Goal: Communication & Community: Participate in discussion

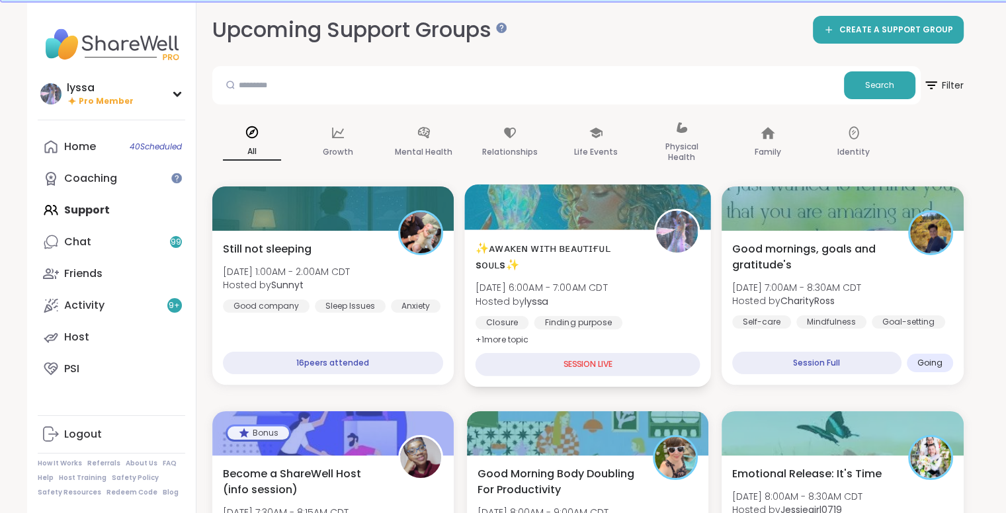
click at [648, 255] on div "✨ᴀᴡᴀᴋᴇɴ ᴡɪᴛʜ ʙᴇᴀᴜᴛɪғᴜʟ sᴏᴜʟs✨ [DATE] 6:00AM - 7:00AM CDT Hosted by lyssa Closur…" at bounding box center [587, 294] width 225 height 108
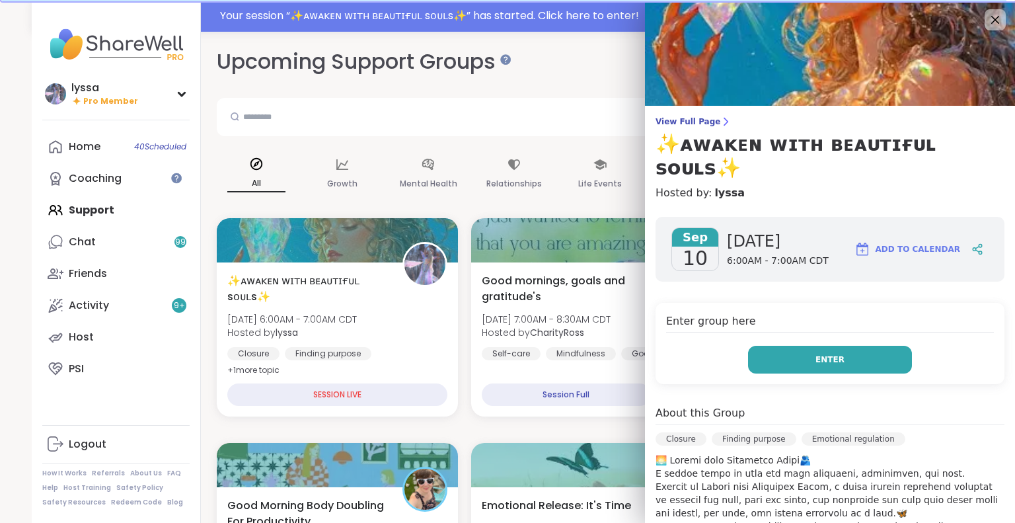
click at [824, 354] on span "Enter" at bounding box center [830, 360] width 29 height 12
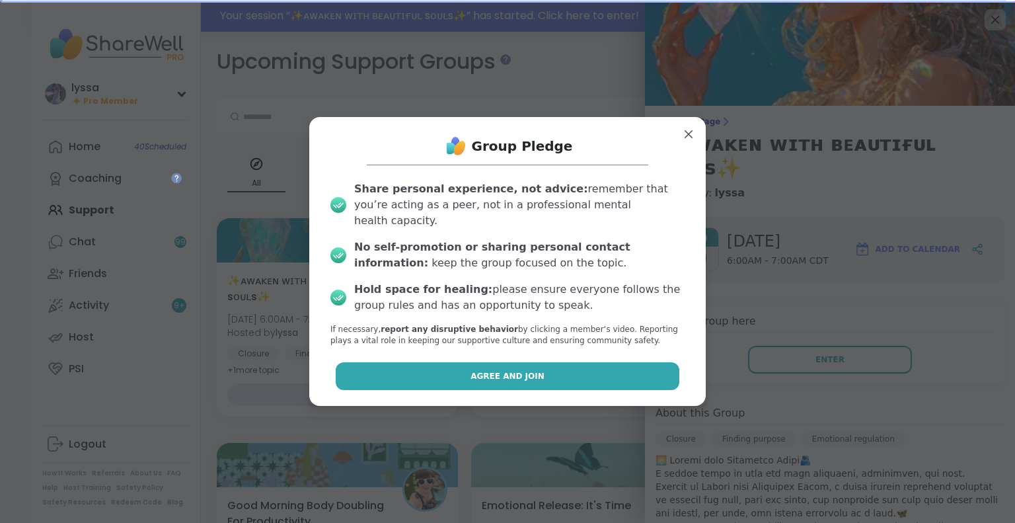
click at [591, 375] on button "Agree and Join" at bounding box center [508, 376] width 344 height 28
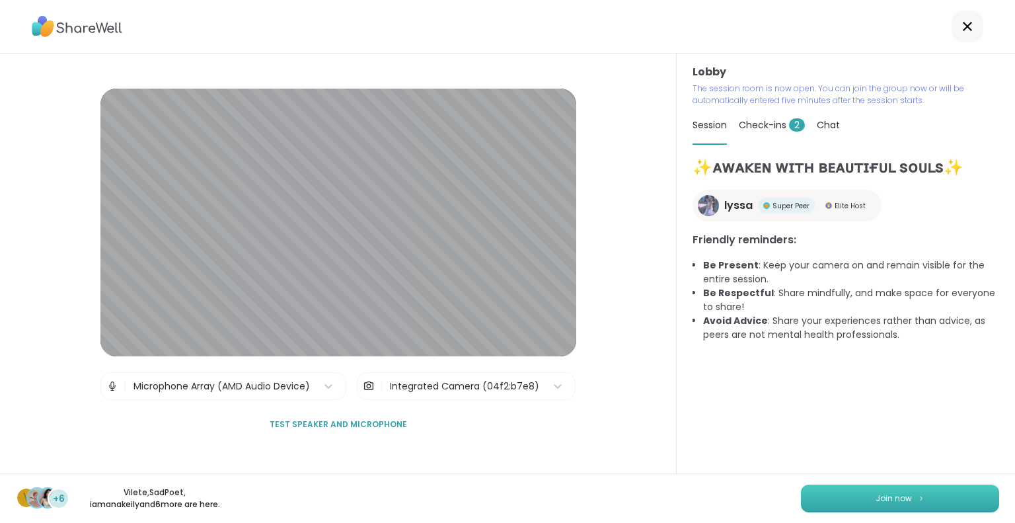
click at [876, 500] on span "Join now" at bounding box center [894, 499] width 36 height 12
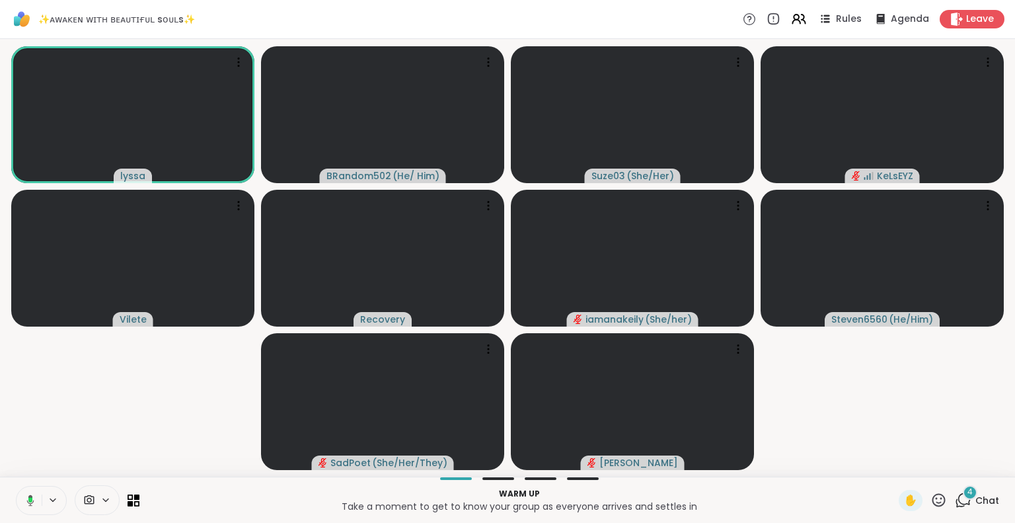
click at [26, 493] on button at bounding box center [28, 501] width 27 height 28
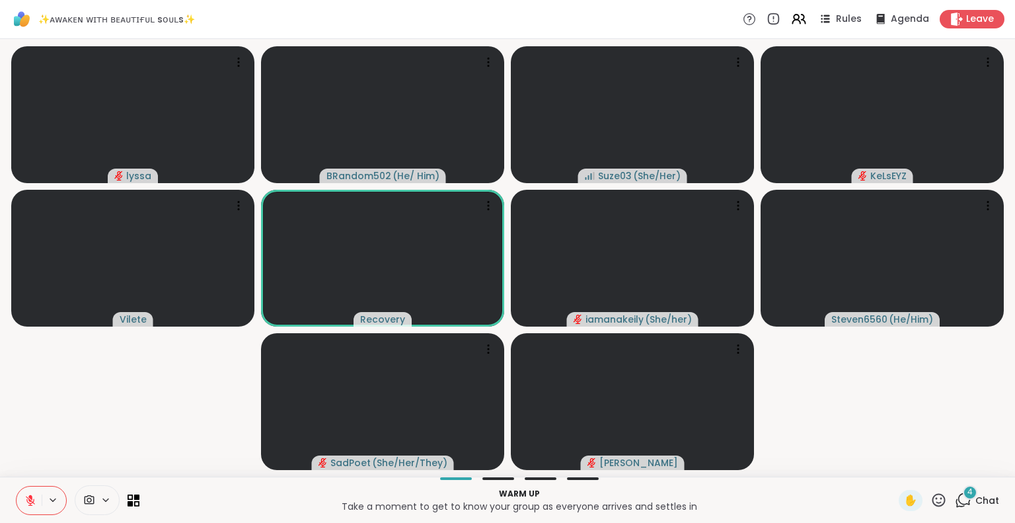
click at [1005, 347] on html "✨ᴀᴡᴀᴋᴇɴ ᴡɪᴛʜ ʙᴇᴀᴜᴛɪғᴜʟ sᴏᴜʟs✨ Rules Agenda Leave lyssa BRandom502 ( He/ Him ) S…" at bounding box center [507, 261] width 1015 height 523
click at [36, 500] on icon at bounding box center [30, 500] width 12 height 12
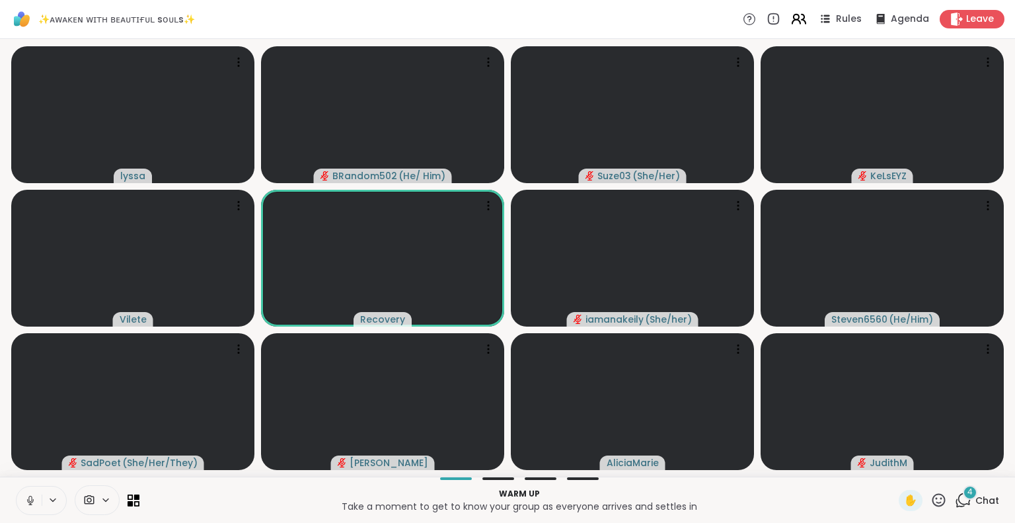
click at [791, 15] on icon at bounding box center [799, 19] width 17 height 17
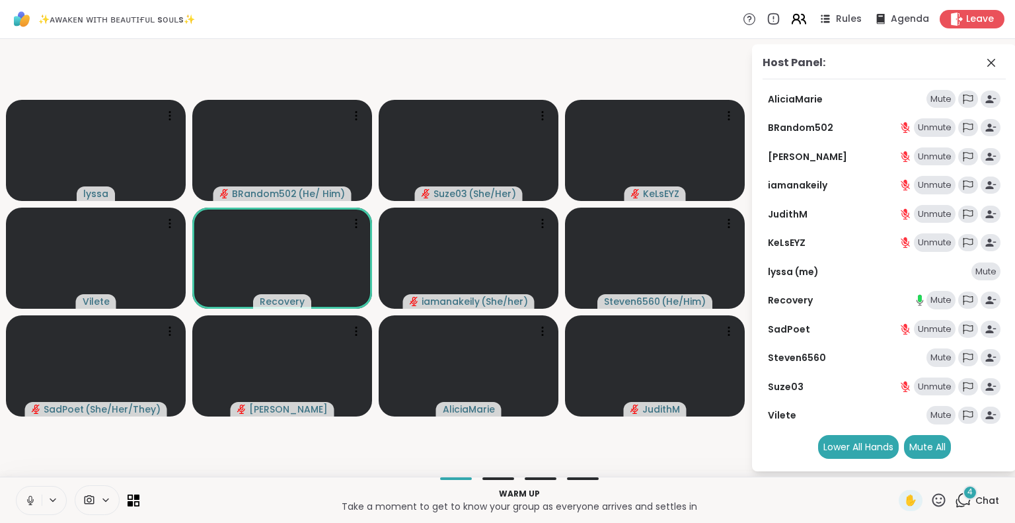
click at [791, 20] on icon at bounding box center [799, 19] width 17 height 17
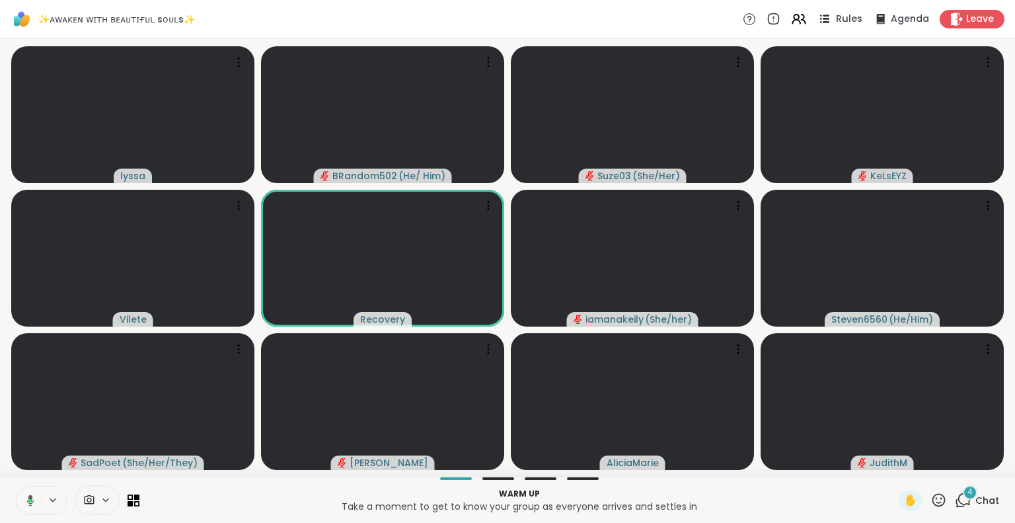
click at [816, 19] on icon at bounding box center [824, 19] width 17 height 17
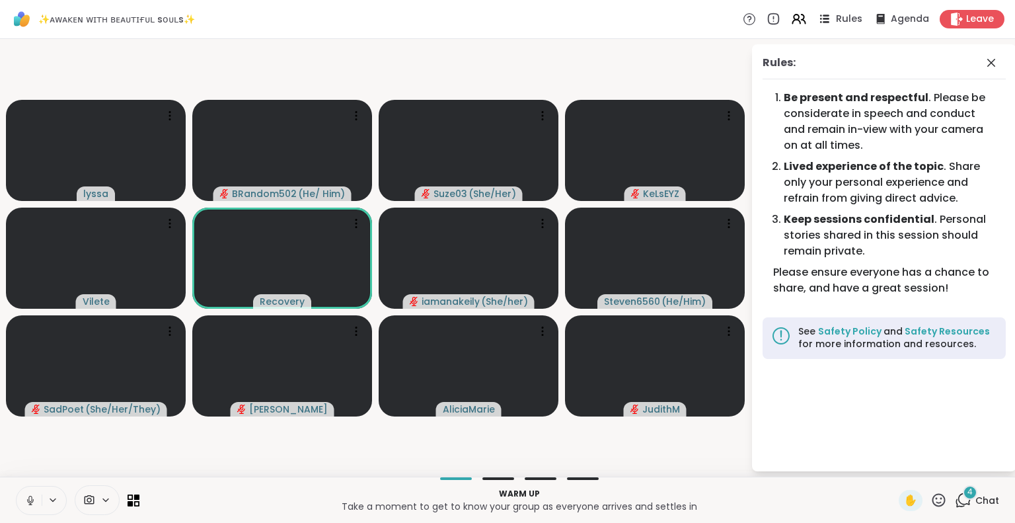
click at [816, 20] on icon at bounding box center [824, 19] width 17 height 17
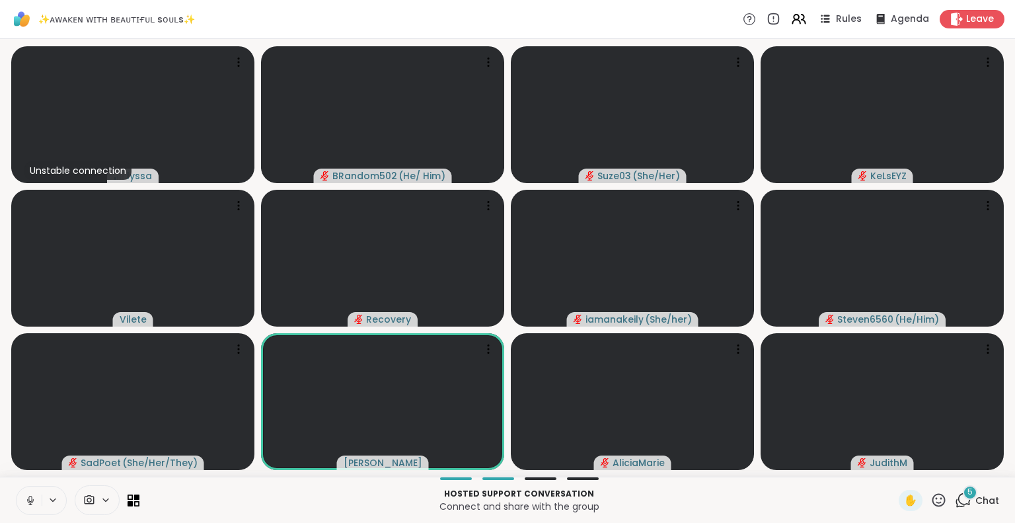
click at [933, 499] on icon at bounding box center [939, 499] width 13 height 13
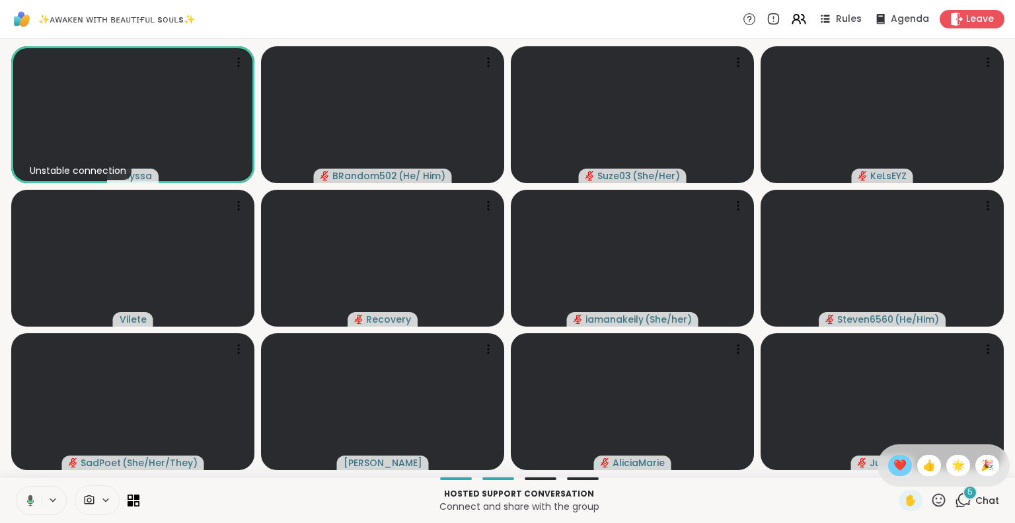
click at [894, 465] on span "❤️" at bounding box center [900, 465] width 13 height 16
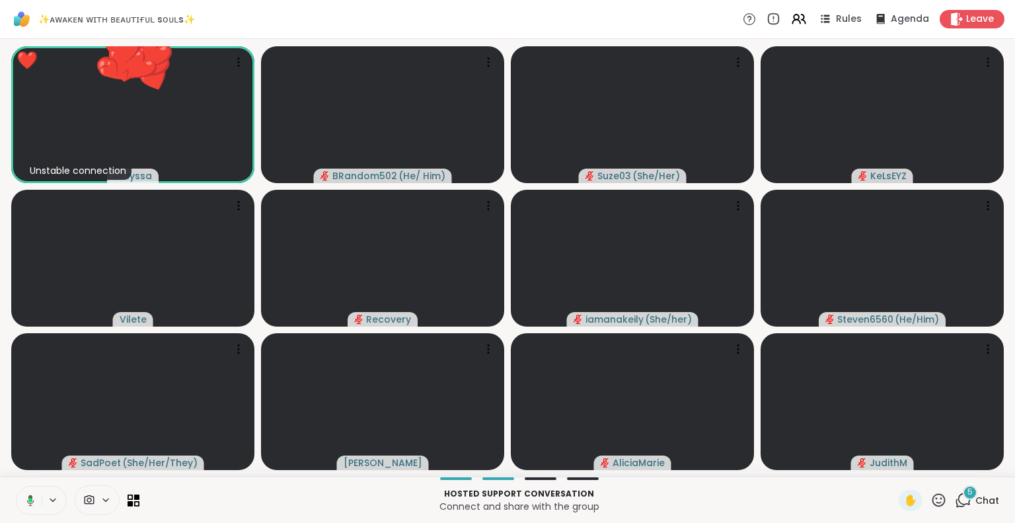
click at [933, 506] on icon at bounding box center [939, 499] width 13 height 13
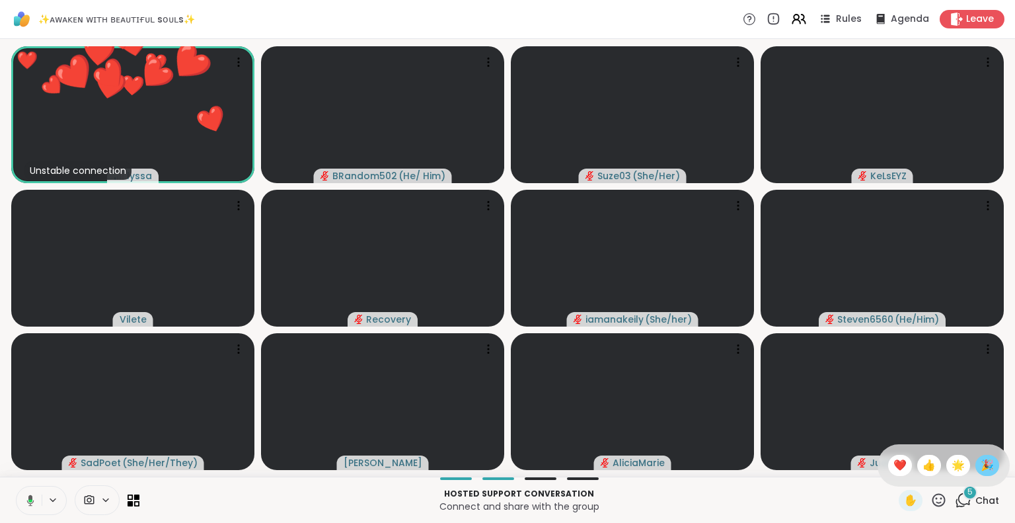
click at [981, 469] on span "🎉" at bounding box center [987, 465] width 13 height 16
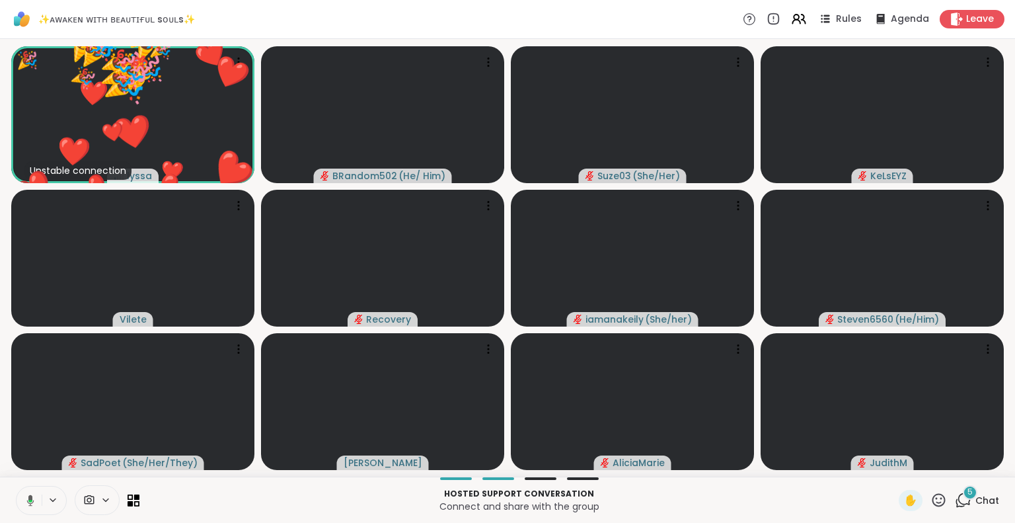
click at [933, 499] on icon at bounding box center [939, 499] width 13 height 13
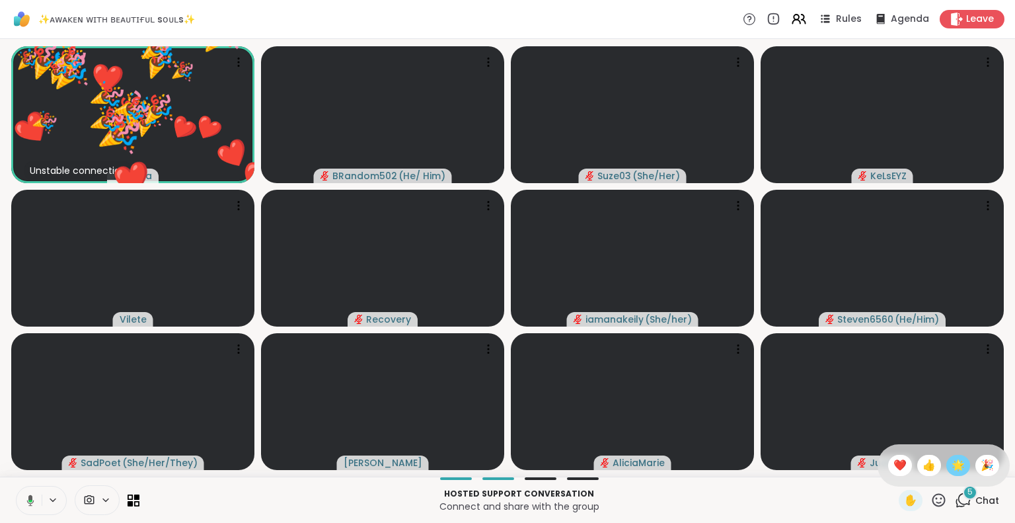
click at [952, 457] on span "🌟" at bounding box center [958, 465] width 13 height 16
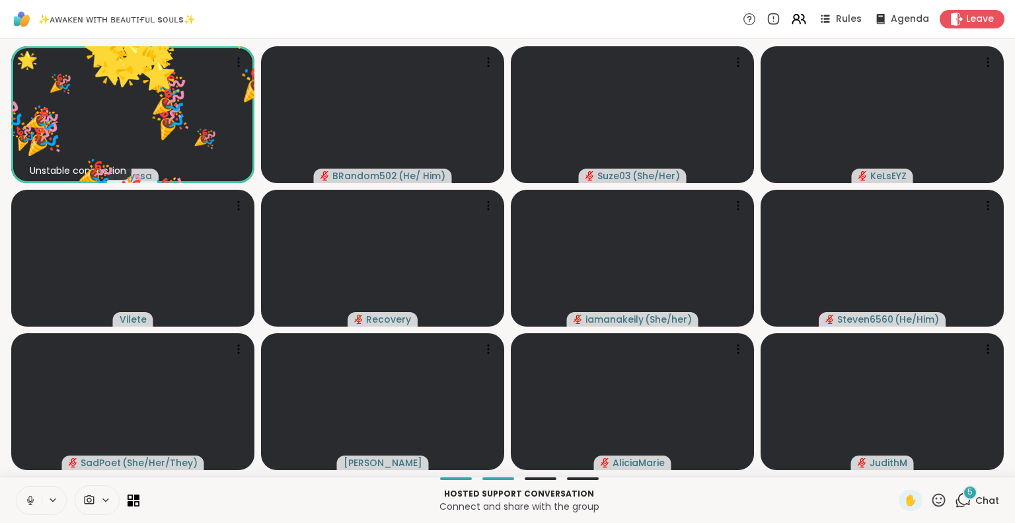
click at [920, 498] on div "✋" at bounding box center [923, 500] width 48 height 21
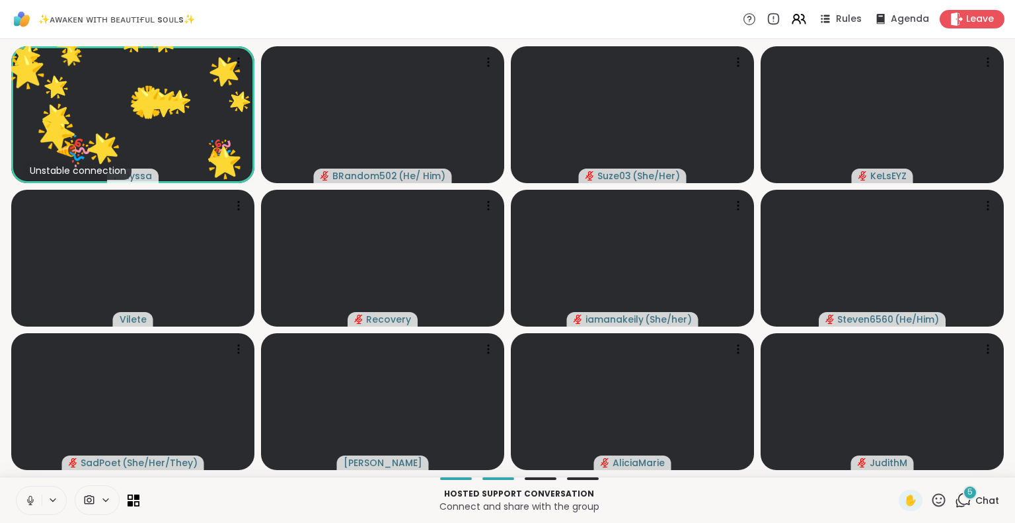
click at [933, 497] on icon at bounding box center [939, 500] width 17 height 17
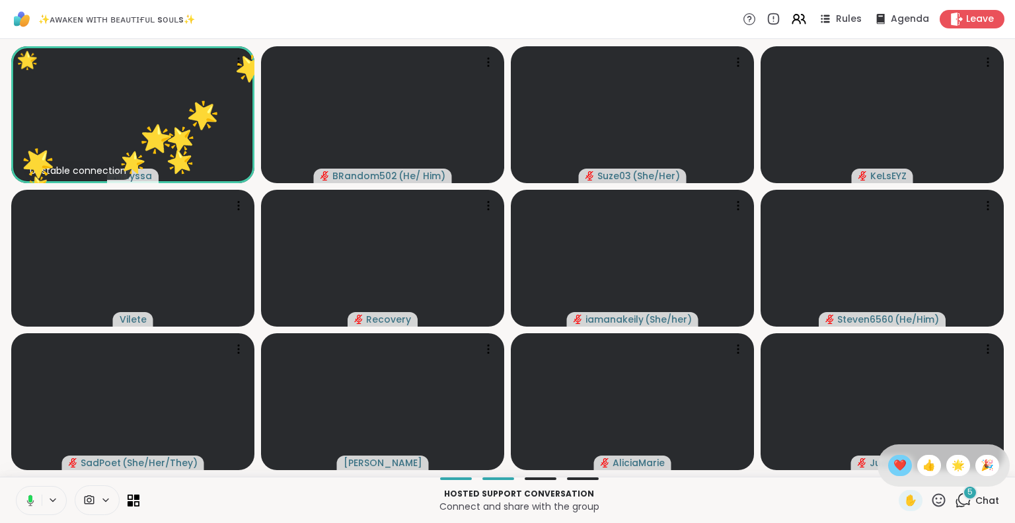
click at [894, 462] on span "❤️" at bounding box center [900, 465] width 13 height 16
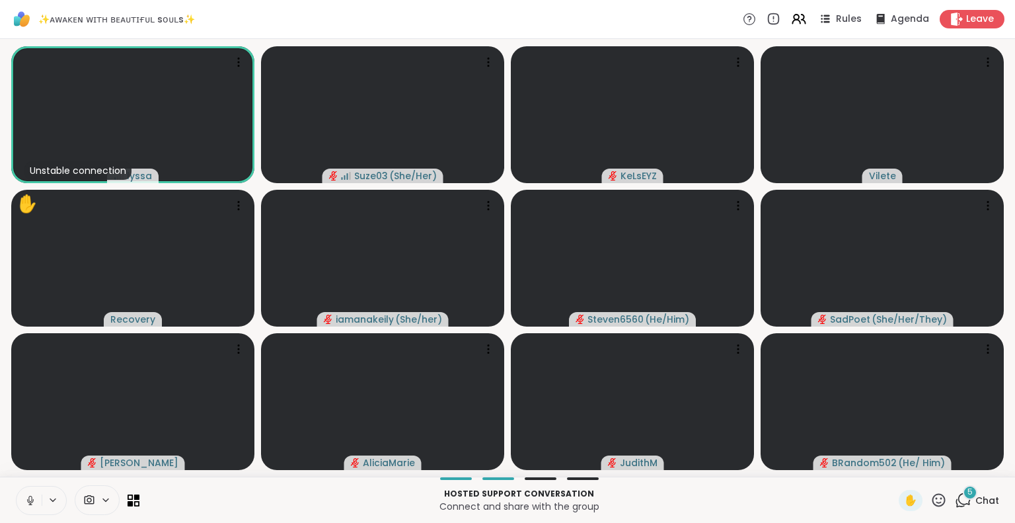
click at [31, 496] on icon at bounding box center [29, 499] width 3 height 6
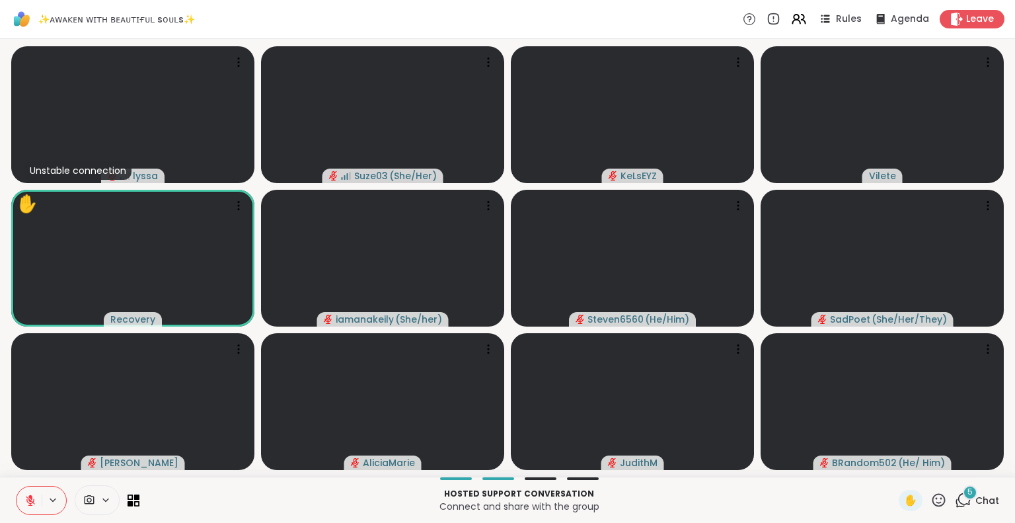
click at [31, 496] on icon at bounding box center [30, 496] width 4 height 5
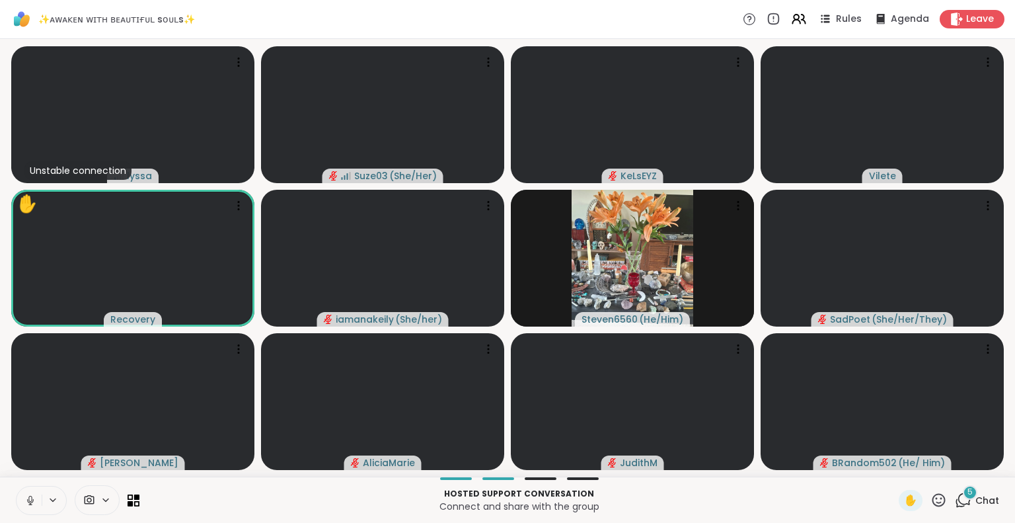
click at [36, 499] on icon at bounding box center [30, 500] width 12 height 12
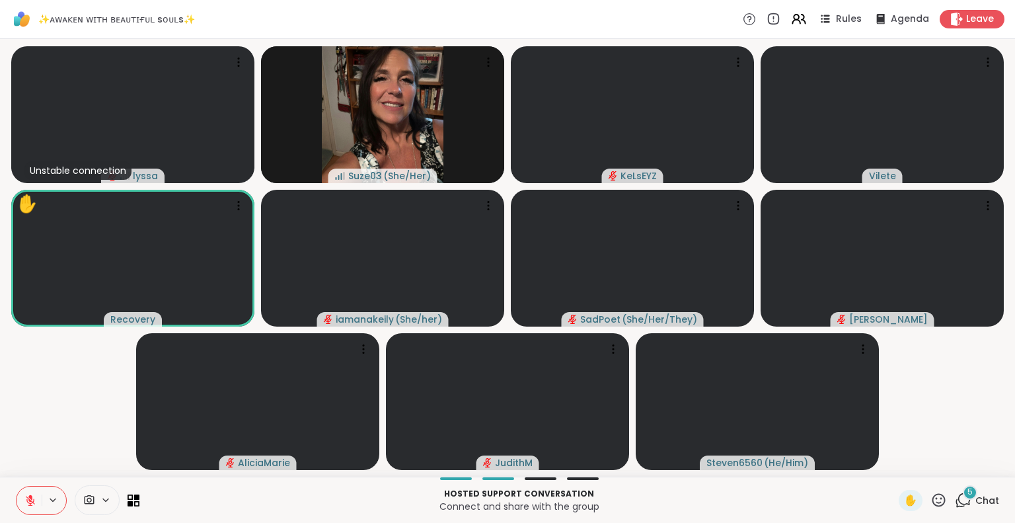
click at [932, 507] on icon at bounding box center [939, 500] width 17 height 17
click at [894, 461] on span "❤️" at bounding box center [900, 465] width 13 height 16
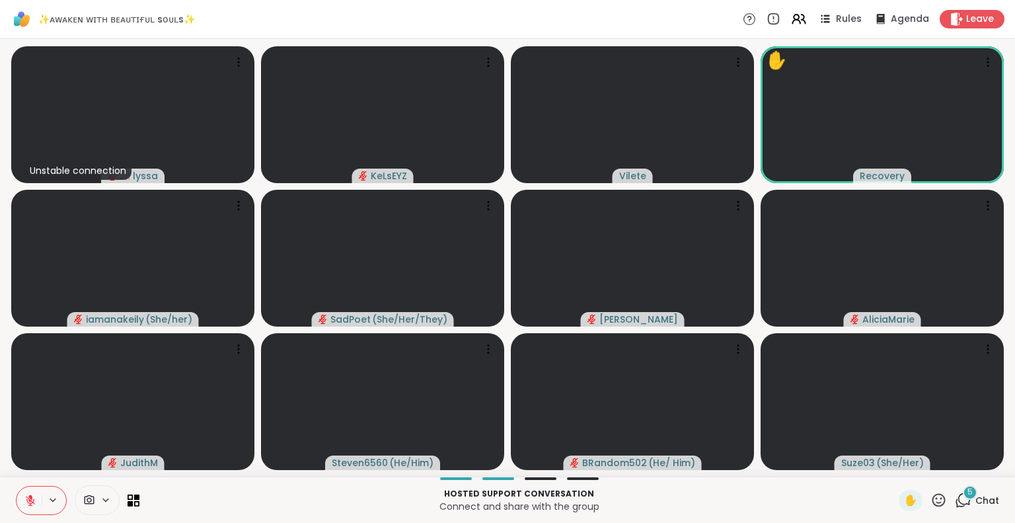
click at [931, 493] on icon at bounding box center [939, 500] width 17 height 17
click at [889, 461] on div "❤️" at bounding box center [901, 465] width 24 height 21
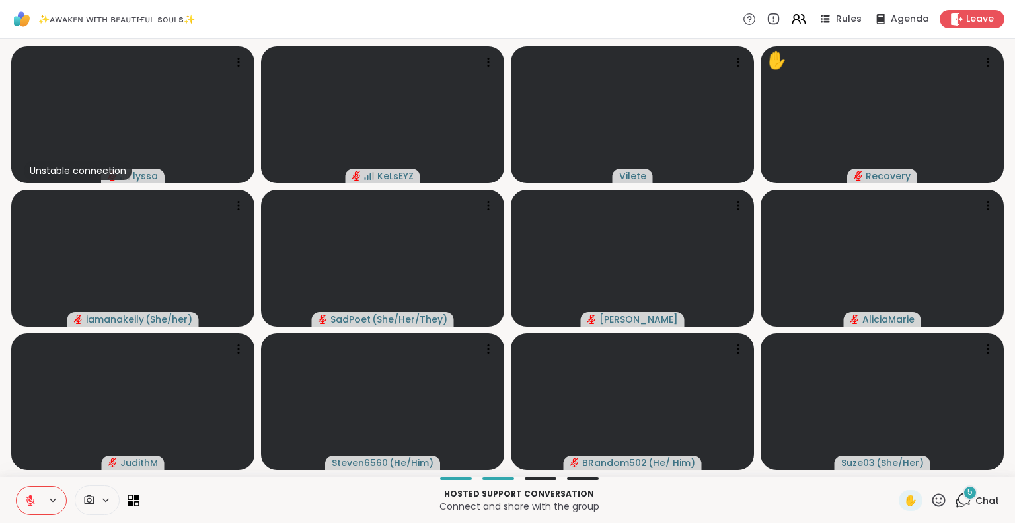
click at [24, 502] on icon at bounding box center [30, 500] width 12 height 12
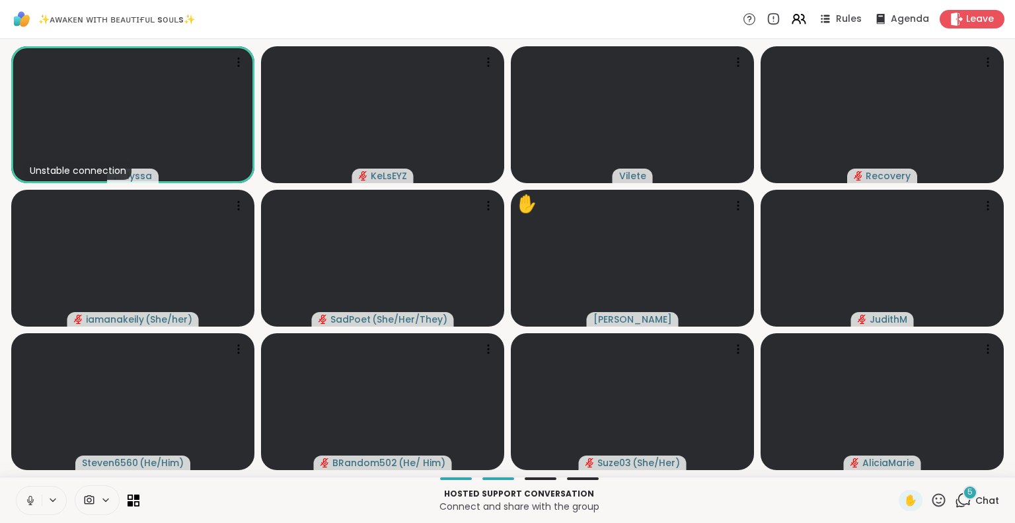
click at [28, 505] on icon at bounding box center [30, 500] width 12 height 12
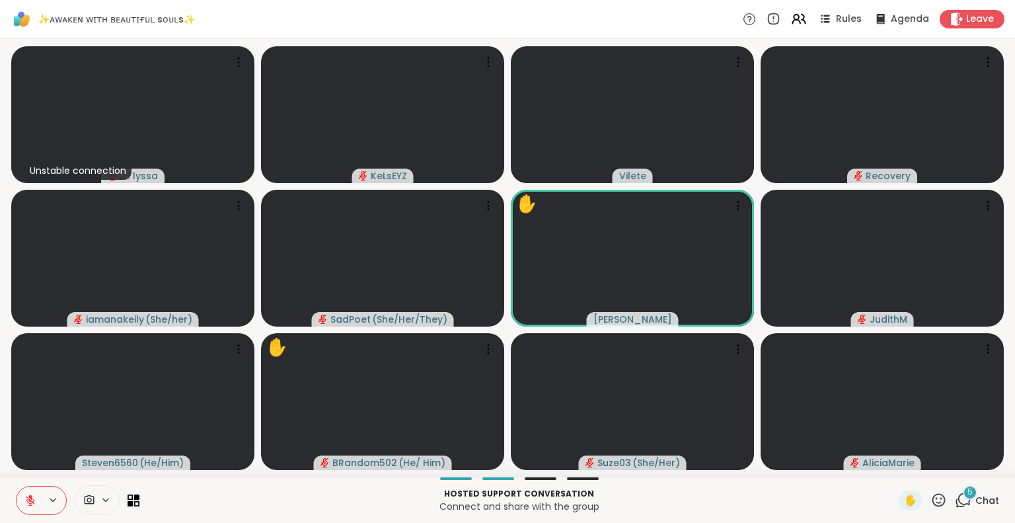
click at [931, 494] on icon at bounding box center [939, 500] width 17 height 17
click at [894, 467] on span "❤️" at bounding box center [900, 465] width 13 height 16
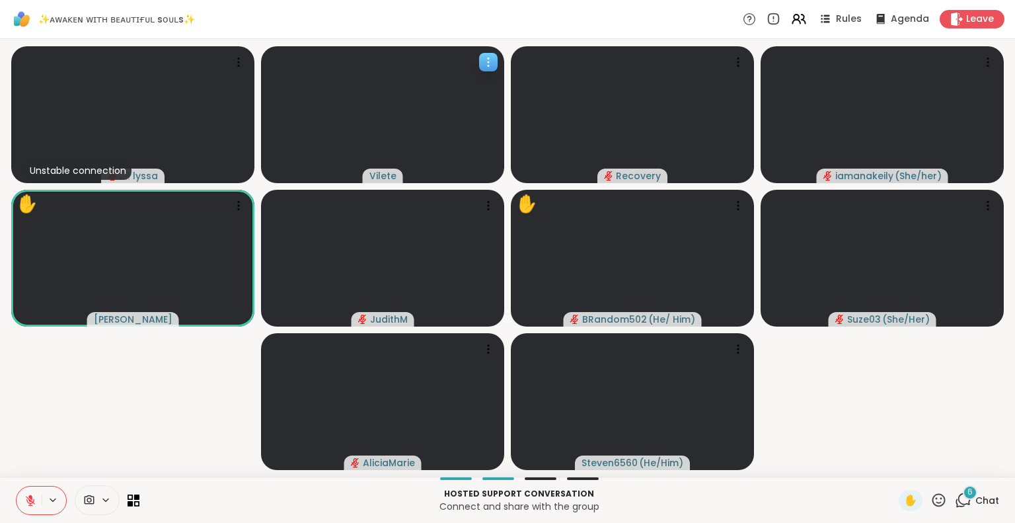
click at [487, 60] on icon at bounding box center [488, 62] width 13 height 13
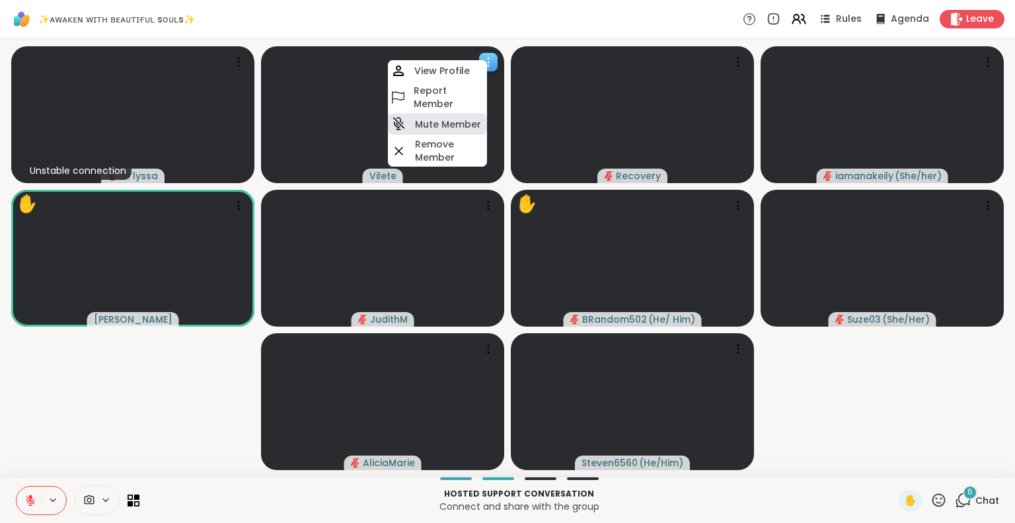
click at [438, 120] on h4 "Mute Member" at bounding box center [448, 124] width 66 height 13
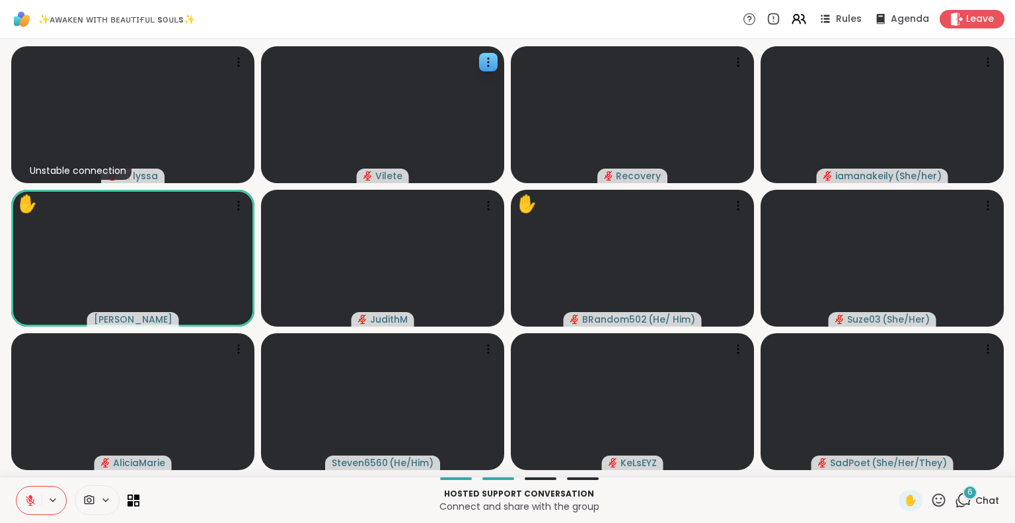
click at [931, 498] on icon at bounding box center [939, 500] width 17 height 17
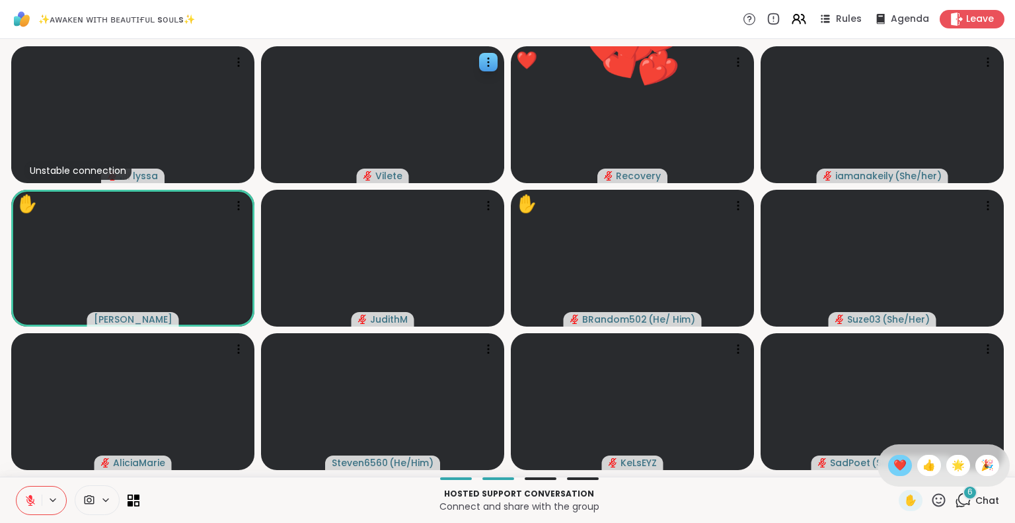
click at [894, 462] on span "❤️" at bounding box center [900, 465] width 13 height 16
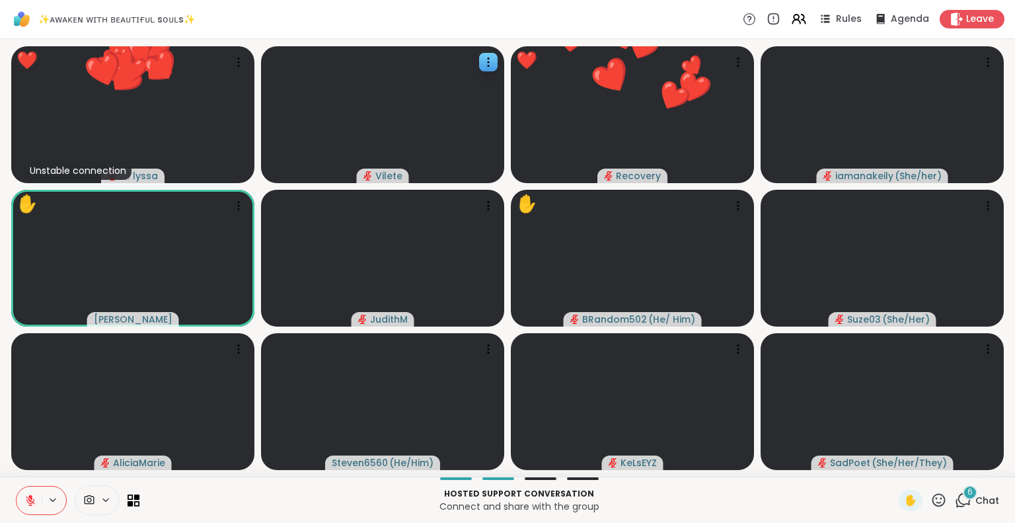
click at [963, 498] on div "6" at bounding box center [970, 492] width 15 height 15
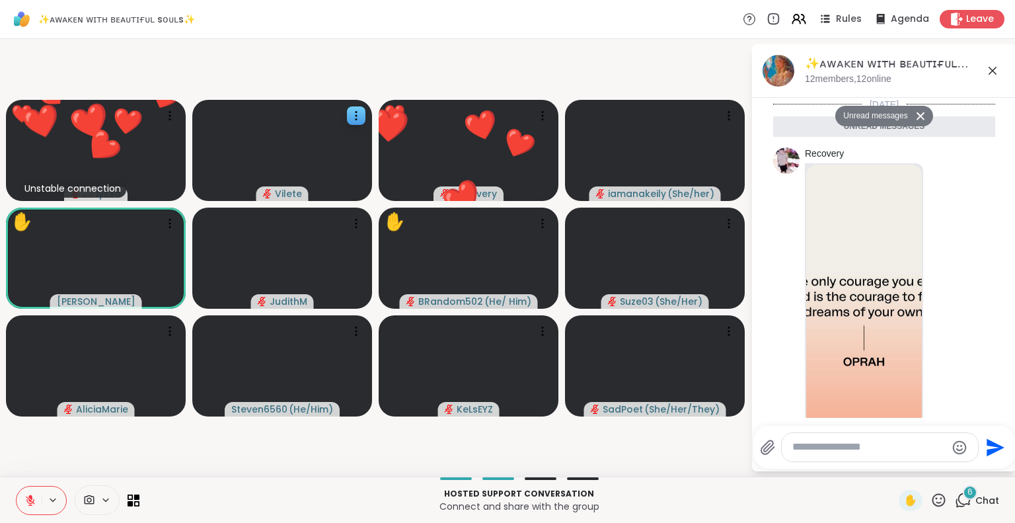
scroll to position [845, 0]
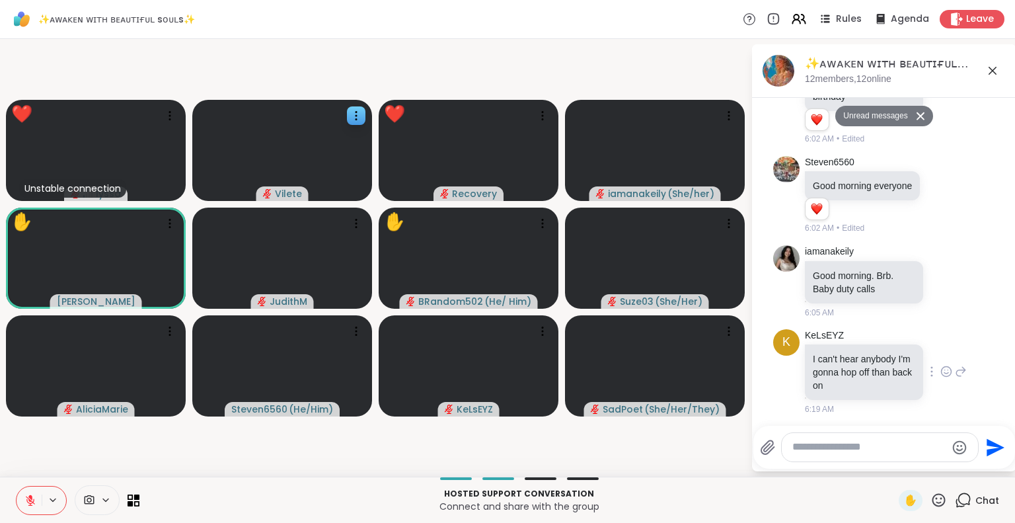
click at [945, 372] on icon at bounding box center [947, 372] width 4 height 1
click at [941, 354] on div "Select Reaction: Heart" at bounding box center [947, 350] width 12 height 12
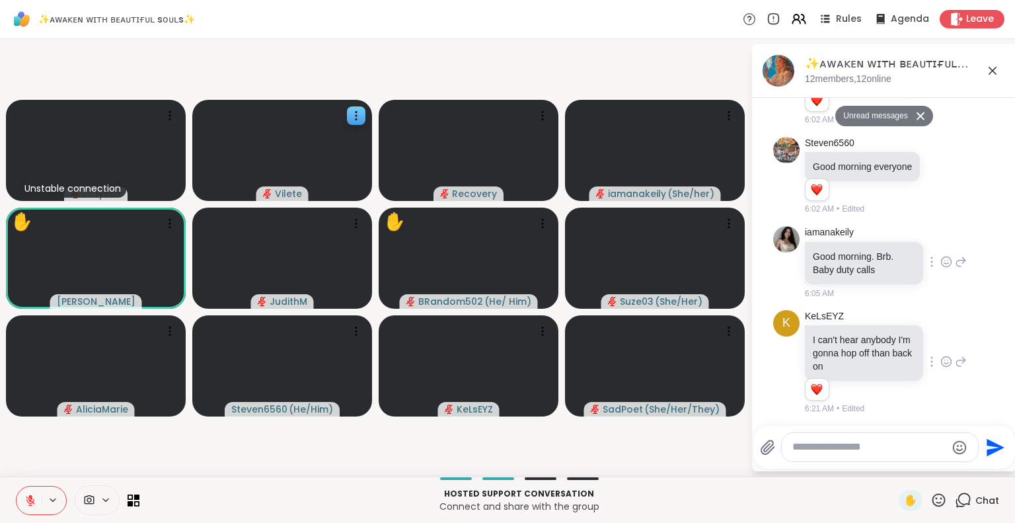
click at [945, 263] on icon at bounding box center [947, 263] width 4 height 1
click at [941, 243] on div "Select Reaction: Heart" at bounding box center [947, 241] width 12 height 12
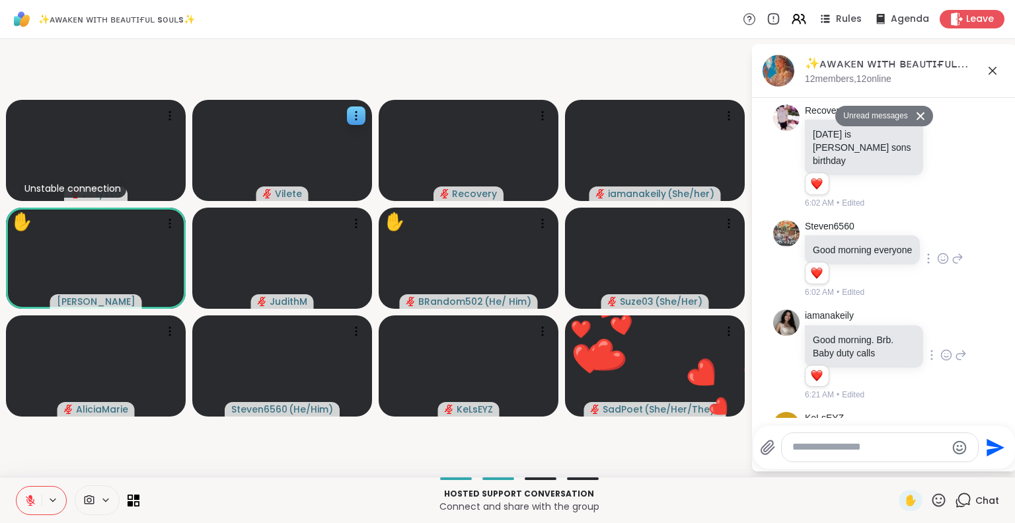
scroll to position [780, 0]
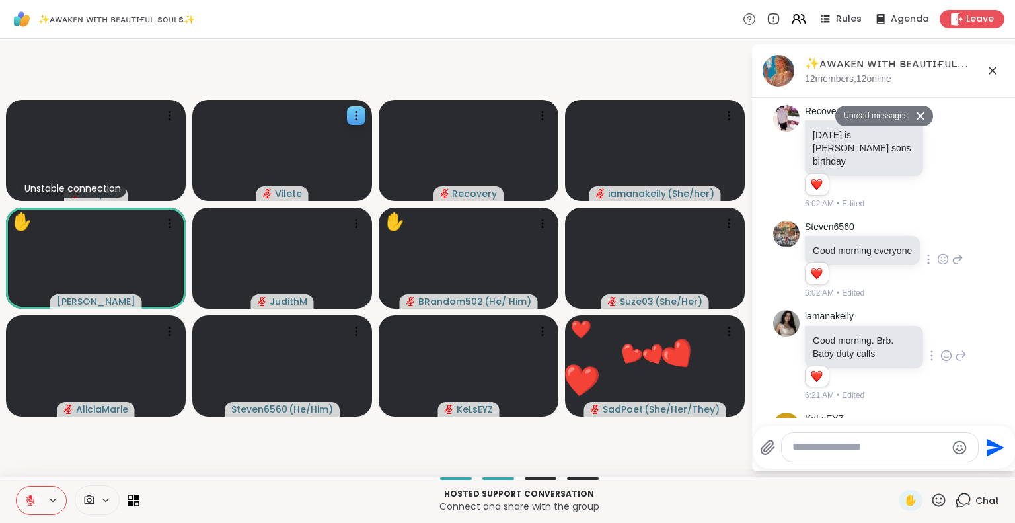
click at [926, 251] on div at bounding box center [943, 259] width 41 height 16
click at [937, 253] on icon at bounding box center [943, 259] width 12 height 13
click at [937, 235] on div "Select Reaction: Heart" at bounding box center [943, 238] width 12 height 12
click at [941, 150] on icon at bounding box center [947, 156] width 12 height 13
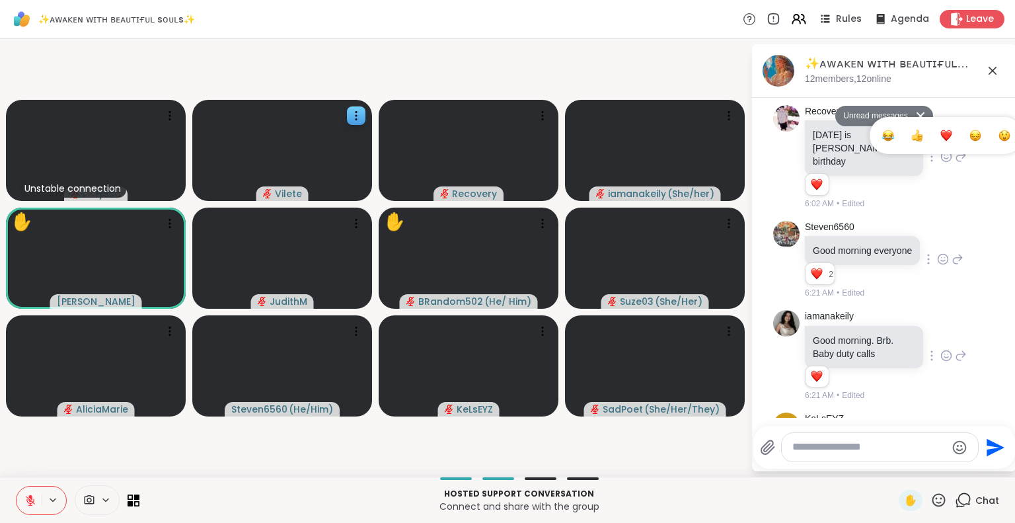
click at [933, 135] on button "Select Reaction: Heart" at bounding box center [946, 135] width 26 height 26
click at [957, 153] on icon at bounding box center [961, 157] width 9 height 9
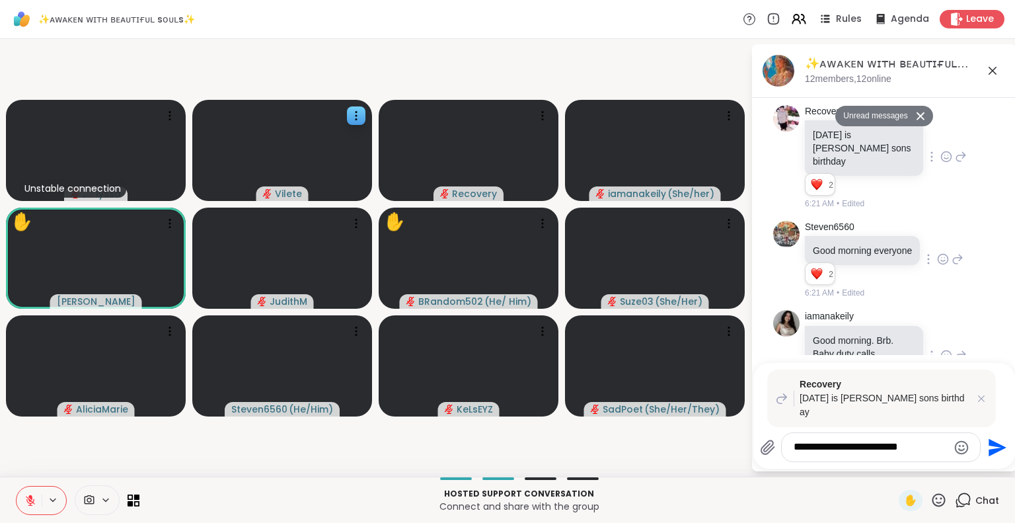
type textarea "**********"
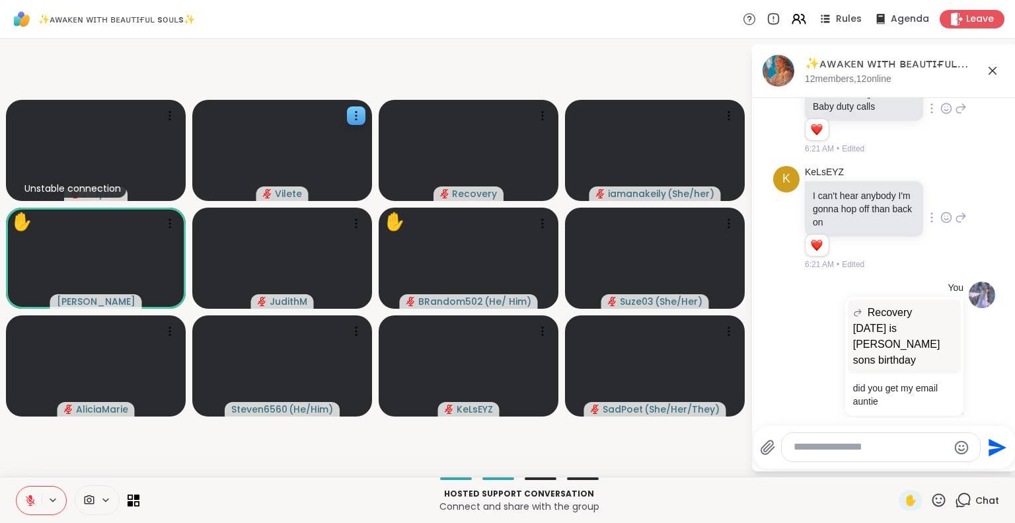
click at [992, 71] on icon at bounding box center [993, 71] width 8 height 8
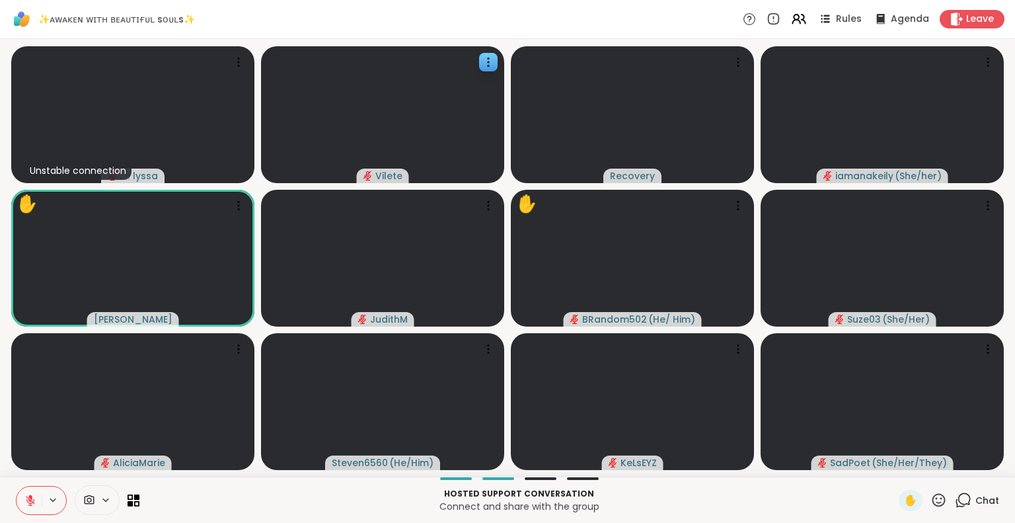
click at [37, 502] on button at bounding box center [29, 501] width 25 height 28
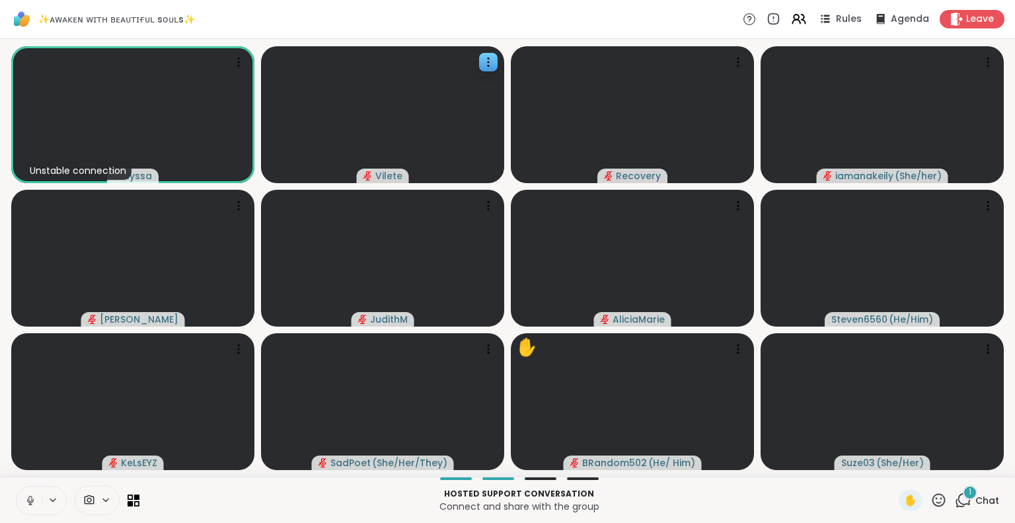
click at [19, 502] on button at bounding box center [29, 501] width 25 height 28
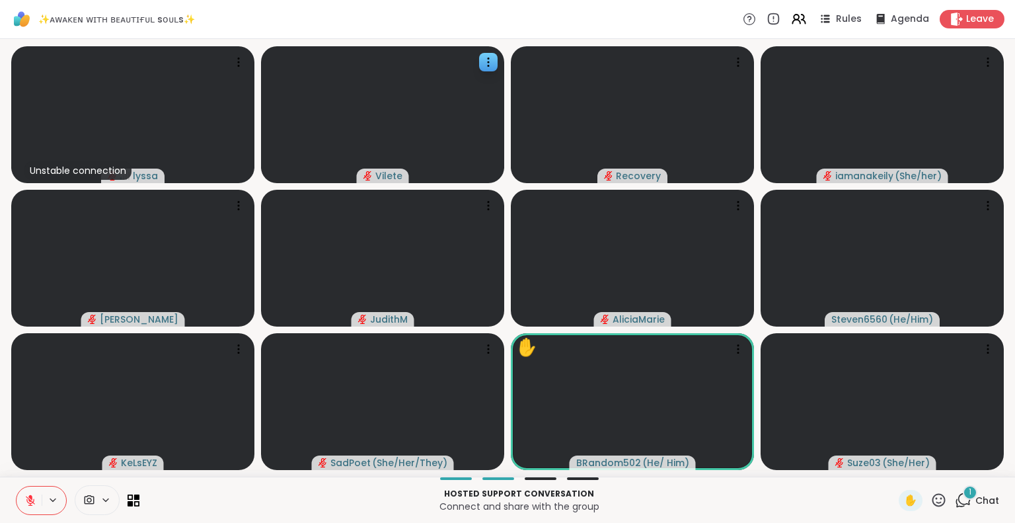
click at [30, 502] on icon at bounding box center [30, 500] width 12 height 12
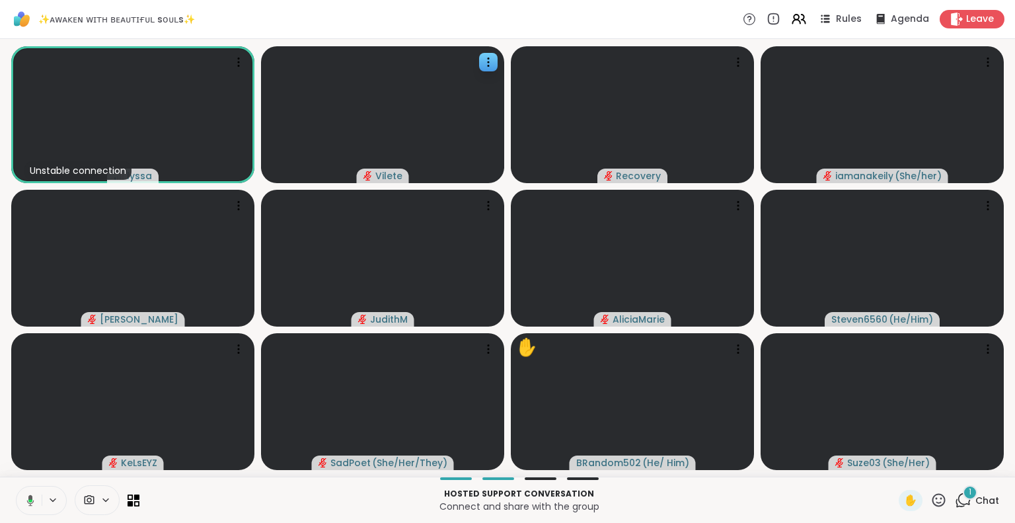
click at [30, 498] on icon at bounding box center [30, 499] width 7 height 11
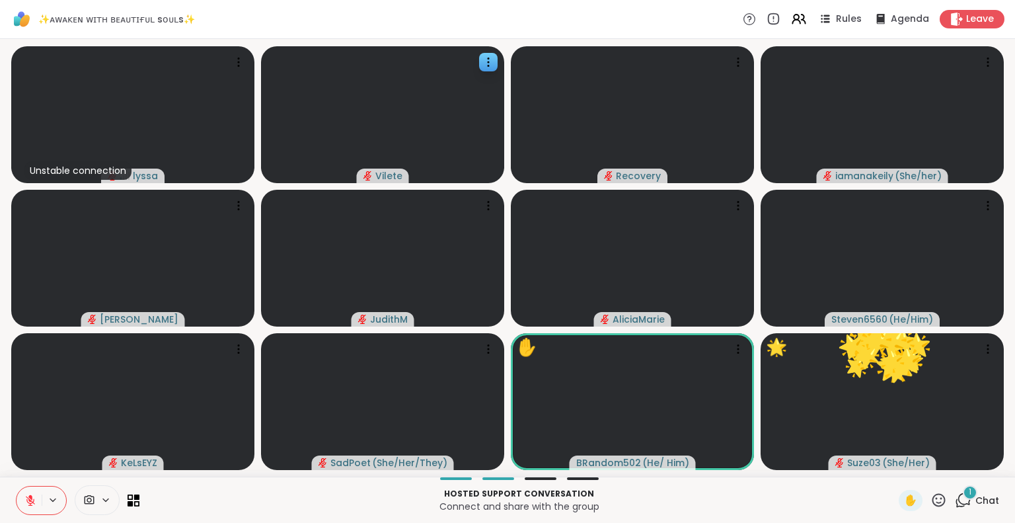
click at [977, 500] on span "Chat" at bounding box center [988, 500] width 24 height 13
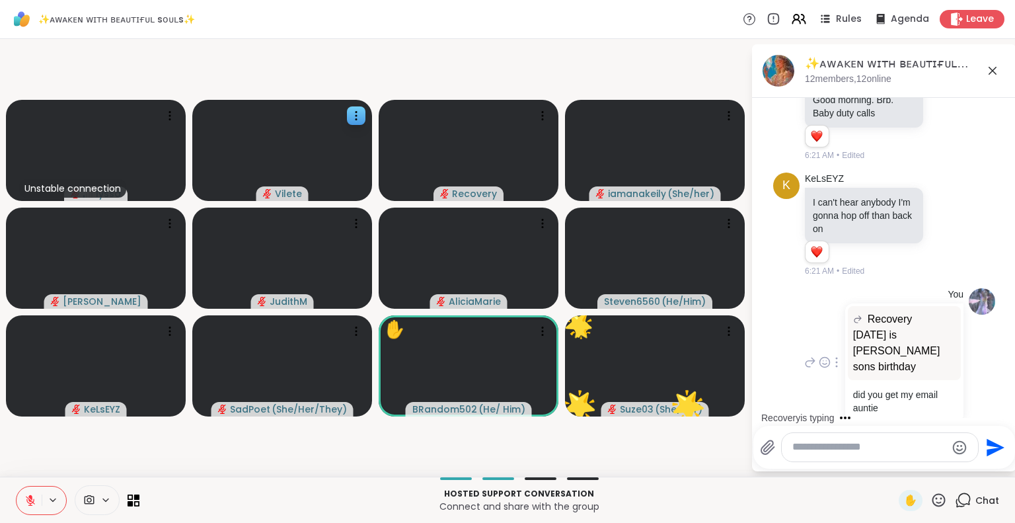
scroll to position [1111, 0]
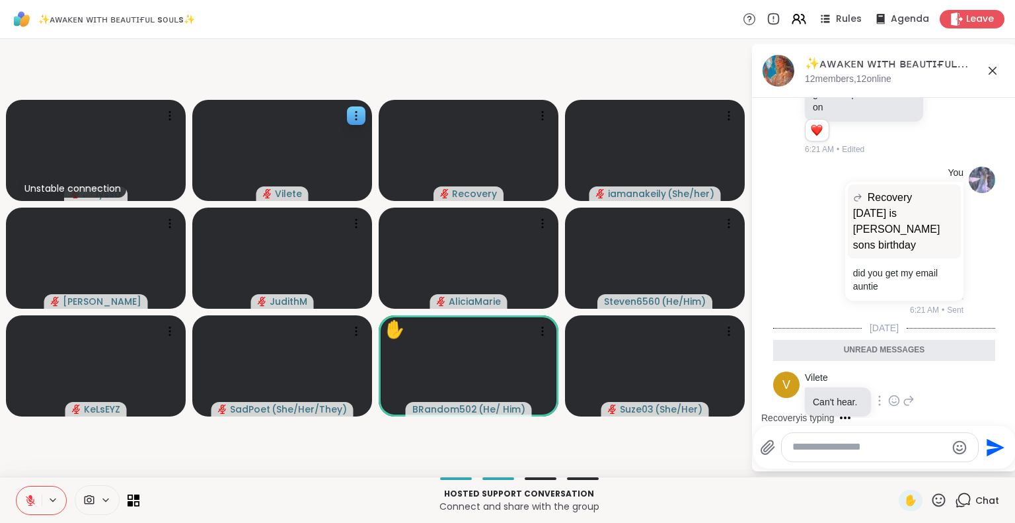
click at [911, 393] on icon at bounding box center [909, 401] width 12 height 16
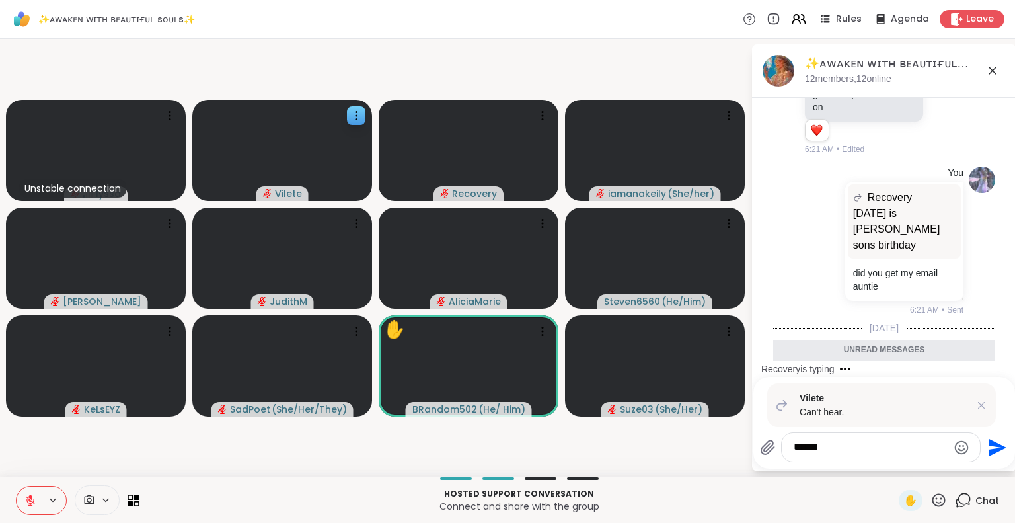
scroll to position [1198, 0]
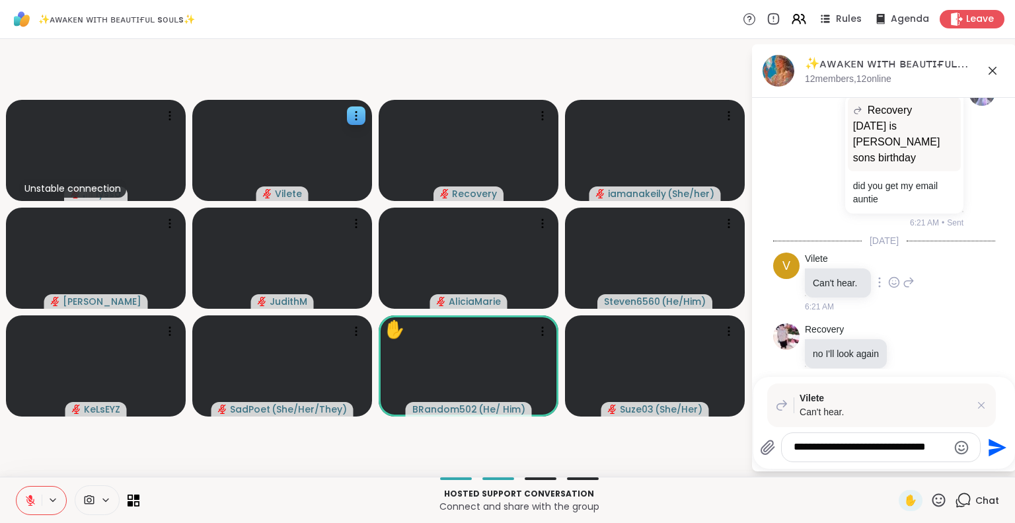
type textarea "**********"
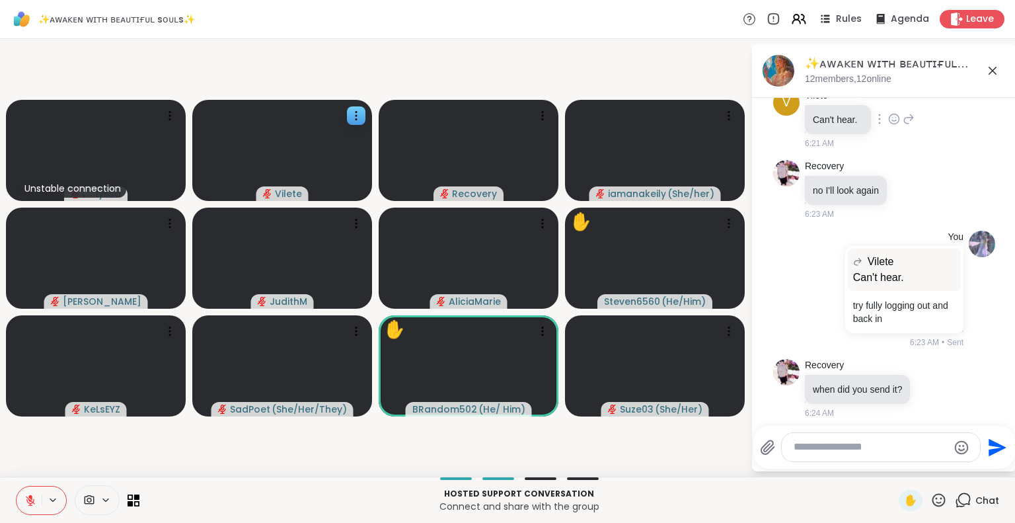
scroll to position [1431, 0]
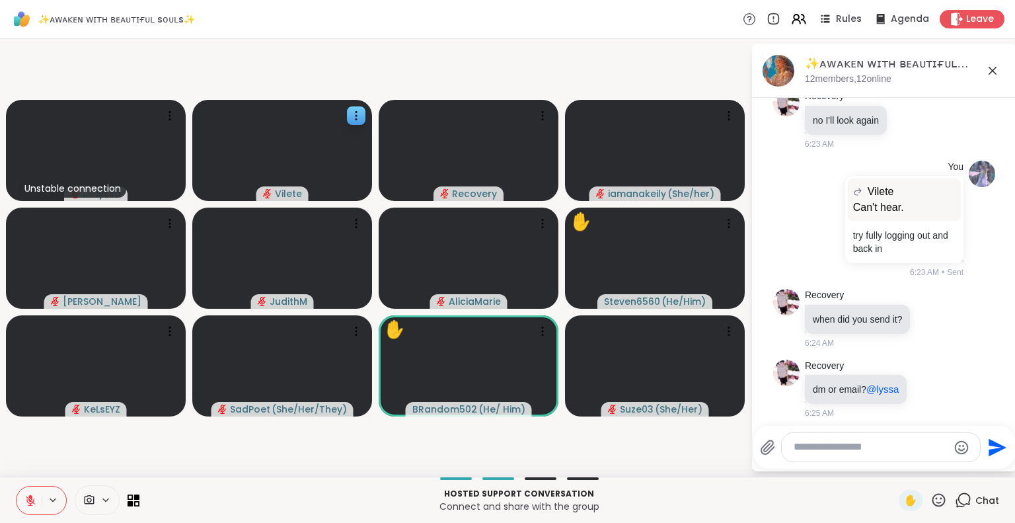
click at [40, 493] on button at bounding box center [29, 501] width 25 height 28
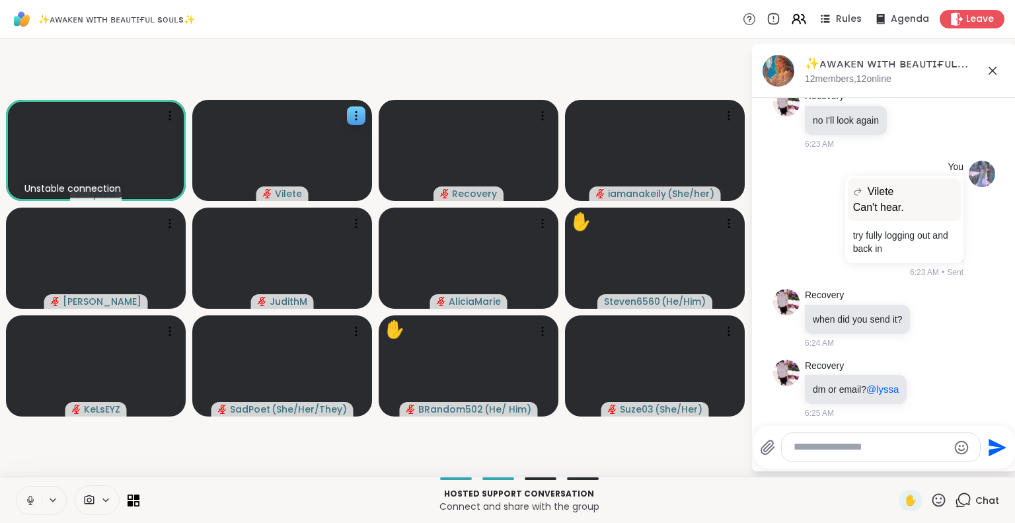
click at [994, 69] on icon at bounding box center [993, 71] width 8 height 8
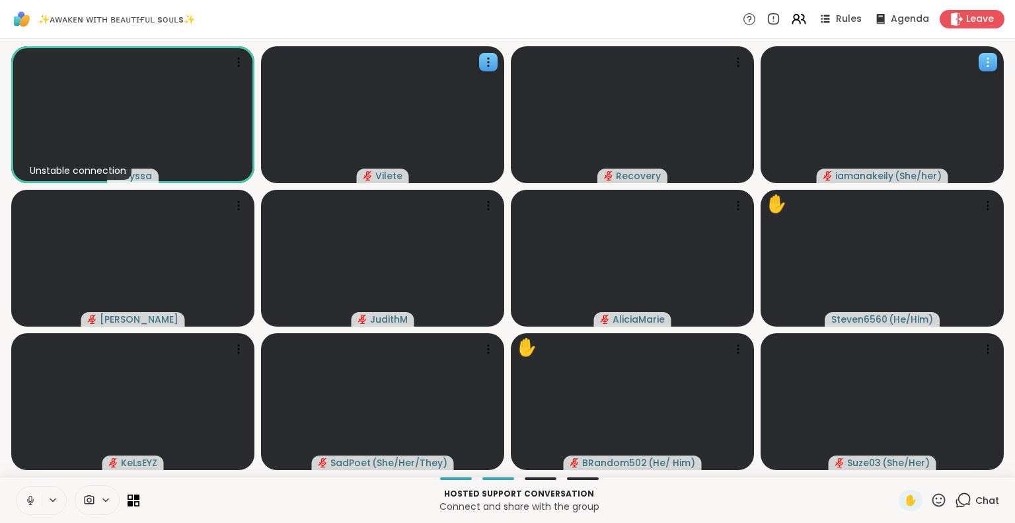
click at [949, 108] on video at bounding box center [882, 114] width 243 height 137
click at [685, 153] on video at bounding box center [632, 114] width 243 height 137
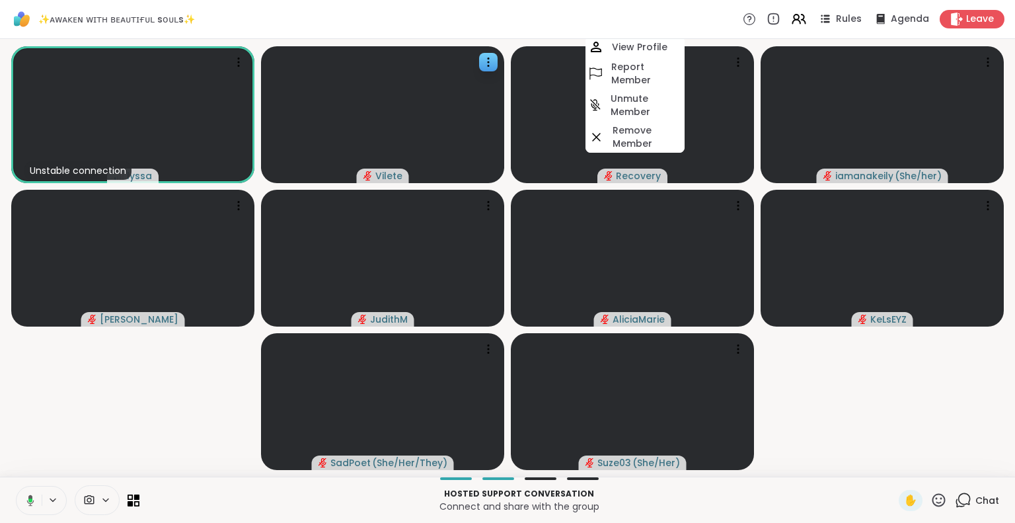
click at [114, 383] on video-player-container "Unstable connection lyssa Vilete Recovery View Profile Report Member Unmute Mem…" at bounding box center [508, 257] width 1000 height 427
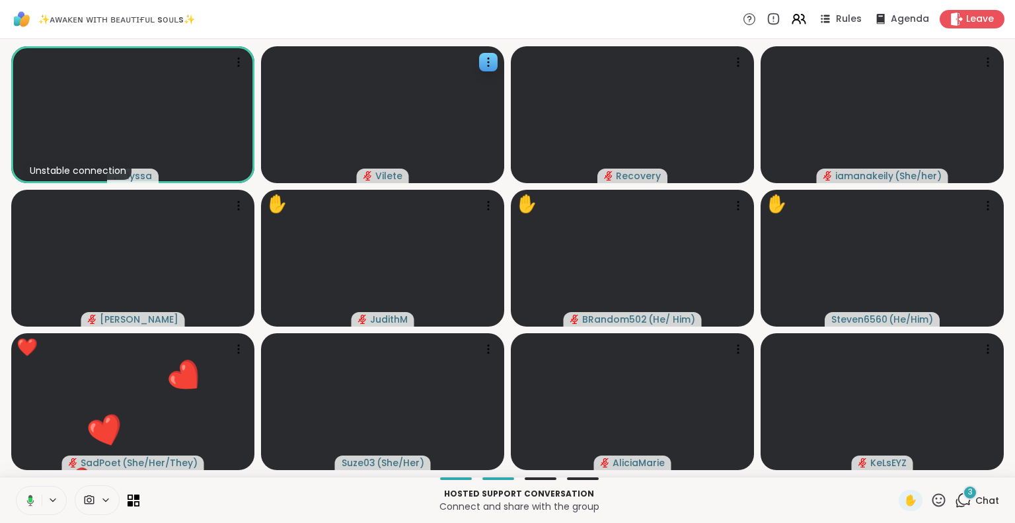
click at [931, 507] on icon at bounding box center [939, 500] width 17 height 17
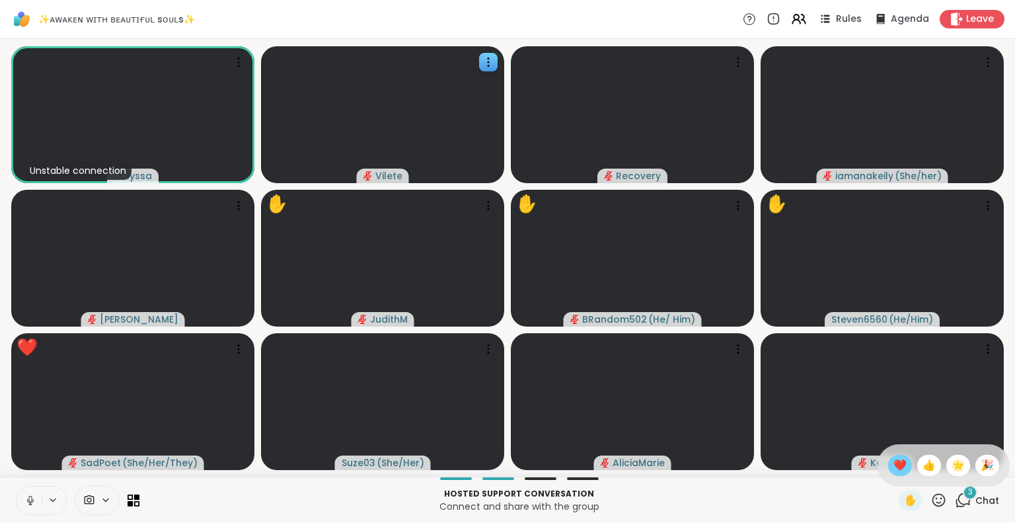
click at [894, 465] on span "❤️" at bounding box center [900, 465] width 13 height 16
click at [791, 17] on icon at bounding box center [799, 19] width 17 height 17
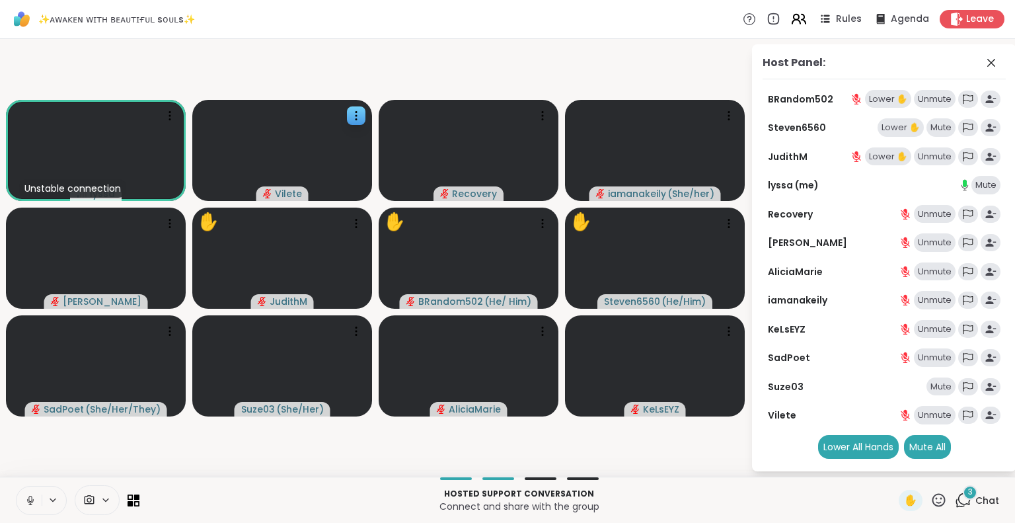
click at [791, 17] on icon at bounding box center [799, 19] width 17 height 17
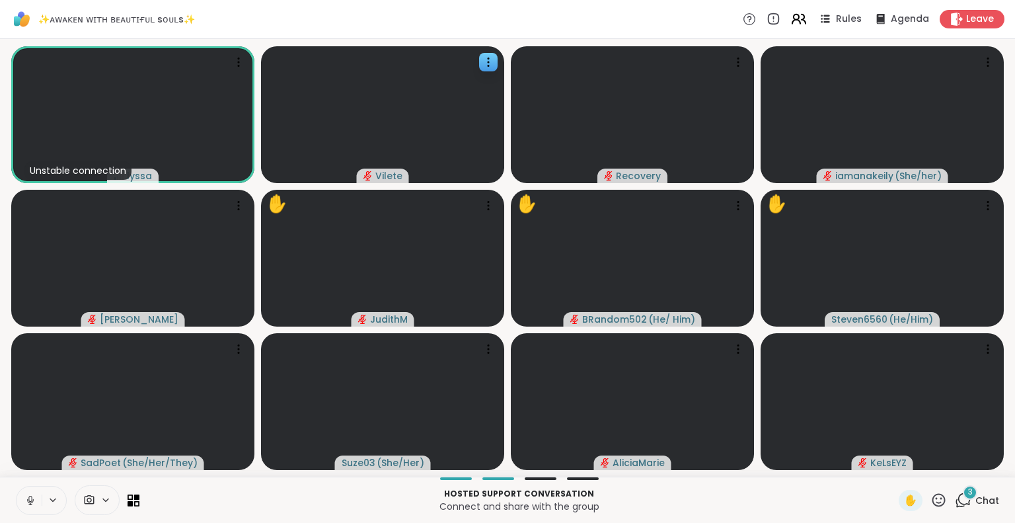
click at [791, 17] on icon at bounding box center [799, 19] width 17 height 17
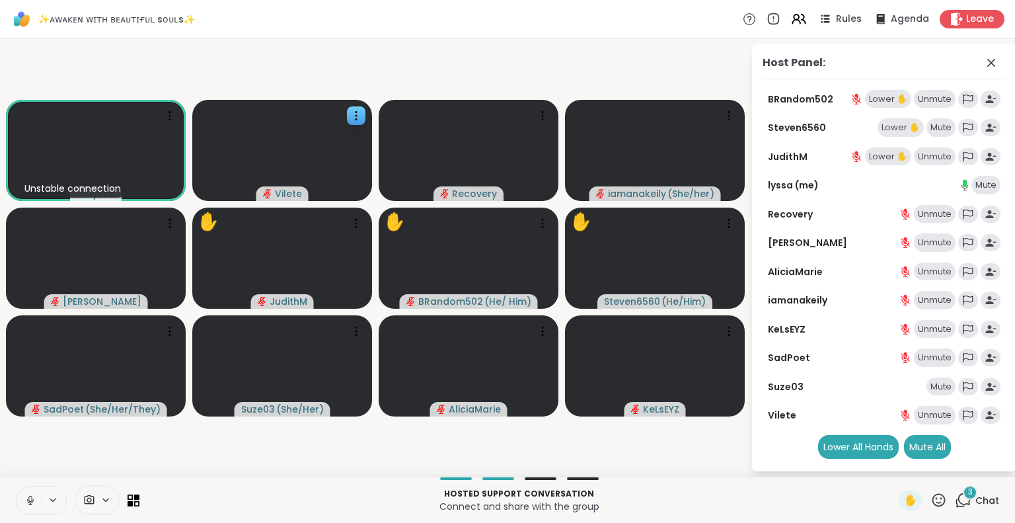
click at [881, 93] on div "Lower ✋" at bounding box center [888, 99] width 46 height 19
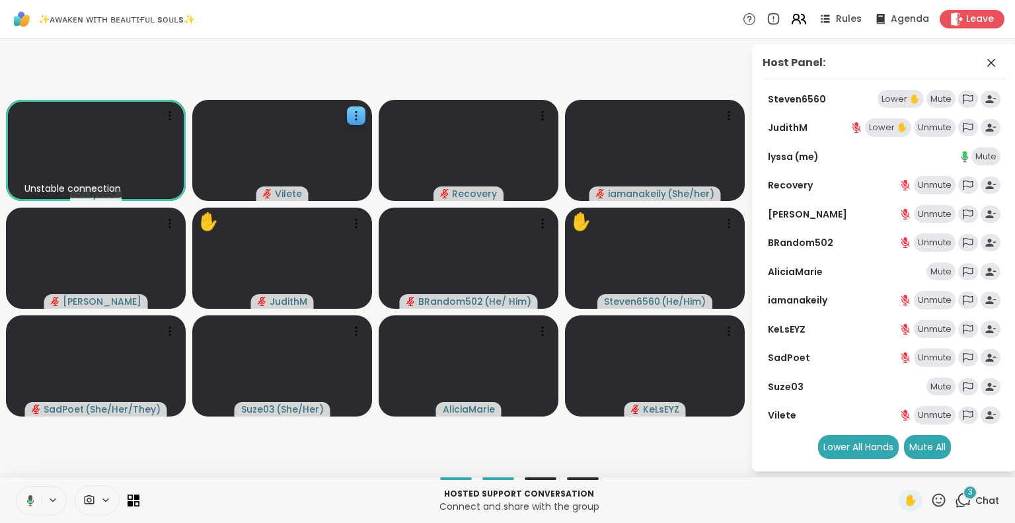
click at [794, 17] on icon at bounding box center [796, 17] width 5 height 5
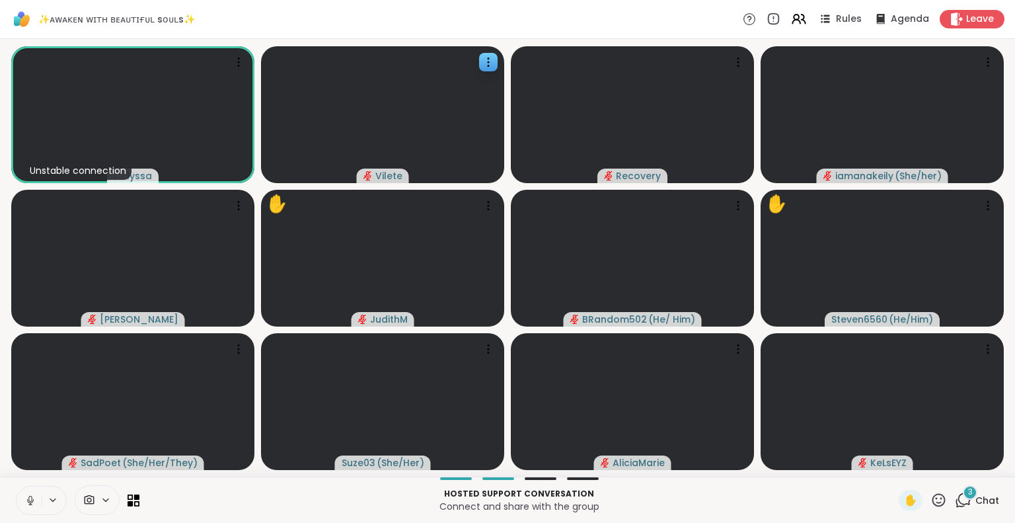
click at [33, 496] on icon at bounding box center [30, 500] width 12 height 12
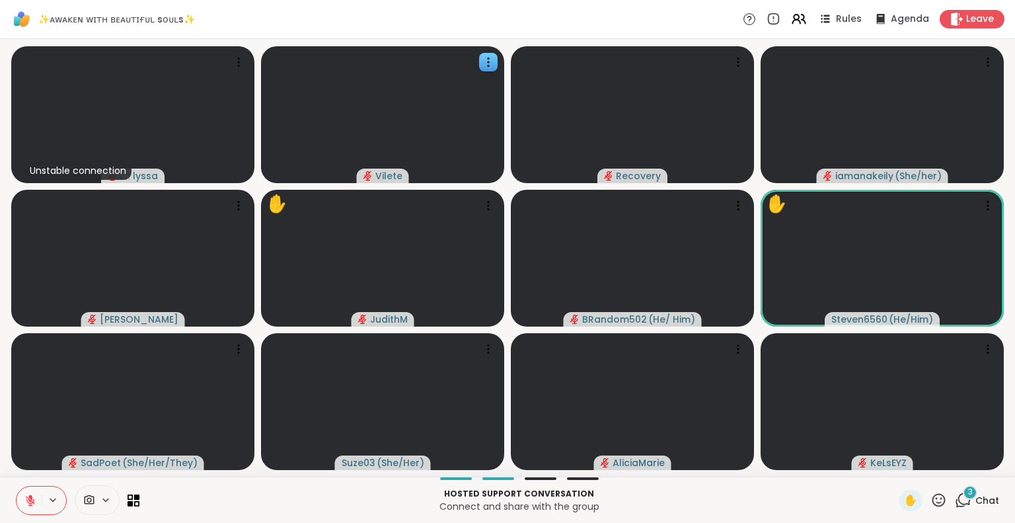
click at [931, 494] on icon at bounding box center [939, 500] width 17 height 17
click at [894, 467] on span "❤️" at bounding box center [900, 465] width 13 height 16
click at [931, 499] on icon at bounding box center [939, 500] width 17 height 17
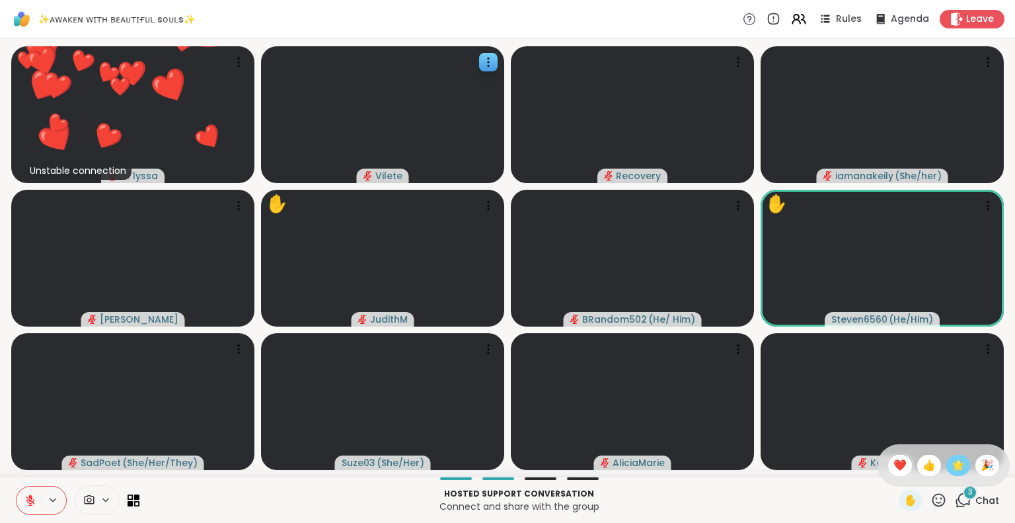
click at [952, 465] on span "🌟" at bounding box center [958, 465] width 13 height 16
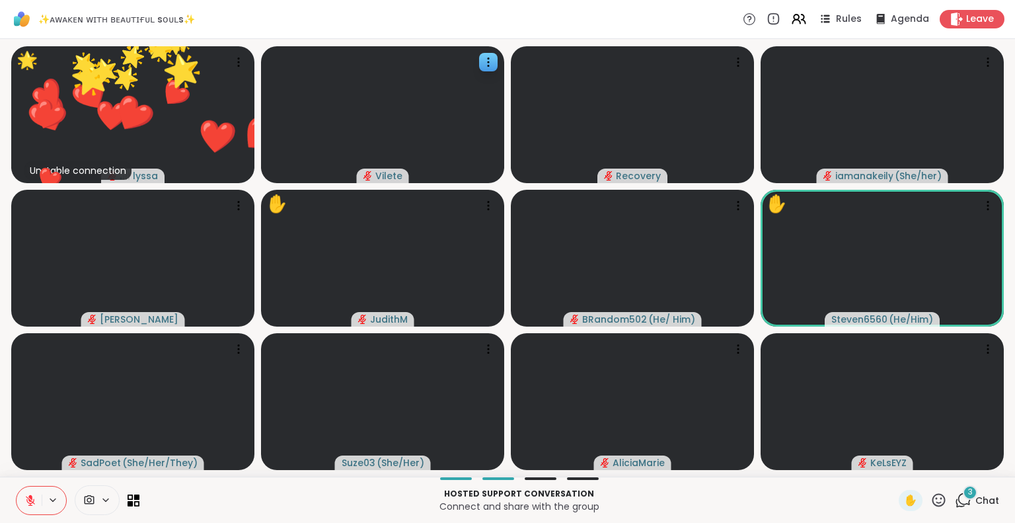
click at [968, 490] on span "3" at bounding box center [970, 492] width 5 height 11
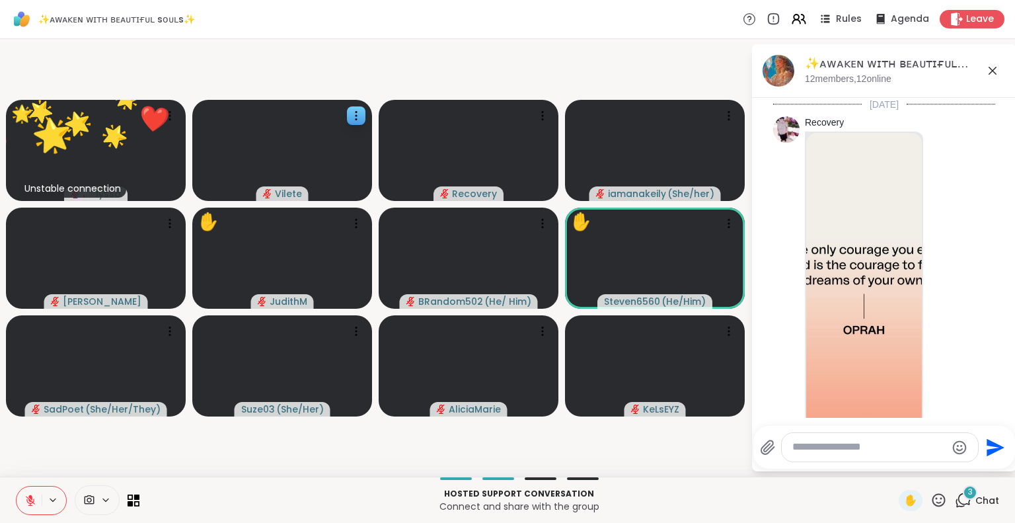
scroll to position [1686, 0]
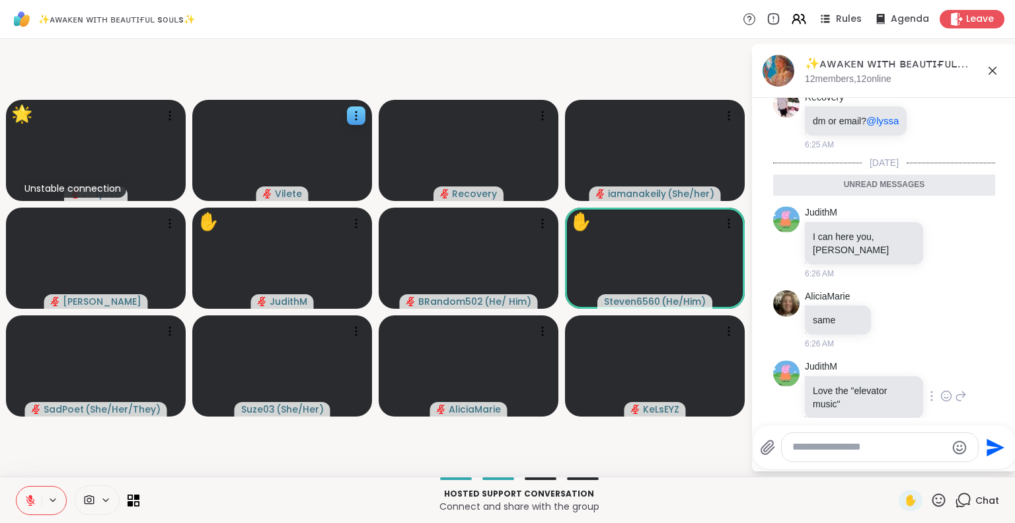
click at [941, 389] on icon at bounding box center [947, 395] width 12 height 13
click at [883, 369] on div "Select Reaction: Joy" at bounding box center [889, 375] width 12 height 12
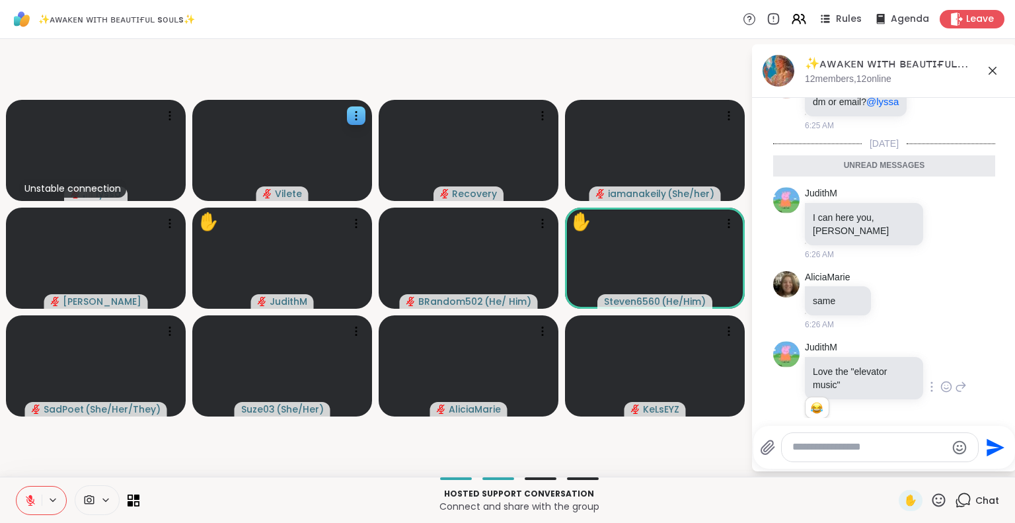
click at [955, 379] on icon at bounding box center [961, 387] width 12 height 16
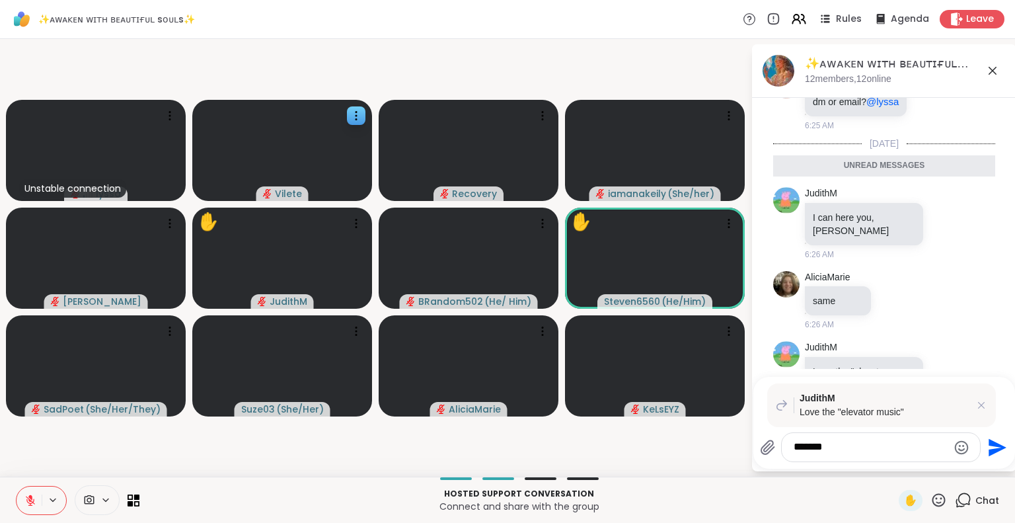
type textarea "********"
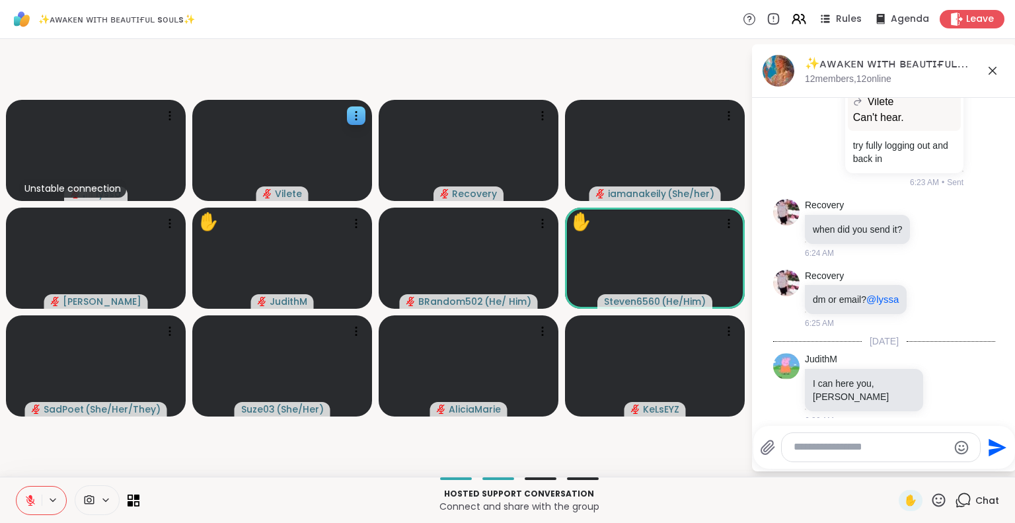
scroll to position [1504, 0]
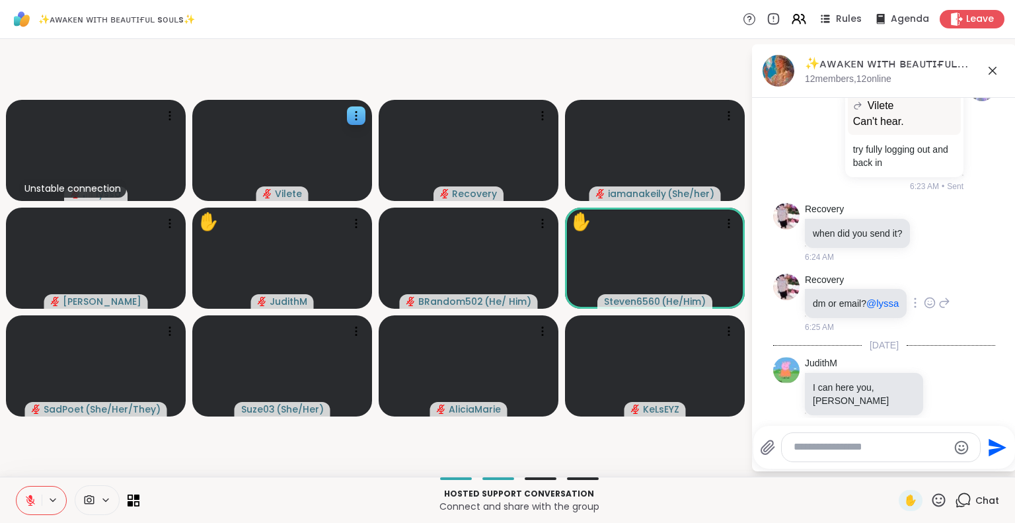
click at [947, 298] on icon at bounding box center [945, 302] width 9 height 9
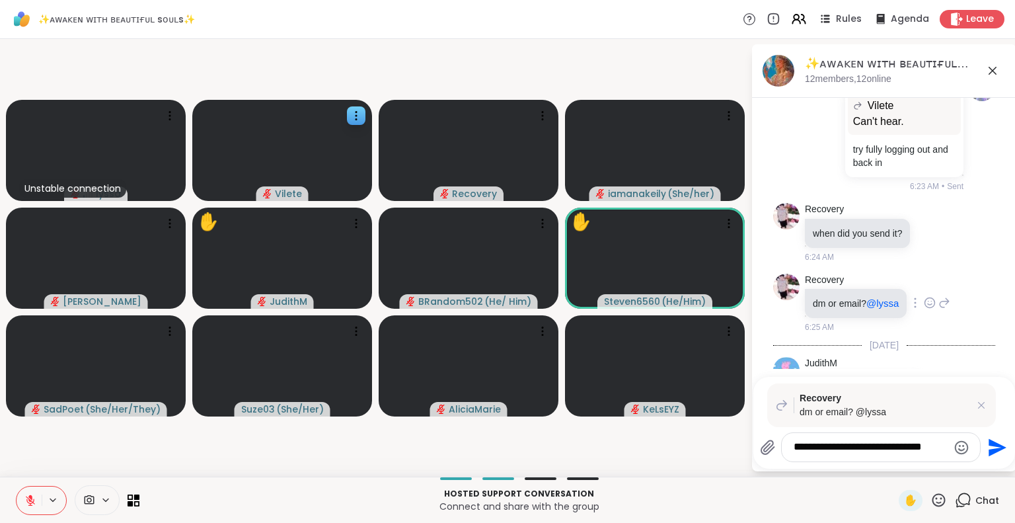
type textarea "**********"
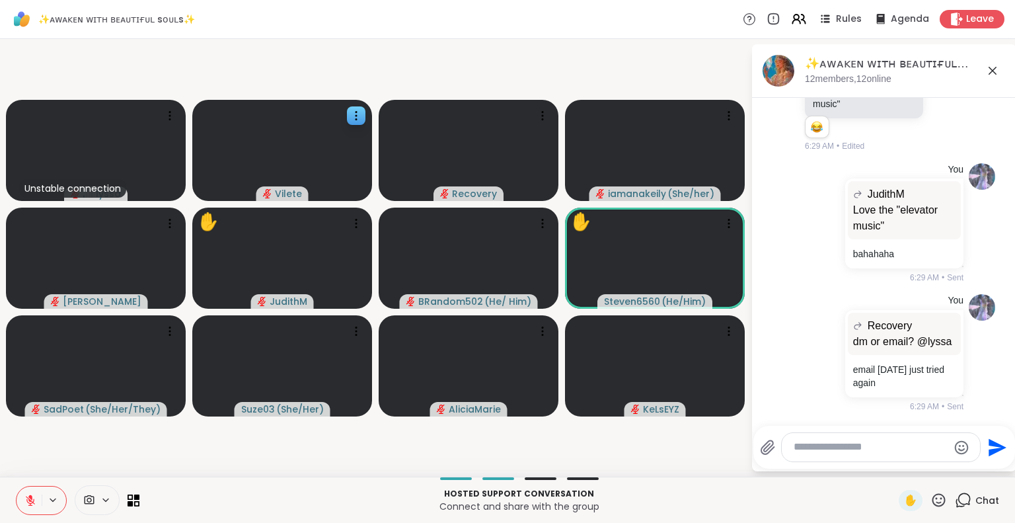
scroll to position [1949, 0]
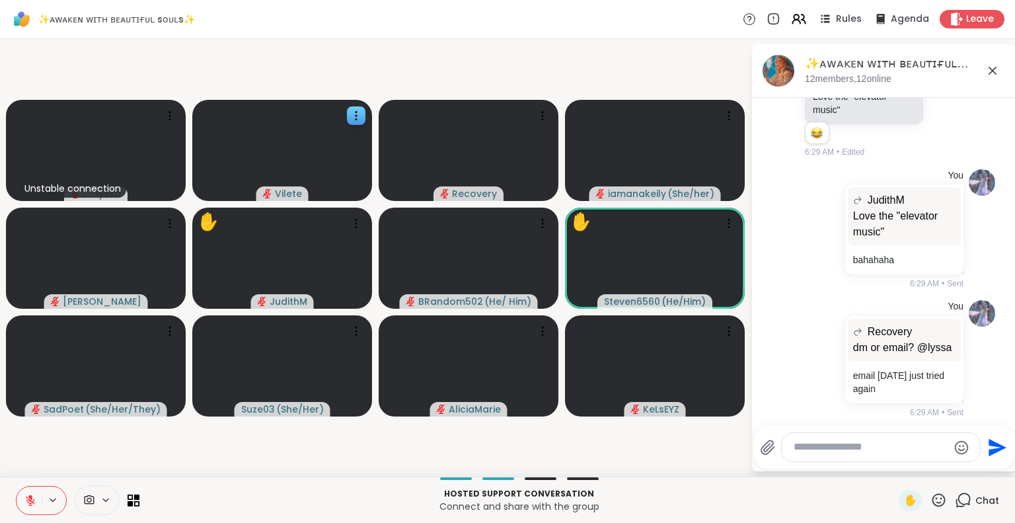
click at [994, 71] on icon at bounding box center [993, 71] width 16 height 16
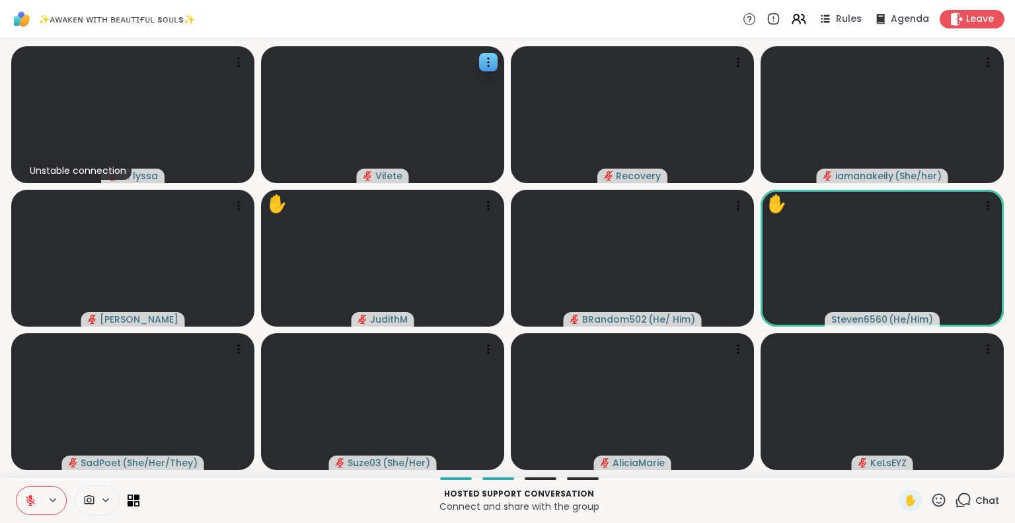
click at [931, 494] on icon at bounding box center [939, 500] width 17 height 17
click at [894, 470] on span "❤️" at bounding box center [900, 465] width 13 height 16
click at [31, 481] on div "Hosted support conversation Connect and share with the group ✋ Chat" at bounding box center [507, 500] width 1015 height 46
click at [33, 491] on button at bounding box center [29, 501] width 25 height 28
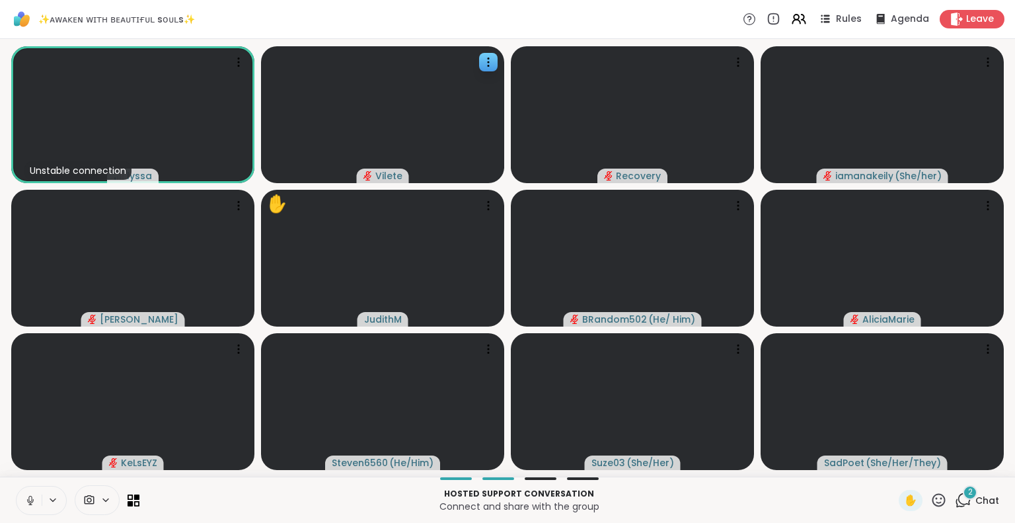
click at [16, 500] on div at bounding box center [41, 500] width 51 height 29
click at [25, 501] on icon at bounding box center [28, 500] width 12 height 12
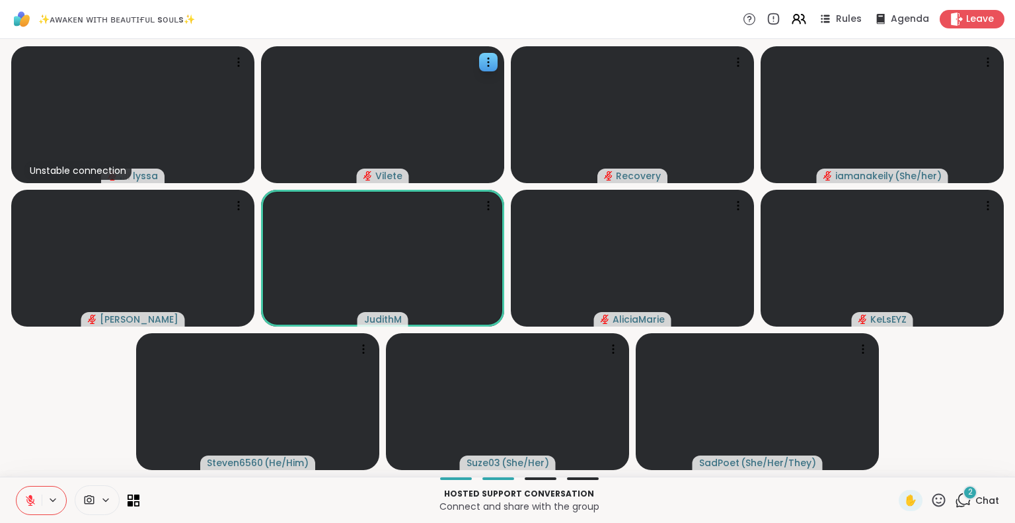
click at [933, 502] on icon at bounding box center [939, 499] width 13 height 13
click at [894, 469] on span "❤️" at bounding box center [900, 465] width 13 height 16
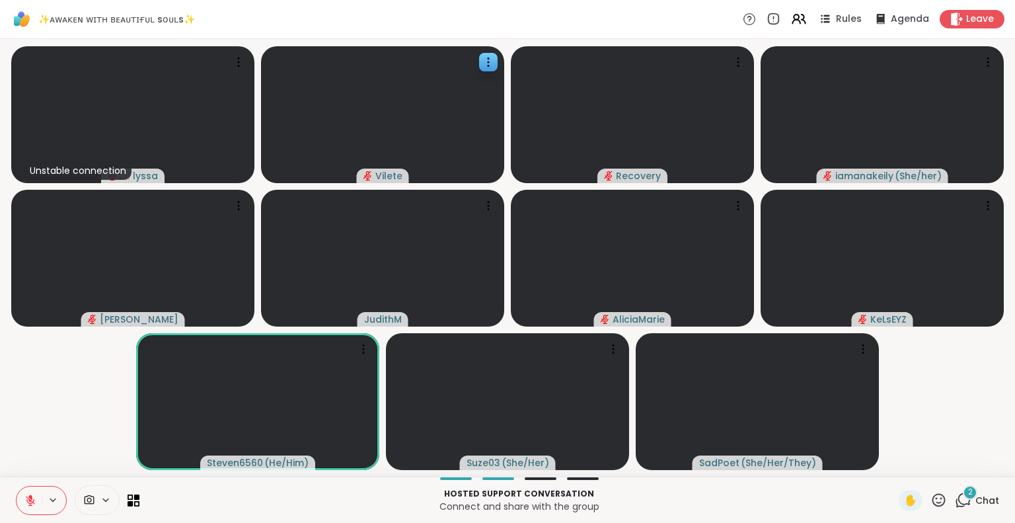
click at [28, 500] on icon at bounding box center [30, 500] width 9 height 9
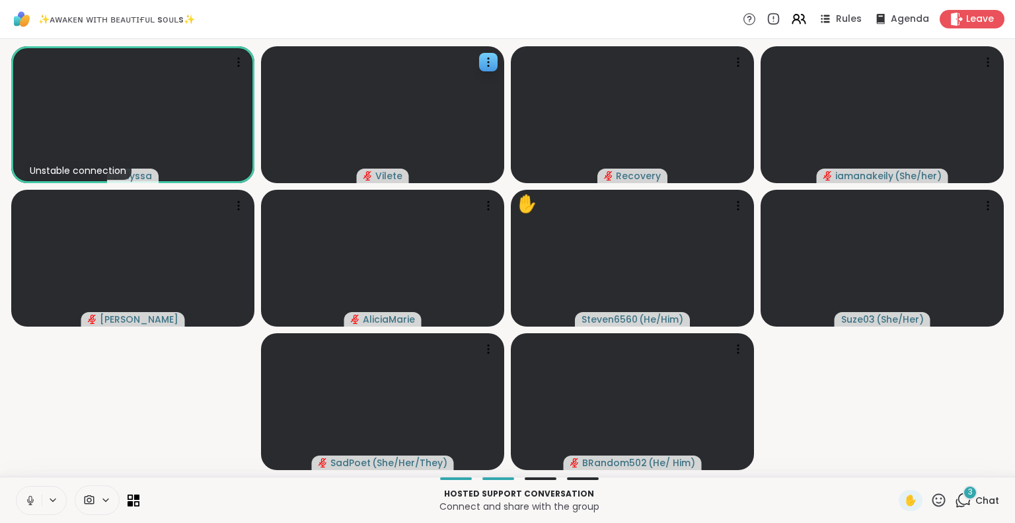
click at [28, 497] on icon at bounding box center [29, 499] width 3 height 6
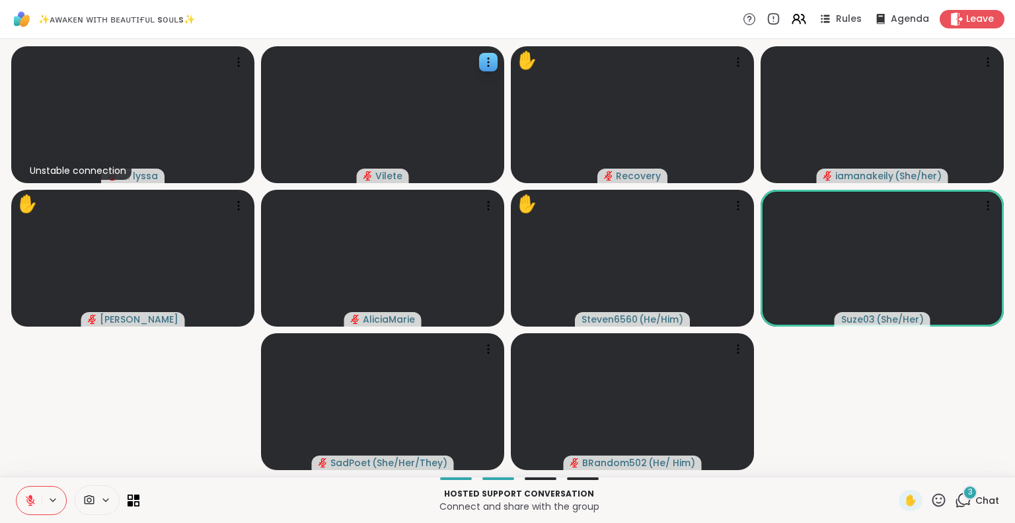
click at [931, 502] on icon at bounding box center [939, 500] width 17 height 17
click at [894, 466] on span "❤️" at bounding box center [900, 465] width 13 height 16
click at [933, 495] on icon at bounding box center [939, 499] width 13 height 13
click at [952, 465] on span "🌟" at bounding box center [958, 465] width 13 height 16
click at [931, 498] on icon at bounding box center [939, 500] width 17 height 17
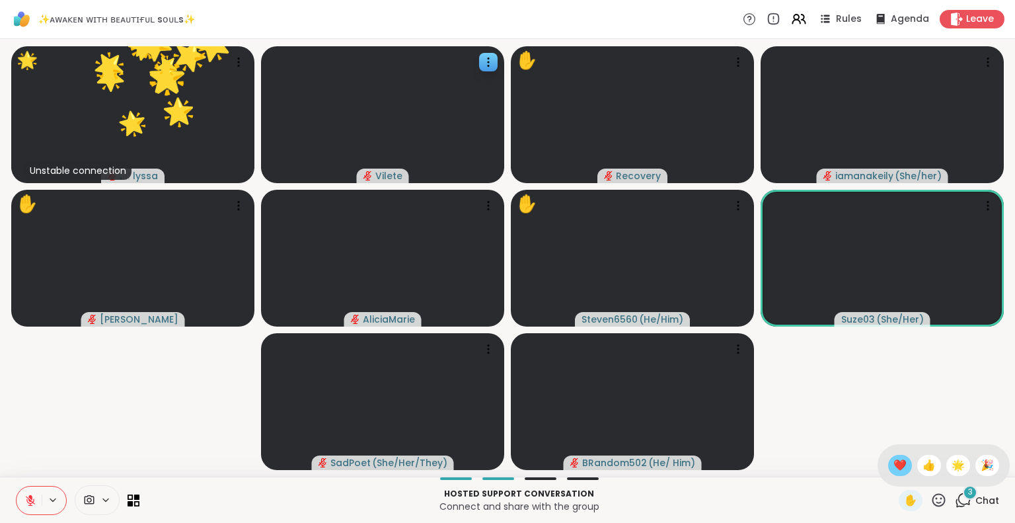
click at [894, 465] on span "❤️" at bounding box center [900, 465] width 13 height 16
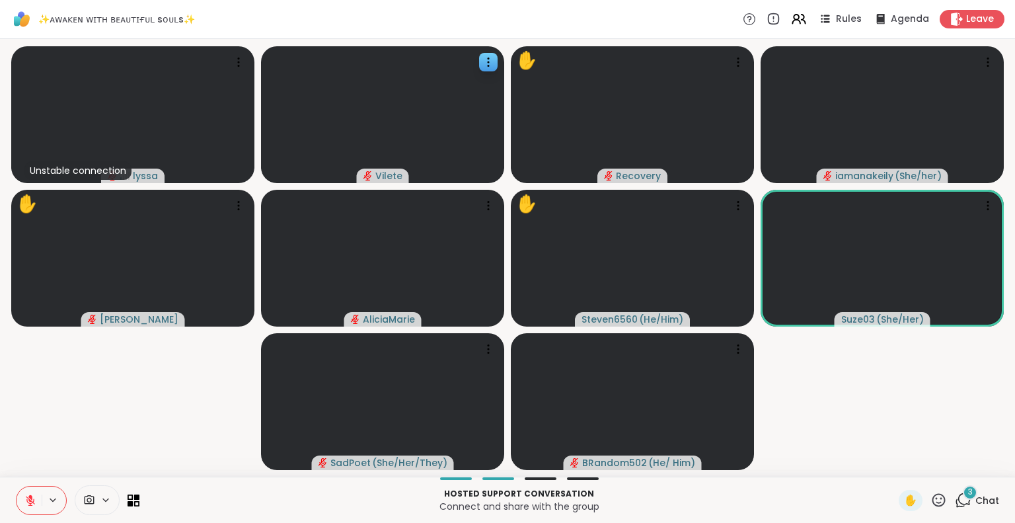
click at [931, 494] on icon at bounding box center [939, 500] width 17 height 17
click at [894, 470] on span "❤️" at bounding box center [900, 465] width 13 height 16
click at [918, 490] on div "✋" at bounding box center [923, 500] width 48 height 21
click at [931, 496] on icon at bounding box center [939, 500] width 17 height 17
click at [894, 467] on span "❤️" at bounding box center [900, 465] width 13 height 16
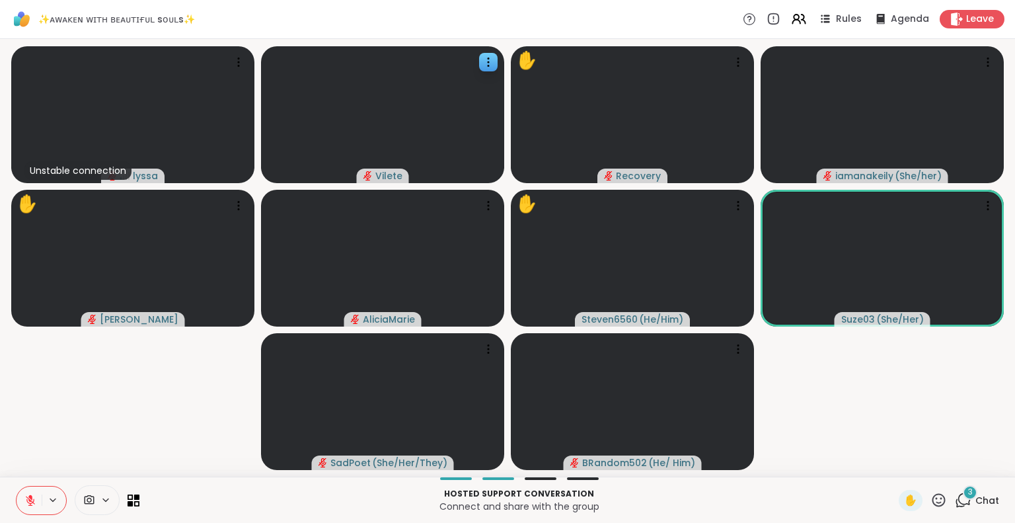
click at [30, 496] on icon at bounding box center [30, 496] width 4 height 5
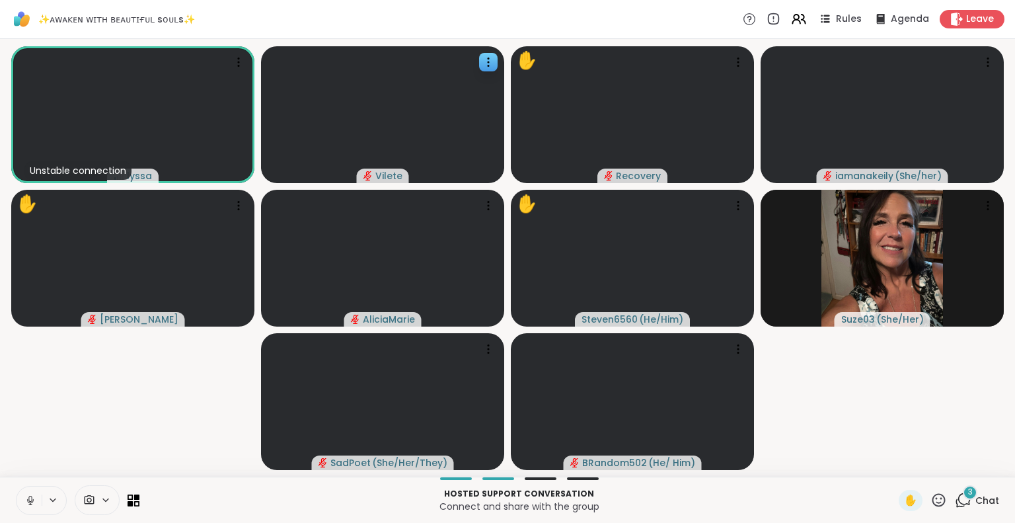
click at [933, 503] on icon at bounding box center [939, 499] width 13 height 13
click at [894, 471] on span "❤️" at bounding box center [900, 465] width 13 height 16
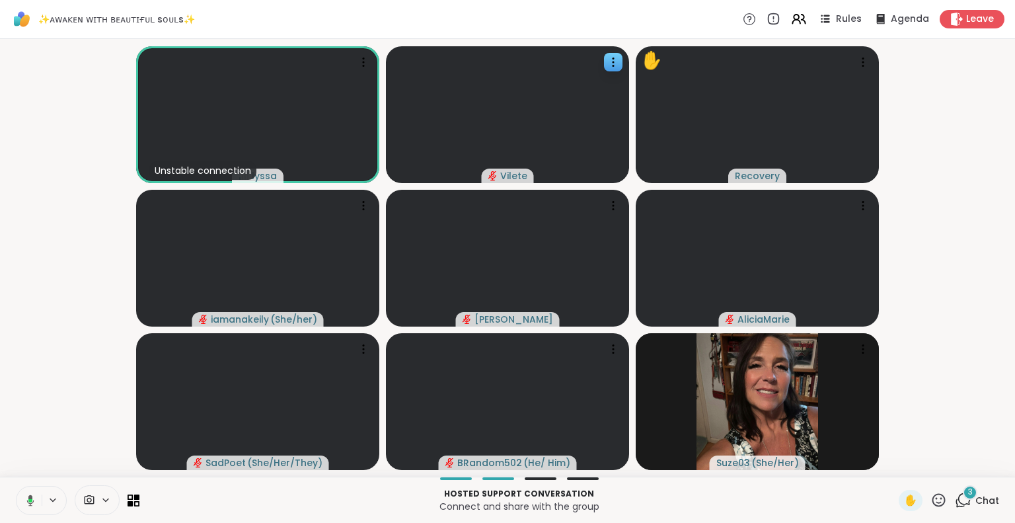
click at [931, 498] on icon at bounding box center [939, 500] width 17 height 17
click at [953, 376] on video-player-container "Unstable connection lyssa Vilete ✋ Recovery iamanakeily ( She/her ) dodi Alicia…" at bounding box center [508, 257] width 1000 height 427
click at [976, 496] on span "Chat" at bounding box center [988, 500] width 24 height 13
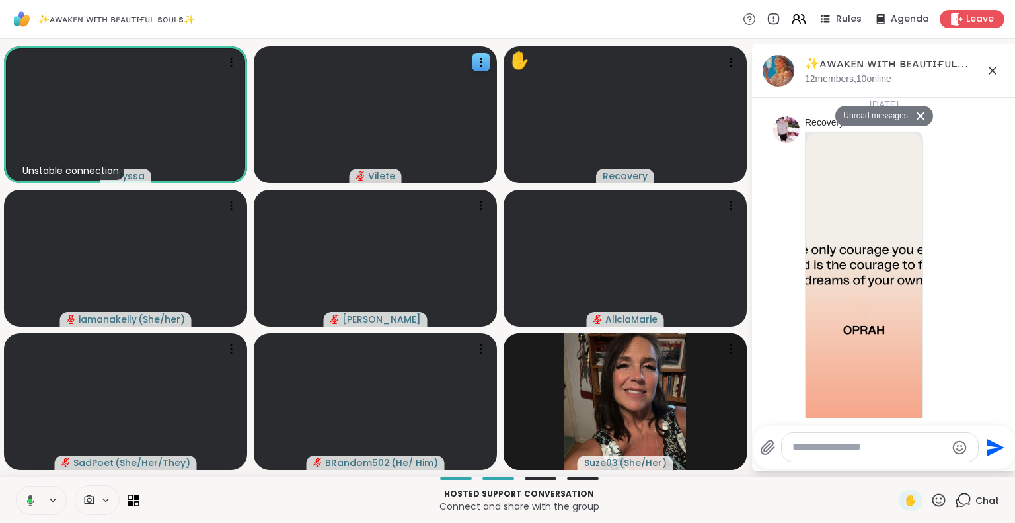
scroll to position [2507, 0]
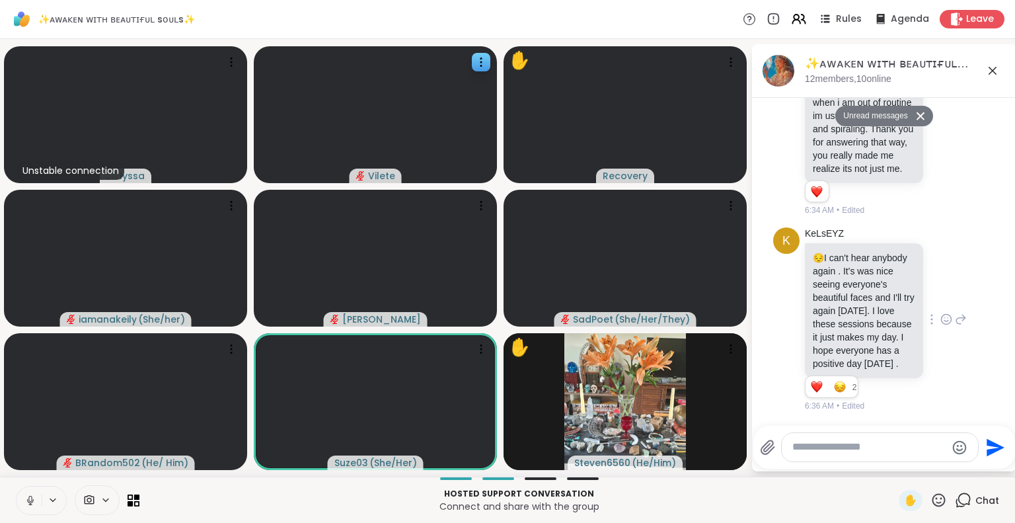
click at [942, 314] on icon at bounding box center [947, 319] width 10 height 10
click at [941, 292] on div "Select Reaction: Heart" at bounding box center [947, 298] width 12 height 12
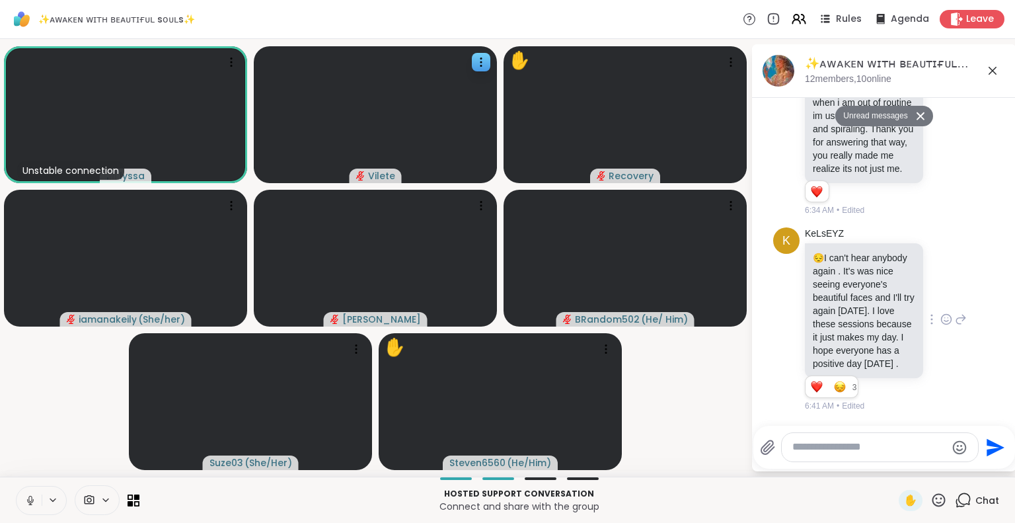
click at [955, 311] on icon at bounding box center [961, 319] width 12 height 16
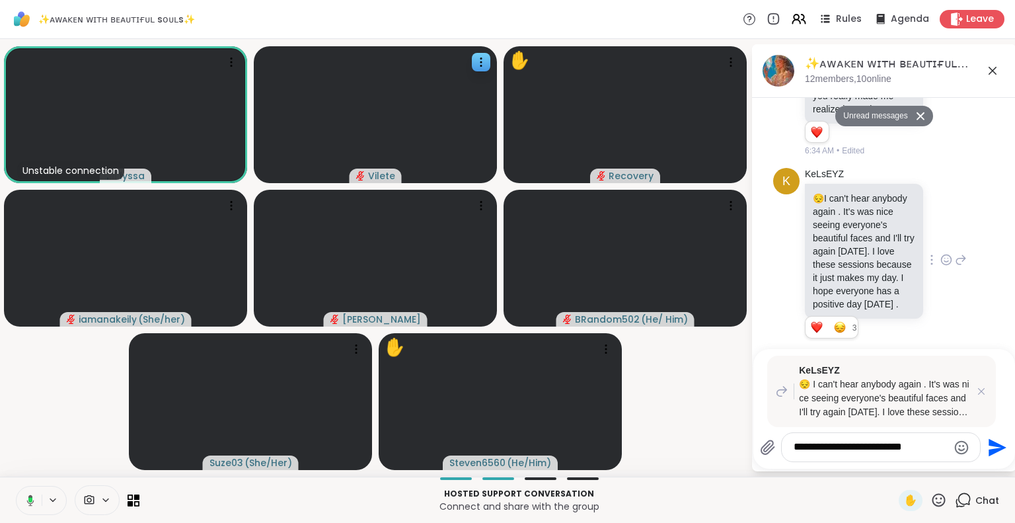
type textarea "**********"
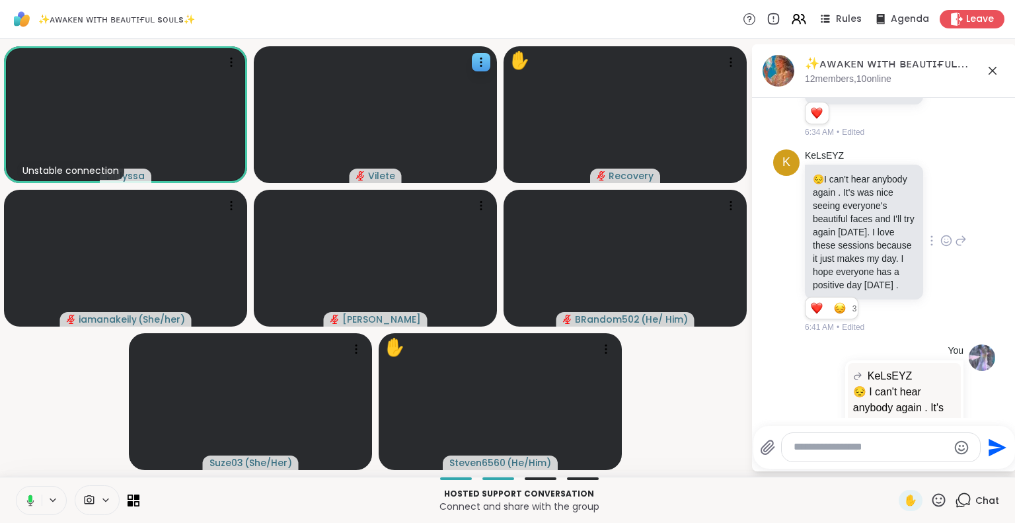
scroll to position [2494, 0]
click at [941, 247] on icon at bounding box center [947, 240] width 12 height 13
click at [940, 222] on div "KeLsEYZ 😔 I can't hear anybody again . It's was nice seeing everyone's beautifu…" at bounding box center [886, 241] width 162 height 184
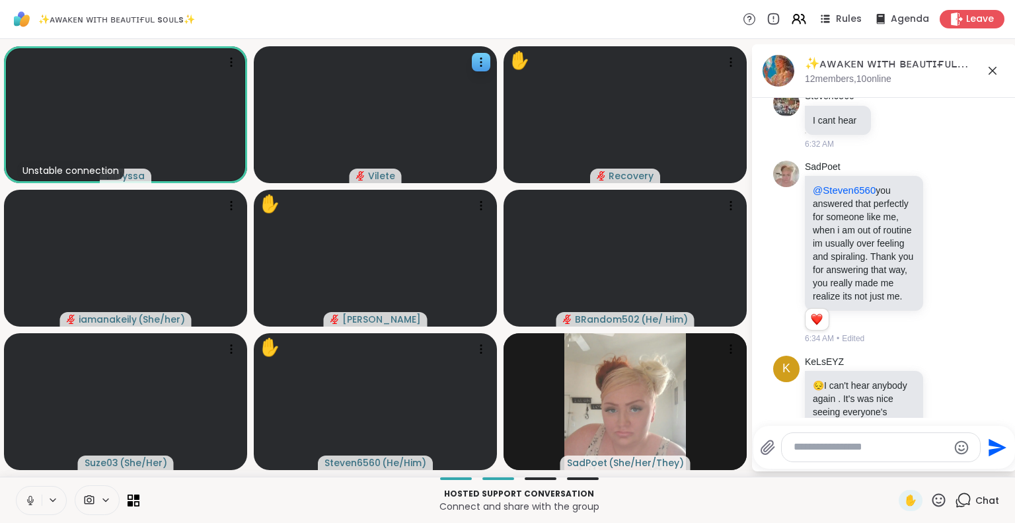
scroll to position [2315, 0]
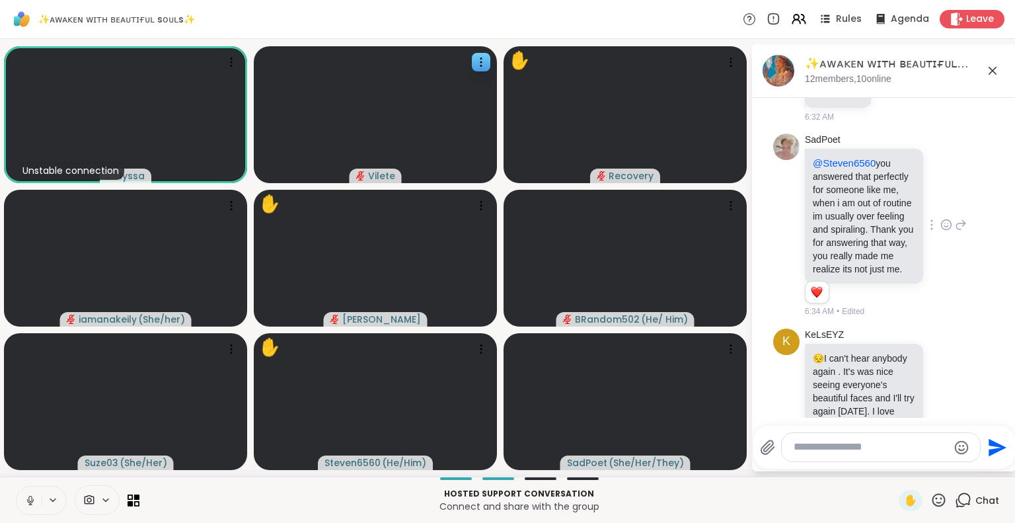
click at [945, 227] on icon at bounding box center [947, 226] width 4 height 1
click at [941, 210] on div "Select Reaction: Heart" at bounding box center [947, 204] width 12 height 12
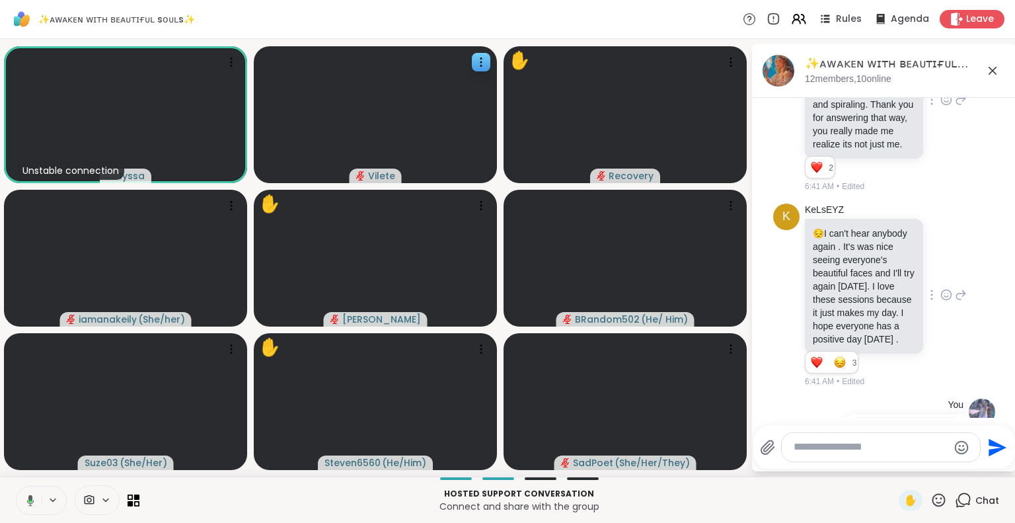
scroll to position [2441, 0]
click at [931, 510] on div "✋" at bounding box center [923, 500] width 48 height 21
click at [931, 504] on icon at bounding box center [939, 500] width 17 height 17
click at [894, 469] on span "❤️" at bounding box center [900, 465] width 13 height 16
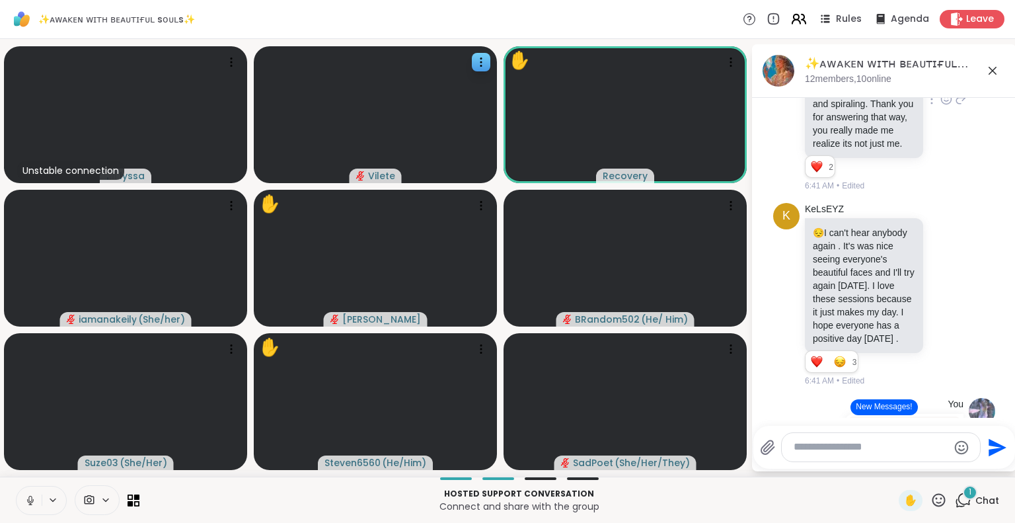
click at [791, 16] on icon at bounding box center [799, 19] width 17 height 17
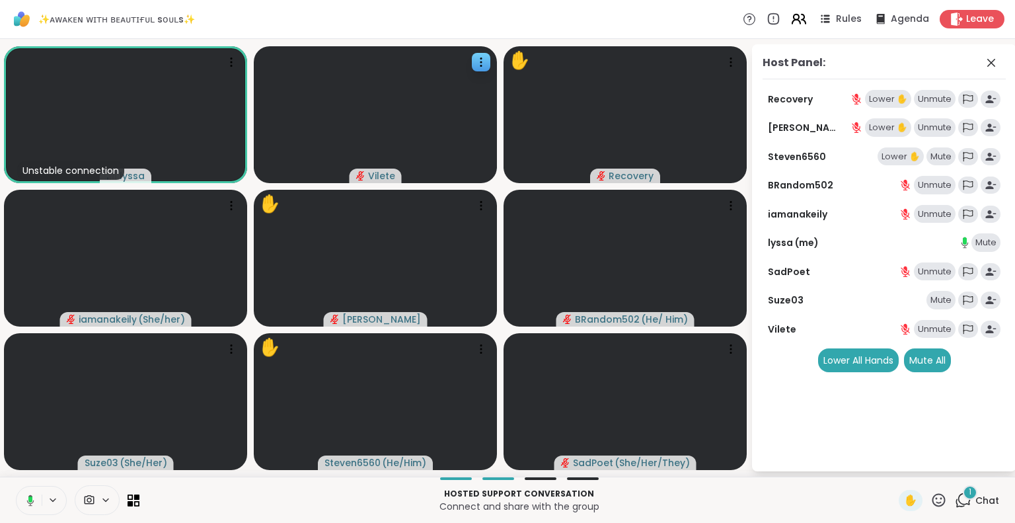
click at [791, 18] on icon at bounding box center [799, 19] width 17 height 17
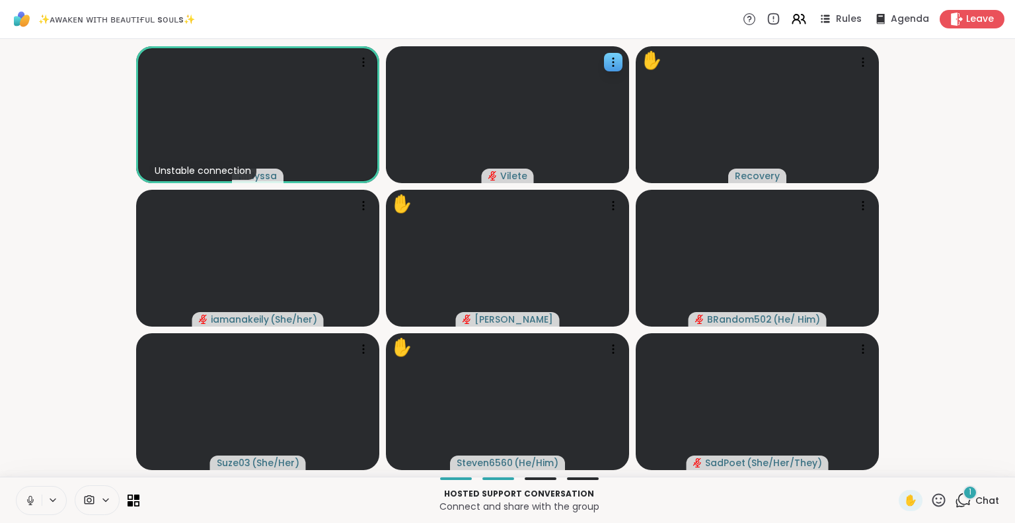
click at [19, 493] on button at bounding box center [29, 501] width 25 height 28
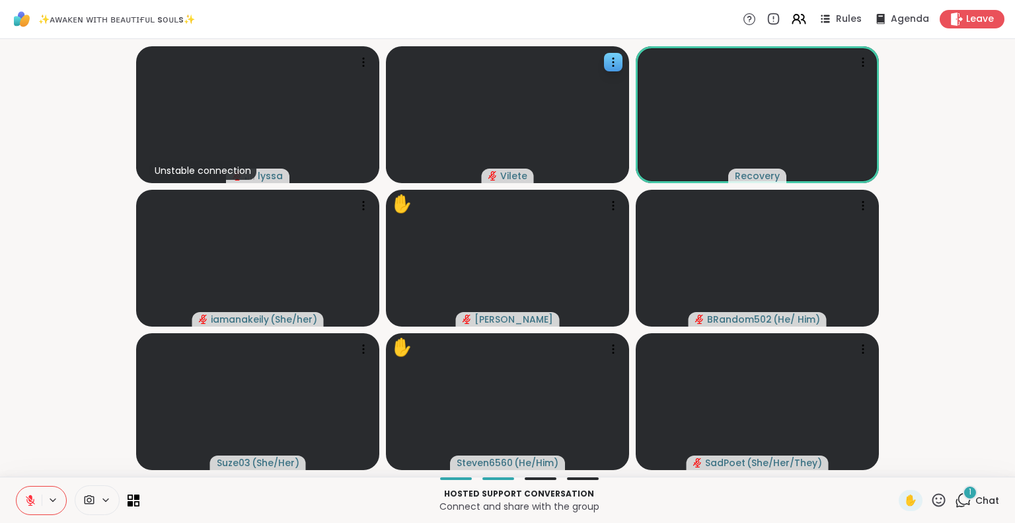
click at [34, 496] on icon at bounding box center [30, 500] width 12 height 12
click at [931, 504] on icon at bounding box center [939, 500] width 17 height 17
click at [894, 468] on span "❤️" at bounding box center [900, 465] width 13 height 16
click at [962, 510] on div "1 Chat" at bounding box center [977, 500] width 44 height 21
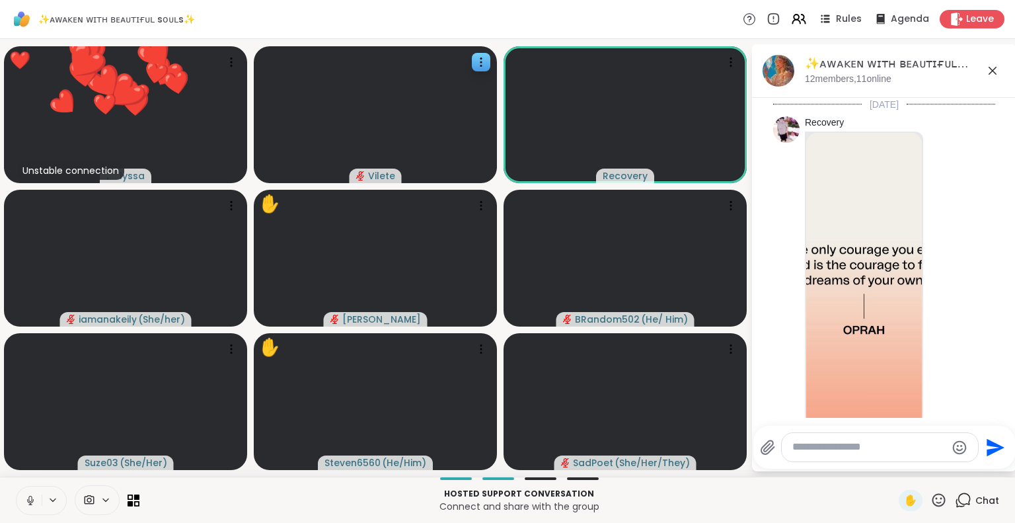
scroll to position [2750, 0]
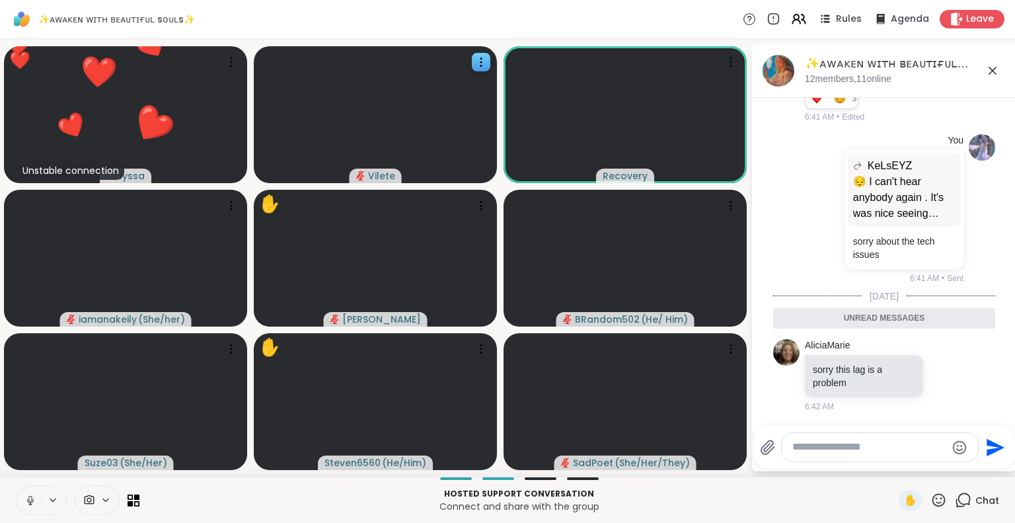
click at [912, 450] on textarea "Type your message" at bounding box center [870, 447] width 154 height 14
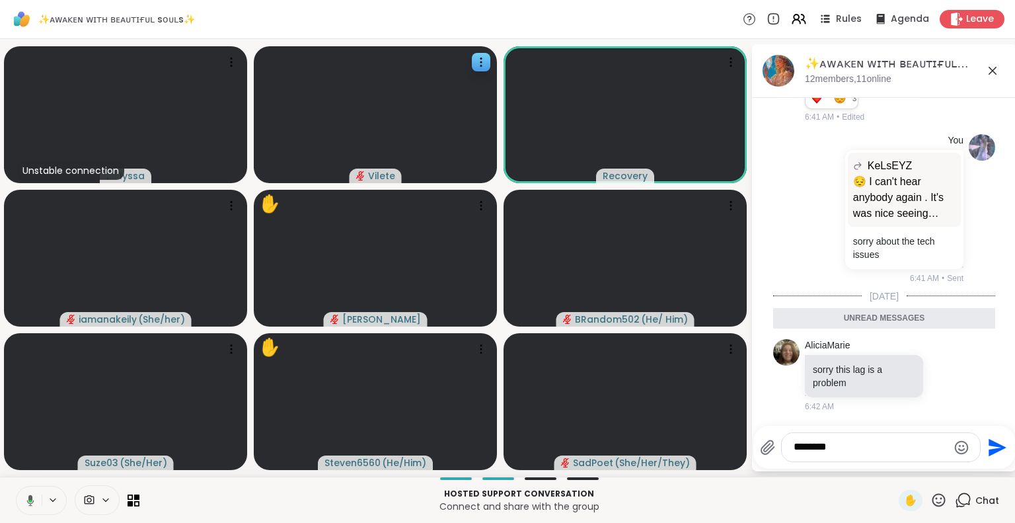
type textarea "********"
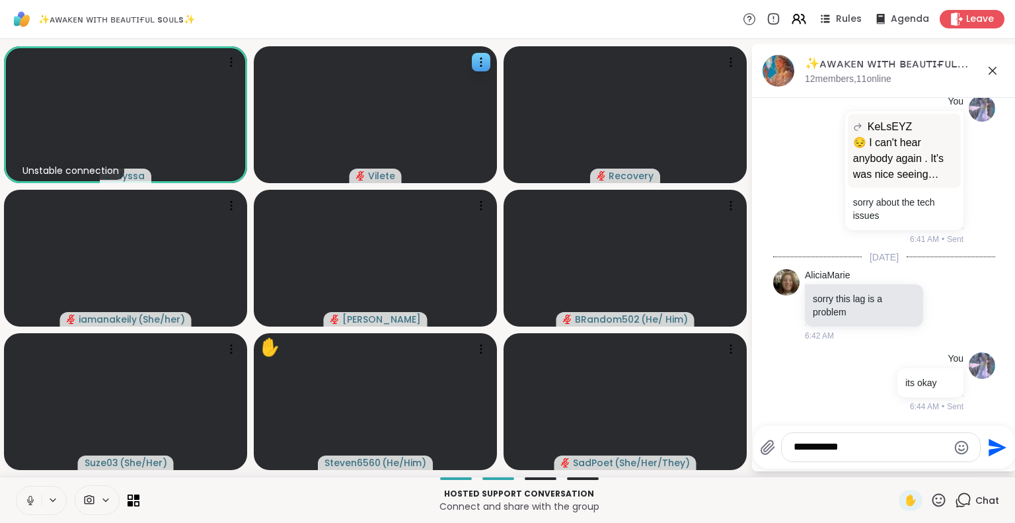
click at [933, 498] on icon at bounding box center [939, 499] width 13 height 13
click at [857, 449] on textarea "**********" at bounding box center [871, 447] width 154 height 14
type textarea "**********"
click at [793, 15] on icon at bounding box center [799, 19] width 17 height 17
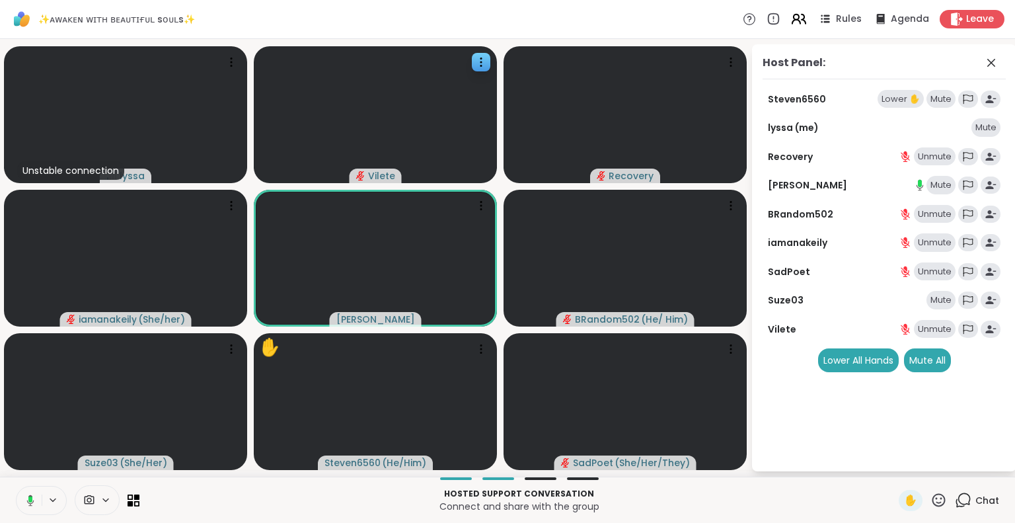
click at [791, 15] on icon at bounding box center [799, 19] width 17 height 17
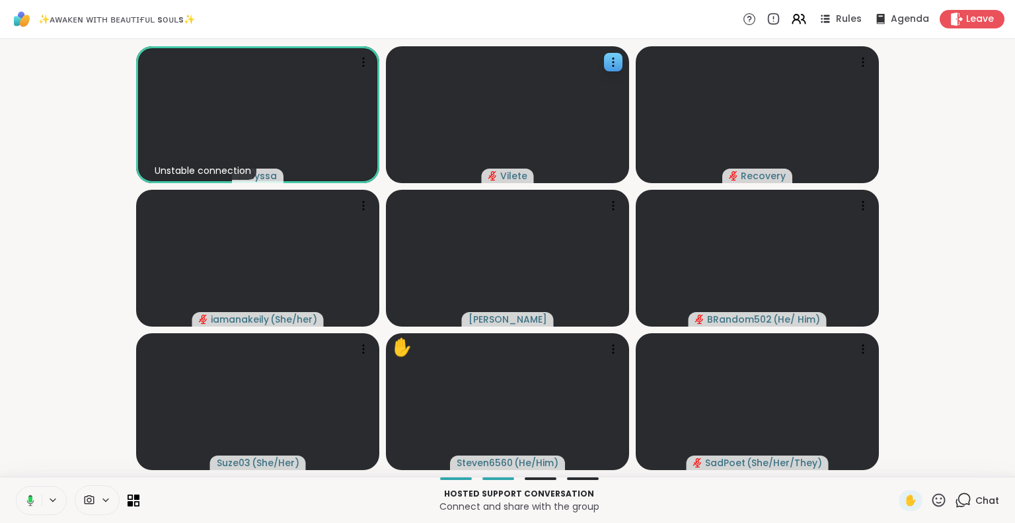
click at [963, 501] on div "Chat" at bounding box center [977, 500] width 44 height 21
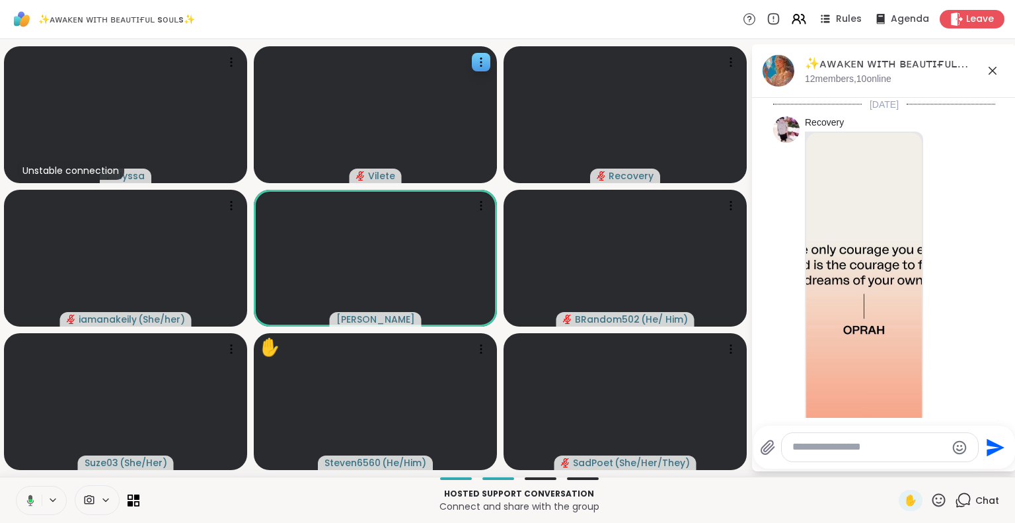
scroll to position [2776, 0]
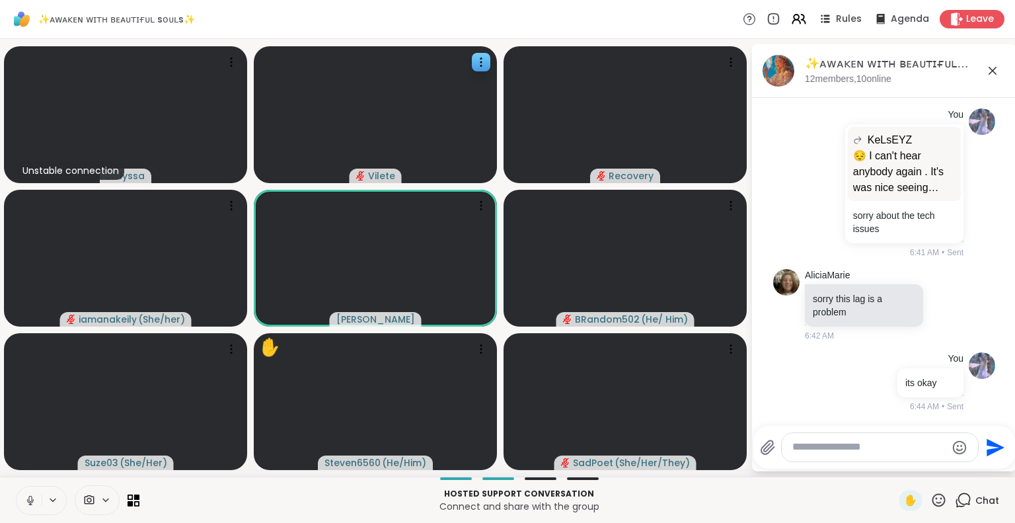
click at [840, 449] on textarea "Type your message" at bounding box center [870, 447] width 154 height 14
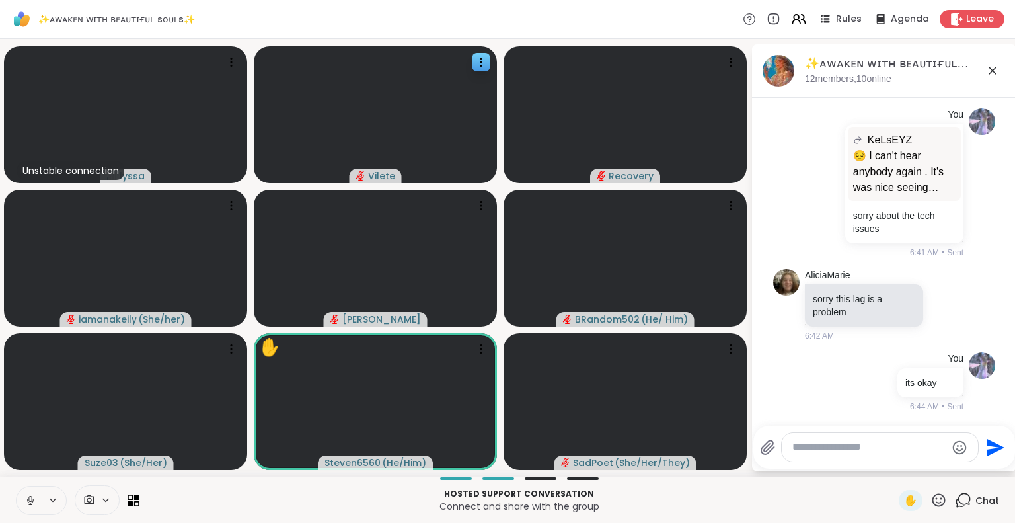
click at [933, 503] on icon at bounding box center [939, 499] width 13 height 13
click at [894, 465] on span "❤️" at bounding box center [900, 465] width 13 height 16
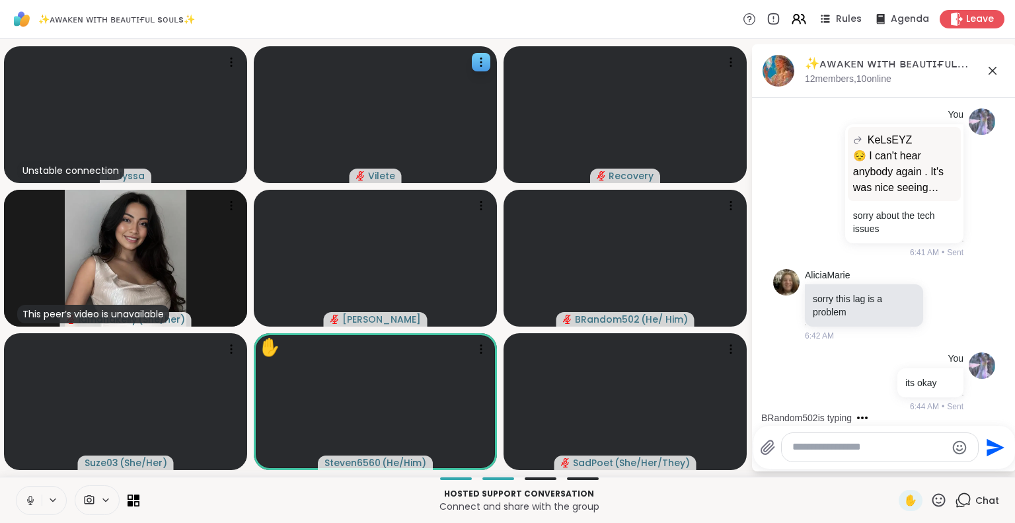
click at [931, 501] on icon at bounding box center [939, 500] width 17 height 17
click at [894, 468] on span "❤️" at bounding box center [900, 465] width 13 height 16
click at [933, 506] on icon at bounding box center [939, 499] width 13 height 13
click at [894, 466] on span "❤️" at bounding box center [900, 465] width 13 height 16
click at [931, 499] on icon at bounding box center [939, 500] width 17 height 17
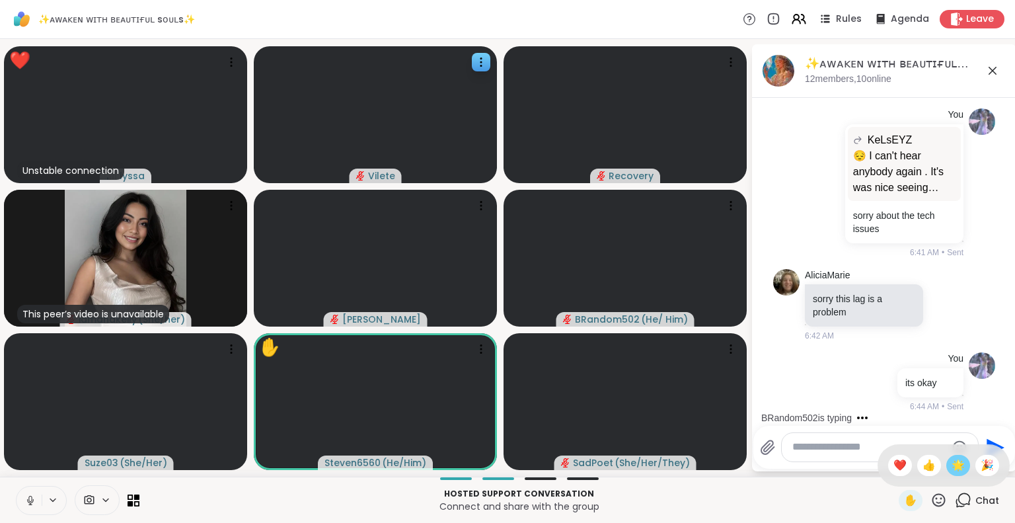
click at [947, 471] on div "🌟" at bounding box center [959, 465] width 24 height 21
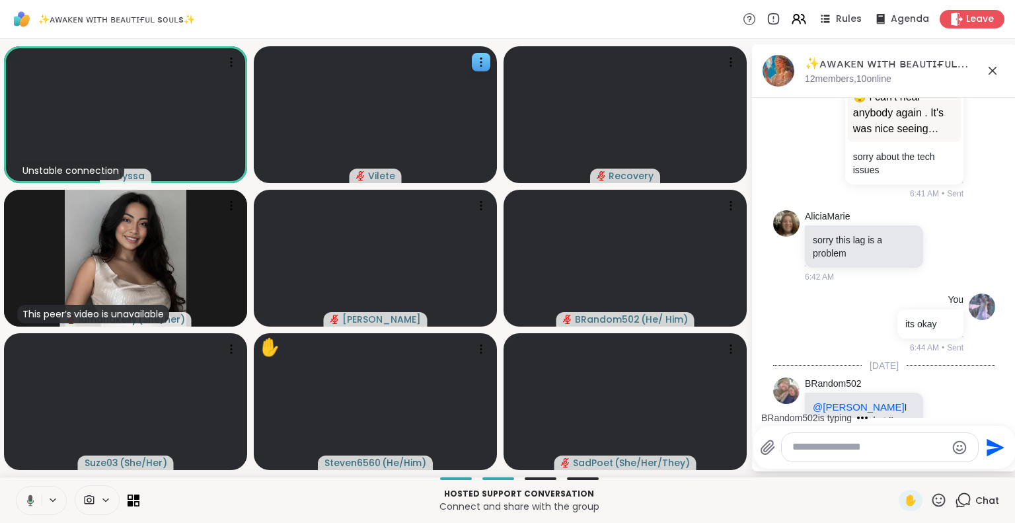
scroll to position [2952, 0]
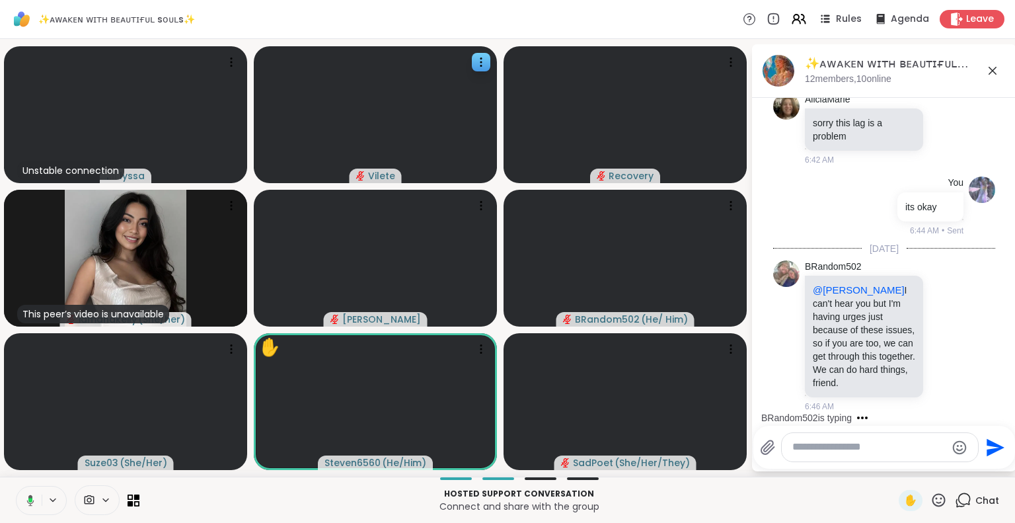
click at [826, 449] on textarea "Type your message" at bounding box center [870, 447] width 154 height 14
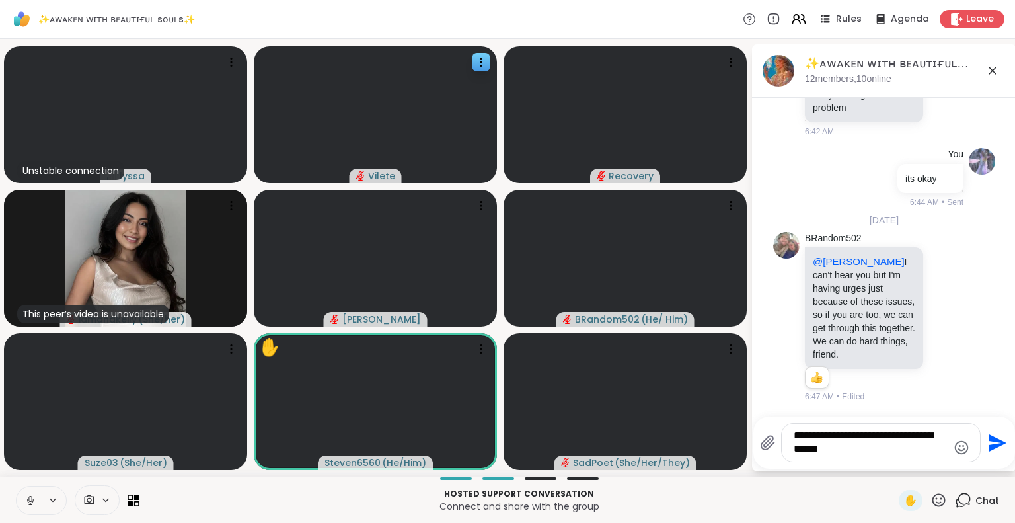
scroll to position [2980, 0]
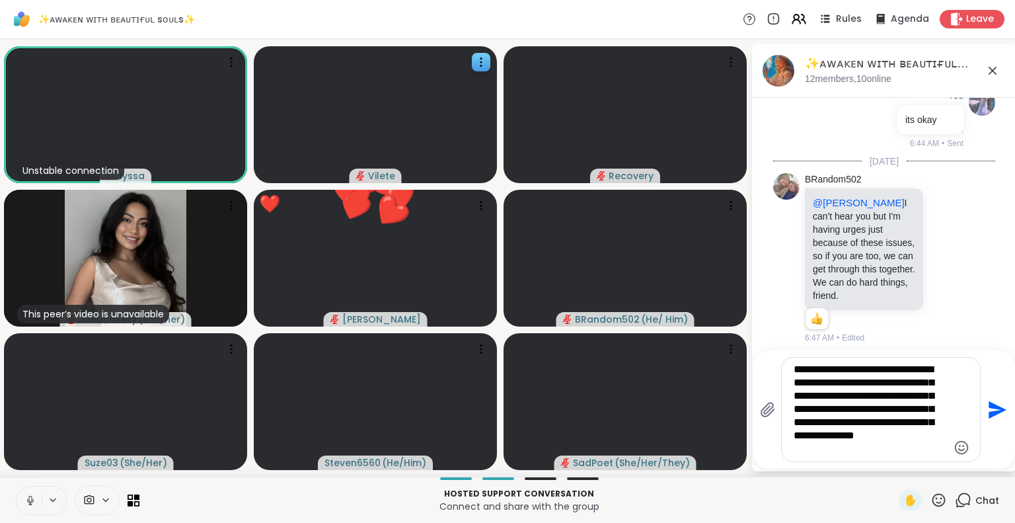
type textarea "**********"
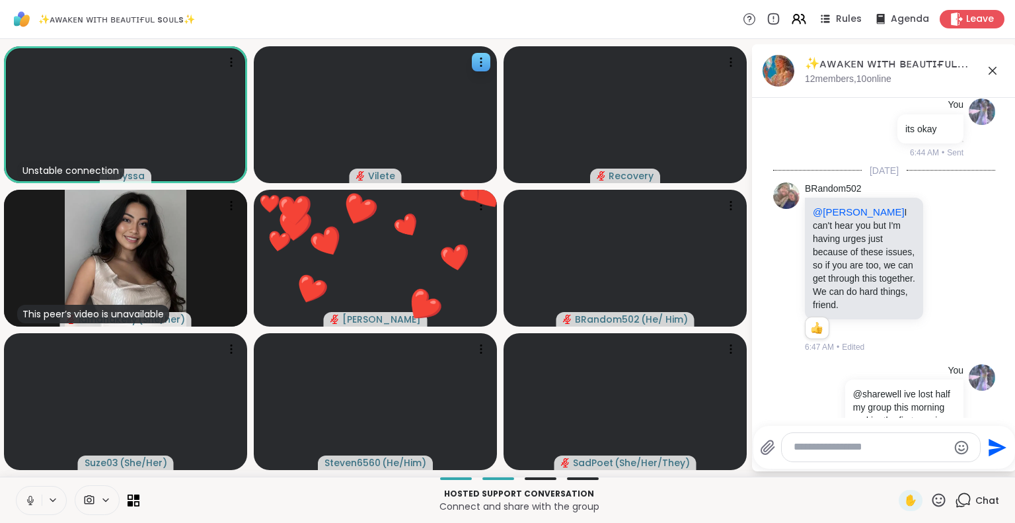
scroll to position [3160, 0]
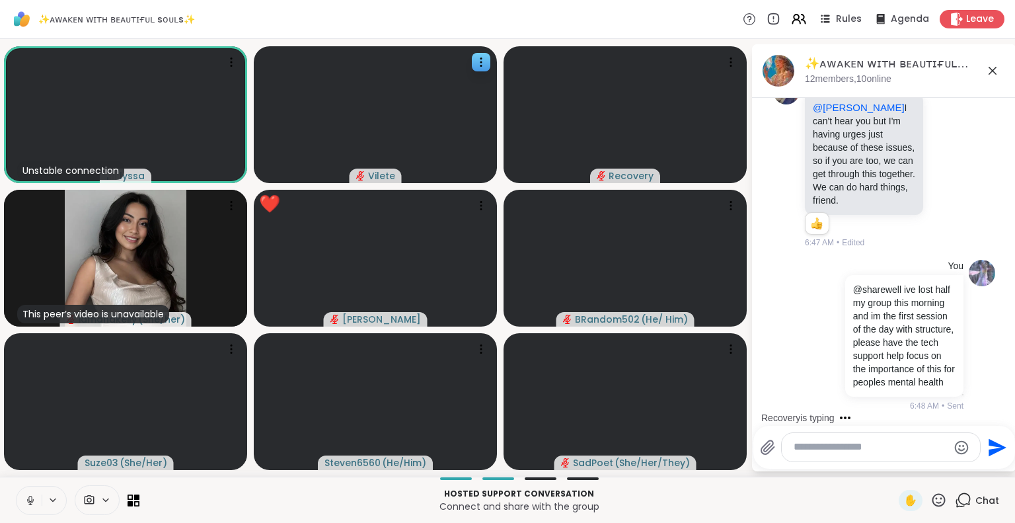
click at [991, 66] on icon at bounding box center [993, 71] width 16 height 16
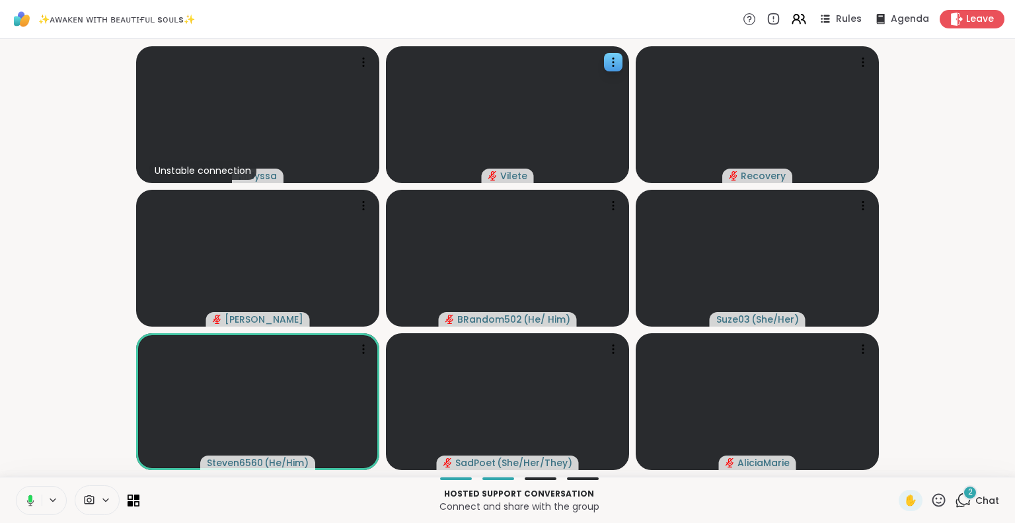
click at [931, 500] on icon at bounding box center [939, 500] width 17 height 17
click at [894, 461] on span "❤️" at bounding box center [900, 465] width 13 height 16
click at [931, 492] on icon at bounding box center [939, 500] width 17 height 17
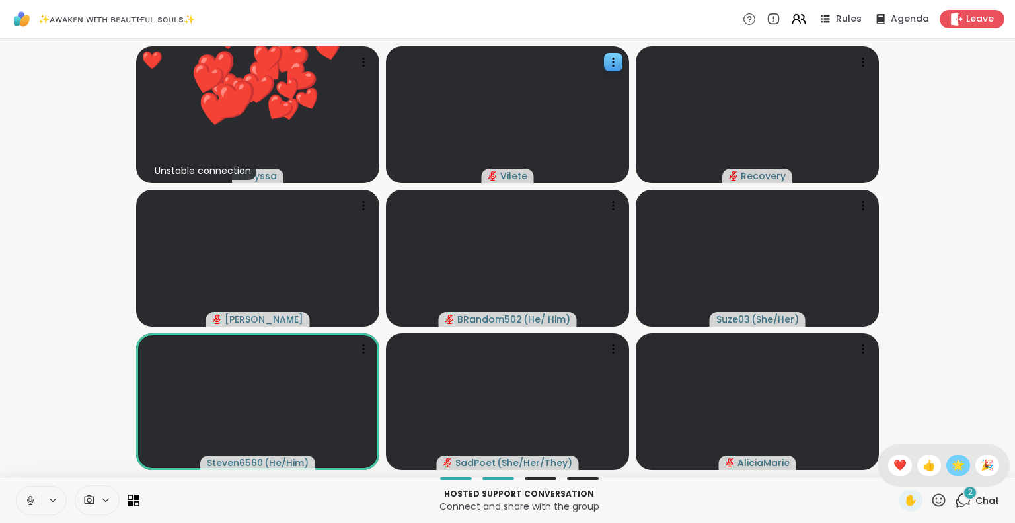
click at [952, 457] on span "🌟" at bounding box center [958, 465] width 13 height 16
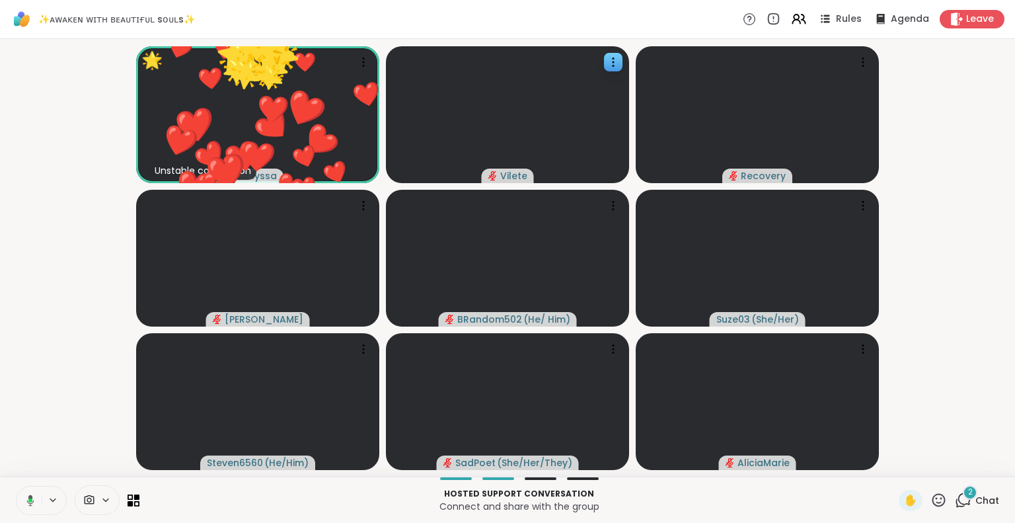
click at [933, 494] on icon at bounding box center [939, 500] width 17 height 17
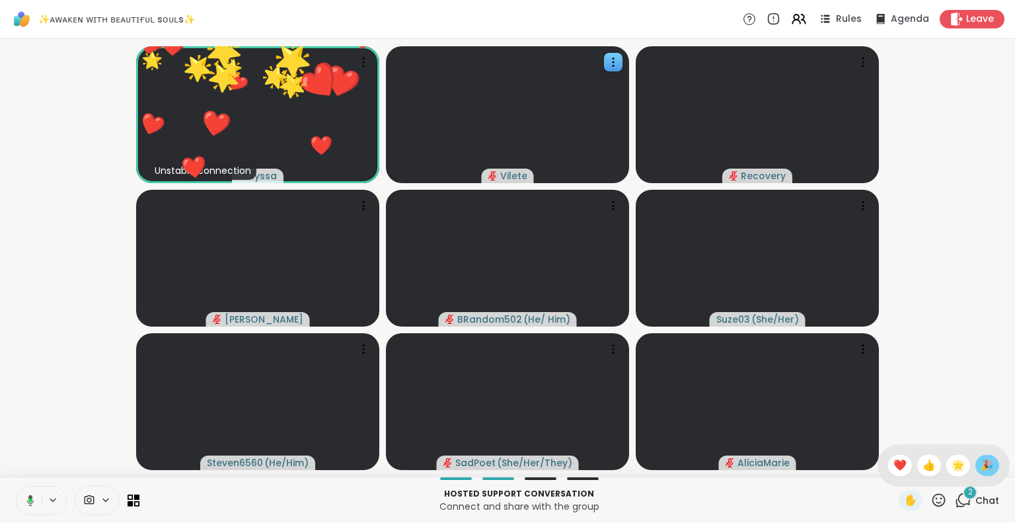
click at [981, 472] on span "🎉" at bounding box center [987, 465] width 13 height 16
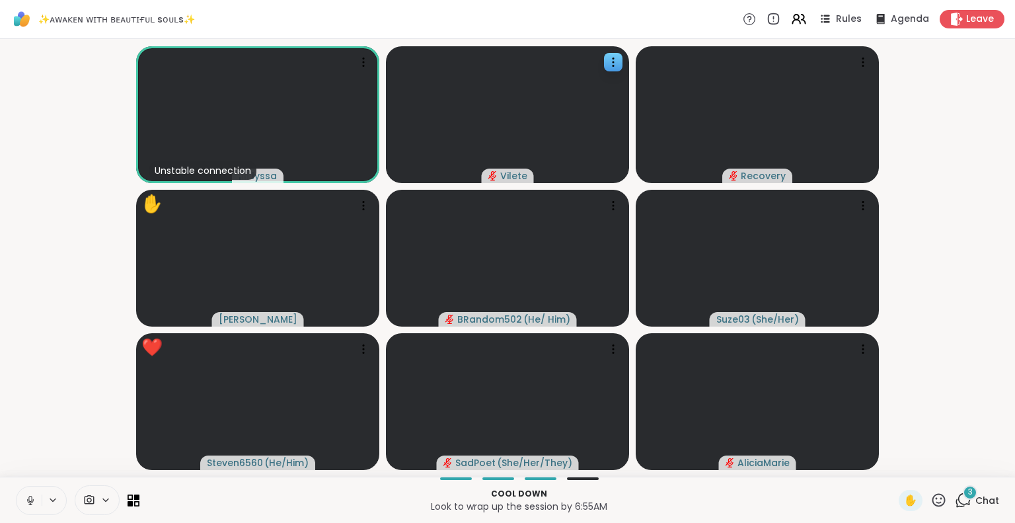
click at [931, 500] on icon at bounding box center [939, 500] width 17 height 17
click at [894, 466] on span "❤️" at bounding box center [900, 465] width 13 height 16
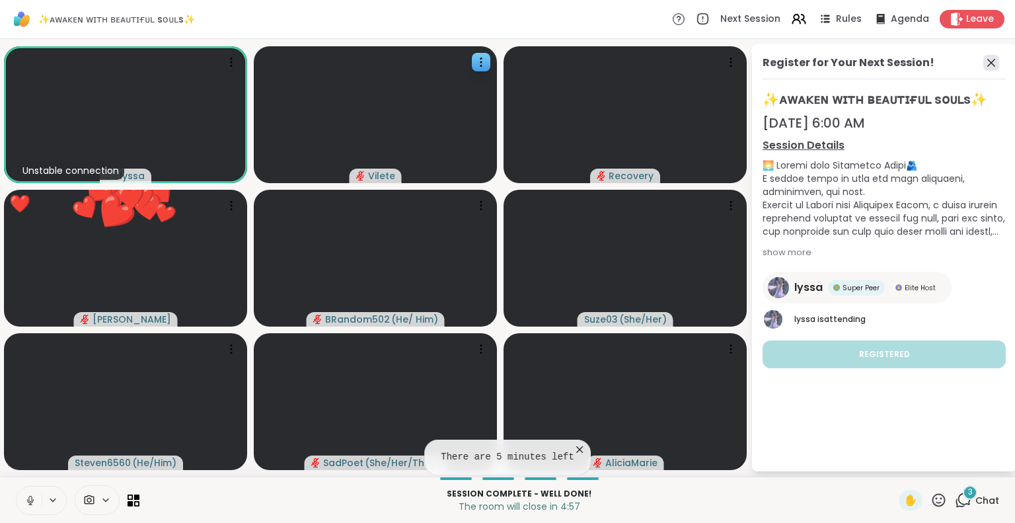
click at [990, 62] on icon at bounding box center [992, 63] width 16 height 16
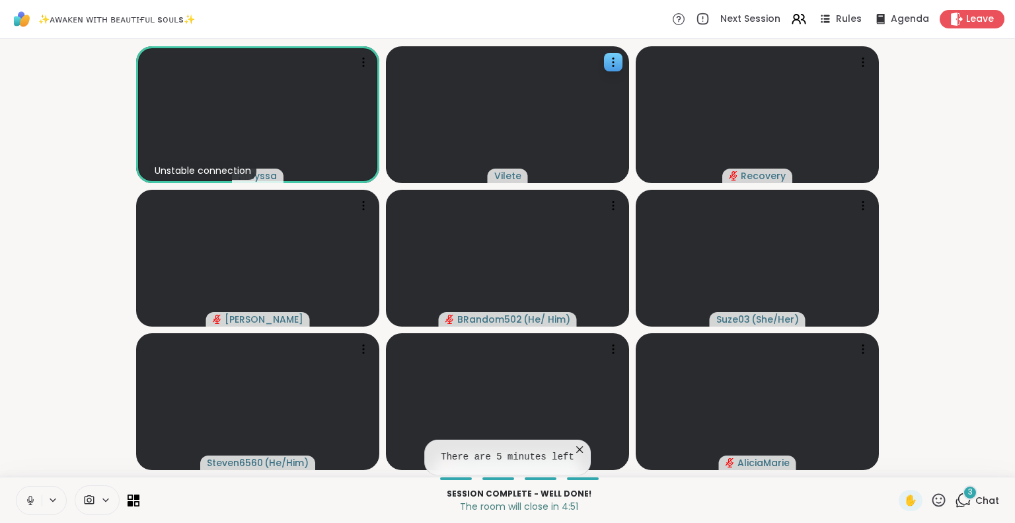
click at [573, 446] on icon at bounding box center [579, 449] width 13 height 13
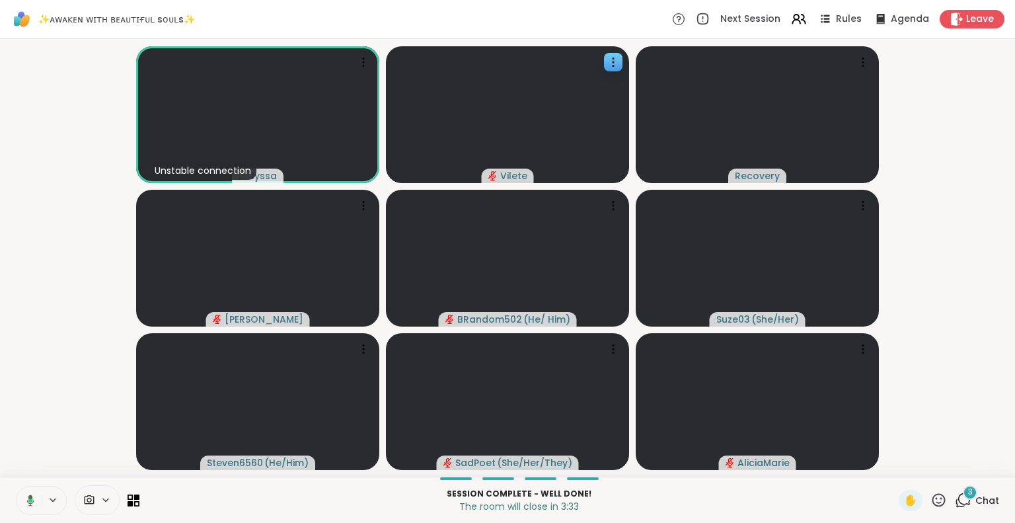
click at [970, 507] on div "3 Chat" at bounding box center [977, 500] width 44 height 21
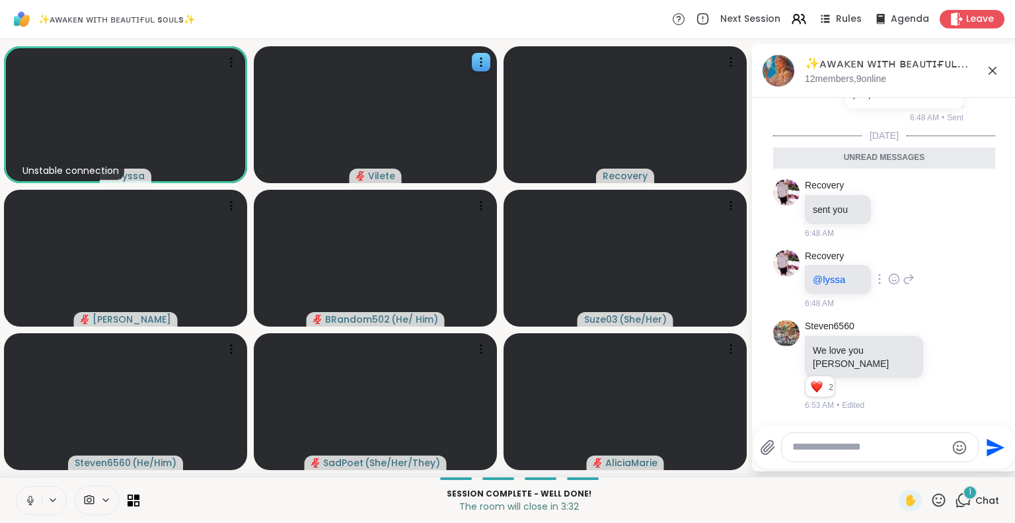
scroll to position [3504, 0]
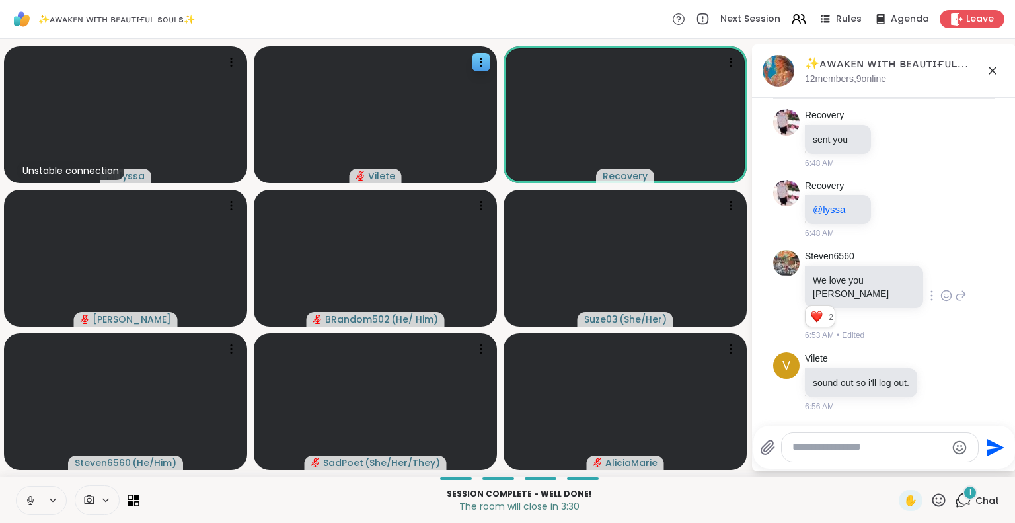
click at [942, 290] on icon at bounding box center [947, 295] width 10 height 10
click at [941, 274] on div "Select Reaction: Heart" at bounding box center [947, 274] width 12 height 12
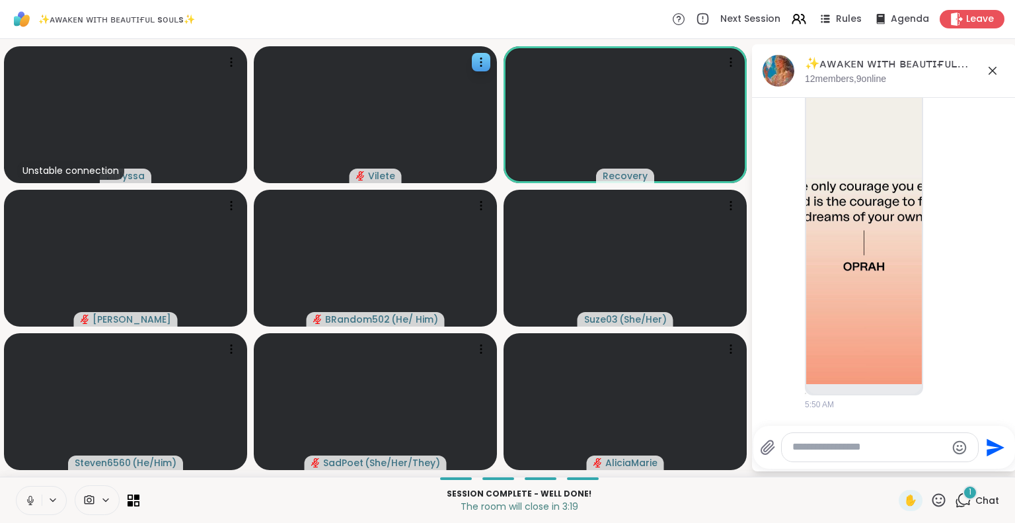
scroll to position [60, 0]
click at [863, 188] on img at bounding box center [865, 230] width 116 height 315
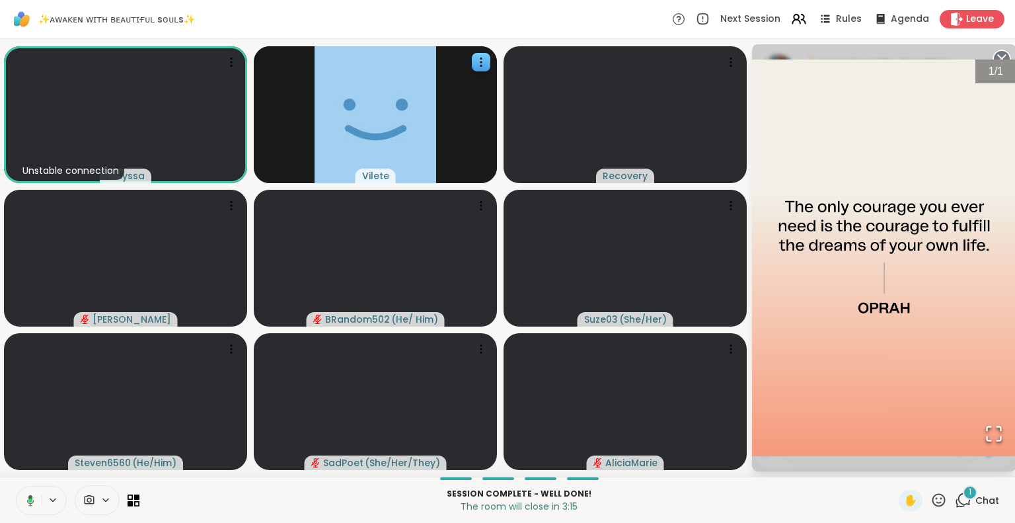
click at [998, 52] on circle at bounding box center [1002, 59] width 16 height 16
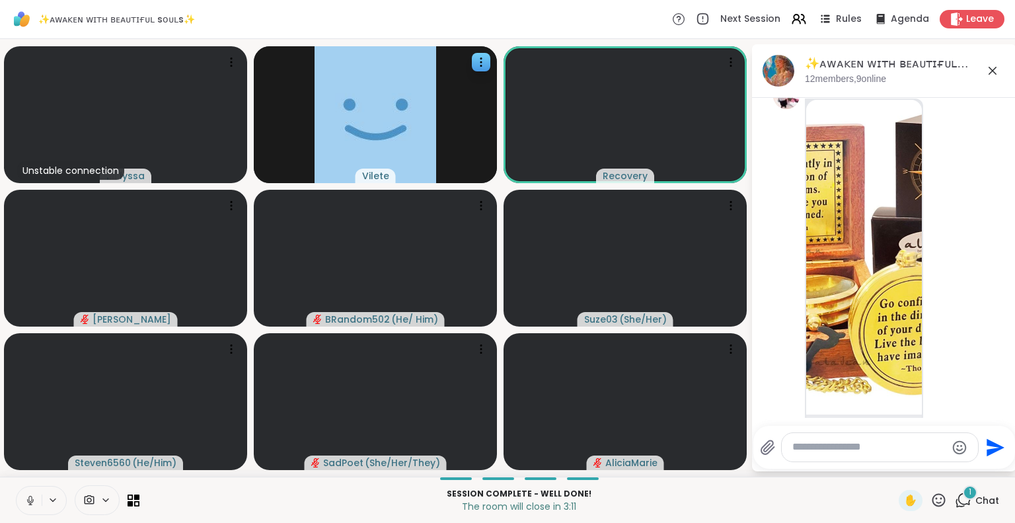
scroll to position [402, 0]
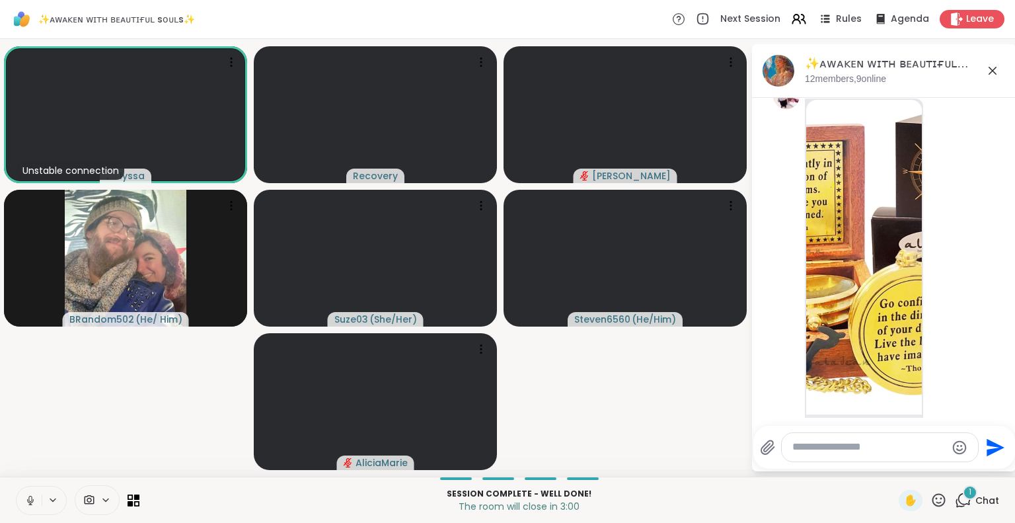
click at [989, 69] on icon at bounding box center [993, 71] width 16 height 16
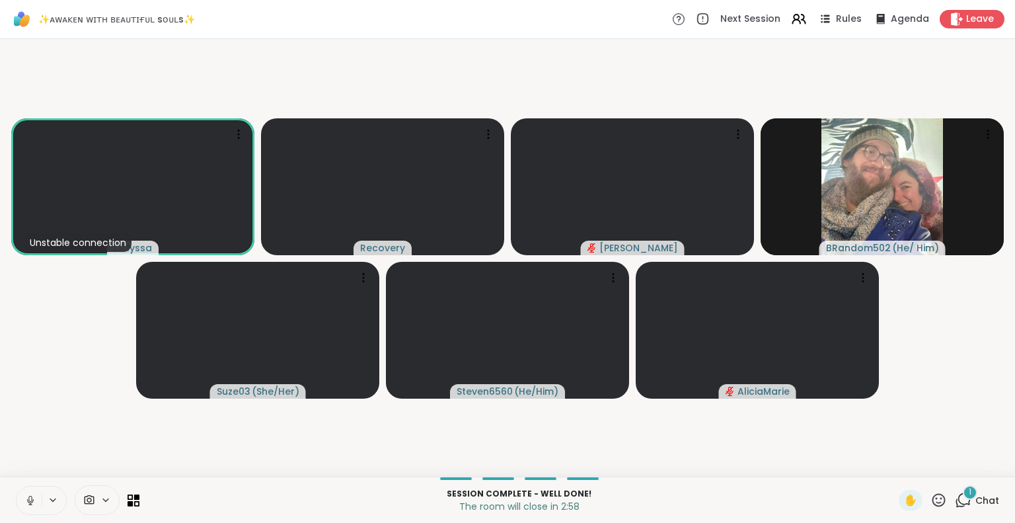
click at [933, 499] on icon at bounding box center [939, 500] width 17 height 17
click at [894, 467] on span "❤️" at bounding box center [900, 465] width 13 height 16
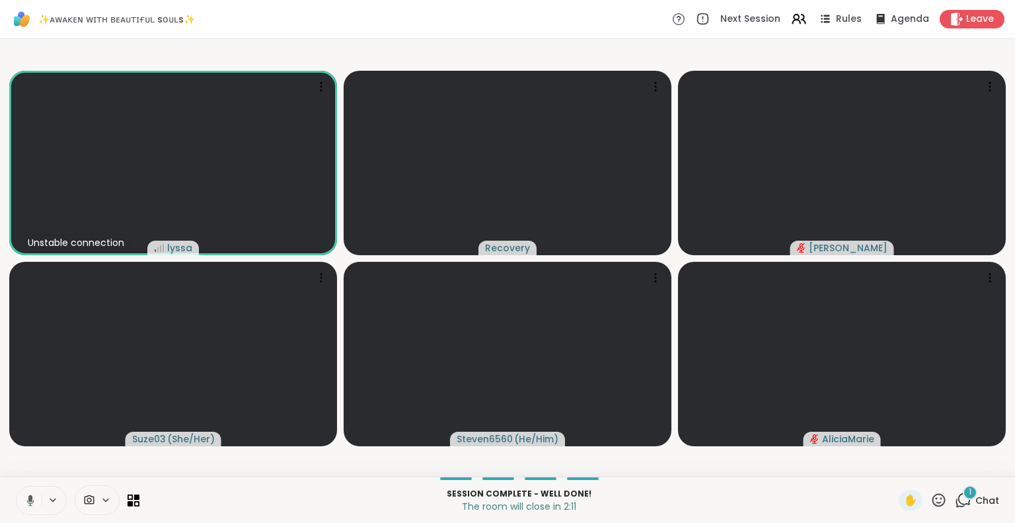
click at [1005, 125] on html "✨ᴀᴡᴀᴋᴇɴ ᴡɪᴛʜ ʙᴇᴀᴜᴛɪғᴜʟ sᴏᴜʟs✨ Next Session Rules Agenda Leave Unstable connecti…" at bounding box center [507, 261] width 1015 height 523
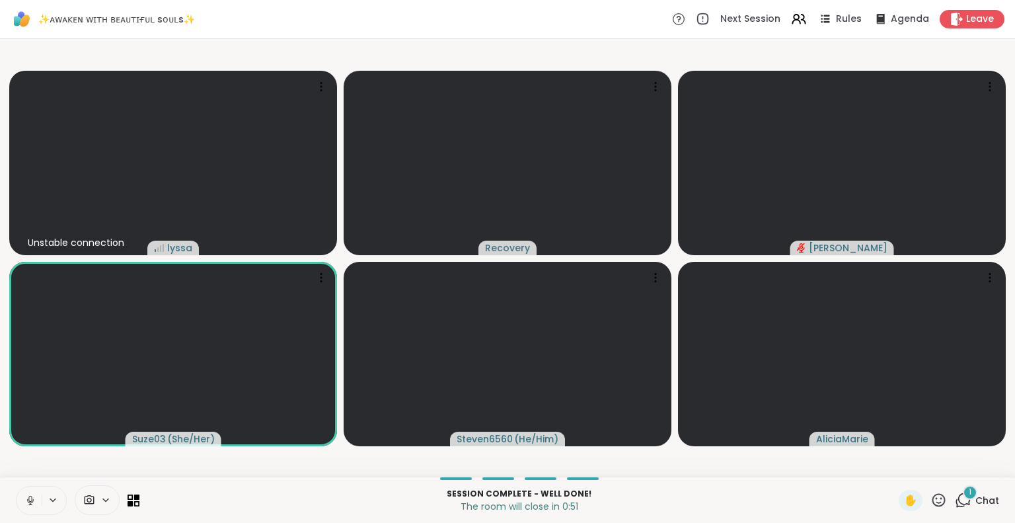
click at [931, 507] on icon at bounding box center [939, 500] width 17 height 17
click at [894, 465] on span "❤️" at bounding box center [900, 465] width 13 height 16
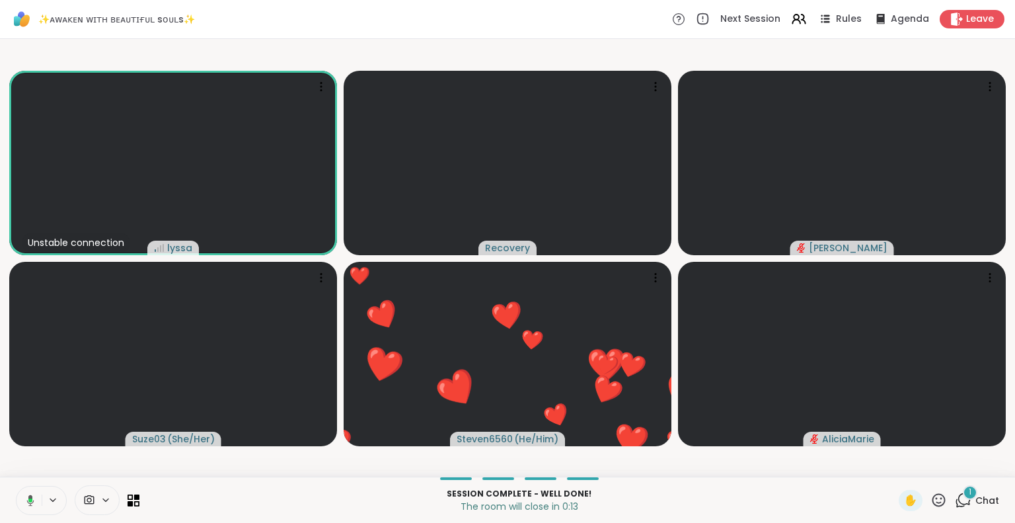
click at [981, 503] on span "Chat" at bounding box center [988, 500] width 24 height 13
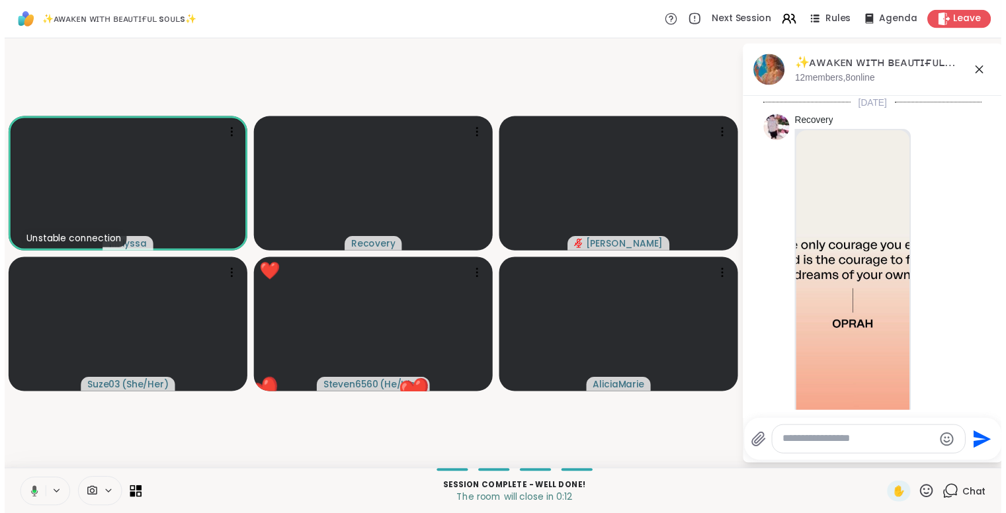
scroll to position [3504, 0]
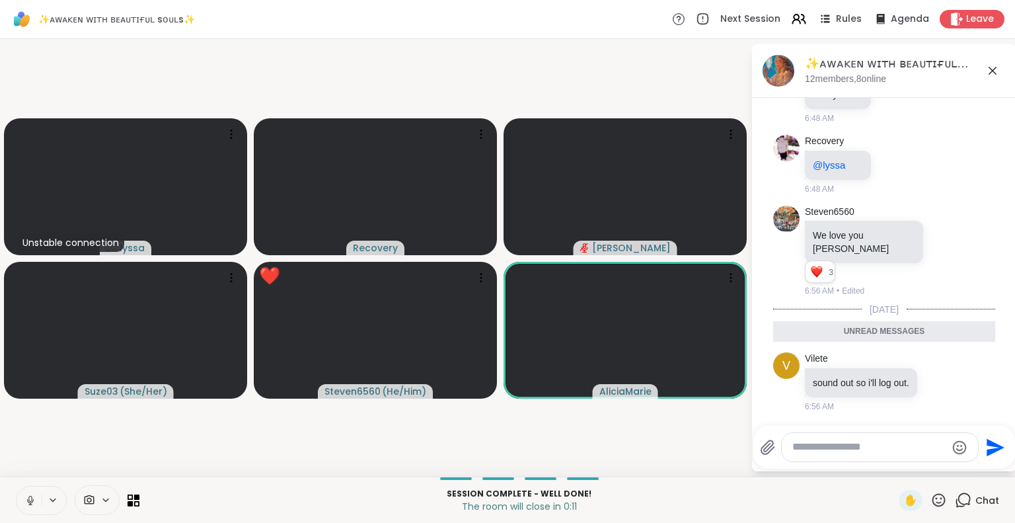
click at [992, 71] on icon at bounding box center [993, 71] width 8 height 8
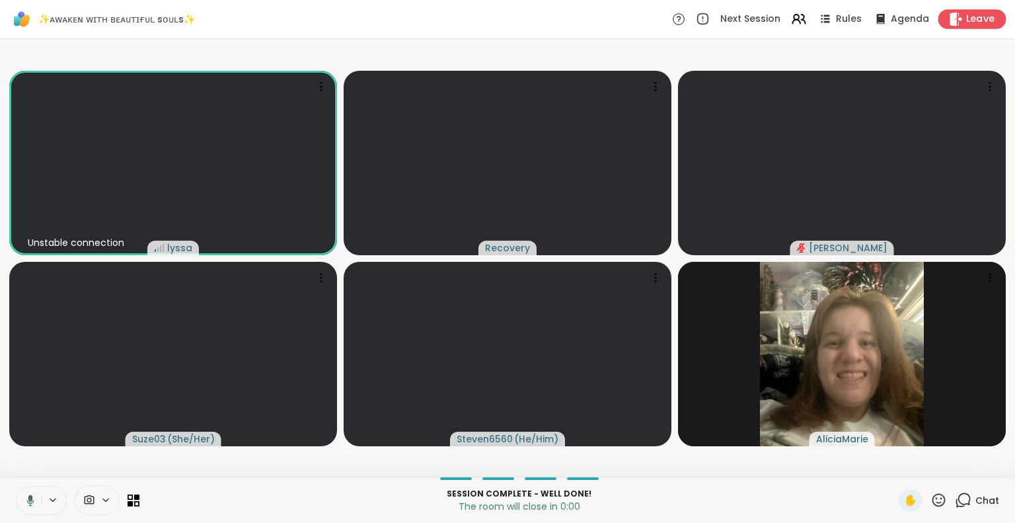
click at [951, 18] on icon at bounding box center [957, 19] width 13 height 14
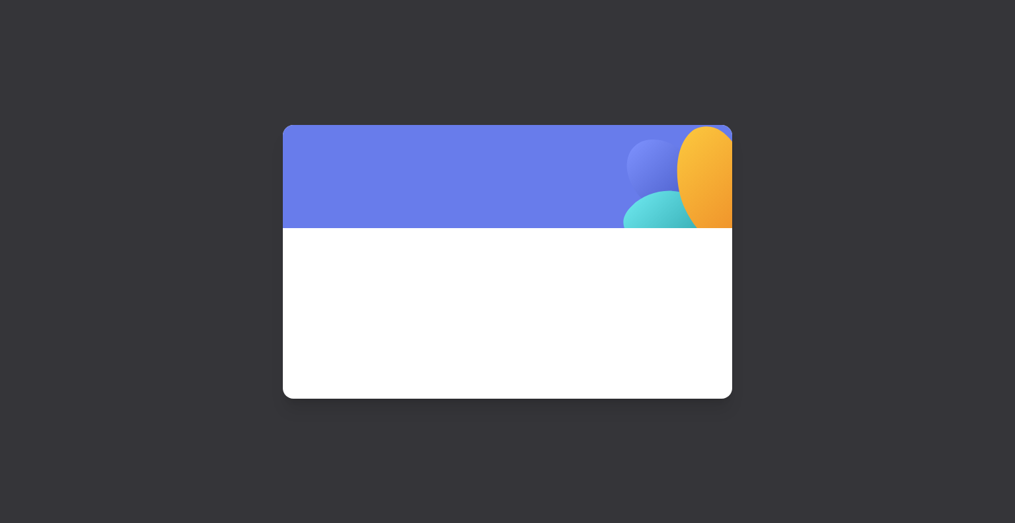
click at [491, 293] on span at bounding box center [508, 295] width 386 height 71
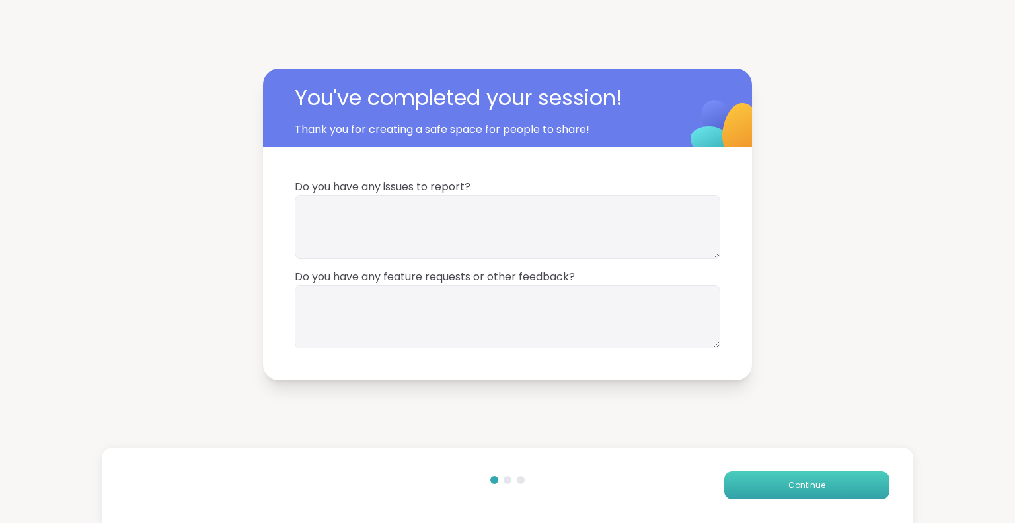
click at [743, 487] on button "Continue" at bounding box center [807, 485] width 165 height 28
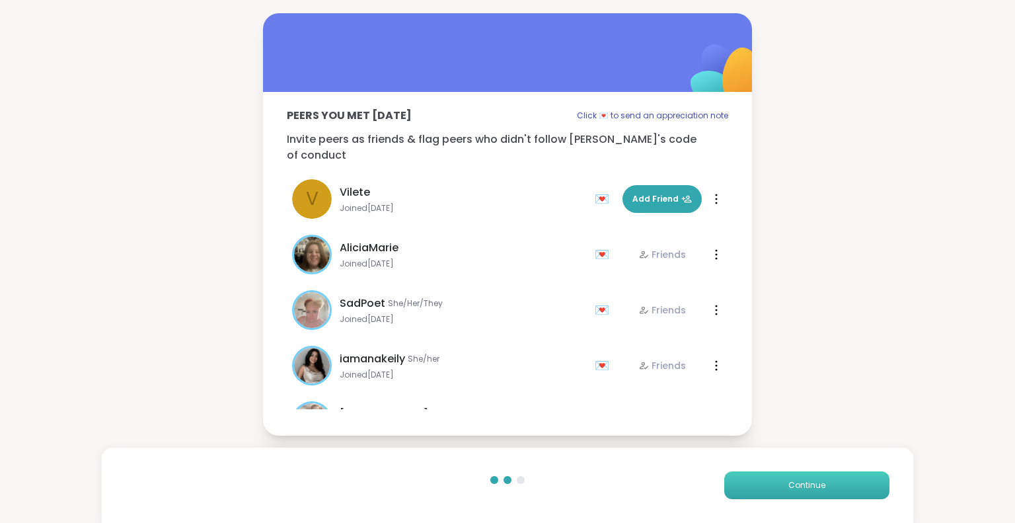
click at [743, 487] on button "Continue" at bounding box center [807, 485] width 165 height 28
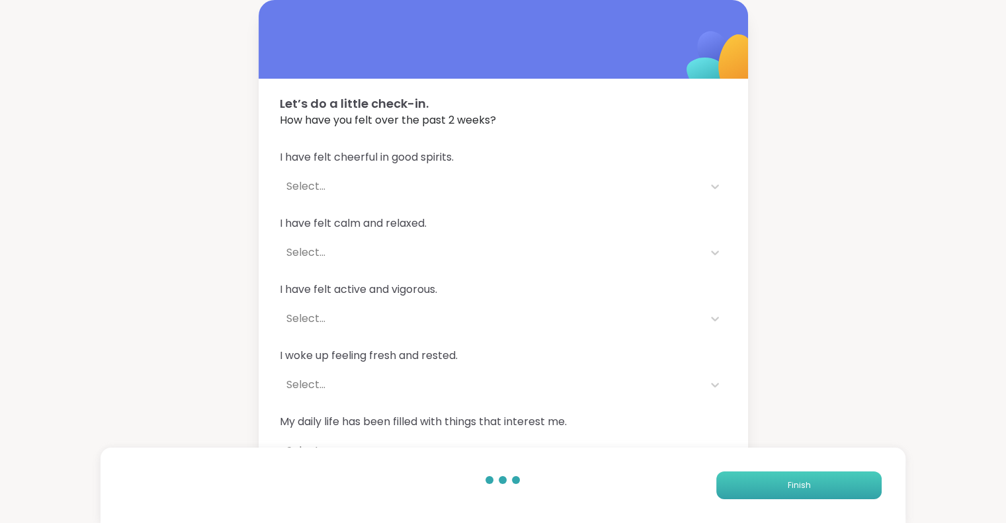
click at [743, 489] on button "Finish" at bounding box center [798, 485] width 165 height 28
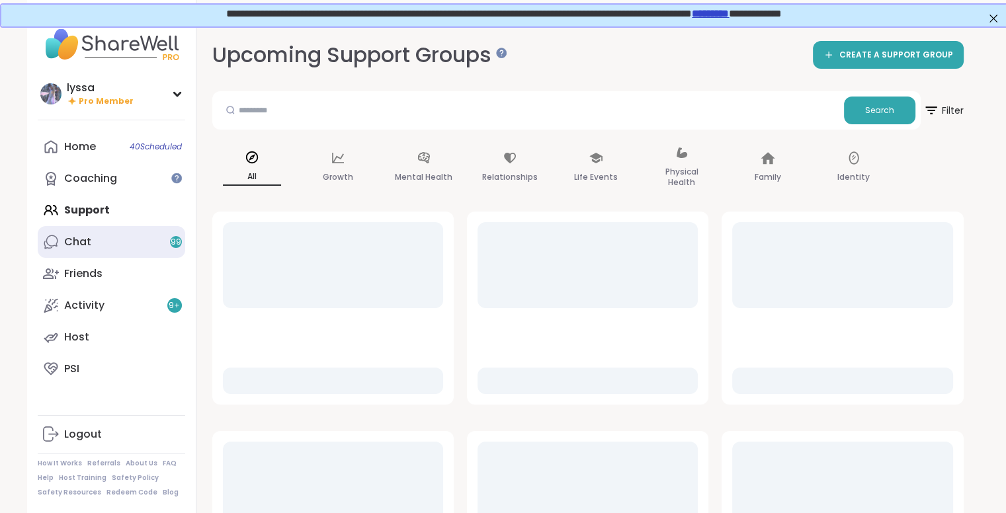
click at [85, 235] on div "Chat 99" at bounding box center [77, 242] width 27 height 15
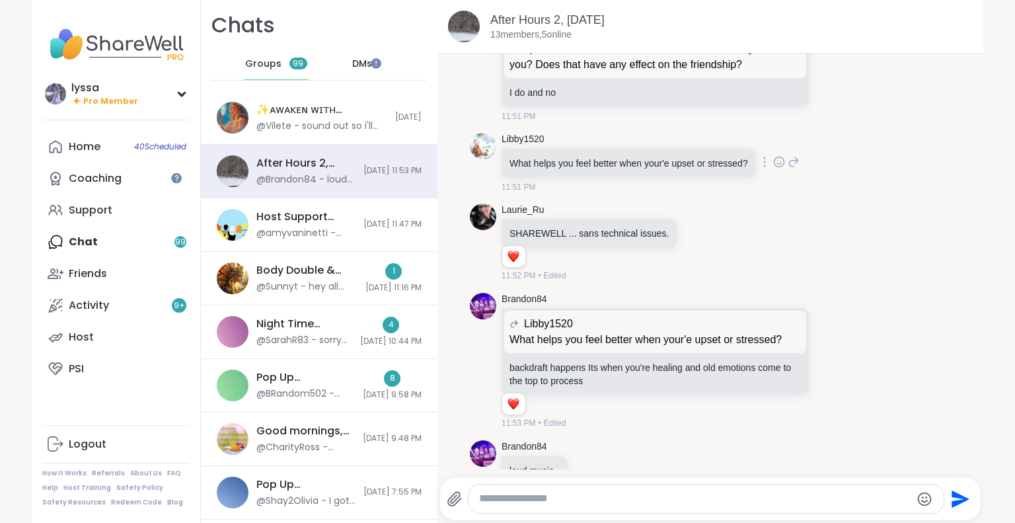
scroll to position [2256, 0]
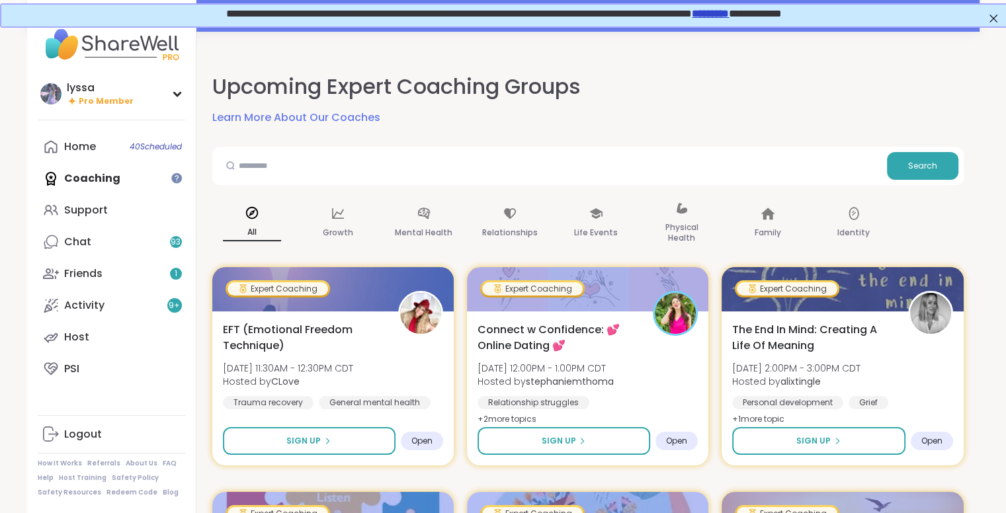
click at [727, 10] on link "*********" at bounding box center [708, 12] width 37 height 10
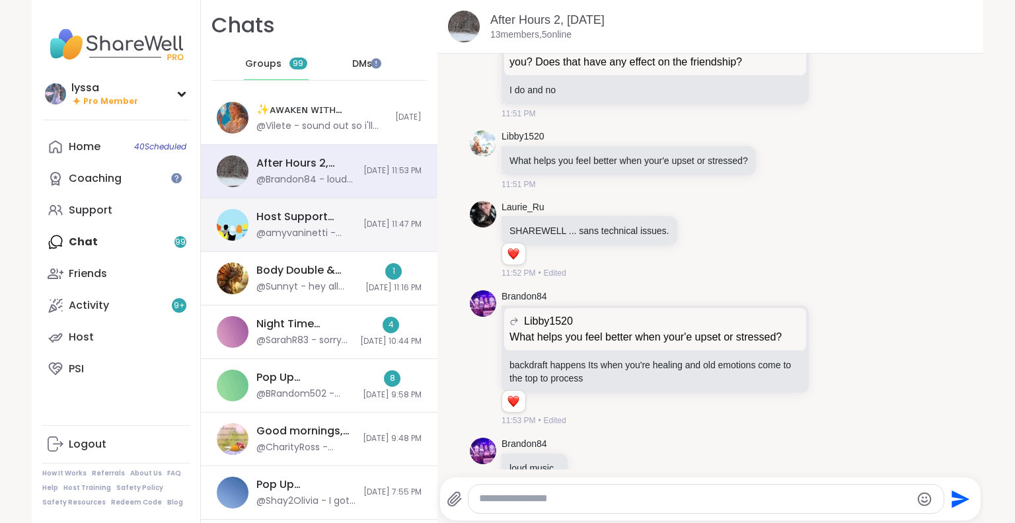
click at [364, 225] on span "[DATE] 11:47 PM" at bounding box center [393, 224] width 58 height 11
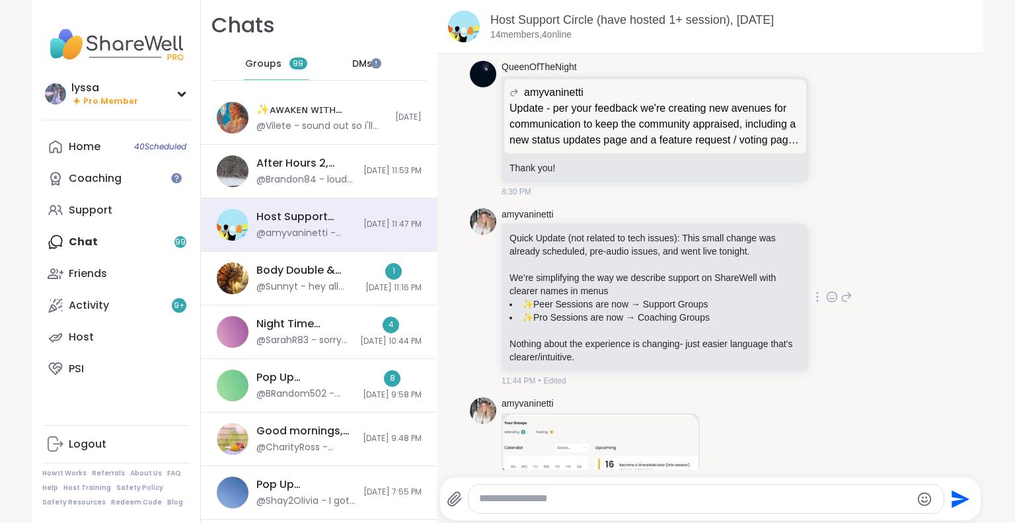
scroll to position [7629, 0]
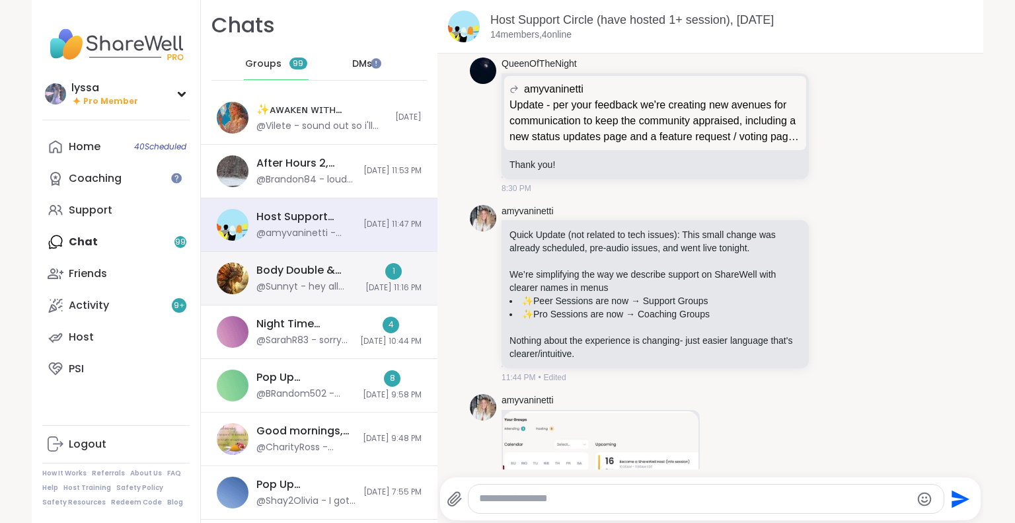
click at [331, 272] on div "Body Double & Chill , Sep 09 @Sunnyt - hey all ilysm sorry I kinda disappeared …" at bounding box center [319, 279] width 237 height 54
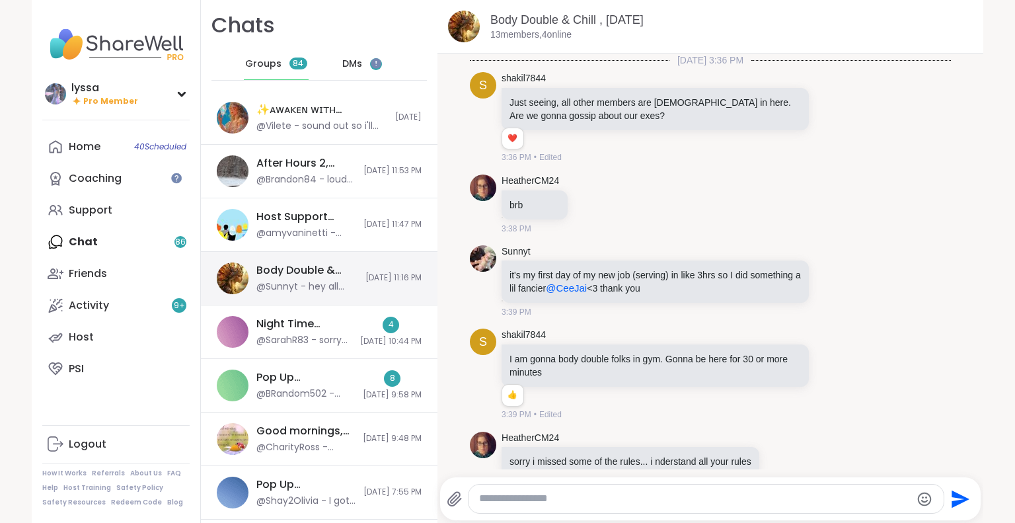
scroll to position [4863, 0]
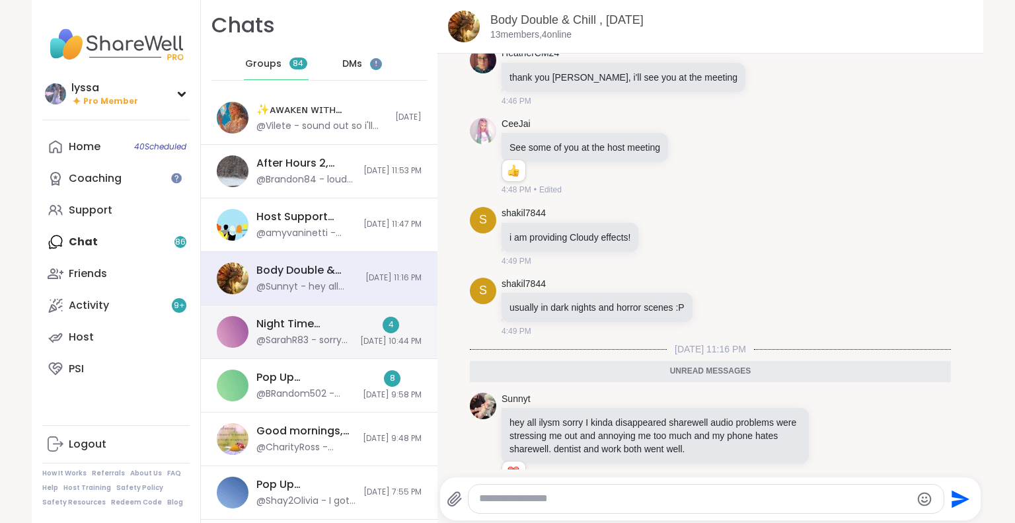
click at [278, 327] on div "Night Time Reflection and/or Body Doubling, [DATE]" at bounding box center [305, 324] width 96 height 15
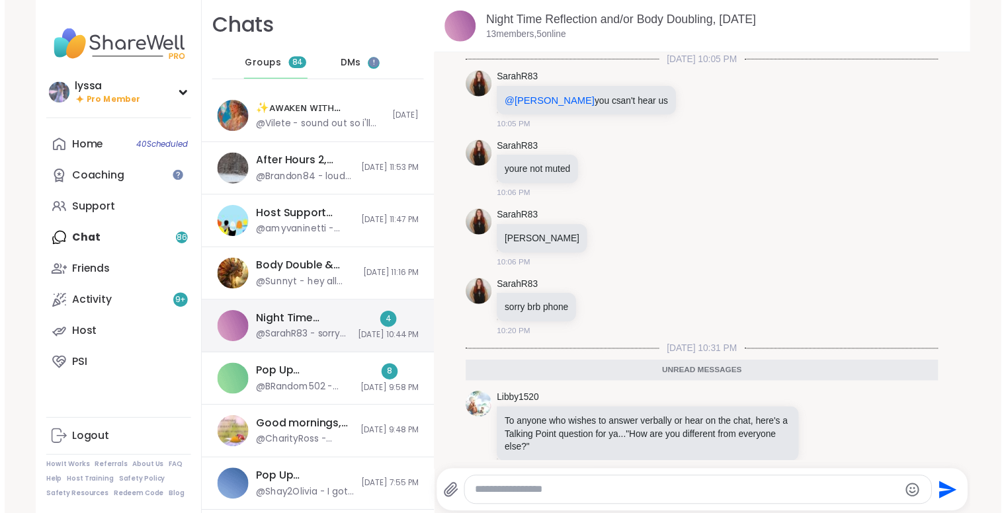
scroll to position [262, 0]
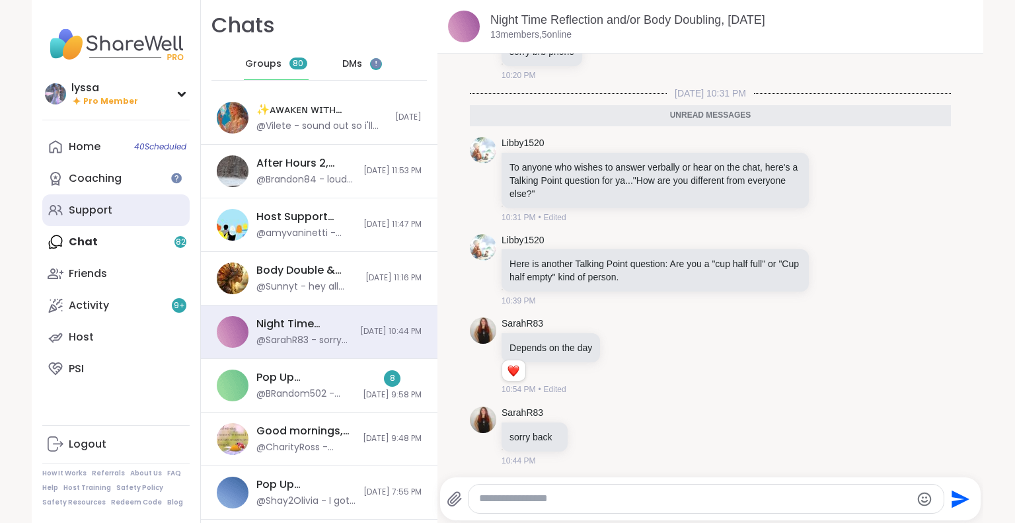
click at [124, 214] on link "Support" at bounding box center [115, 210] width 147 height 32
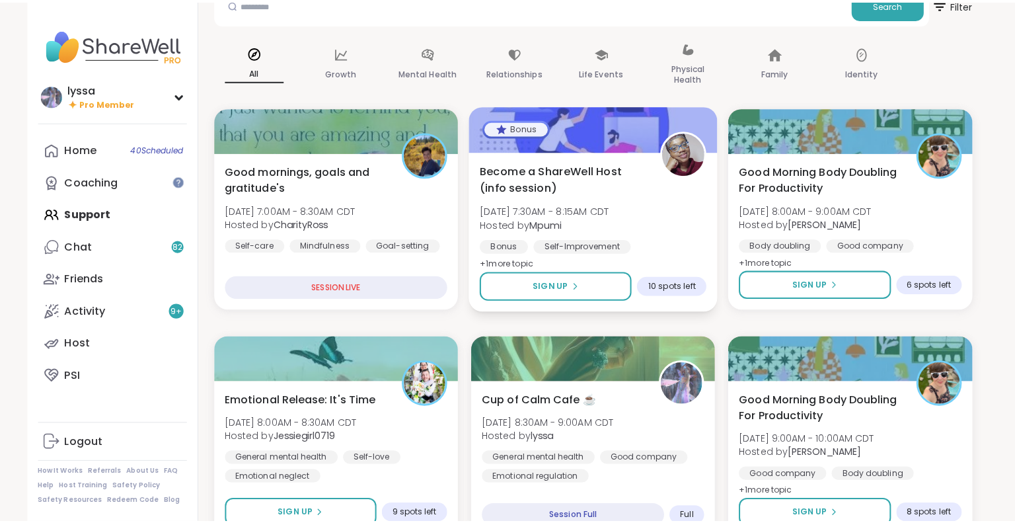
scroll to position [106, 0]
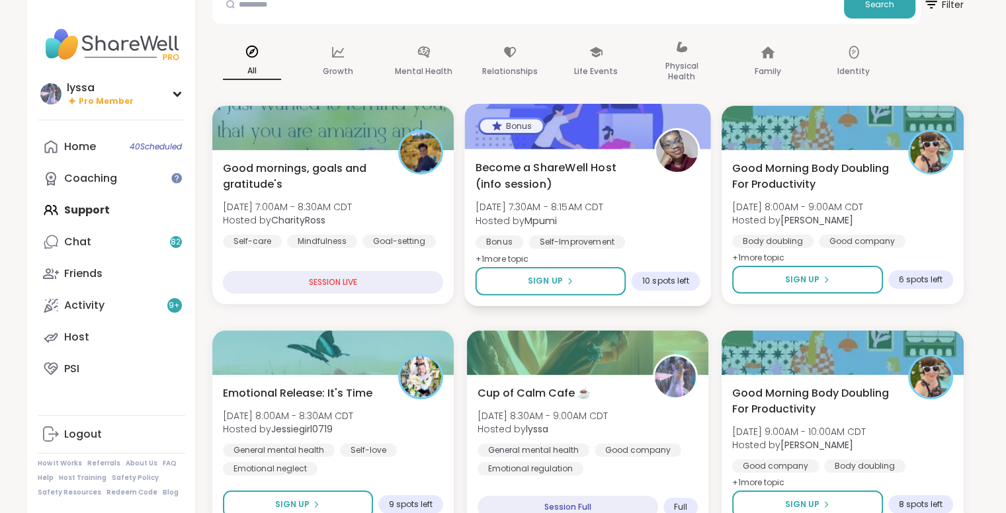
click at [651, 212] on div "Become a ShareWell Host (info session) Wed, Sep 10 | 7:30AM - 8:15AM CDT Hosted…" at bounding box center [587, 213] width 225 height 108
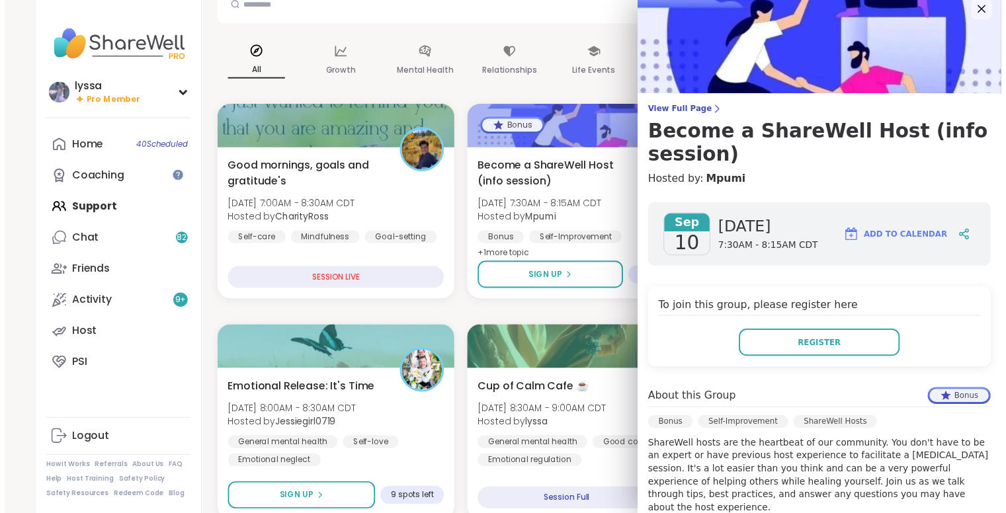
scroll to position [0, 0]
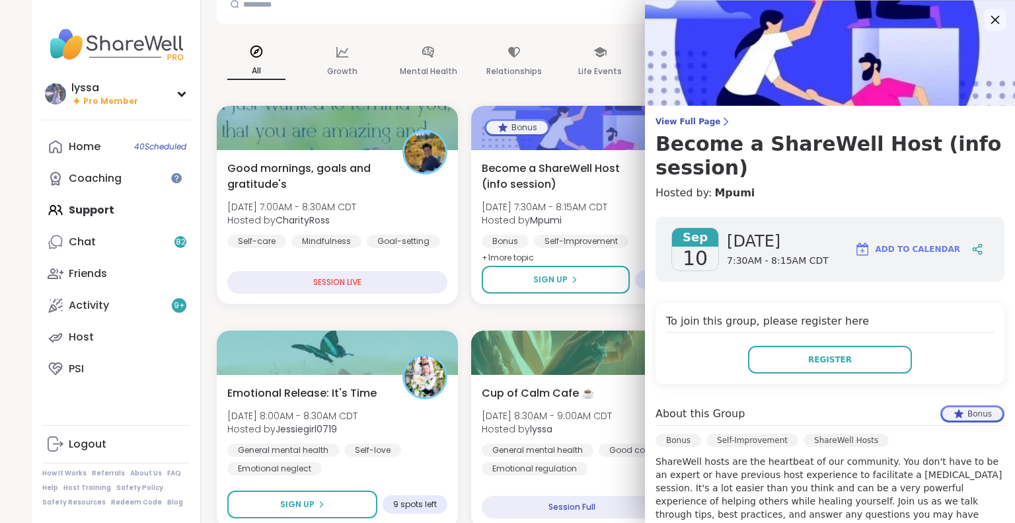
click at [987, 16] on icon at bounding box center [995, 19] width 17 height 17
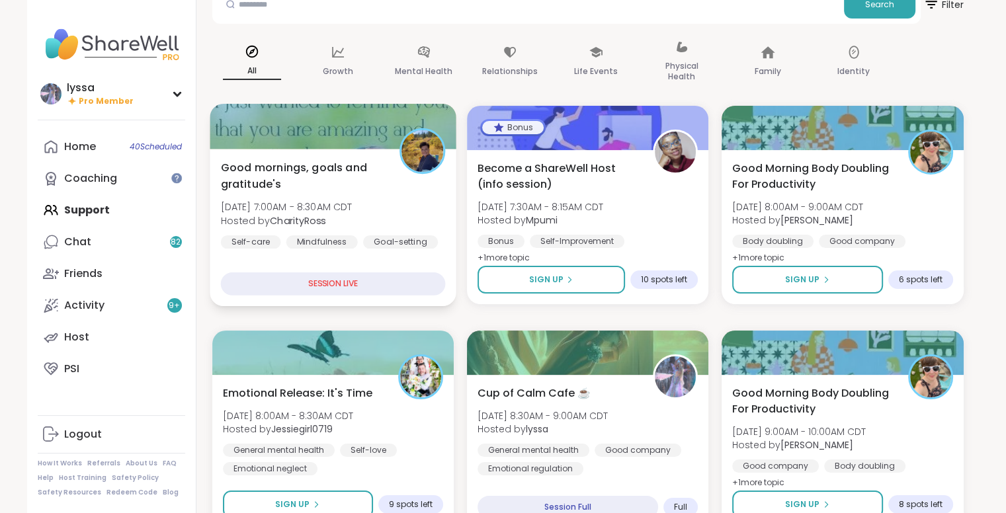
click at [406, 203] on div "Good mornings, goals and gratitude's Wed, Sep 10 | 7:00AM - 8:30AM CDT Hosted b…" at bounding box center [332, 203] width 225 height 89
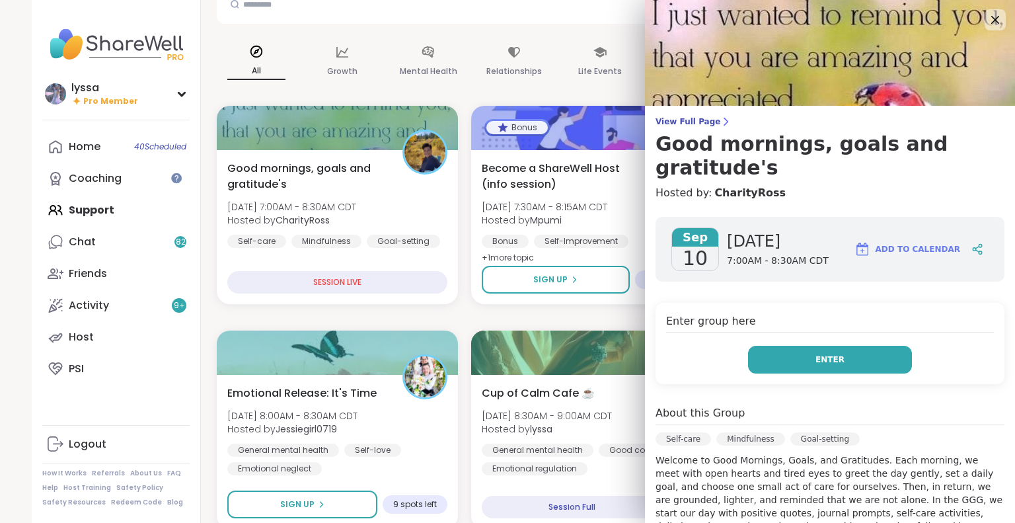
click at [816, 354] on span "Enter" at bounding box center [830, 360] width 29 height 12
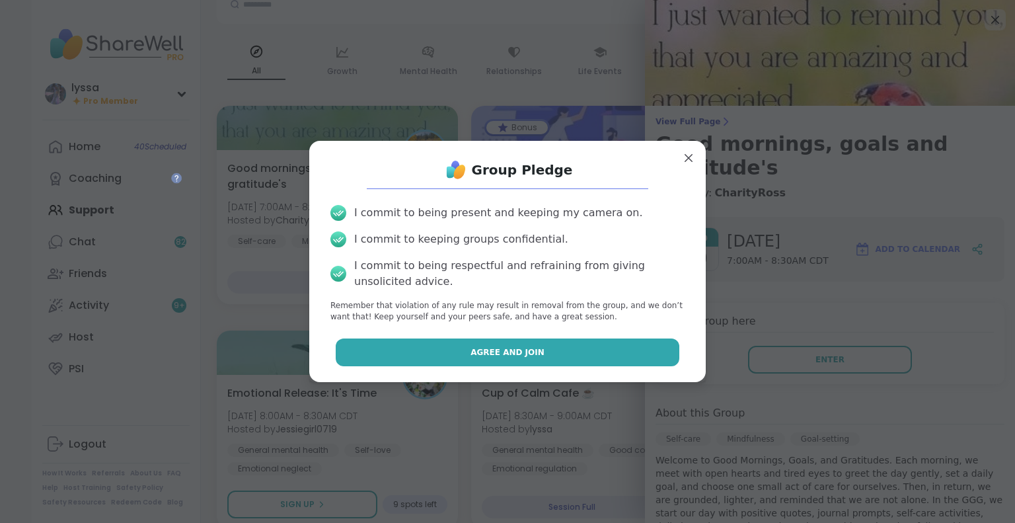
click at [621, 357] on button "Agree and Join" at bounding box center [508, 352] width 344 height 28
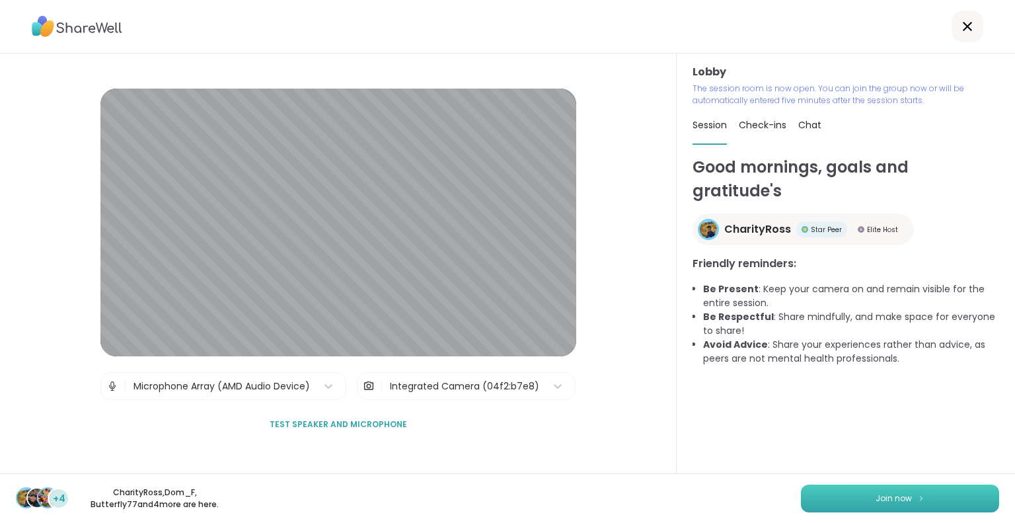
click at [857, 497] on button "Join now" at bounding box center [900, 499] width 198 height 28
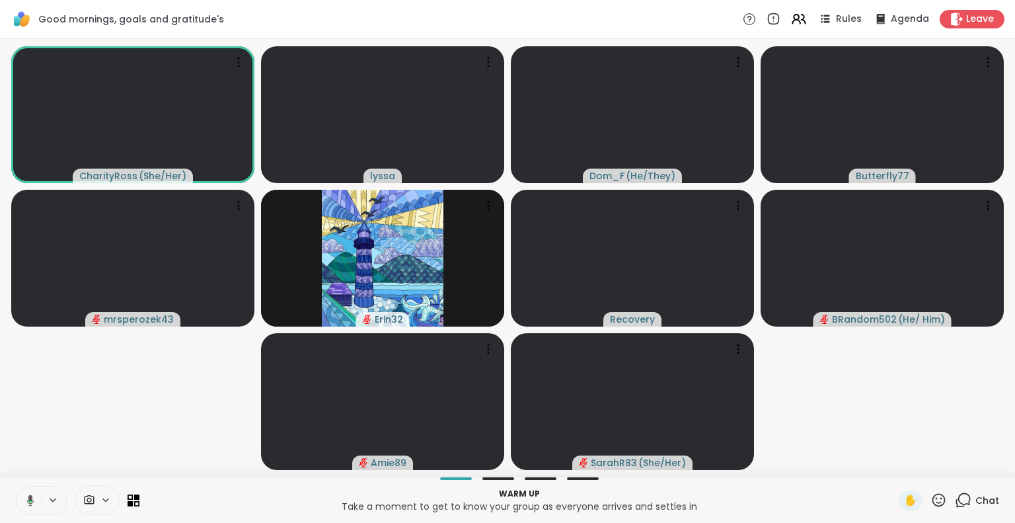
click at [24, 494] on icon at bounding box center [28, 500] width 12 height 12
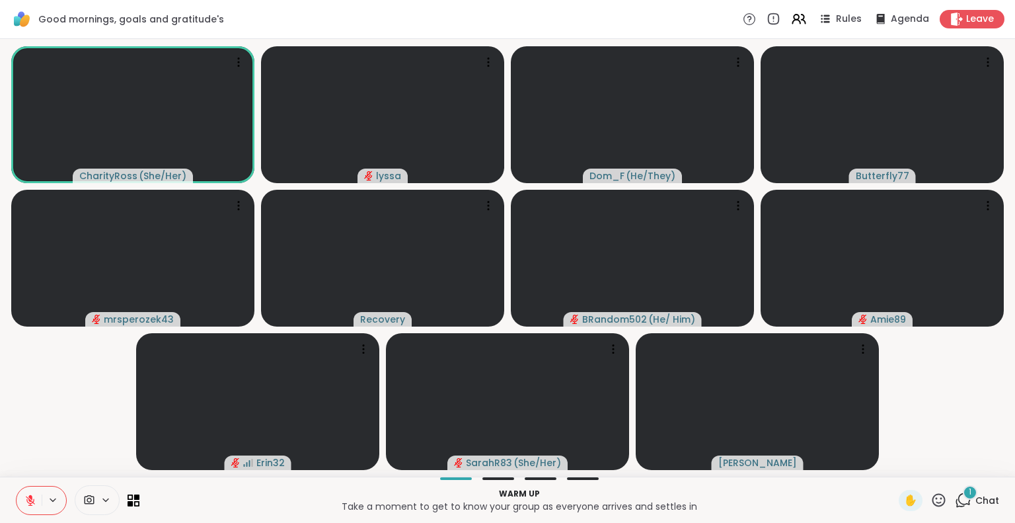
click at [976, 501] on span "Chat" at bounding box center [988, 500] width 24 height 13
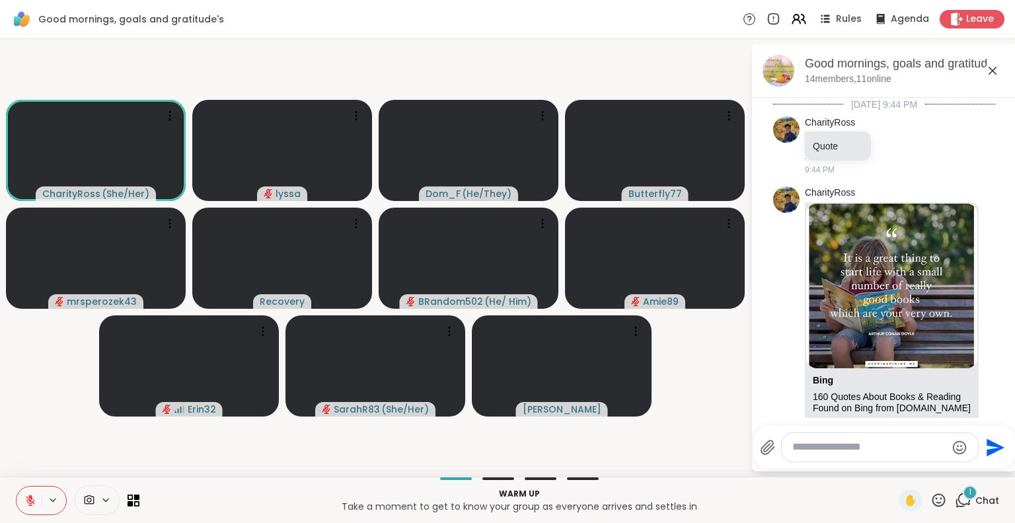
scroll to position [286, 0]
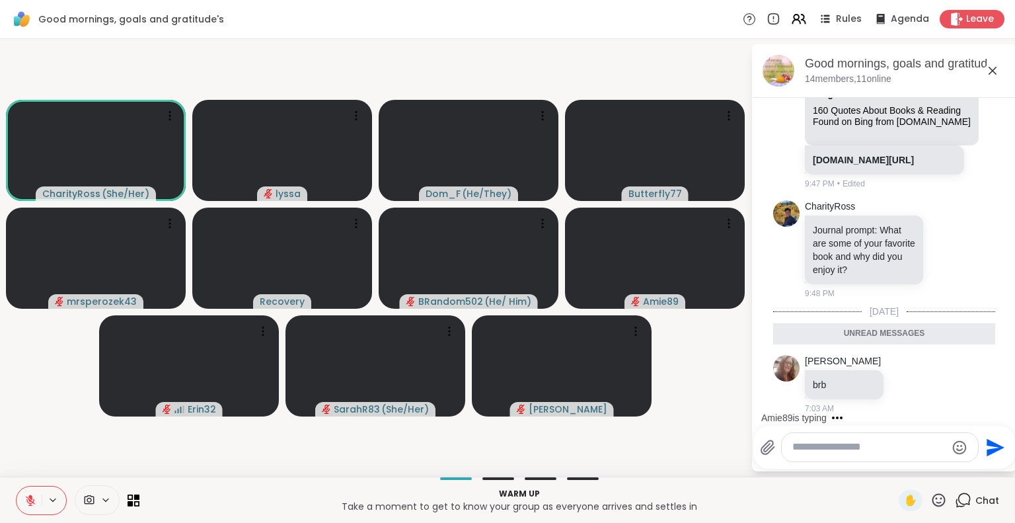
click at [992, 70] on icon at bounding box center [993, 71] width 8 height 8
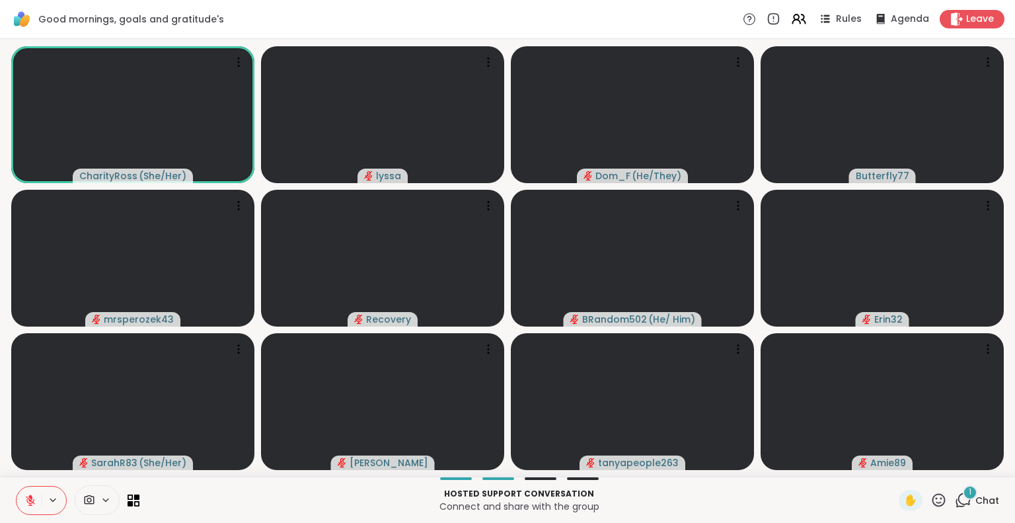
click at [982, 500] on span "Chat" at bounding box center [988, 500] width 24 height 13
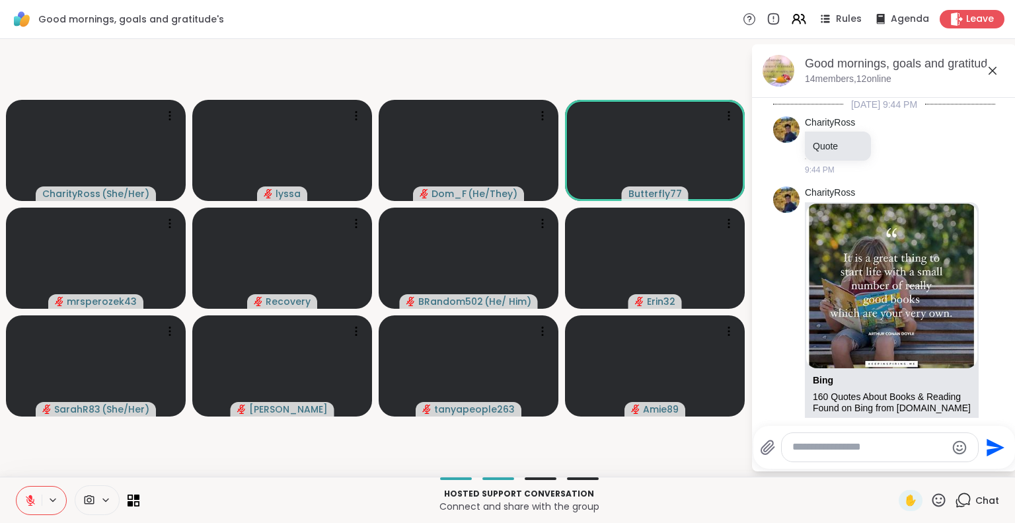
scroll to position [423, 0]
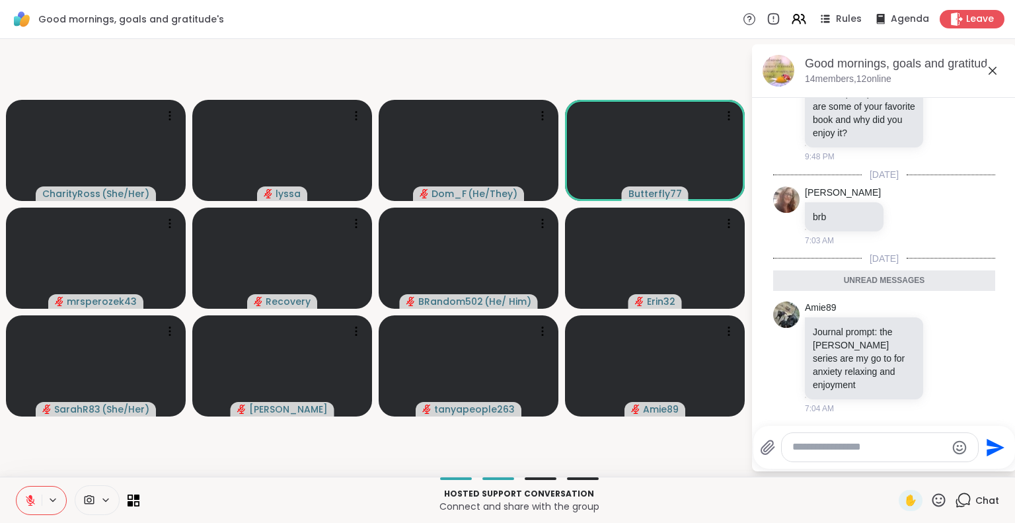
click at [830, 443] on textarea "Type your message" at bounding box center [870, 447] width 154 height 14
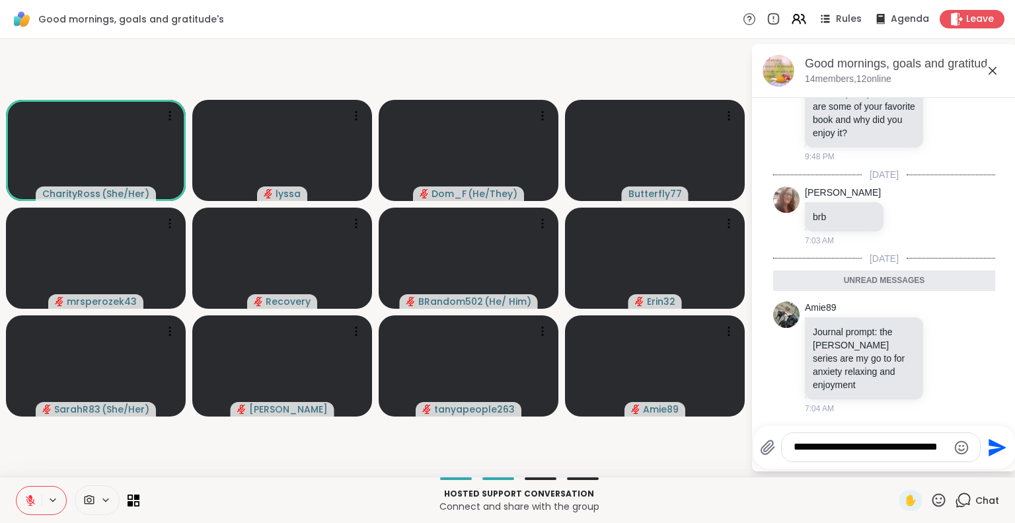
type textarea "**********"
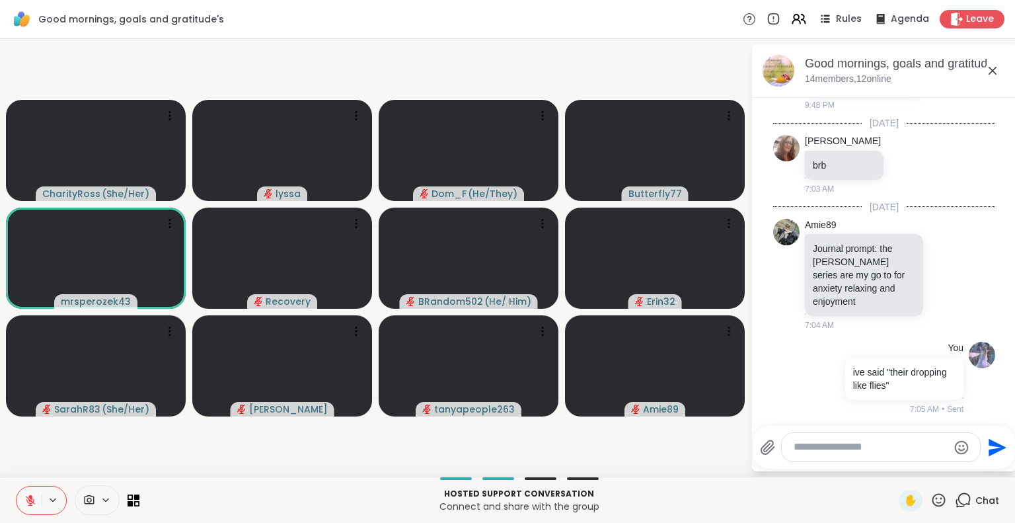
click at [994, 71] on icon at bounding box center [993, 71] width 8 height 8
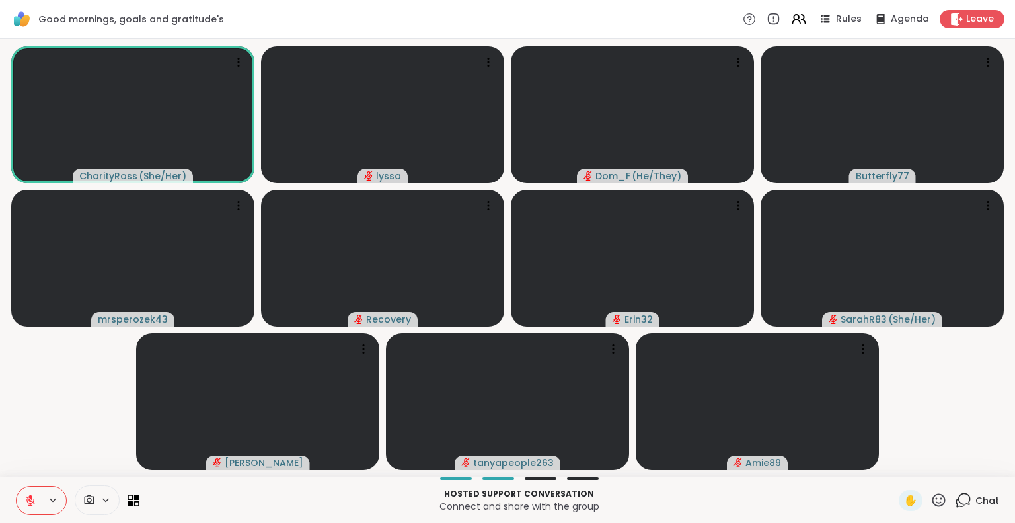
click at [931, 494] on icon at bounding box center [939, 500] width 17 height 17
click at [894, 466] on span "❤️" at bounding box center [900, 465] width 13 height 16
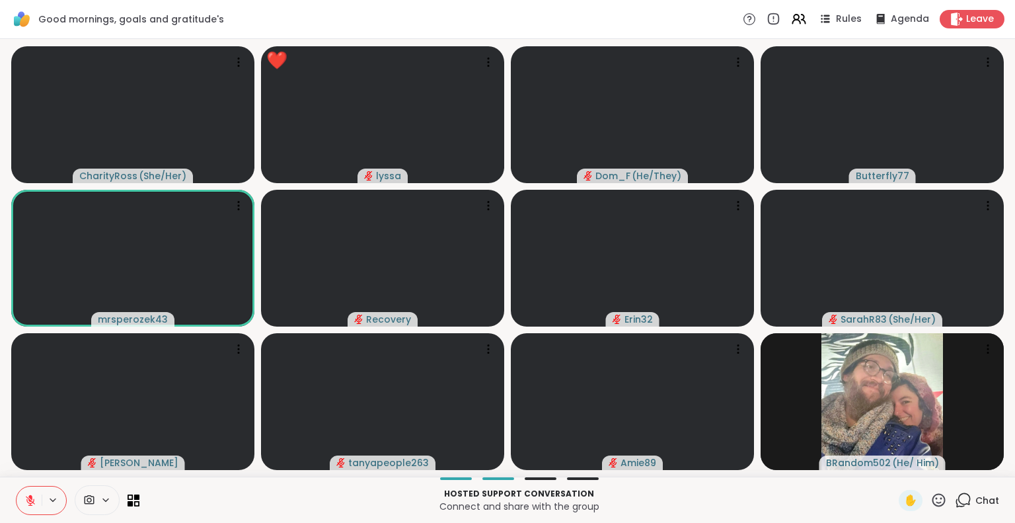
click at [933, 502] on icon at bounding box center [939, 499] width 13 height 13
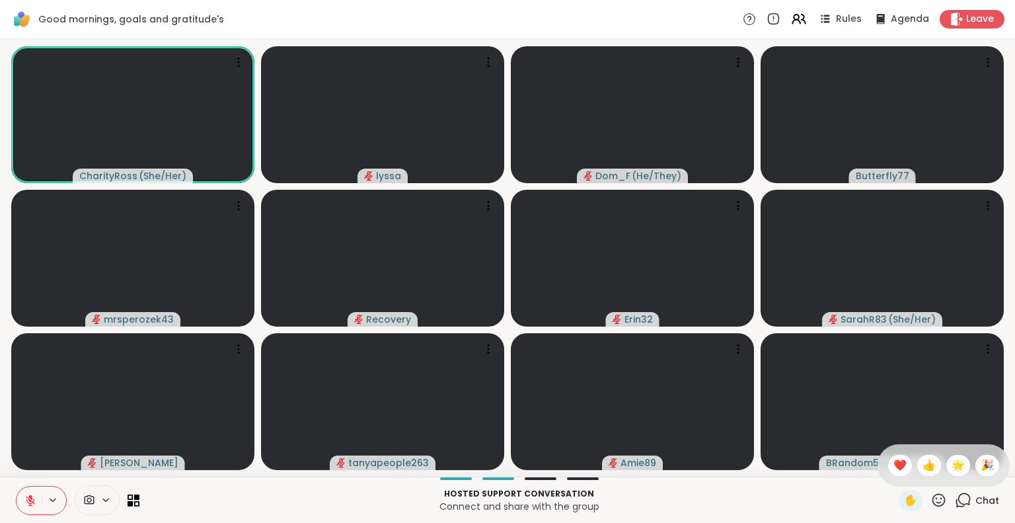
click at [863, 499] on p "Hosted support conversation" at bounding box center [519, 494] width 744 height 12
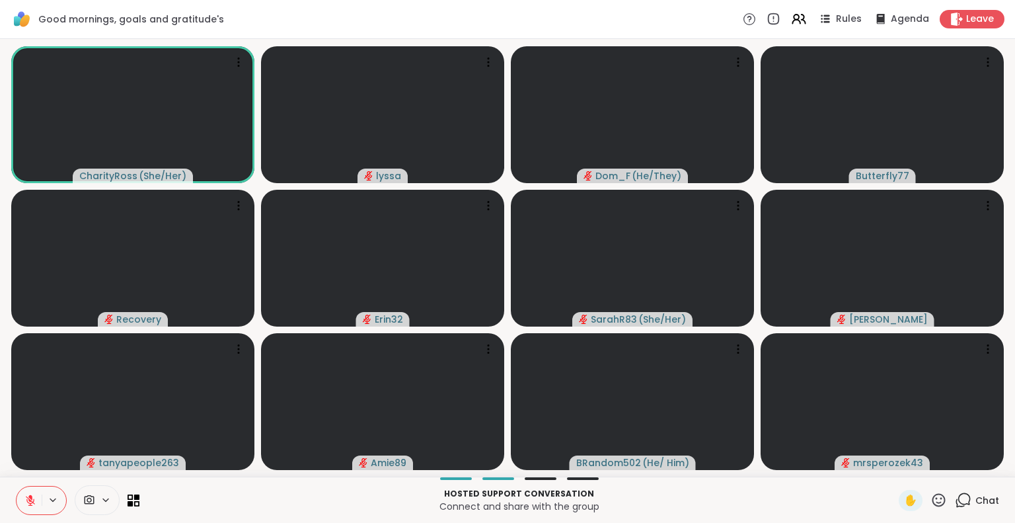
click at [0, 487] on div "Hosted support conversation Connect and share with the group ✋ Chat" at bounding box center [507, 500] width 1015 height 46
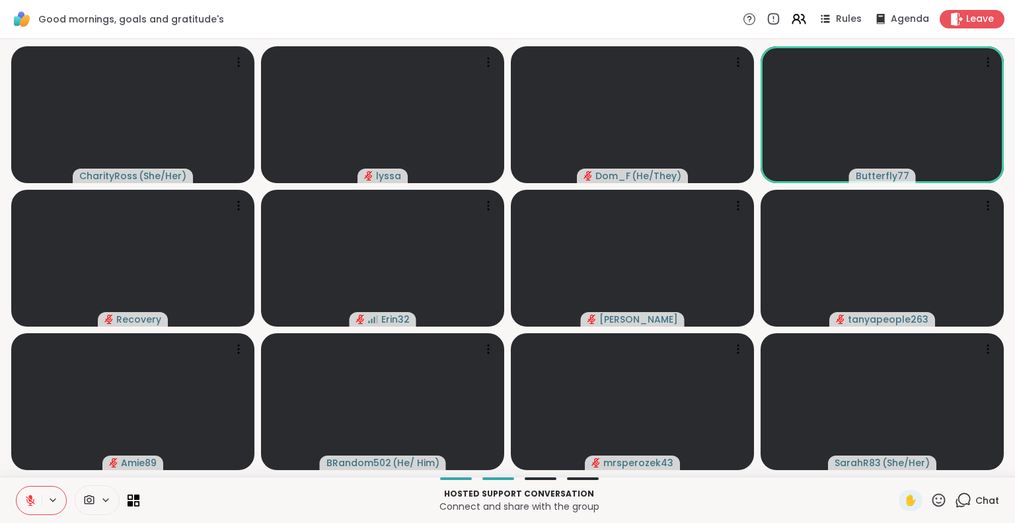
drag, startPoint x: 1015, startPoint y: 272, endPoint x: 34, endPoint y: 496, distance: 1005.8
click at [34, 496] on icon at bounding box center [30, 500] width 12 height 12
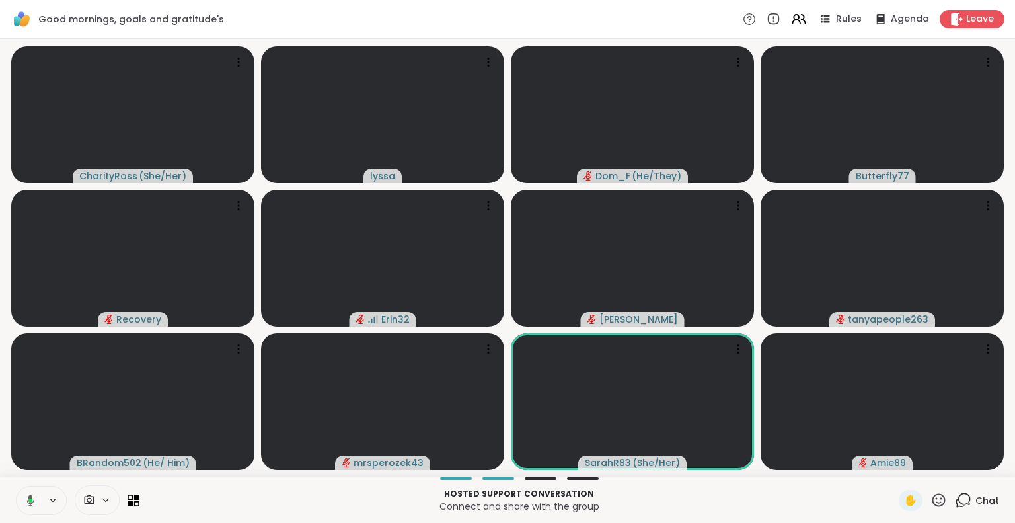
click at [26, 499] on icon at bounding box center [28, 500] width 12 height 12
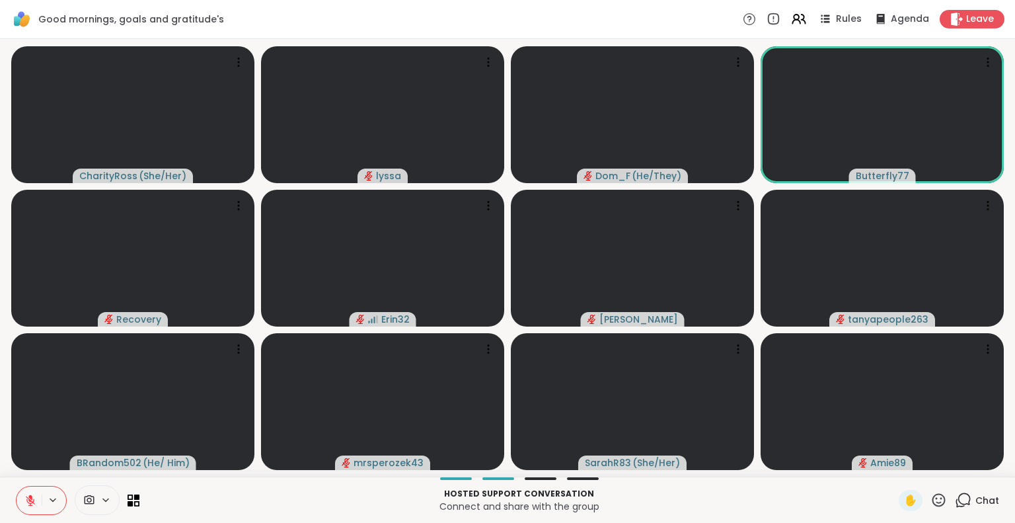
click at [18, 502] on button at bounding box center [29, 501] width 25 height 28
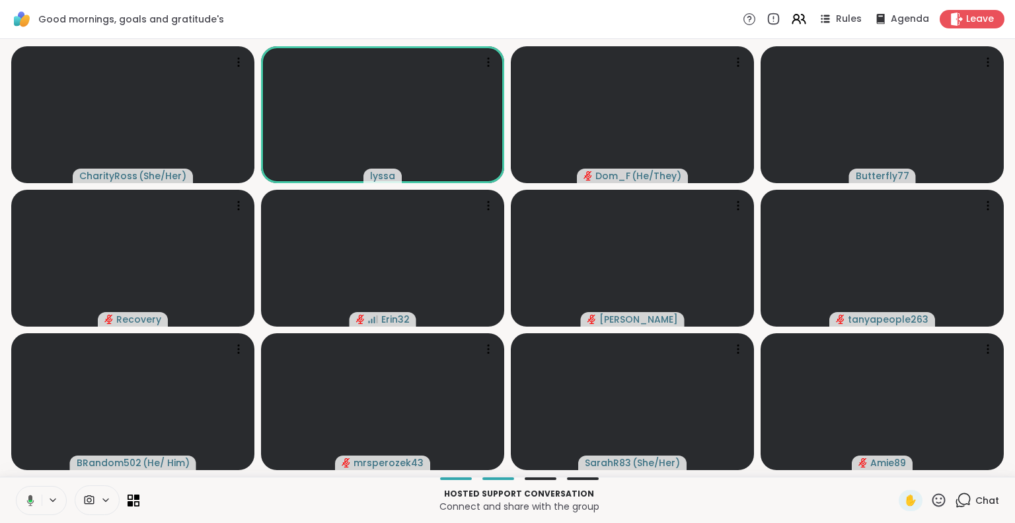
click at [30, 500] on icon at bounding box center [30, 501] width 4 height 3
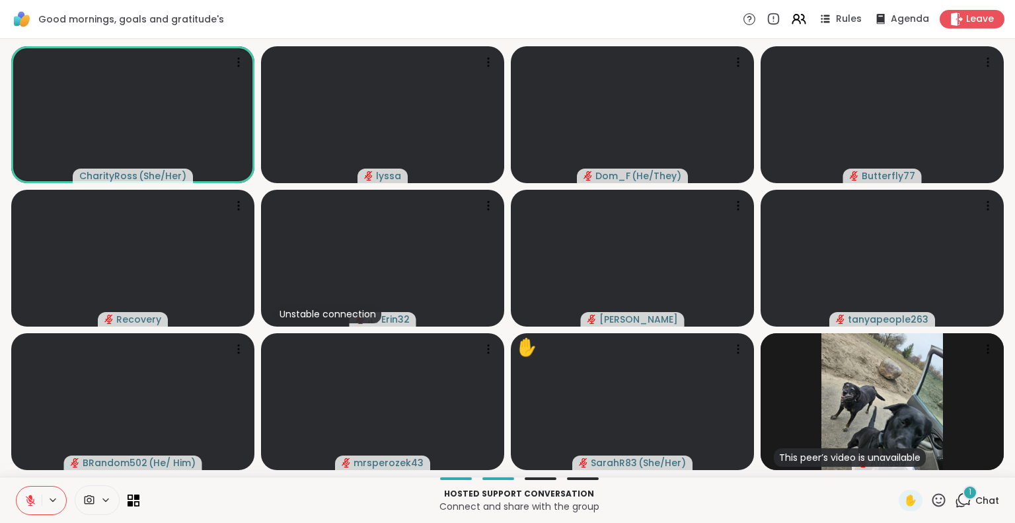
click at [30, 500] on icon at bounding box center [30, 500] width 9 height 9
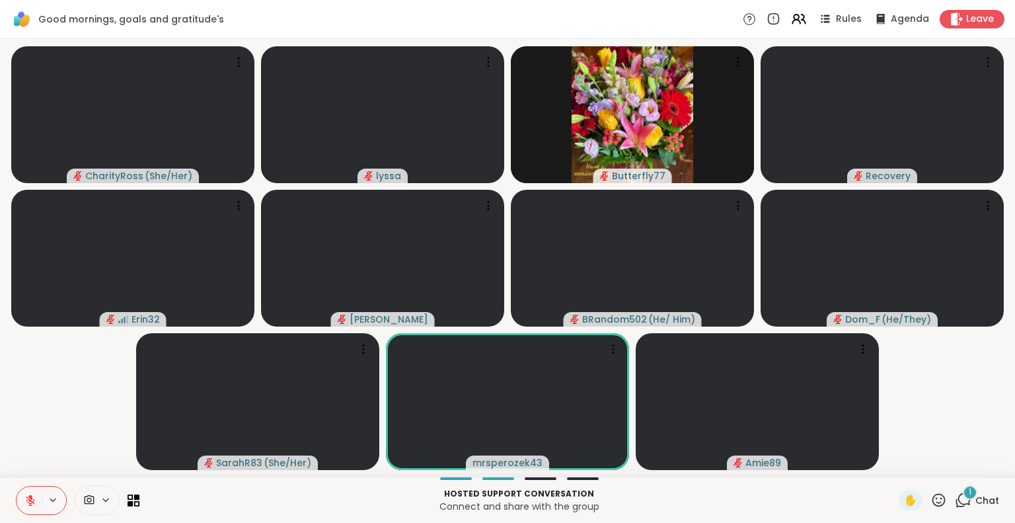
click at [31, 500] on icon at bounding box center [30, 500] width 9 height 9
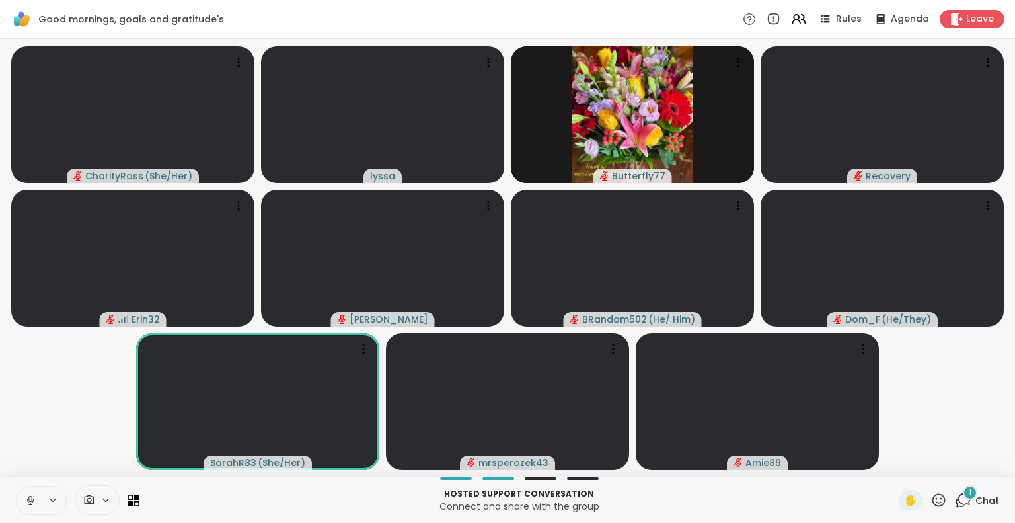
click at [965, 510] on div "1 Chat" at bounding box center [977, 500] width 44 height 21
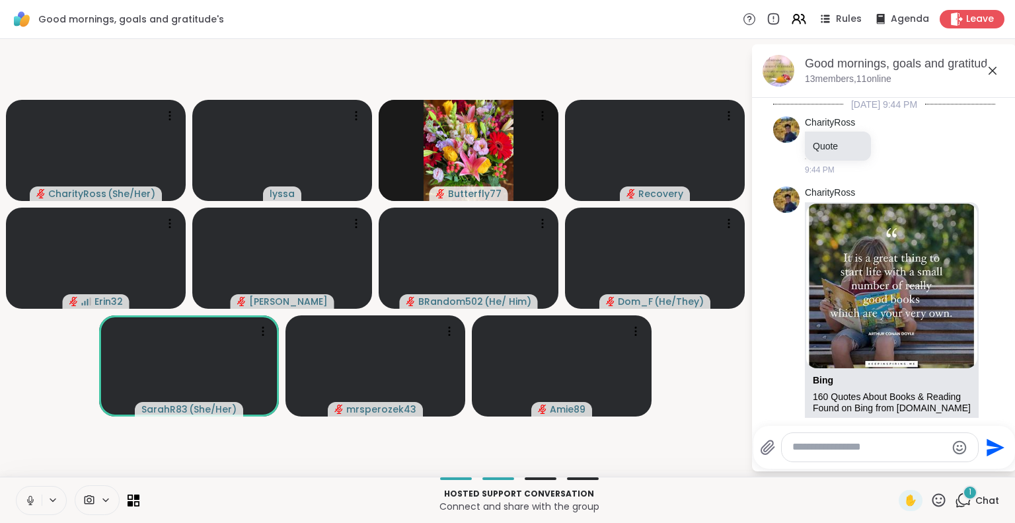
scroll to position [603, 0]
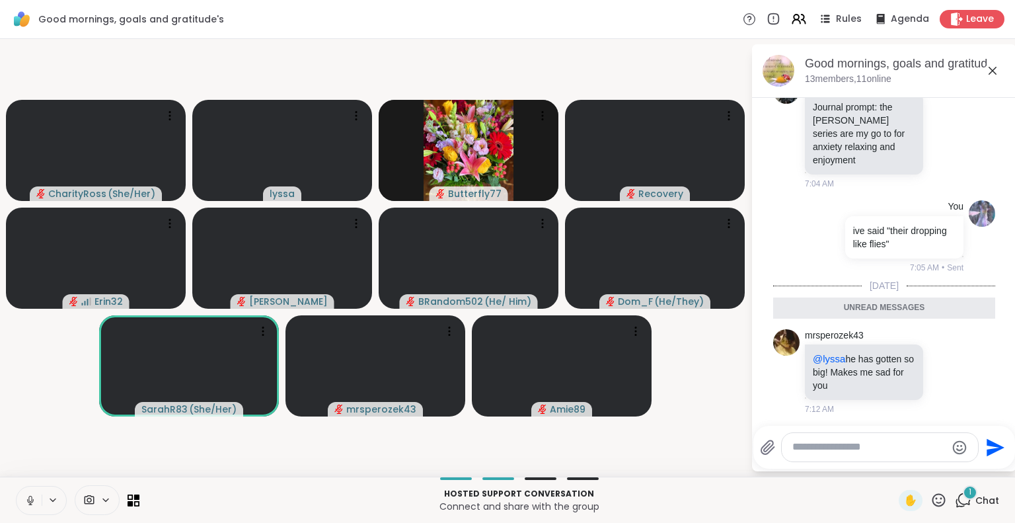
click at [898, 443] on textarea "Type your message" at bounding box center [870, 447] width 154 height 14
click at [889, 452] on textarea "Type your message" at bounding box center [870, 447] width 154 height 14
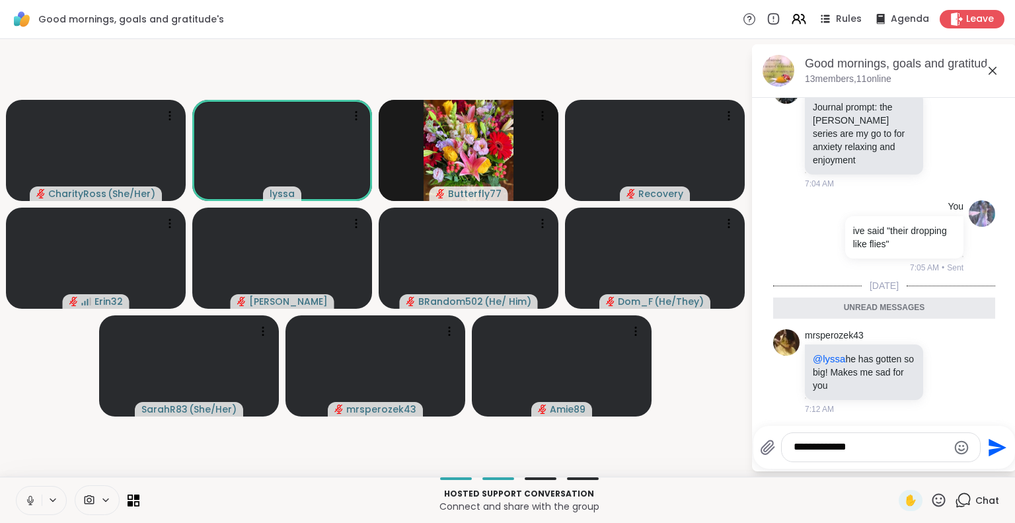
type textarea "**********"
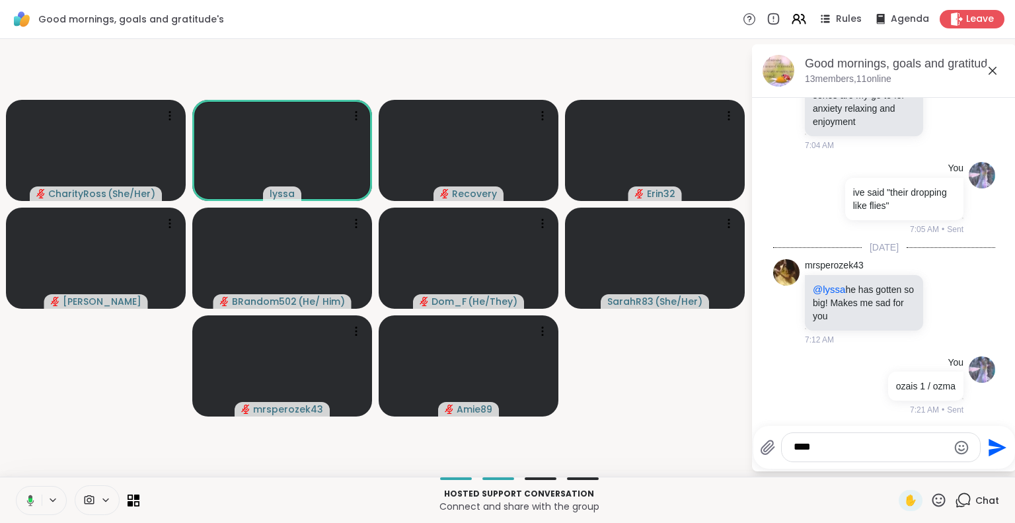
type textarea "*****"
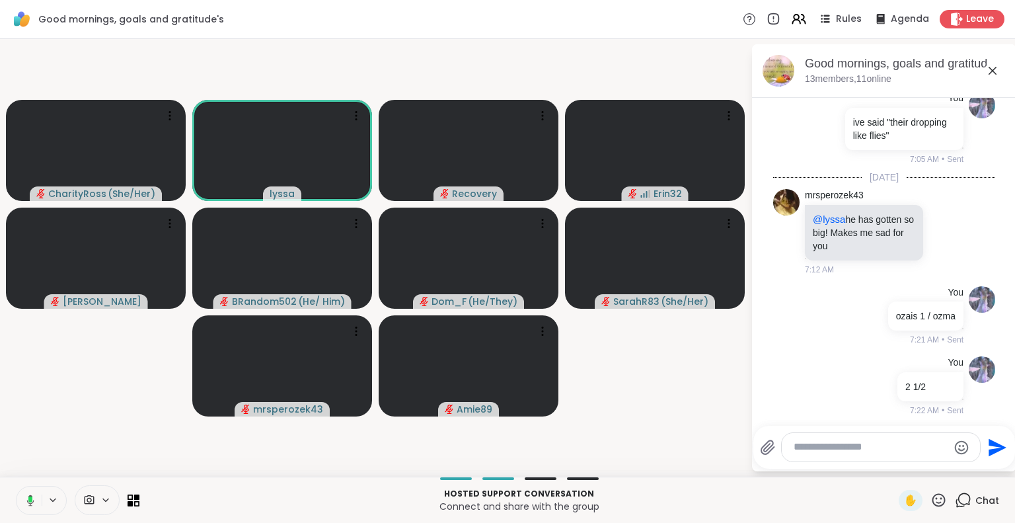
drag, startPoint x: 52, startPoint y: 375, endPoint x: 5, endPoint y: 391, distance: 49.5
click at [5, 391] on div "CharityRoss ( She/Her ) lyssa Recovery Erin32 dodi BRandom502 ( He/ Him ) Dom_F…" at bounding box center [507, 258] width 1015 height 438
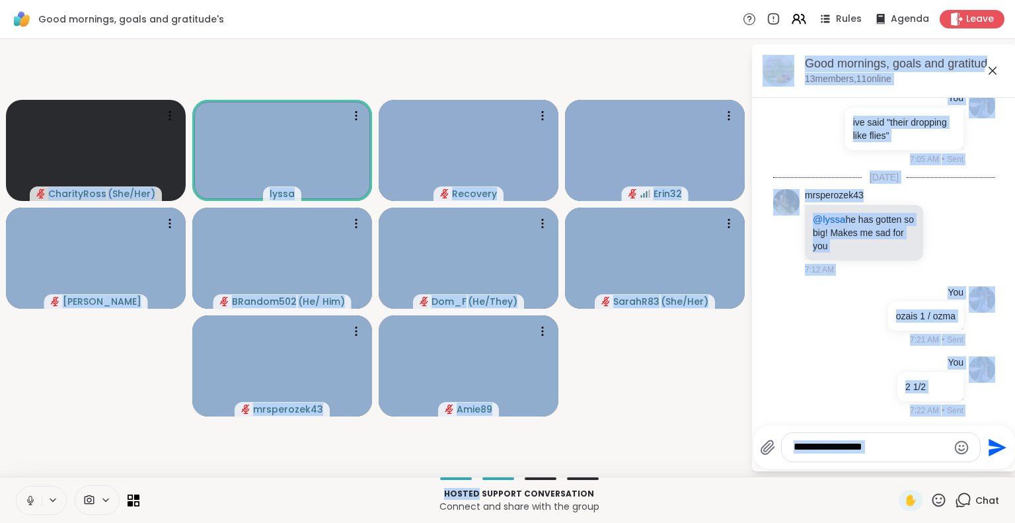
drag, startPoint x: 5, startPoint y: 391, endPoint x: 0, endPoint y: 554, distance: 163.4
click at [0, 522] on html "Good mornings, goals and gratitude's Rules Agenda Leave CharityRoss ( She/Her )…" at bounding box center [507, 261] width 1015 height 523
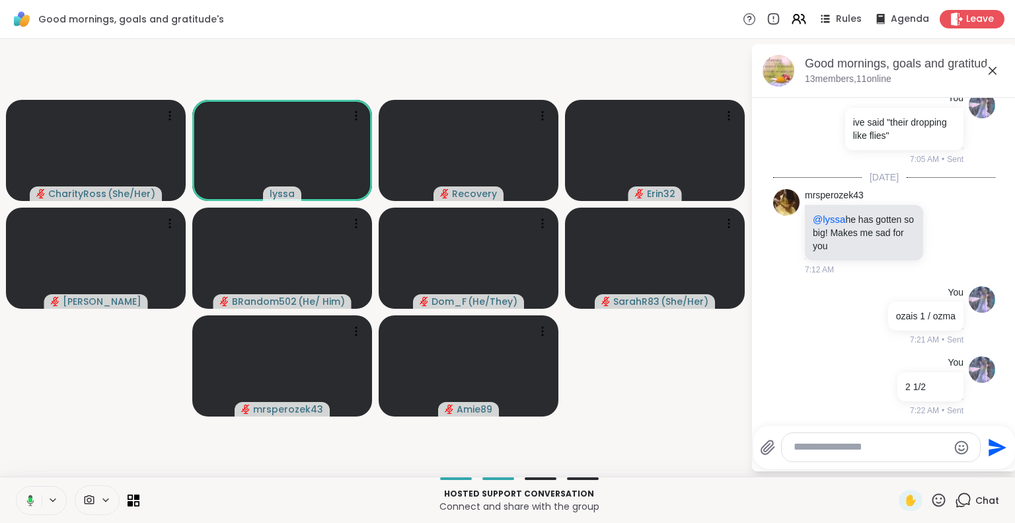
click at [0, 475] on div "CharityRoss ( She/Her ) lyssa Recovery Erin32 dodi BRandom502 ( He/ Him ) Dom_F…" at bounding box center [507, 258] width 1015 height 438
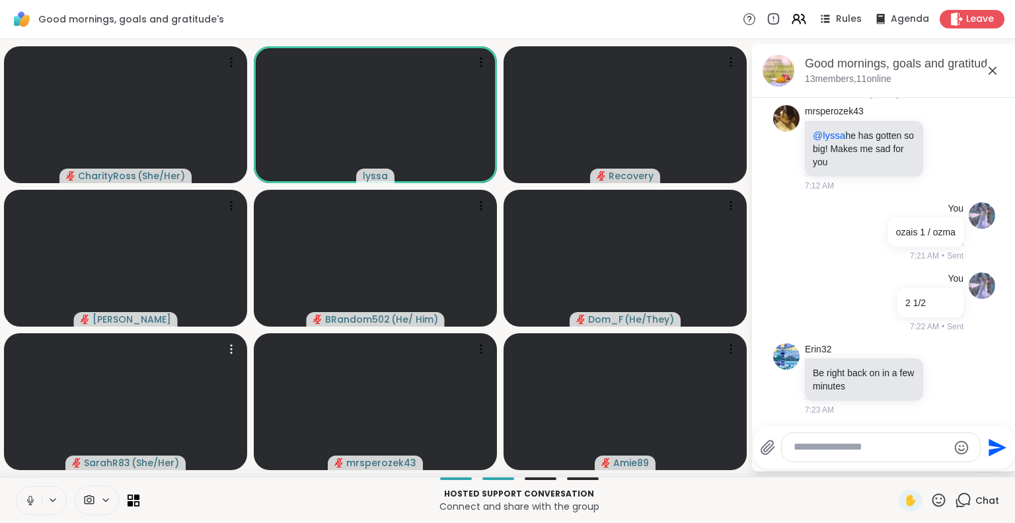
click at [1015, 340] on html "Good mornings, goals and gratitude's Rules Agenda Leave CharityRoss ( She/Her )…" at bounding box center [507, 261] width 1015 height 523
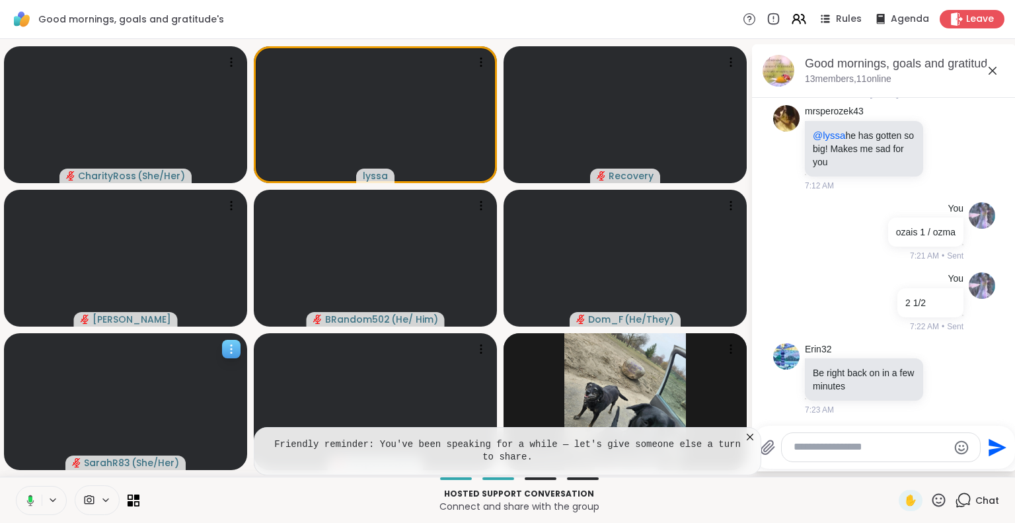
drag, startPoint x: 1015, startPoint y: 340, endPoint x: 124, endPoint y: 387, distance: 892.4
drag, startPoint x: 124, startPoint y: 387, endPoint x: 309, endPoint y: 519, distance: 227.1
click at [309, 519] on div "Hosted support conversation Connect and share with the group ✋ Chat" at bounding box center [507, 500] width 1015 height 46
click at [31, 489] on button at bounding box center [29, 501] width 25 height 28
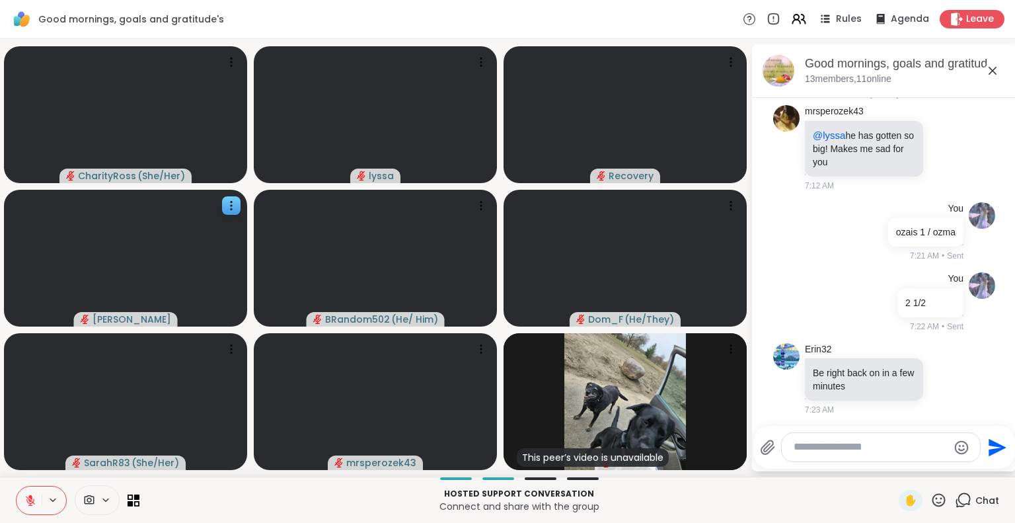
click at [7, 260] on video at bounding box center [125, 258] width 243 height 137
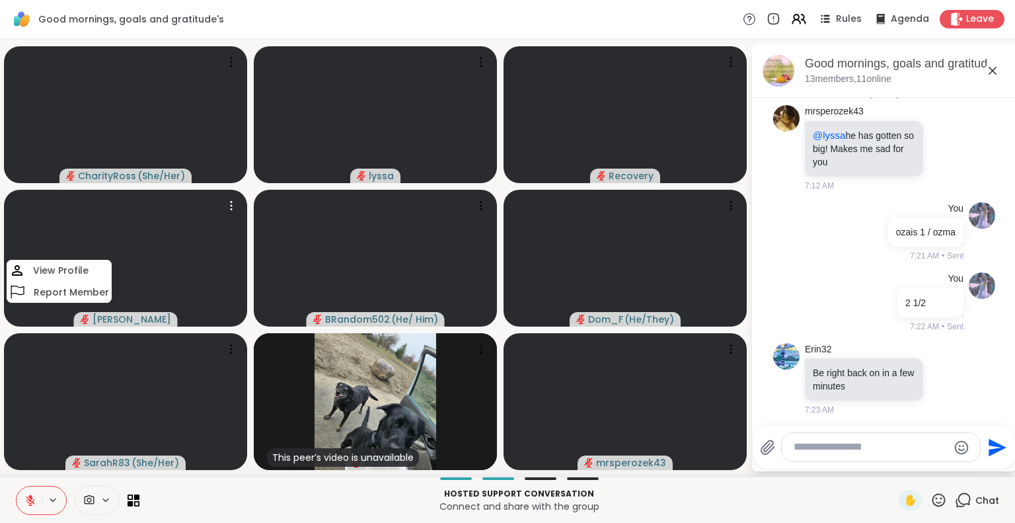
click at [32, 487] on button at bounding box center [29, 501] width 25 height 28
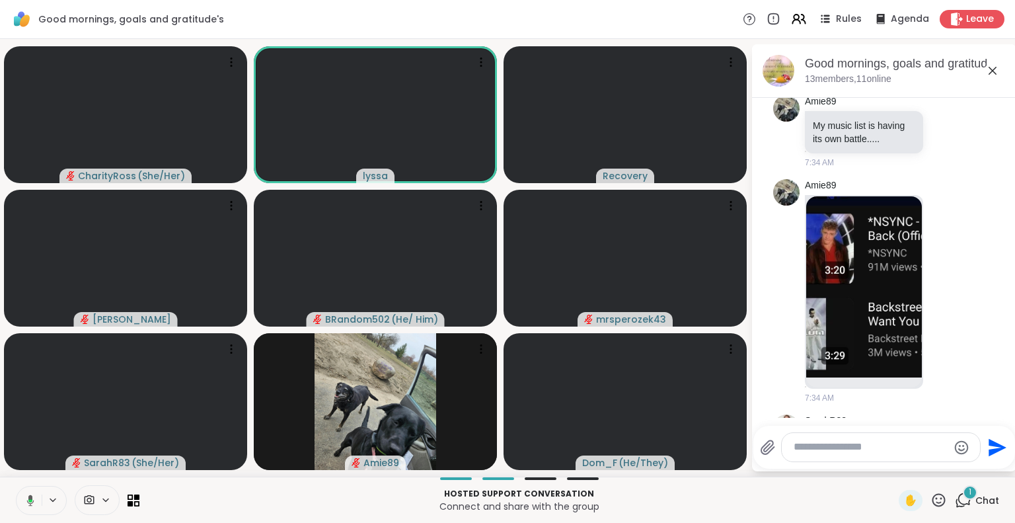
scroll to position [1197, 0]
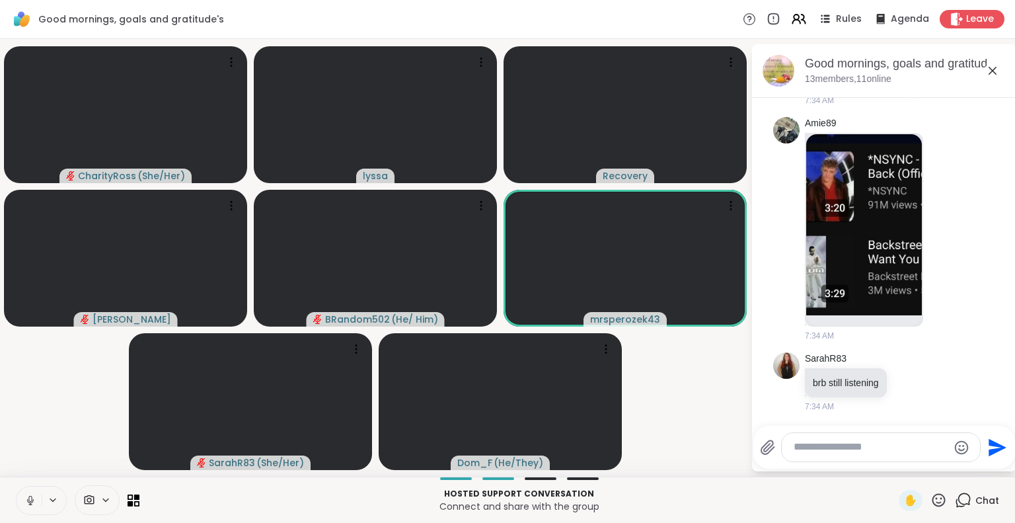
click at [15, 504] on div "Hosted support conversation Connect and share with the group ✋ Chat" at bounding box center [507, 500] width 1015 height 46
click at [24, 502] on icon at bounding box center [30, 500] width 12 height 12
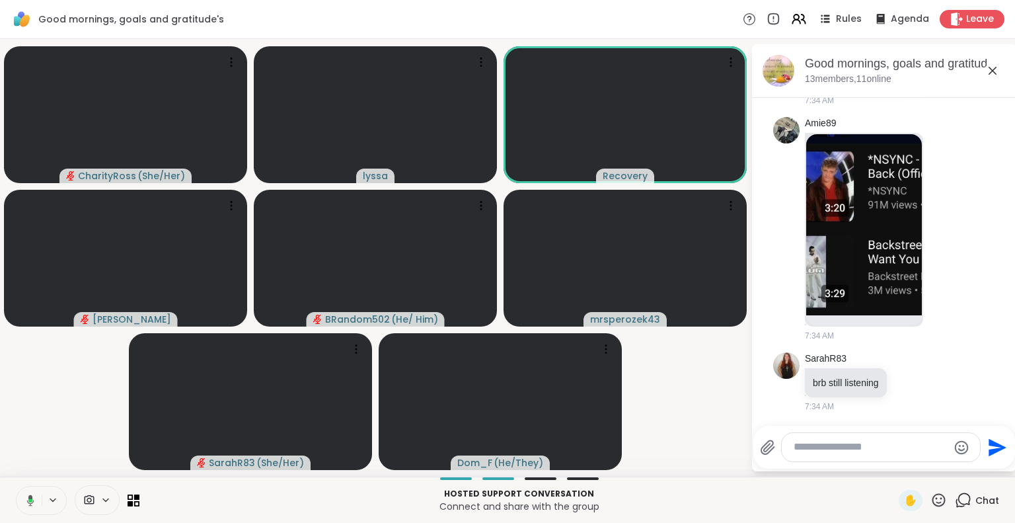
click at [28, 508] on button at bounding box center [28, 501] width 27 height 28
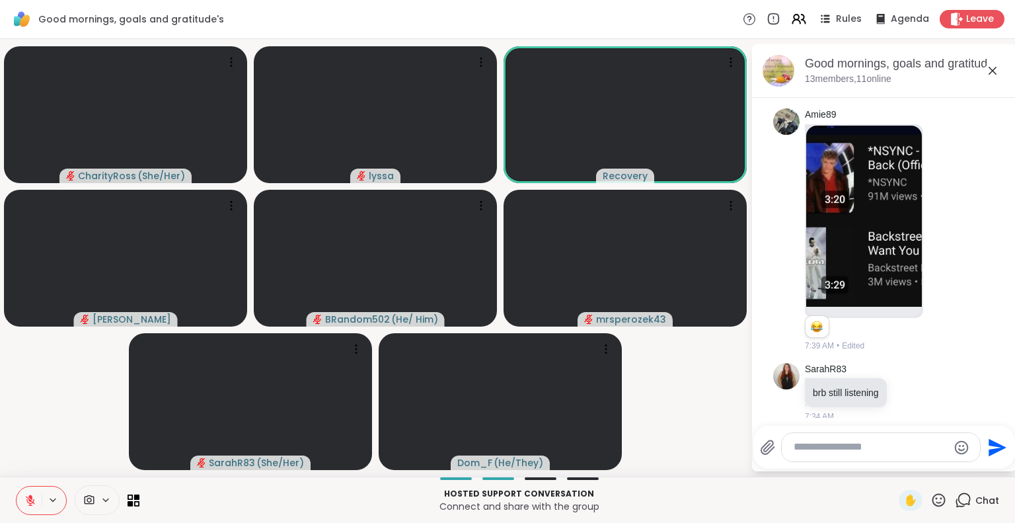
click at [28, 508] on button at bounding box center [29, 501] width 25 height 28
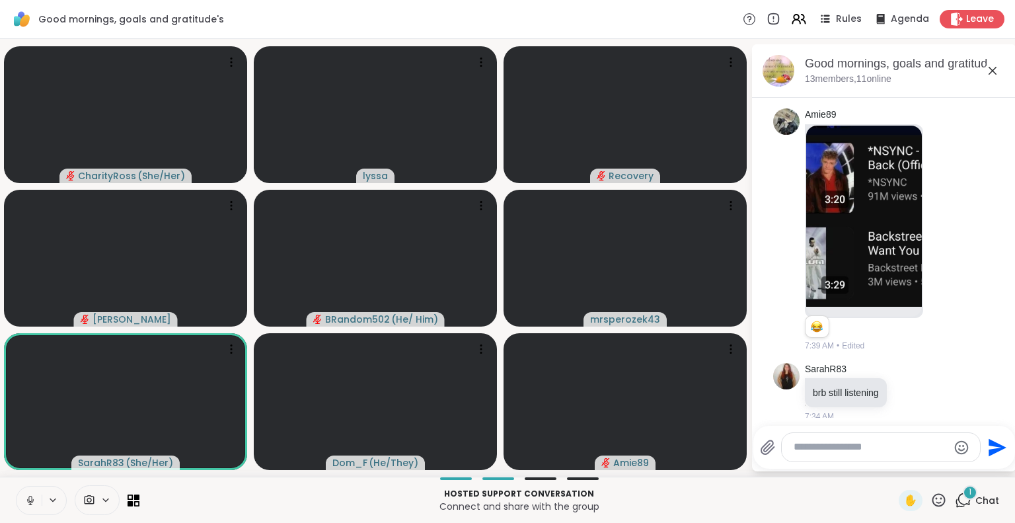
scroll to position [1325, 0]
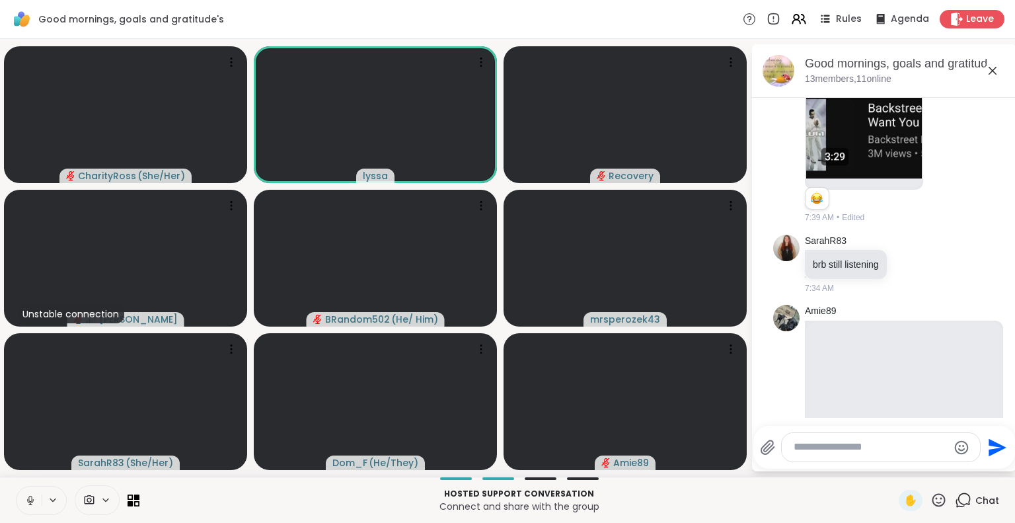
click at [26, 504] on icon at bounding box center [30, 500] width 12 height 12
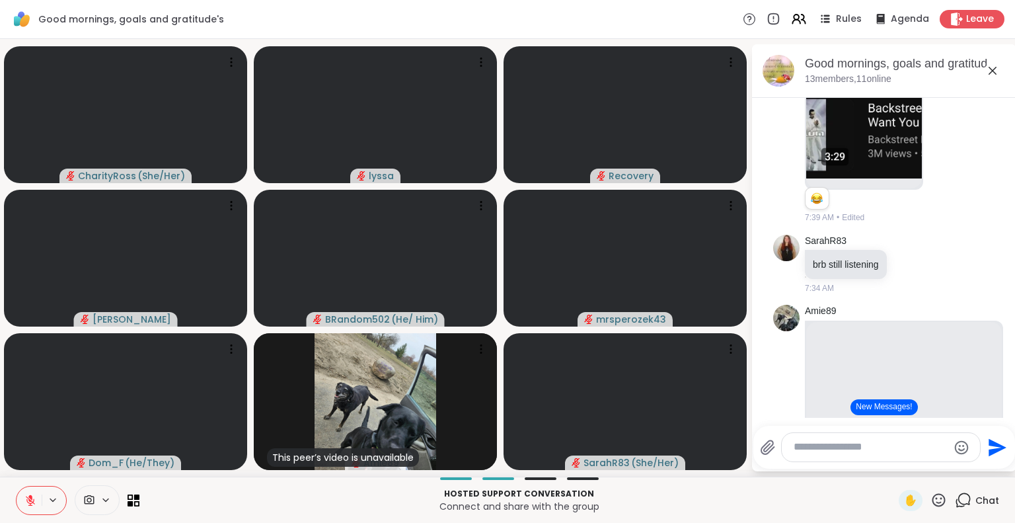
click at [26, 504] on icon at bounding box center [30, 500] width 12 height 12
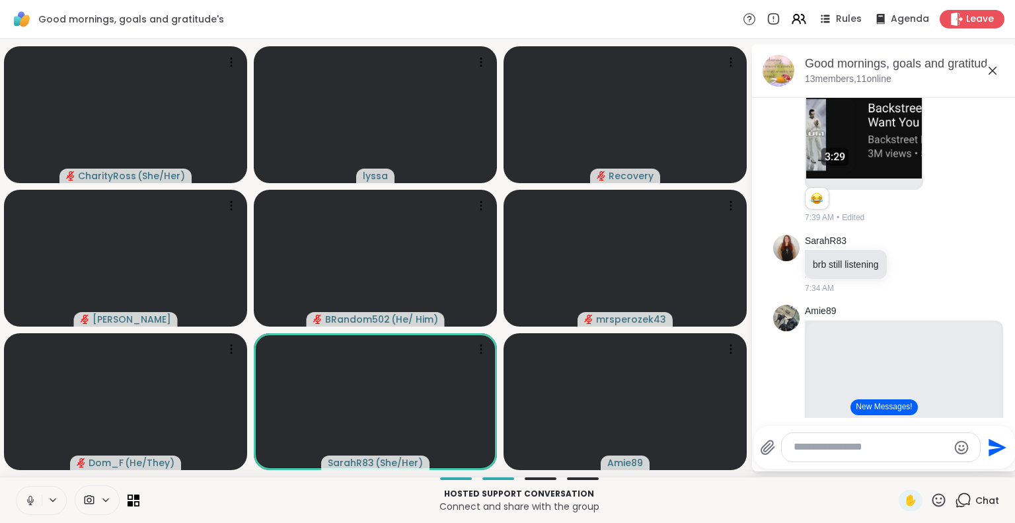
click at [30, 500] on icon at bounding box center [30, 500] width 12 height 12
click at [19, 498] on button at bounding box center [29, 501] width 25 height 28
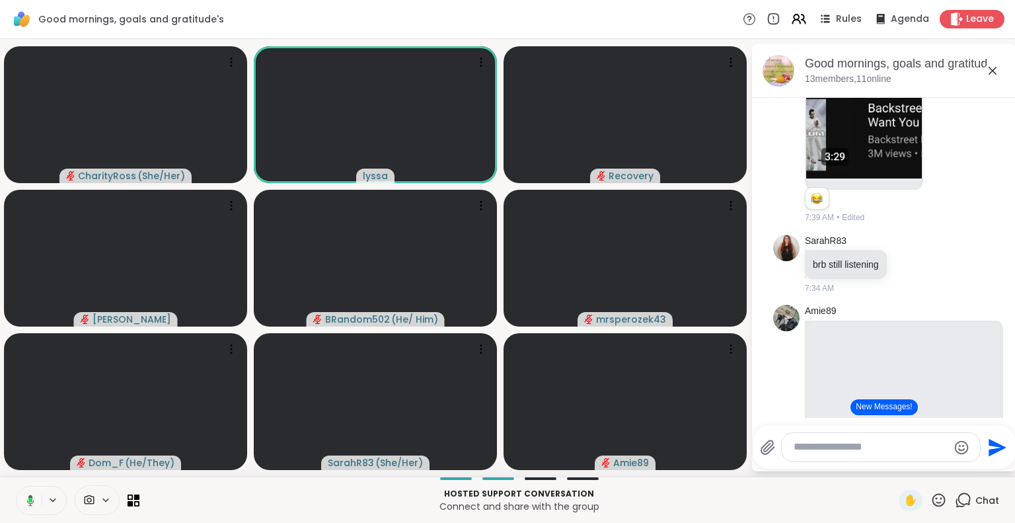
click at [29, 491] on button at bounding box center [28, 501] width 27 height 28
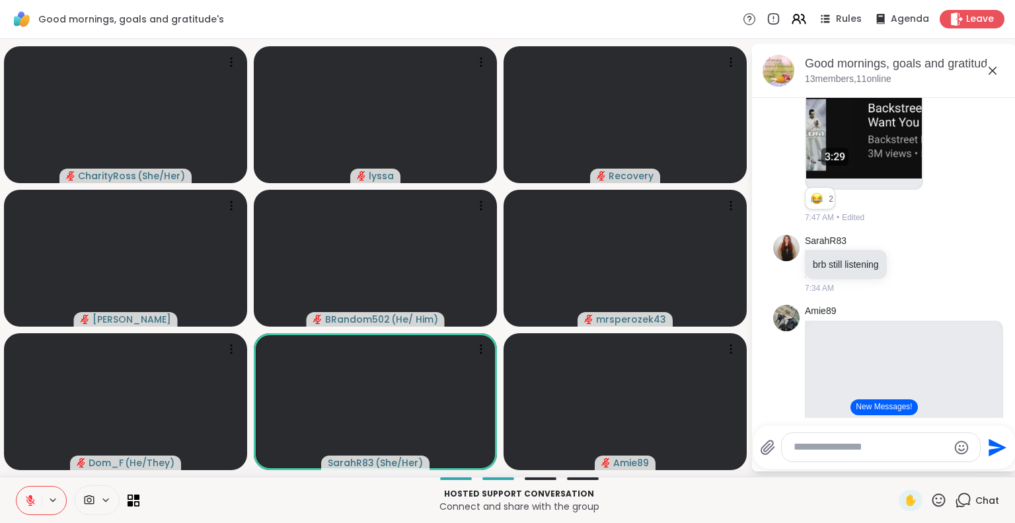
click at [33, 494] on icon at bounding box center [30, 500] width 12 height 12
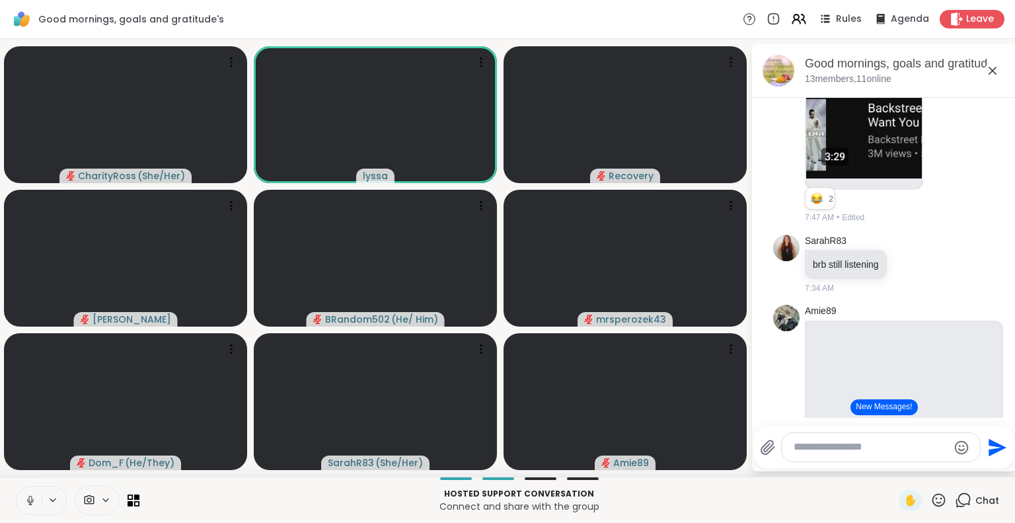
click at [32, 496] on icon at bounding box center [30, 500] width 12 height 12
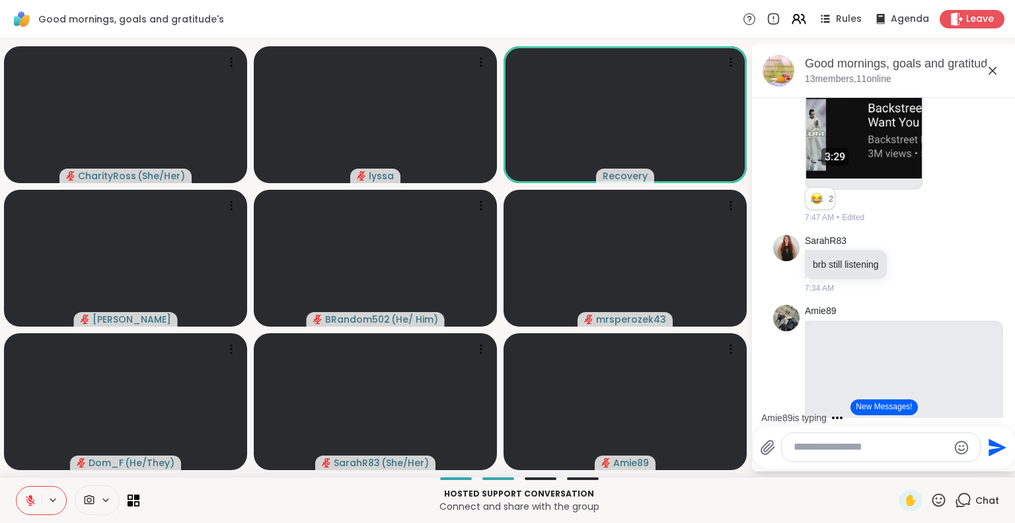
click at [32, 496] on icon at bounding box center [30, 500] width 12 height 12
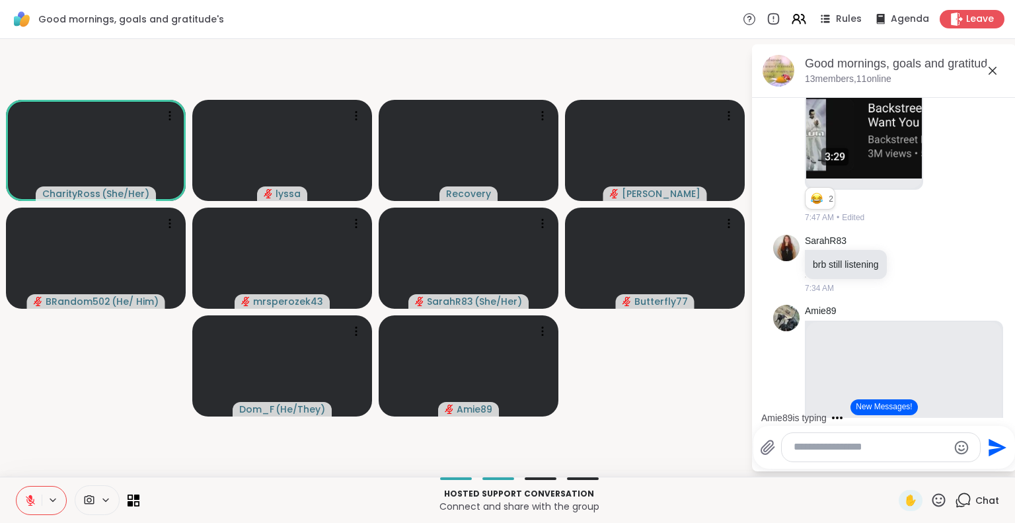
click at [931, 504] on icon at bounding box center [939, 500] width 17 height 17
click at [894, 467] on span "❤️" at bounding box center [900, 465] width 13 height 16
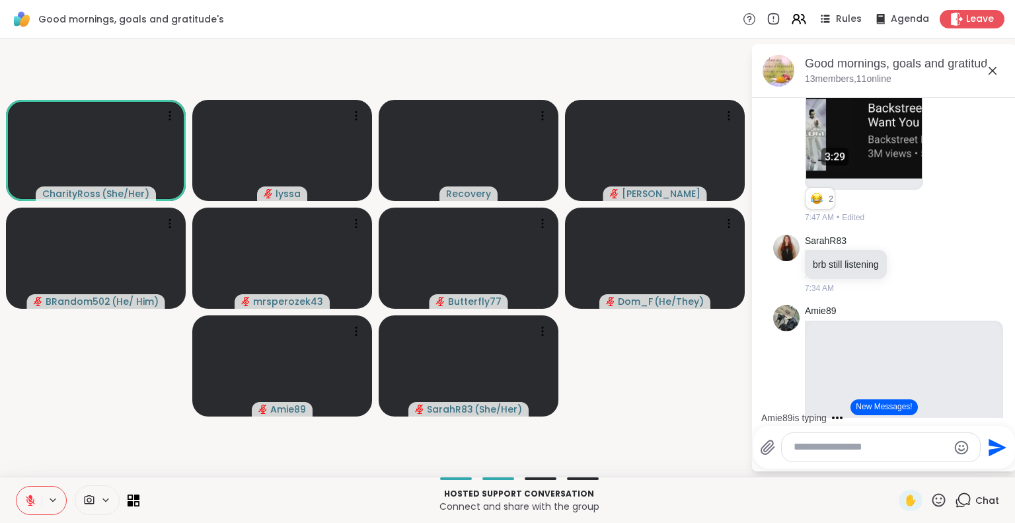
click at [933, 506] on icon at bounding box center [939, 500] width 17 height 17
click at [894, 466] on span "❤️" at bounding box center [900, 465] width 13 height 16
click at [37, 495] on button at bounding box center [29, 501] width 25 height 28
click at [26, 498] on icon at bounding box center [30, 500] width 12 height 12
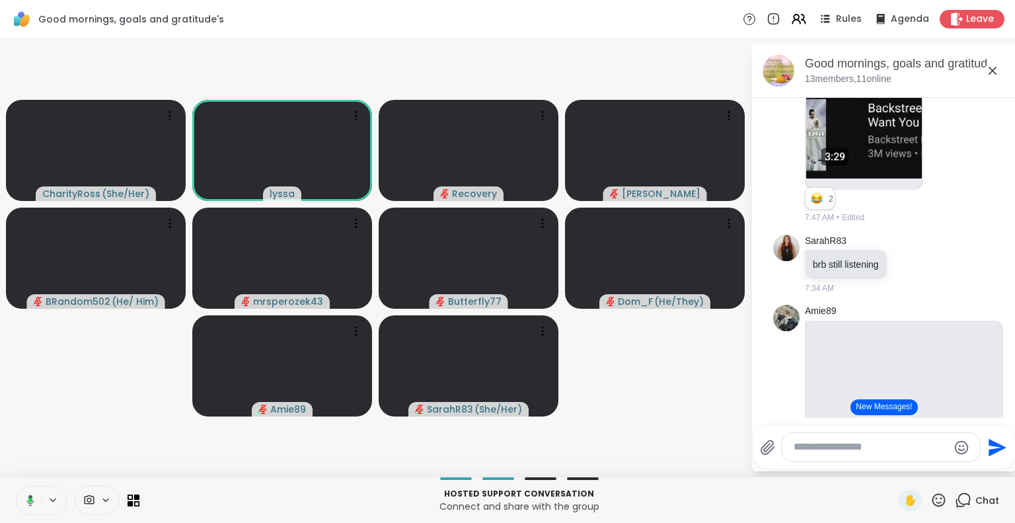
click at [32, 510] on button at bounding box center [28, 501] width 27 height 28
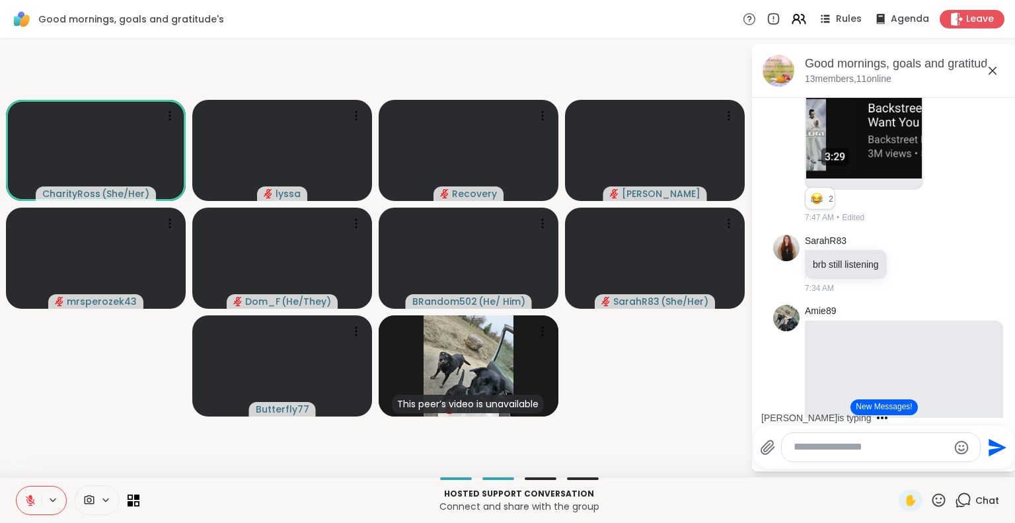
click at [0, 444] on div "CharityRoss ( She/Her ) lyssa Recovery dodi mrsperozek43 Dom_F ( He/They ) BRan…" at bounding box center [507, 258] width 1015 height 438
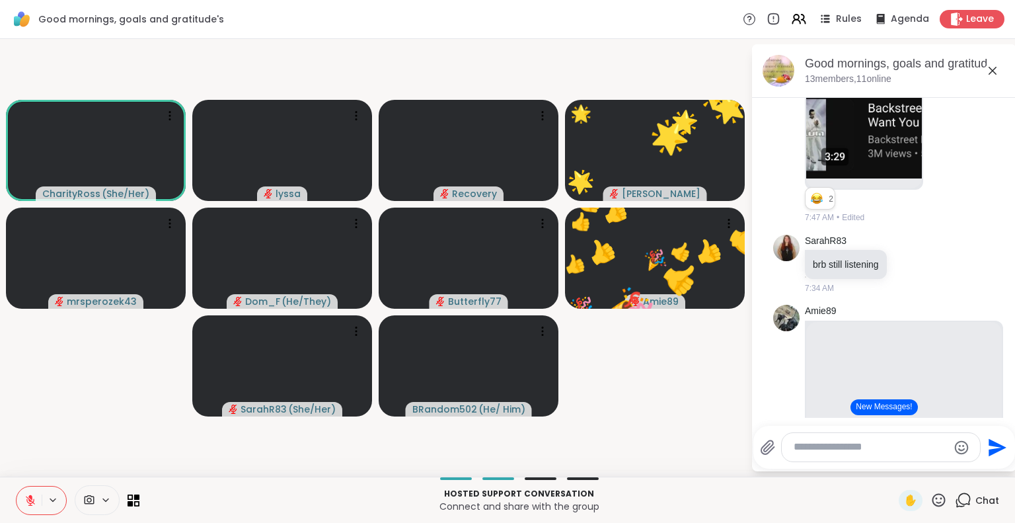
click at [35, 496] on icon at bounding box center [30, 500] width 12 height 12
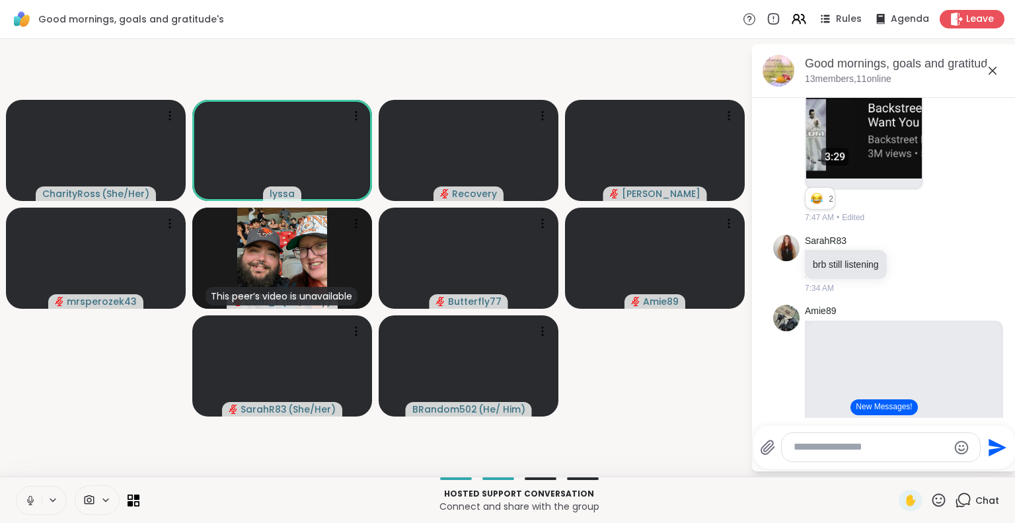
click at [32, 496] on icon at bounding box center [30, 500] width 12 height 12
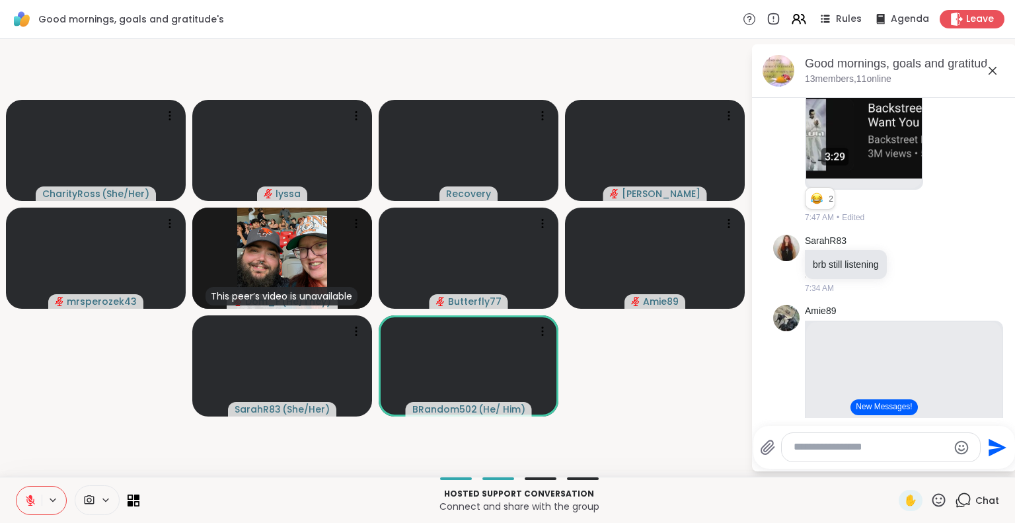
click at [27, 503] on icon at bounding box center [30, 500] width 12 height 12
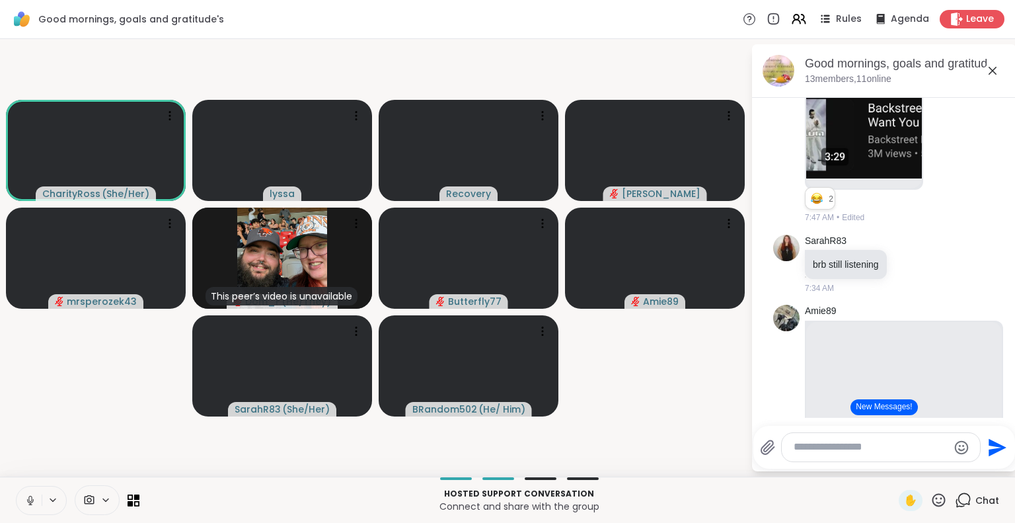
click at [931, 498] on icon at bounding box center [939, 500] width 17 height 17
click at [894, 462] on span "❤️" at bounding box center [900, 465] width 13 height 16
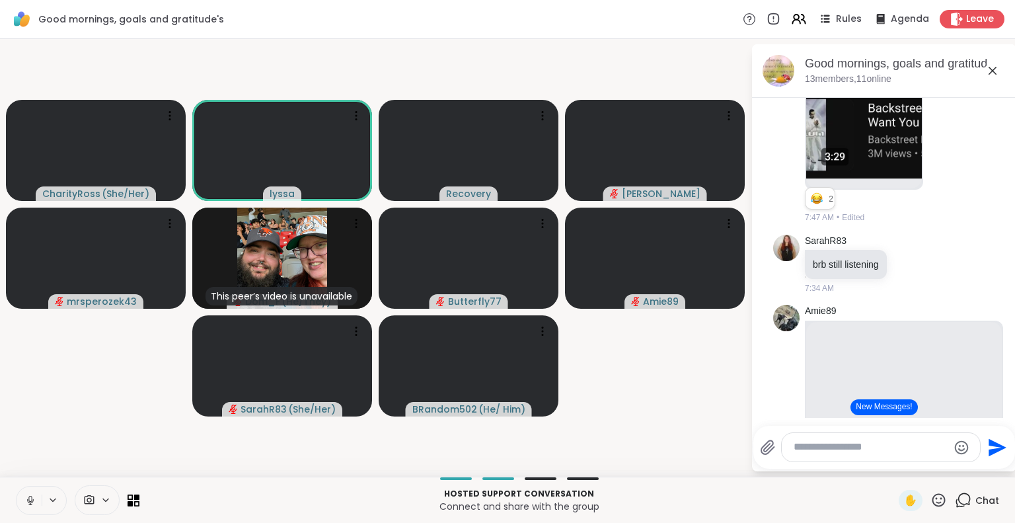
click at [24, 503] on icon at bounding box center [30, 500] width 12 height 12
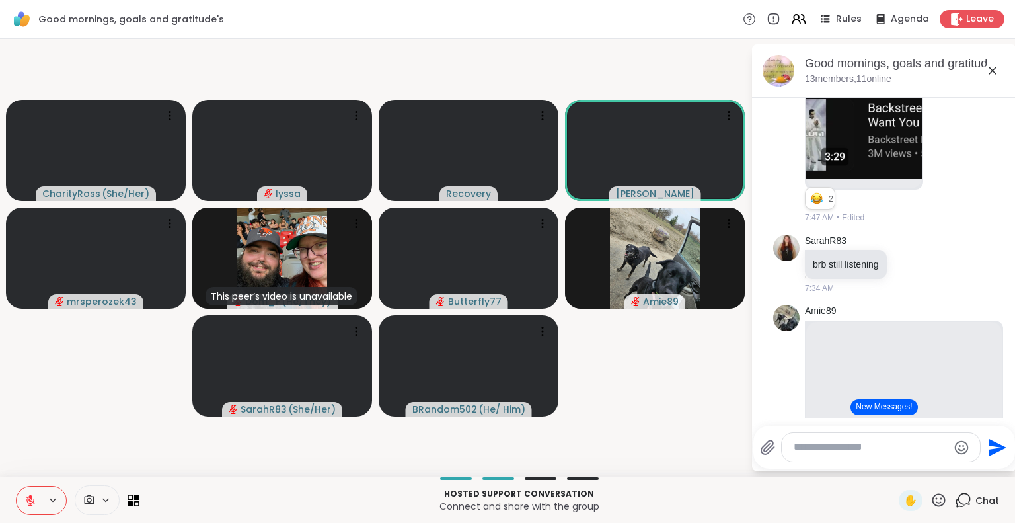
click at [931, 494] on icon at bounding box center [939, 500] width 17 height 17
click at [894, 465] on span "❤️" at bounding box center [900, 465] width 13 height 16
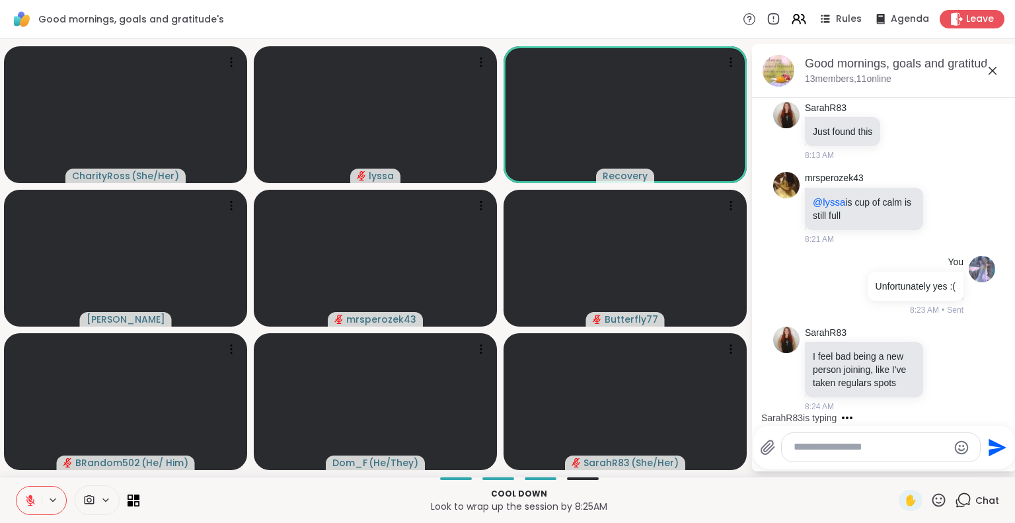
scroll to position [4054, 0]
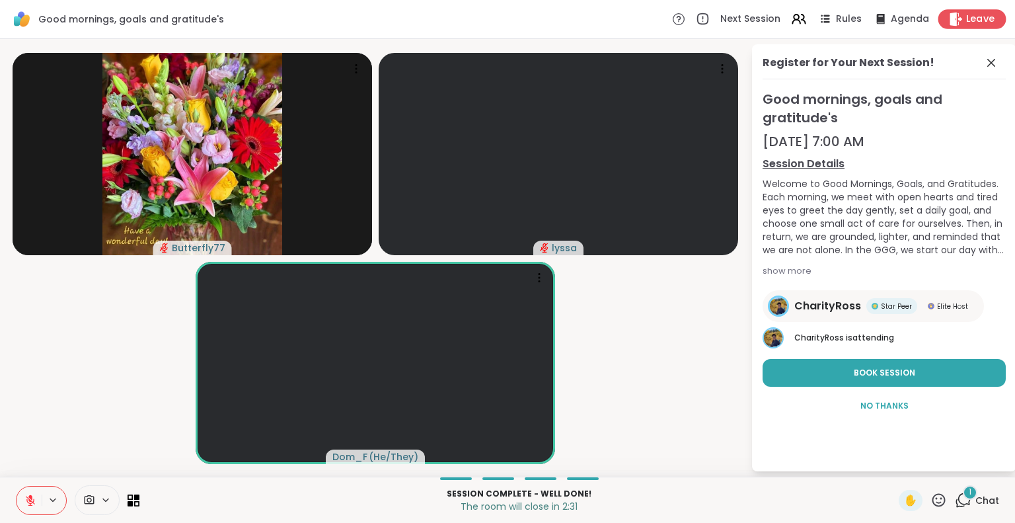
click at [947, 10] on div "Leave" at bounding box center [973, 18] width 68 height 19
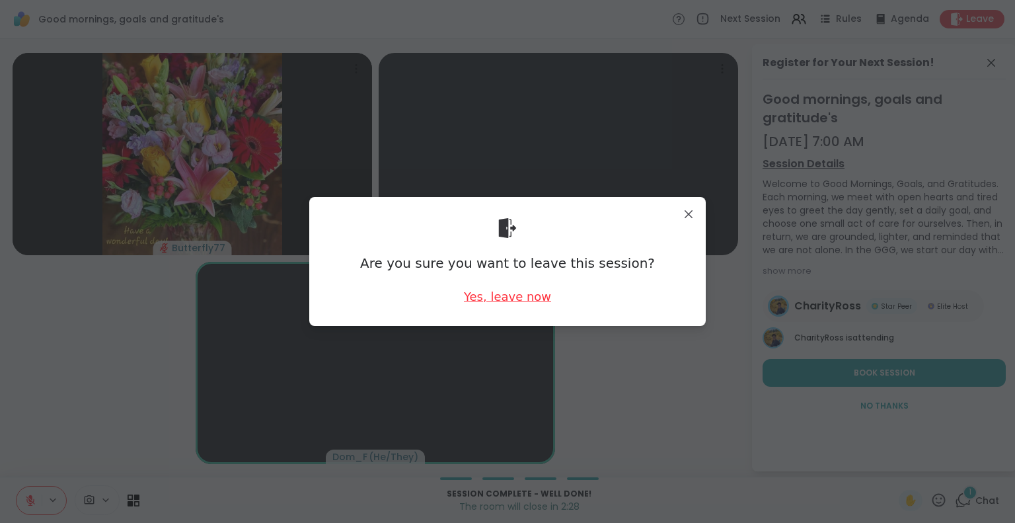
click at [507, 299] on div "Yes, leave now" at bounding box center [507, 296] width 87 height 17
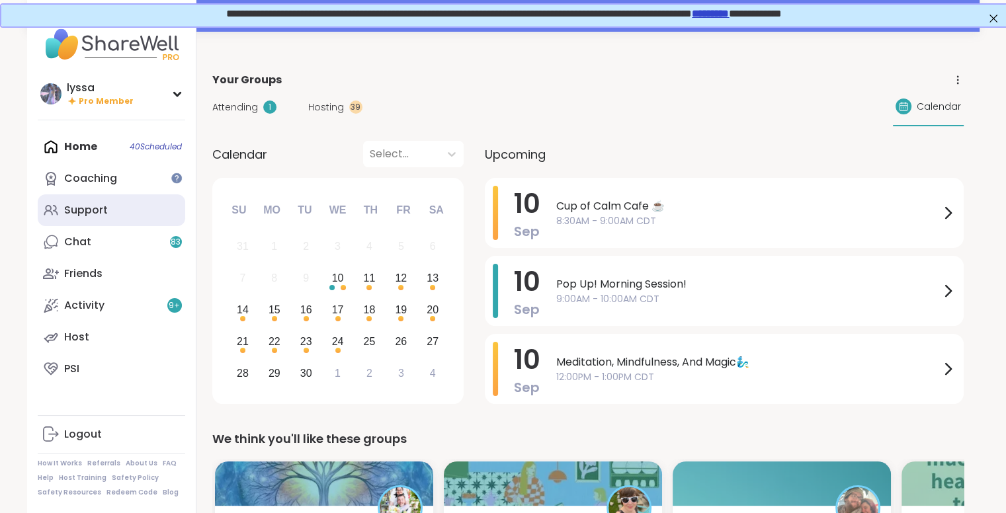
click at [81, 213] on div "Support" at bounding box center [86, 210] width 44 height 15
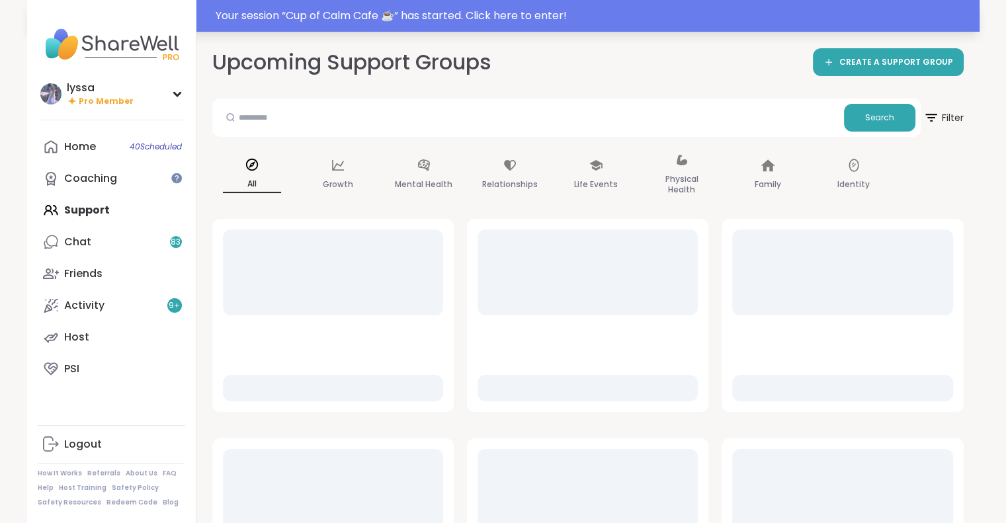
click at [920, 17] on div "Your session “ Cup of Calm Cafe ☕️ ” has started. Click here to enter!" at bounding box center [594, 16] width 756 height 16
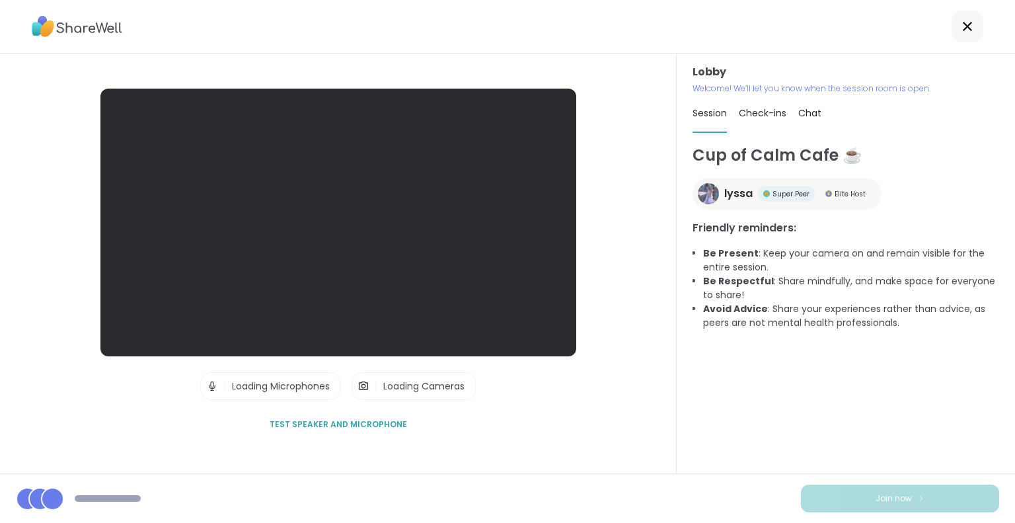
click at [0, 193] on div "Lobby | Loading Microphones | Loading Cameras Test speaker and microphone" at bounding box center [338, 264] width 677 height 420
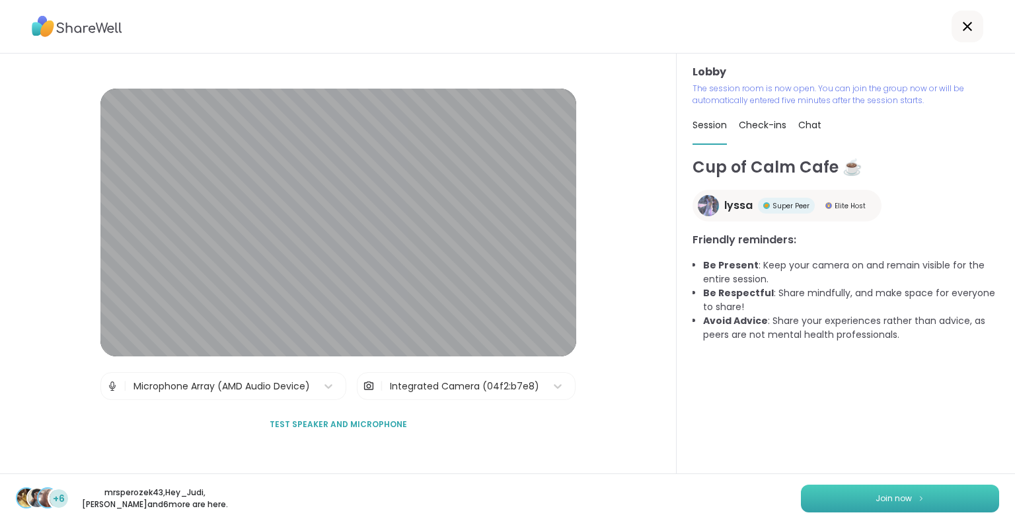
click at [841, 494] on button "Join now" at bounding box center [900, 499] width 198 height 28
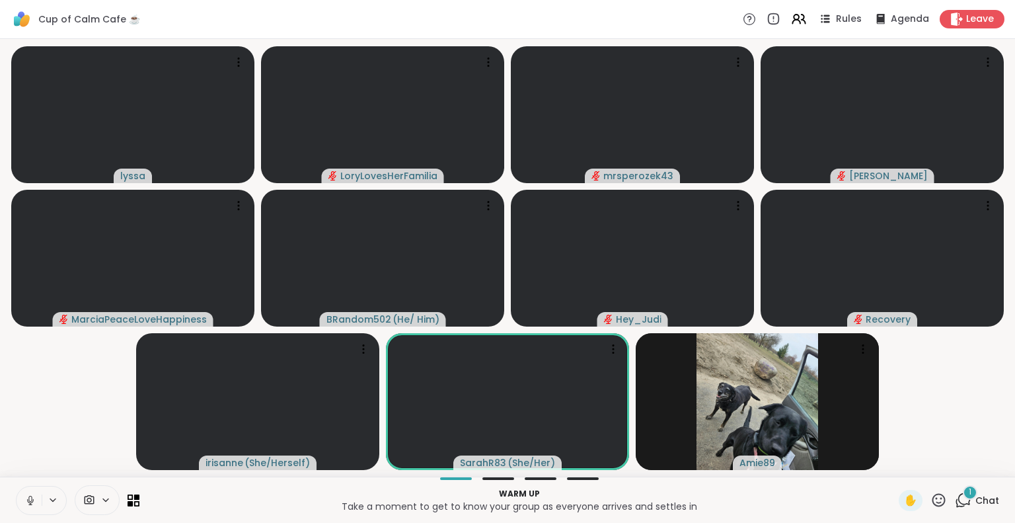
click at [26, 493] on button at bounding box center [29, 501] width 25 height 28
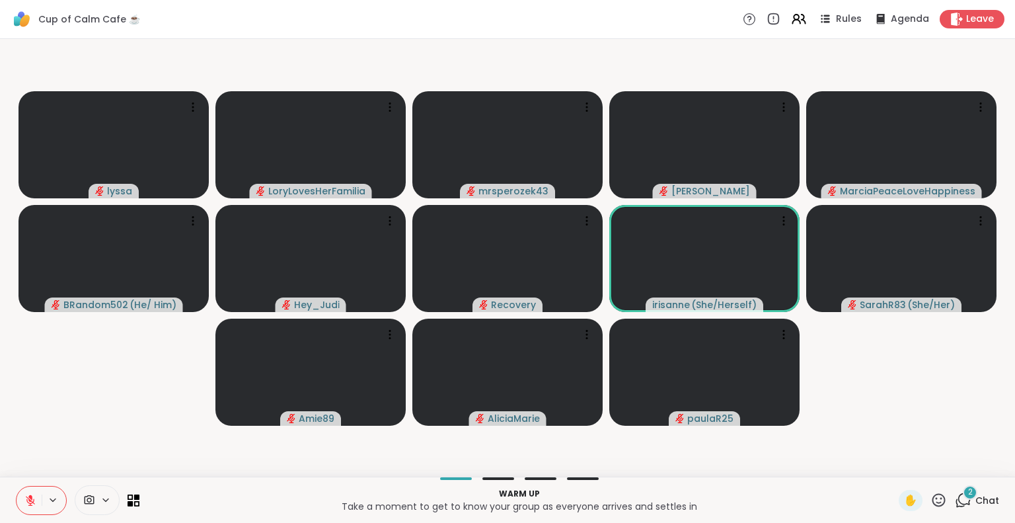
click at [30, 492] on button at bounding box center [29, 501] width 25 height 28
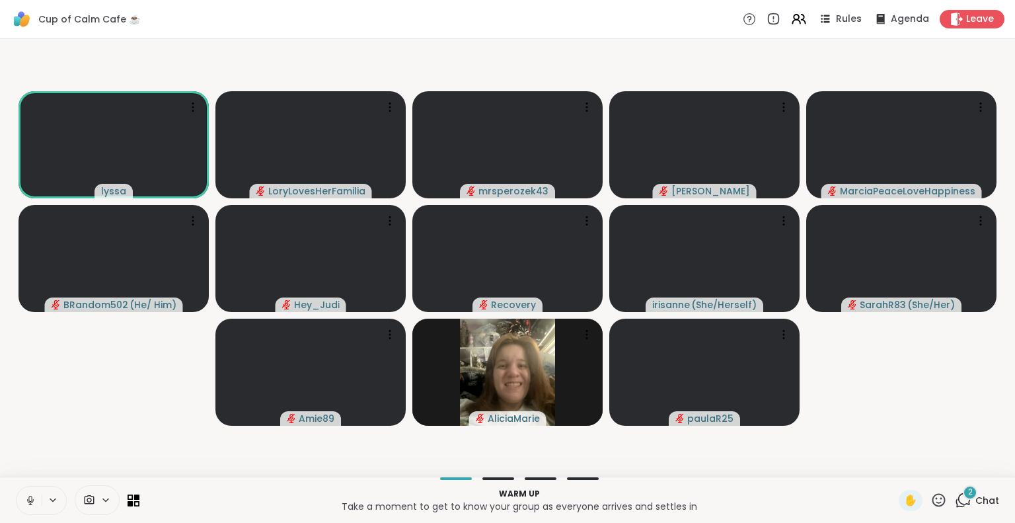
click at [968, 494] on span "2" at bounding box center [970, 492] width 5 height 11
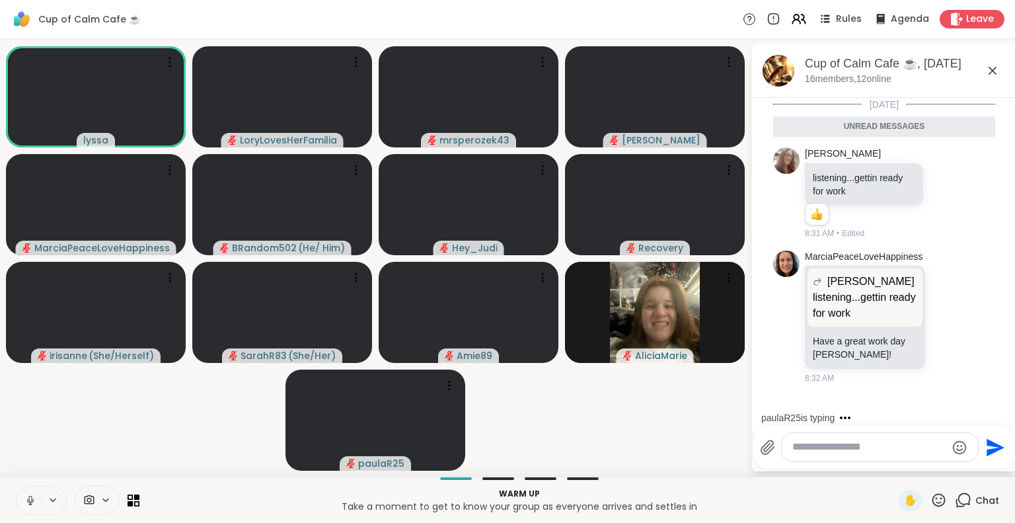
click at [996, 71] on icon at bounding box center [993, 71] width 16 height 16
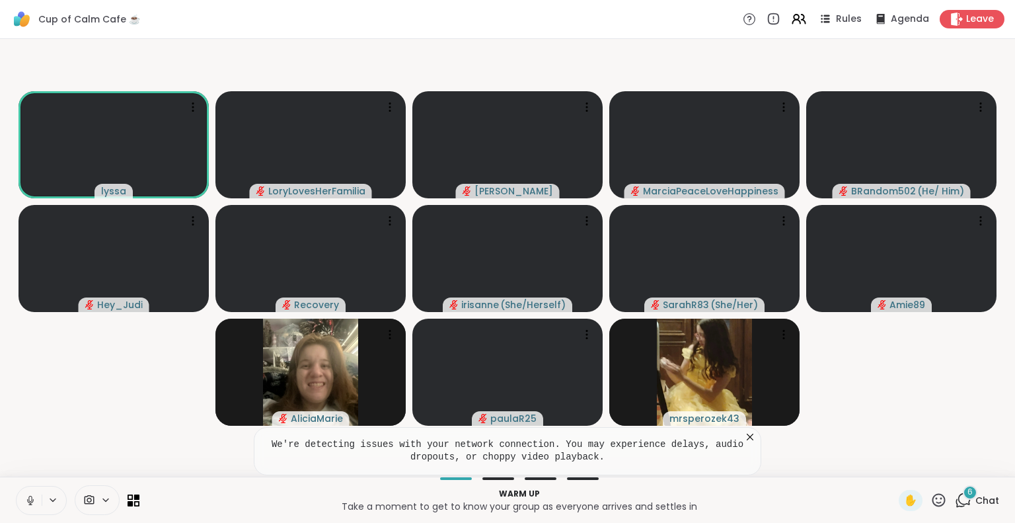
click at [754, 433] on icon at bounding box center [750, 436] width 13 height 13
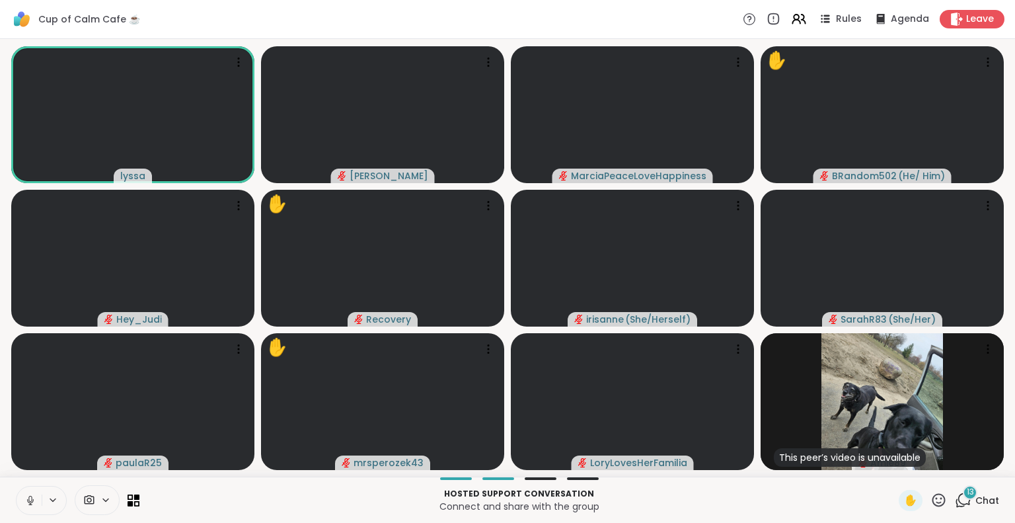
click at [26, 497] on icon at bounding box center [30, 500] width 12 height 12
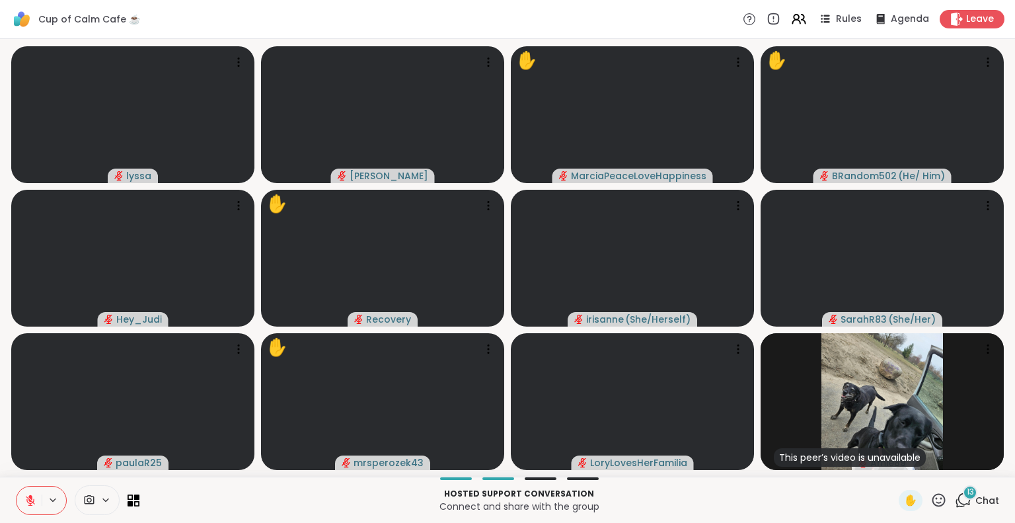
click at [26, 498] on icon at bounding box center [30, 500] width 12 height 12
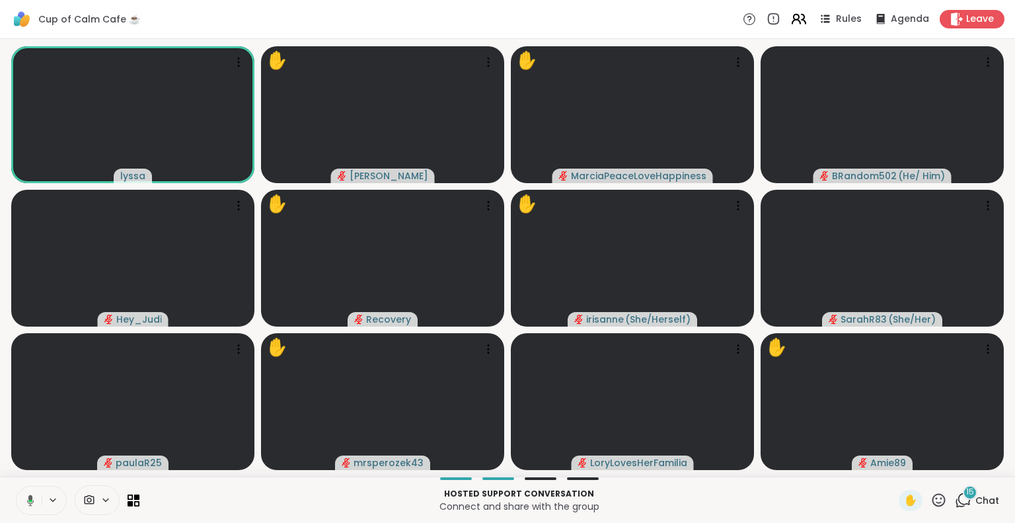
click at [793, 18] on icon at bounding box center [799, 19] width 17 height 17
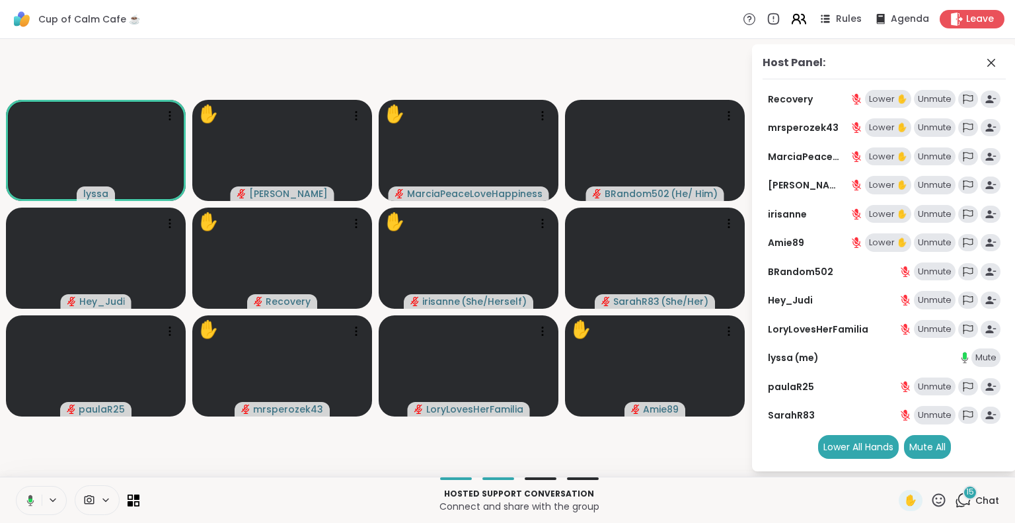
click at [793, 18] on icon at bounding box center [799, 19] width 17 height 17
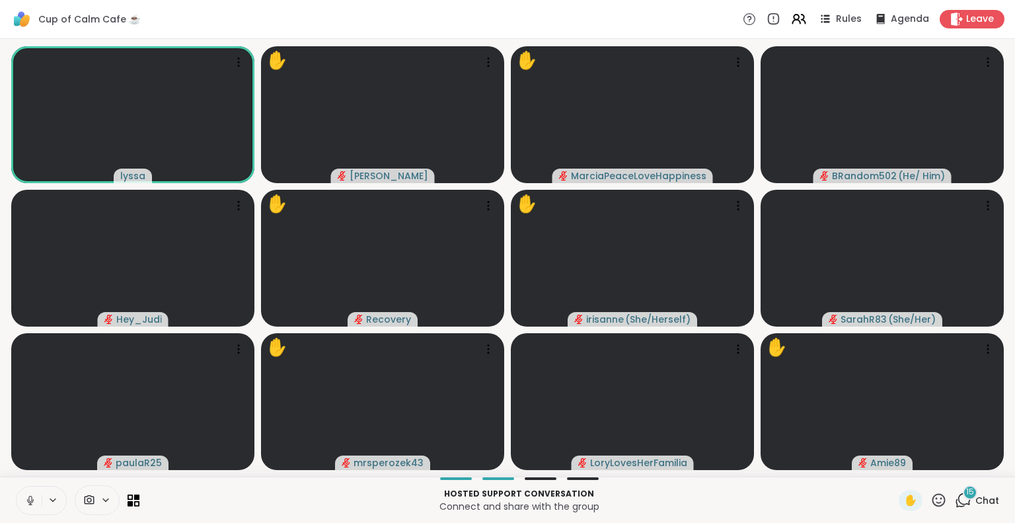
click at [32, 504] on icon at bounding box center [30, 500] width 12 height 12
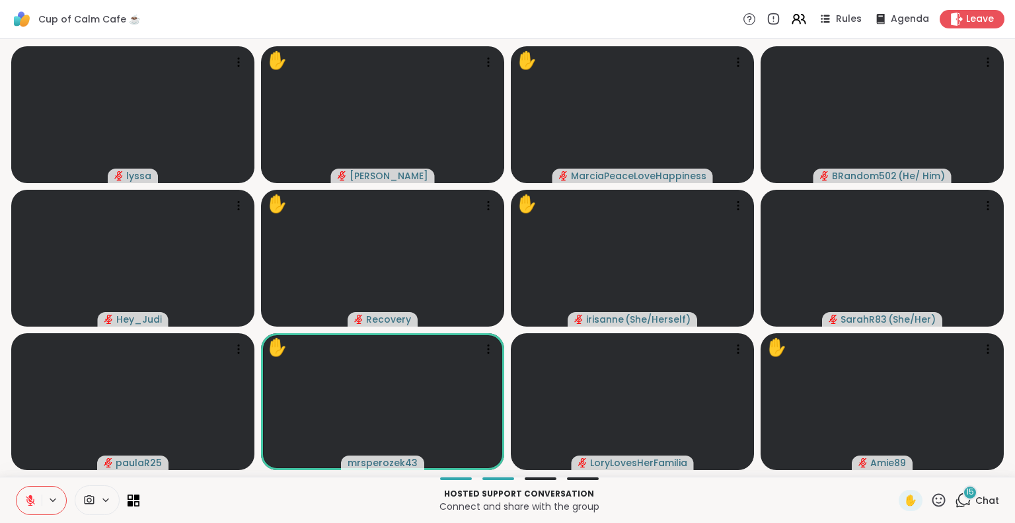
click at [30, 498] on icon at bounding box center [30, 496] width 4 height 5
click at [933, 502] on icon at bounding box center [939, 500] width 17 height 17
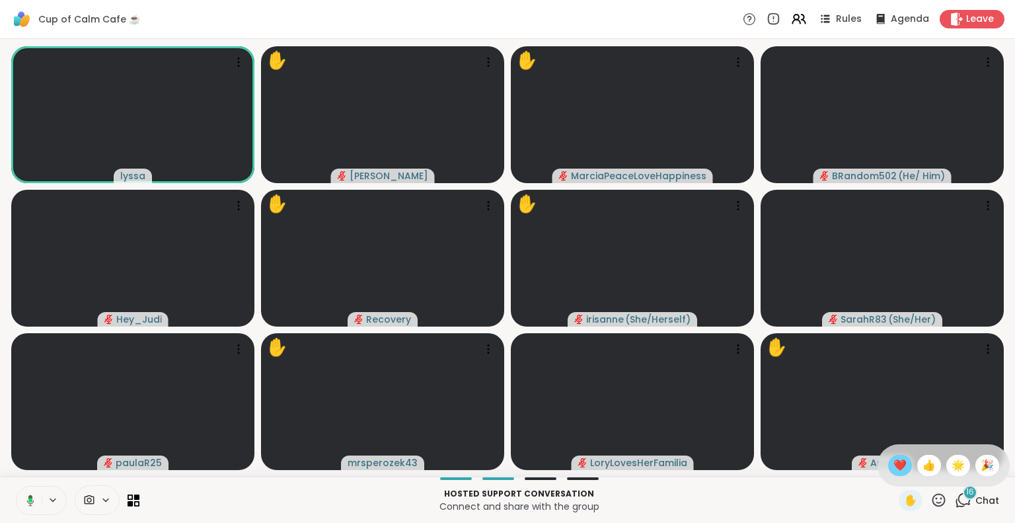
click at [894, 471] on div "❤️" at bounding box center [901, 465] width 24 height 21
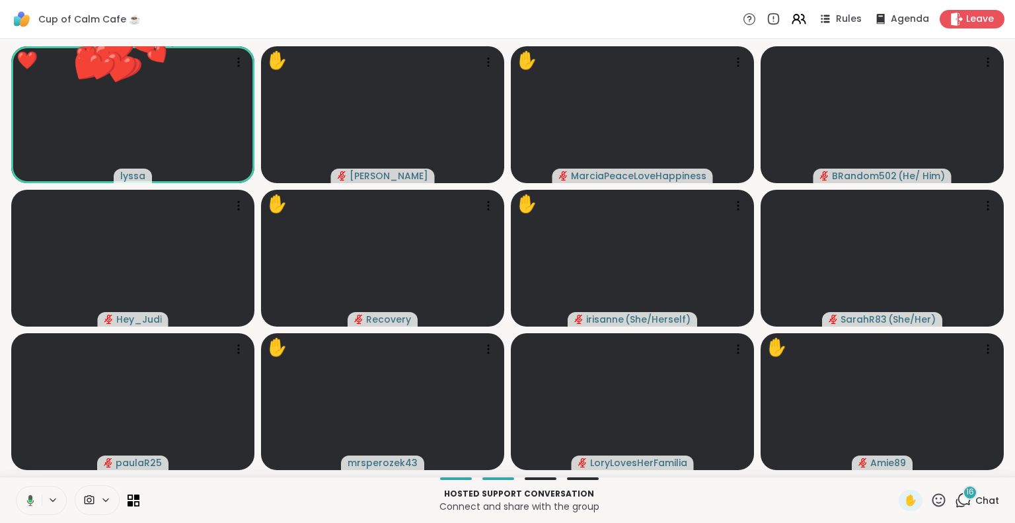
click at [933, 501] on icon at bounding box center [939, 499] width 13 height 13
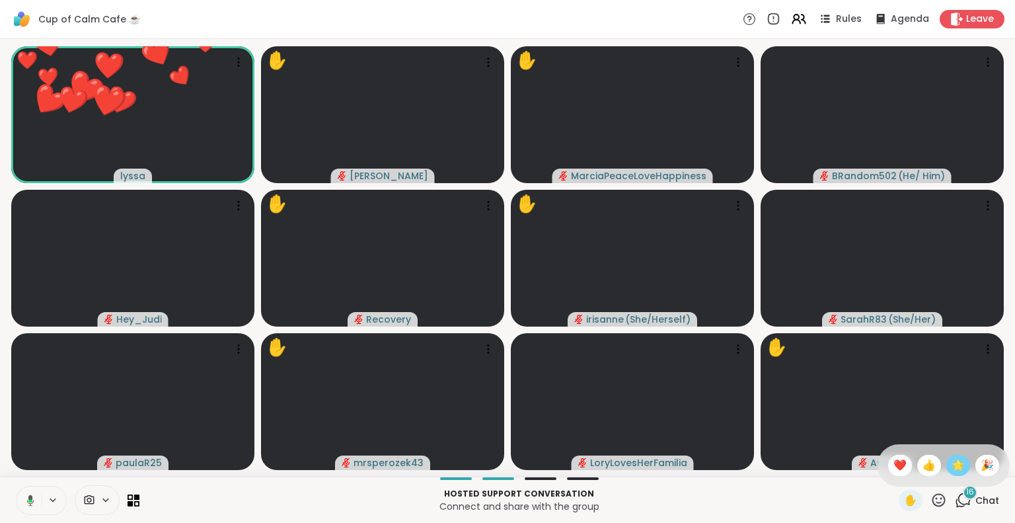
click at [947, 473] on div "🌟" at bounding box center [959, 465] width 24 height 21
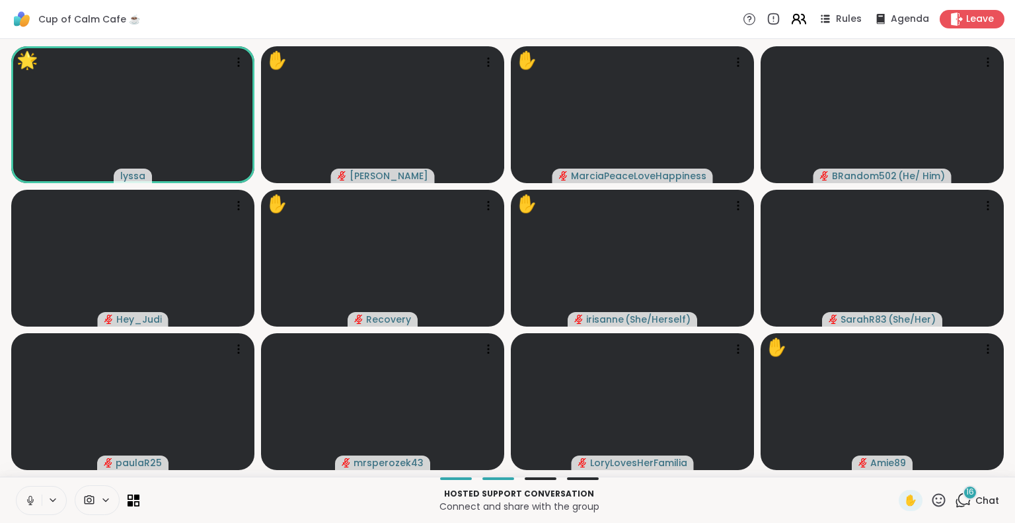
click at [792, 23] on icon at bounding box center [799, 19] width 17 height 17
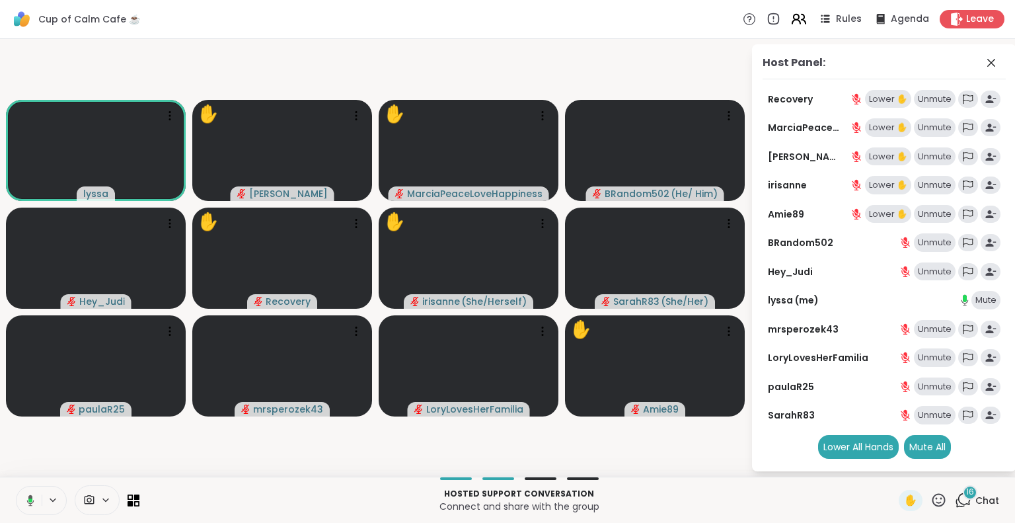
click at [792, 22] on icon at bounding box center [799, 19] width 17 height 17
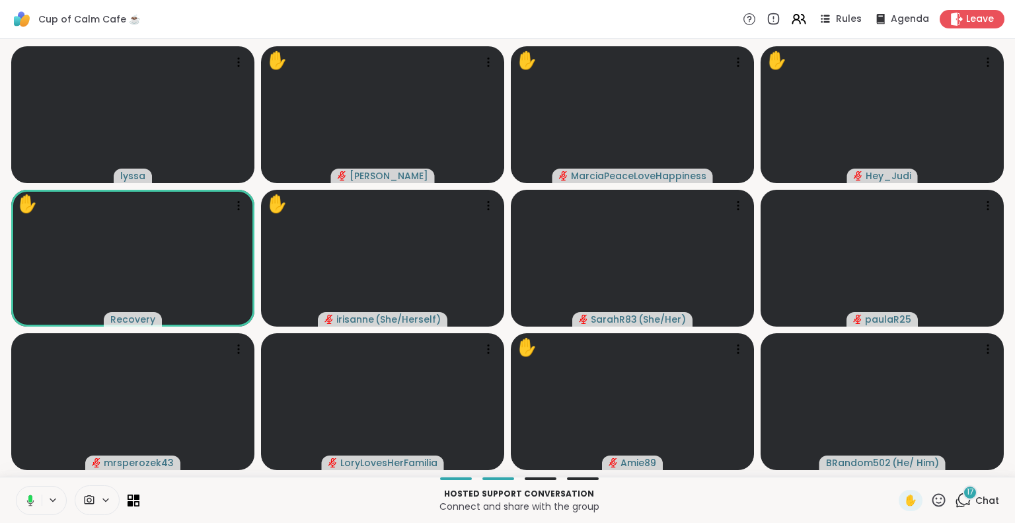
click at [931, 497] on icon at bounding box center [939, 500] width 17 height 17
click at [894, 462] on span "❤️" at bounding box center [900, 465] width 13 height 16
click at [791, 20] on icon at bounding box center [799, 19] width 17 height 17
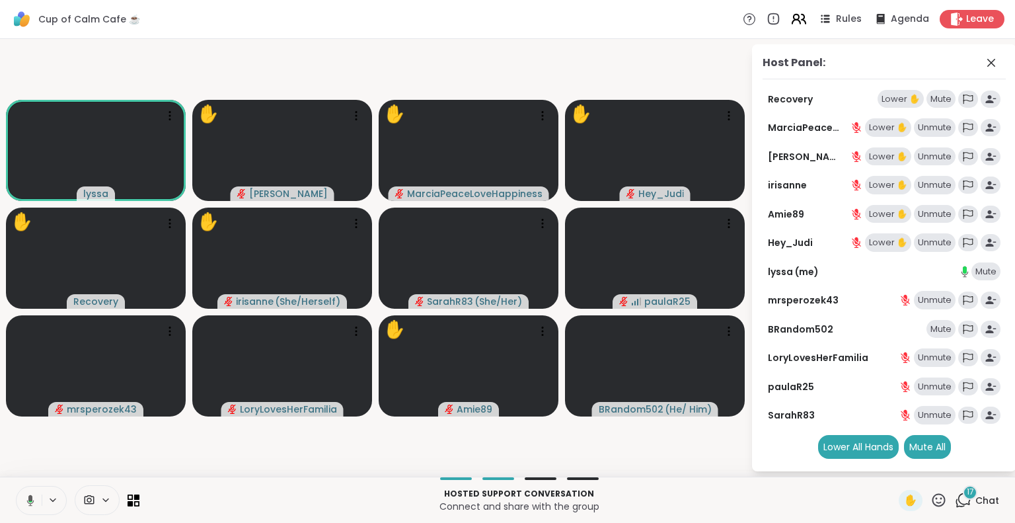
click at [791, 20] on icon at bounding box center [799, 19] width 17 height 17
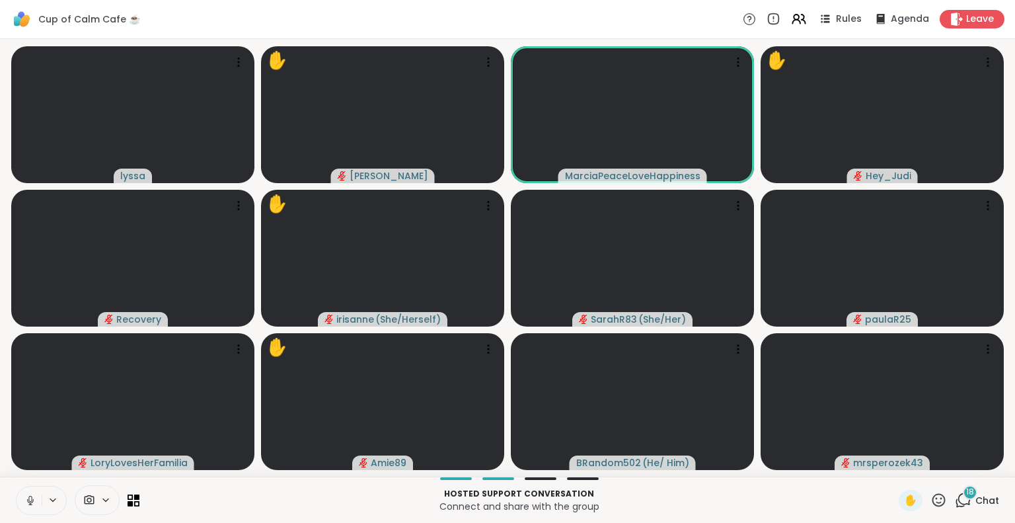
click at [931, 500] on icon at bounding box center [939, 500] width 17 height 17
click at [889, 465] on div "❤️" at bounding box center [901, 465] width 24 height 21
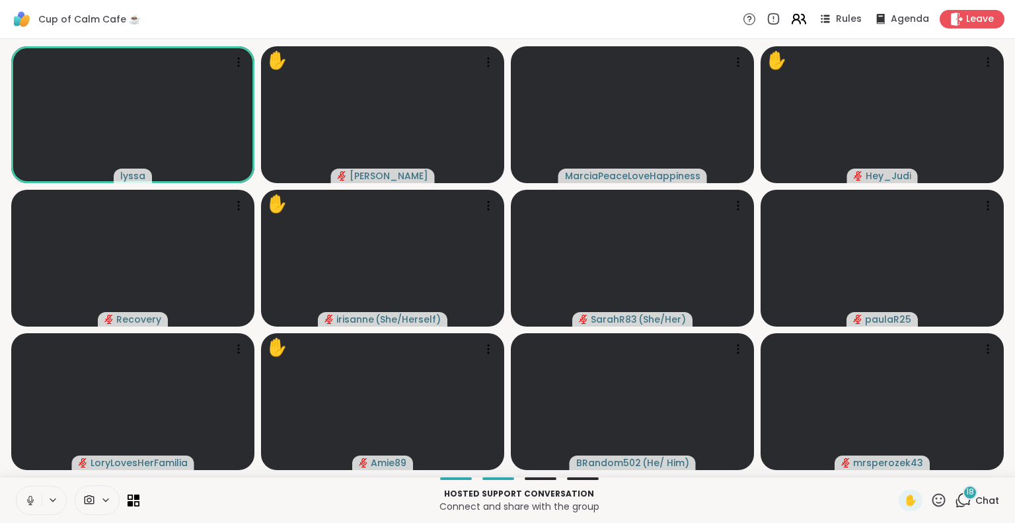
click at [791, 21] on icon at bounding box center [799, 19] width 17 height 17
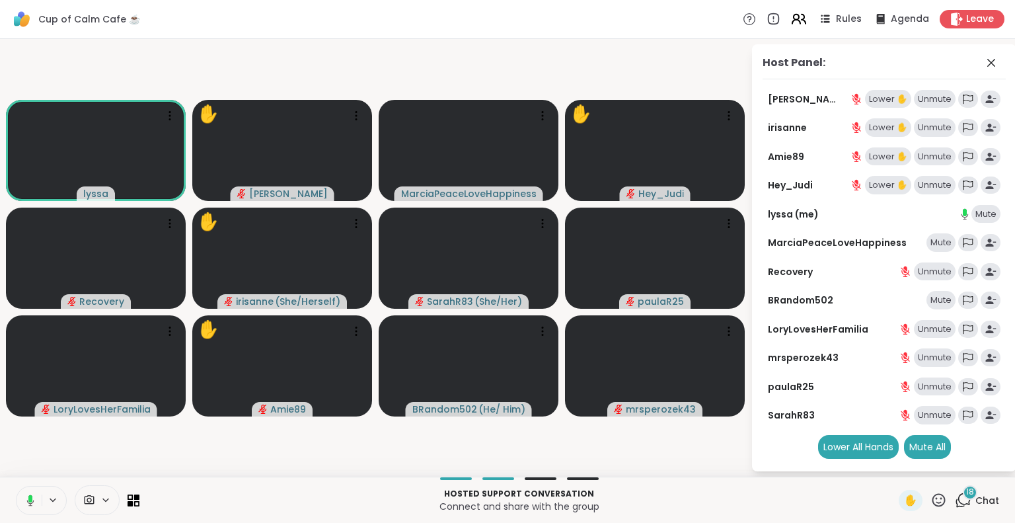
click at [794, 21] on icon at bounding box center [799, 19] width 17 height 17
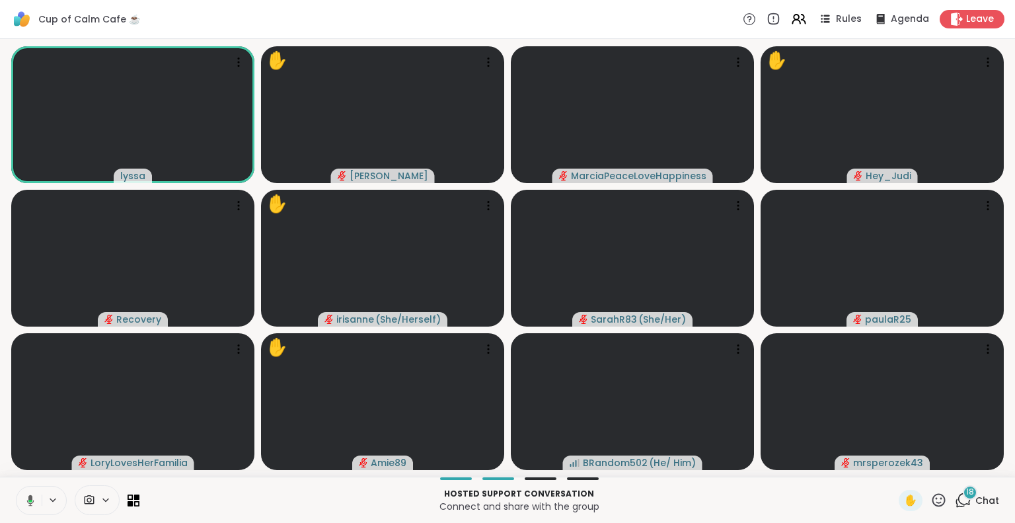
click at [29, 496] on icon at bounding box center [30, 499] width 7 height 11
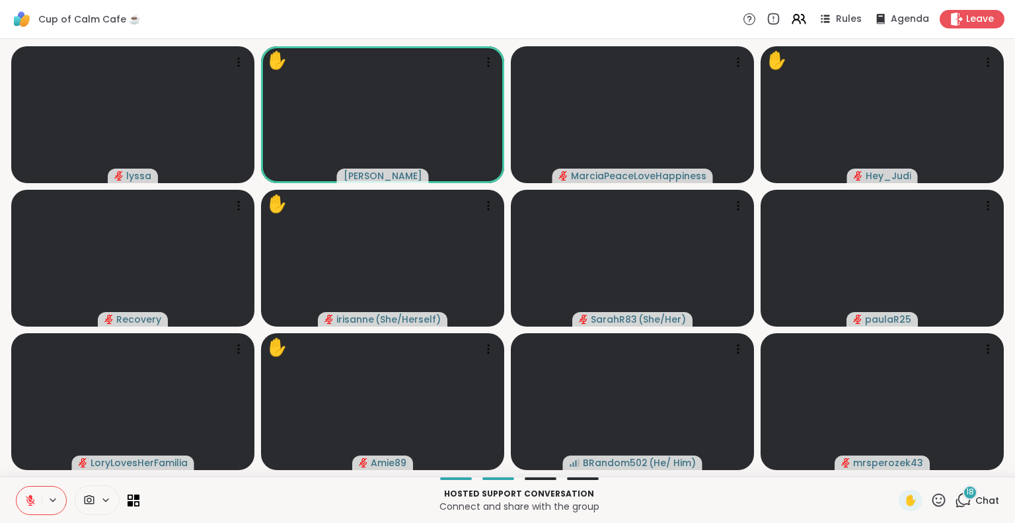
click at [28, 494] on icon at bounding box center [30, 500] width 12 height 12
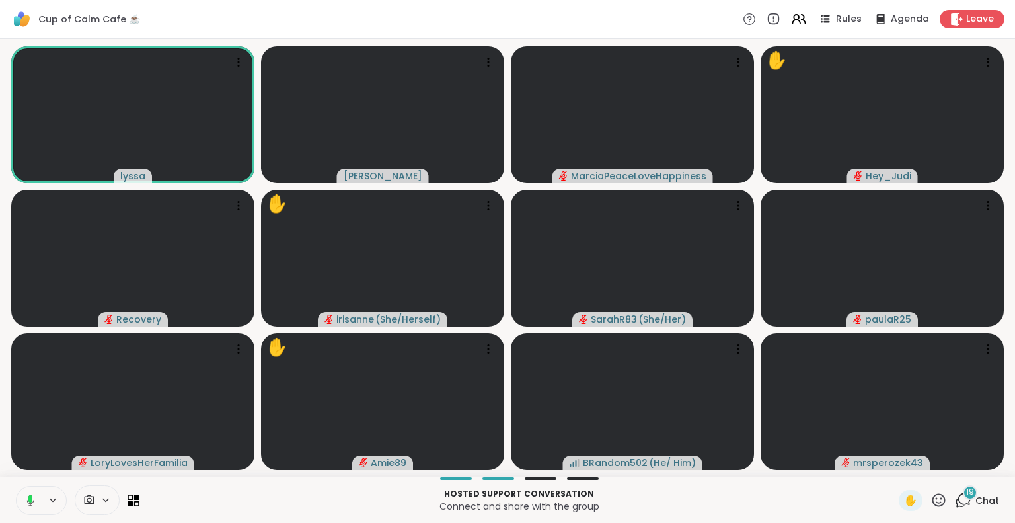
click at [933, 499] on icon at bounding box center [939, 499] width 13 height 13
click at [981, 470] on span "🎉" at bounding box center [987, 465] width 13 height 16
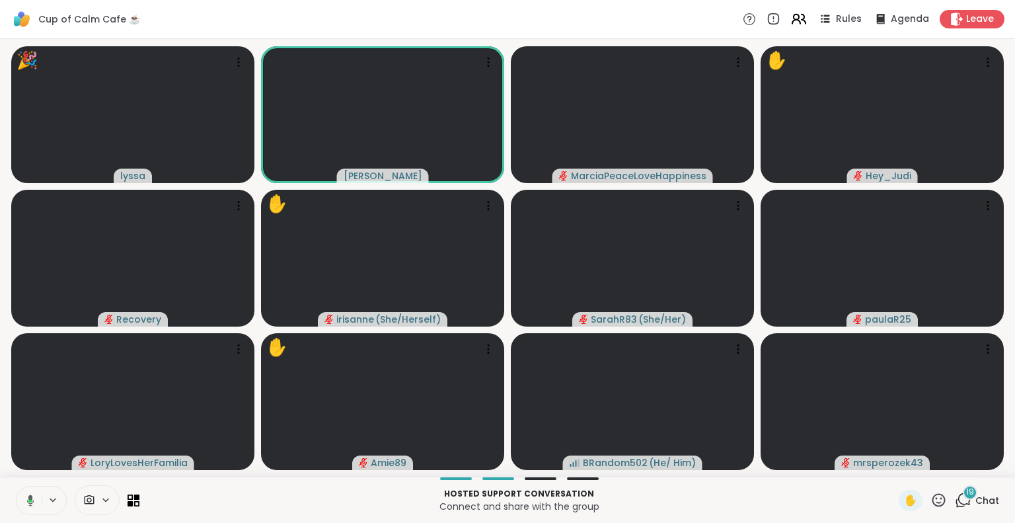
click at [793, 20] on icon at bounding box center [797, 22] width 8 height 4
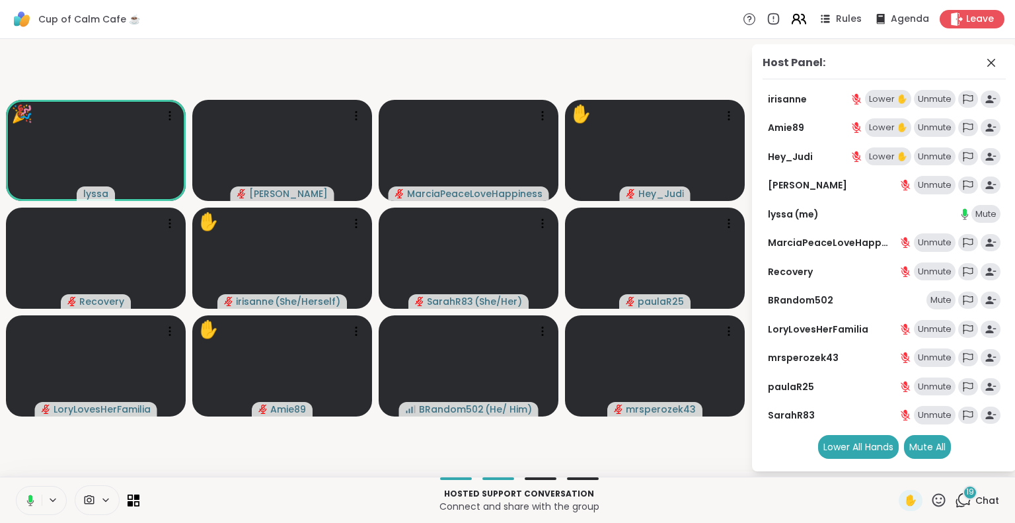
click at [793, 20] on icon at bounding box center [797, 22] width 8 height 4
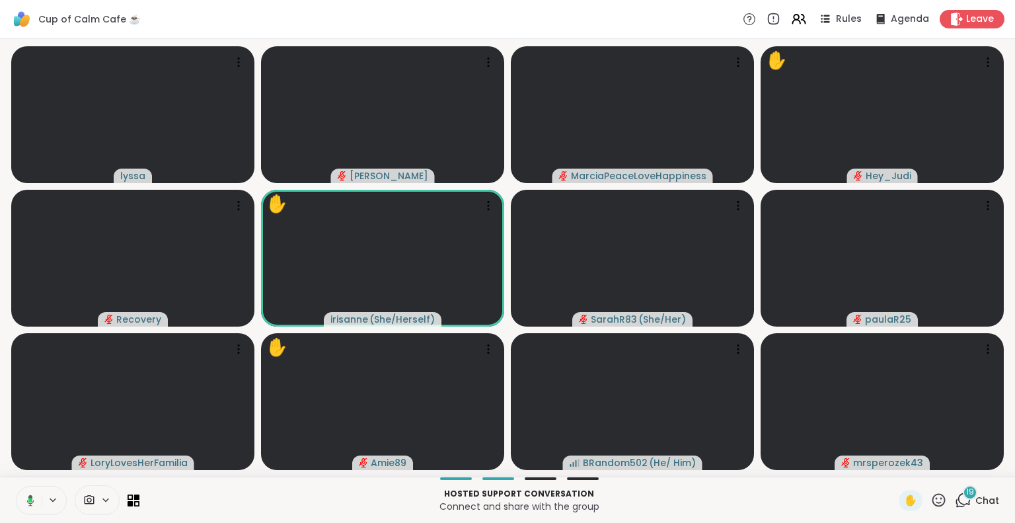
click at [36, 503] on button at bounding box center [28, 501] width 27 height 28
click at [29, 504] on icon at bounding box center [30, 500] width 12 height 12
click at [933, 502] on icon at bounding box center [939, 500] width 17 height 17
click at [894, 470] on span "❤️" at bounding box center [900, 465] width 13 height 16
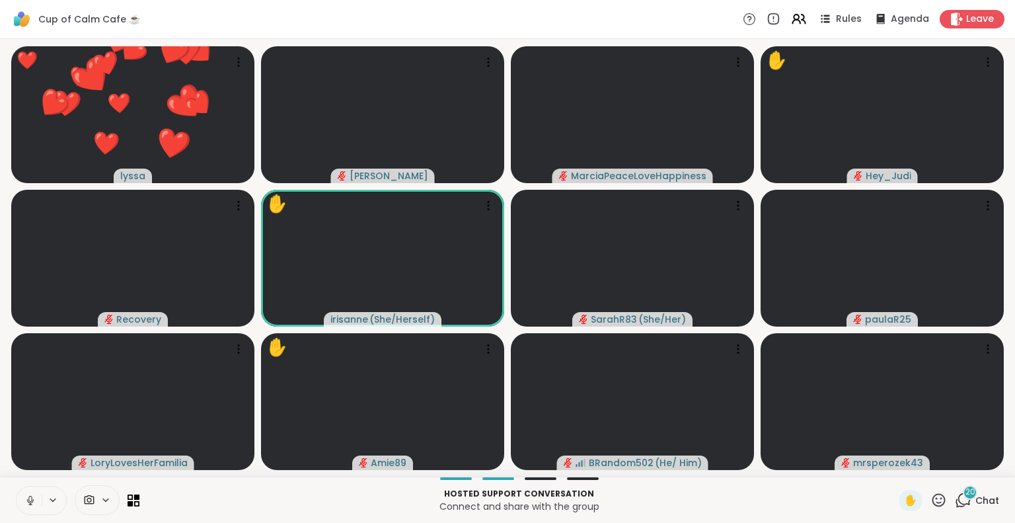
click at [933, 494] on icon at bounding box center [939, 499] width 13 height 13
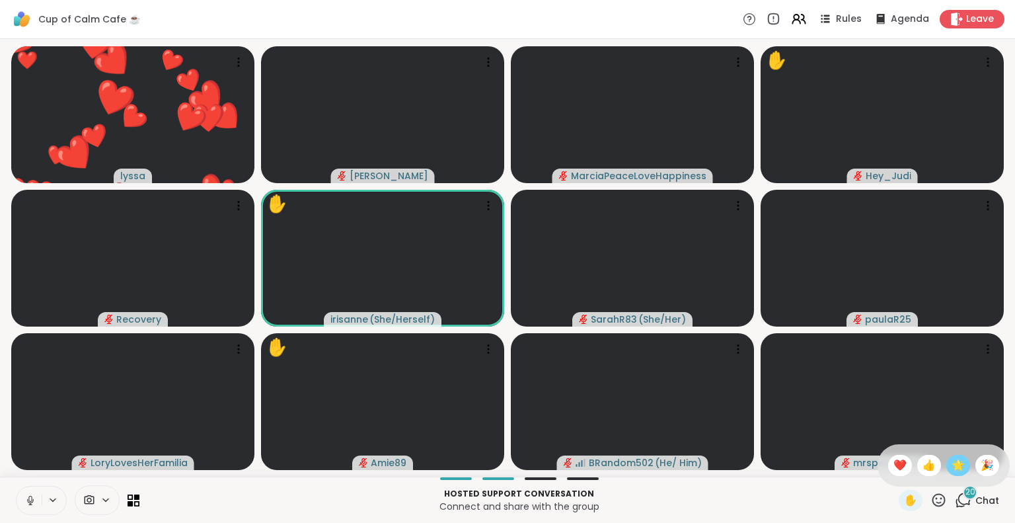
click at [952, 462] on span "🌟" at bounding box center [958, 465] width 13 height 16
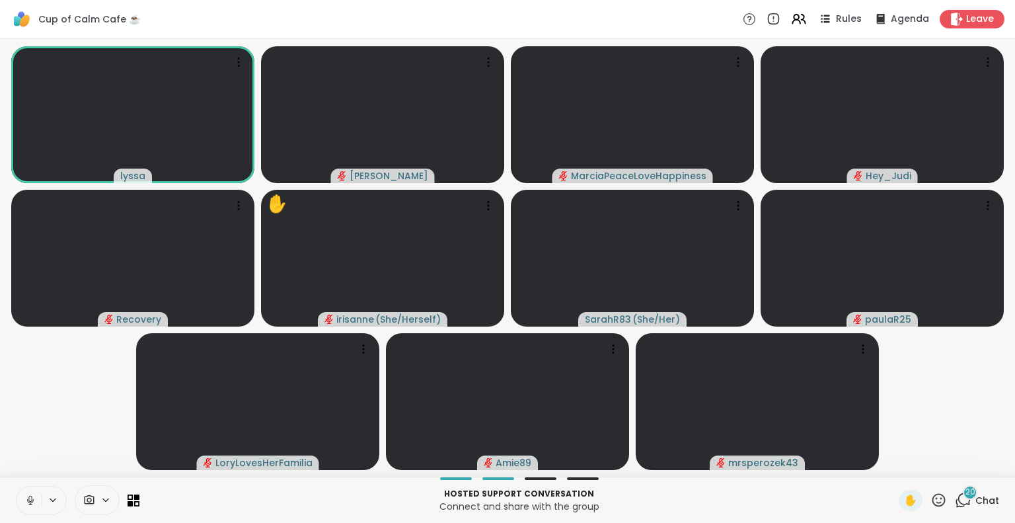
click at [33, 499] on icon at bounding box center [30, 500] width 7 height 4
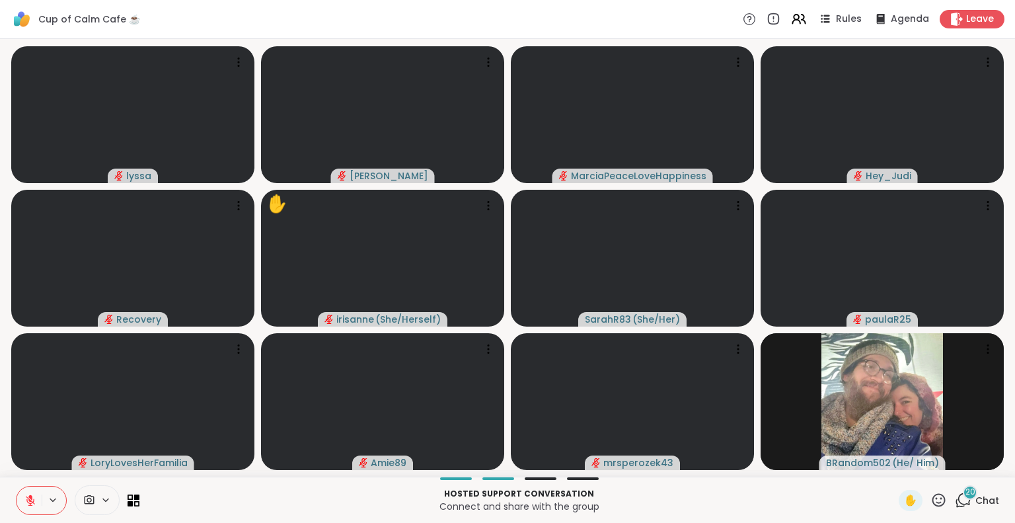
click at [28, 502] on icon at bounding box center [30, 500] width 12 height 12
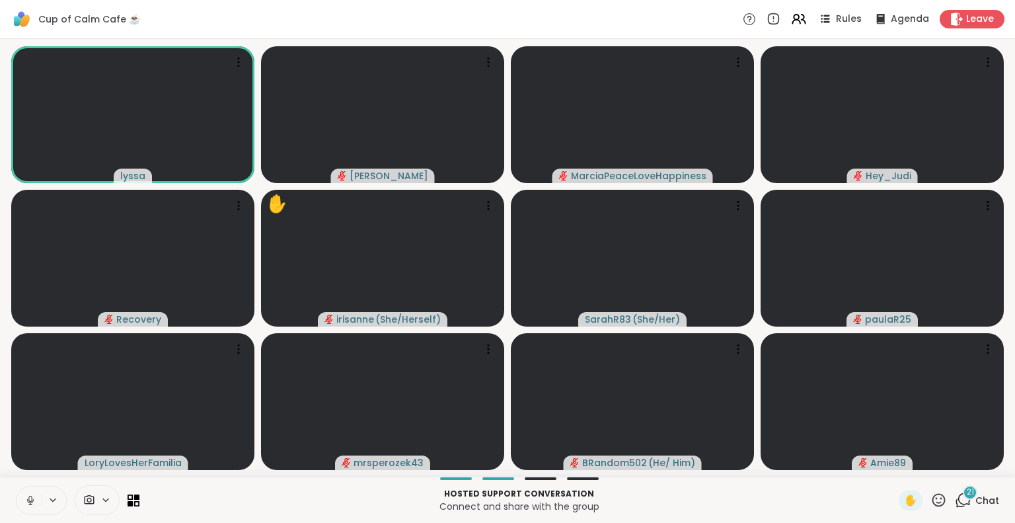
click at [939, 502] on div "✋ 21 Chat" at bounding box center [949, 500] width 100 height 21
click at [931, 496] on icon at bounding box center [939, 500] width 17 height 17
click at [889, 461] on div "❤️" at bounding box center [901, 465] width 24 height 21
click at [958, 502] on icon at bounding box center [963, 500] width 17 height 17
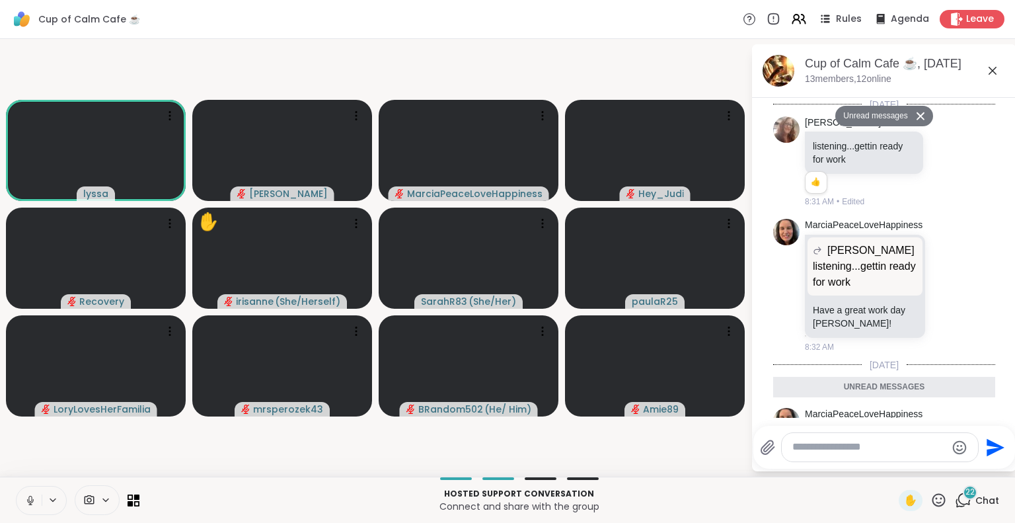
scroll to position [2277, 0]
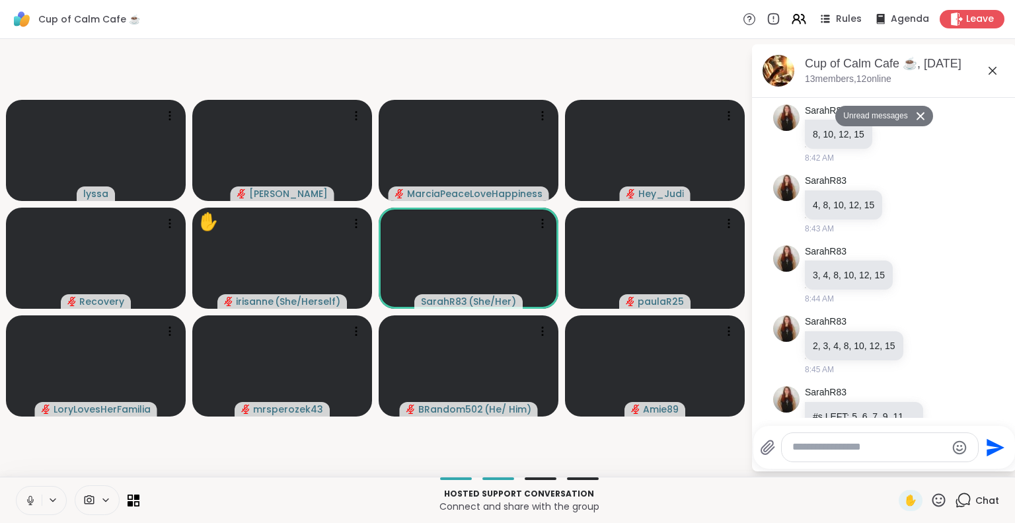
click at [931, 500] on icon at bounding box center [939, 500] width 17 height 17
click at [894, 463] on span "❤️" at bounding box center [900, 465] width 13 height 16
click at [24, 498] on button at bounding box center [29, 501] width 25 height 28
click at [31, 499] on icon at bounding box center [30, 496] width 4 height 5
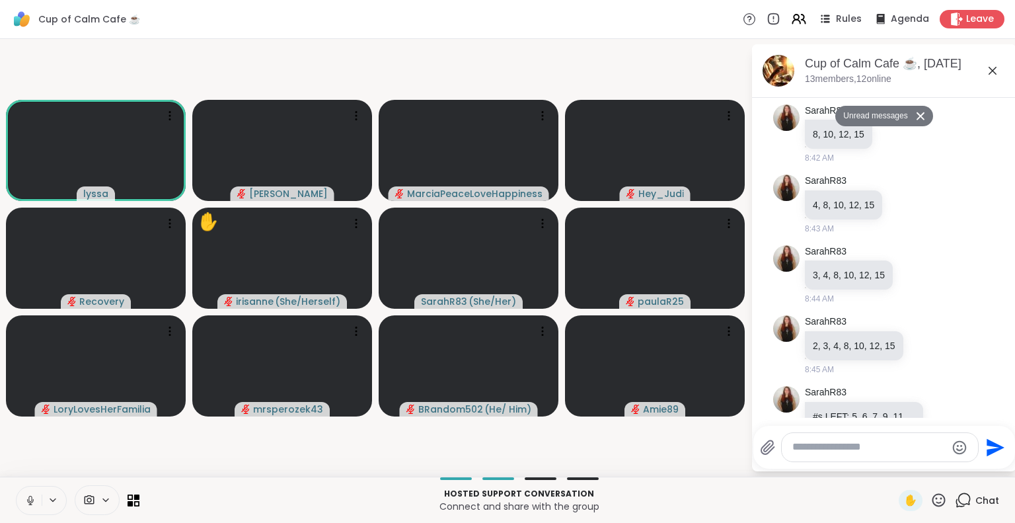
click at [931, 503] on icon at bounding box center [939, 500] width 17 height 17
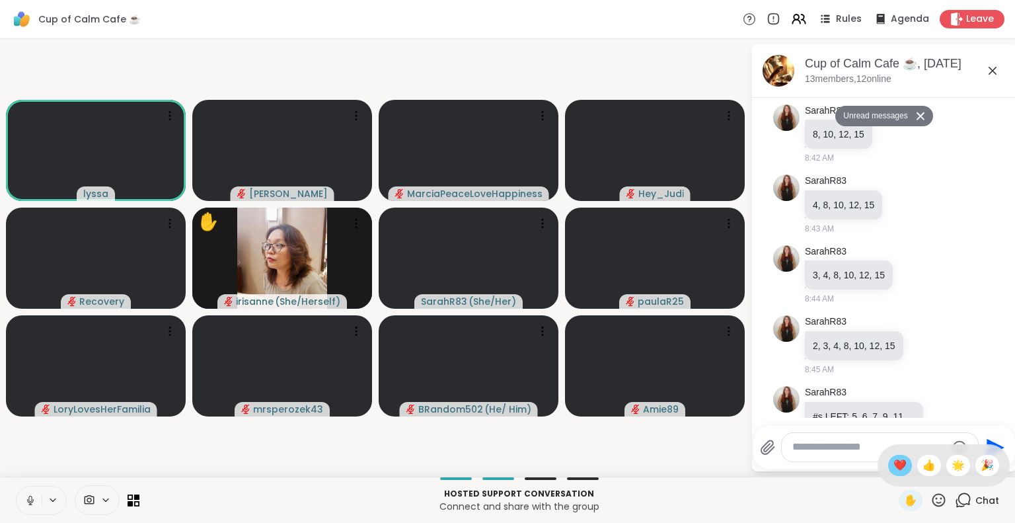
click at [894, 463] on span "❤️" at bounding box center [900, 465] width 13 height 16
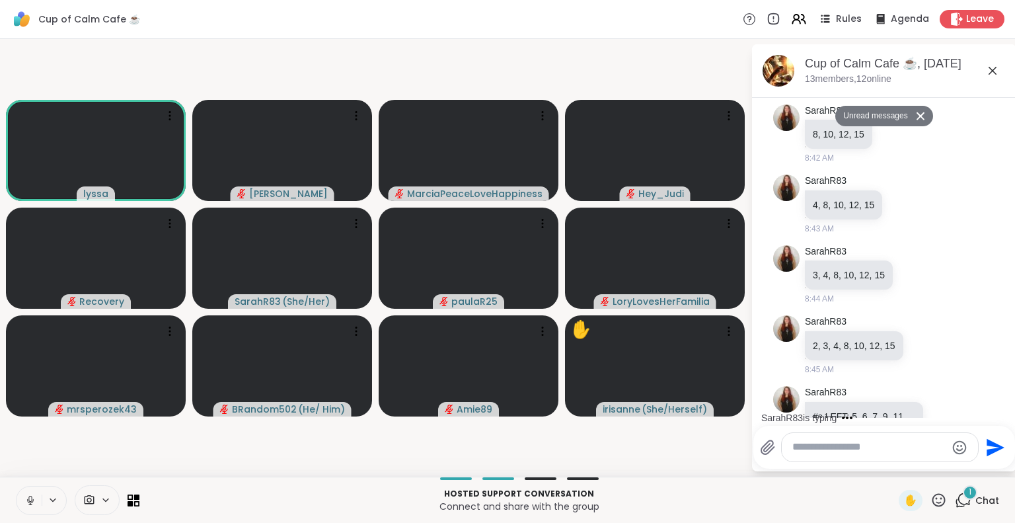
scroll to position [2315, 0]
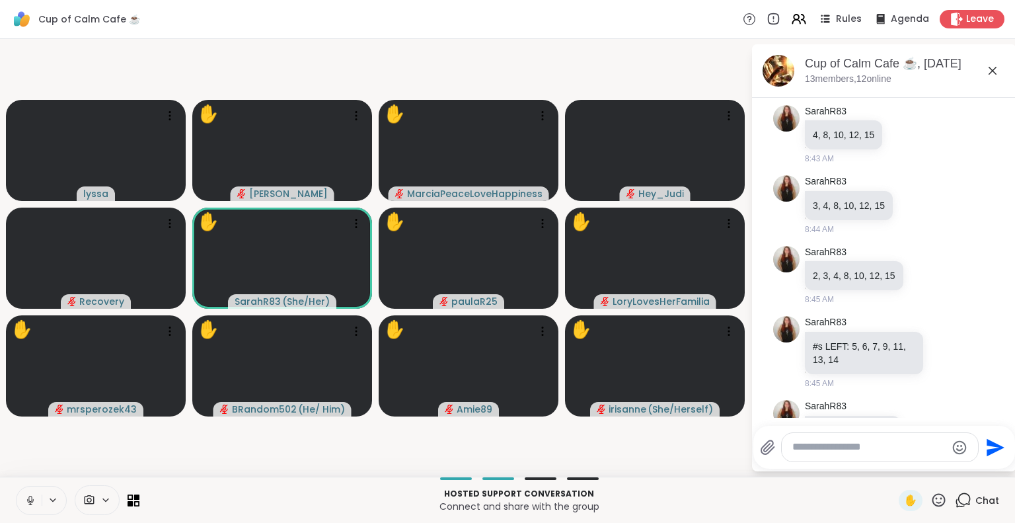
click at [931, 504] on icon at bounding box center [939, 500] width 17 height 17
click at [894, 460] on span "❤️" at bounding box center [900, 465] width 13 height 16
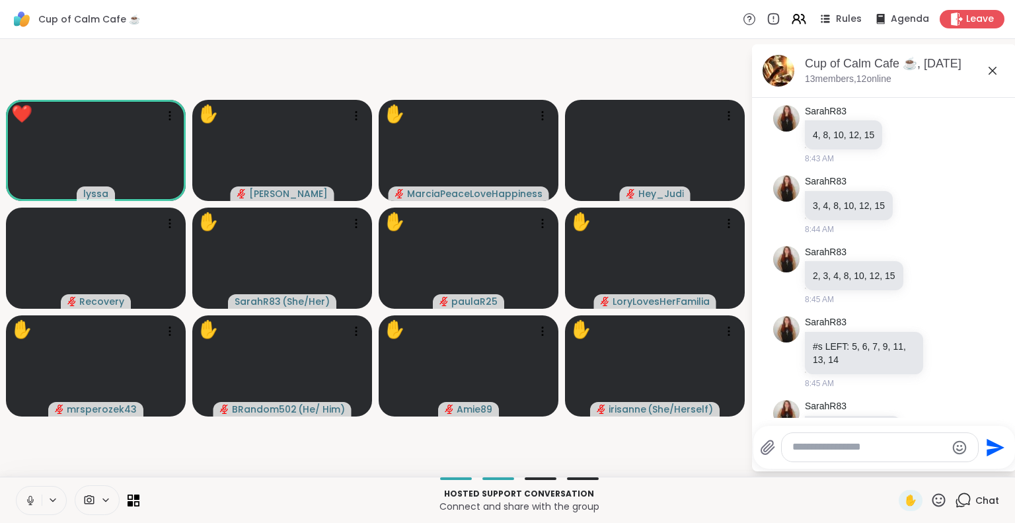
click at [933, 506] on icon at bounding box center [939, 499] width 13 height 13
click at [981, 467] on span "🎉" at bounding box center [987, 465] width 13 height 16
click at [933, 506] on icon at bounding box center [939, 499] width 13 height 13
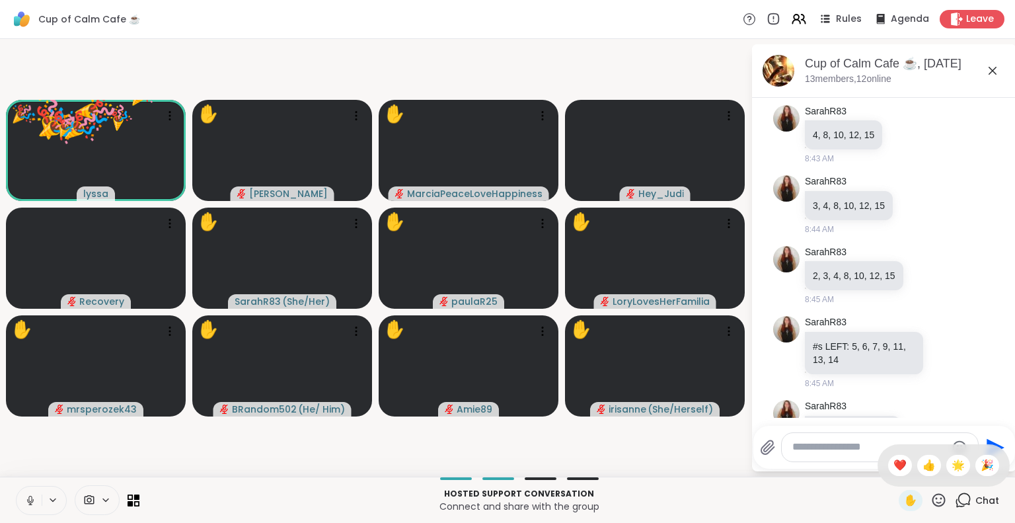
click at [952, 471] on span "🌟" at bounding box center [958, 465] width 13 height 16
click at [931, 504] on icon at bounding box center [939, 500] width 17 height 17
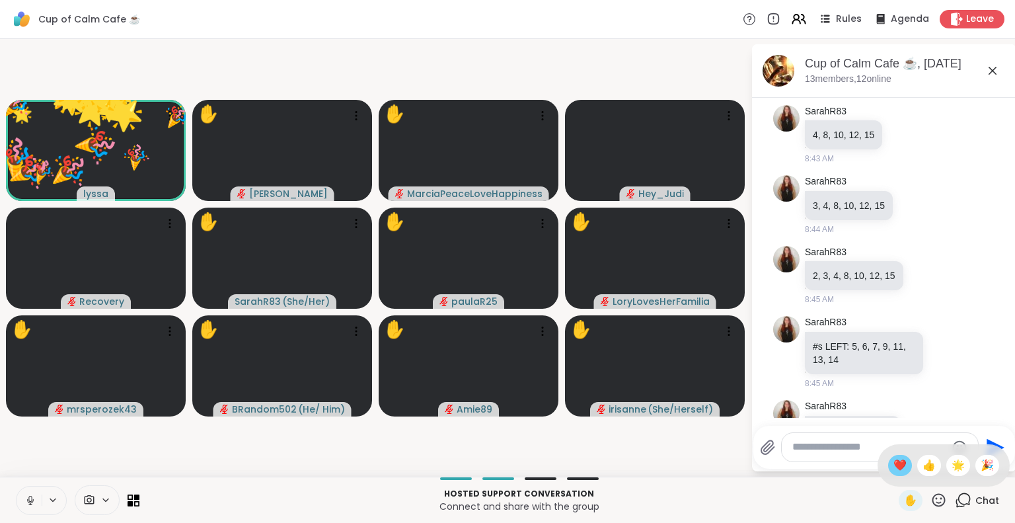
click at [894, 468] on span "❤️" at bounding box center [900, 465] width 13 height 16
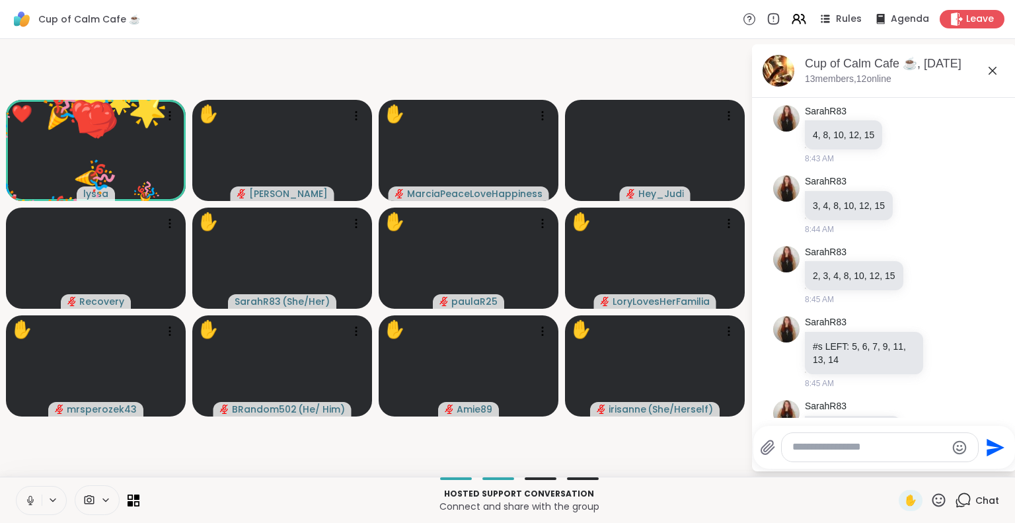
click at [931, 500] on icon at bounding box center [939, 500] width 17 height 17
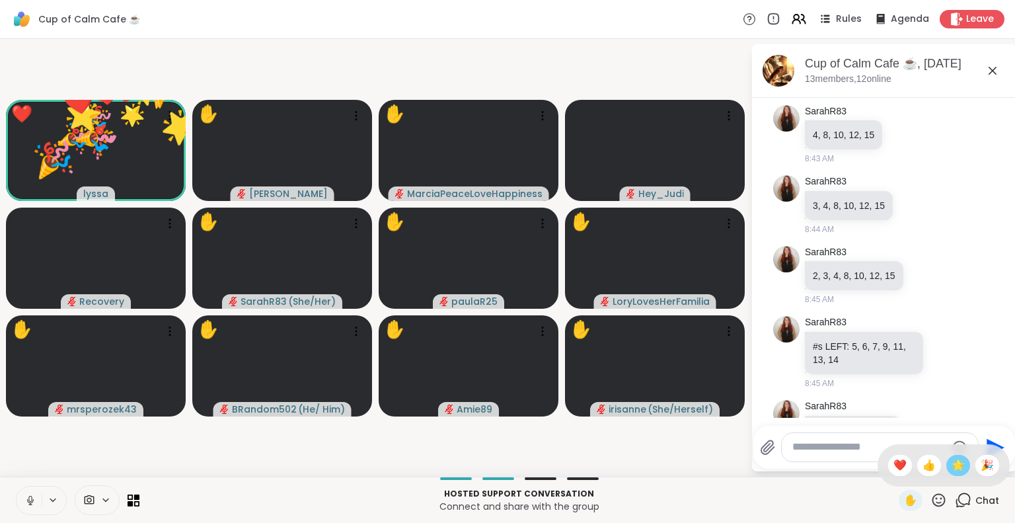
click at [952, 464] on span "🌟" at bounding box center [958, 465] width 13 height 16
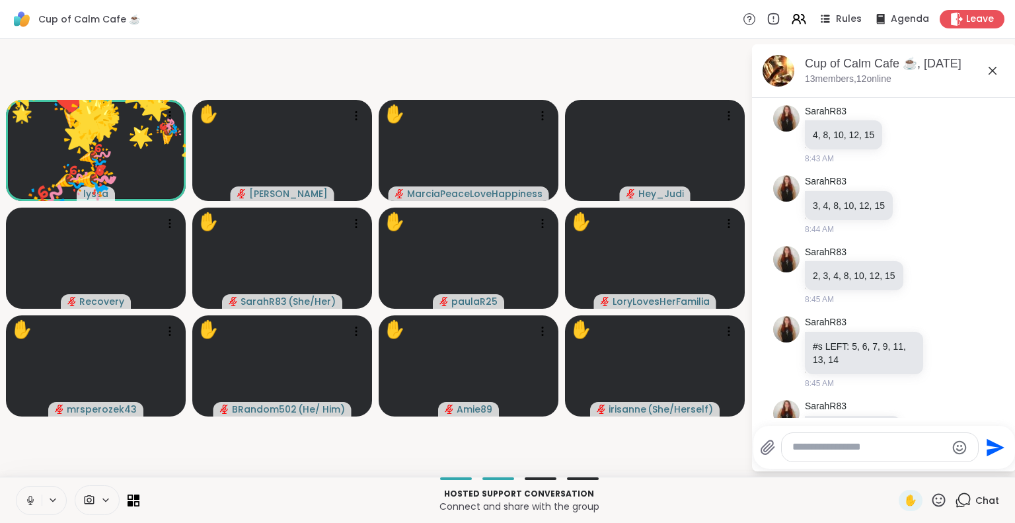
click at [931, 505] on icon at bounding box center [939, 500] width 17 height 17
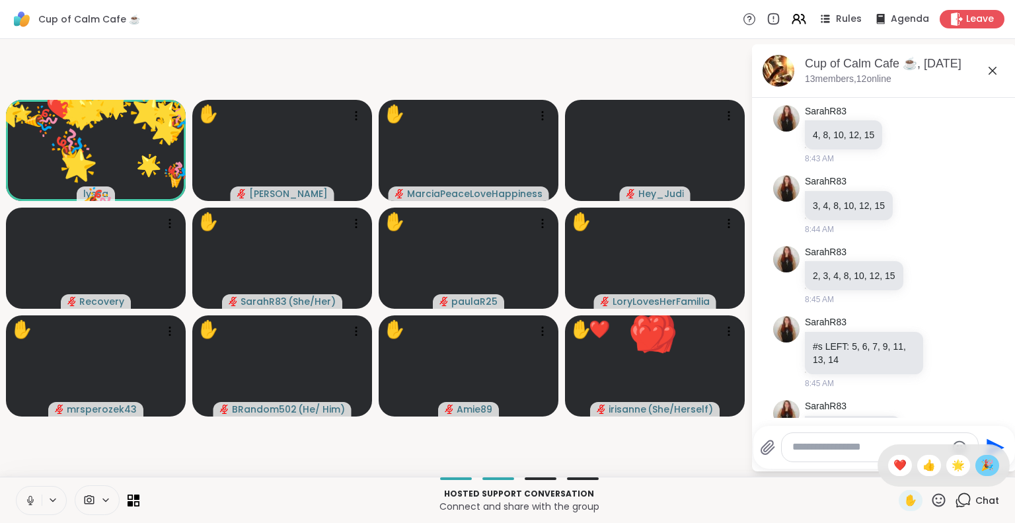
click at [981, 465] on span "🎉" at bounding box center [987, 465] width 13 height 16
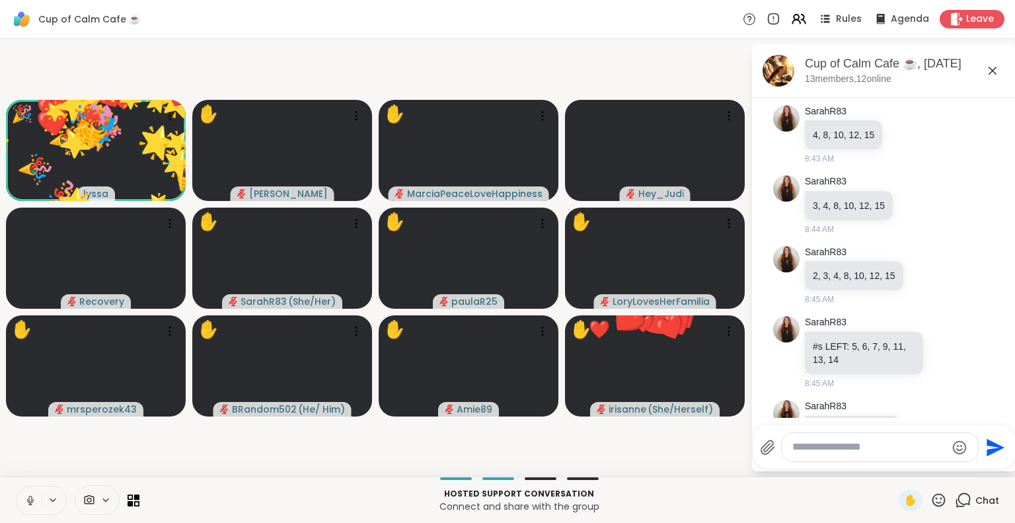
click at [931, 504] on icon at bounding box center [939, 500] width 17 height 17
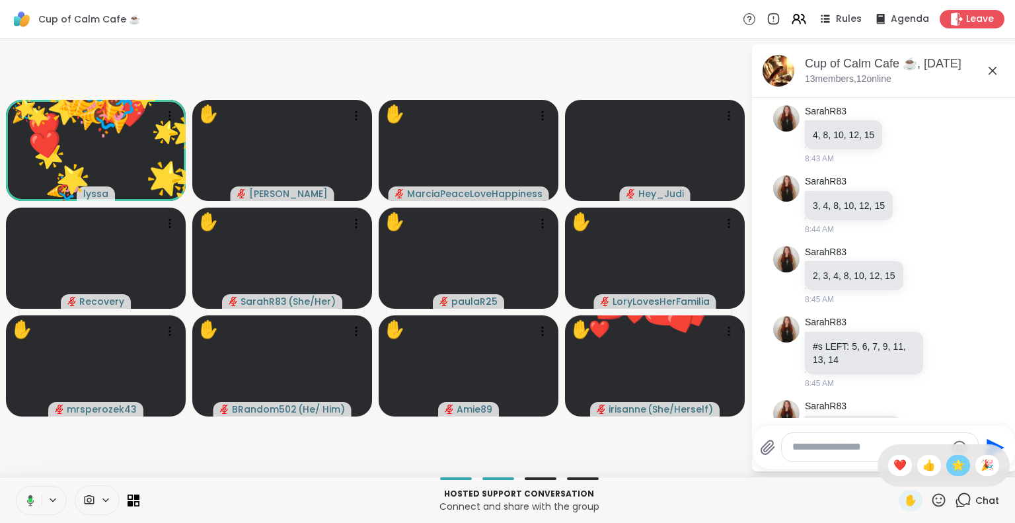
click at [952, 463] on span "🌟" at bounding box center [958, 465] width 13 height 16
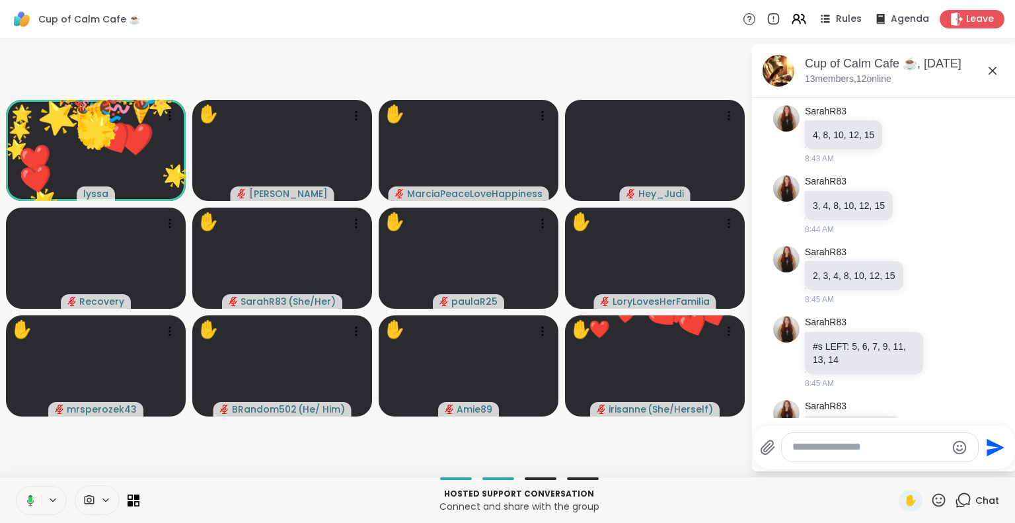
click at [933, 506] on icon at bounding box center [939, 499] width 13 height 13
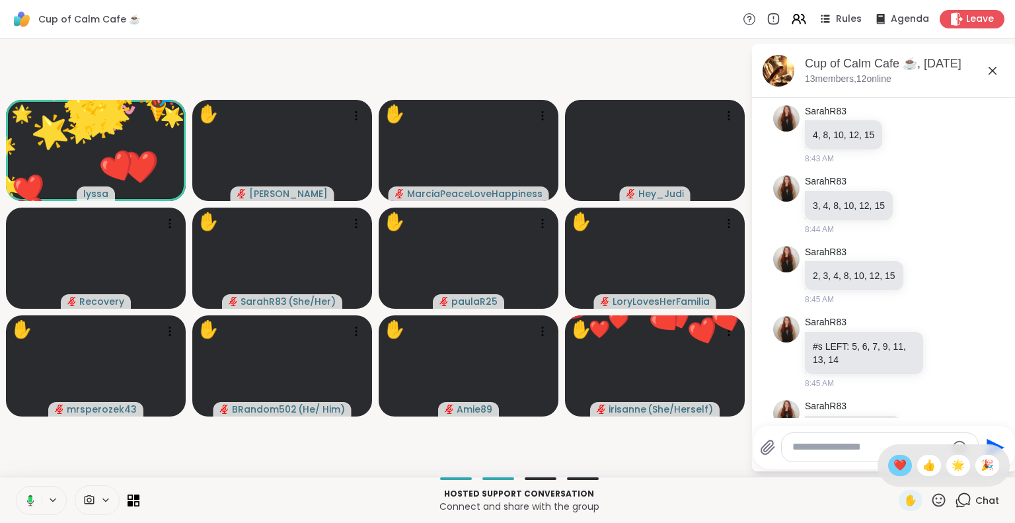
click at [894, 472] on span "❤️" at bounding box center [900, 465] width 13 height 16
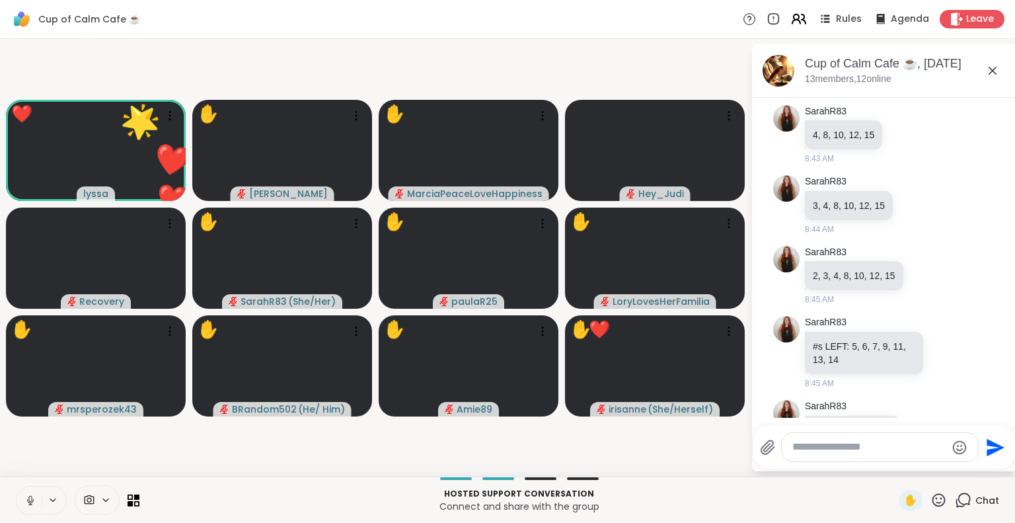
click at [794, 15] on icon at bounding box center [799, 19] width 17 height 17
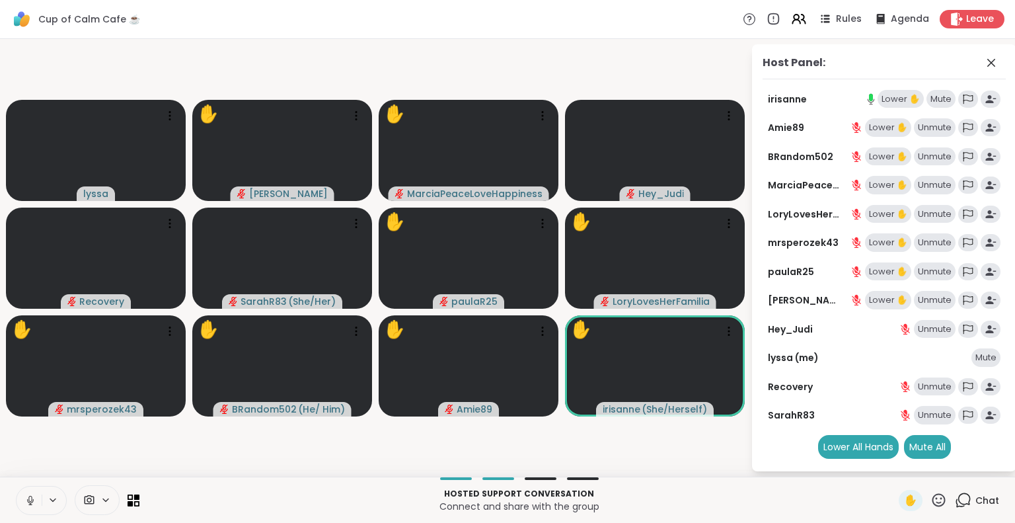
click at [24, 494] on button at bounding box center [29, 501] width 25 height 28
drag, startPoint x: 28, startPoint y: 491, endPoint x: 660, endPoint y: 463, distance: 632.0
click at [660, 463] on video-player-container "lyssa ✋ dodi ✋ MarciaPeaceLoveHappiness Hey_Judi Recovery SarahR83 ( She/Her ) …" at bounding box center [375, 257] width 735 height 427
click at [28, 501] on icon at bounding box center [30, 500] width 12 height 12
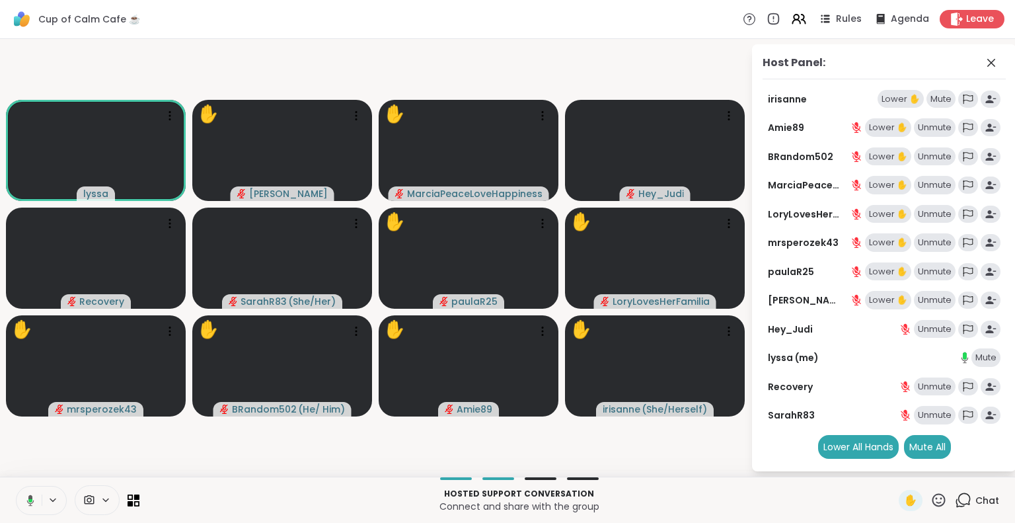
click at [931, 504] on icon at bounding box center [939, 500] width 17 height 17
click at [894, 467] on span "❤️" at bounding box center [900, 465] width 13 height 16
click at [931, 500] on icon at bounding box center [939, 500] width 17 height 17
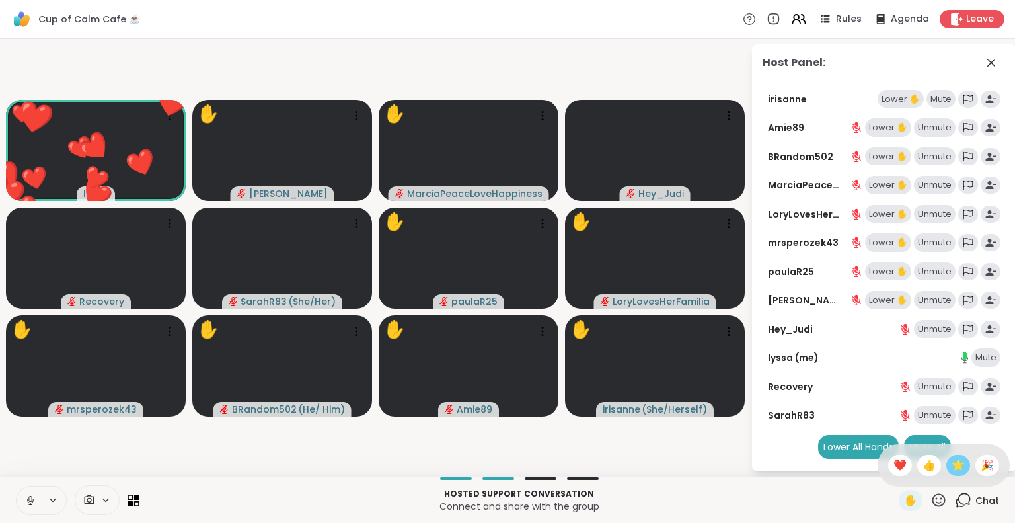
click at [952, 469] on span "🌟" at bounding box center [958, 465] width 13 height 16
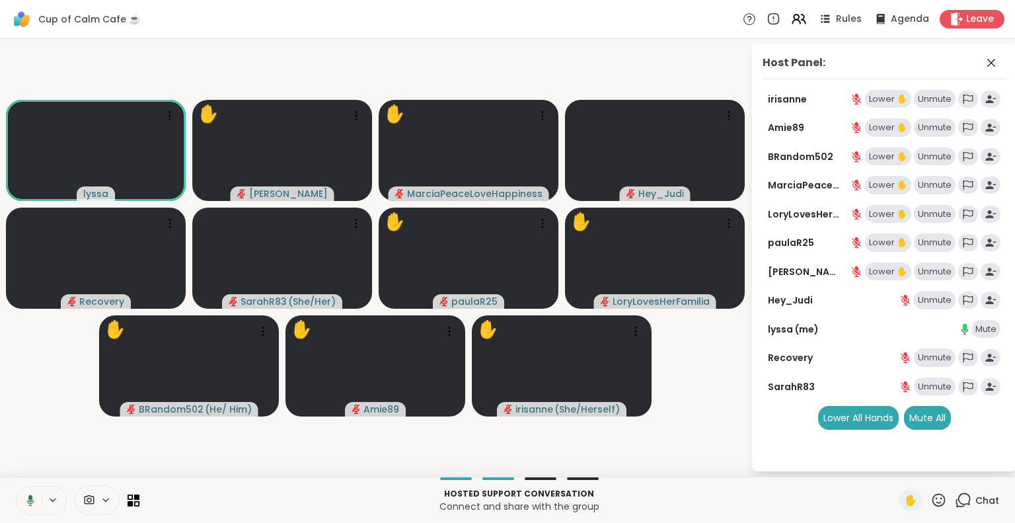
click at [931, 499] on icon at bounding box center [939, 500] width 17 height 17
click at [894, 467] on div "❤️" at bounding box center [901, 465] width 24 height 21
click at [933, 498] on icon at bounding box center [939, 500] width 17 height 17
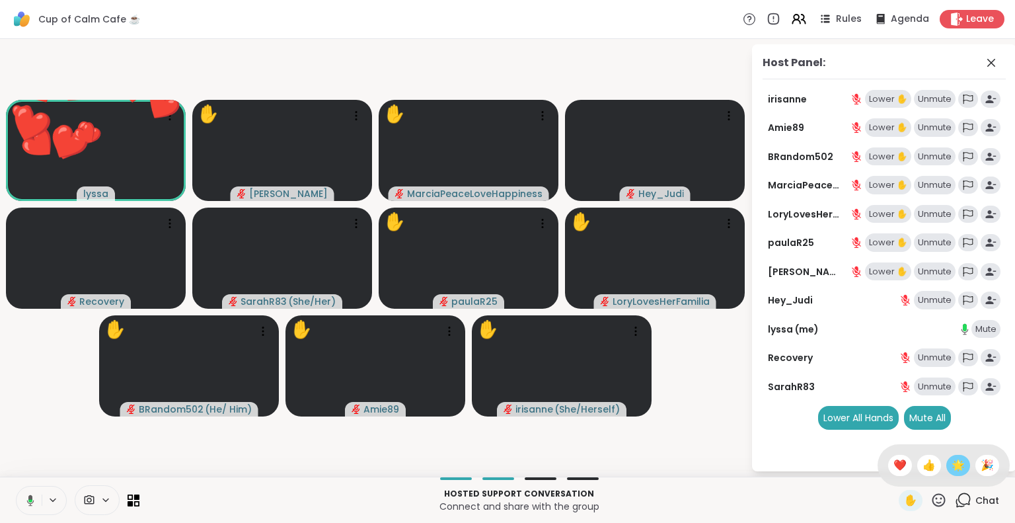
click at [947, 473] on div "🌟" at bounding box center [959, 465] width 24 height 21
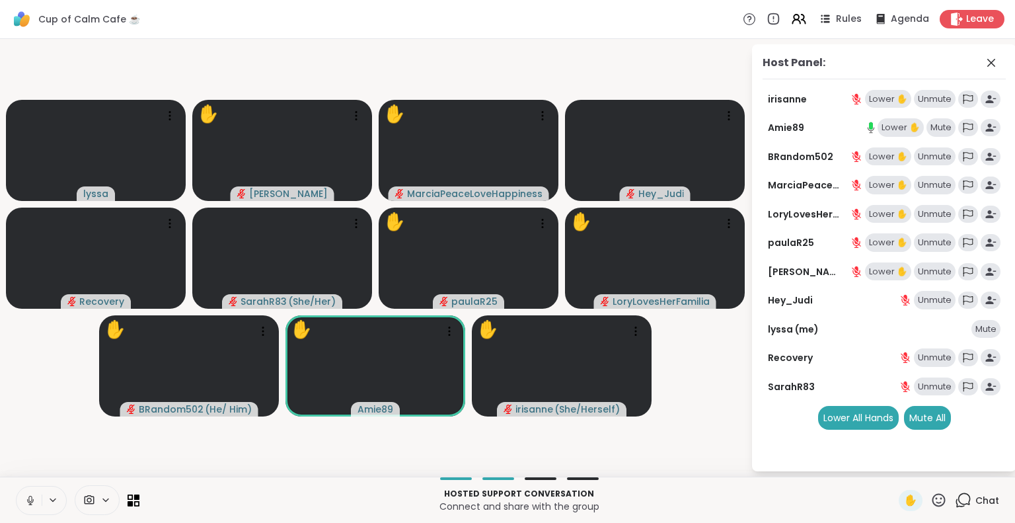
click at [30, 495] on icon at bounding box center [30, 500] width 12 height 12
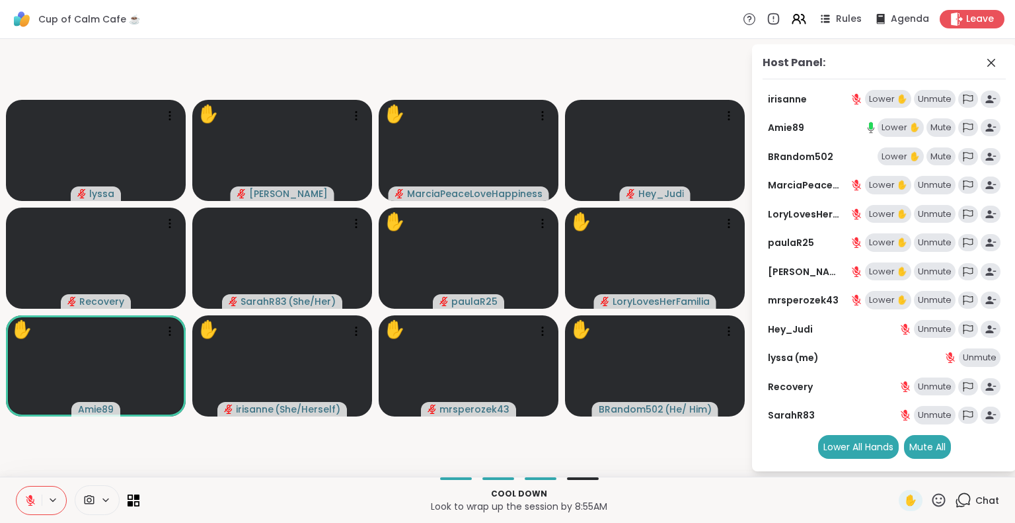
click at [938, 501] on div "✋ Chat" at bounding box center [949, 500] width 100 height 21
click at [931, 496] on icon at bounding box center [939, 500] width 17 height 17
click at [894, 461] on span "❤️" at bounding box center [900, 465] width 13 height 16
click at [933, 502] on icon at bounding box center [939, 499] width 13 height 13
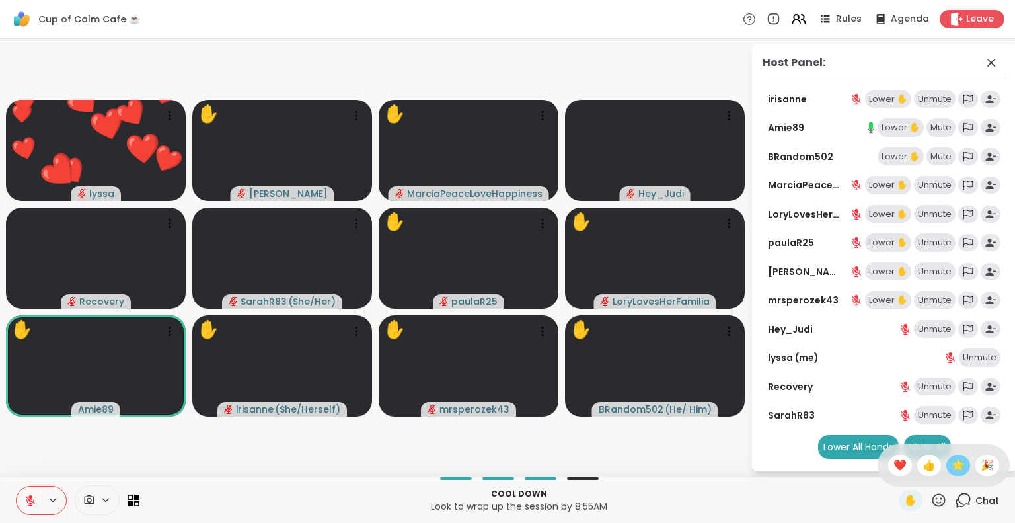
click at [952, 459] on span "🌟" at bounding box center [958, 465] width 13 height 16
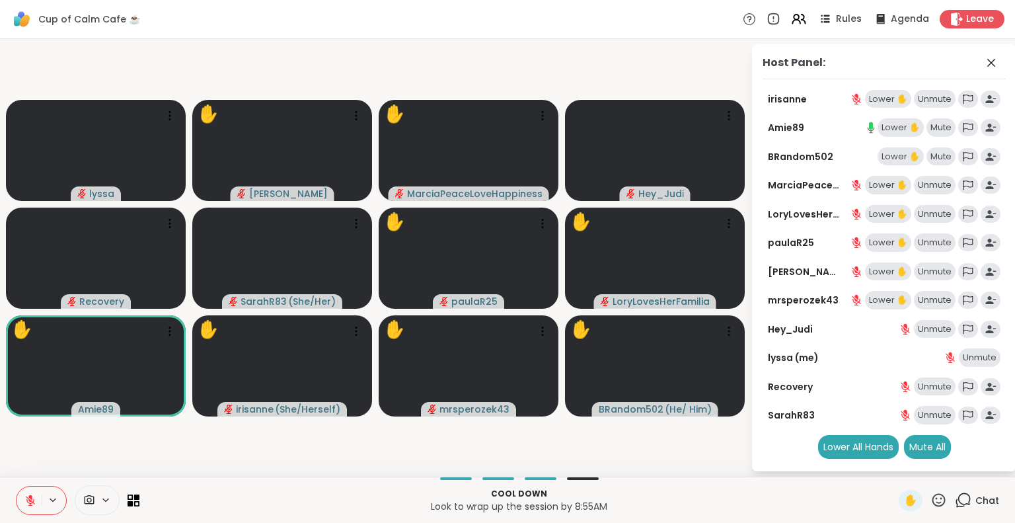
click at [32, 497] on icon at bounding box center [30, 496] width 4 height 5
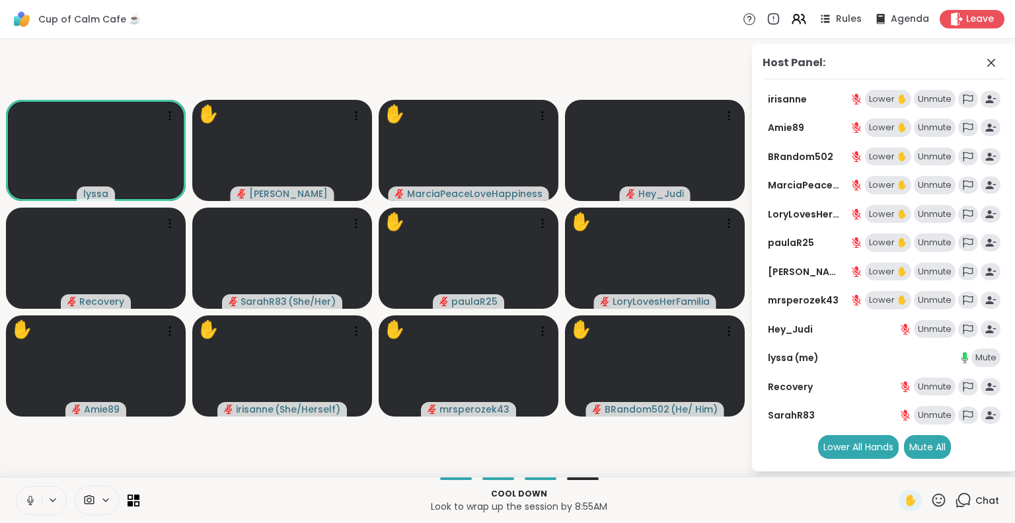
click at [931, 500] on icon at bounding box center [939, 500] width 17 height 17
click at [894, 462] on span "❤️" at bounding box center [900, 465] width 13 height 16
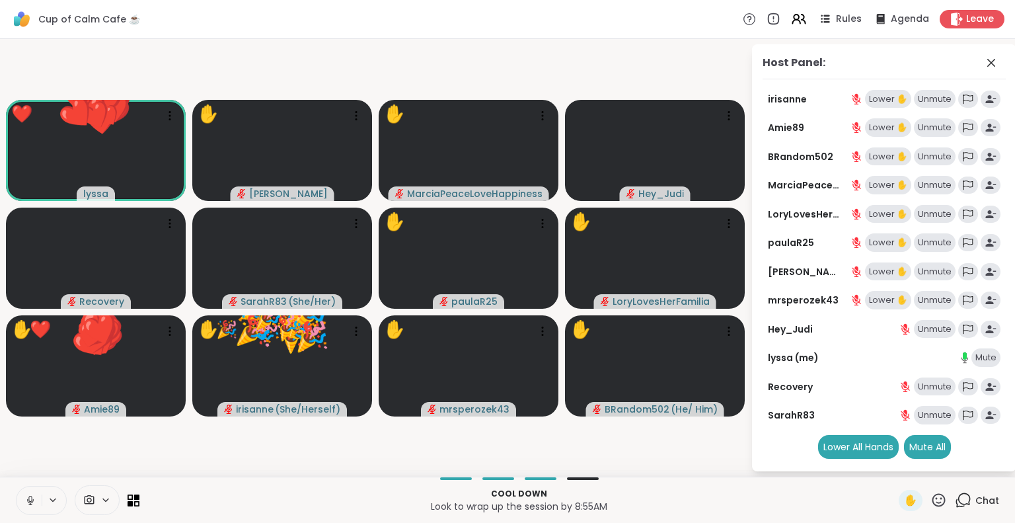
click at [931, 502] on icon at bounding box center [939, 500] width 17 height 17
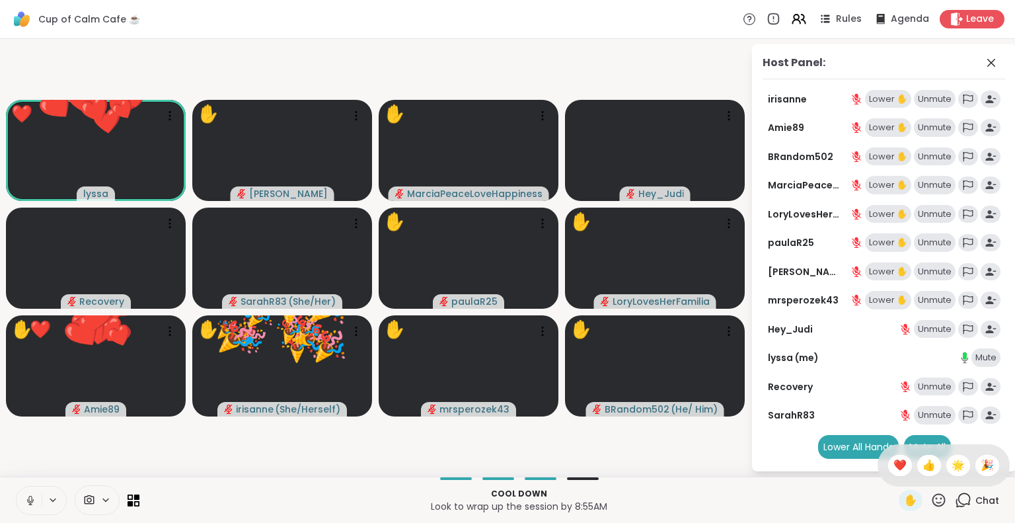
click at [939, 475] on div "✋ ❤️ 👍 🌟 🎉" at bounding box center [944, 465] width 132 height 42
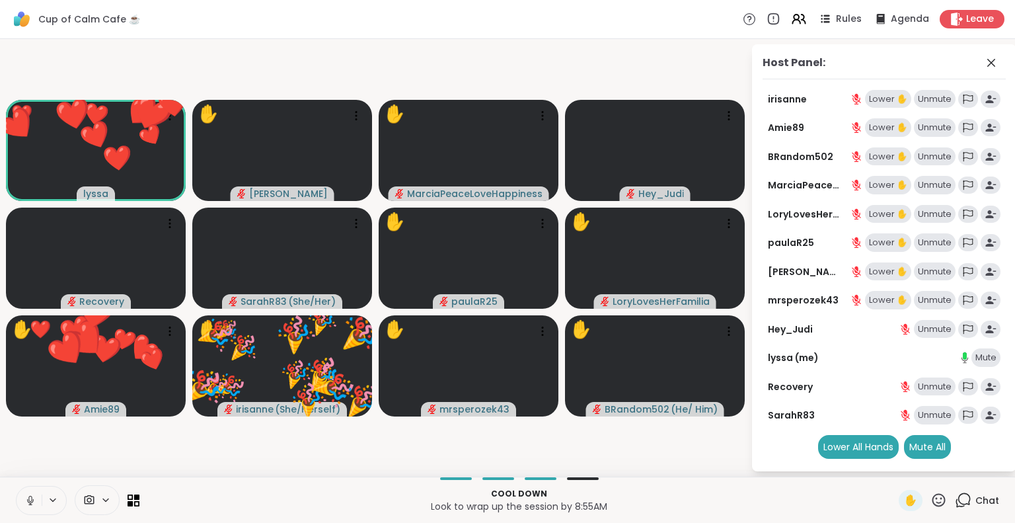
click at [931, 502] on icon at bounding box center [939, 500] width 17 height 17
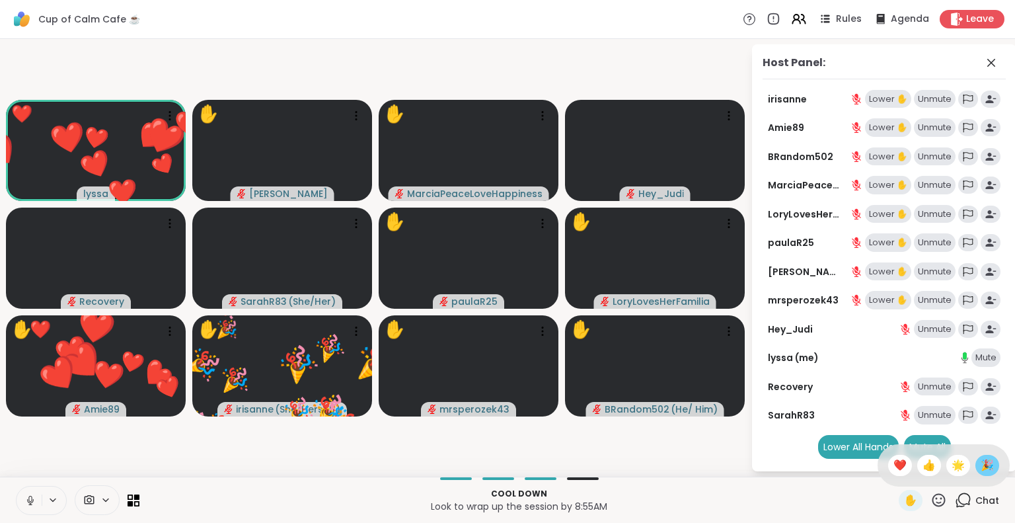
click at [983, 467] on span "🎉" at bounding box center [987, 465] width 13 height 16
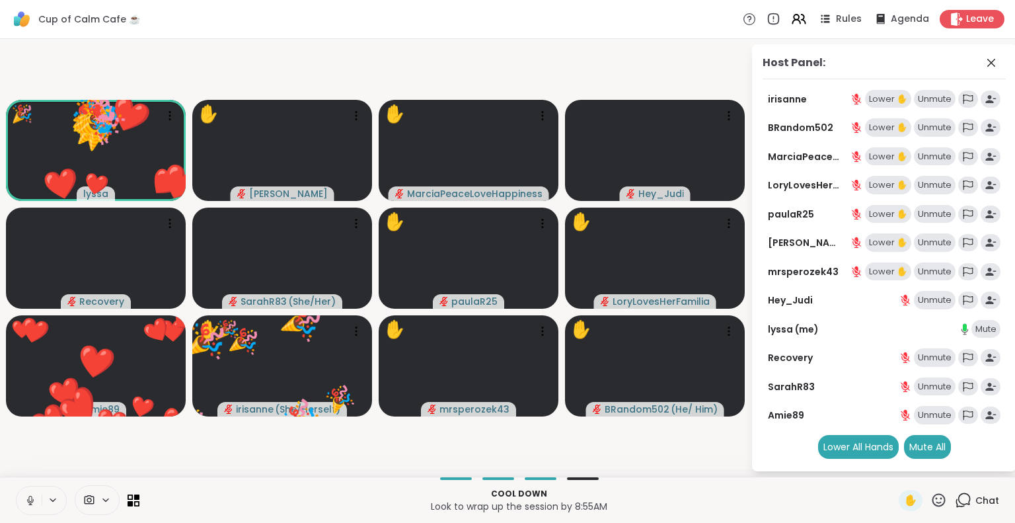
click at [931, 506] on icon at bounding box center [939, 500] width 17 height 17
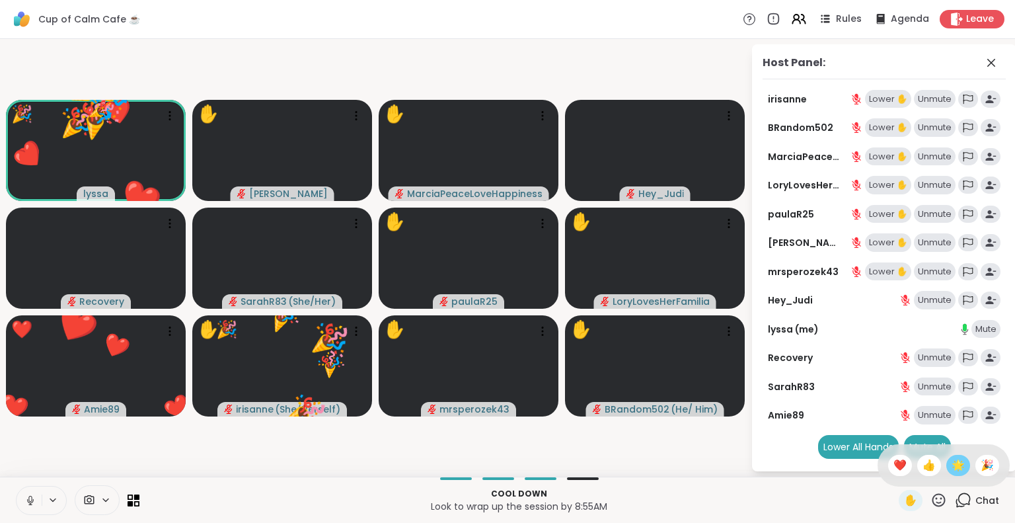
click at [952, 468] on span "🌟" at bounding box center [958, 465] width 13 height 16
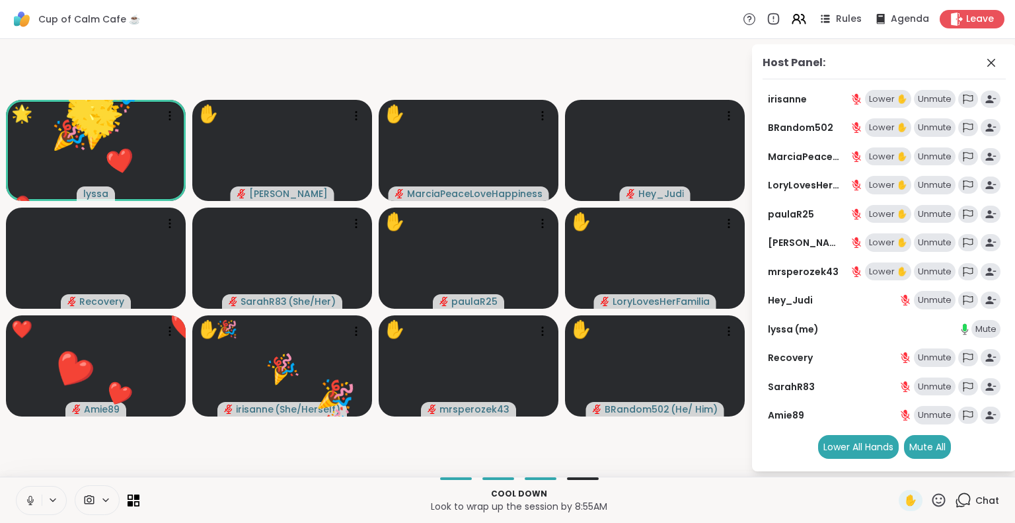
click at [933, 503] on icon at bounding box center [939, 499] width 13 height 13
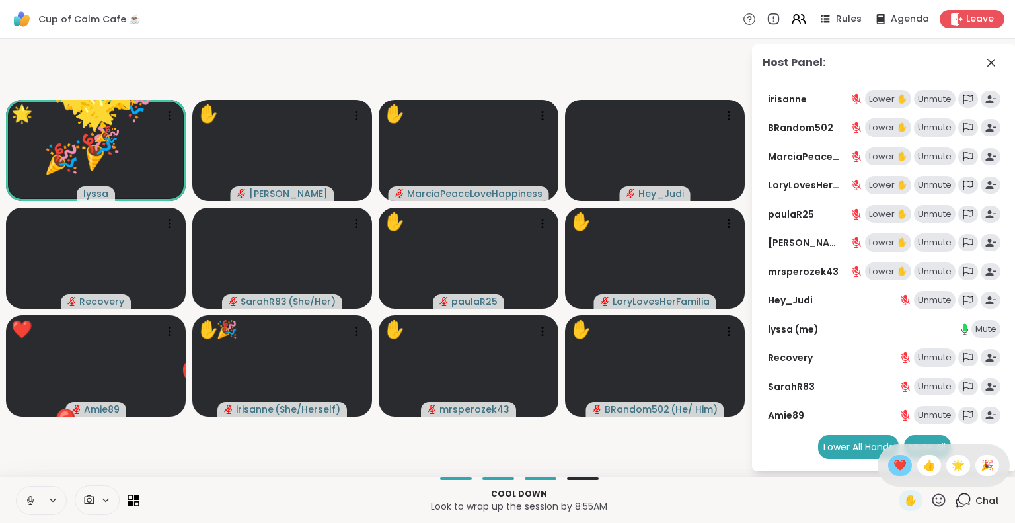
click at [889, 467] on div "❤️" at bounding box center [901, 465] width 24 height 21
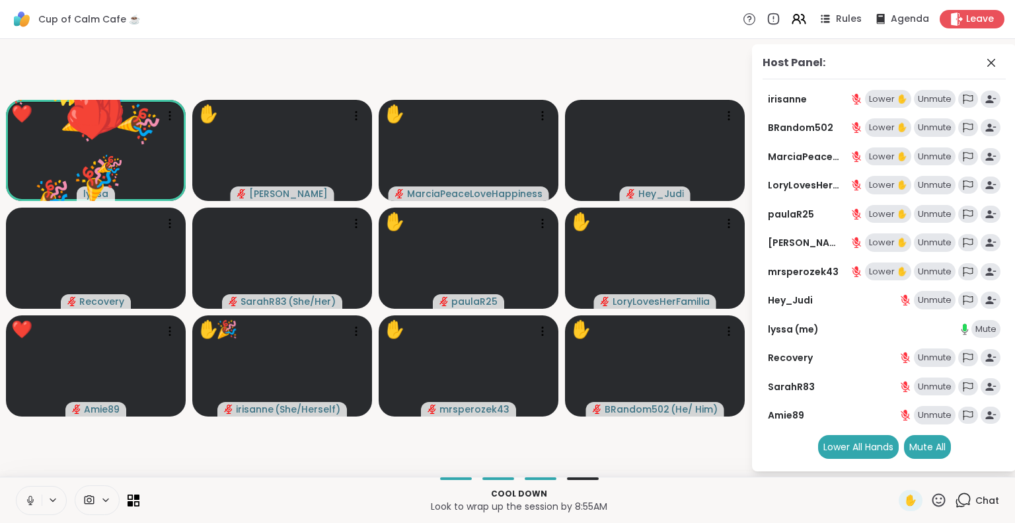
click at [931, 506] on icon at bounding box center [939, 500] width 17 height 17
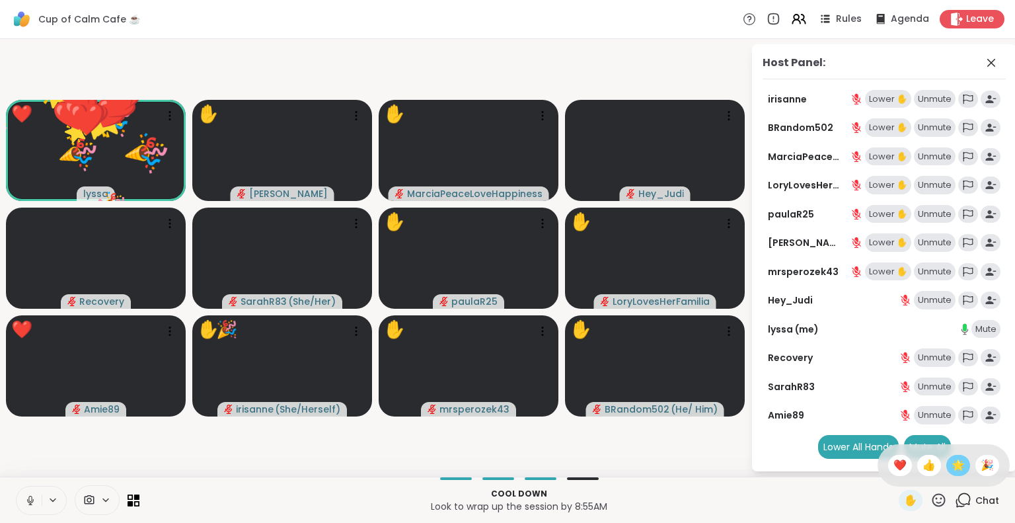
click at [952, 465] on span "🌟" at bounding box center [958, 465] width 13 height 16
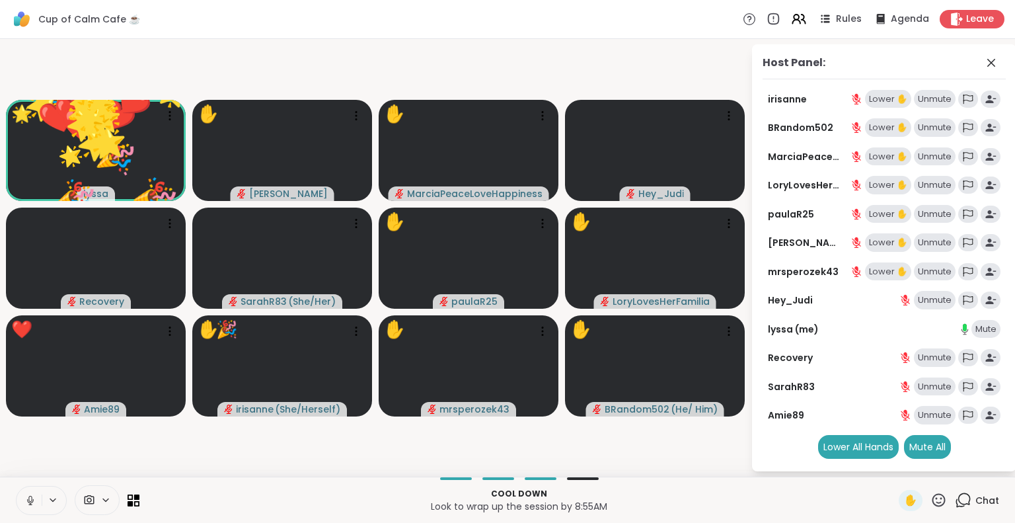
click at [931, 502] on icon at bounding box center [939, 500] width 17 height 17
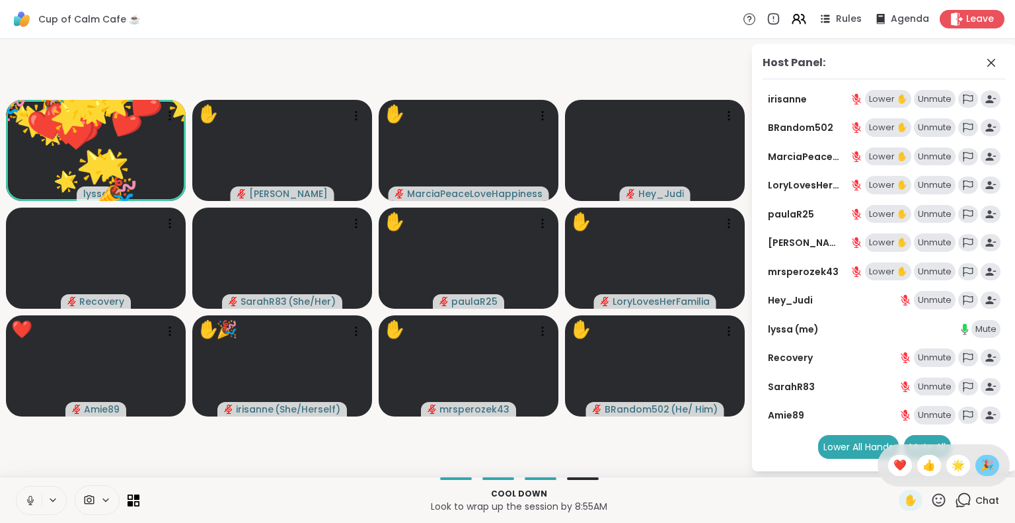
click at [981, 471] on span "🎉" at bounding box center [987, 465] width 13 height 16
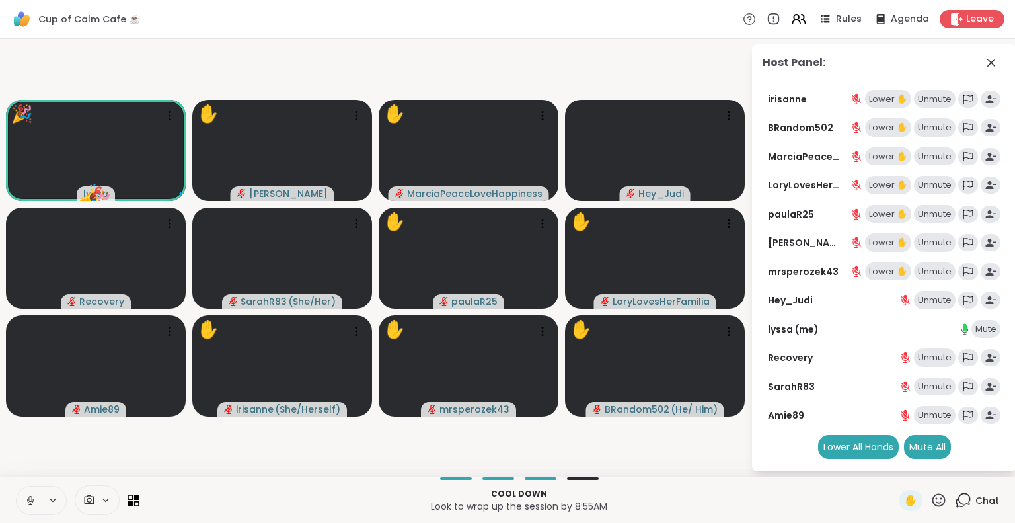
click at [931, 500] on icon at bounding box center [939, 500] width 17 height 17
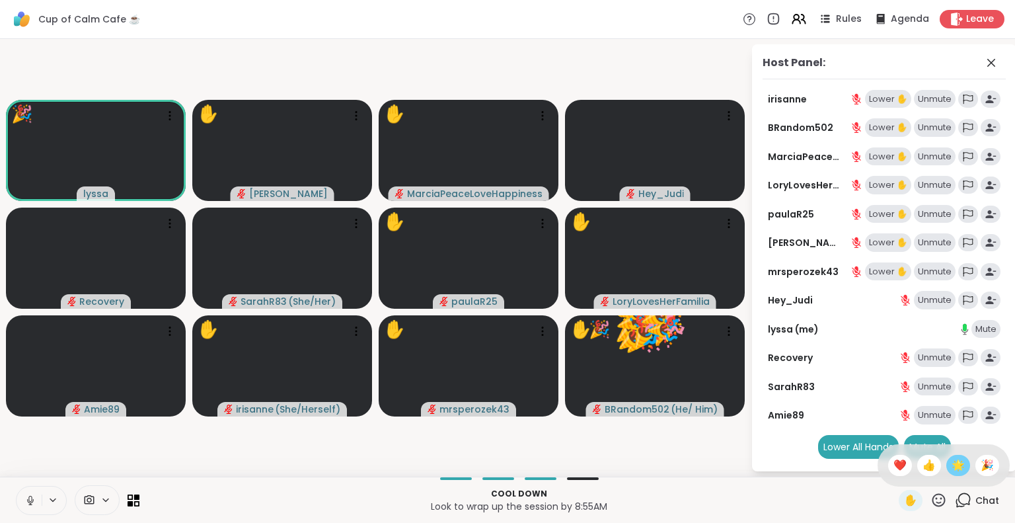
click at [952, 465] on span "🌟" at bounding box center [958, 465] width 13 height 16
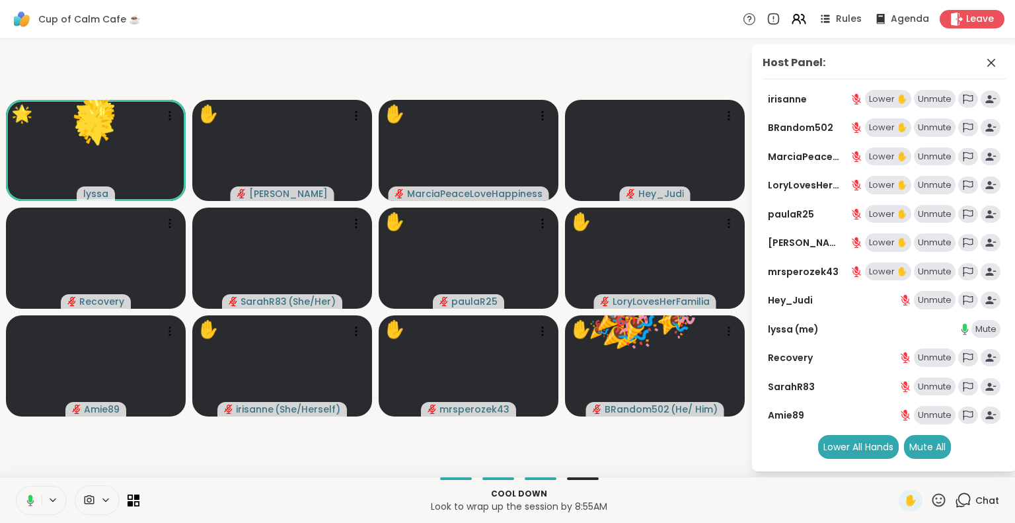
click at [933, 505] on icon at bounding box center [939, 499] width 13 height 13
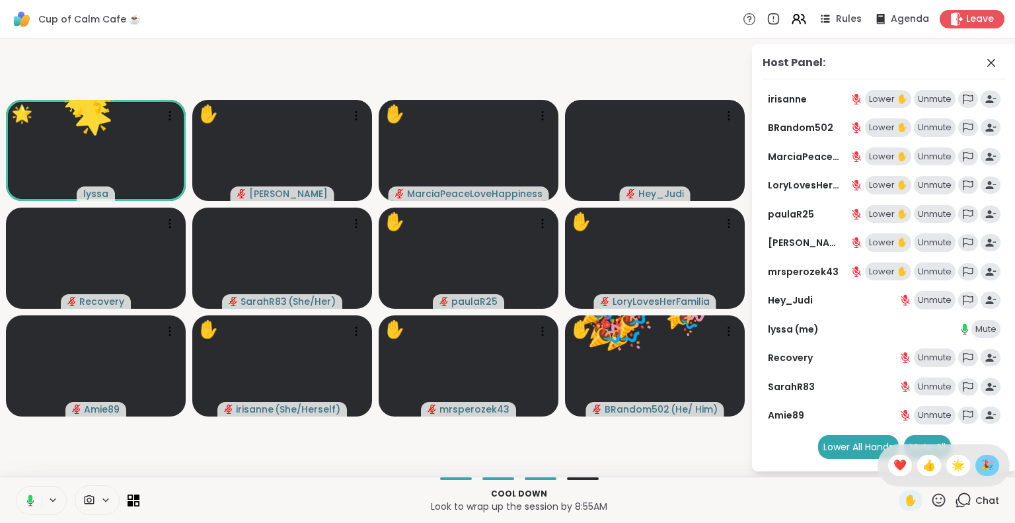
click at [981, 471] on span "🎉" at bounding box center [987, 465] width 13 height 16
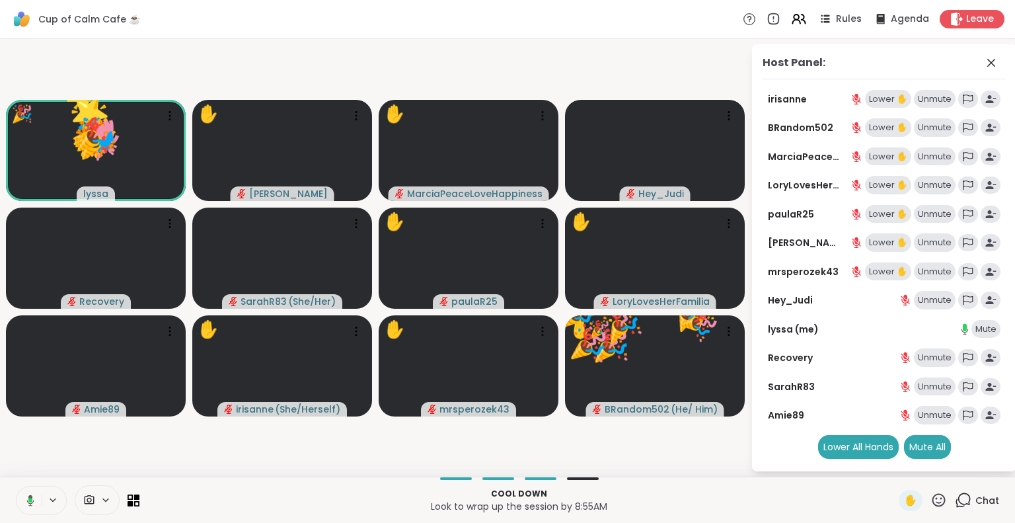
click at [931, 501] on icon at bounding box center [939, 500] width 17 height 17
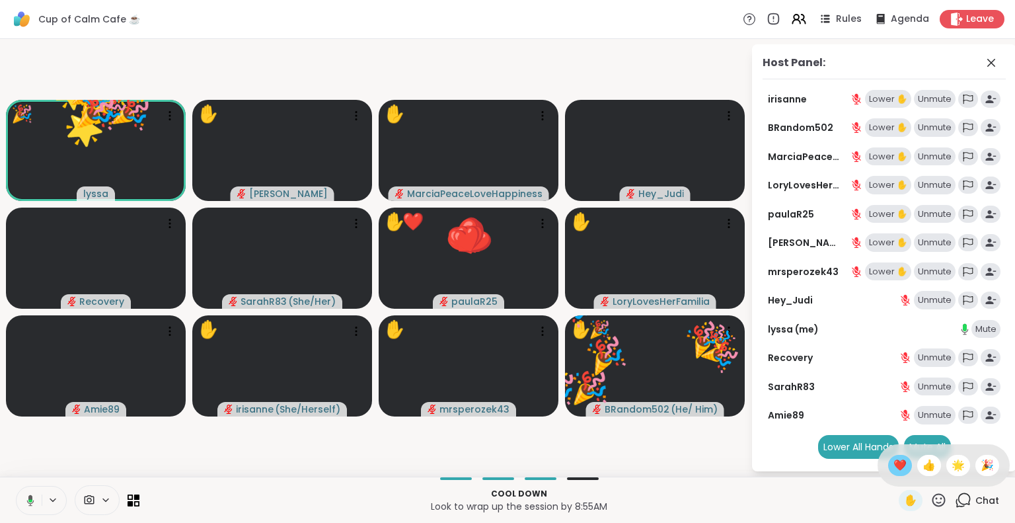
click at [894, 468] on span "❤️" at bounding box center [900, 465] width 13 height 16
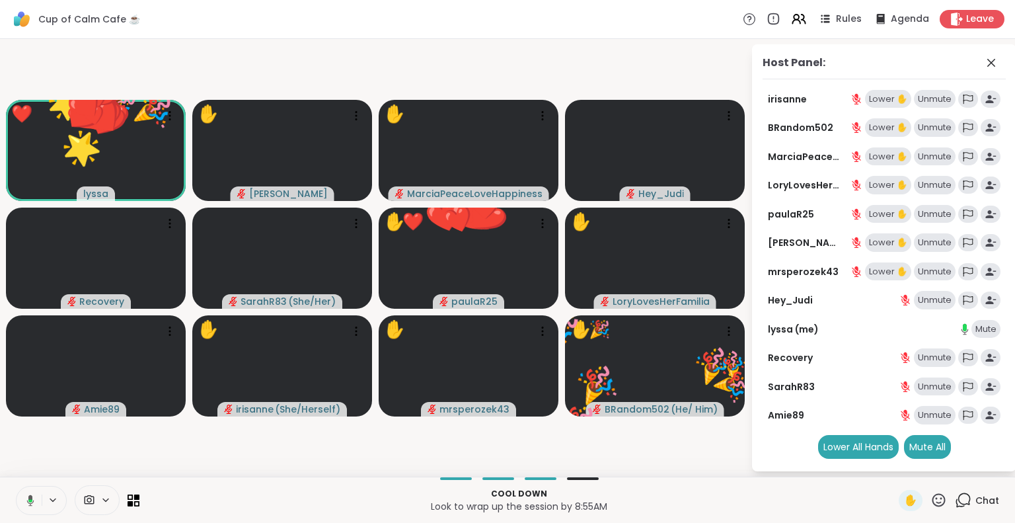
click at [931, 505] on icon at bounding box center [939, 500] width 17 height 17
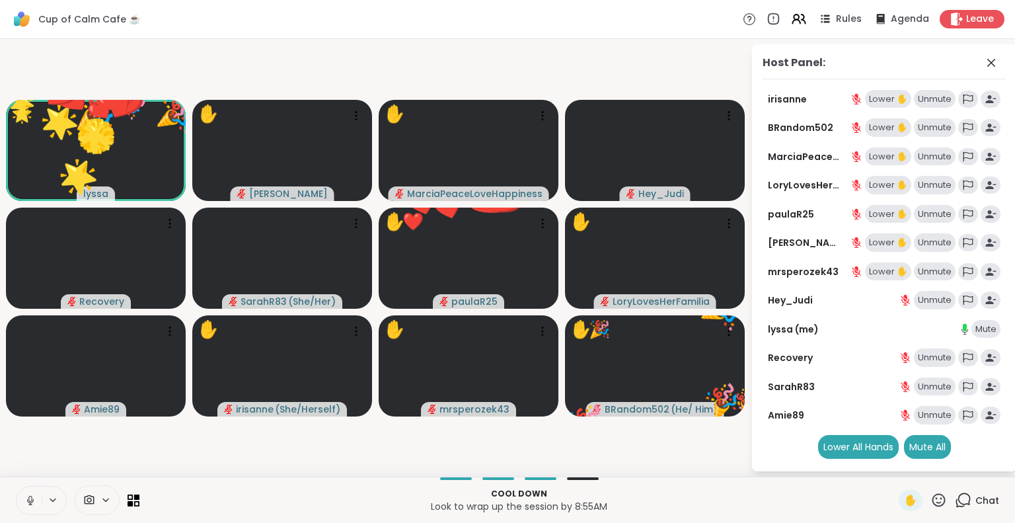
click at [931, 501] on icon at bounding box center [939, 500] width 17 height 17
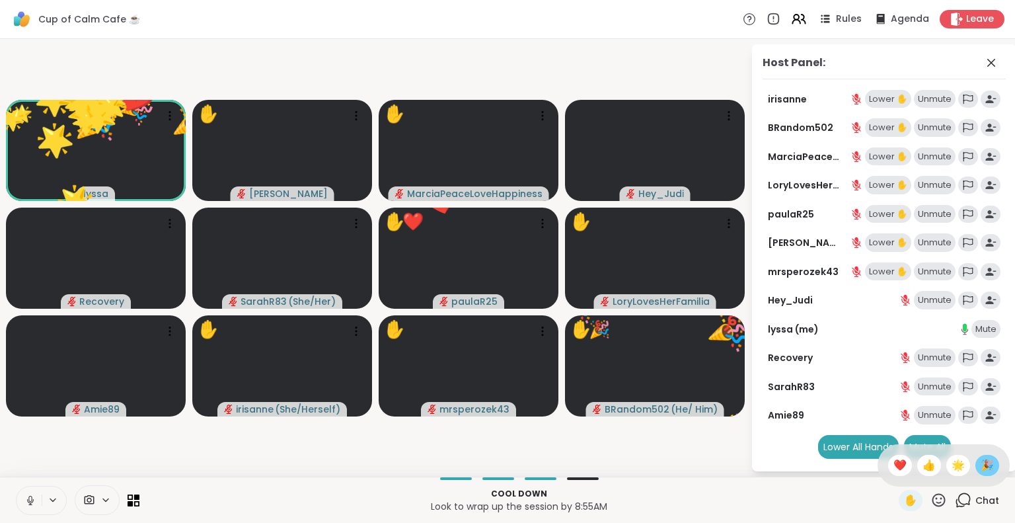
click at [981, 467] on span "🎉" at bounding box center [987, 465] width 13 height 16
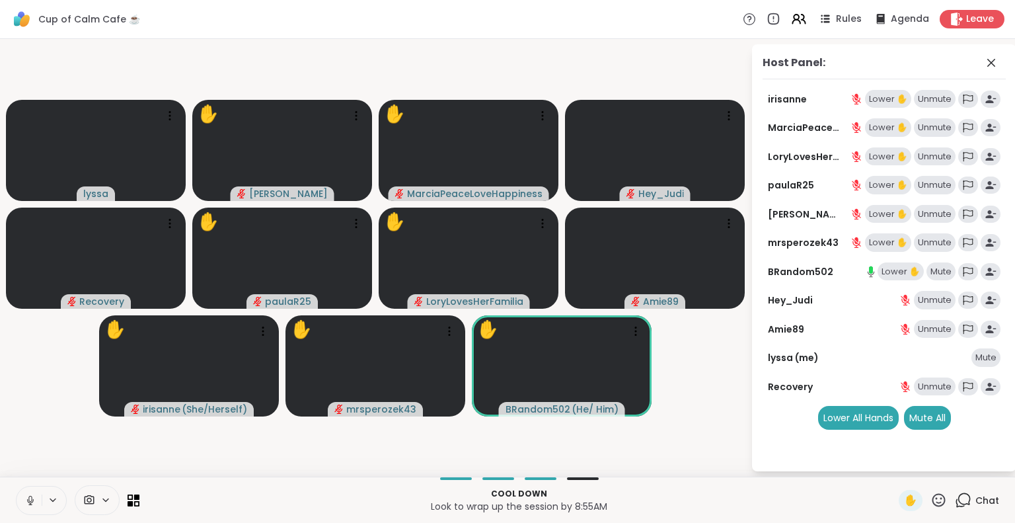
click at [37, 493] on button at bounding box center [29, 501] width 25 height 28
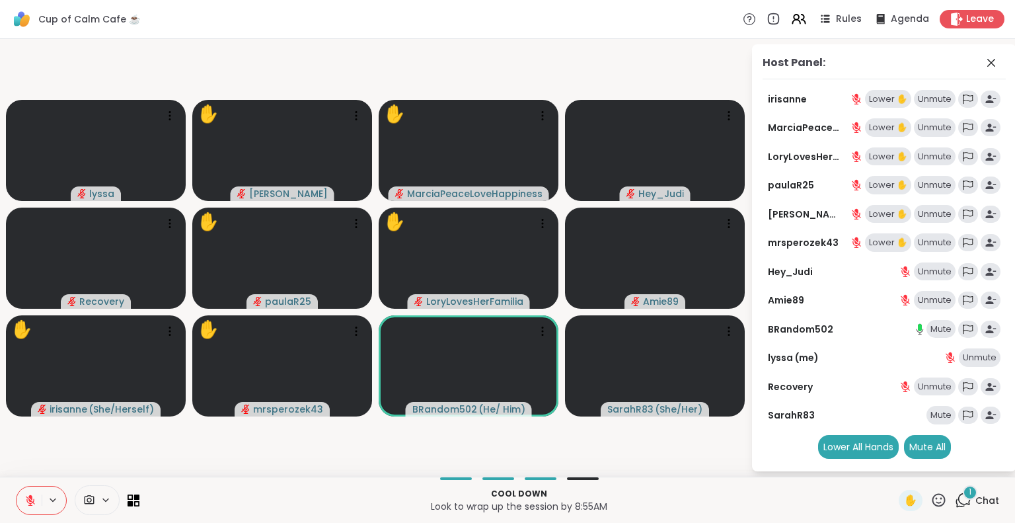
click at [27, 510] on button at bounding box center [29, 501] width 25 height 28
click at [933, 498] on icon at bounding box center [939, 500] width 17 height 17
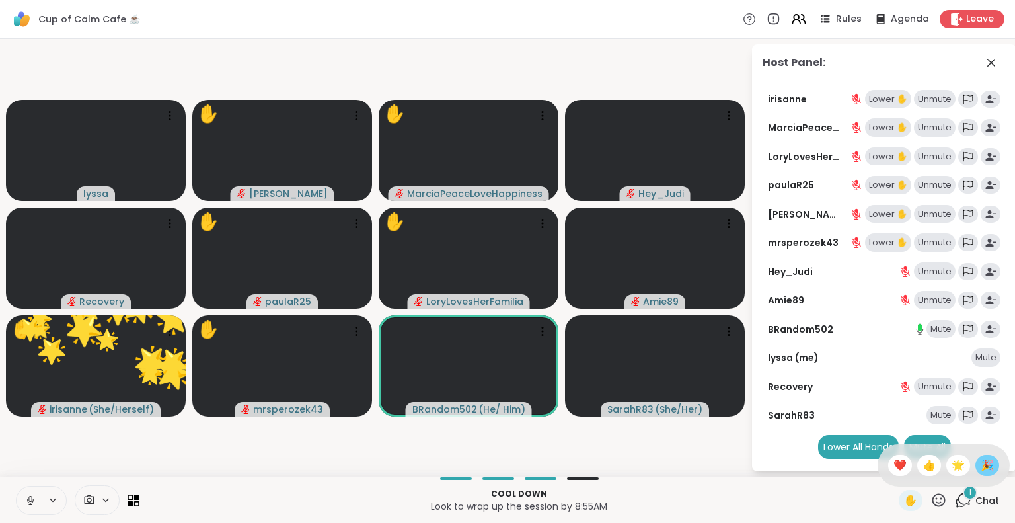
click at [981, 465] on span "🎉" at bounding box center [987, 465] width 13 height 16
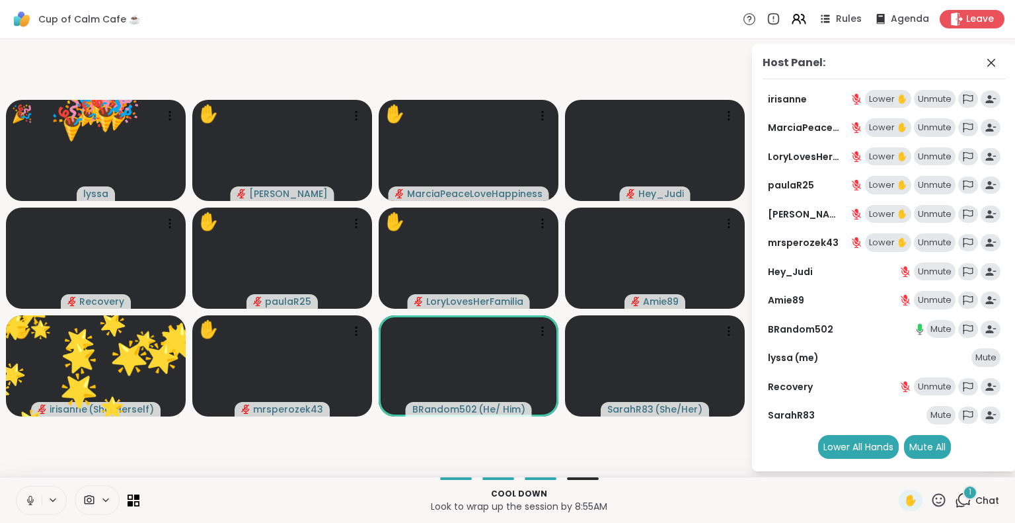
click at [933, 494] on icon at bounding box center [939, 499] width 13 height 13
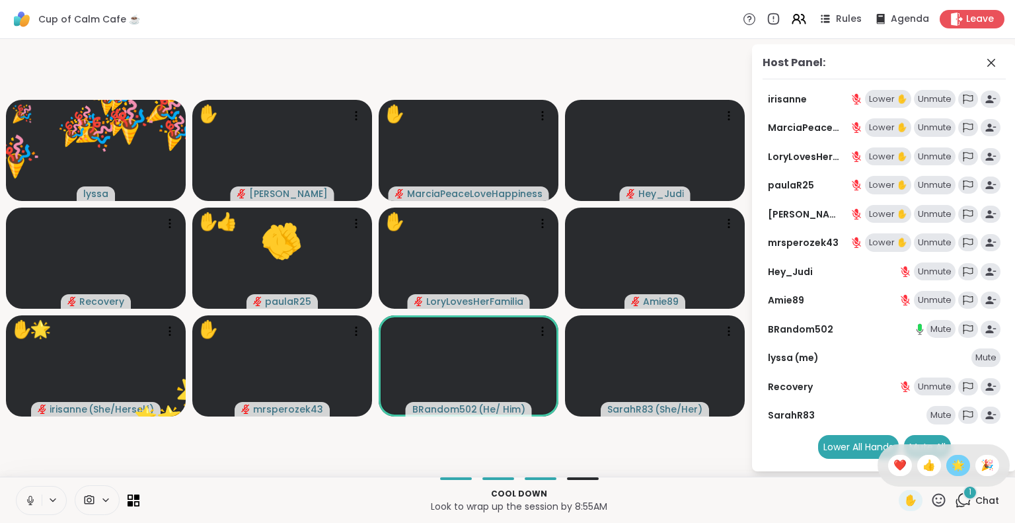
click at [952, 461] on span "🌟" at bounding box center [958, 465] width 13 height 16
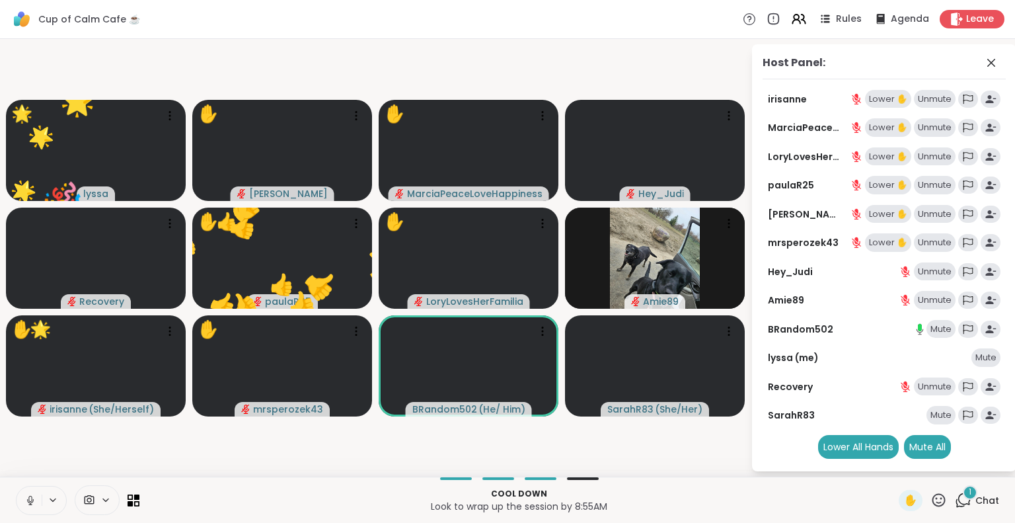
click at [933, 498] on icon at bounding box center [939, 500] width 17 height 17
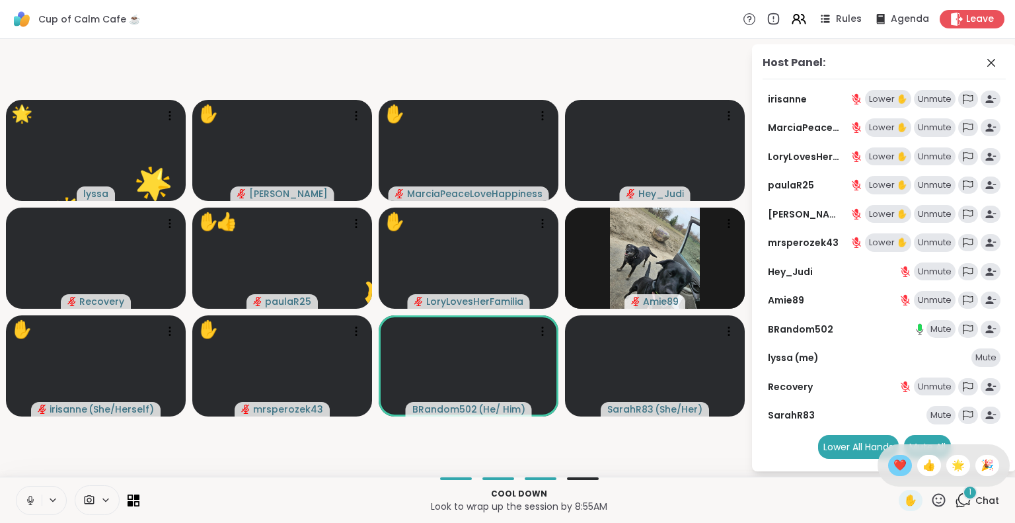
click at [894, 465] on span "❤️" at bounding box center [900, 465] width 13 height 16
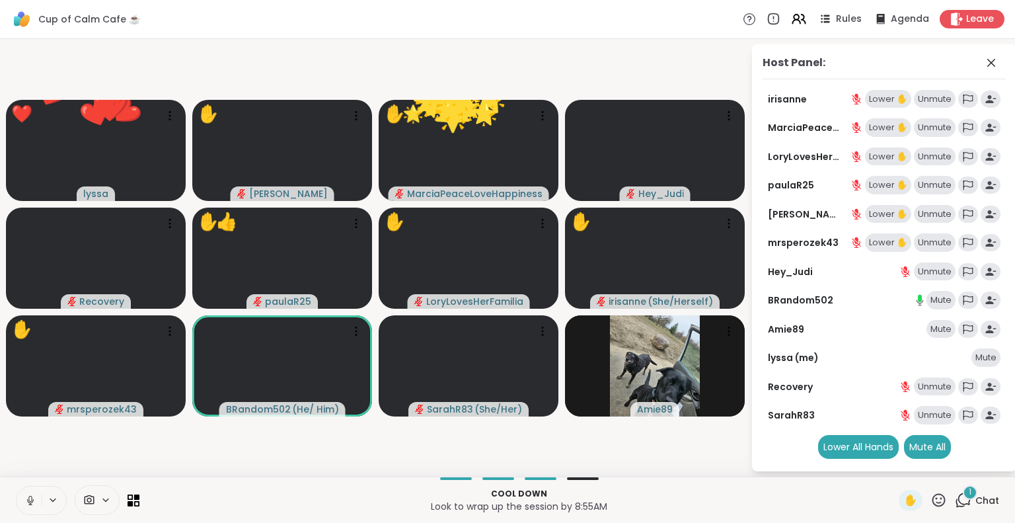
click at [931, 499] on icon at bounding box center [939, 500] width 17 height 17
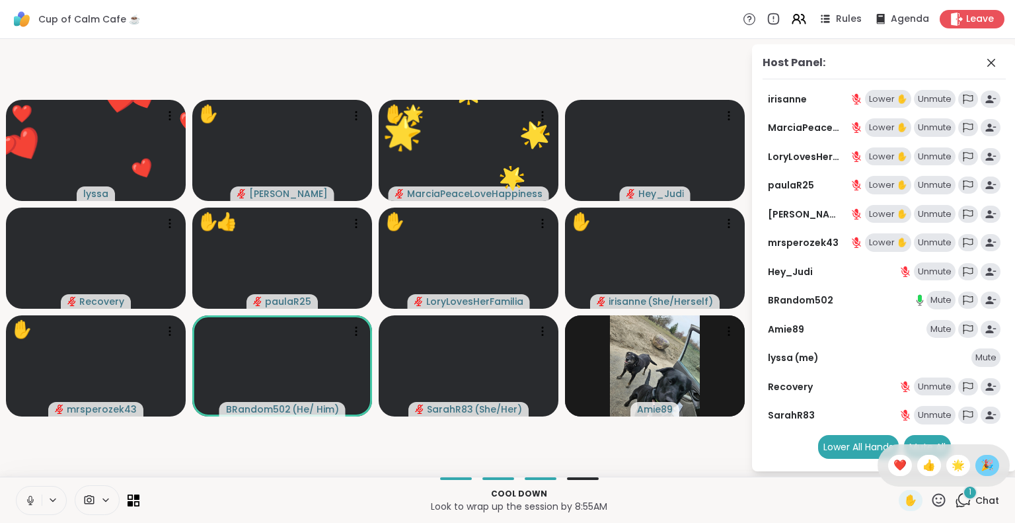
click at [981, 468] on span "🎉" at bounding box center [987, 465] width 13 height 16
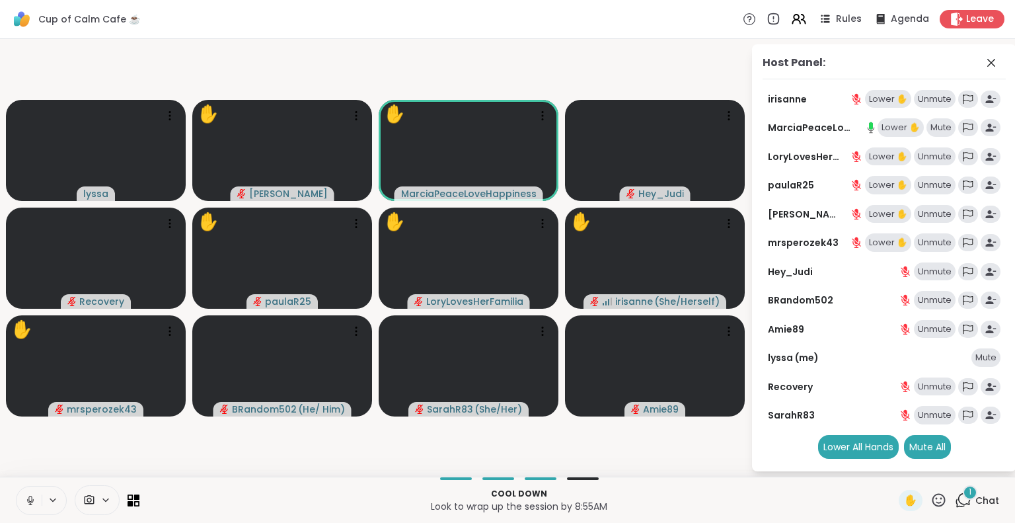
click at [29, 502] on icon at bounding box center [30, 500] width 12 height 12
click at [34, 499] on icon at bounding box center [30, 500] width 9 height 9
click at [32, 494] on icon at bounding box center [30, 500] width 12 height 12
click at [19, 495] on button at bounding box center [29, 501] width 25 height 28
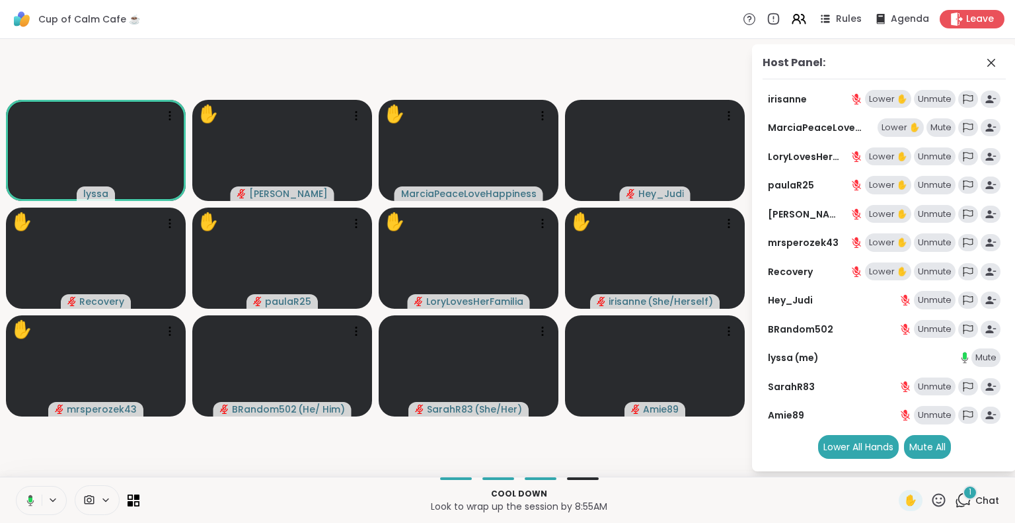
click at [931, 508] on icon at bounding box center [939, 500] width 17 height 17
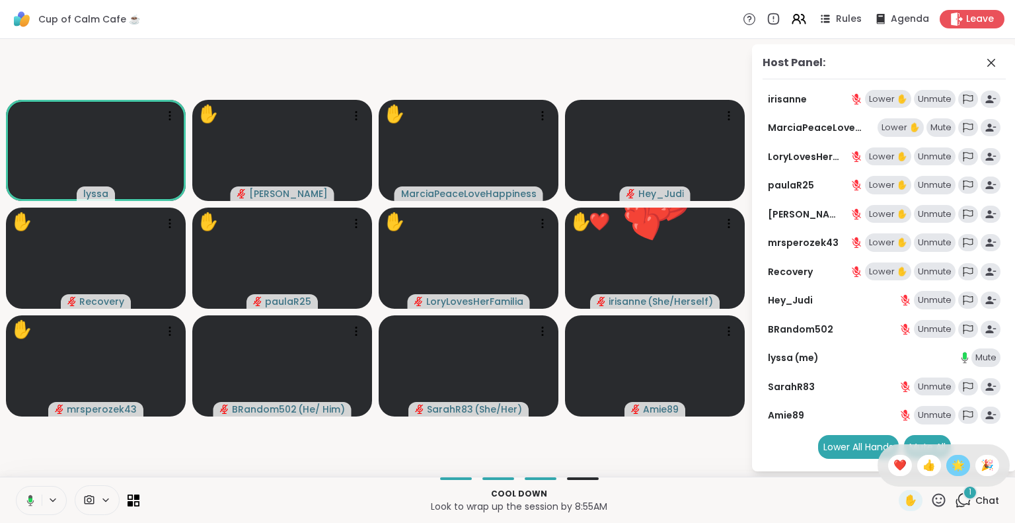
click at [952, 467] on span "🌟" at bounding box center [958, 465] width 13 height 16
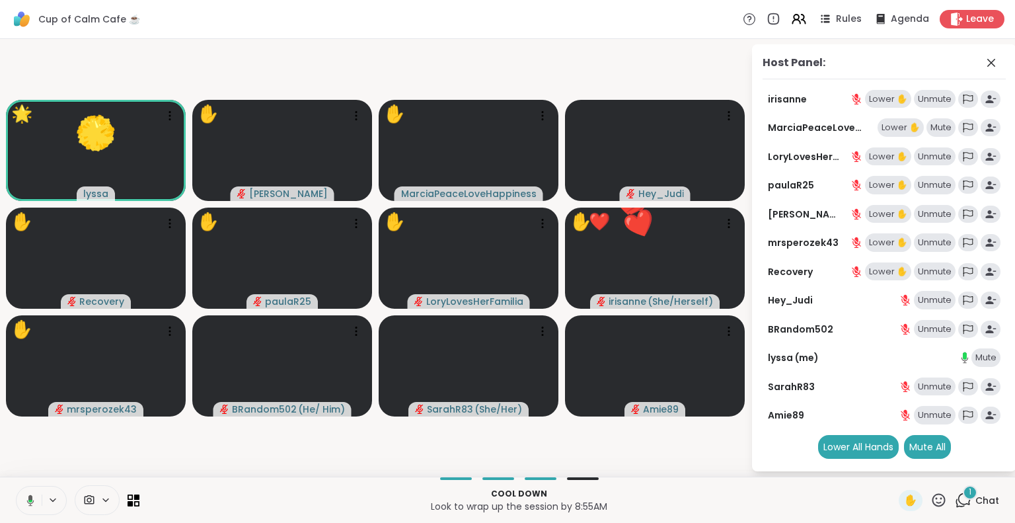
click at [931, 502] on icon at bounding box center [939, 500] width 17 height 17
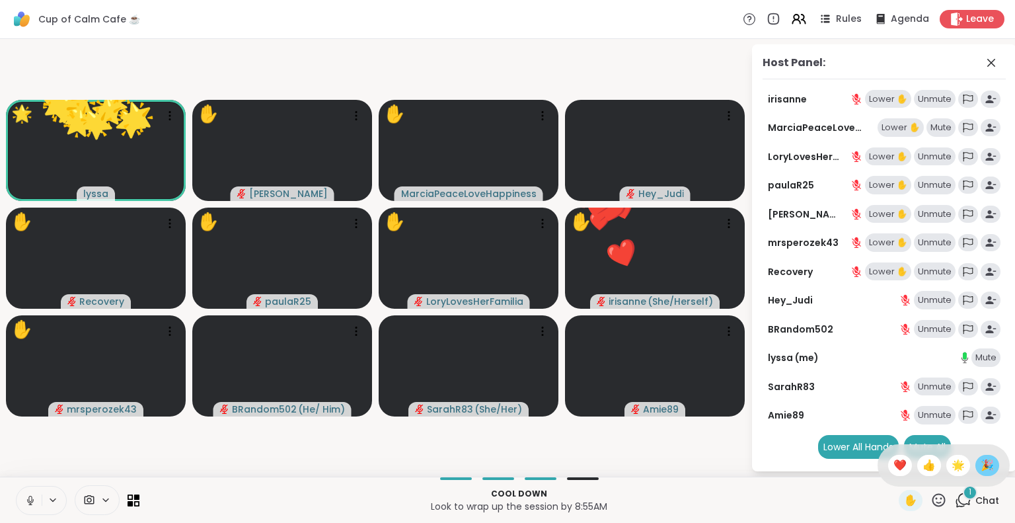
click at [981, 465] on span "🎉" at bounding box center [987, 465] width 13 height 16
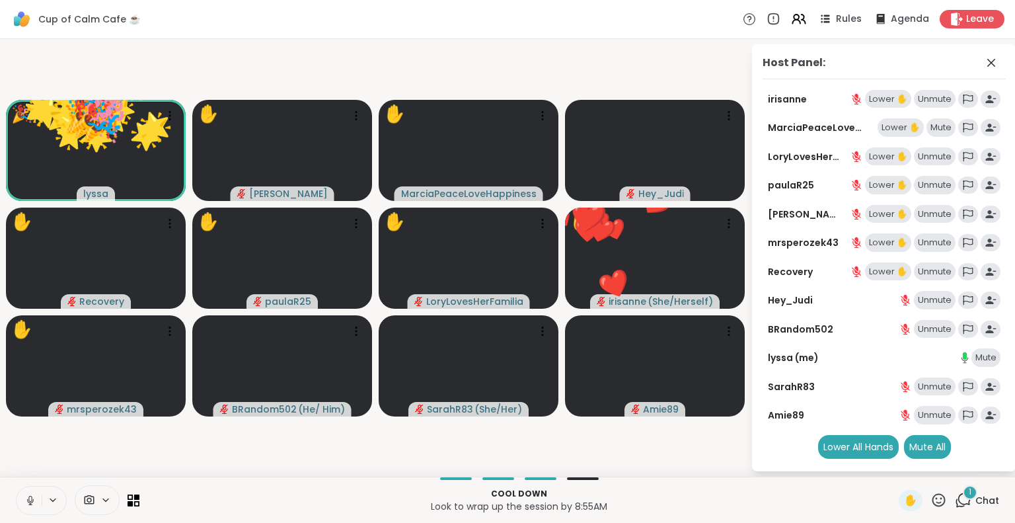
click at [931, 502] on icon at bounding box center [939, 500] width 17 height 17
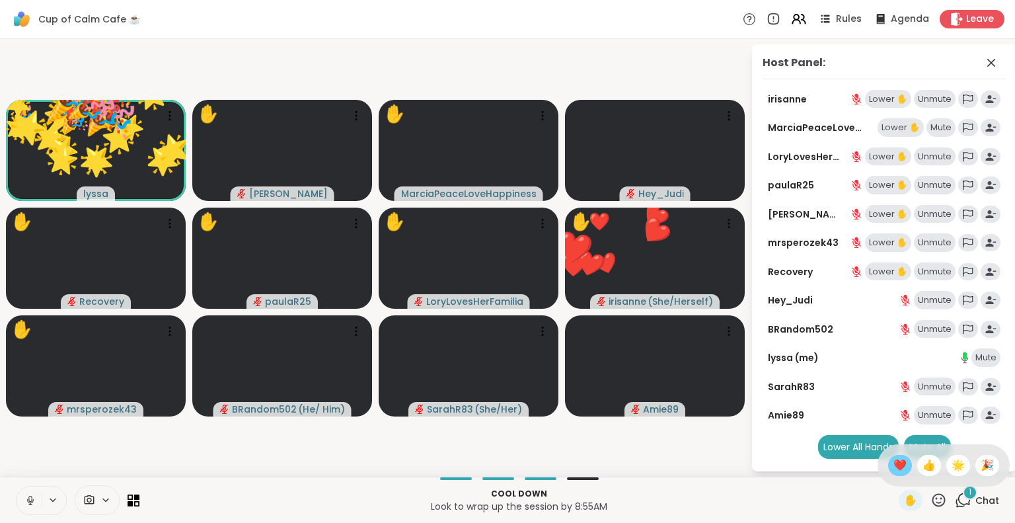
click at [894, 467] on span "❤️" at bounding box center [900, 465] width 13 height 16
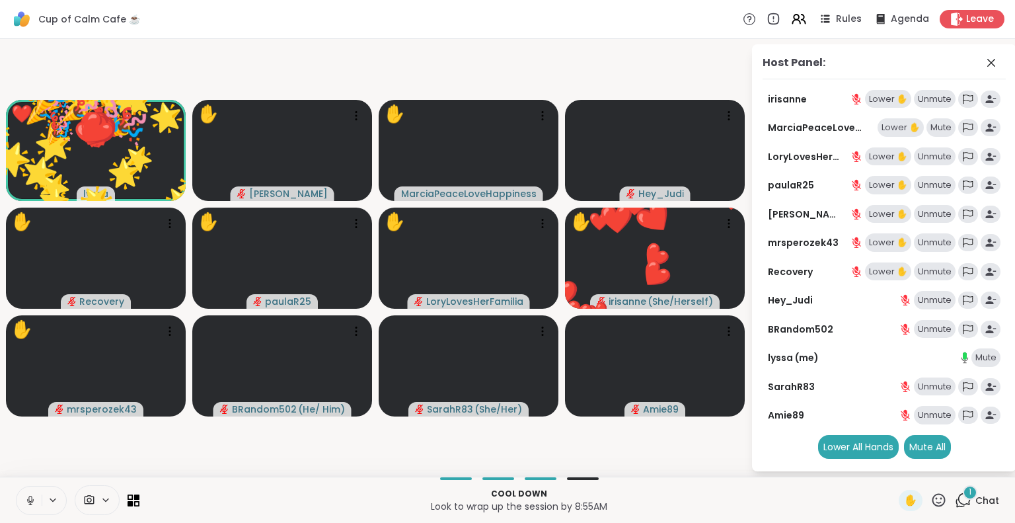
click at [931, 502] on icon at bounding box center [939, 500] width 17 height 17
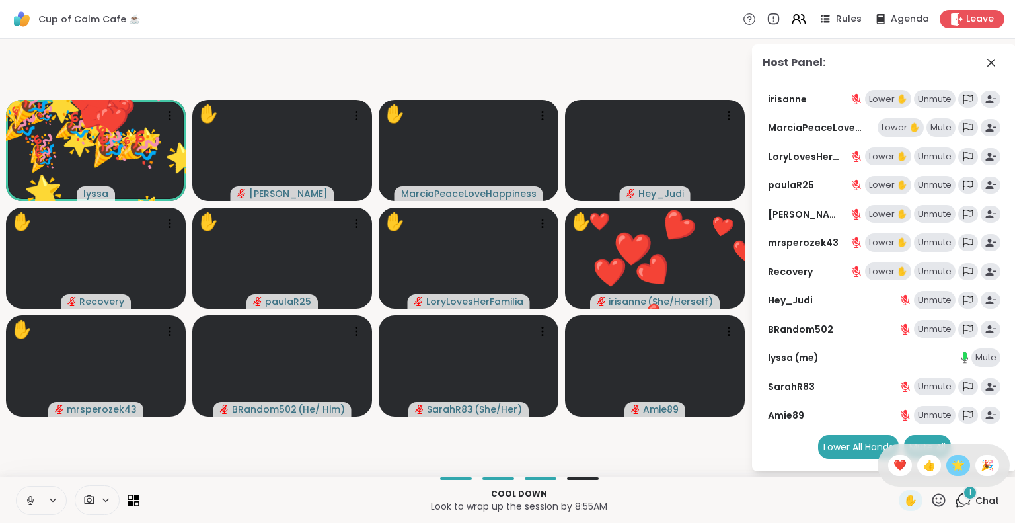
click at [952, 465] on span "🌟" at bounding box center [958, 465] width 13 height 16
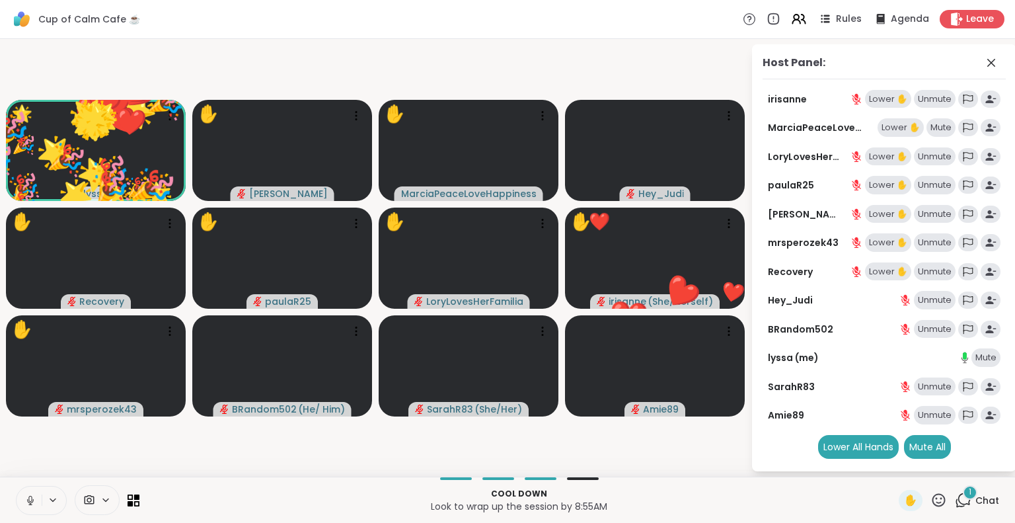
click at [931, 501] on icon at bounding box center [939, 500] width 17 height 17
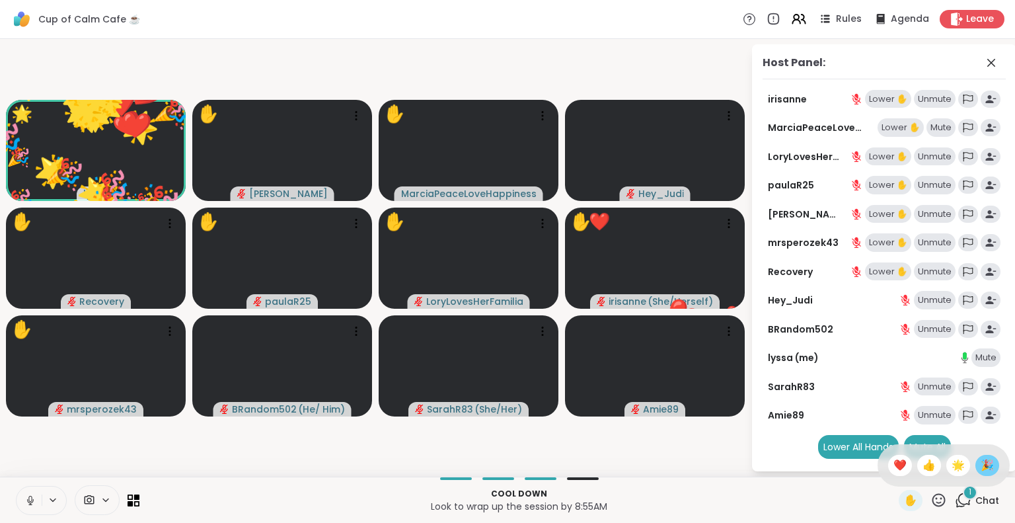
click at [981, 464] on span "🎉" at bounding box center [987, 465] width 13 height 16
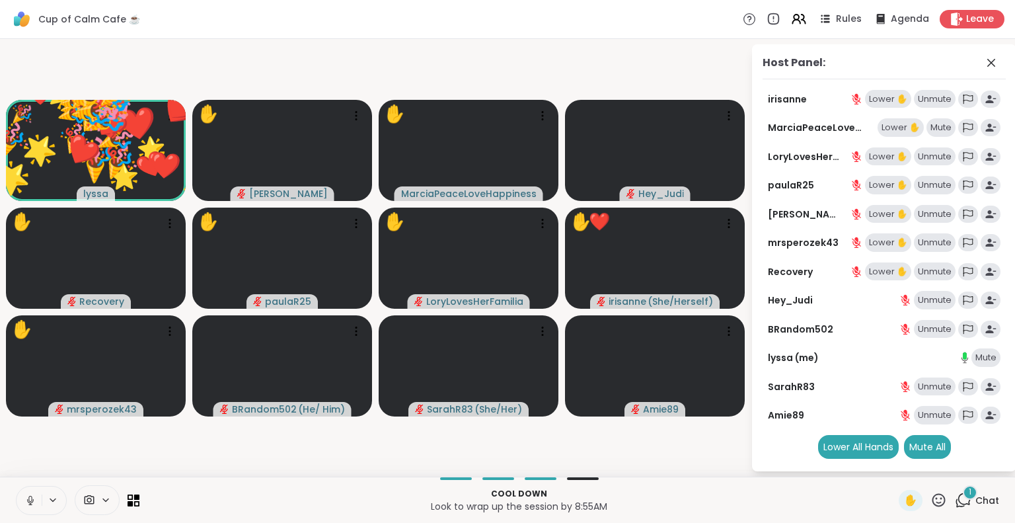
click at [931, 502] on icon at bounding box center [939, 500] width 17 height 17
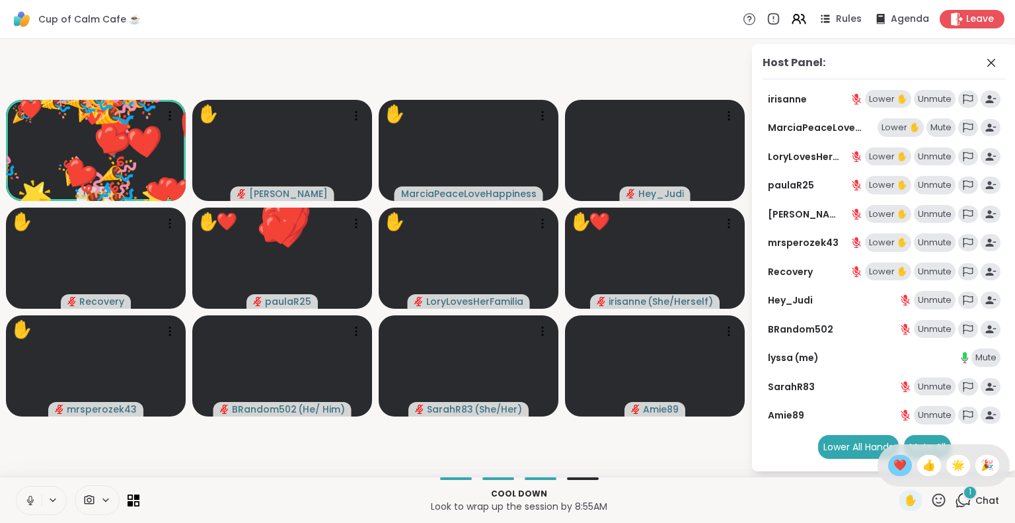
click at [894, 463] on span "❤️" at bounding box center [900, 465] width 13 height 16
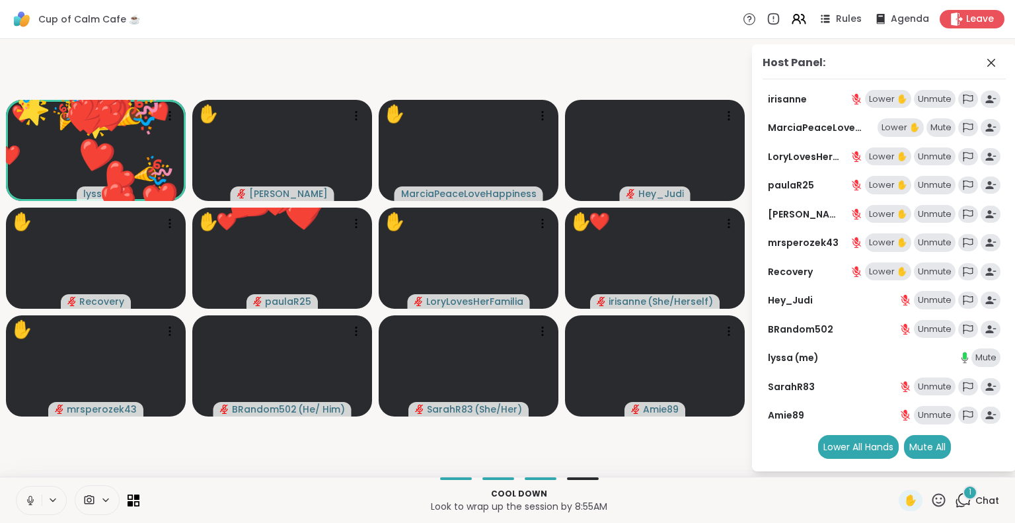
click at [931, 504] on icon at bounding box center [939, 500] width 17 height 17
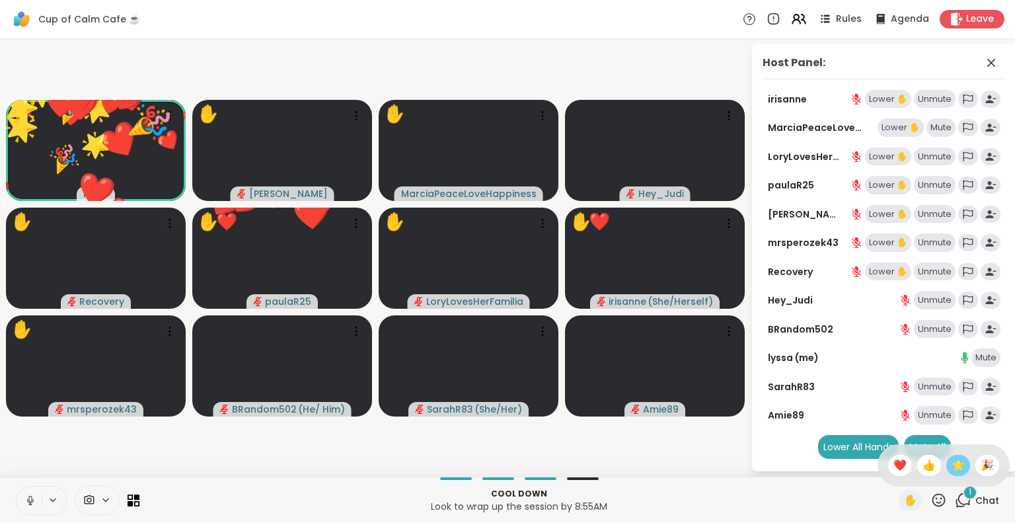
click at [952, 465] on span "🌟" at bounding box center [958, 465] width 13 height 16
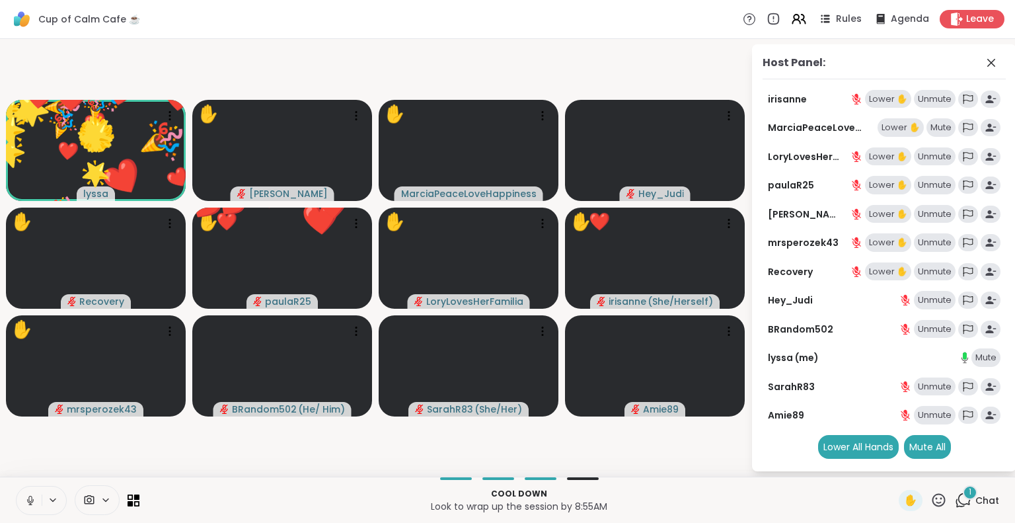
click at [931, 504] on icon at bounding box center [939, 500] width 17 height 17
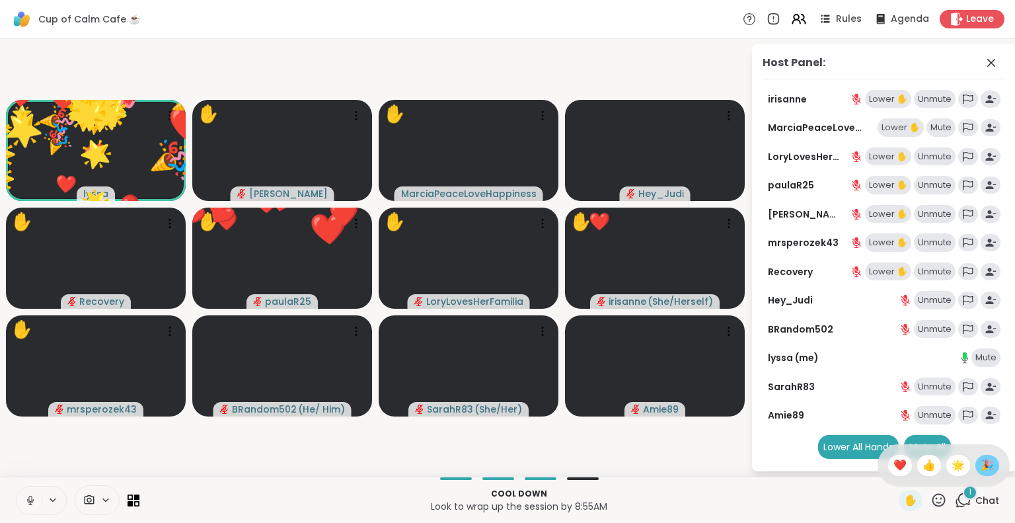
click at [981, 466] on span "🎉" at bounding box center [987, 465] width 13 height 16
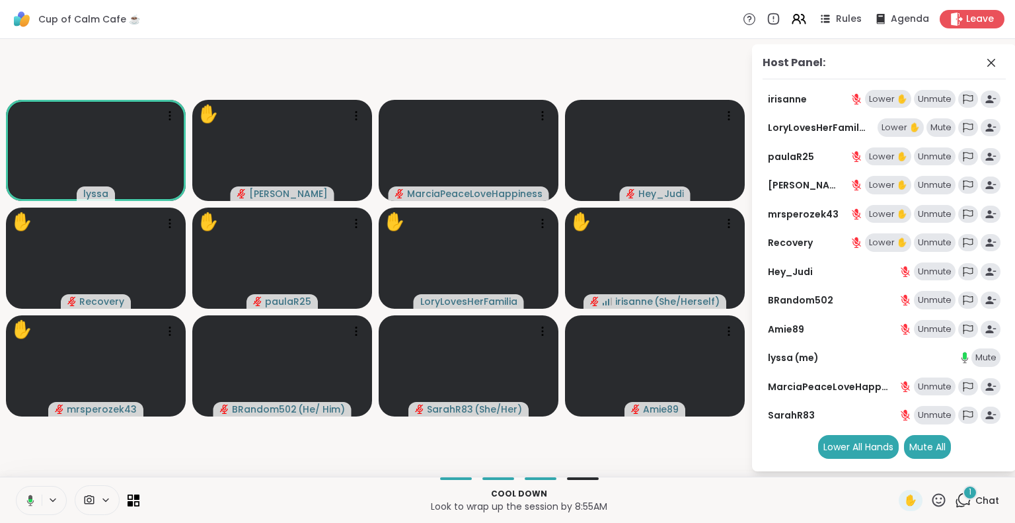
click at [931, 498] on icon at bounding box center [939, 500] width 17 height 17
click at [894, 465] on span "❤️" at bounding box center [900, 465] width 13 height 16
click at [933, 499] on icon at bounding box center [939, 500] width 17 height 17
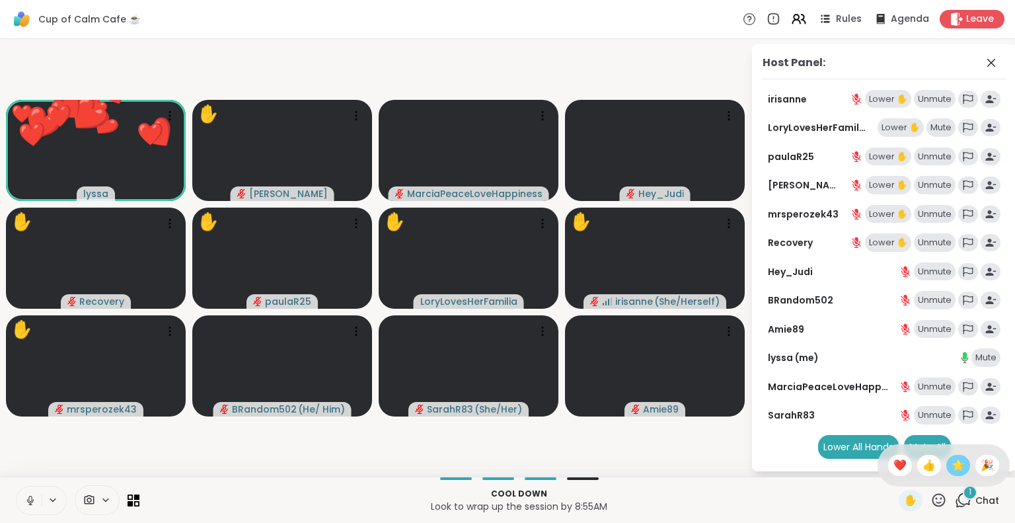
click at [952, 468] on span "🌟" at bounding box center [958, 465] width 13 height 16
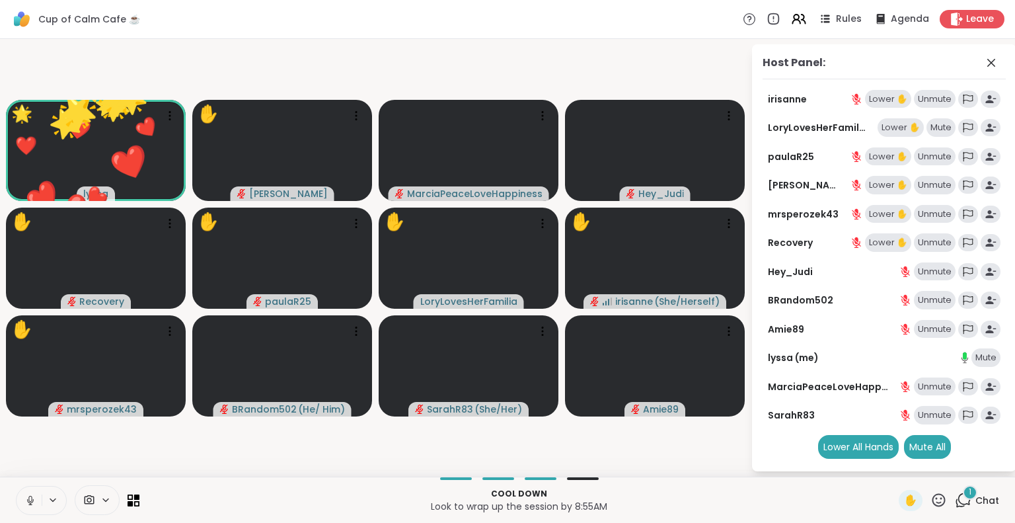
click at [932, 493] on icon at bounding box center [939, 500] width 17 height 17
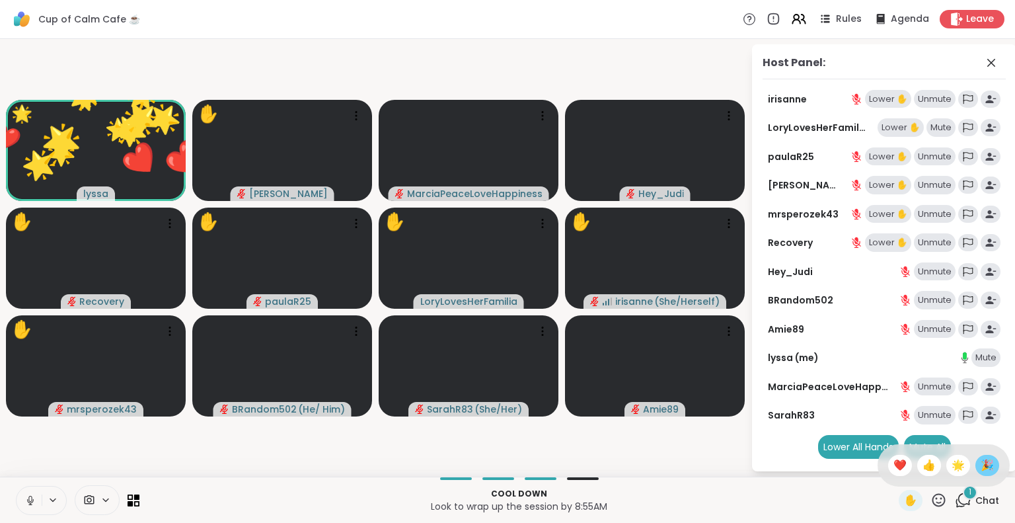
click at [981, 461] on span "🎉" at bounding box center [987, 465] width 13 height 16
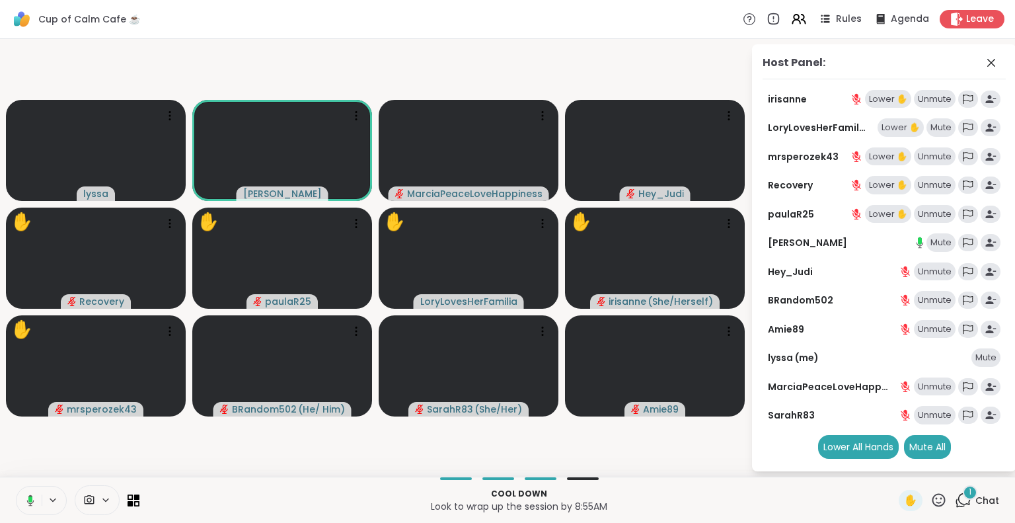
click at [931, 500] on icon at bounding box center [939, 500] width 17 height 17
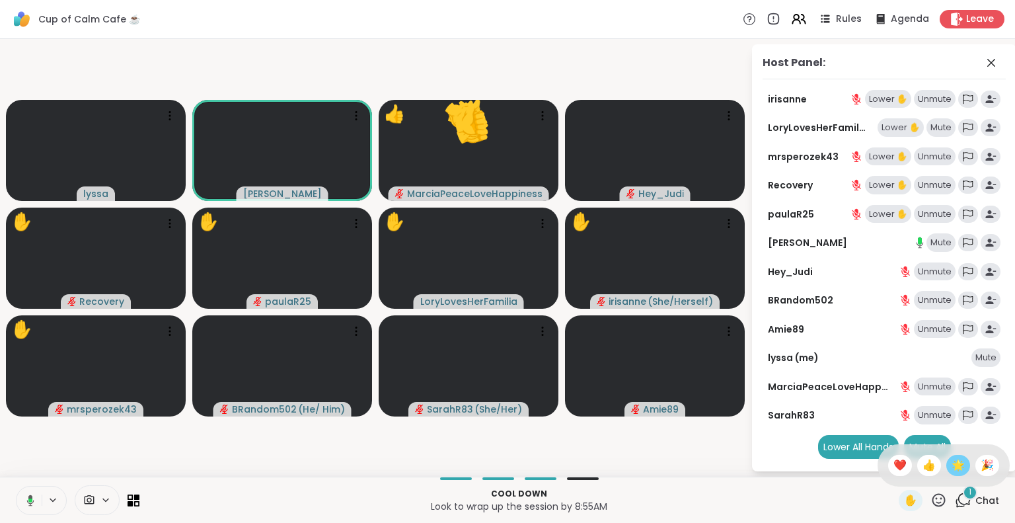
click at [952, 465] on span "🌟" at bounding box center [958, 465] width 13 height 16
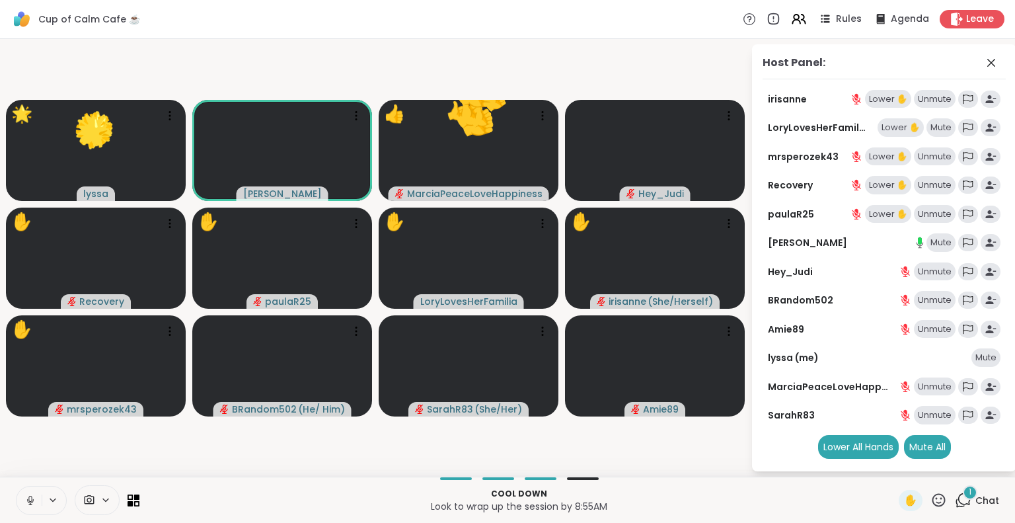
click at [931, 502] on icon at bounding box center [939, 500] width 17 height 17
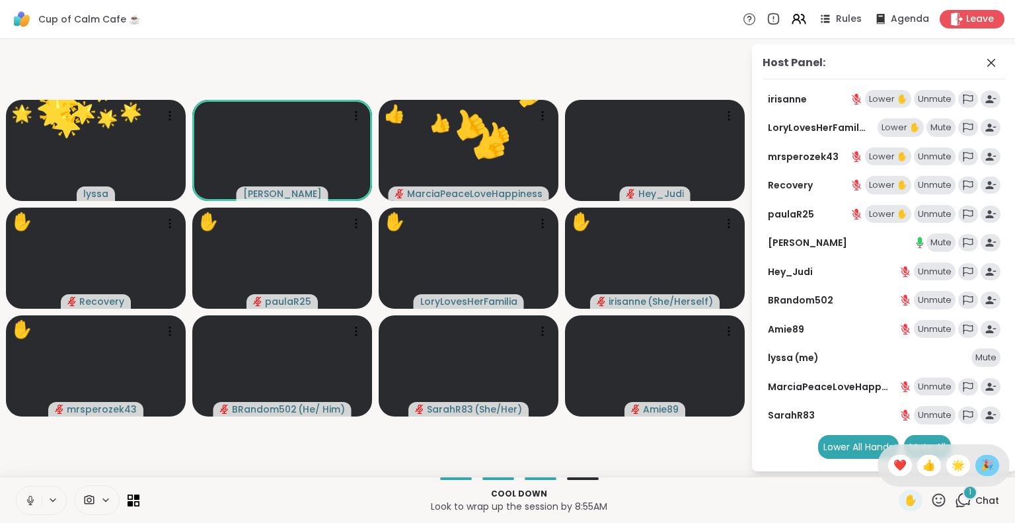
click at [981, 467] on span "🎉" at bounding box center [987, 465] width 13 height 16
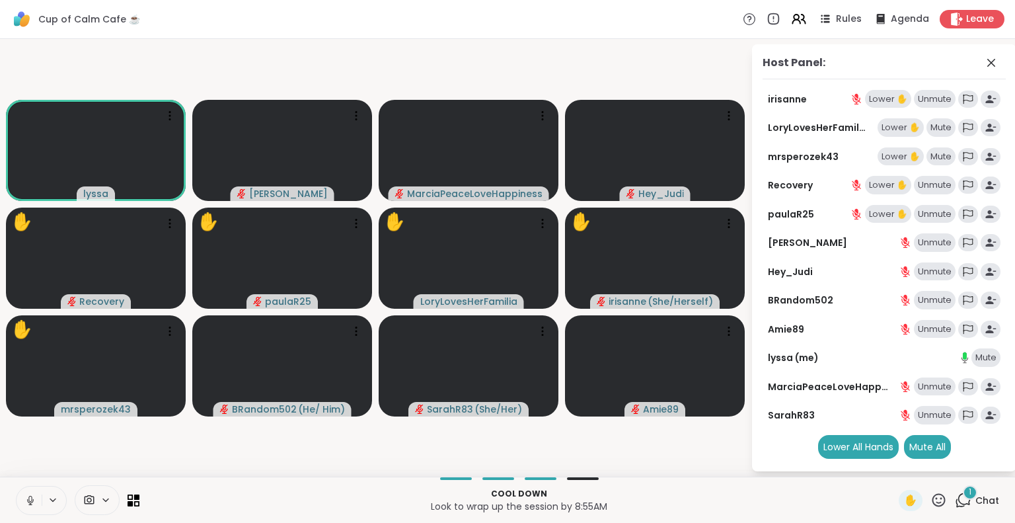
click at [35, 499] on icon at bounding box center [30, 500] width 12 height 12
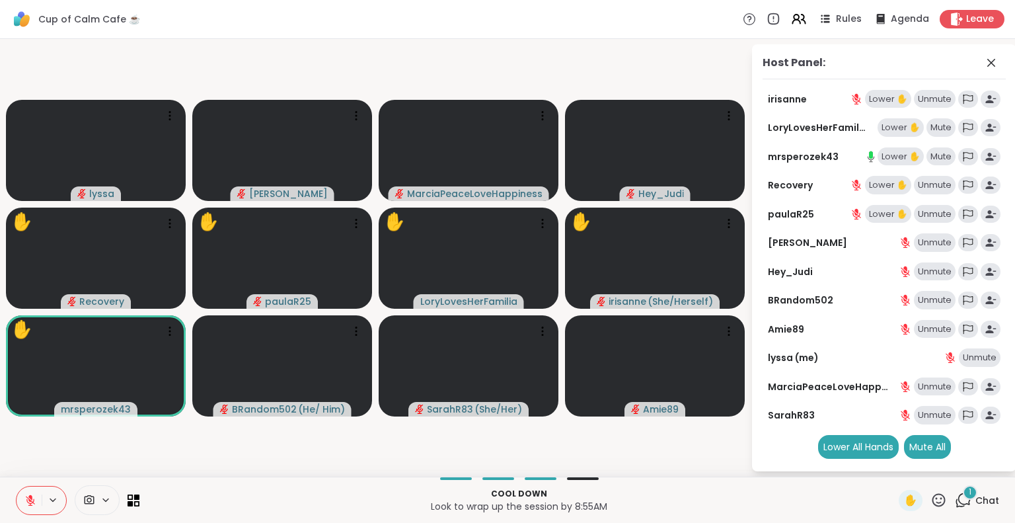
click at [25, 488] on button at bounding box center [29, 501] width 25 height 28
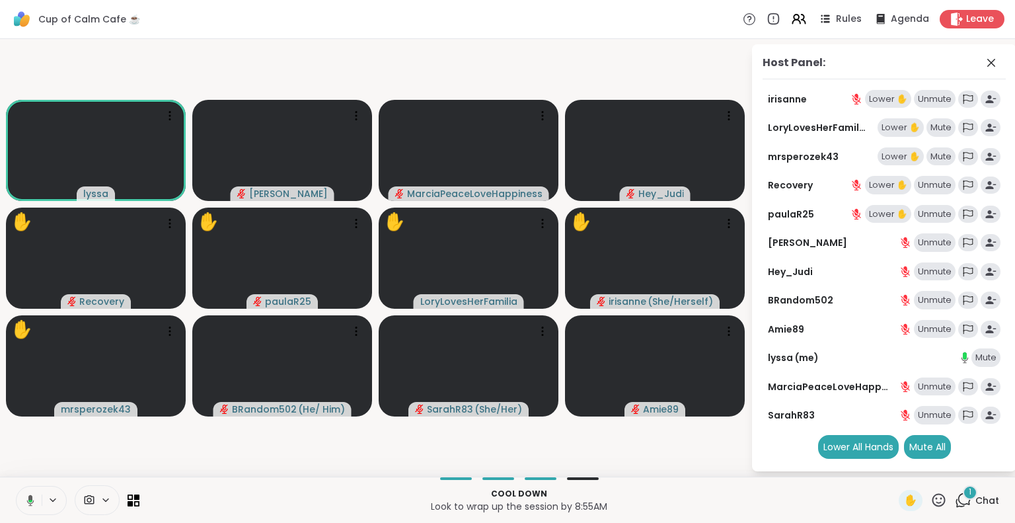
click at [933, 498] on icon at bounding box center [939, 500] width 17 height 17
click at [894, 465] on span "❤️" at bounding box center [900, 465] width 13 height 16
click at [933, 495] on icon at bounding box center [939, 499] width 13 height 13
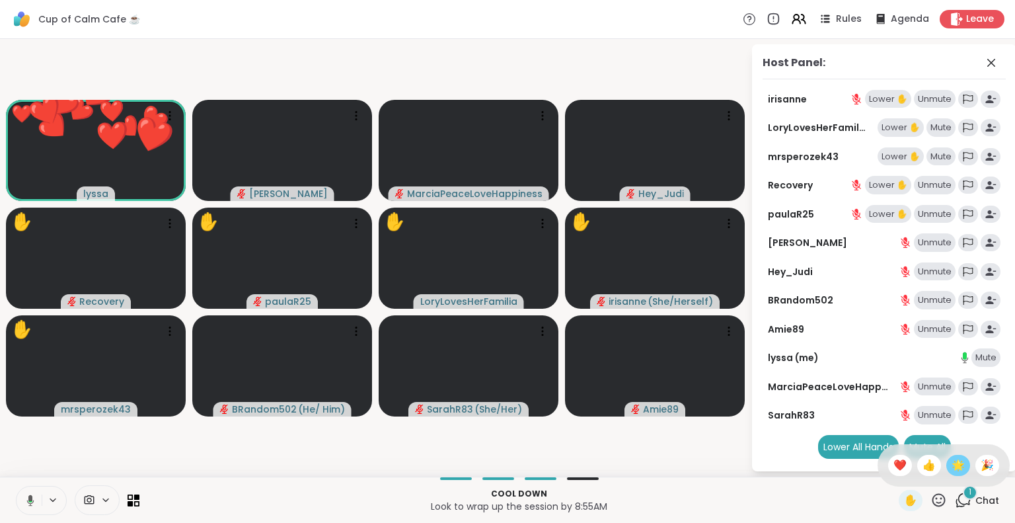
click at [952, 467] on span "🌟" at bounding box center [958, 465] width 13 height 16
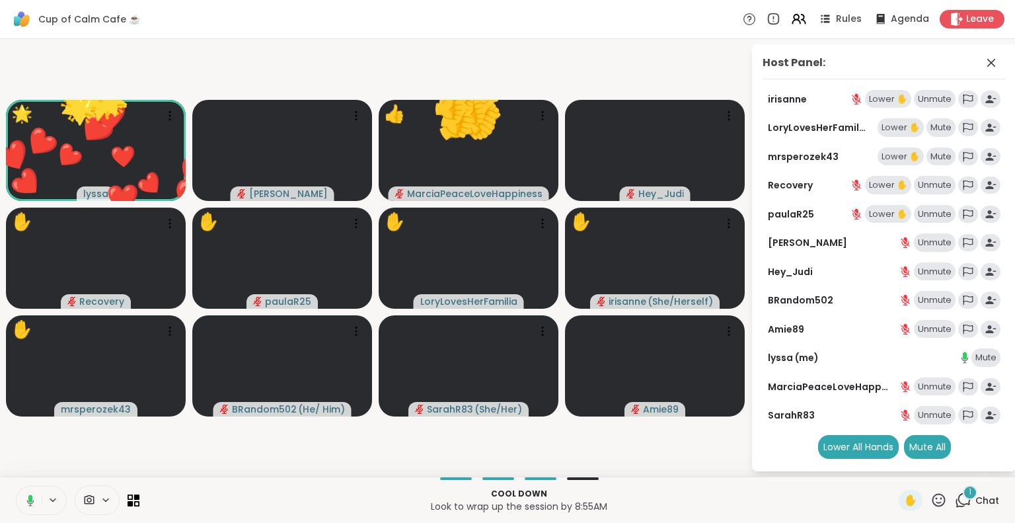
click at [933, 502] on icon at bounding box center [939, 499] width 13 height 13
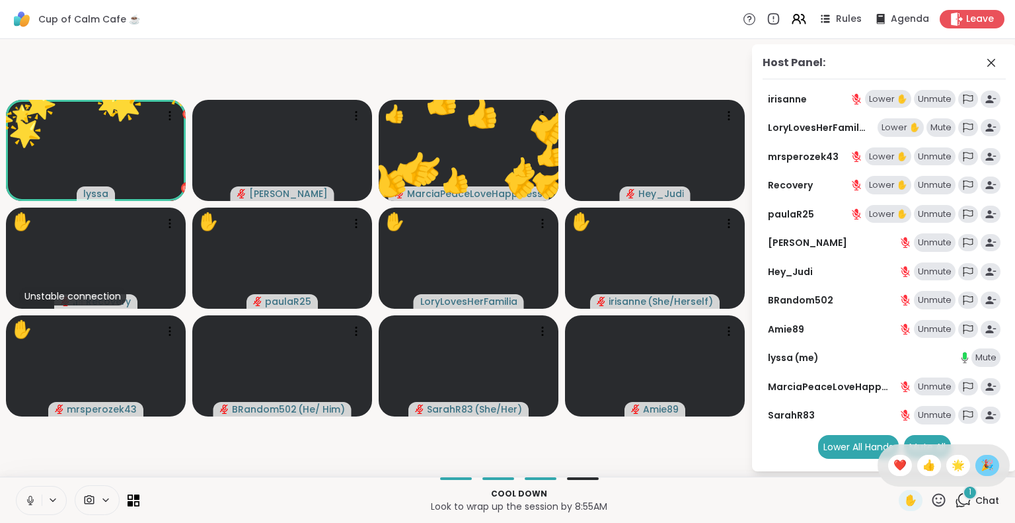
click at [981, 463] on span "🎉" at bounding box center [987, 465] width 13 height 16
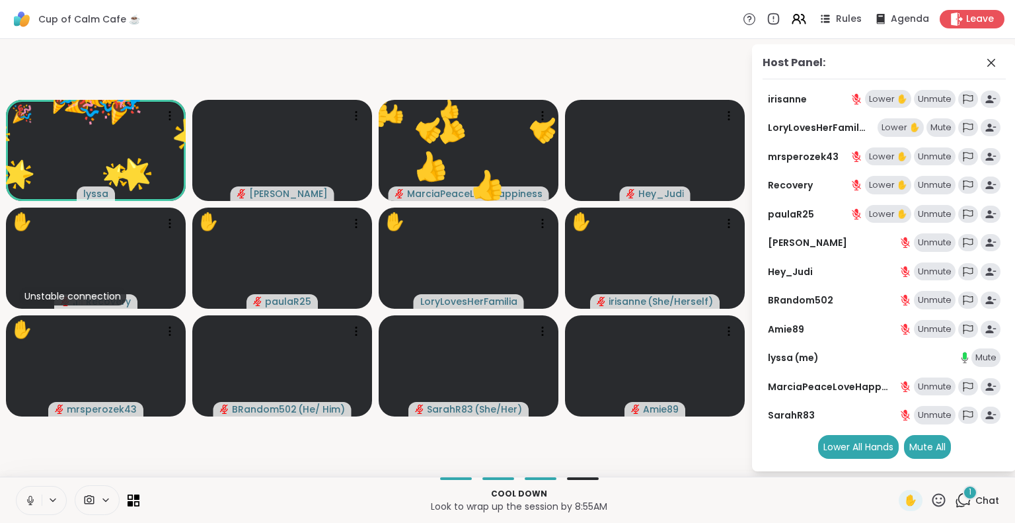
click at [936, 502] on icon at bounding box center [939, 499] width 13 height 13
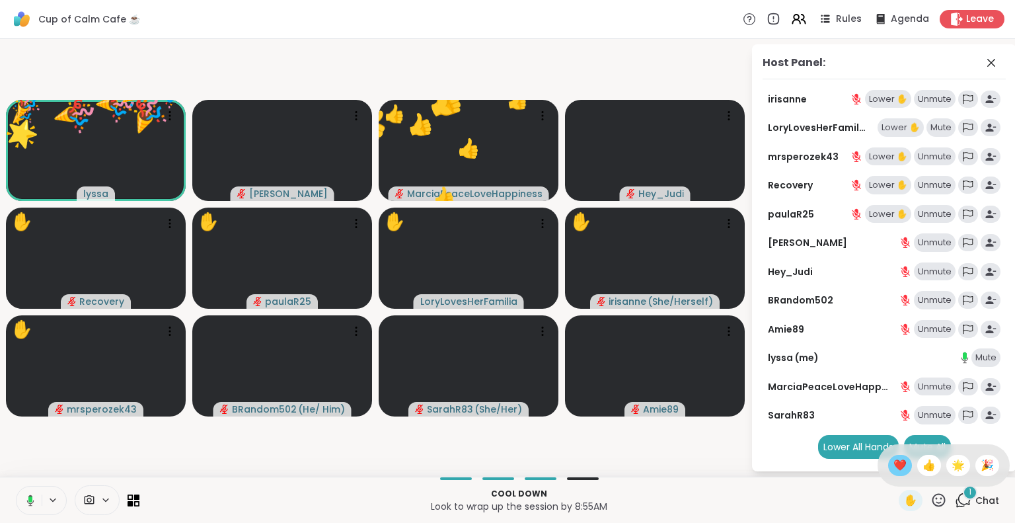
click at [894, 466] on span "❤️" at bounding box center [900, 465] width 13 height 16
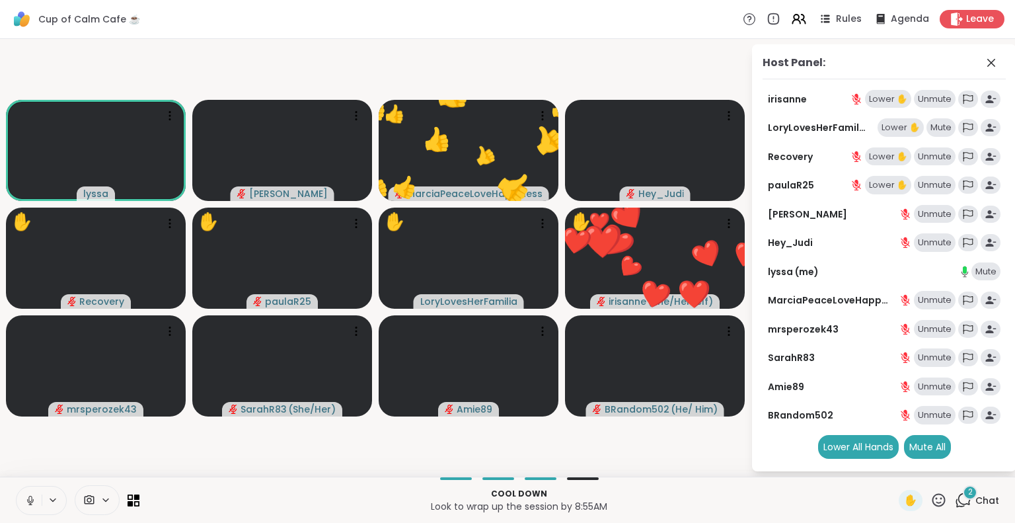
click at [931, 504] on icon at bounding box center [939, 500] width 17 height 17
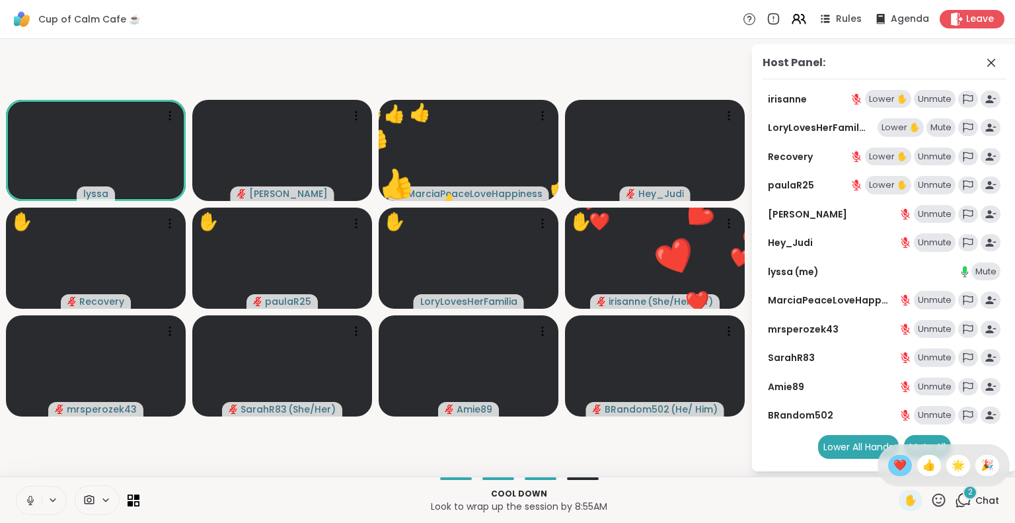
click at [894, 466] on span "❤️" at bounding box center [900, 465] width 13 height 16
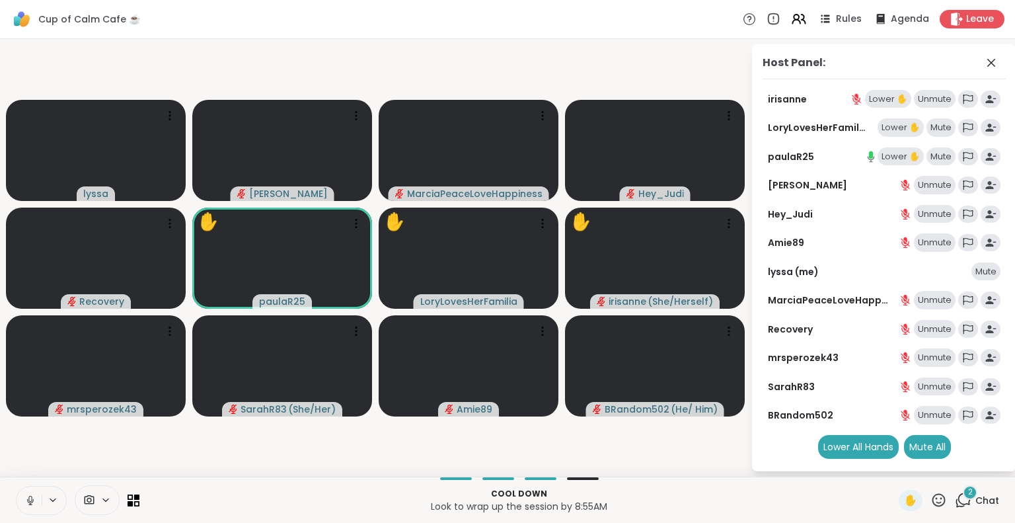
click at [26, 498] on icon at bounding box center [30, 500] width 12 height 12
click at [28, 494] on button at bounding box center [29, 501] width 25 height 28
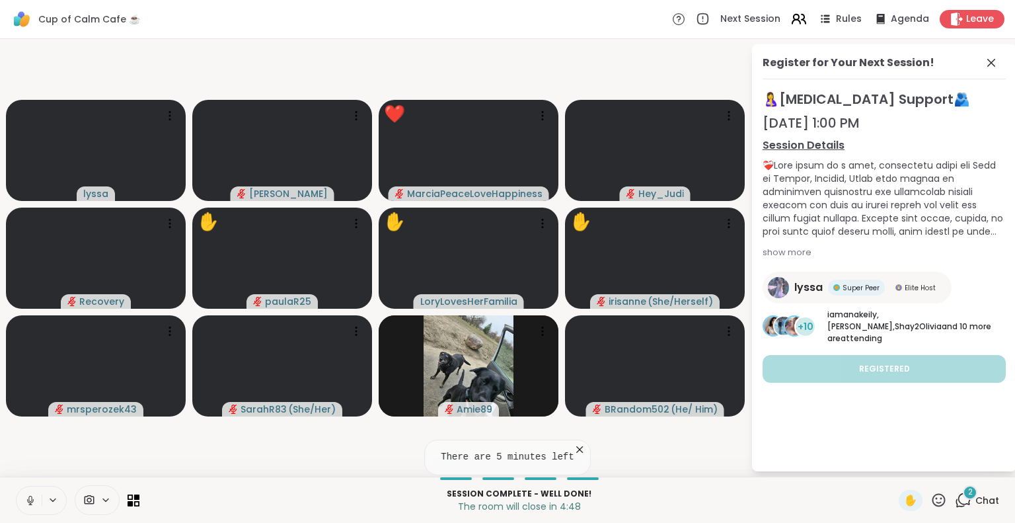
click at [794, 15] on icon at bounding box center [796, 17] width 5 height 5
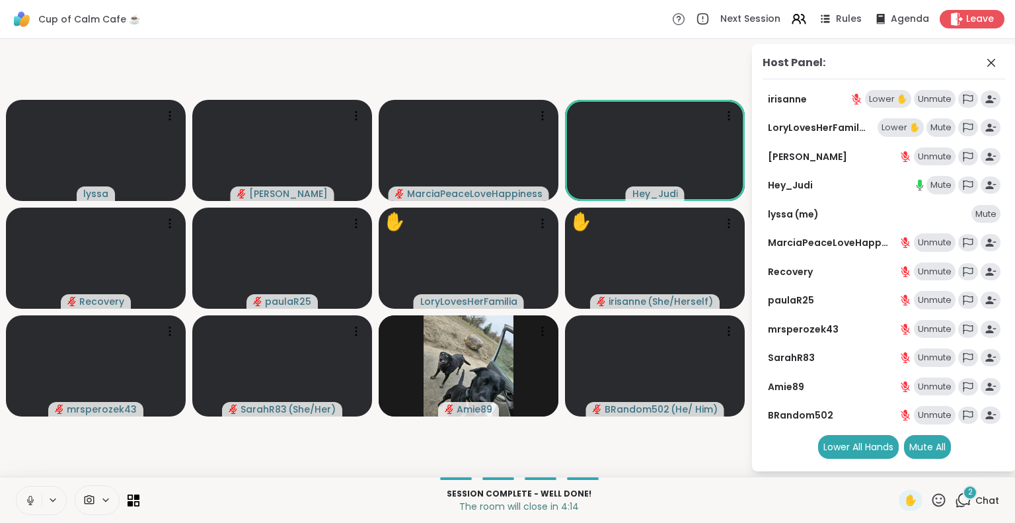
click at [933, 502] on icon at bounding box center [939, 499] width 13 height 13
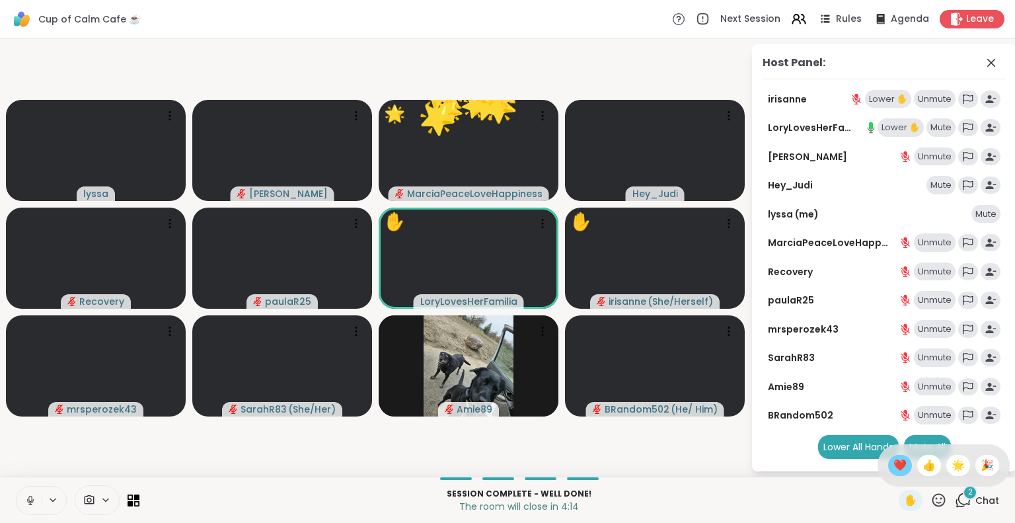
click at [894, 465] on span "❤️" at bounding box center [900, 465] width 13 height 16
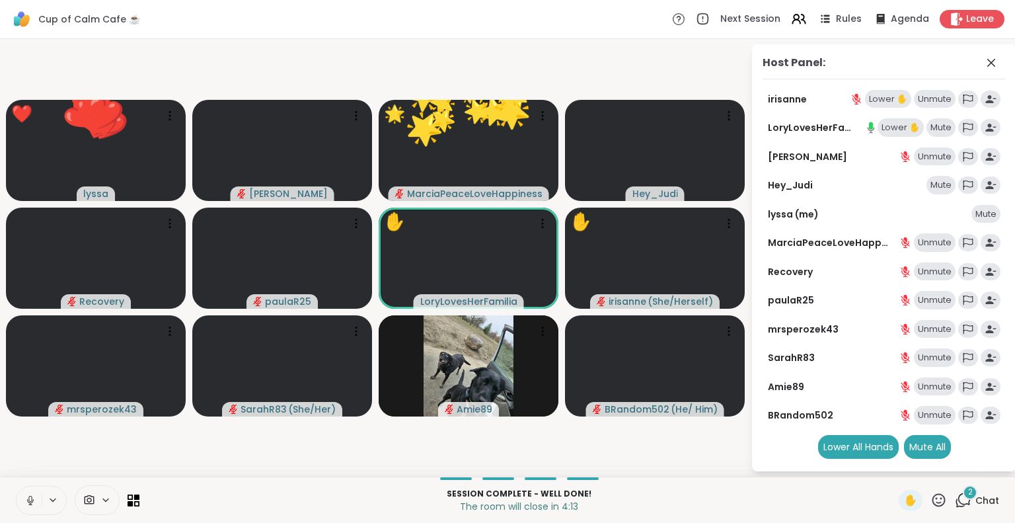
click at [933, 505] on icon at bounding box center [939, 499] width 13 height 13
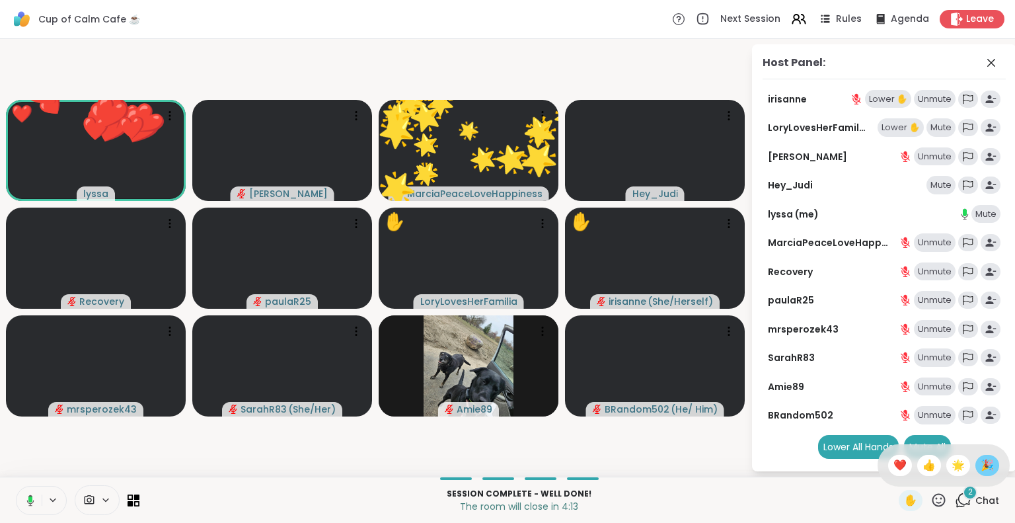
click at [981, 467] on span "🎉" at bounding box center [987, 465] width 13 height 16
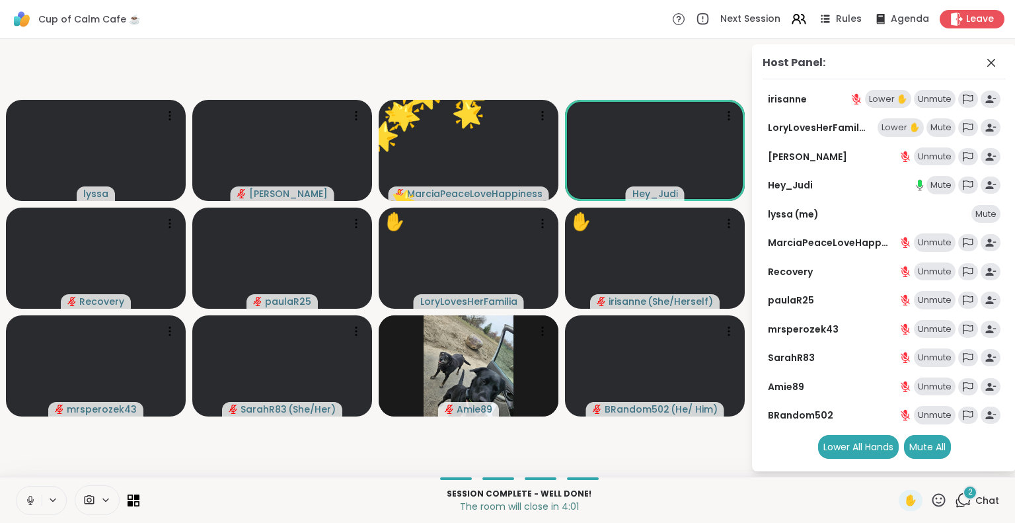
click at [933, 505] on icon at bounding box center [939, 499] width 13 height 13
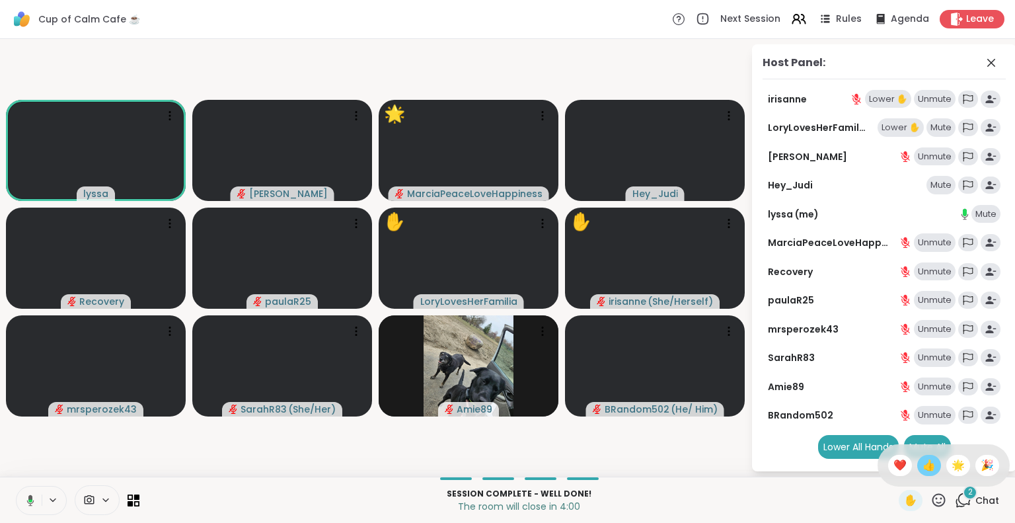
click at [918, 466] on div "👍" at bounding box center [930, 465] width 24 height 21
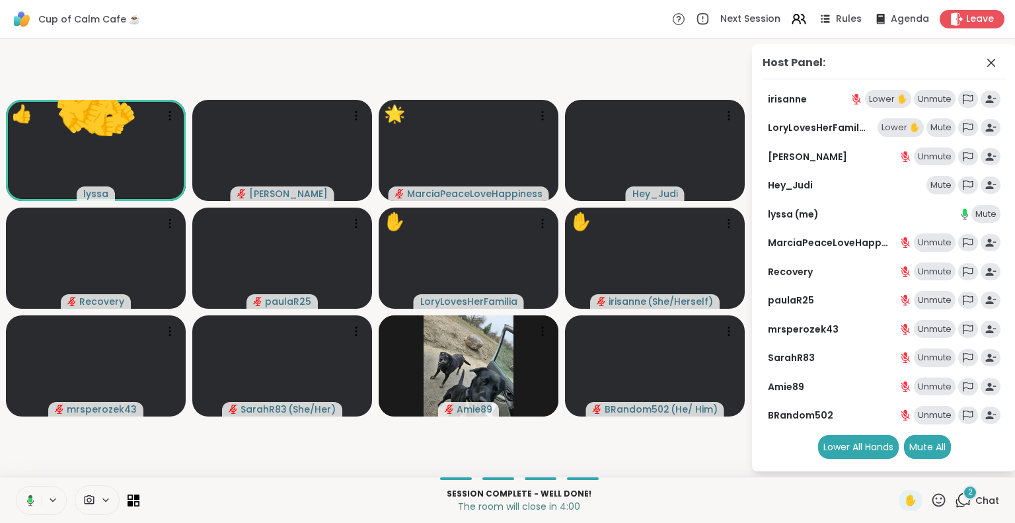
click at [933, 506] on icon at bounding box center [939, 499] width 13 height 13
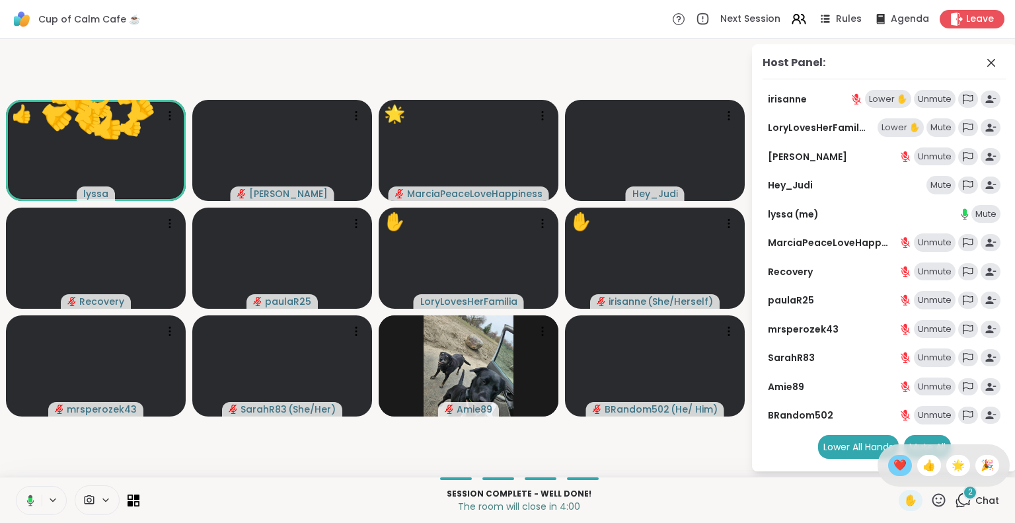
click at [894, 471] on span "❤️" at bounding box center [900, 465] width 13 height 16
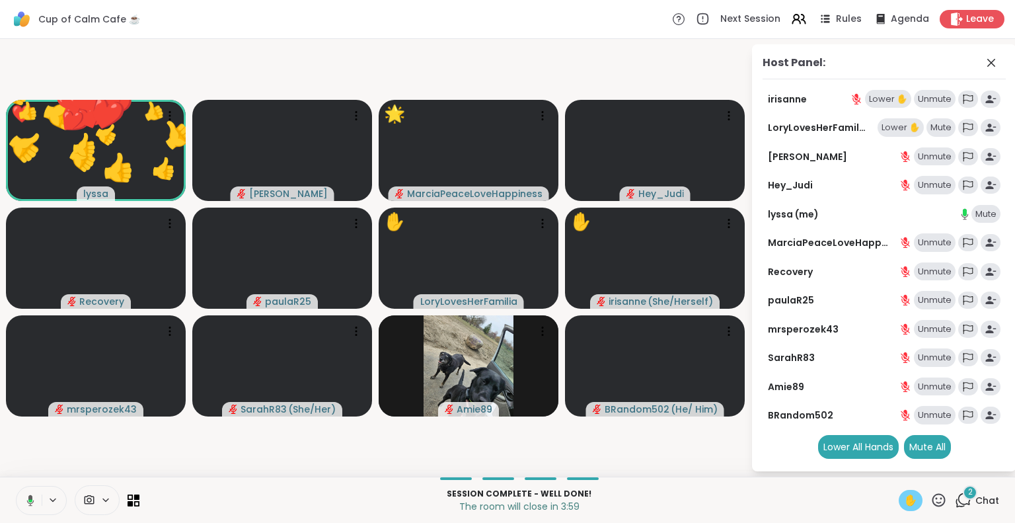
click at [910, 504] on div "✋" at bounding box center [911, 500] width 24 height 21
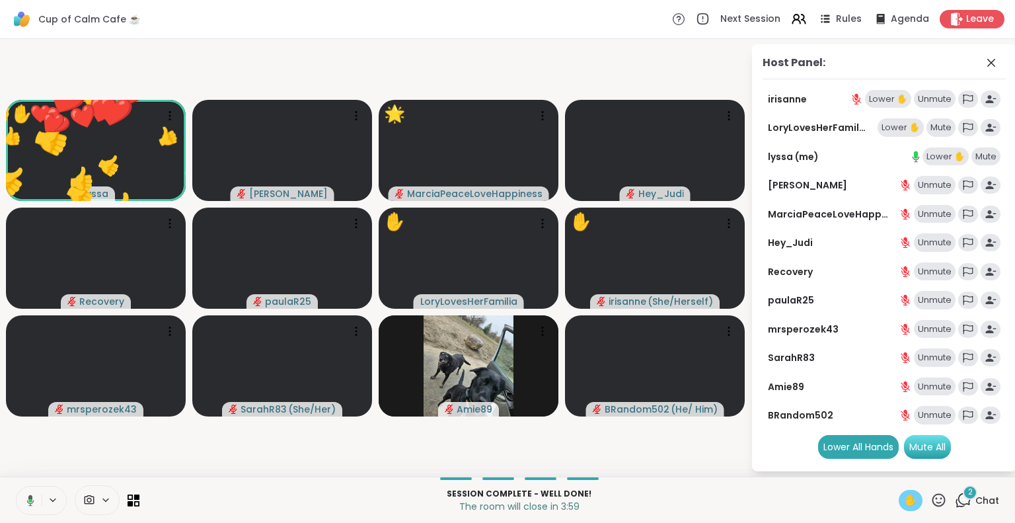
click at [943, 456] on div "Mute All" at bounding box center [927, 447] width 47 height 24
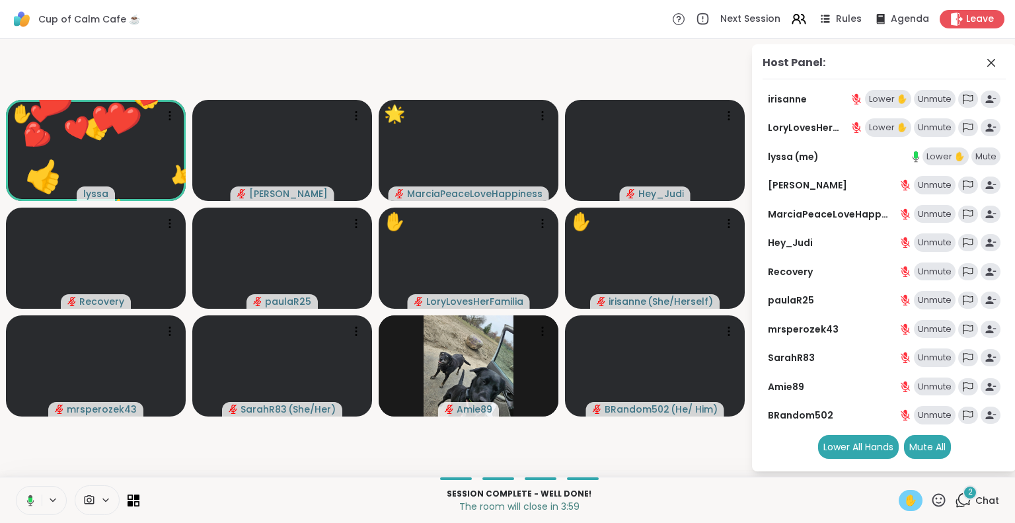
click at [933, 505] on icon at bounding box center [939, 499] width 13 height 13
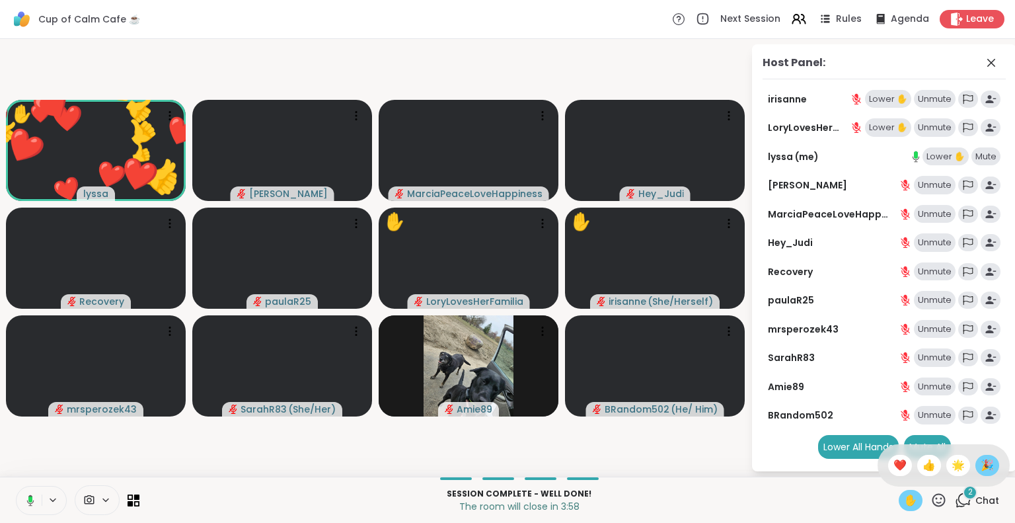
click at [981, 459] on span "🎉" at bounding box center [987, 465] width 13 height 16
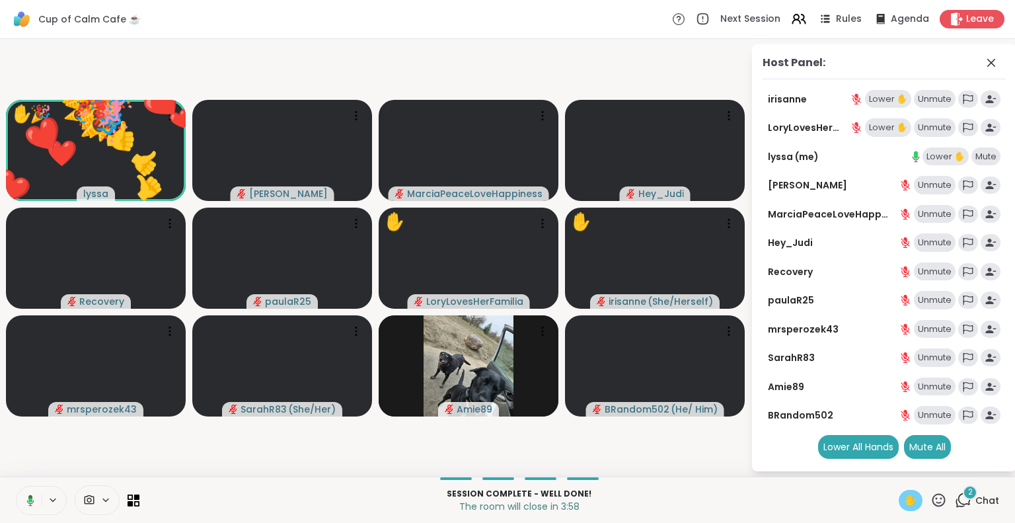
click at [934, 502] on icon at bounding box center [939, 500] width 17 height 17
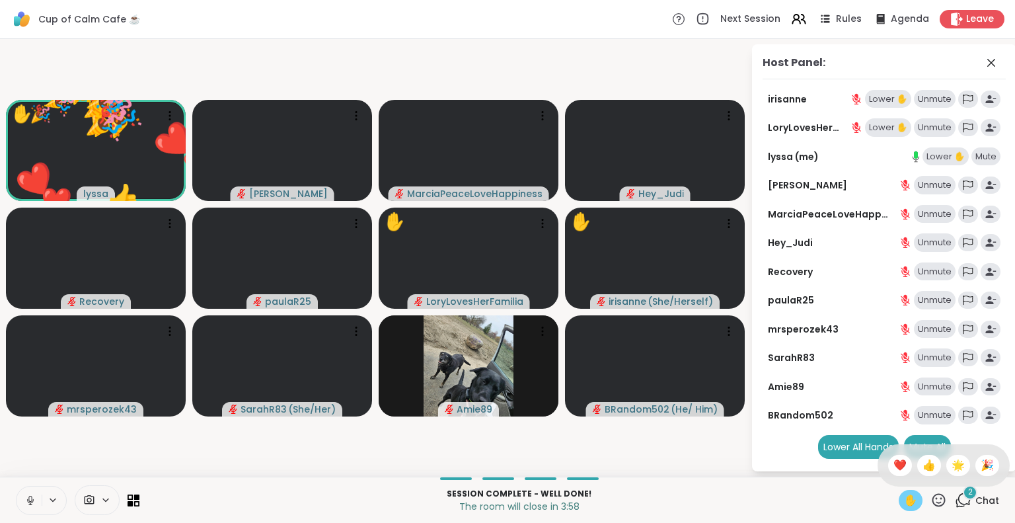
click at [904, 506] on span "✋" at bounding box center [910, 501] width 13 height 16
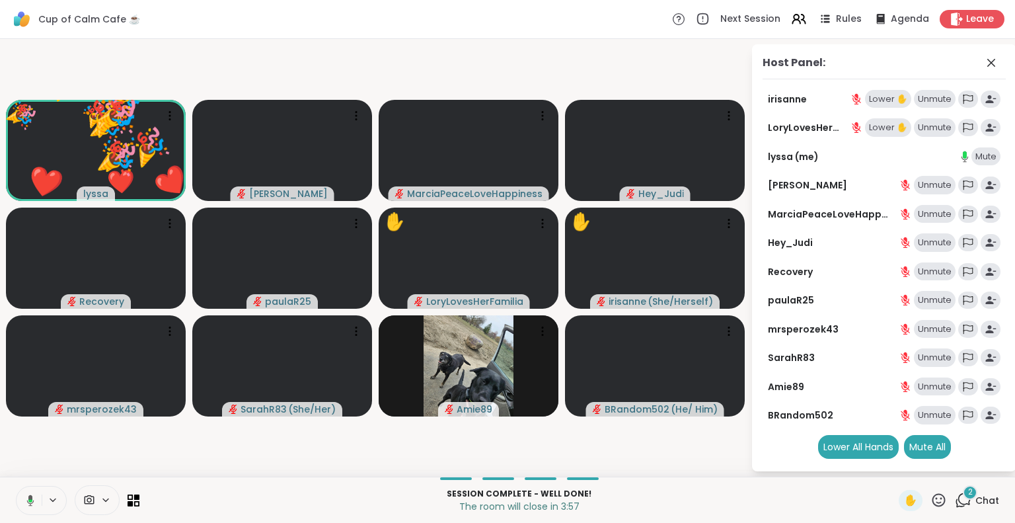
click at [931, 502] on icon at bounding box center [939, 500] width 17 height 17
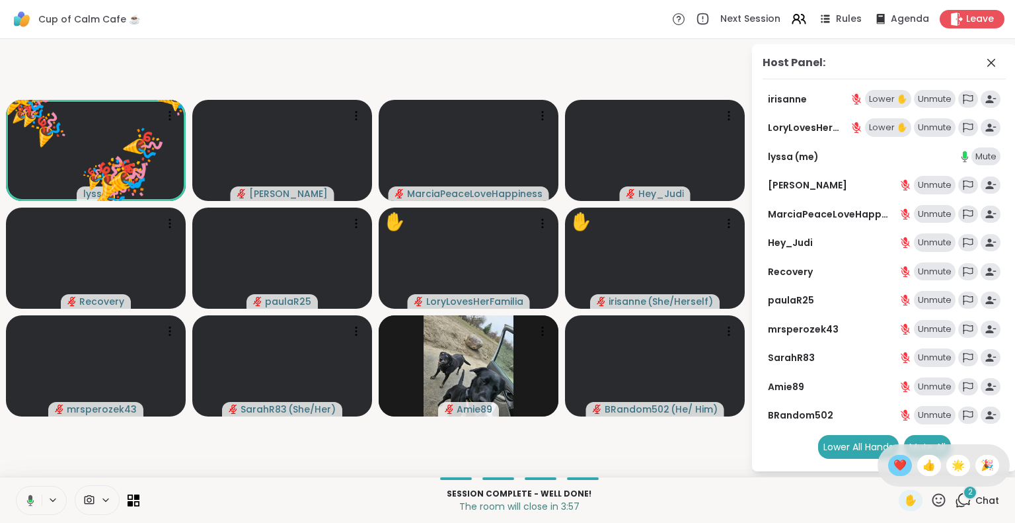
click at [894, 469] on span "❤️" at bounding box center [900, 465] width 13 height 16
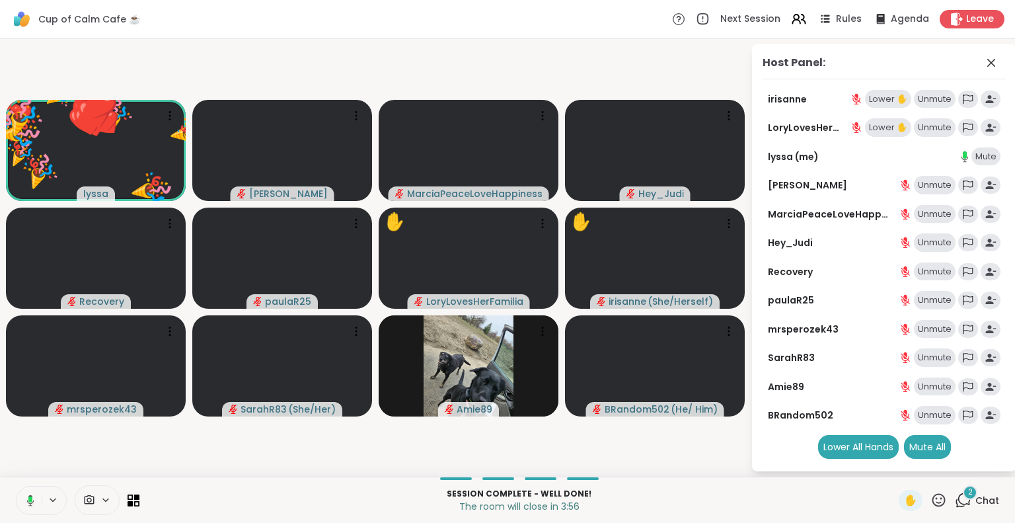
click at [932, 501] on icon at bounding box center [939, 500] width 17 height 17
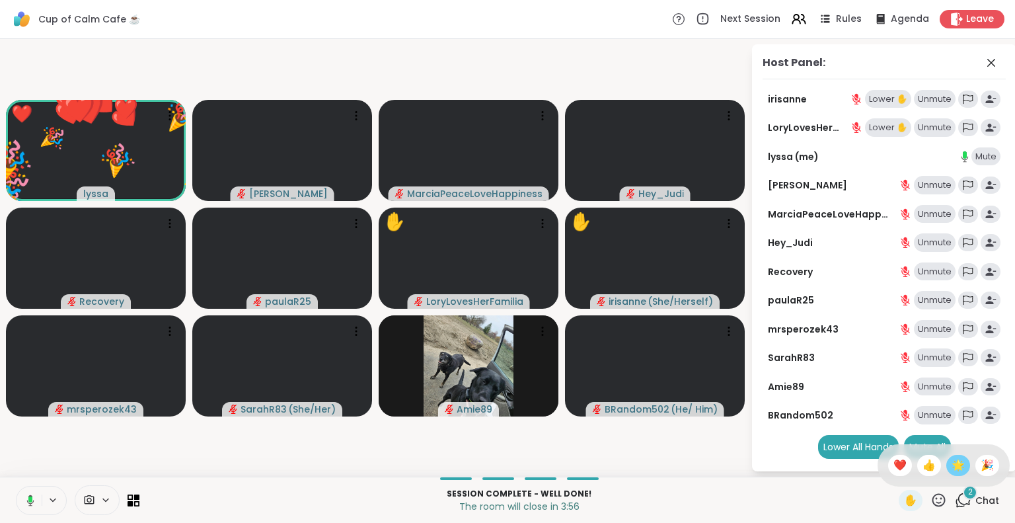
click at [952, 465] on span "🌟" at bounding box center [958, 465] width 13 height 16
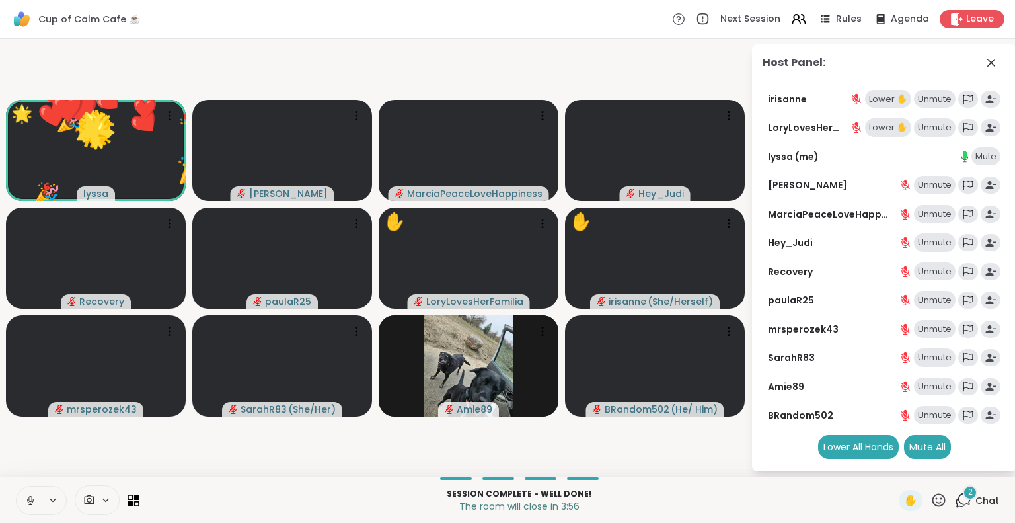
click at [932, 501] on icon at bounding box center [939, 500] width 17 height 17
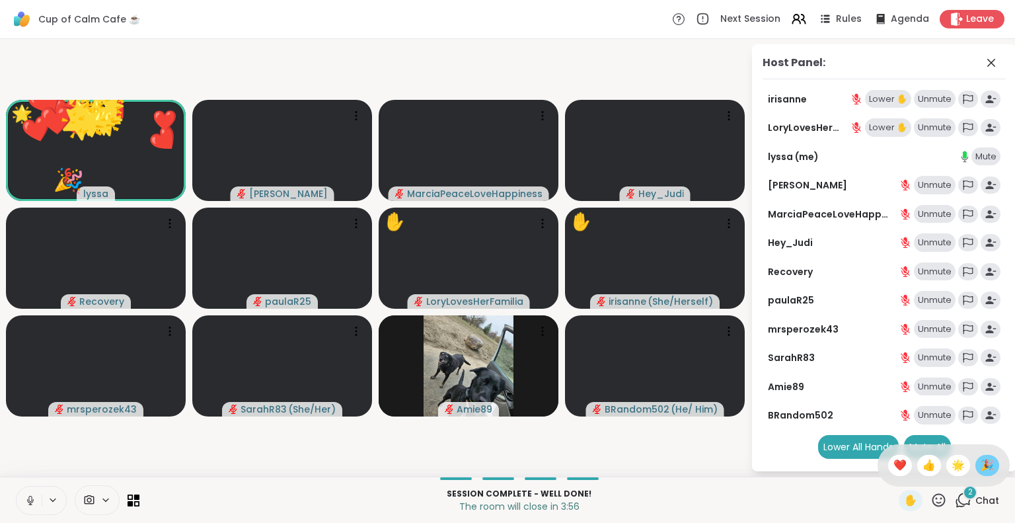
click at [981, 469] on span "🎉" at bounding box center [987, 465] width 13 height 16
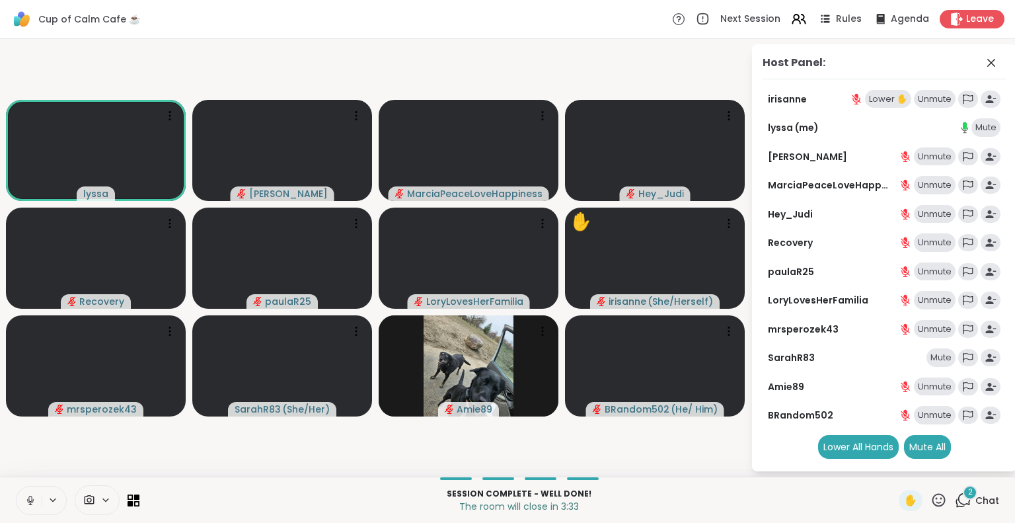
click at [29, 494] on icon at bounding box center [30, 500] width 12 height 12
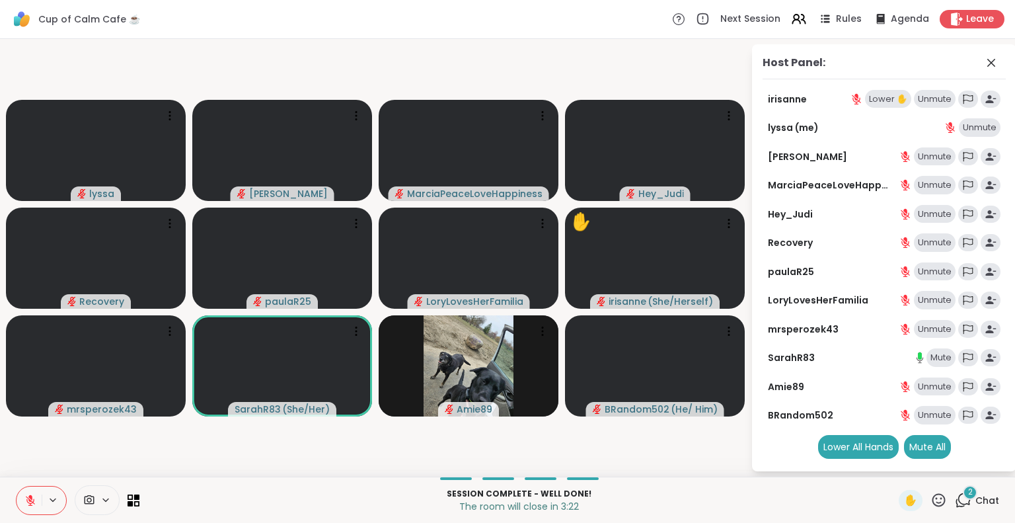
click at [1, 486] on div "Session Complete - well done! The room will close in 3:22 ✋ 2 Chat" at bounding box center [507, 500] width 1015 height 46
click at [933, 498] on icon at bounding box center [939, 500] width 17 height 17
click at [894, 463] on span "❤️" at bounding box center [900, 465] width 13 height 16
click at [35, 493] on button at bounding box center [29, 501] width 25 height 28
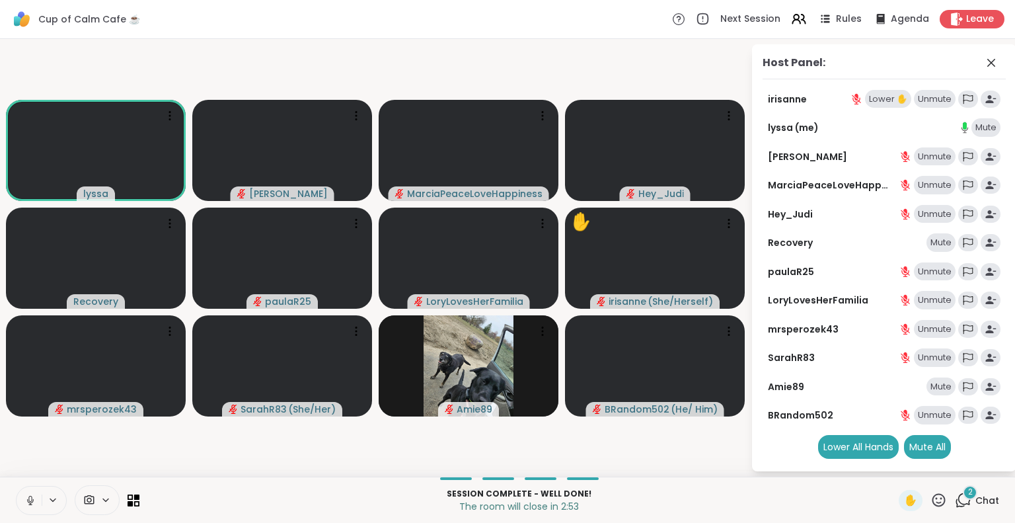
click at [29, 494] on icon at bounding box center [30, 500] width 12 height 12
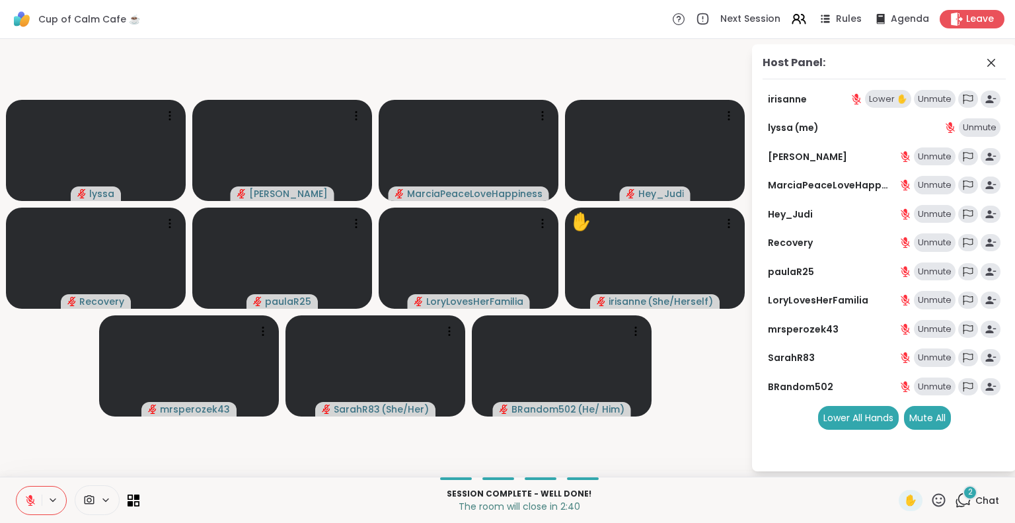
click at [32, 497] on icon at bounding box center [30, 496] width 4 height 5
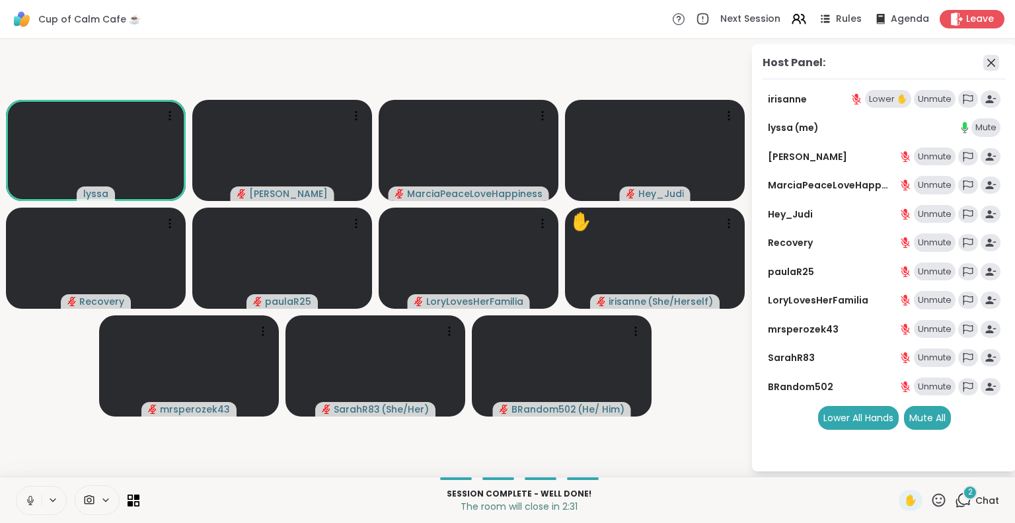
click at [993, 61] on icon at bounding box center [992, 63] width 16 height 16
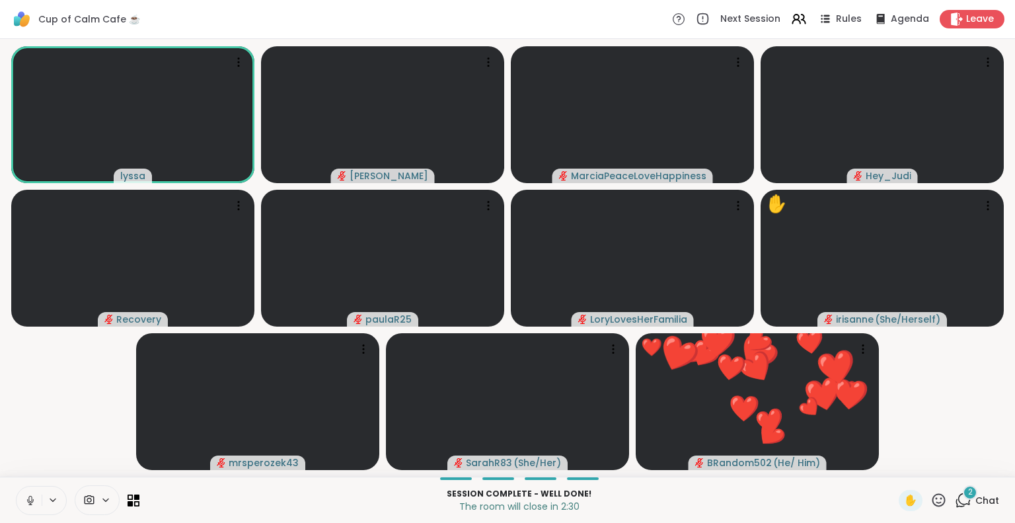
click at [963, 498] on div "2" at bounding box center [970, 492] width 15 height 15
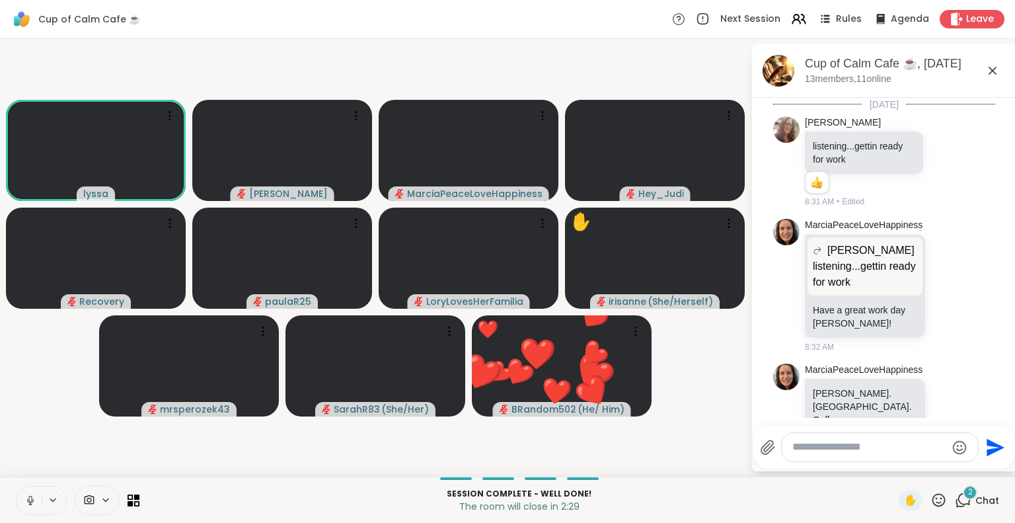
scroll to position [2540, 0]
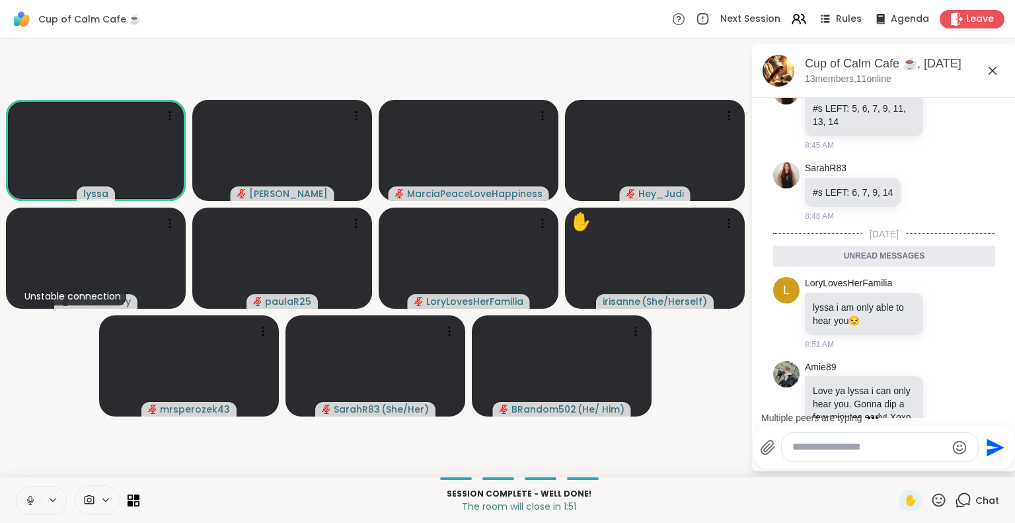
click at [19, 491] on button at bounding box center [29, 501] width 25 height 28
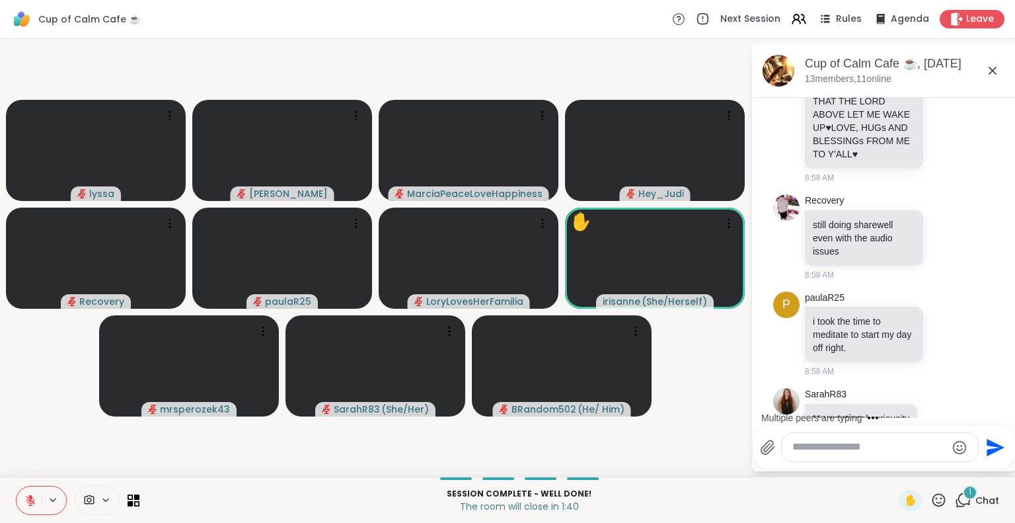
scroll to position [3049, 0]
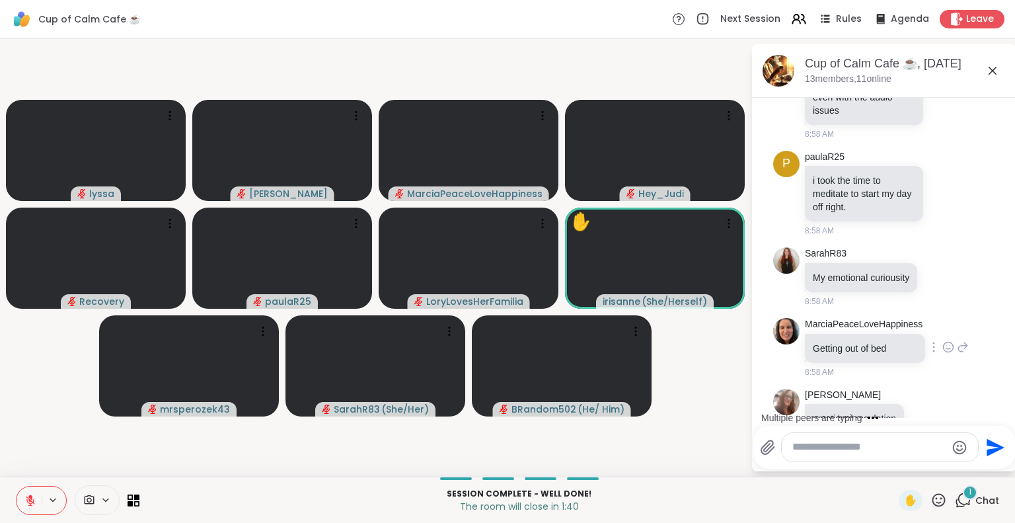
click at [945, 340] on icon at bounding box center [949, 346] width 12 height 13
click at [970, 253] on div "SarahR83 My emotional curiousity 8:58 AM" at bounding box center [884, 277] width 222 height 71
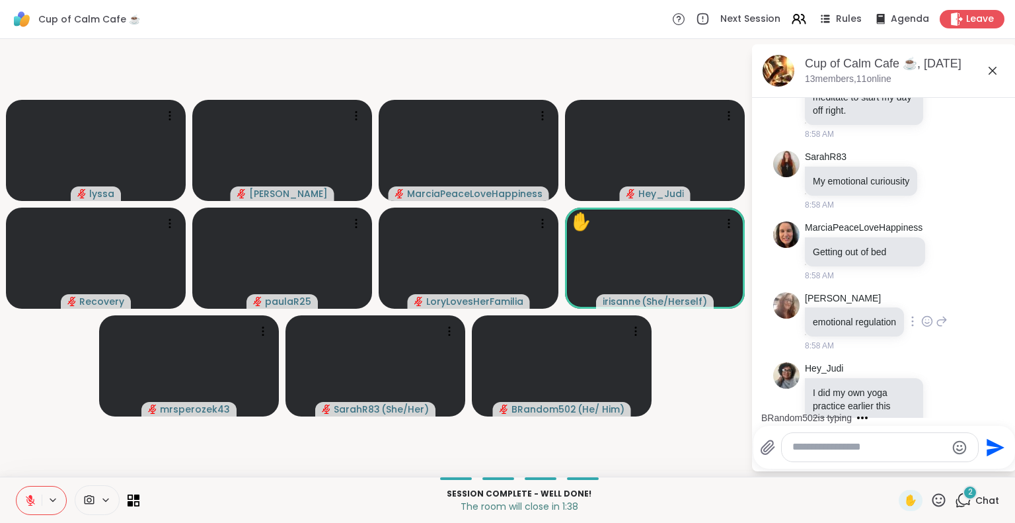
click at [939, 308] on div "dodi emotional regulation 8:58 AM" at bounding box center [876, 322] width 143 height 60
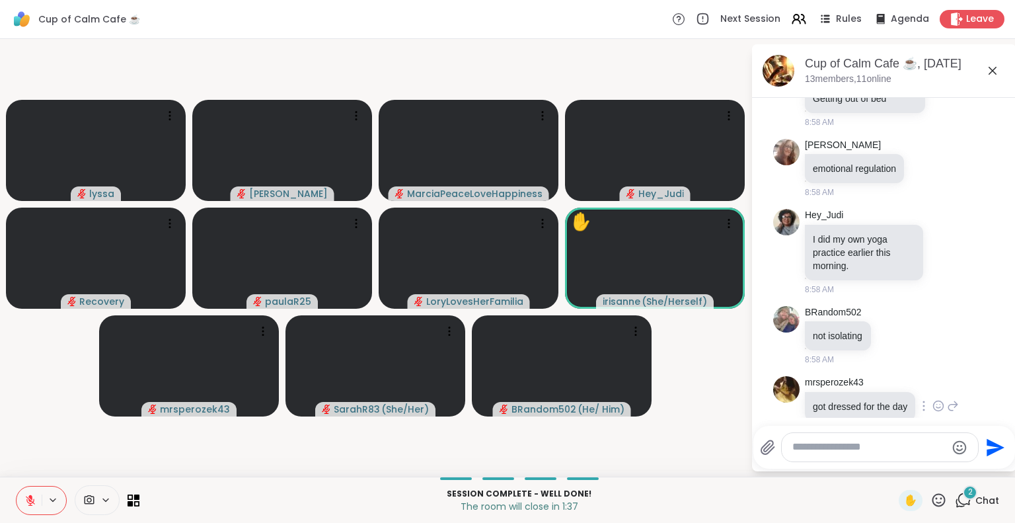
click at [949, 397] on div "mrsperozek43 got dressed for the day 8:58 AM" at bounding box center [882, 406] width 154 height 60
click at [933, 399] on icon at bounding box center [939, 405] width 12 height 13
click at [933, 379] on div "Select Reaction: Heart" at bounding box center [939, 385] width 12 height 12
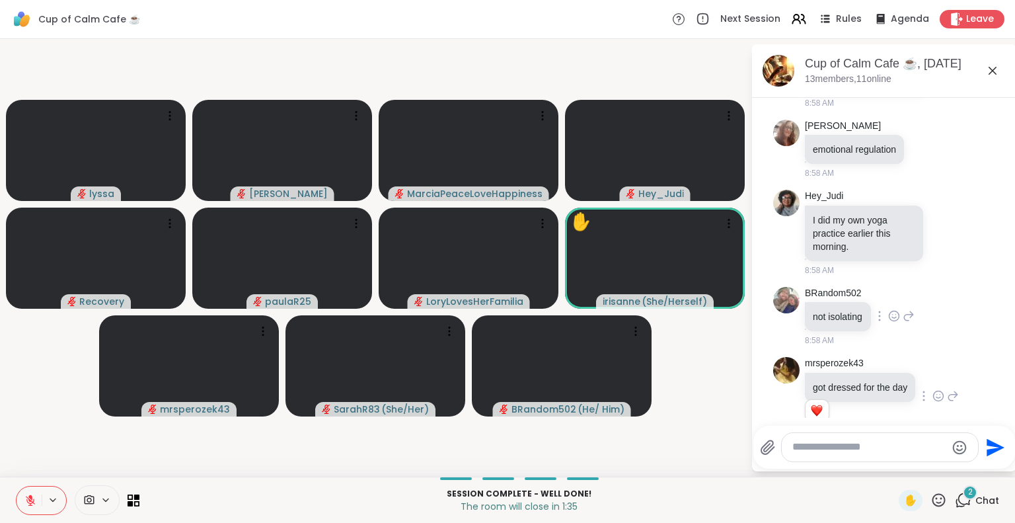
click at [894, 309] on icon at bounding box center [895, 315] width 12 height 13
click at [894, 289] on div "Select Reaction: Heart" at bounding box center [895, 295] width 12 height 12
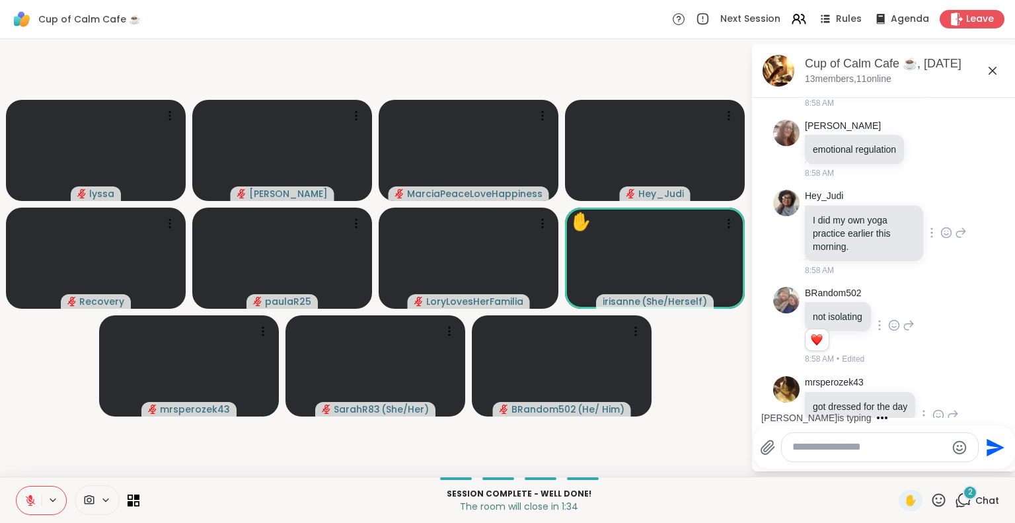
click at [926, 225] on div at bounding box center [932, 233] width 12 height 16
click at [945, 231] on icon at bounding box center [945, 231] width 0 height 0
click at [941, 206] on div "Select Reaction: Heart" at bounding box center [947, 212] width 12 height 12
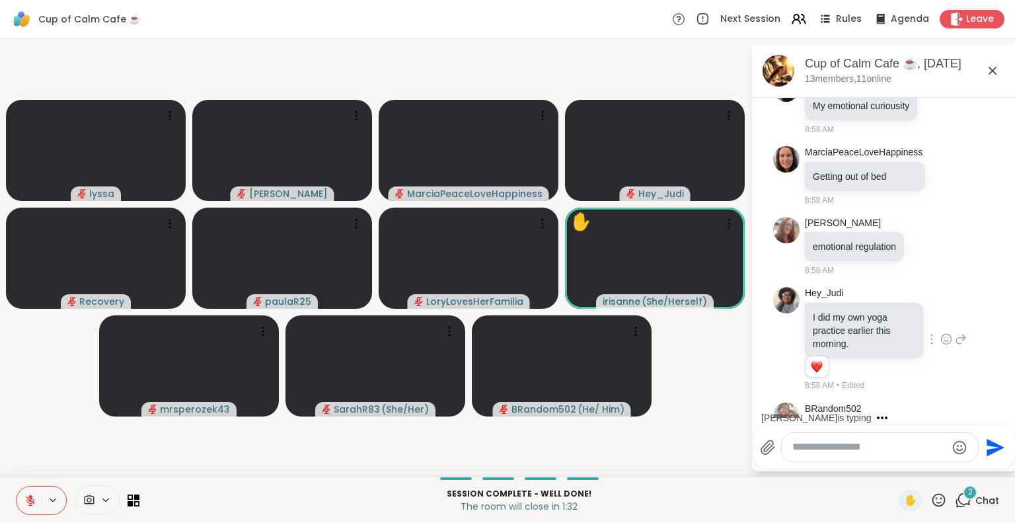
scroll to position [3198, 0]
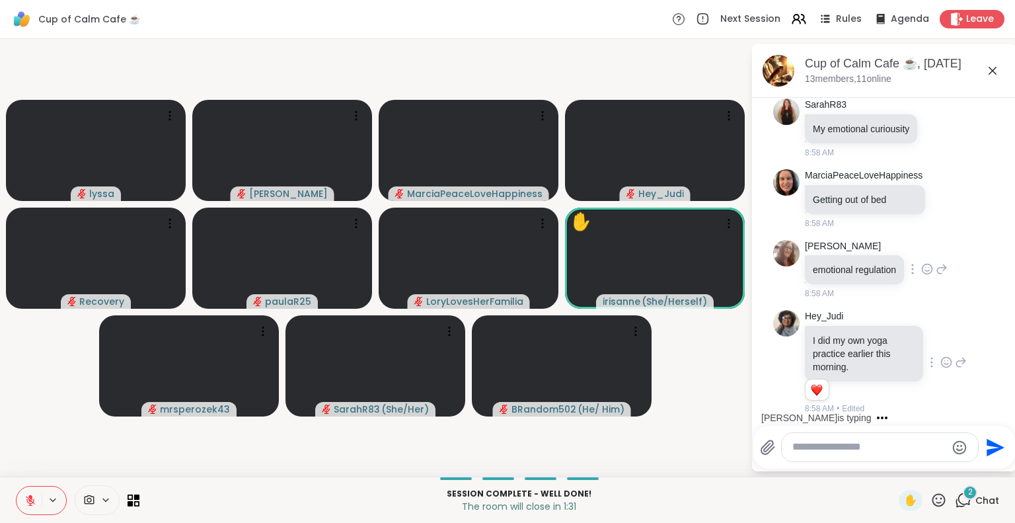
click at [914, 264] on icon at bounding box center [913, 269] width 3 height 11
click at [935, 240] on div "dodi emotional regulation 8:58 AM" at bounding box center [876, 270] width 143 height 60
click at [928, 262] on icon at bounding box center [928, 268] width 12 height 13
click at [926, 241] on span "Select Reaction: Heart" at bounding box center [928, 247] width 12 height 13
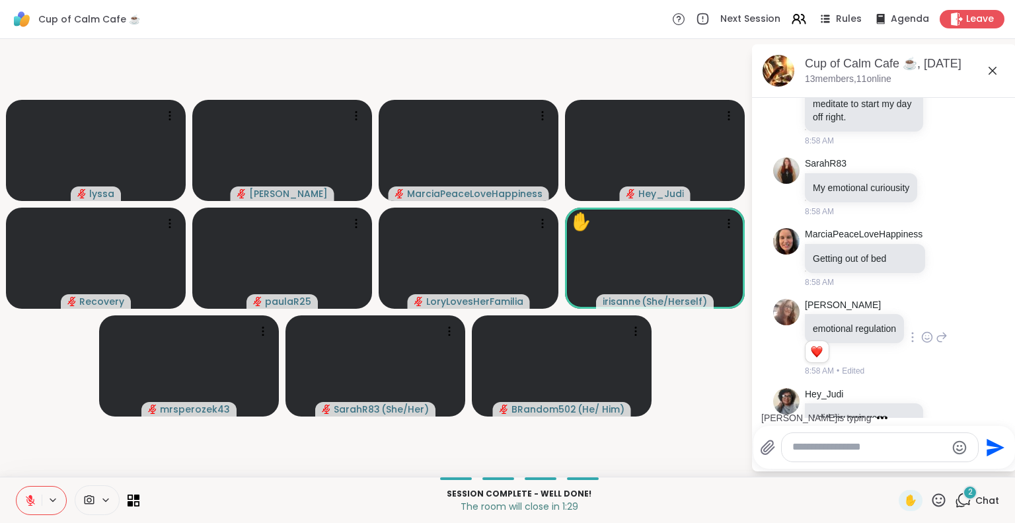
scroll to position [3120, 0]
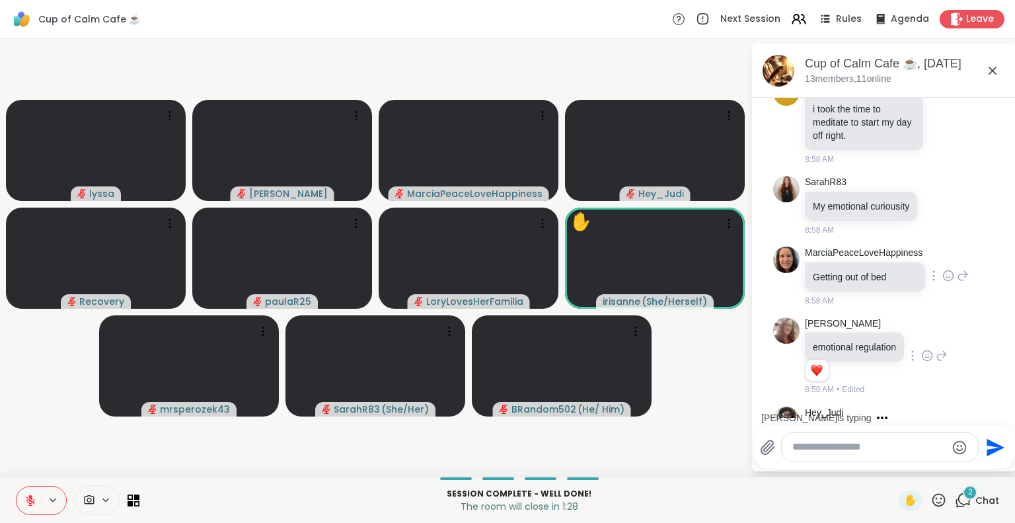
click at [928, 268] on div at bounding box center [934, 276] width 12 height 16
click at [964, 171] on div "SarahR83 My emotional curiousity 8:58 AM" at bounding box center [884, 206] width 222 height 71
click at [933, 272] on icon at bounding box center [933, 276] width 1 height 9
click at [951, 241] on div "MarciaPeaceLoveHappiness Getting out of bed 8:58 AM" at bounding box center [884, 276] width 222 height 71
click at [943, 269] on icon at bounding box center [949, 275] width 12 height 13
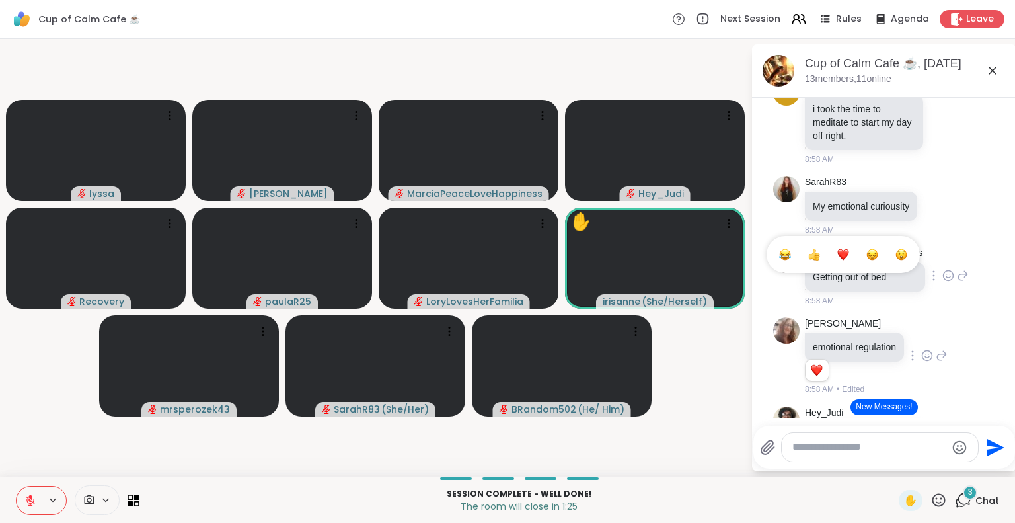
click at [841, 249] on div "Select Reaction: Heart" at bounding box center [844, 255] width 12 height 12
click at [926, 201] on icon at bounding box center [926, 205] width 1 height 9
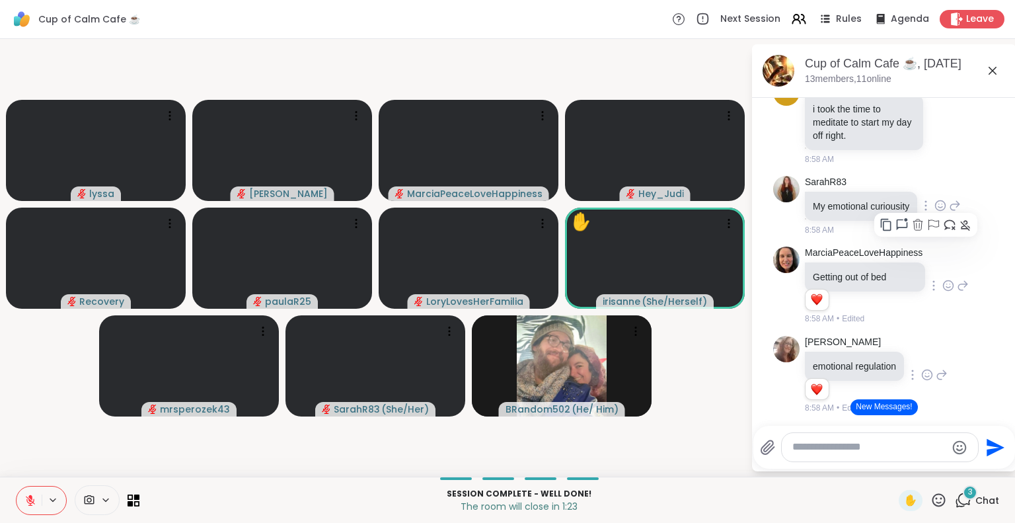
click at [948, 176] on div "SarahR83 My emotional curiousity 8:58 AM" at bounding box center [883, 206] width 156 height 60
click at [936, 200] on icon at bounding box center [941, 205] width 10 height 10
click at [935, 178] on div "Select Reaction: Heart" at bounding box center [941, 184] width 12 height 12
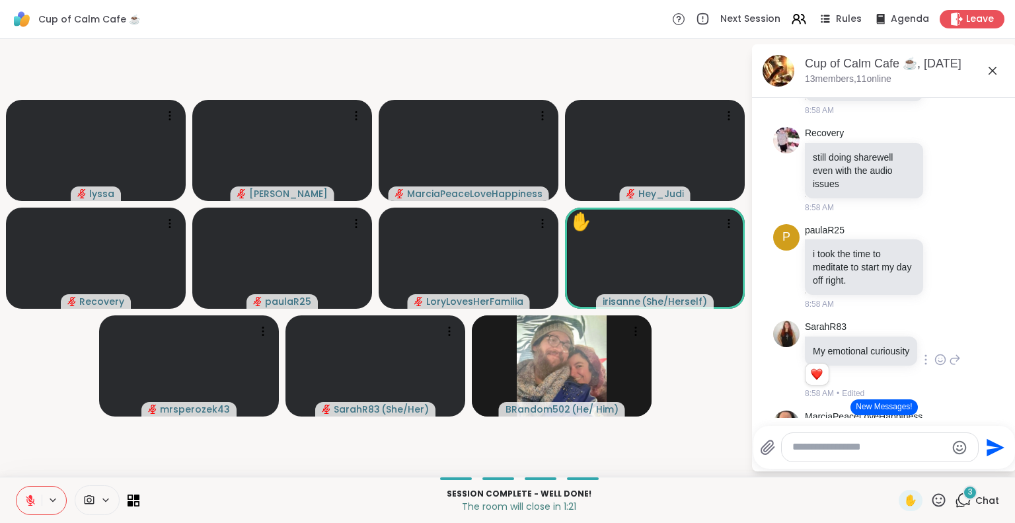
scroll to position [2974, 0]
click at [932, 263] on icon at bounding box center [932, 267] width 1 height 9
click at [942, 263] on icon at bounding box center [947, 268] width 10 height 10
click at [941, 241] on div "Select Reaction: Heart" at bounding box center [947, 247] width 12 height 12
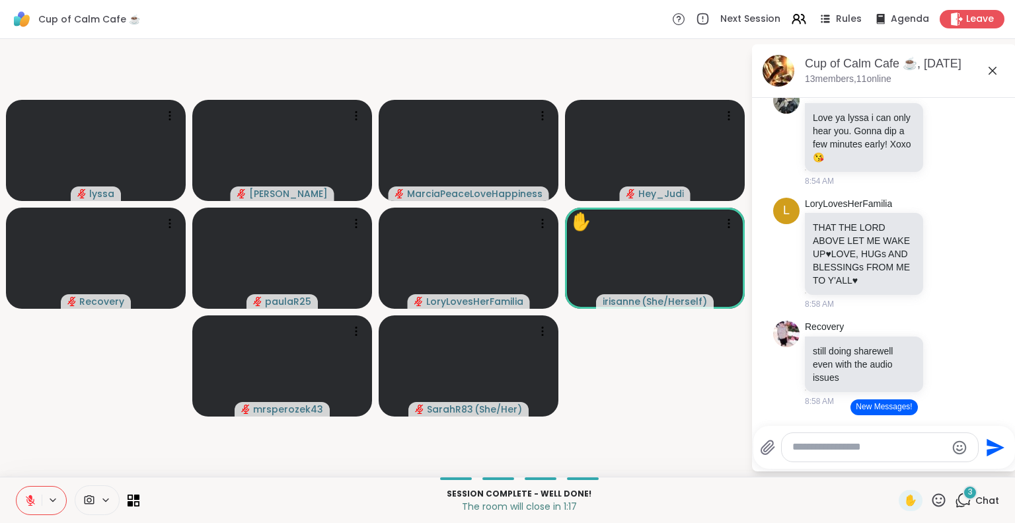
scroll to position [2761, 0]
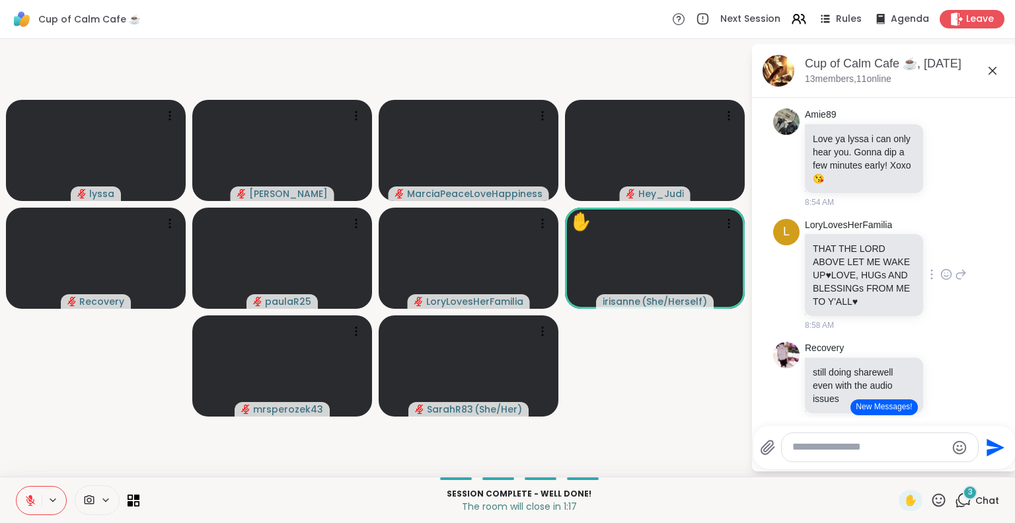
click at [941, 268] on icon at bounding box center [947, 274] width 12 height 13
click at [941, 247] on div "Select Reaction: Heart" at bounding box center [947, 253] width 12 height 12
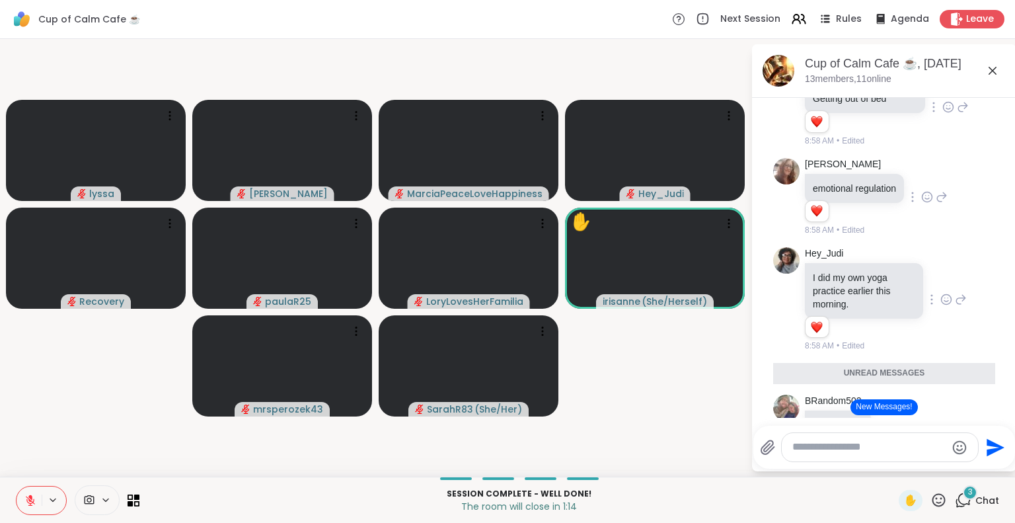
scroll to position [3520, 0]
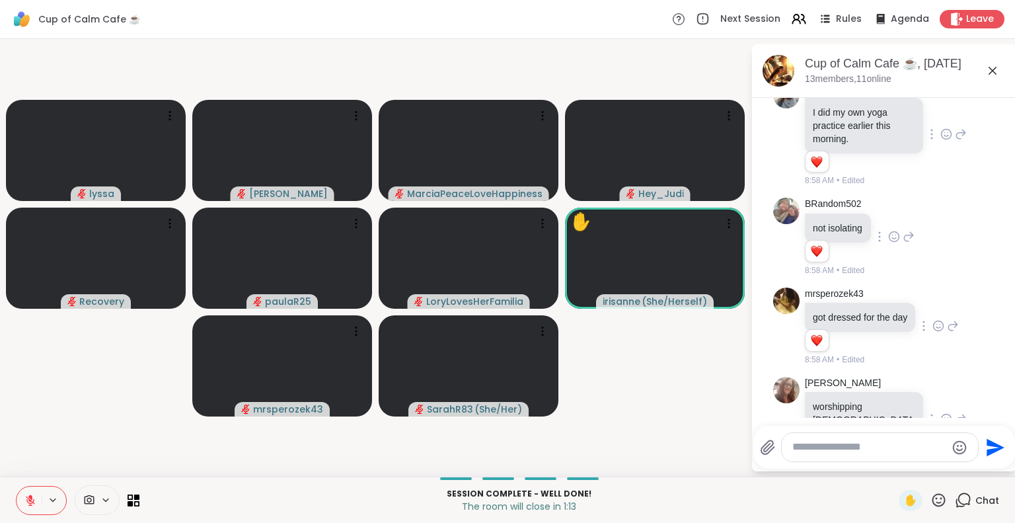
click at [957, 415] on icon at bounding box center [961, 419] width 9 height 9
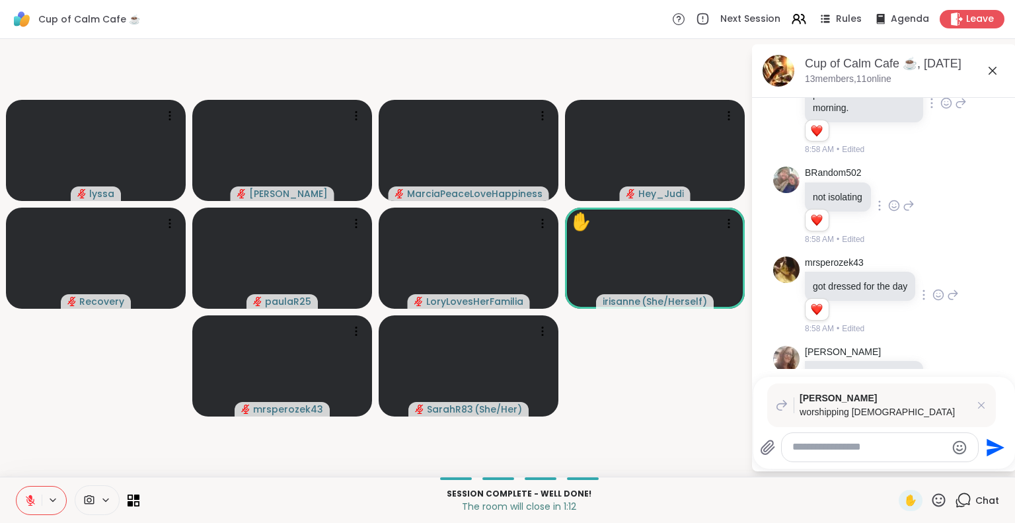
click at [941, 381] on icon at bounding box center [947, 387] width 12 height 13
click at [933, 354] on button "Select Reaction: Heart" at bounding box center [946, 367] width 26 height 26
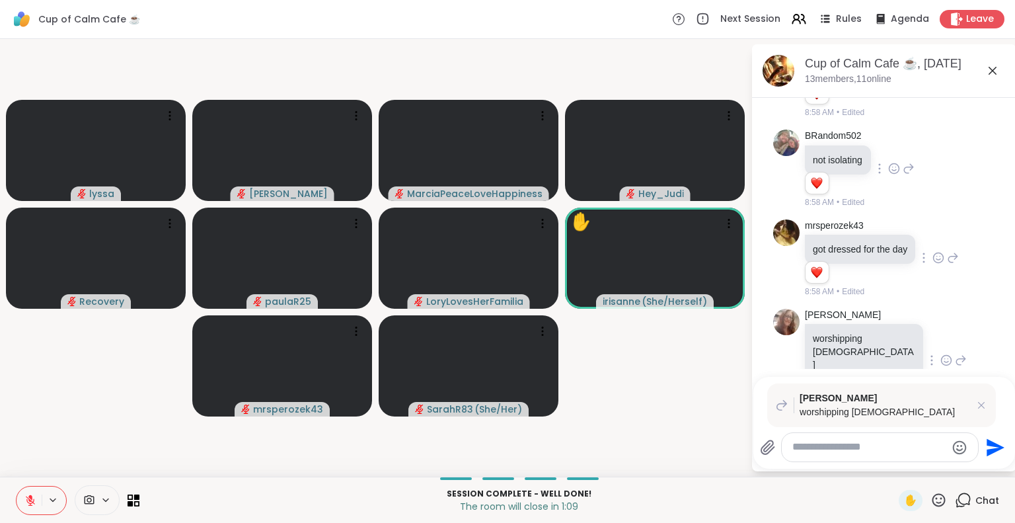
click at [996, 68] on icon at bounding box center [993, 71] width 16 height 16
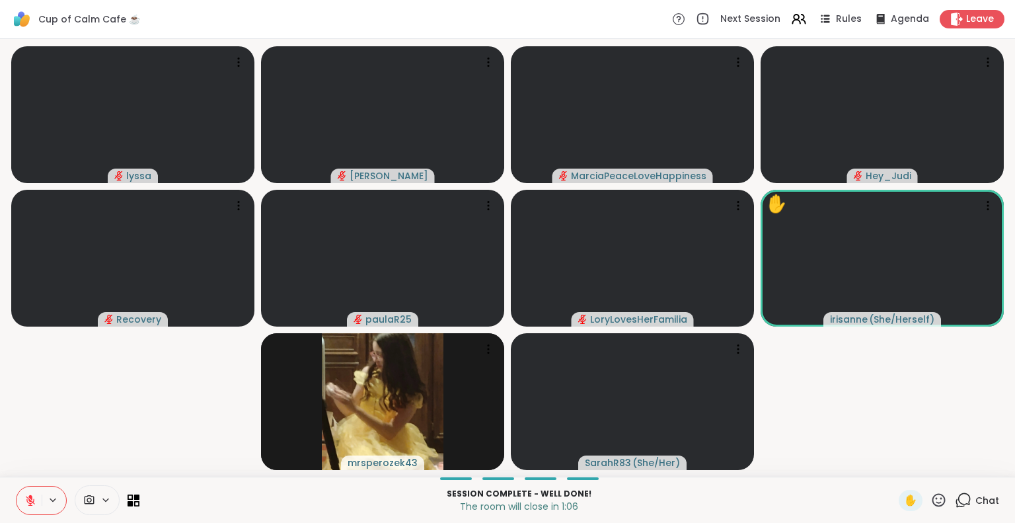
click at [24, 497] on icon at bounding box center [30, 500] width 12 height 12
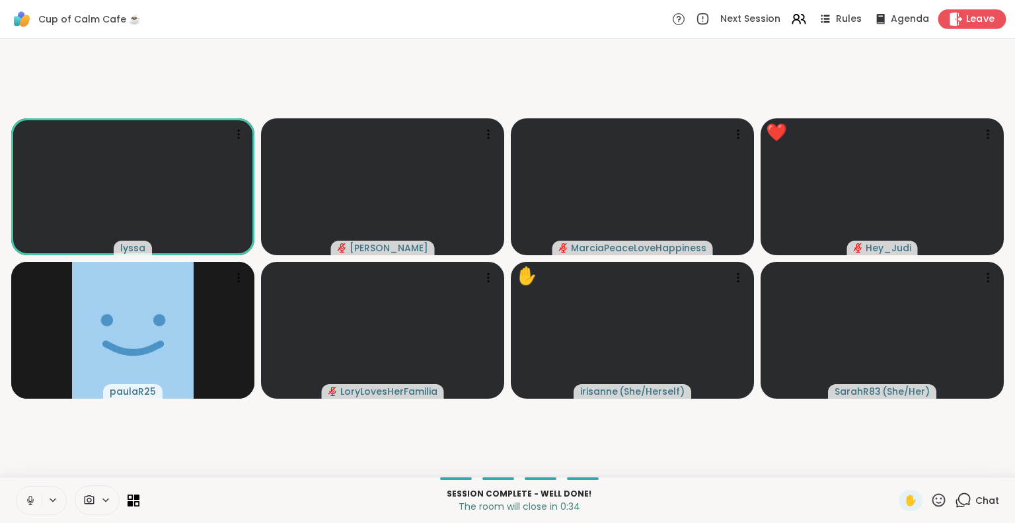
click at [976, 21] on span "Leave" at bounding box center [981, 20] width 29 height 14
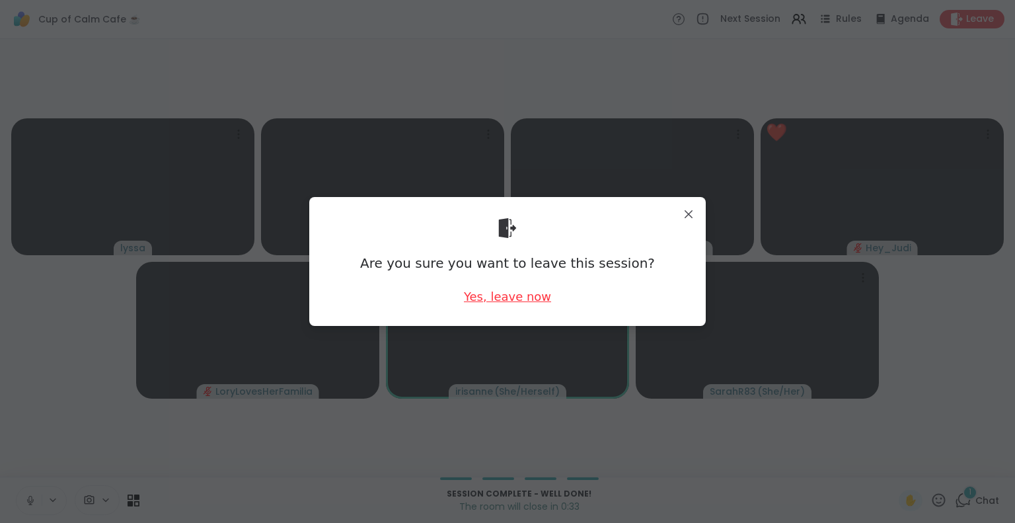
click at [487, 296] on div "Yes, leave now" at bounding box center [507, 296] width 87 height 17
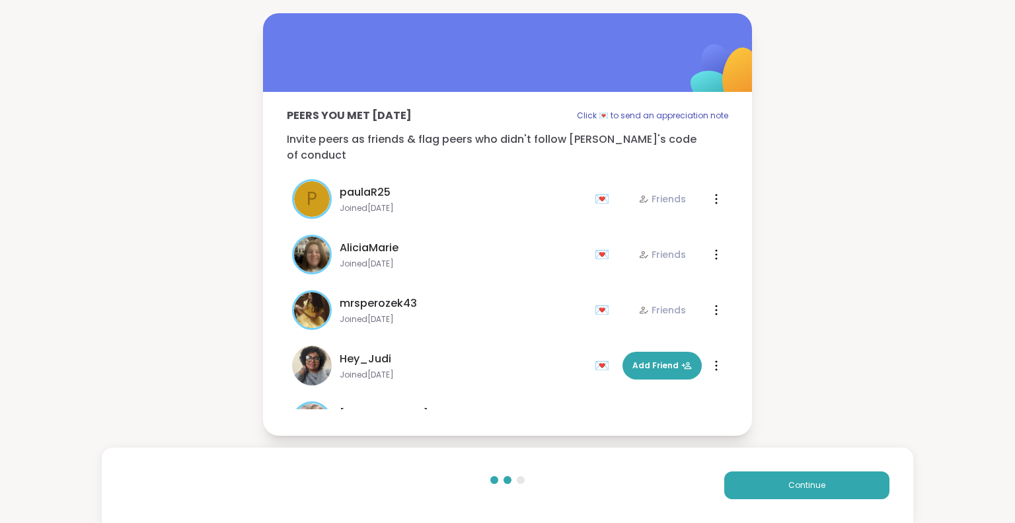
click at [780, 475] on button "Continue" at bounding box center [807, 485] width 165 height 28
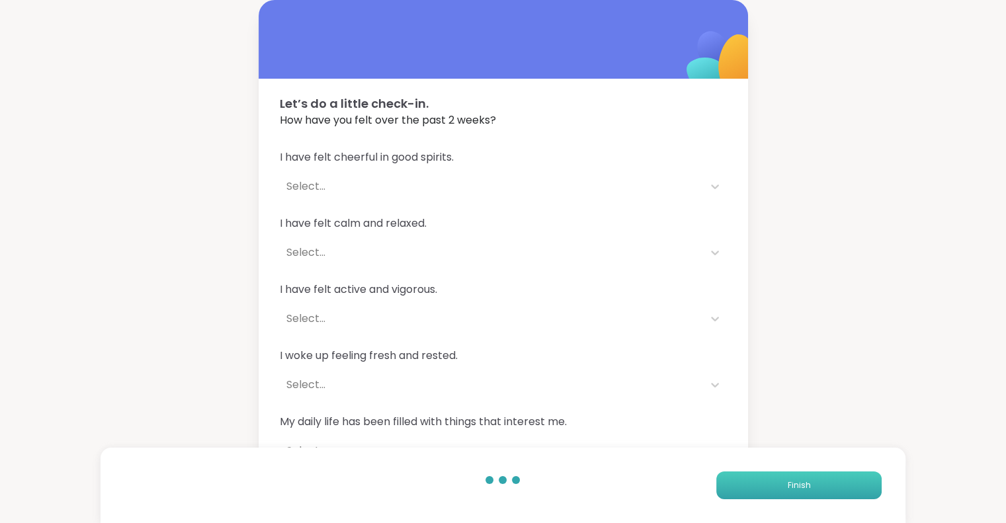
click at [755, 483] on button "Finish" at bounding box center [798, 485] width 165 height 28
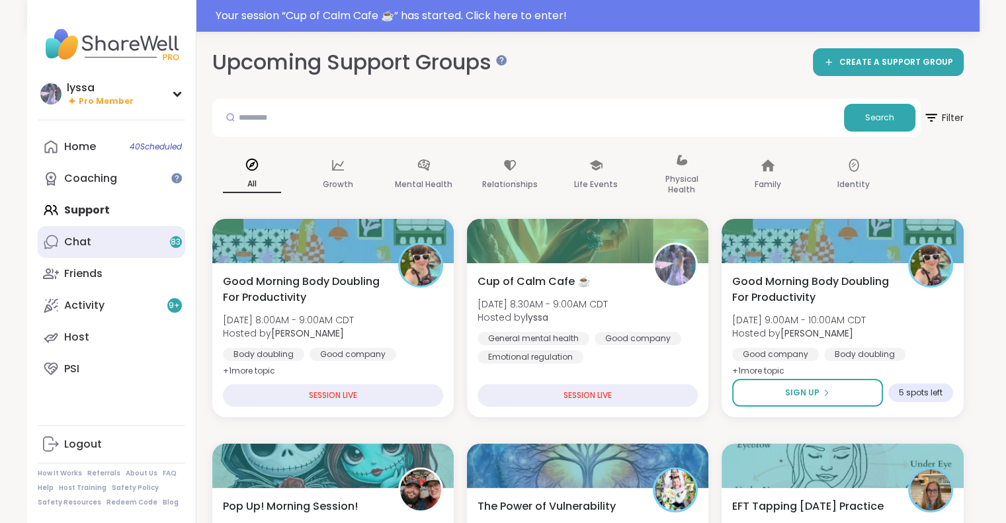
click at [95, 237] on link "Chat 83" at bounding box center [111, 242] width 147 height 32
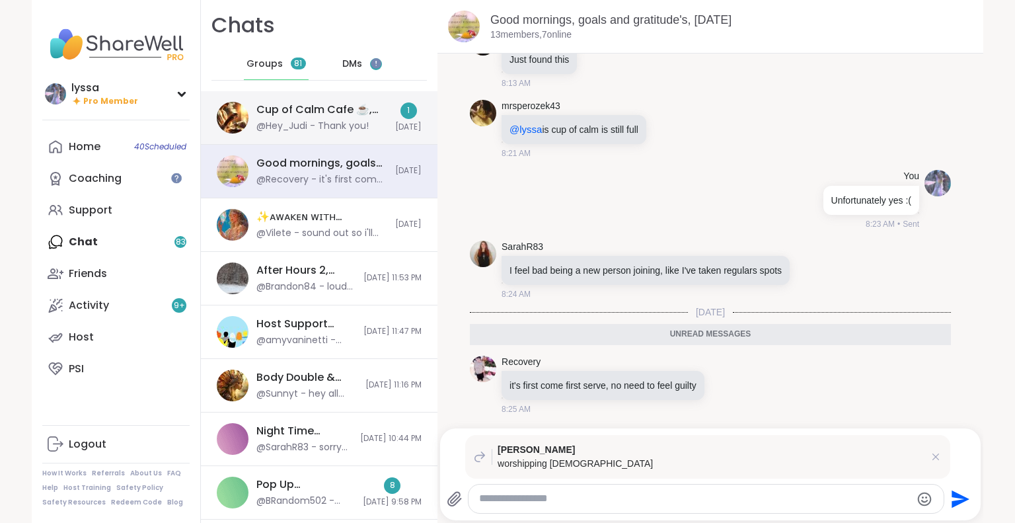
click at [305, 108] on div "Cup of Calm Cafe ☕️, Sep 10" at bounding box center [322, 109] width 131 height 15
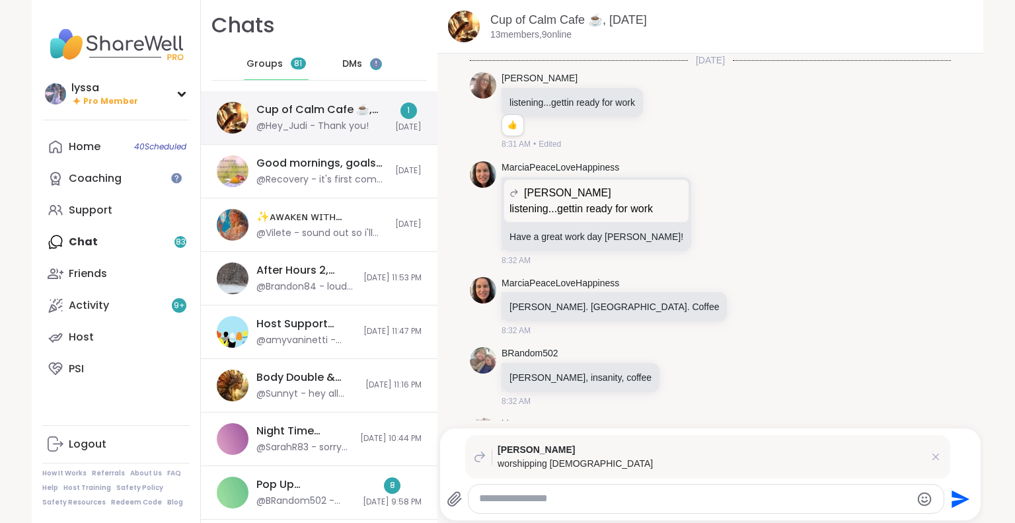
scroll to position [3058, 0]
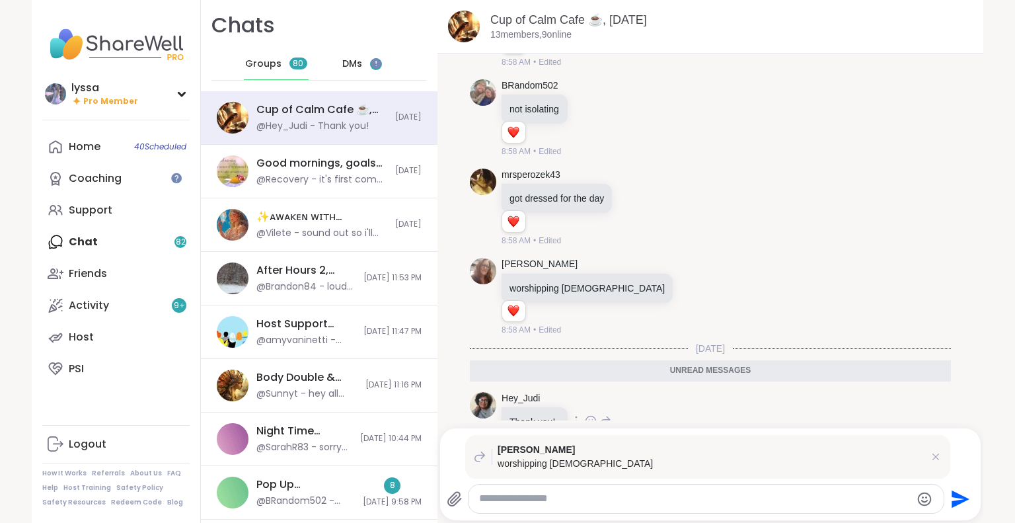
click at [585, 415] on icon at bounding box center [591, 421] width 12 height 13
click at [585, 394] on div "Select Reaction: Heart" at bounding box center [591, 400] width 12 height 12
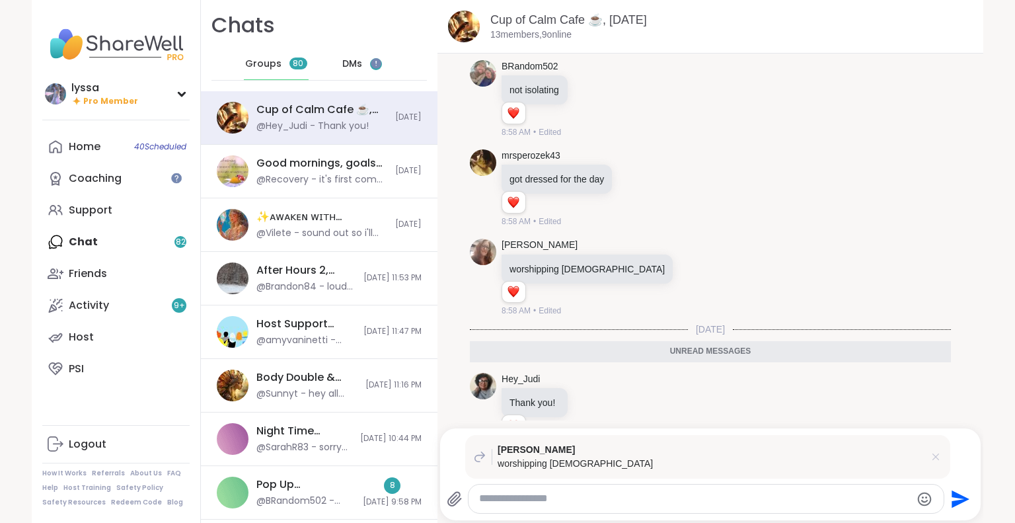
click at [932, 456] on icon at bounding box center [935, 456] width 13 height 13
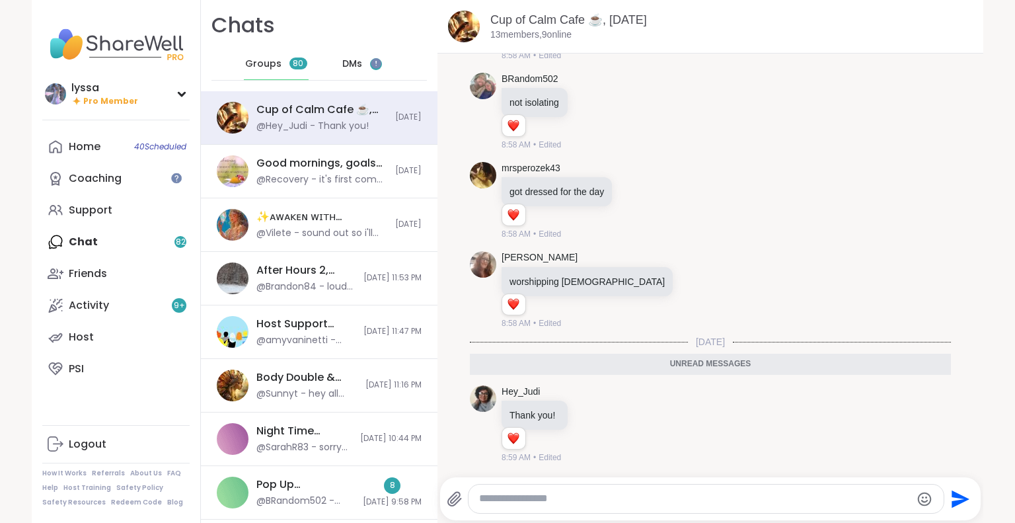
scroll to position [3028, 0]
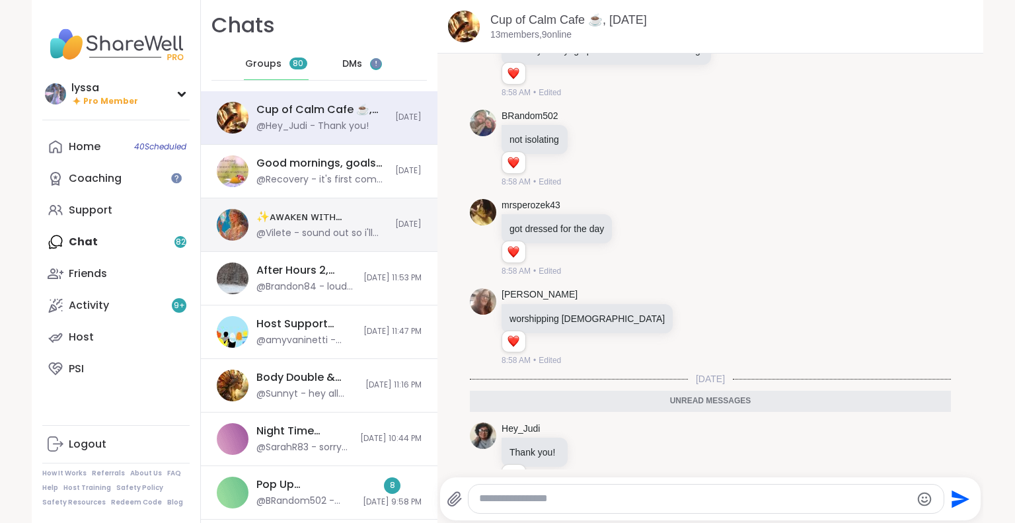
click at [234, 227] on img at bounding box center [233, 225] width 32 height 32
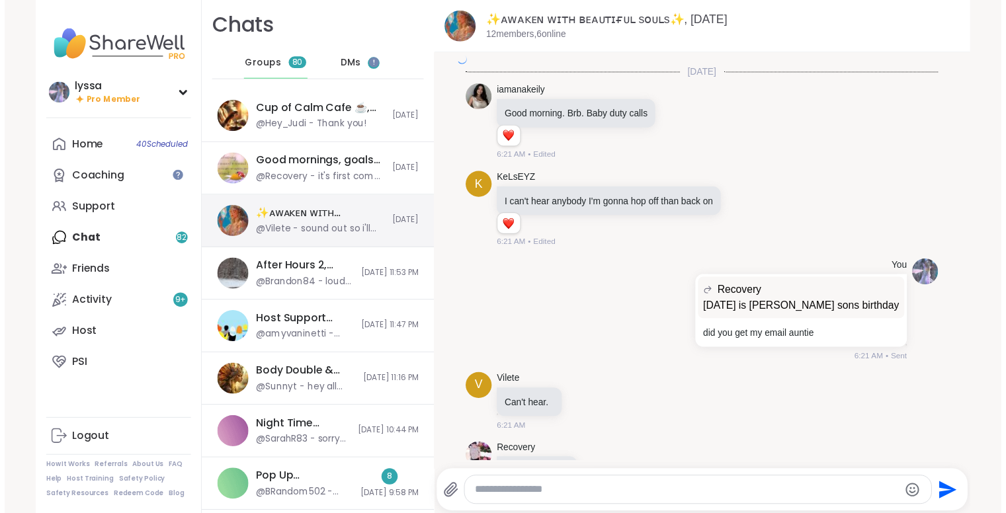
scroll to position [2788, 0]
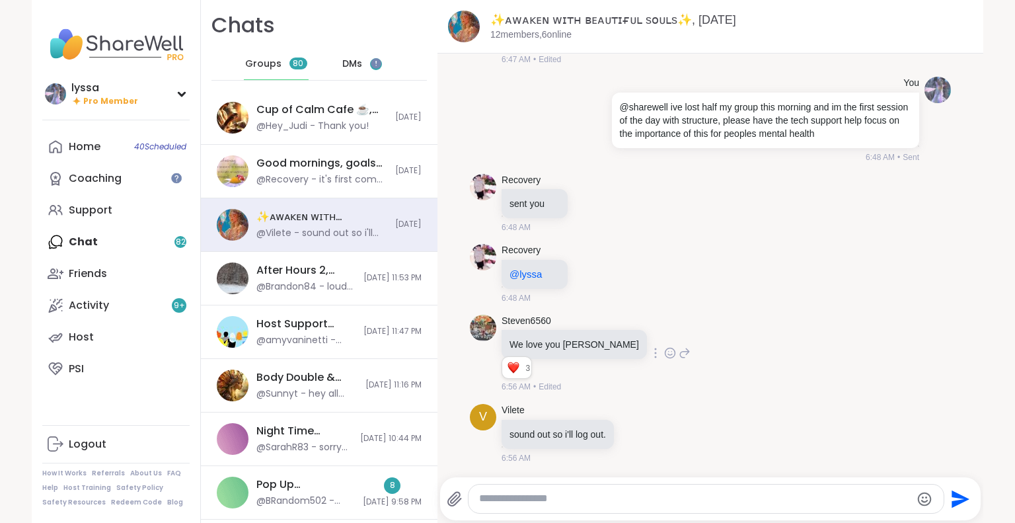
click at [664, 351] on icon at bounding box center [670, 352] width 12 height 13
click at [138, 198] on link "Support" at bounding box center [115, 210] width 147 height 32
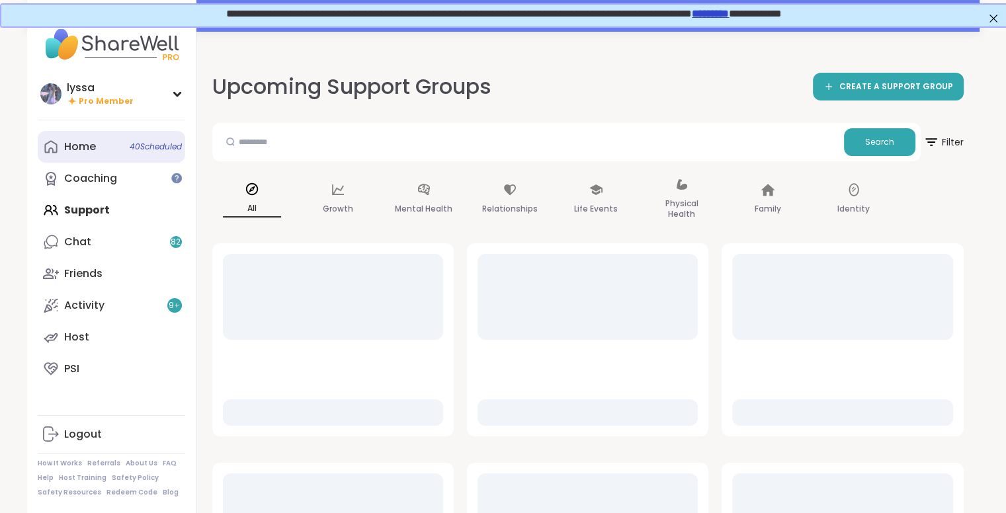
click at [99, 147] on link "Home 40 Scheduled" at bounding box center [111, 147] width 147 height 32
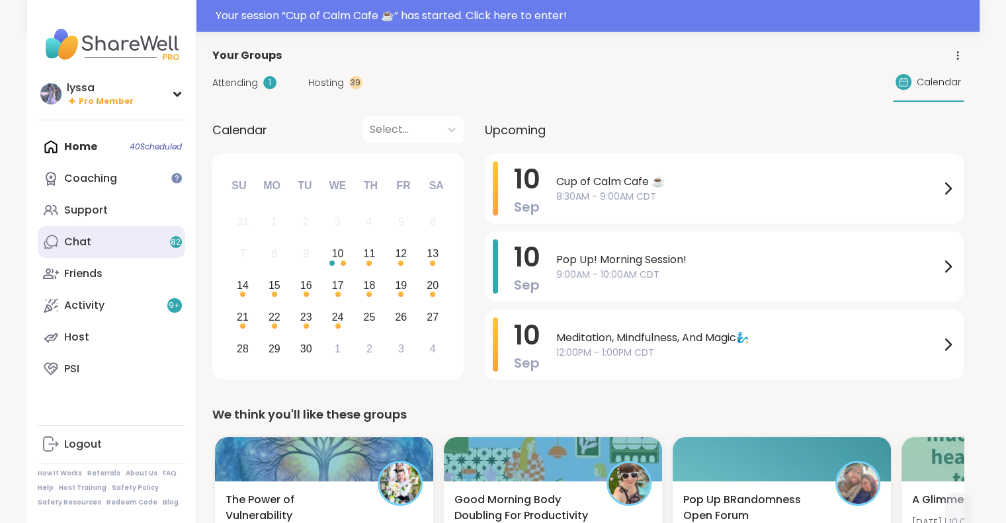
click at [95, 248] on link "Chat 82" at bounding box center [111, 242] width 147 height 32
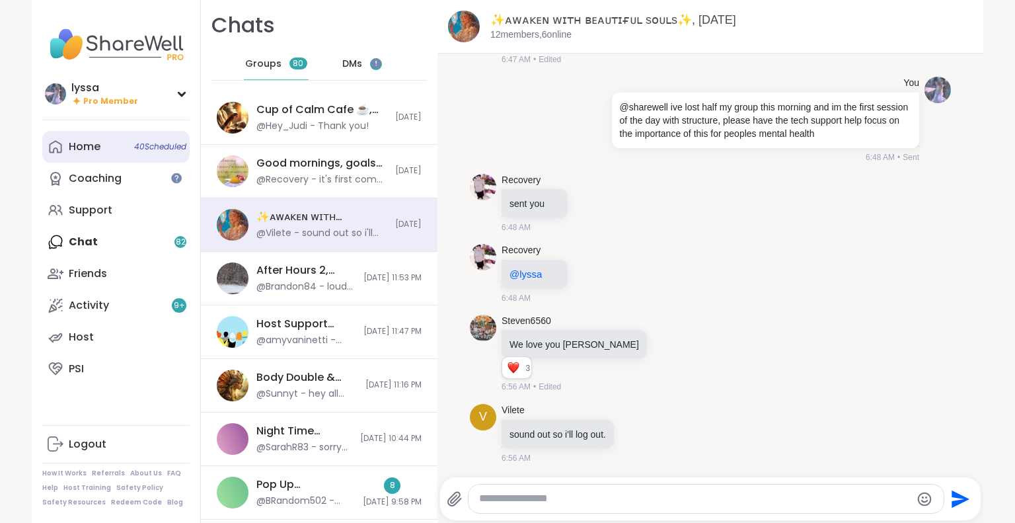
click at [89, 158] on link "Home 40 Scheduled" at bounding box center [115, 147] width 147 height 32
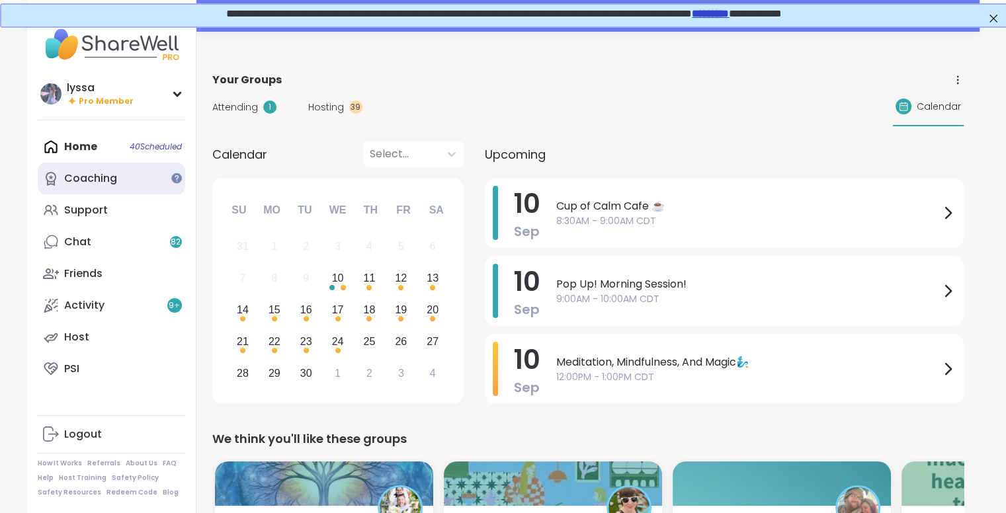
click at [139, 184] on link "Coaching" at bounding box center [111, 179] width 147 height 32
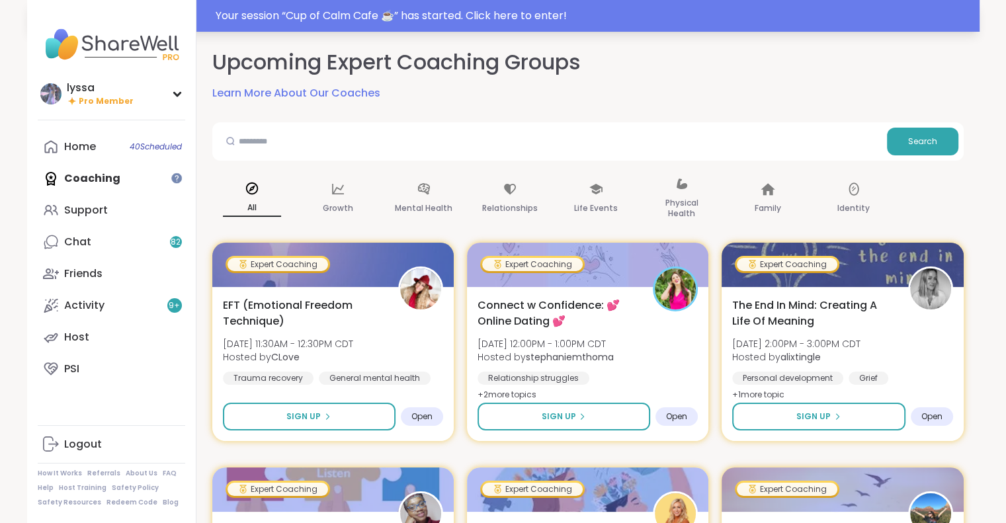
click at [712, 21] on div "Your session “ Cup of Calm Cafe ☕️ ” has started. Click here to enter!" at bounding box center [594, 16] width 756 height 16
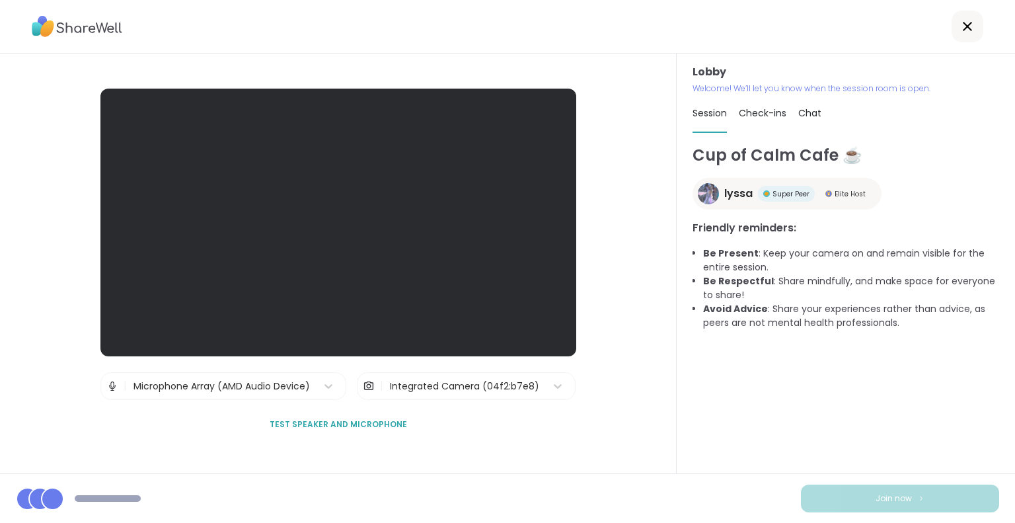
click at [960, 23] on icon at bounding box center [968, 27] width 16 height 16
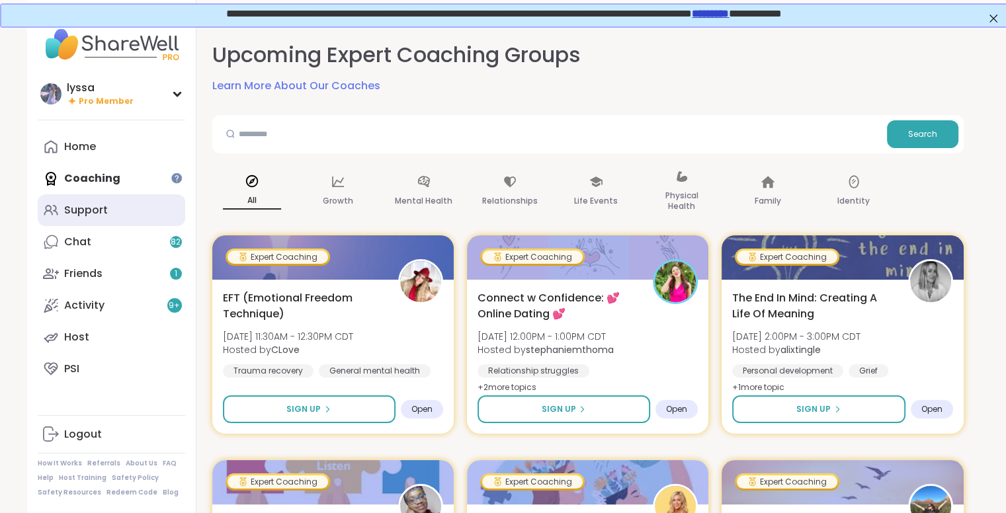
click at [93, 214] on div "Support" at bounding box center [86, 210] width 44 height 15
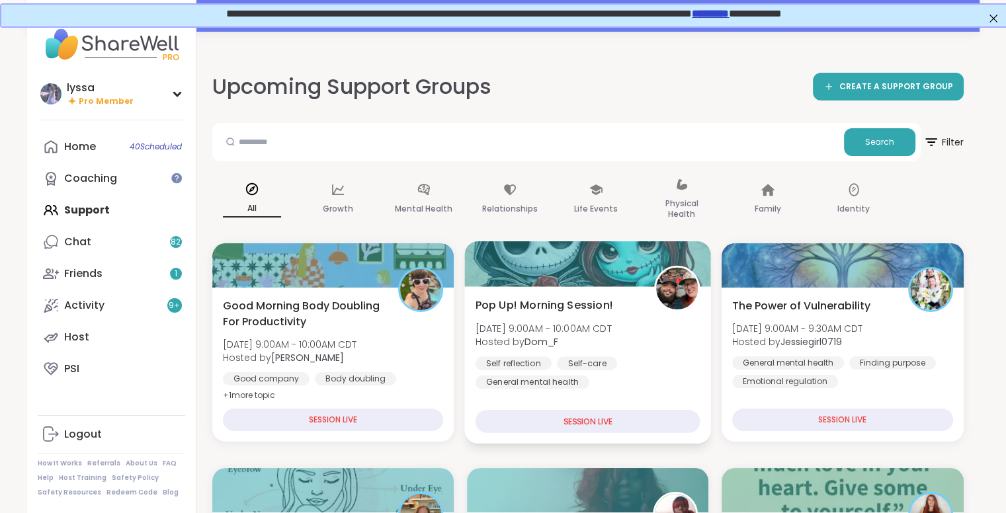
click at [624, 305] on div "Pop Up! Morning Session! [DATE] 9:00AM - 10:00AM CDT Hosted by Dom_F Self refle…" at bounding box center [587, 343] width 225 height 92
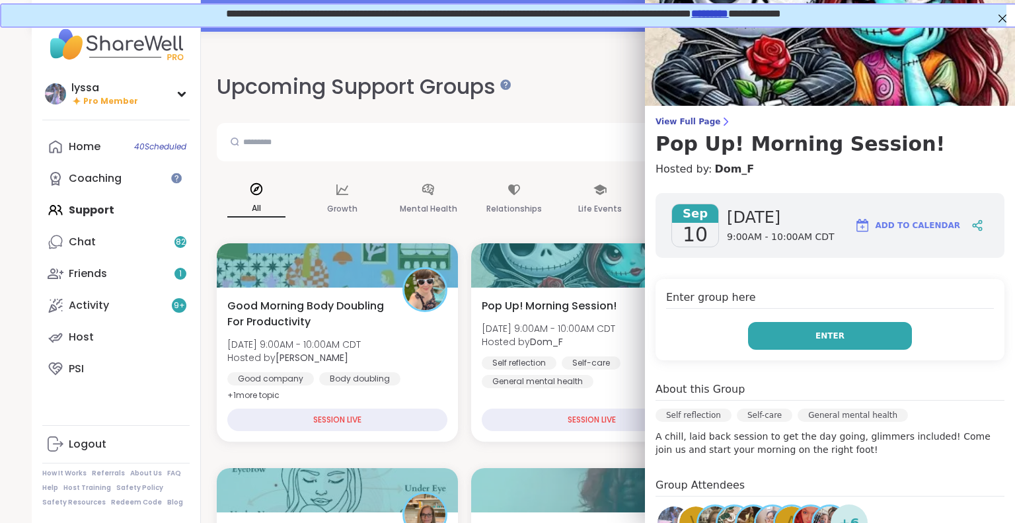
click at [783, 341] on button "Enter" at bounding box center [830, 336] width 164 height 28
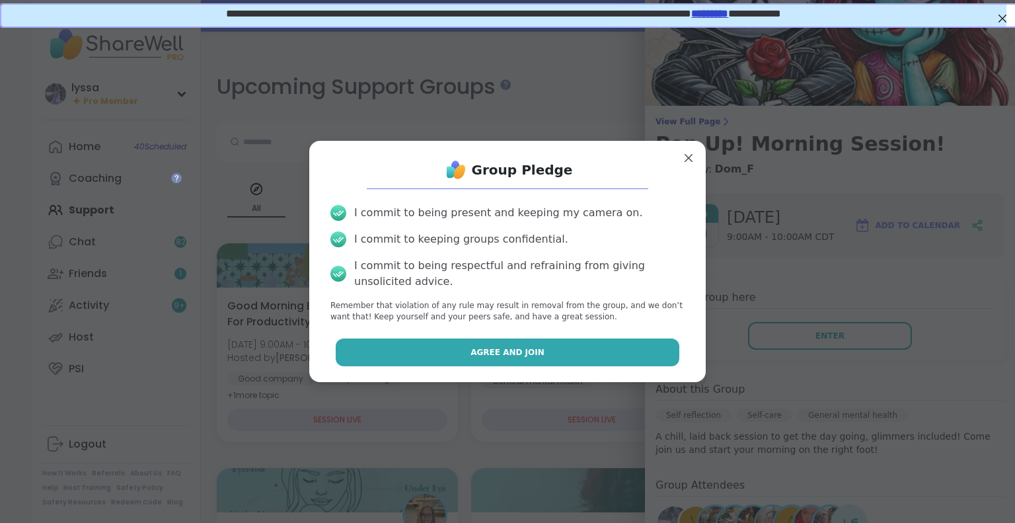
click at [625, 351] on button "Agree and Join" at bounding box center [508, 352] width 344 height 28
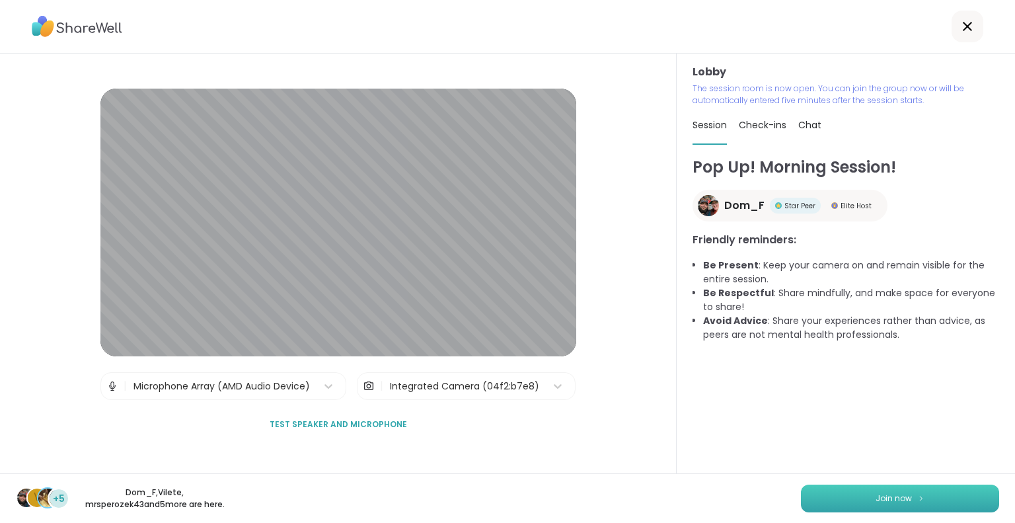
click at [918, 498] on img at bounding box center [922, 497] width 8 height 7
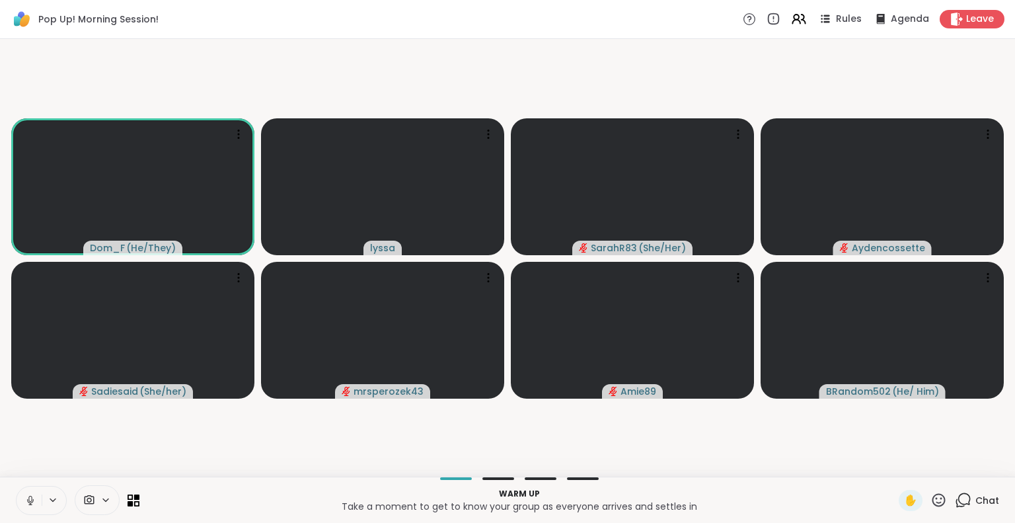
click at [33, 499] on icon at bounding box center [30, 500] width 7 height 4
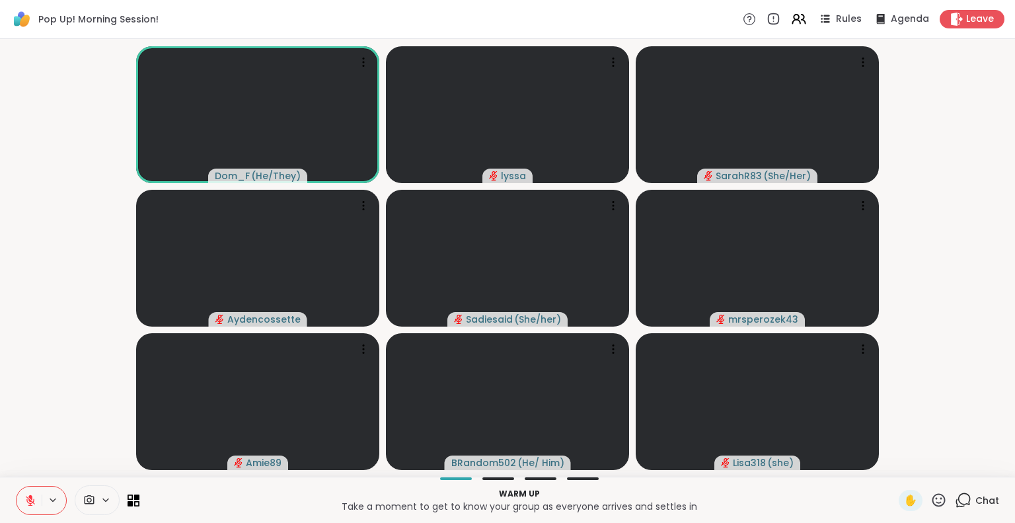
click at [17, 494] on button at bounding box center [29, 501] width 25 height 28
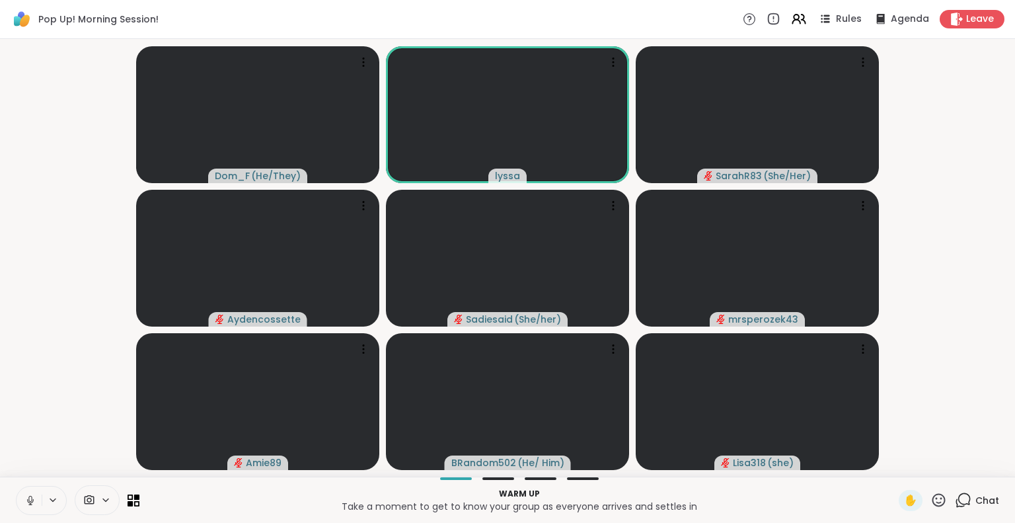
click at [30, 493] on button at bounding box center [29, 501] width 25 height 28
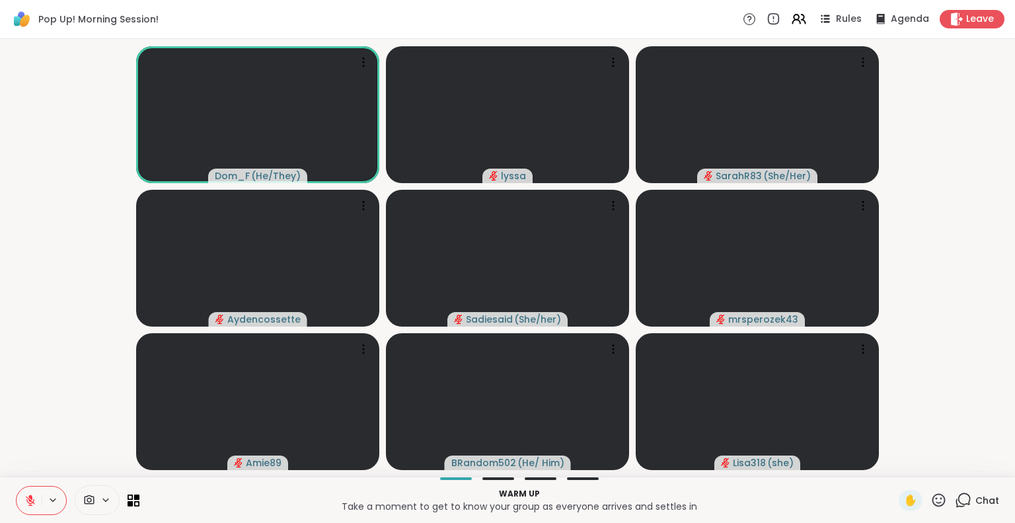
click at [933, 504] on icon at bounding box center [939, 499] width 13 height 13
click at [894, 463] on span "❤️" at bounding box center [900, 465] width 13 height 16
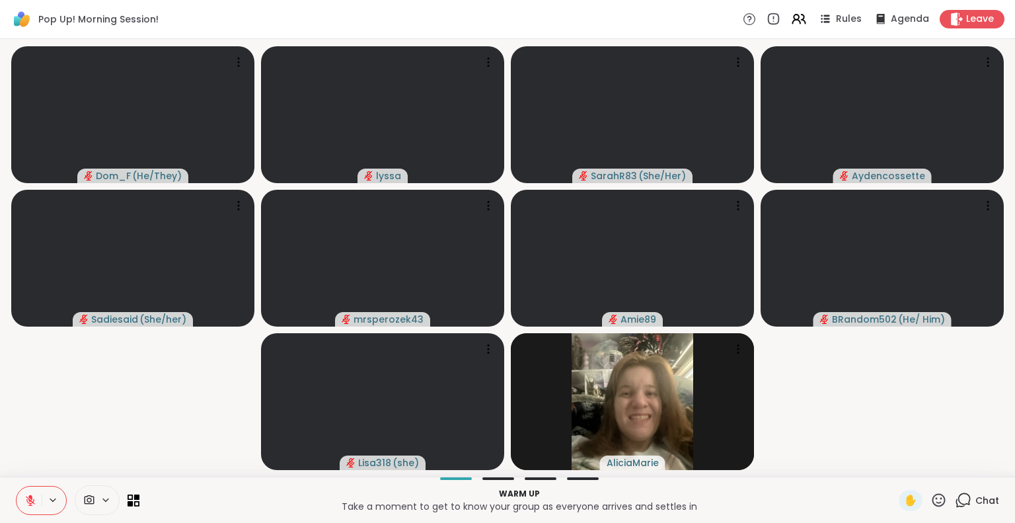
click at [931, 500] on icon at bounding box center [939, 500] width 17 height 17
click at [894, 464] on span "❤️" at bounding box center [900, 465] width 13 height 16
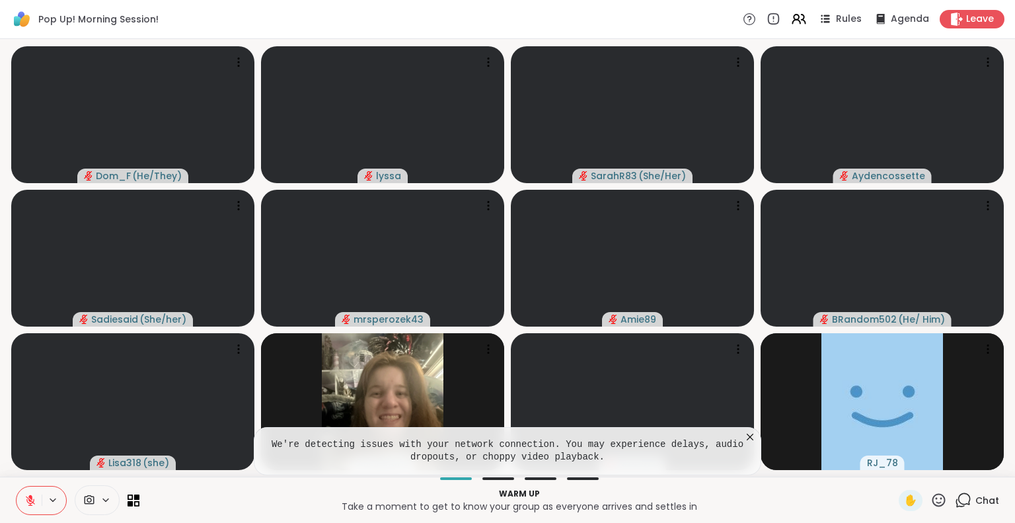
click at [746, 436] on icon at bounding box center [750, 436] width 13 height 13
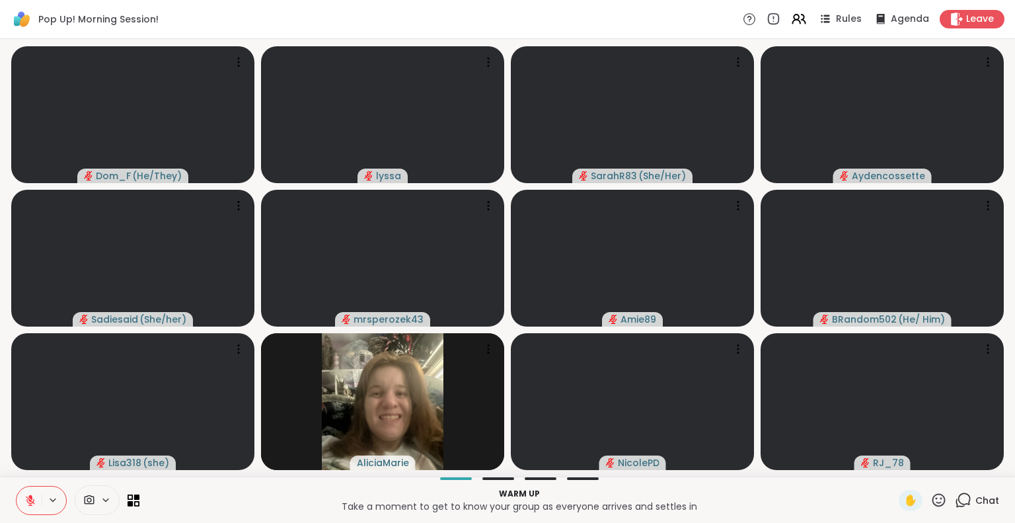
click at [933, 499] on icon at bounding box center [939, 499] width 13 height 13
click at [850, 494] on p "Warm up" at bounding box center [519, 494] width 744 height 12
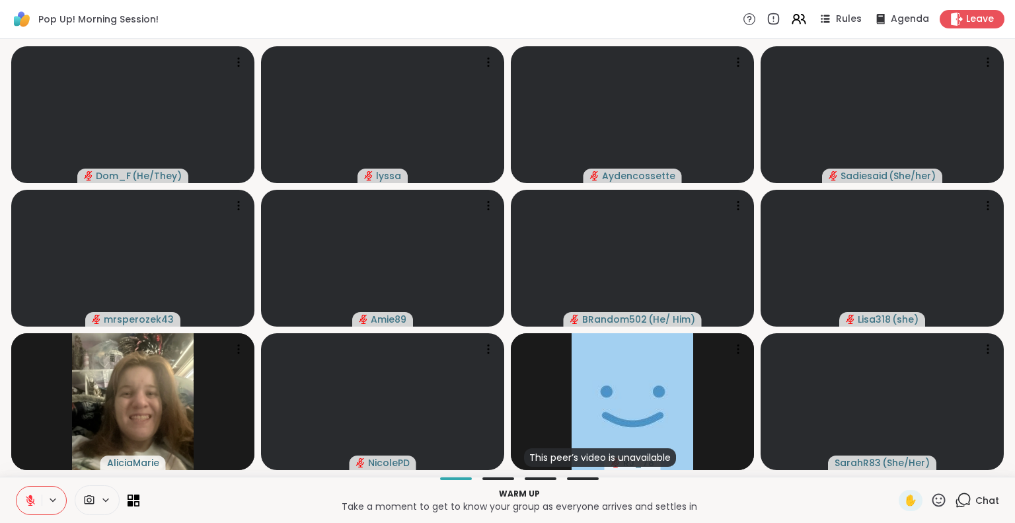
click at [32, 494] on icon at bounding box center [30, 500] width 12 height 12
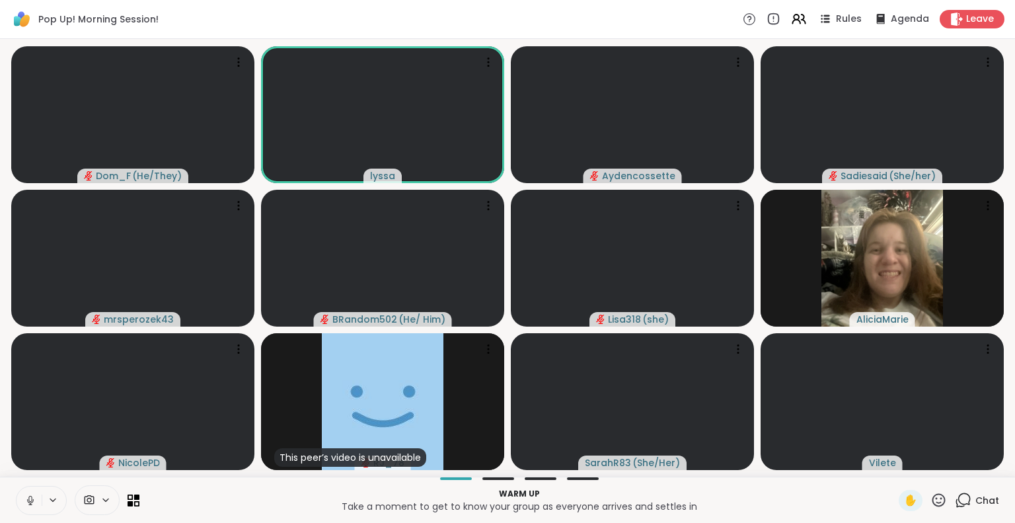
click at [28, 498] on icon at bounding box center [29, 499] width 3 height 6
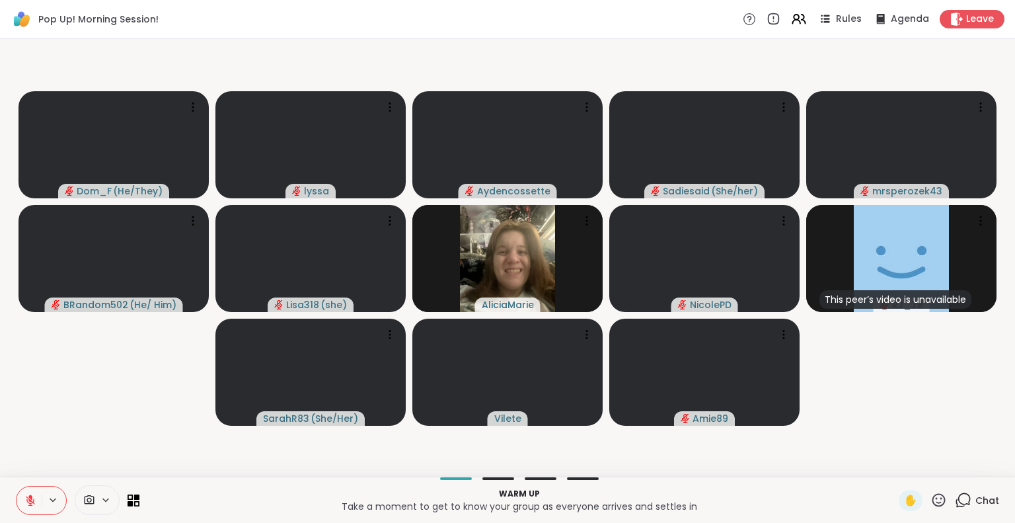
click at [0, 375] on div "Dom_F ( He/They ) [PERSON_NAME] Sadiesaid ( She/her ) mrsperozek43 BRandom502 (…" at bounding box center [507, 258] width 1015 height 438
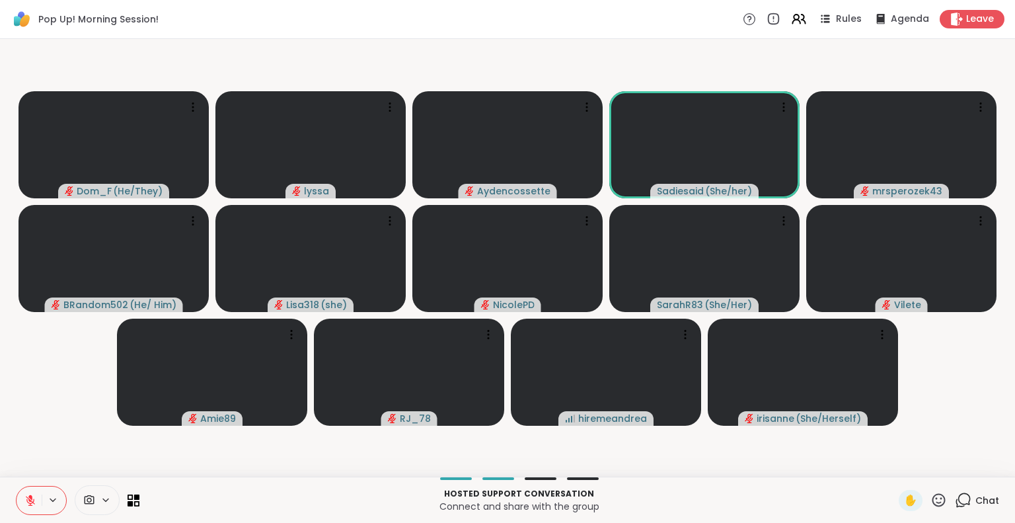
click at [982, 499] on span "Chat" at bounding box center [988, 500] width 24 height 13
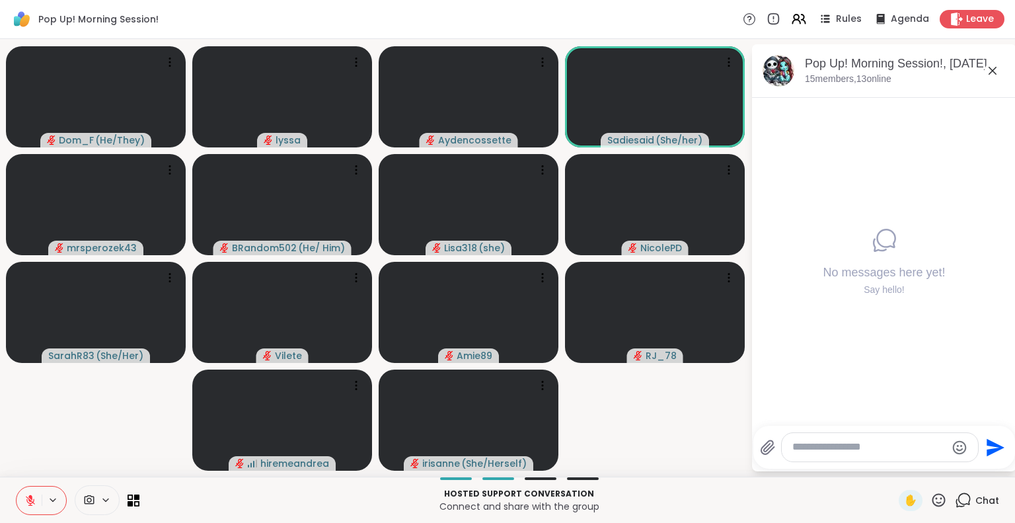
click at [870, 452] on textarea "Type your message" at bounding box center [870, 447] width 154 height 14
type textarea "*******"
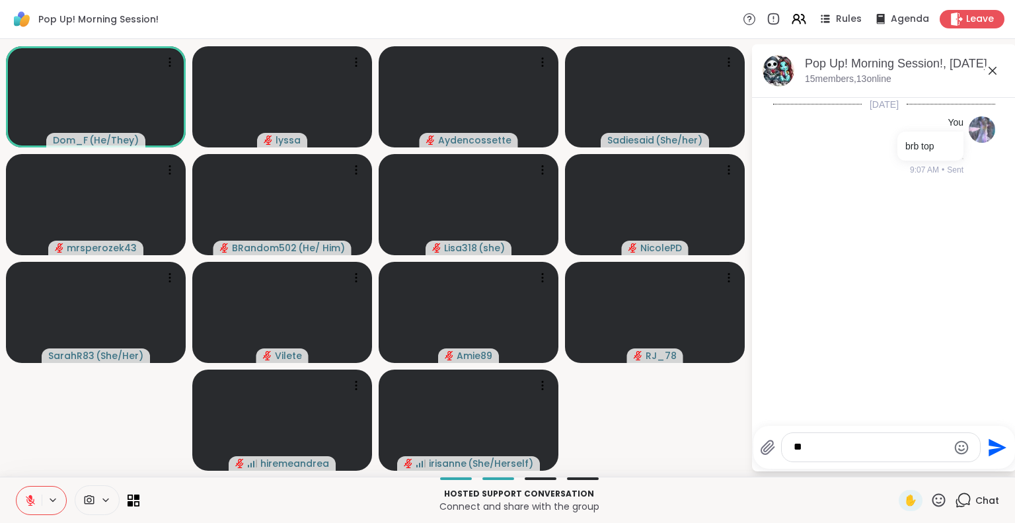
type textarea "***"
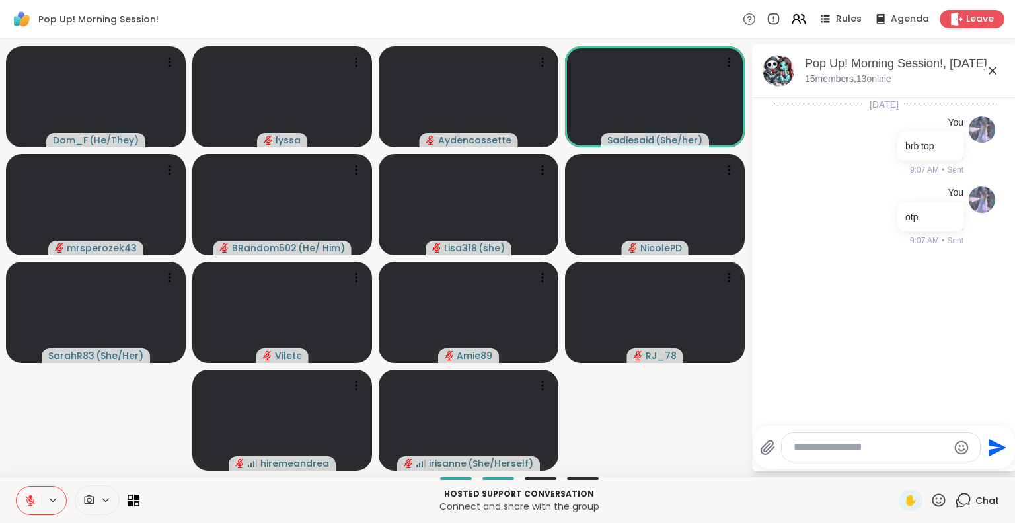
click at [995, 67] on icon at bounding box center [993, 71] width 16 height 16
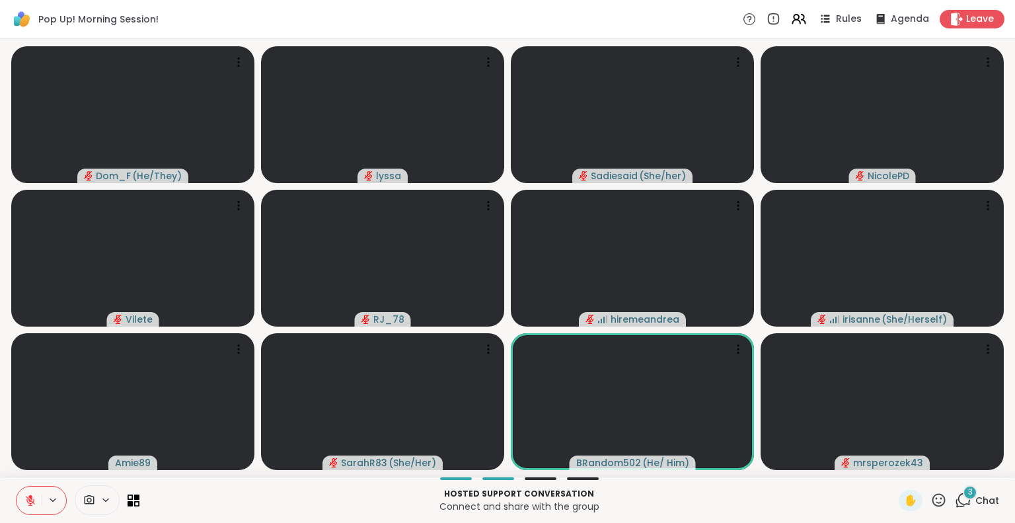
click at [37, 491] on button at bounding box center [29, 501] width 25 height 28
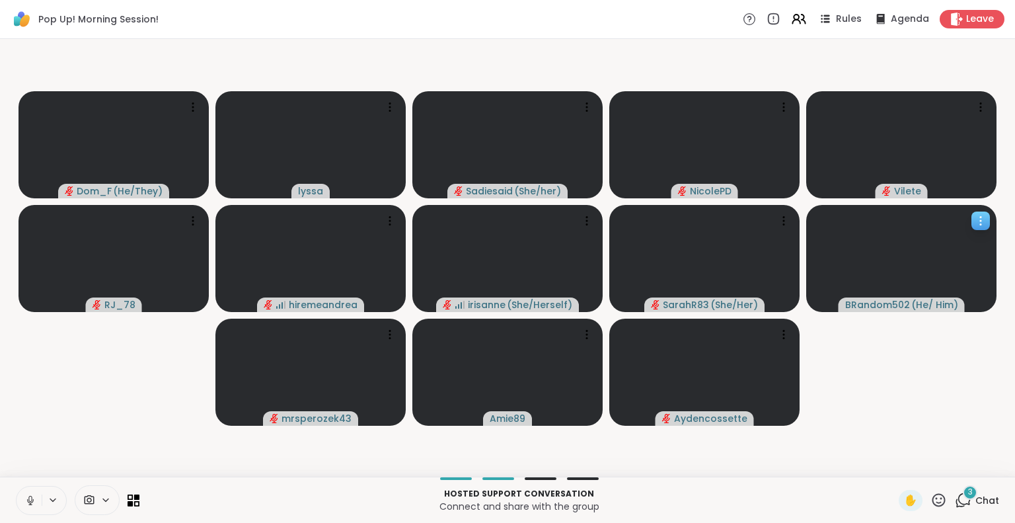
click at [976, 221] on icon at bounding box center [980, 220] width 13 height 13
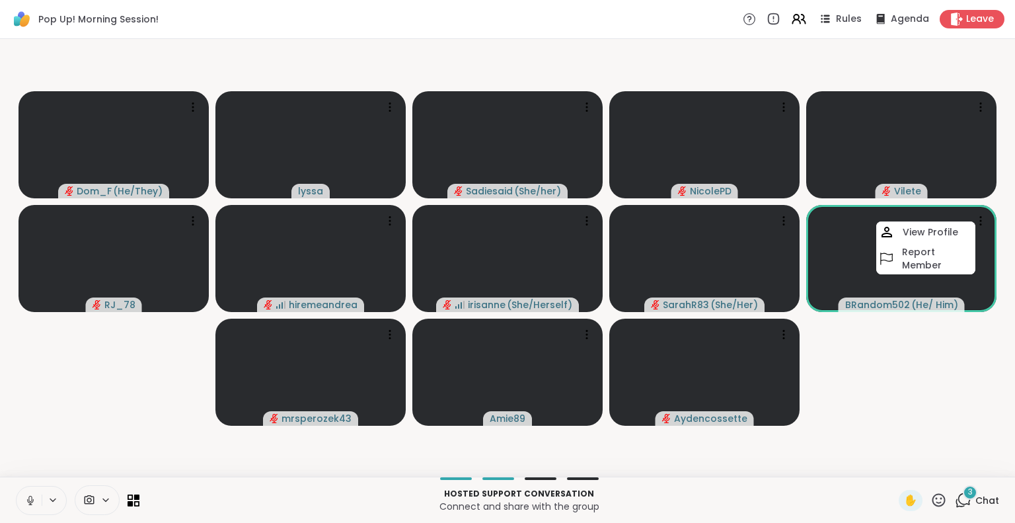
click at [911, 332] on video-player-container "Dom_F ( He/They ) lyssa Sadiesaid ( She/her ) NicolePD Vilete RJ_78 hiremeandre…" at bounding box center [508, 257] width 1000 height 427
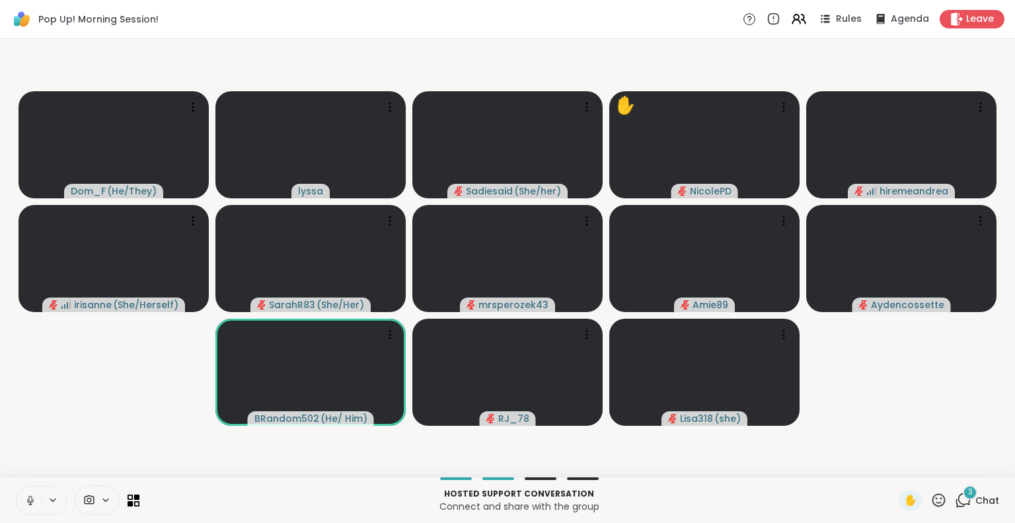
click at [22, 498] on button at bounding box center [29, 501] width 25 height 28
click at [935, 496] on icon at bounding box center [939, 500] width 17 height 17
click at [981, 463] on span "🎉" at bounding box center [987, 465] width 13 height 16
click at [27, 498] on icon at bounding box center [30, 500] width 9 height 9
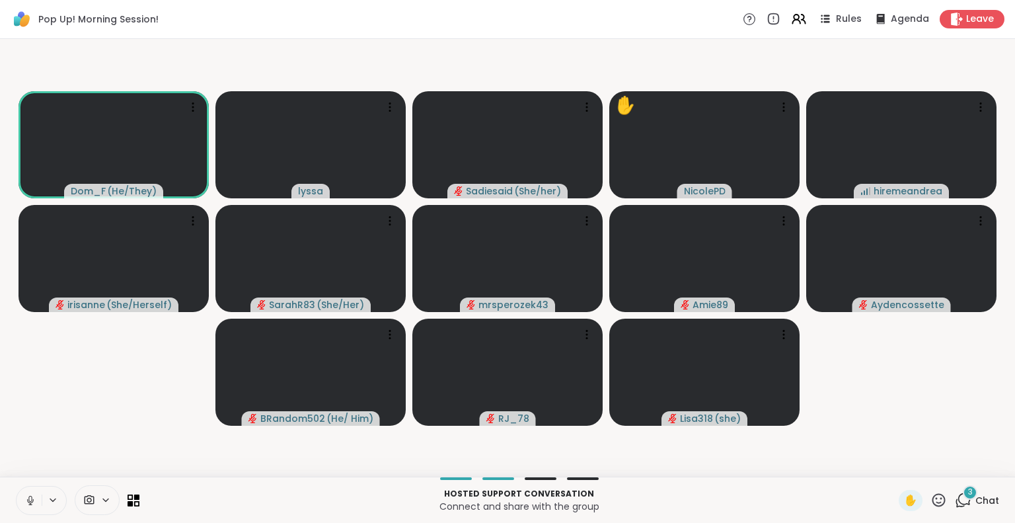
click at [28, 498] on icon at bounding box center [29, 499] width 3 height 6
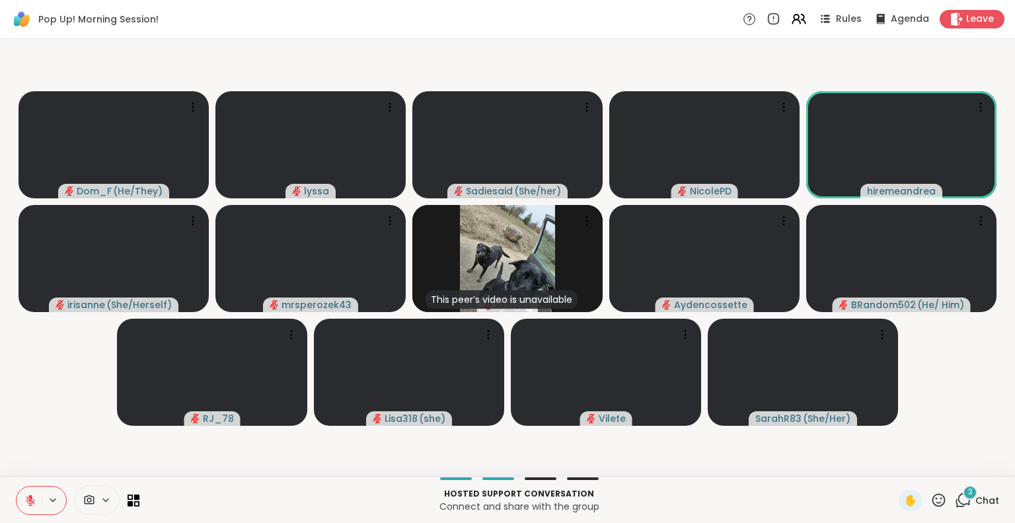
click at [931, 500] on icon at bounding box center [939, 500] width 17 height 17
click at [894, 463] on span "❤️" at bounding box center [900, 465] width 13 height 16
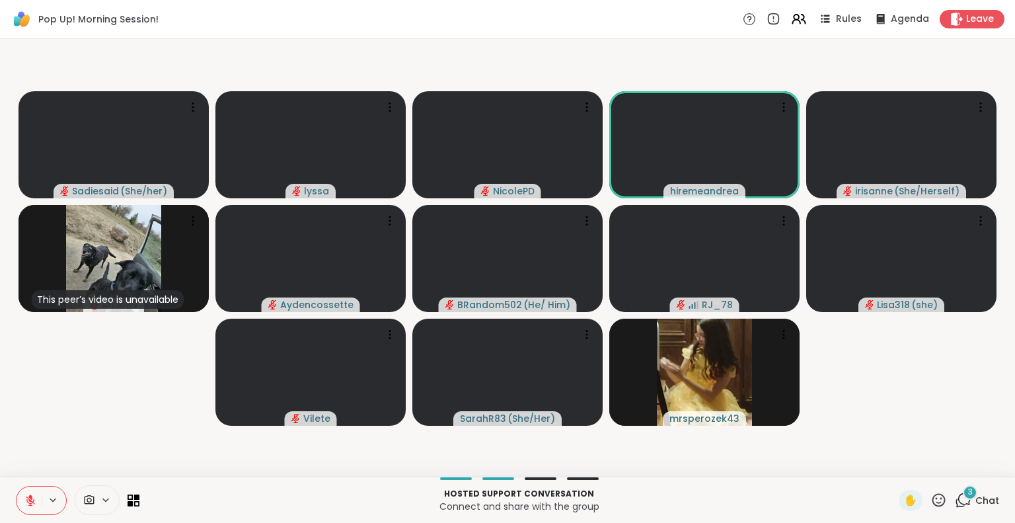
click at [1005, 383] on html "Pop Up! Morning Session! Rules Agenda Leave Sadiesaid ( She/her ) [PERSON_NAME]…" at bounding box center [507, 261] width 1015 height 523
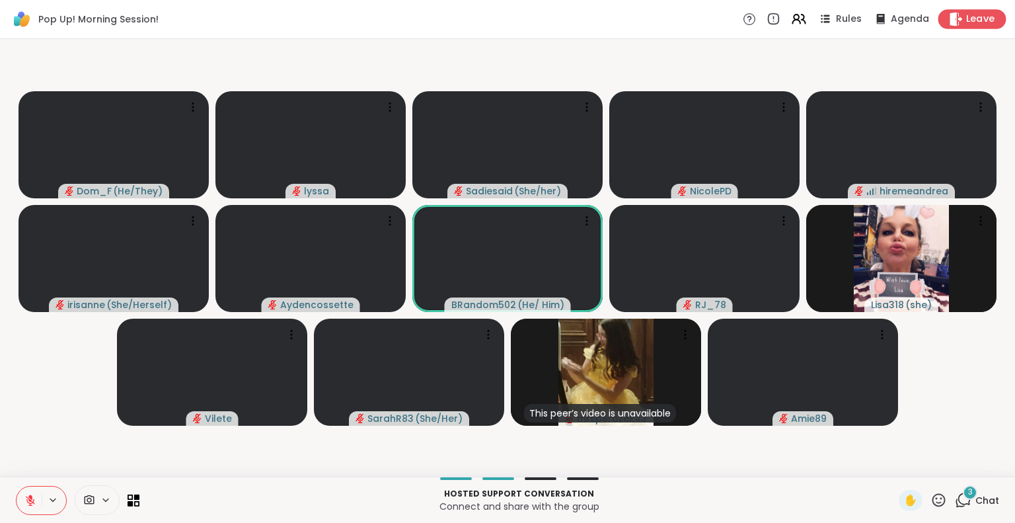
click at [950, 17] on icon at bounding box center [956, 19] width 14 height 14
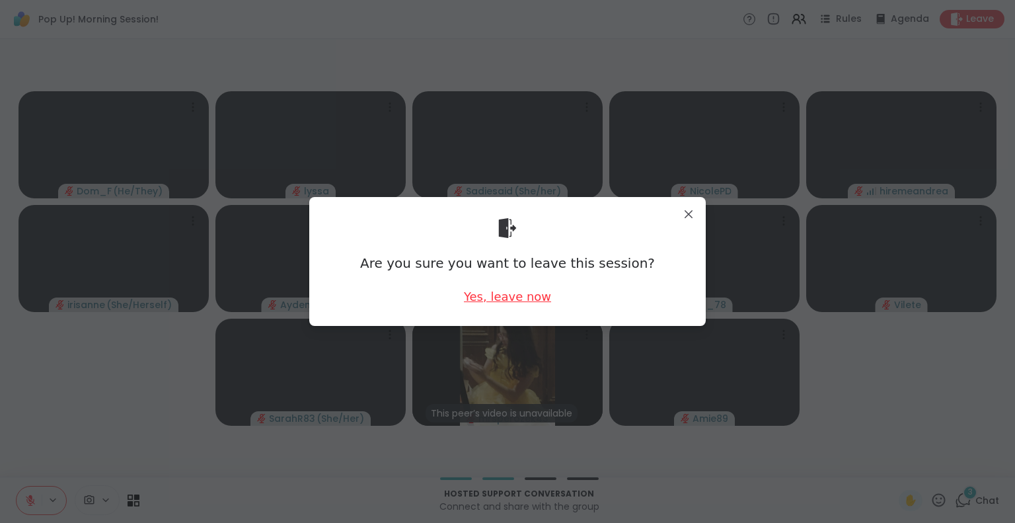
click at [491, 297] on div "Yes, leave now" at bounding box center [507, 296] width 87 height 17
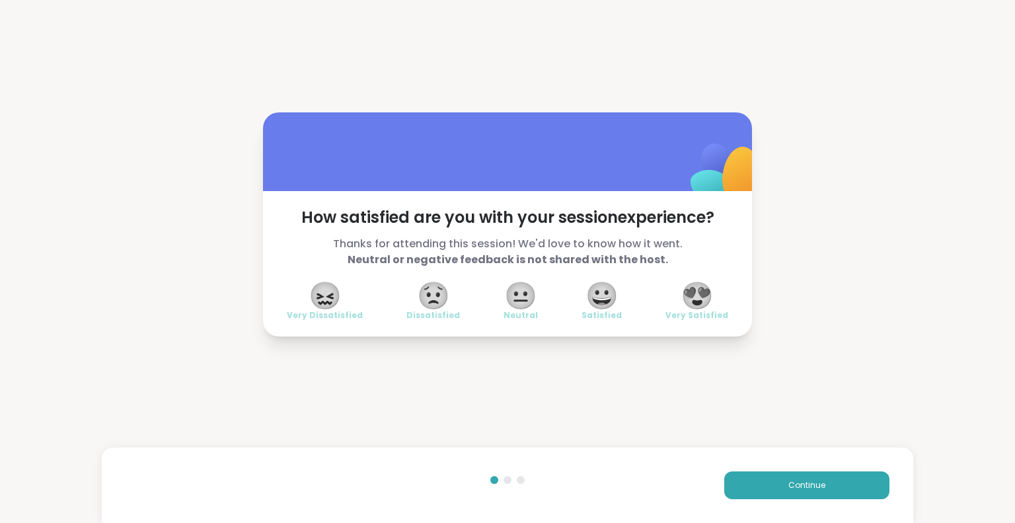
click at [688, 292] on span "😍" at bounding box center [697, 296] width 33 height 24
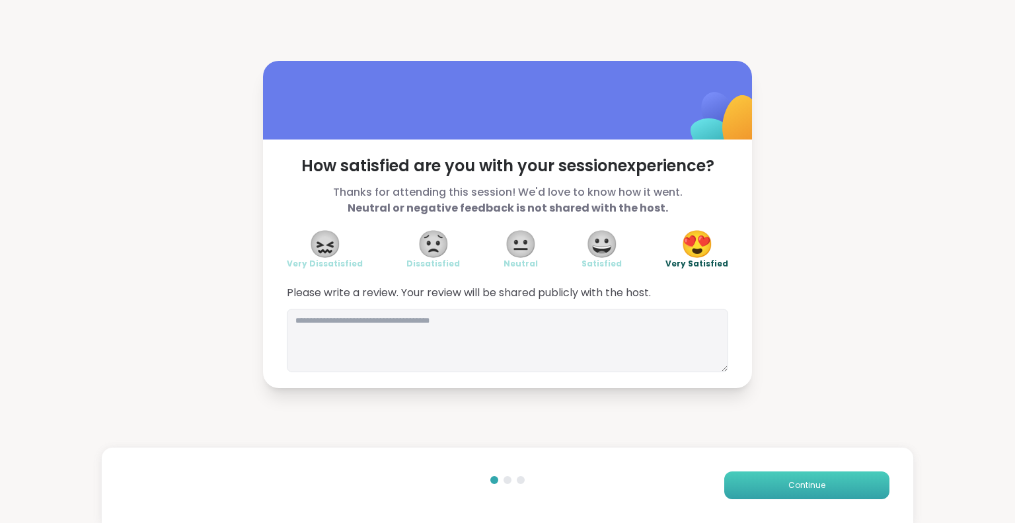
click at [766, 477] on button "Continue" at bounding box center [807, 485] width 165 height 28
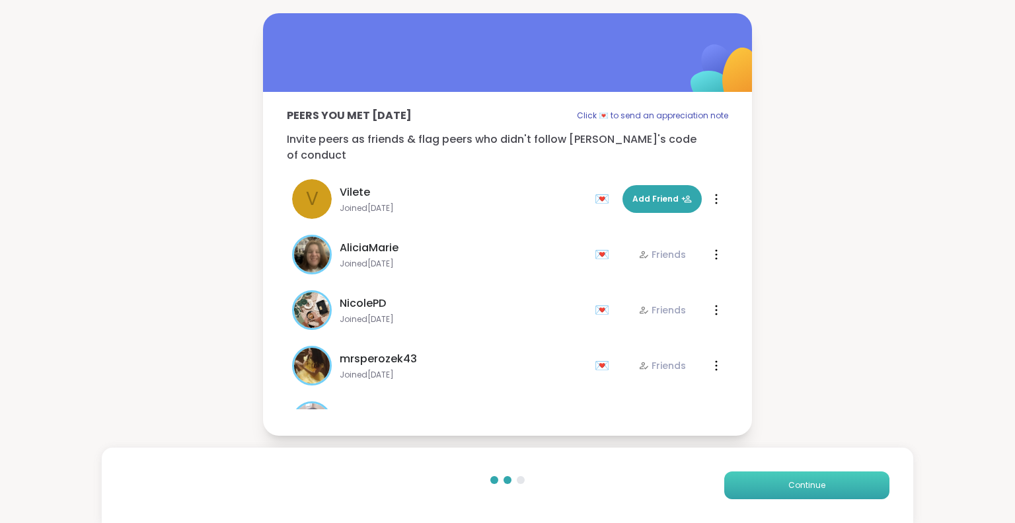
click at [766, 477] on button "Continue" at bounding box center [807, 485] width 165 height 28
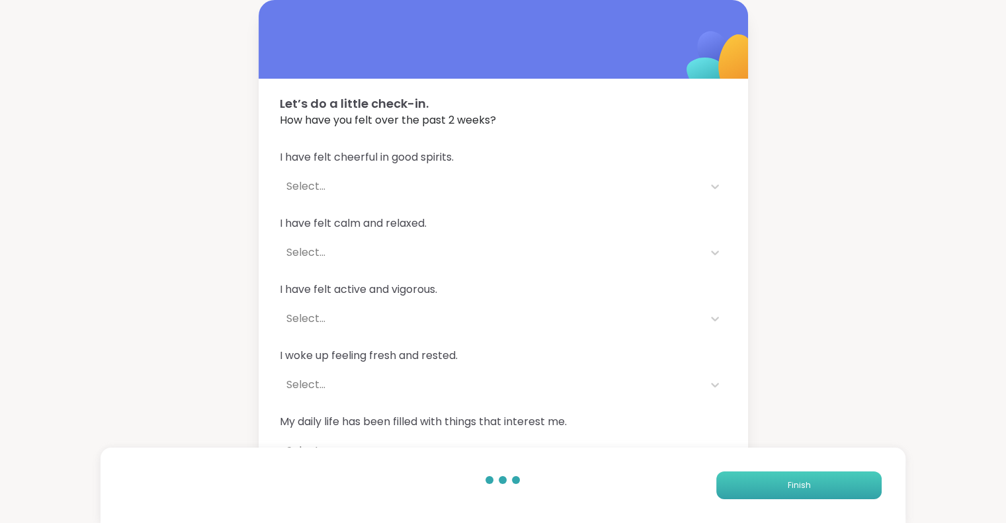
click at [766, 477] on button "Finish" at bounding box center [798, 485] width 165 height 28
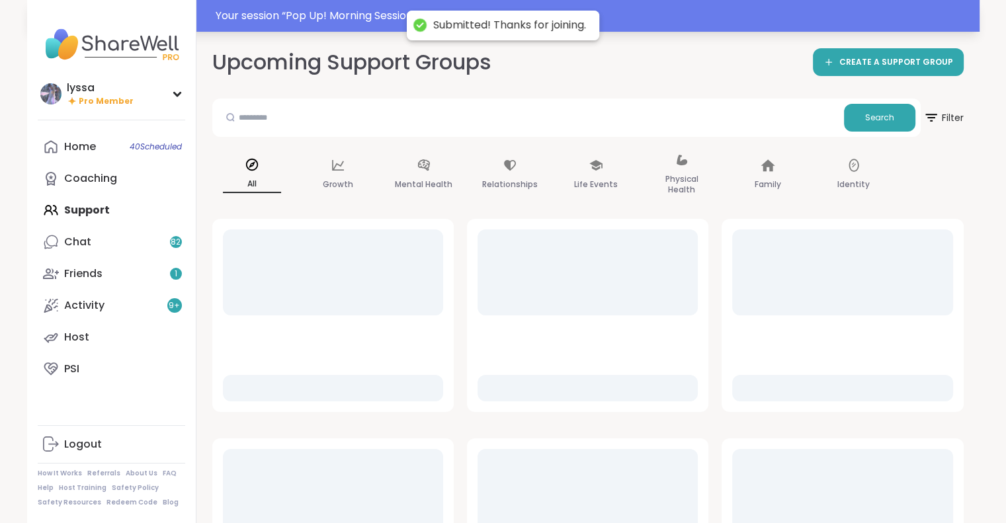
click at [336, 13] on div "Your session “ Pop Up! Morning Session! ” has started. Click here to enter!" at bounding box center [594, 16] width 756 height 16
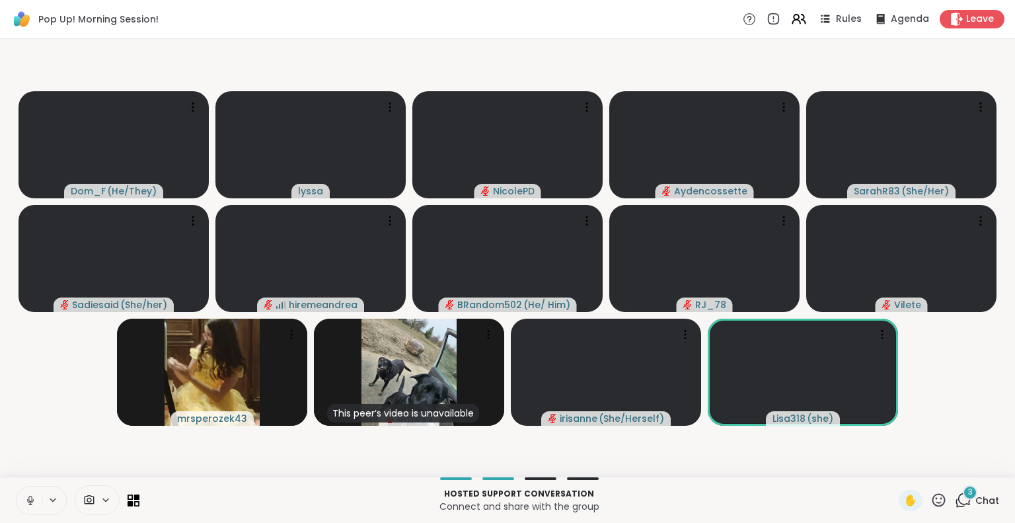
click at [29, 498] on icon at bounding box center [30, 500] width 12 height 12
click at [976, 502] on span "Chat" at bounding box center [988, 500] width 24 height 13
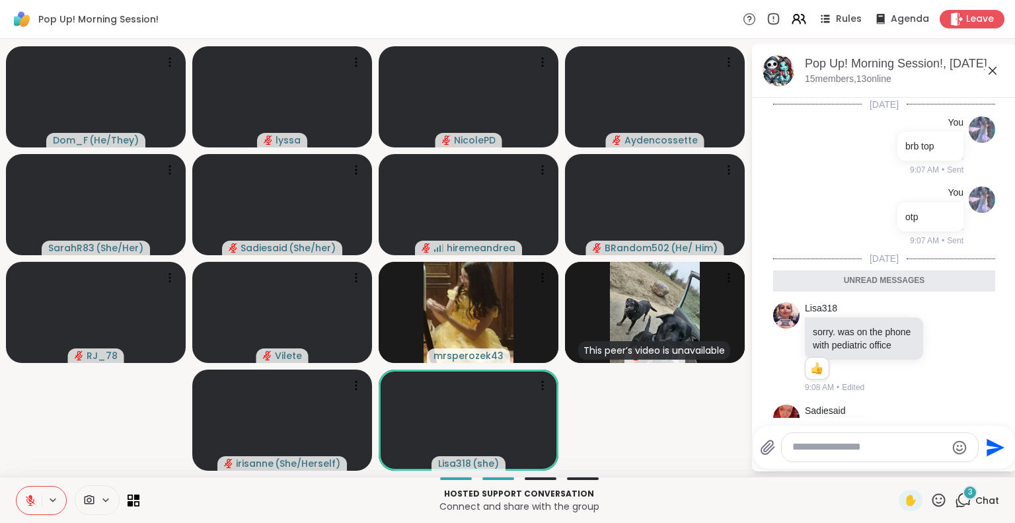
scroll to position [133, 0]
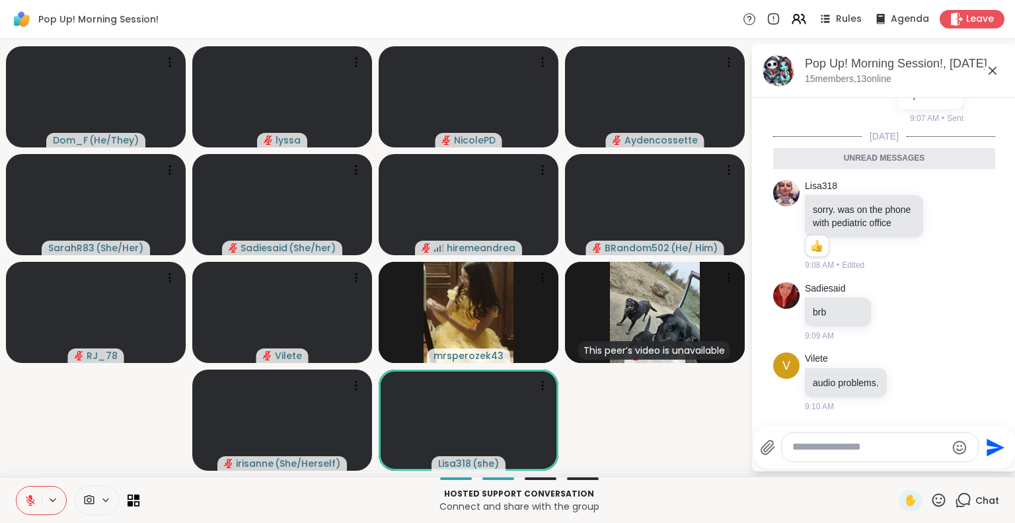
click at [857, 450] on textarea "Type your message" at bounding box center [870, 447] width 154 height 14
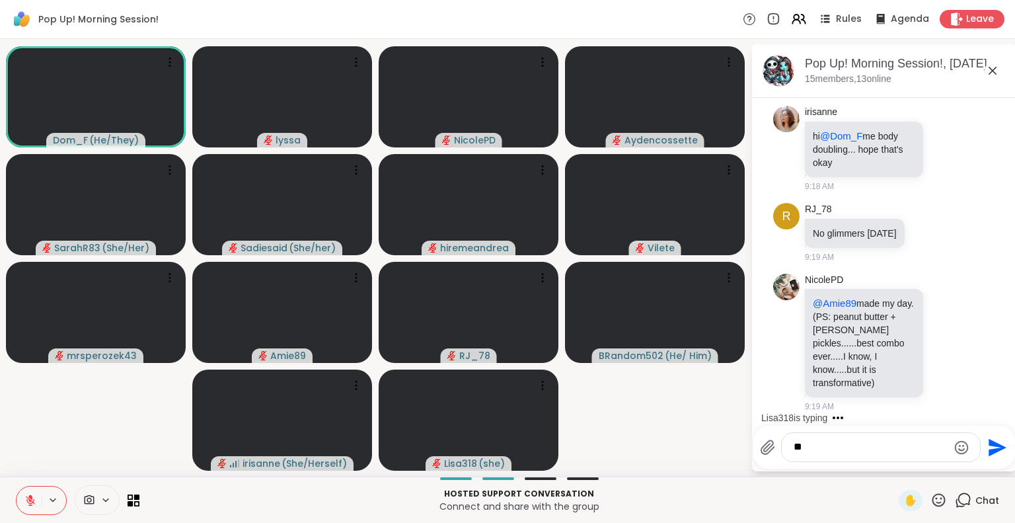
scroll to position [563, 0]
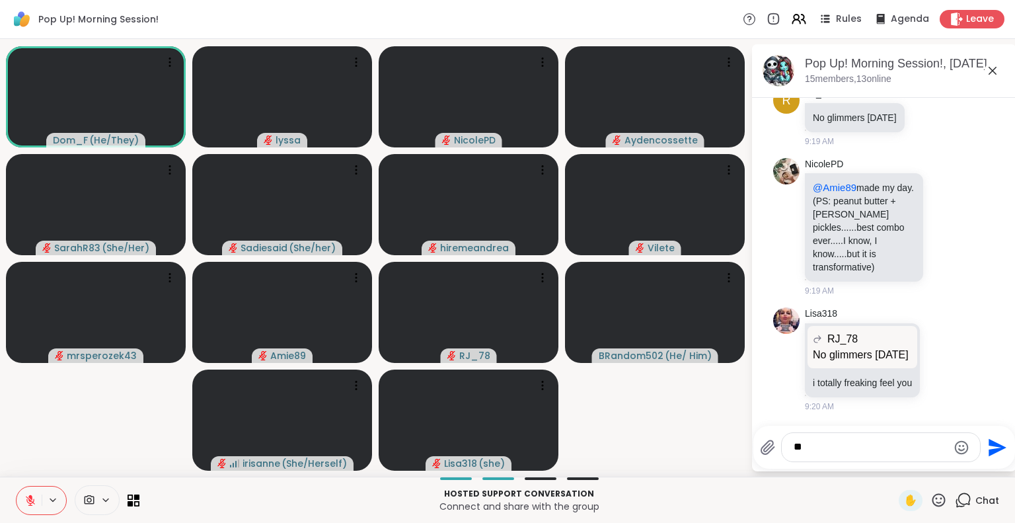
type textarea "*"
click at [817, 409] on img at bounding box center [809, 412] width 20 height 20
type textarea "**********"
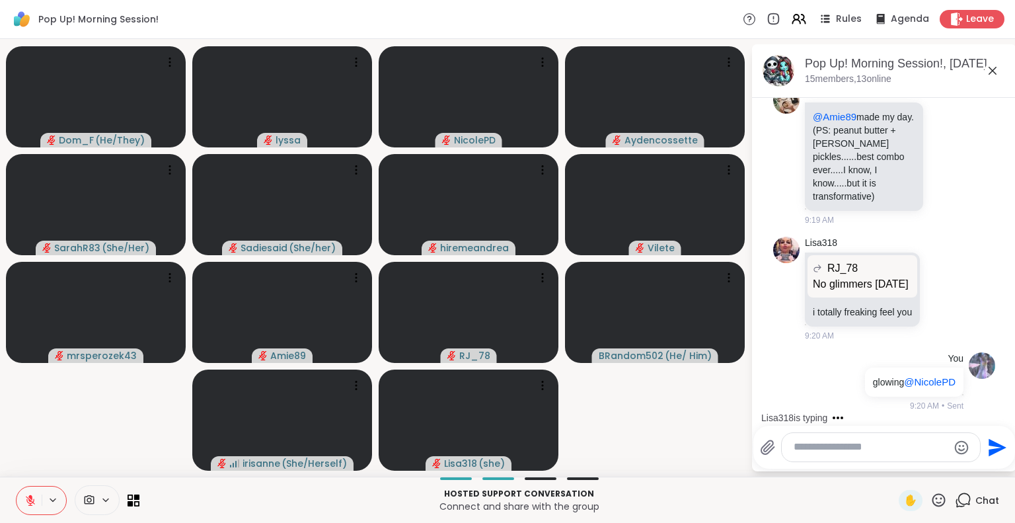
click at [994, 68] on icon at bounding box center [993, 71] width 16 height 16
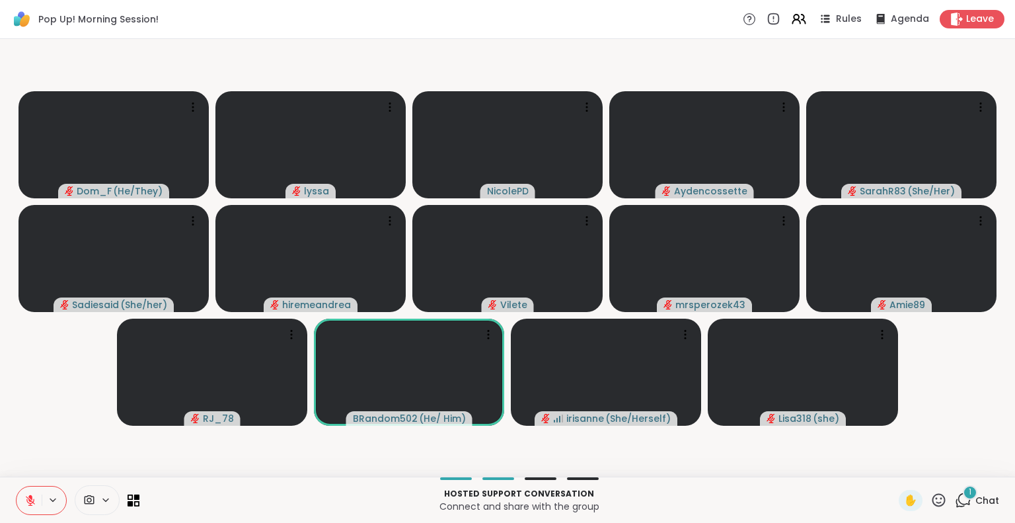
click at [976, 497] on span "Chat" at bounding box center [988, 500] width 24 height 13
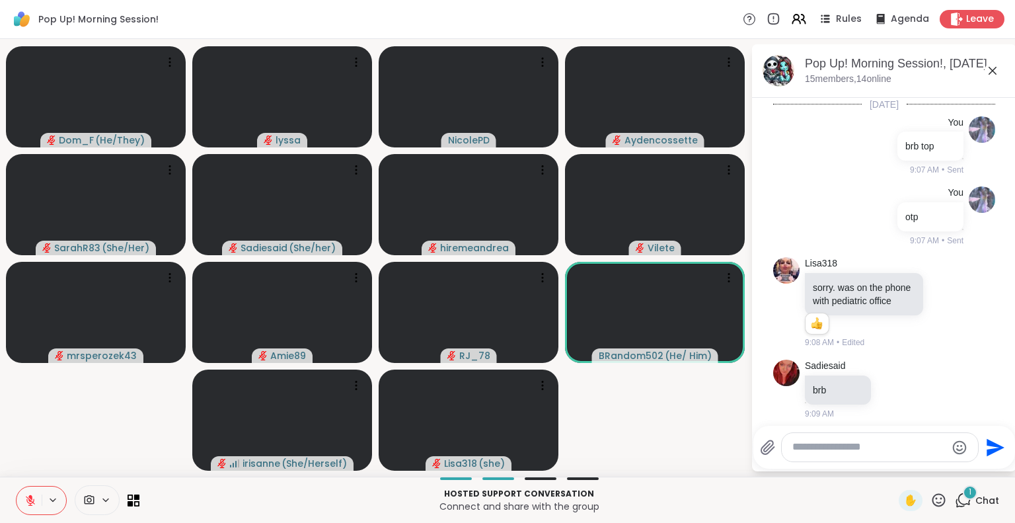
scroll to position [748, 0]
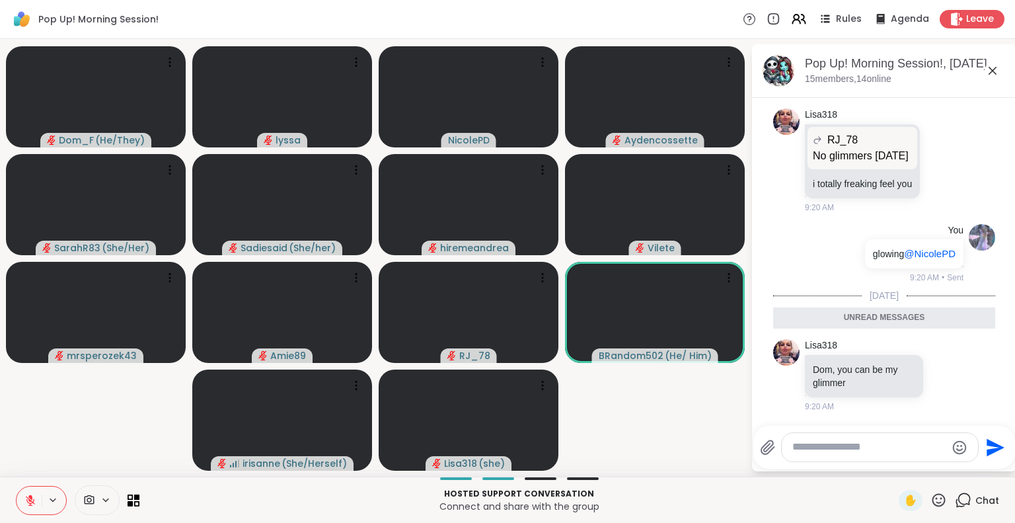
click at [883, 450] on textarea "Type your message" at bounding box center [870, 447] width 154 height 14
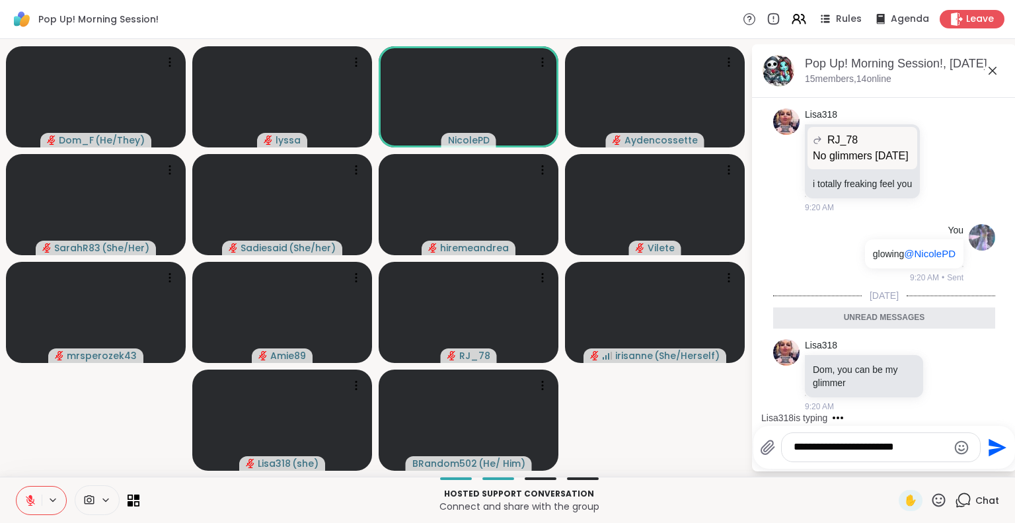
type textarea "**********"
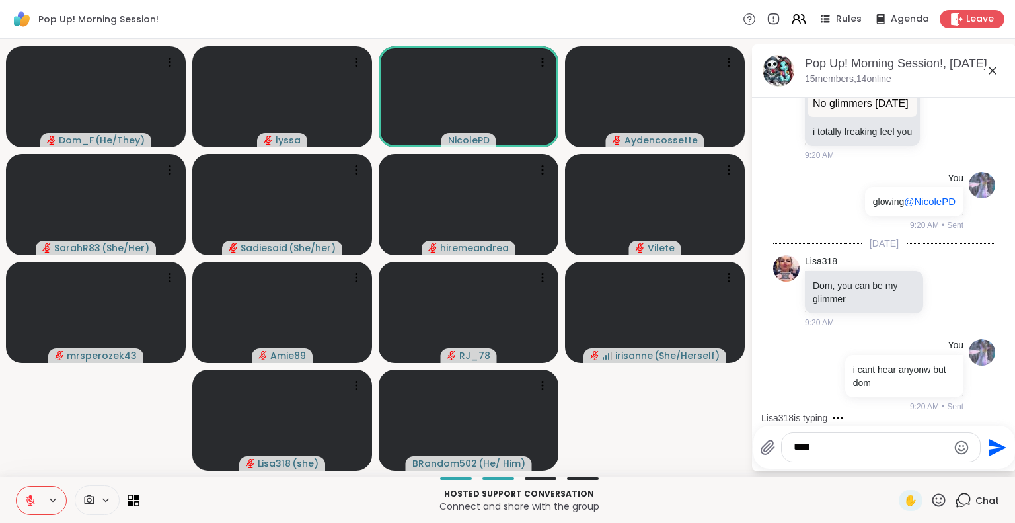
type textarea "*****"
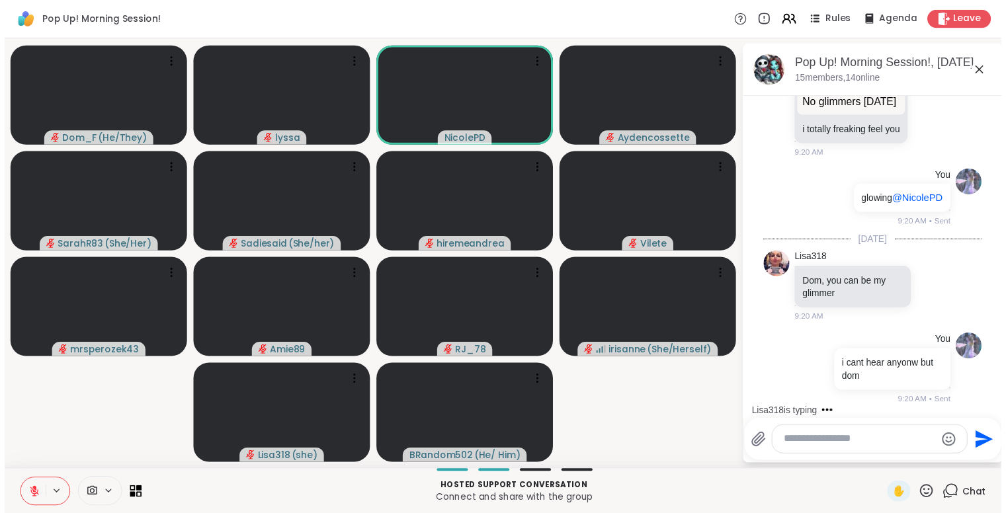
scroll to position [870, 0]
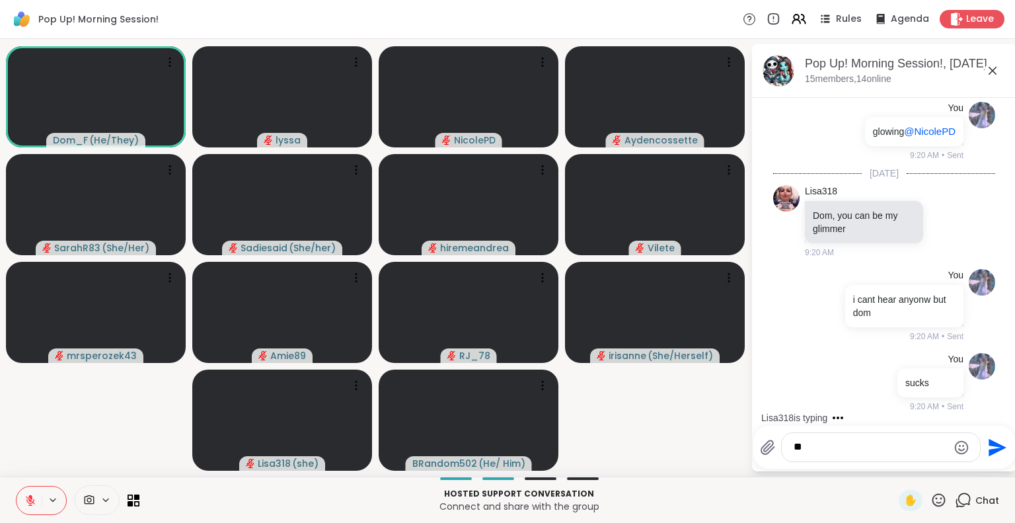
type textarea "*"
click at [931, 496] on icon at bounding box center [939, 500] width 17 height 17
click at [945, 26] on div "Leave" at bounding box center [973, 18] width 68 height 19
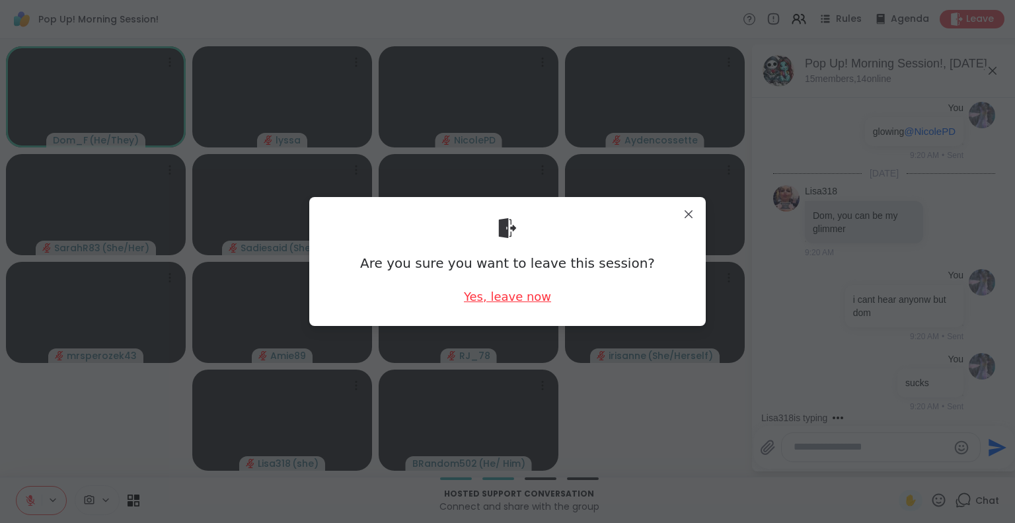
click at [504, 293] on div "Yes, leave now" at bounding box center [507, 296] width 87 height 17
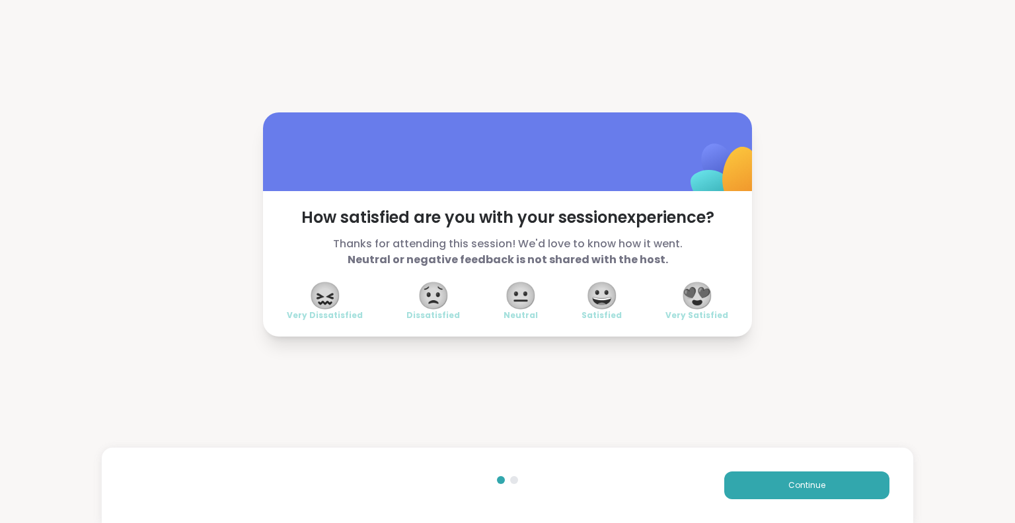
click at [711, 284] on span "😍" at bounding box center [697, 296] width 33 height 24
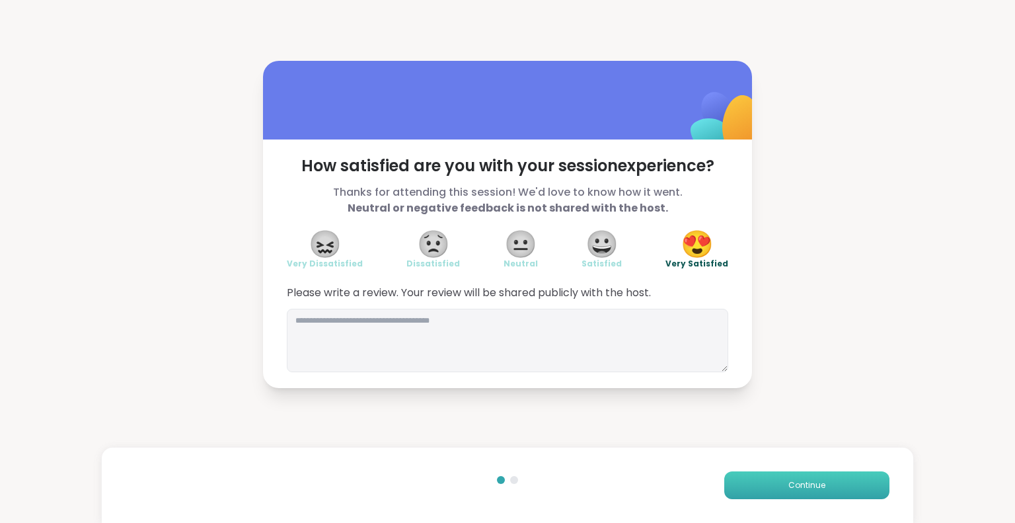
click at [767, 473] on button "Continue" at bounding box center [807, 485] width 165 height 28
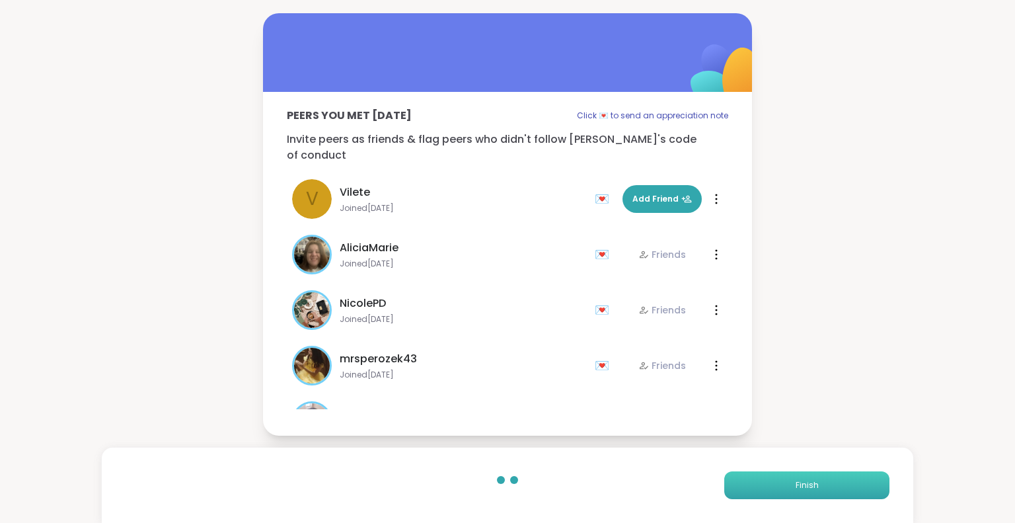
click at [767, 473] on button "Finish" at bounding box center [807, 485] width 165 height 28
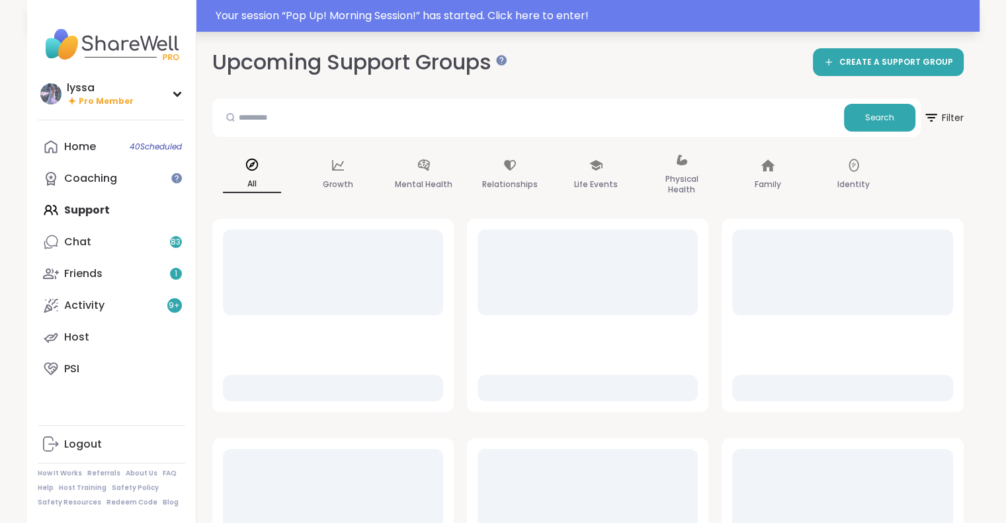
click at [904, 5] on div "Your session “ Pop Up! Morning Session! ” has started. Click here to enter!" at bounding box center [503, 16] width 952 height 32
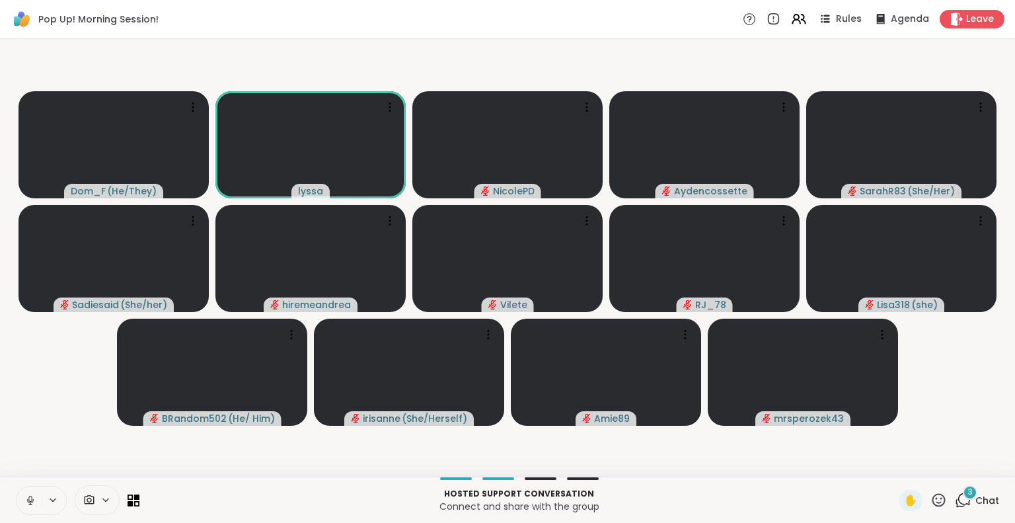
click at [35, 504] on icon at bounding box center [30, 500] width 12 height 12
click at [29, 505] on icon at bounding box center [30, 500] width 9 height 9
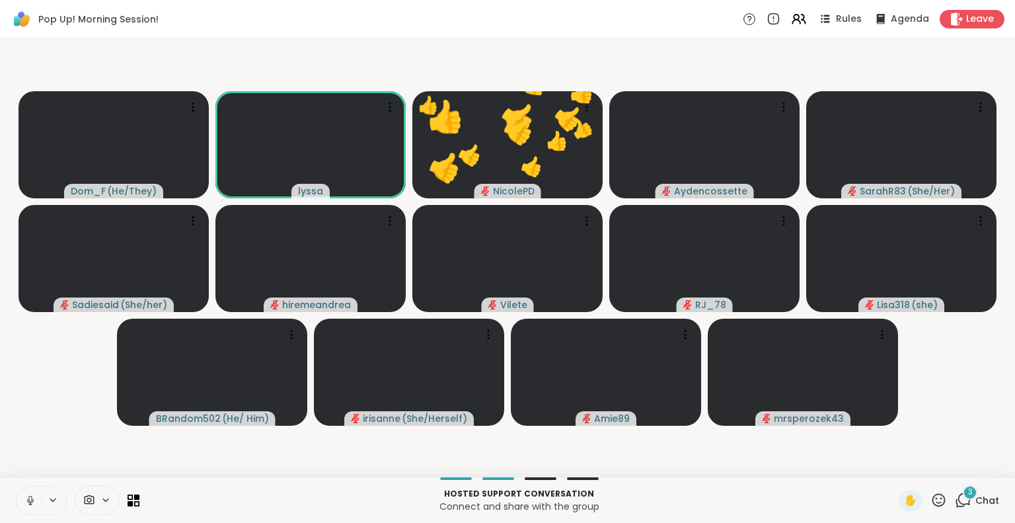
click at [26, 506] on icon at bounding box center [30, 500] width 12 height 12
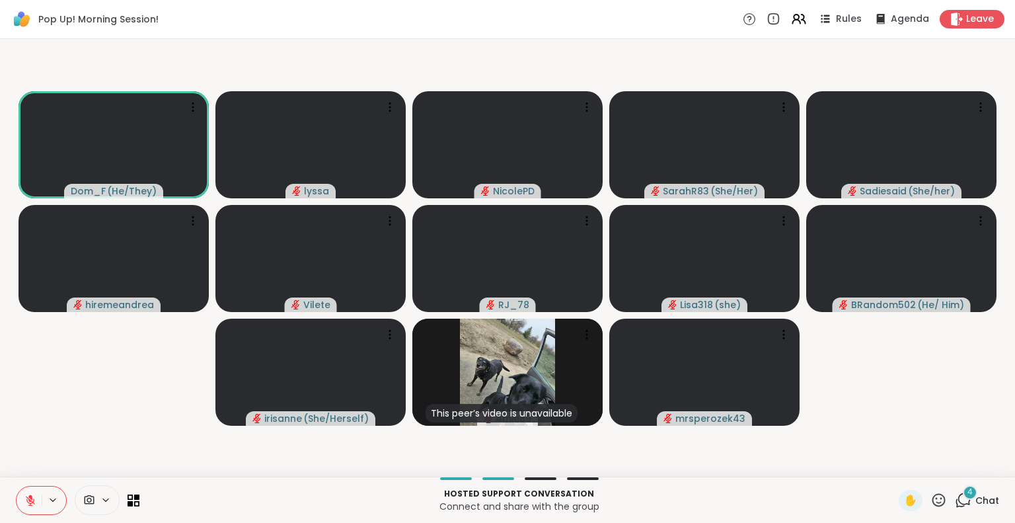
click at [24, 503] on icon at bounding box center [30, 500] width 12 height 12
click at [27, 496] on icon at bounding box center [28, 500] width 12 height 12
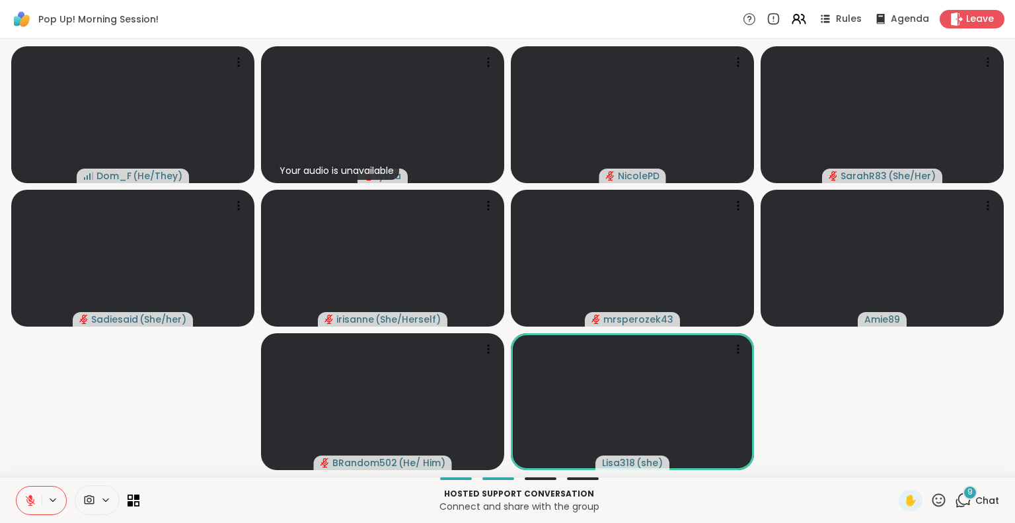
click at [983, 497] on span "Chat" at bounding box center [988, 500] width 24 height 13
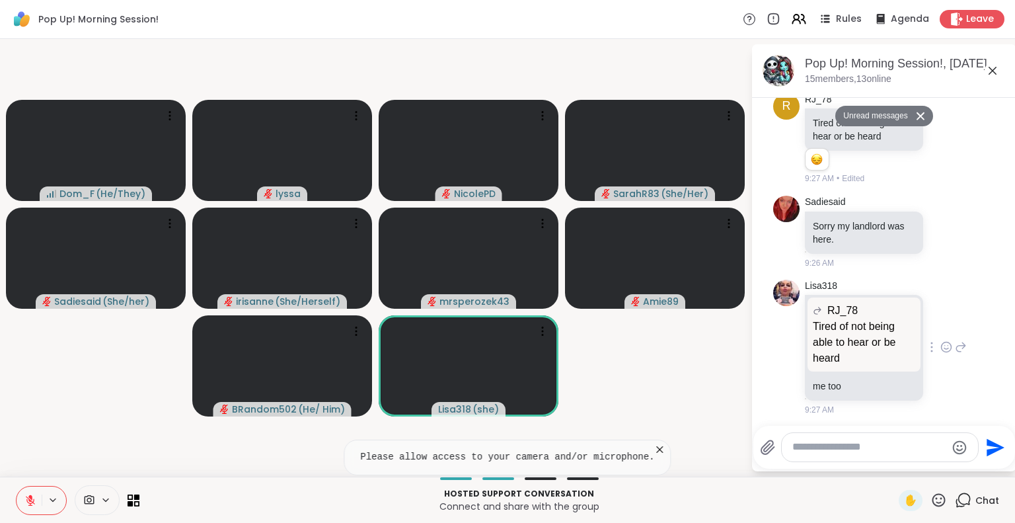
scroll to position [2012, 0]
click at [941, 144] on icon at bounding box center [947, 137] width 12 height 13
click at [941, 130] on button "Select Reaction: Heart" at bounding box center [946, 116] width 26 height 26
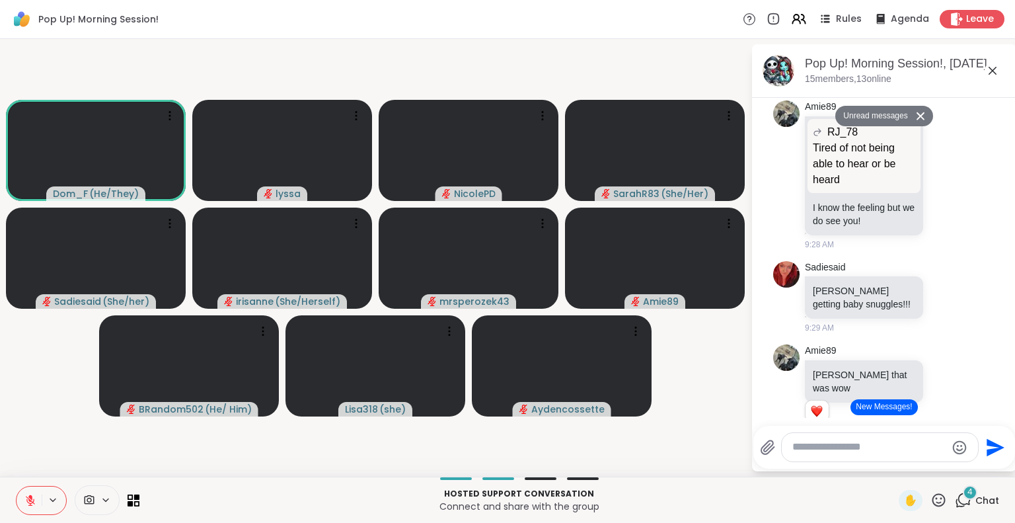
scroll to position [2558, 0]
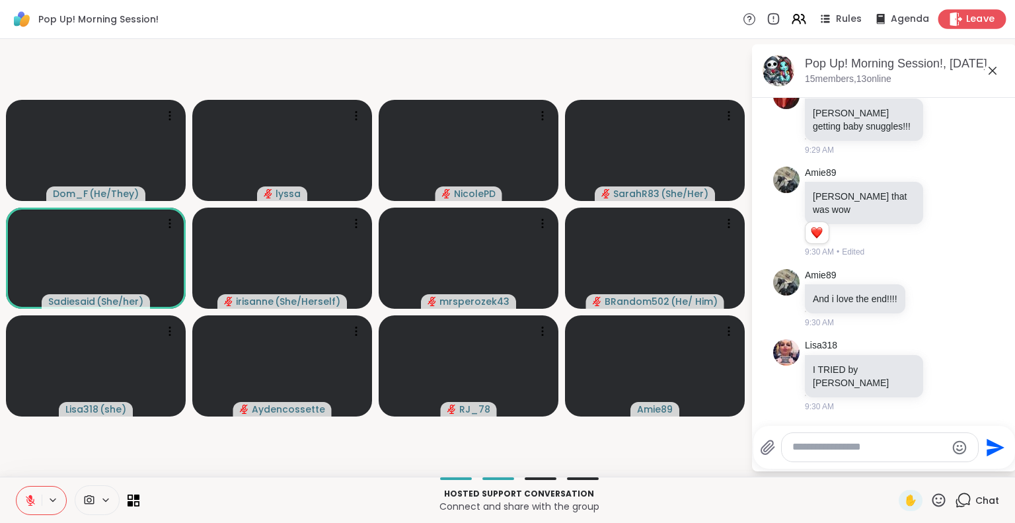
click at [967, 22] on span "Leave" at bounding box center [981, 20] width 29 height 14
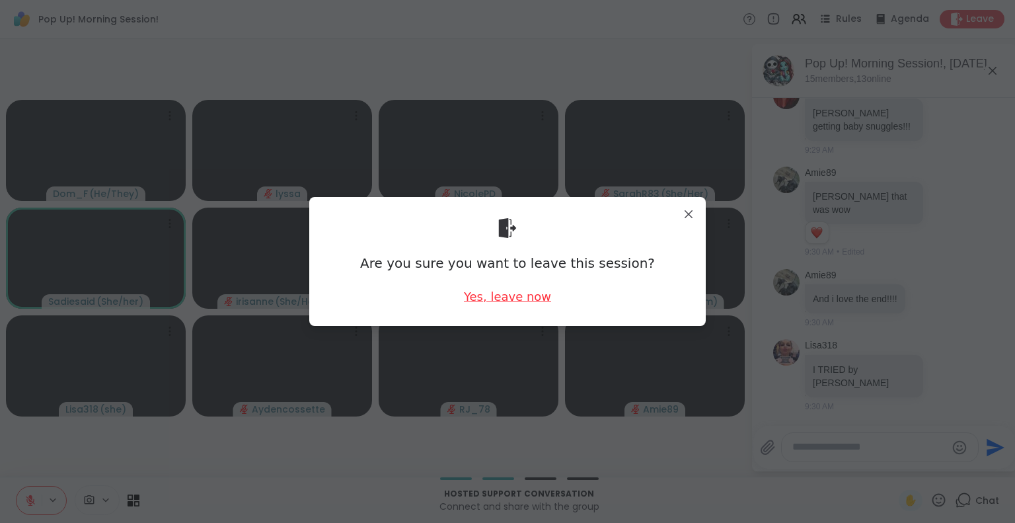
click at [488, 298] on div "Yes, leave now" at bounding box center [507, 296] width 87 height 17
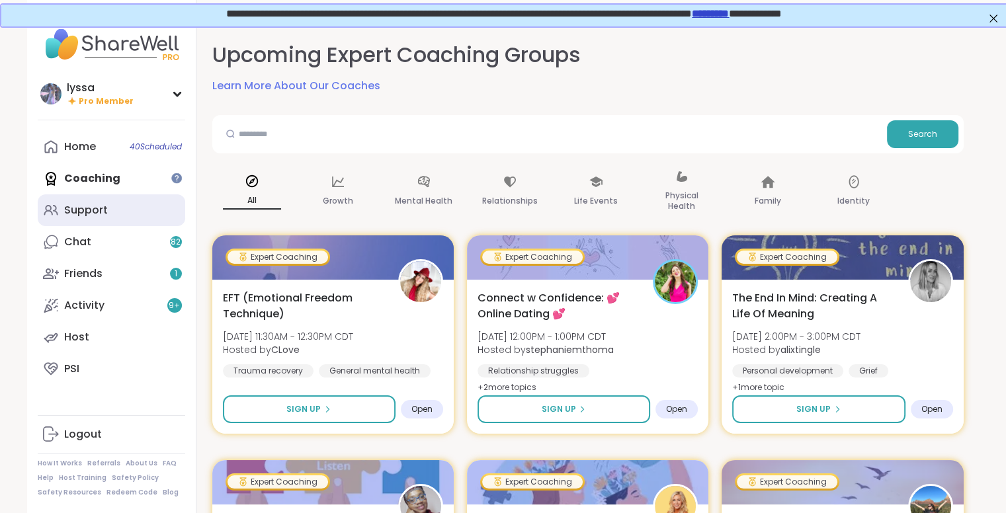
click at [87, 206] on div "Support" at bounding box center [86, 210] width 44 height 15
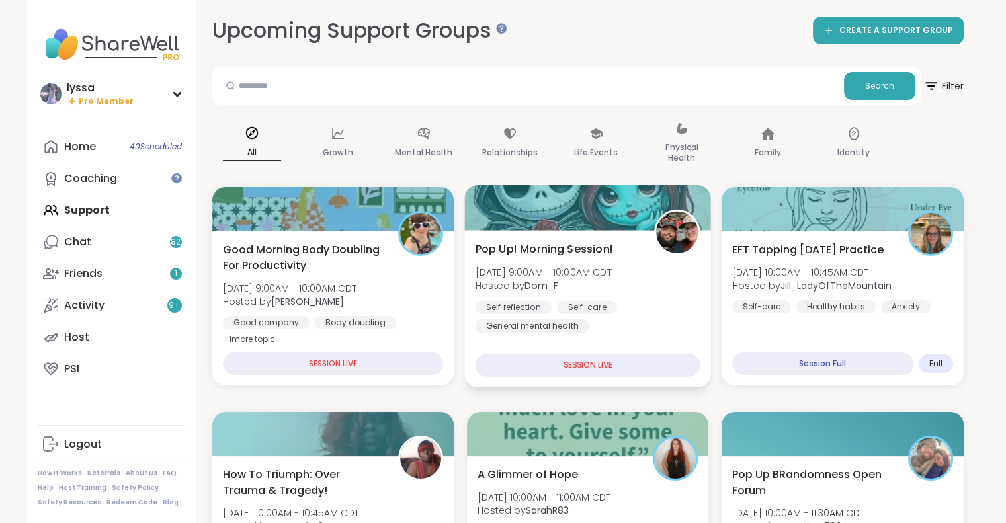
drag, startPoint x: 656, startPoint y: 264, endPoint x: 643, endPoint y: 299, distance: 38.1
click at [643, 299] on div "Pop Up! Morning Session! Wed, Sep 10 | 9:00AM - 10:00AM CDT Hosted by Dom_F Sel…" at bounding box center [587, 287] width 225 height 92
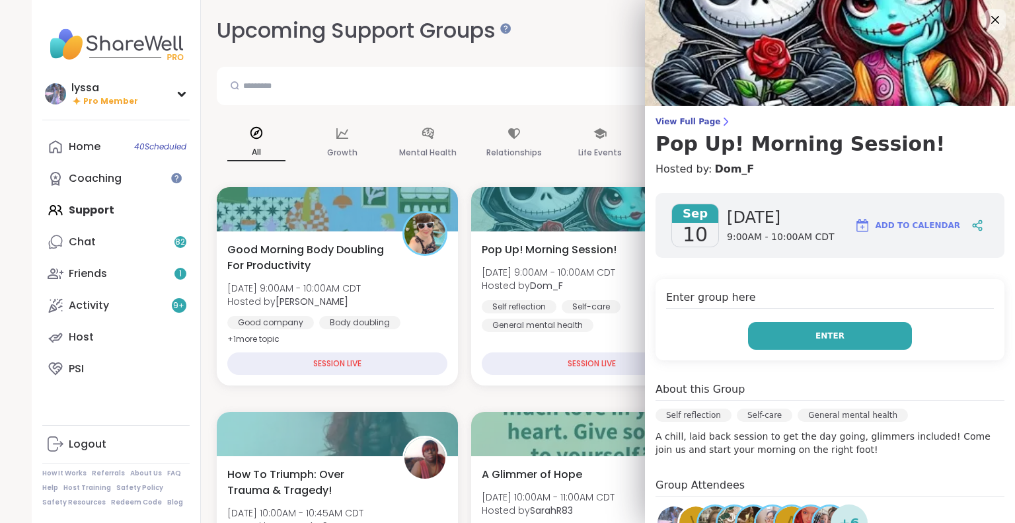
click at [780, 329] on button "Enter" at bounding box center [830, 336] width 164 height 28
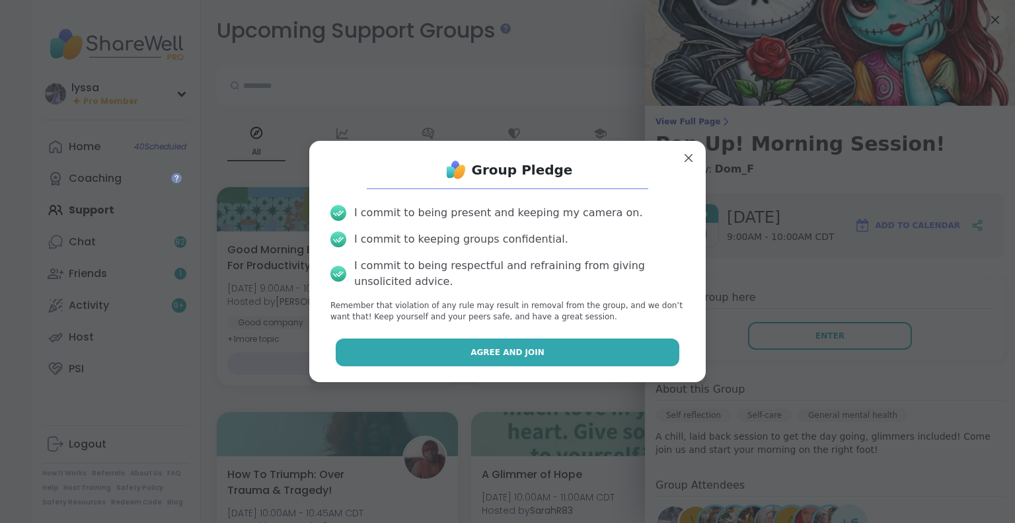
click at [621, 339] on button "Agree and Join" at bounding box center [508, 352] width 344 height 28
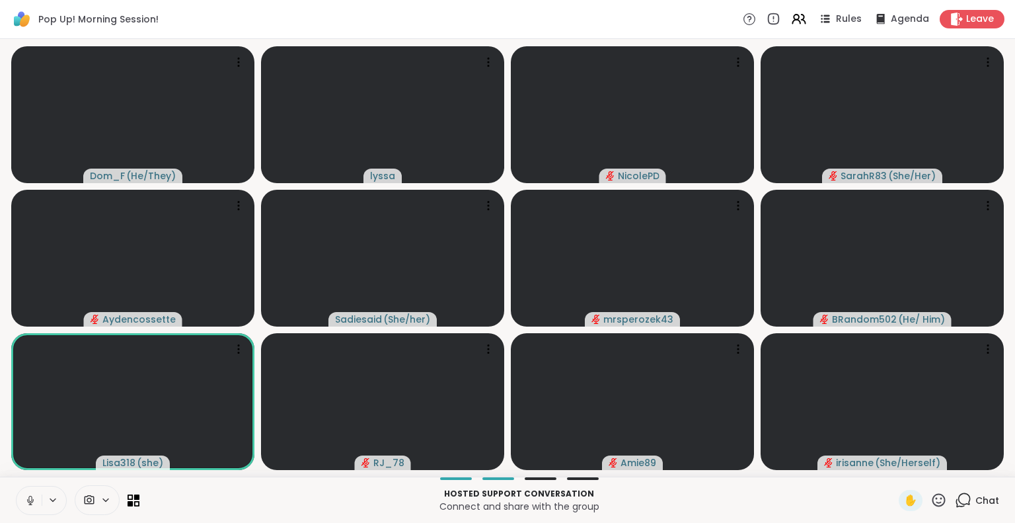
click at [26, 500] on icon at bounding box center [30, 500] width 12 height 12
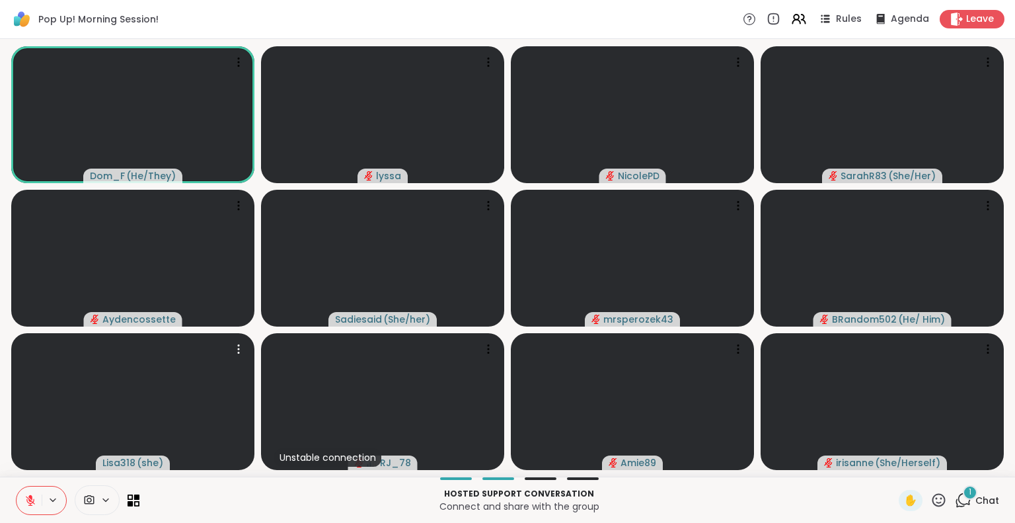
click at [936, 502] on icon at bounding box center [939, 500] width 17 height 17
click at [889, 467] on div "❤️" at bounding box center [901, 465] width 24 height 21
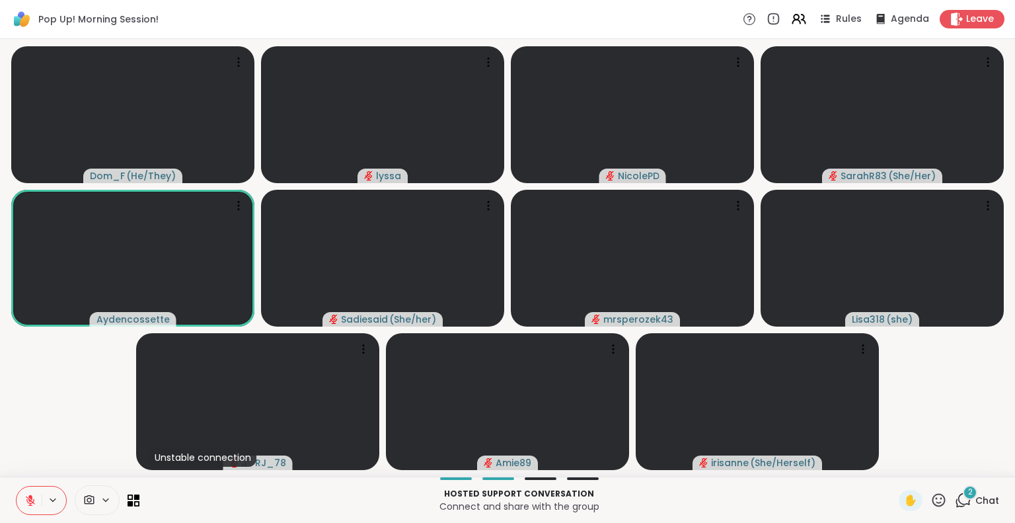
click at [933, 494] on icon at bounding box center [939, 500] width 17 height 17
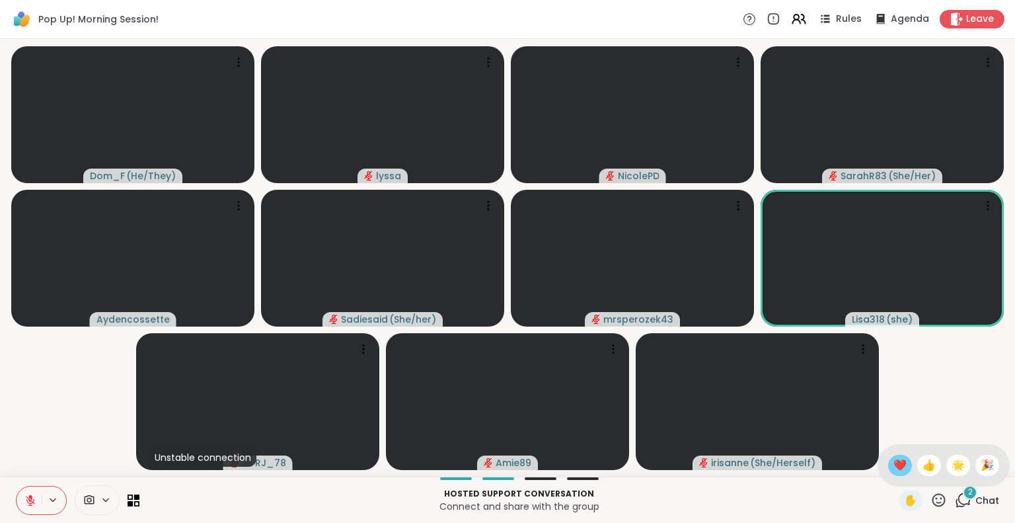
click at [894, 463] on span "❤️" at bounding box center [900, 465] width 13 height 16
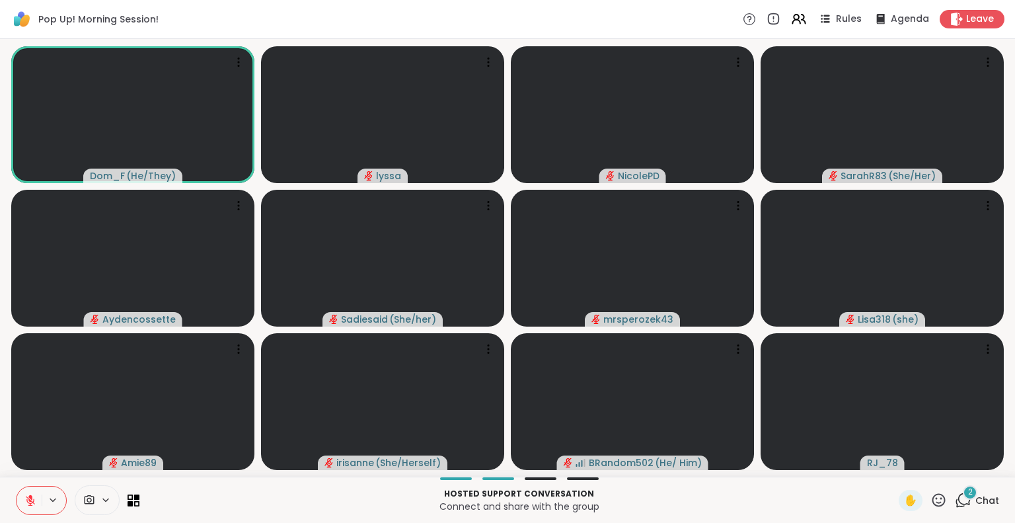
click at [29, 508] on button at bounding box center [29, 501] width 25 height 28
click at [29, 487] on button at bounding box center [29, 501] width 25 height 28
click at [1005, 457] on html "Pop Up! Morning Session! Rules Agenda Leave Dom_F ( He/They ) lyssa NicolePD Sa…" at bounding box center [507, 261] width 1015 height 523
click at [1005, 450] on html "Pop Up! Morning Session! Rules Agenda Leave Dom_F ( He/They ) lyssa NicolePD Sa…" at bounding box center [507, 261] width 1015 height 523
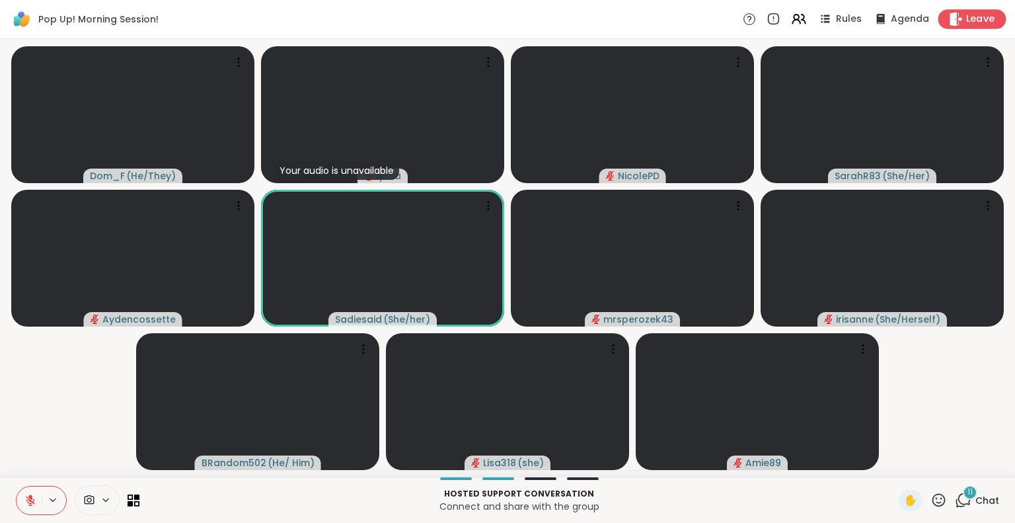
click at [951, 17] on icon at bounding box center [957, 19] width 13 height 14
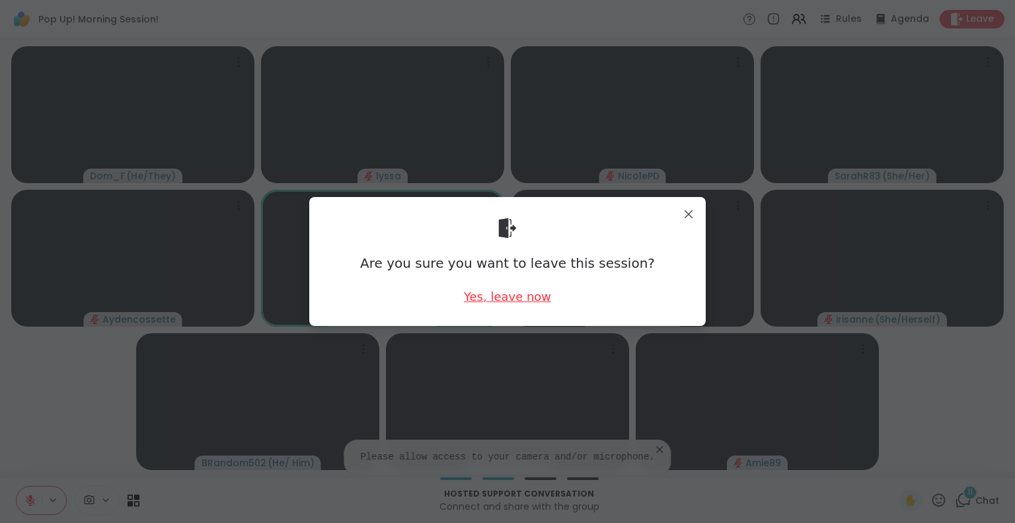
click at [534, 290] on div "Yes, leave now" at bounding box center [507, 296] width 87 height 17
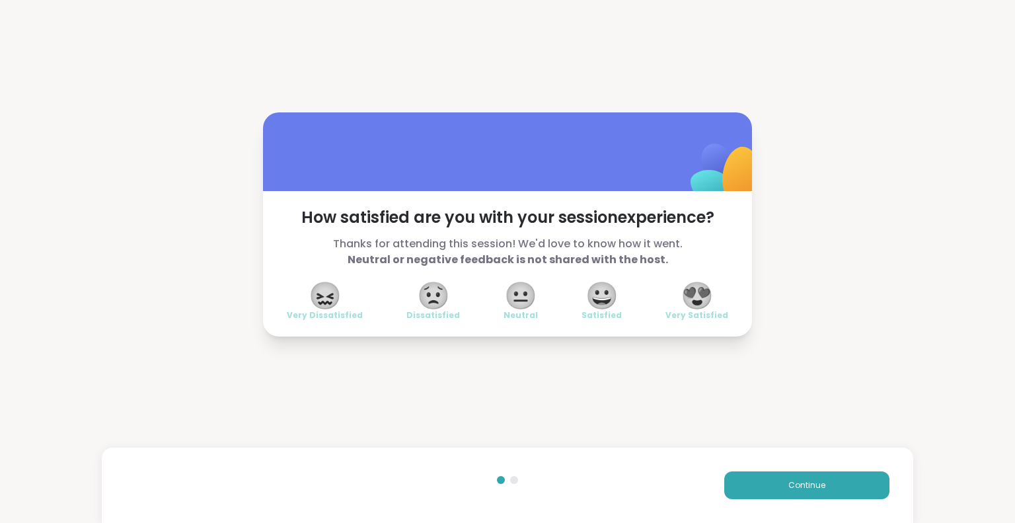
click at [689, 291] on span "😍" at bounding box center [697, 296] width 33 height 24
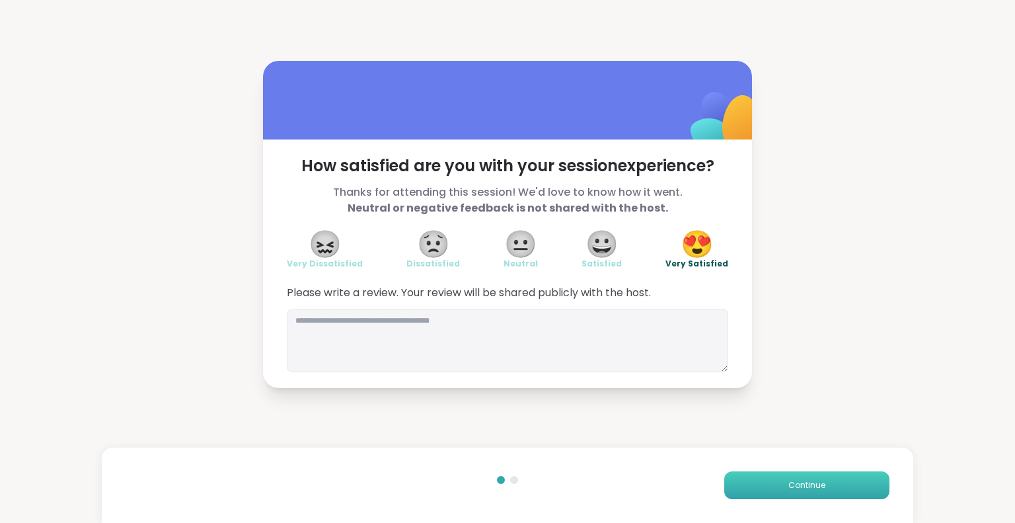
click at [736, 475] on button "Continue" at bounding box center [807, 485] width 165 height 28
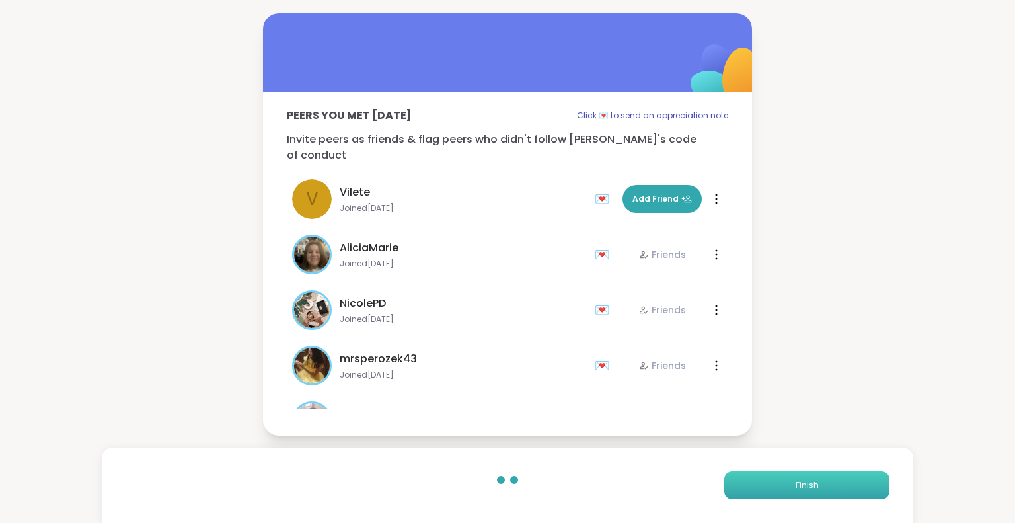
click at [736, 475] on button "Finish" at bounding box center [807, 485] width 165 height 28
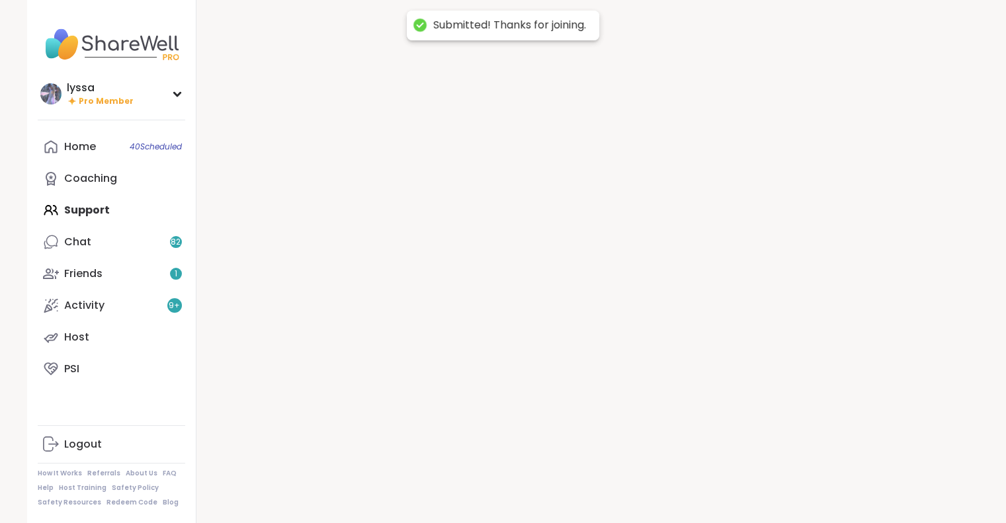
click at [736, 475] on div at bounding box center [587, 261] width 783 height 523
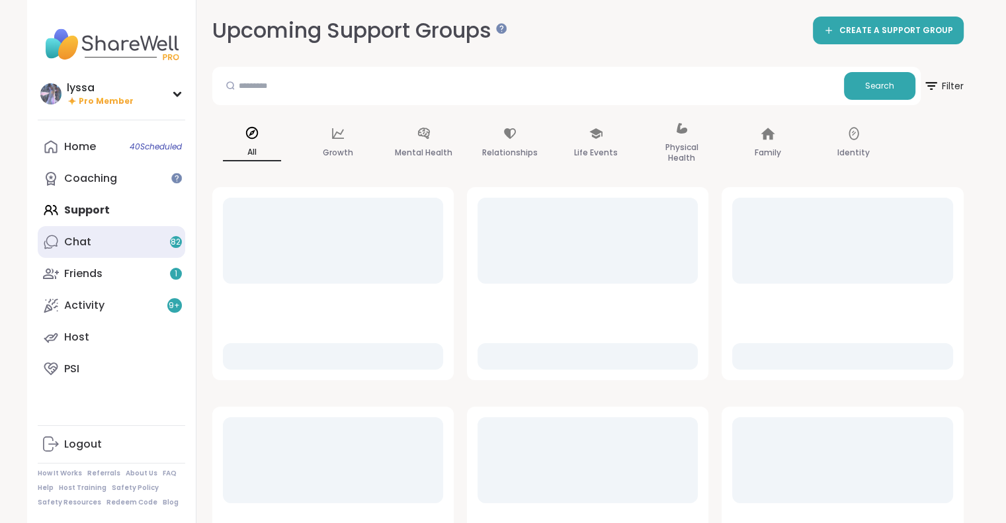
click at [55, 235] on icon at bounding box center [51, 242] width 16 height 16
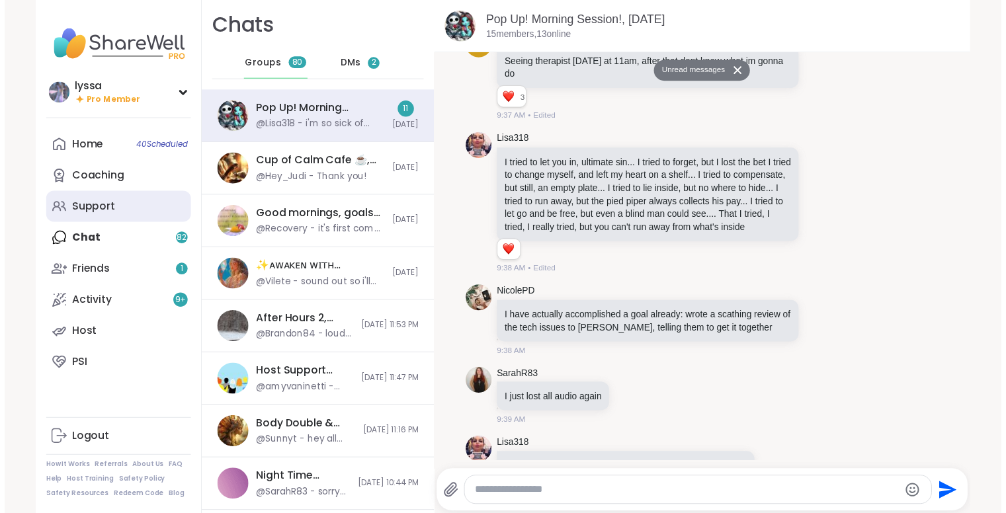
scroll to position [3158, 0]
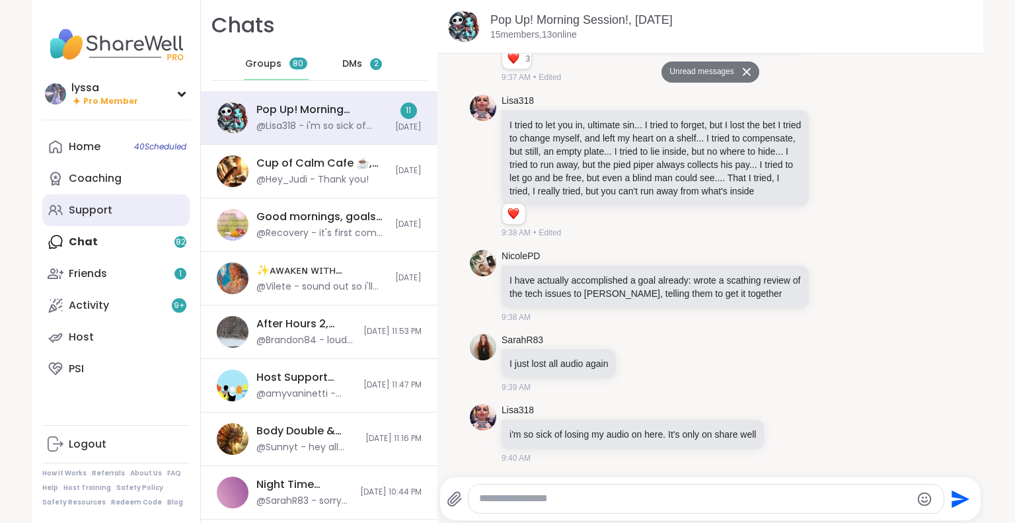
click at [61, 206] on link "Support" at bounding box center [115, 210] width 147 height 32
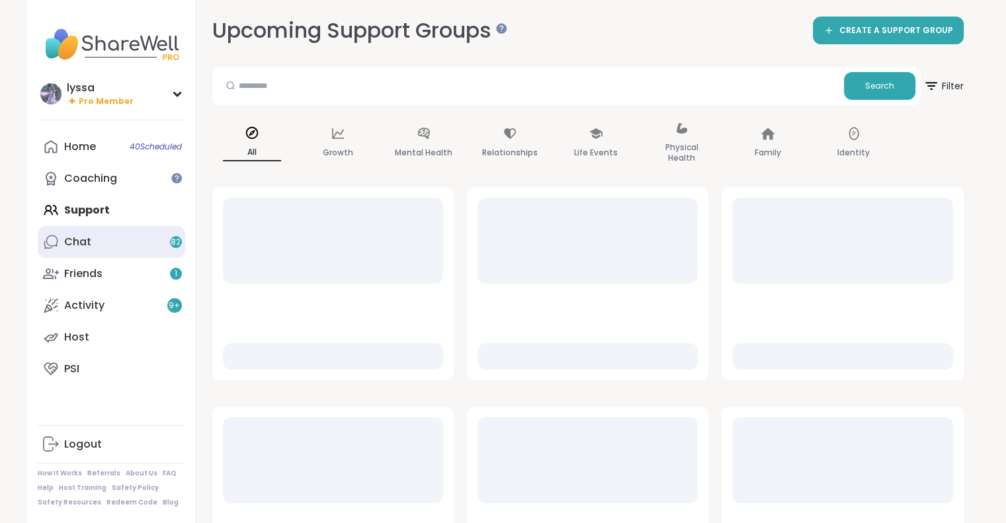
click at [135, 241] on link "Chat 82" at bounding box center [111, 242] width 147 height 32
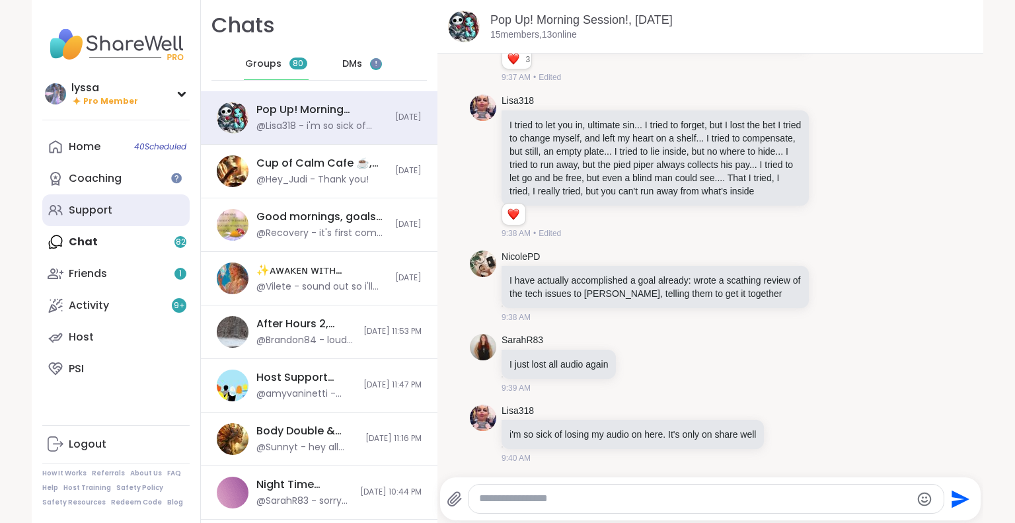
click at [103, 200] on link "Support" at bounding box center [115, 210] width 147 height 32
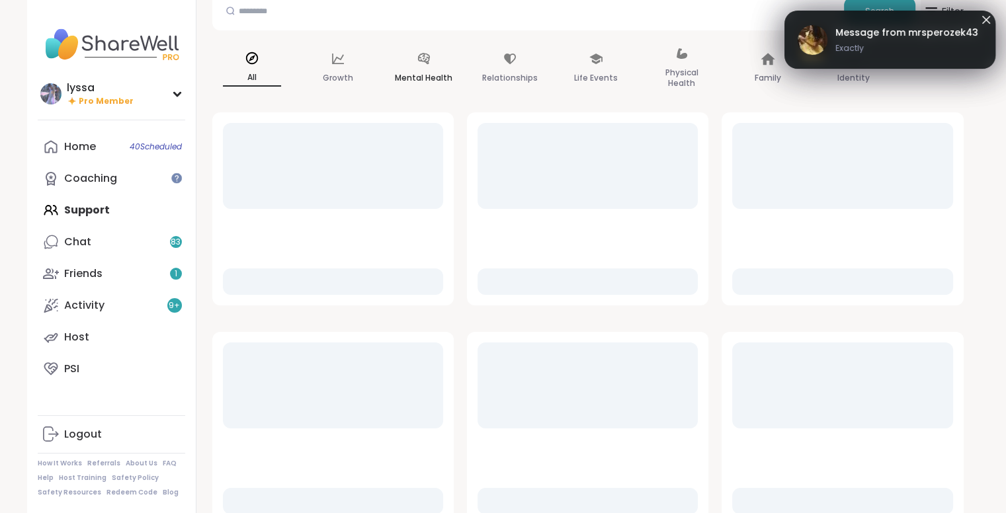
scroll to position [100, 0]
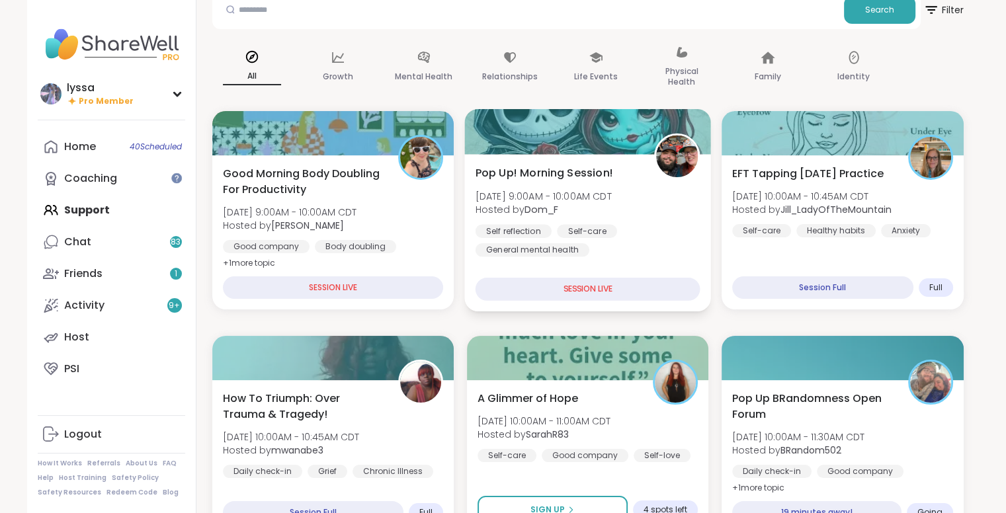
click at [562, 208] on span "Hosted by Dom_F" at bounding box center [543, 209] width 136 height 13
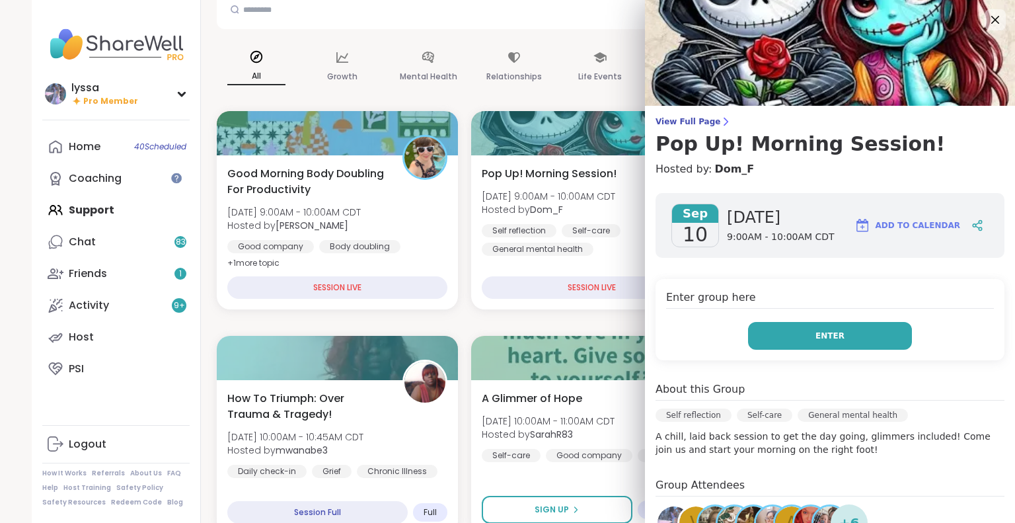
click at [763, 344] on button "Enter" at bounding box center [830, 336] width 164 height 28
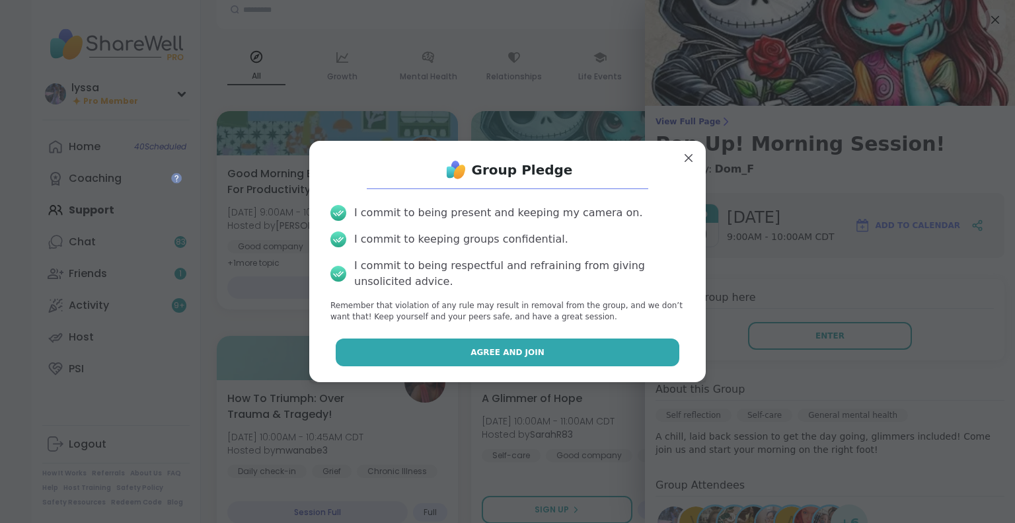
click at [618, 344] on button "Agree and Join" at bounding box center [508, 352] width 344 height 28
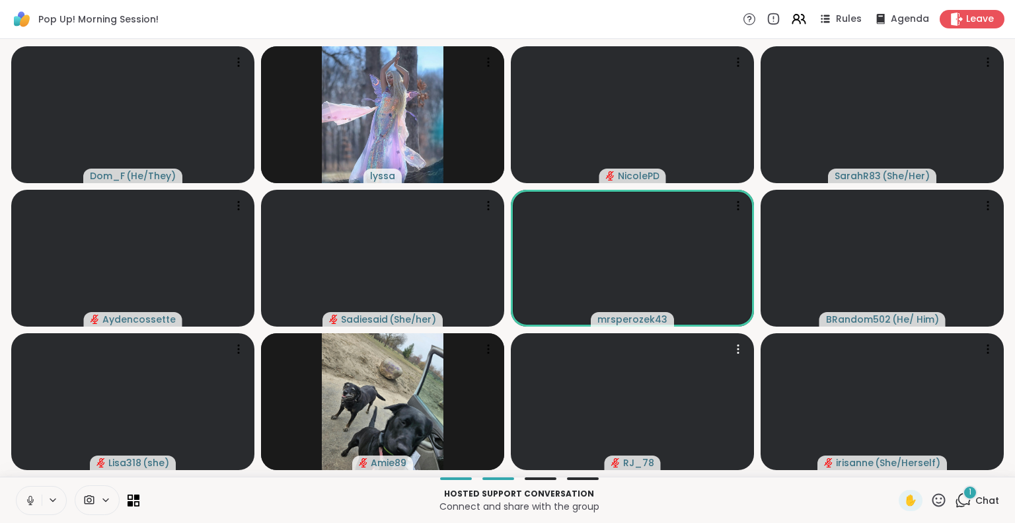
click at [31, 499] on icon at bounding box center [30, 500] width 12 height 12
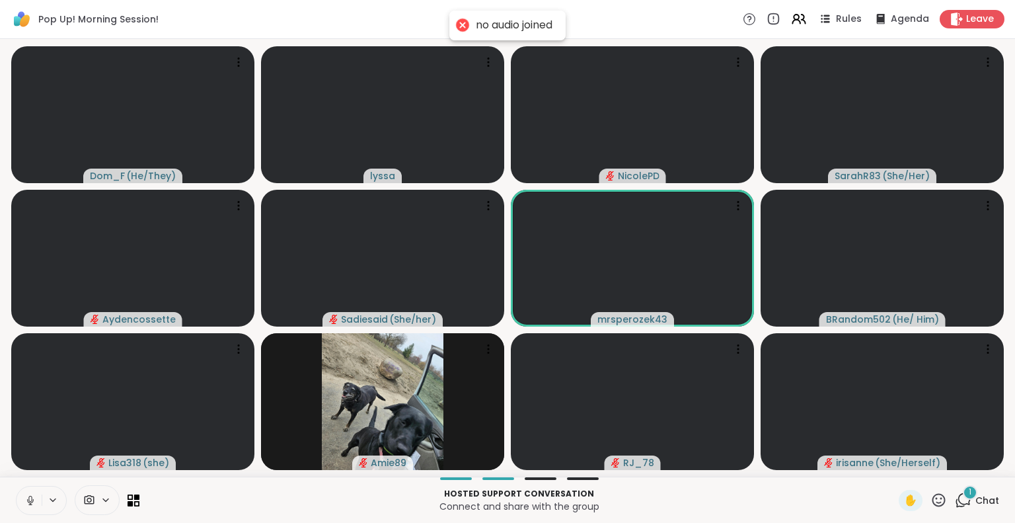
click at [30, 503] on icon at bounding box center [30, 503] width 1 height 3
click at [0, 358] on div "Dom_F ( He/They ) lyssa NicolePD SarahR83 ( She/Her ) Aydencossette Sadiesaid (…" at bounding box center [507, 258] width 1015 height 438
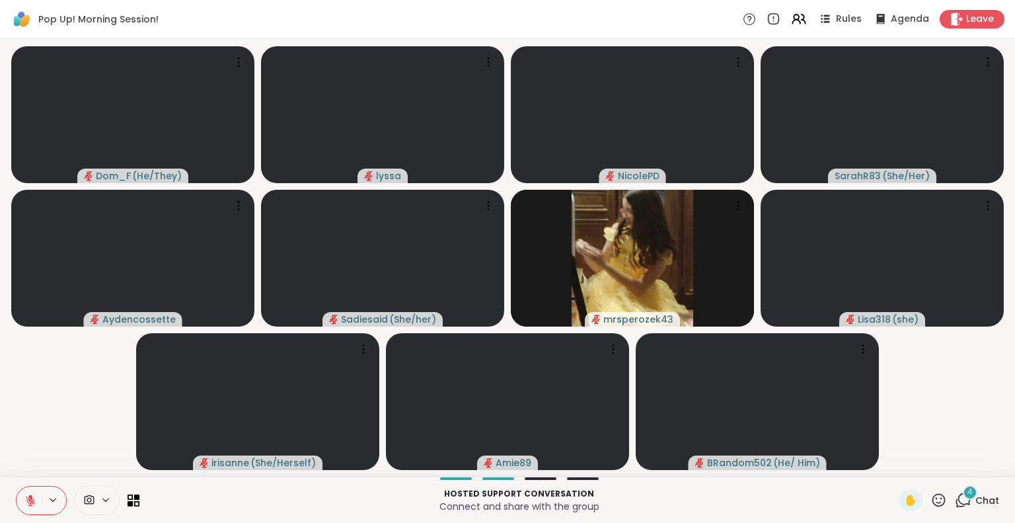
click at [32, 496] on icon at bounding box center [30, 500] width 12 height 12
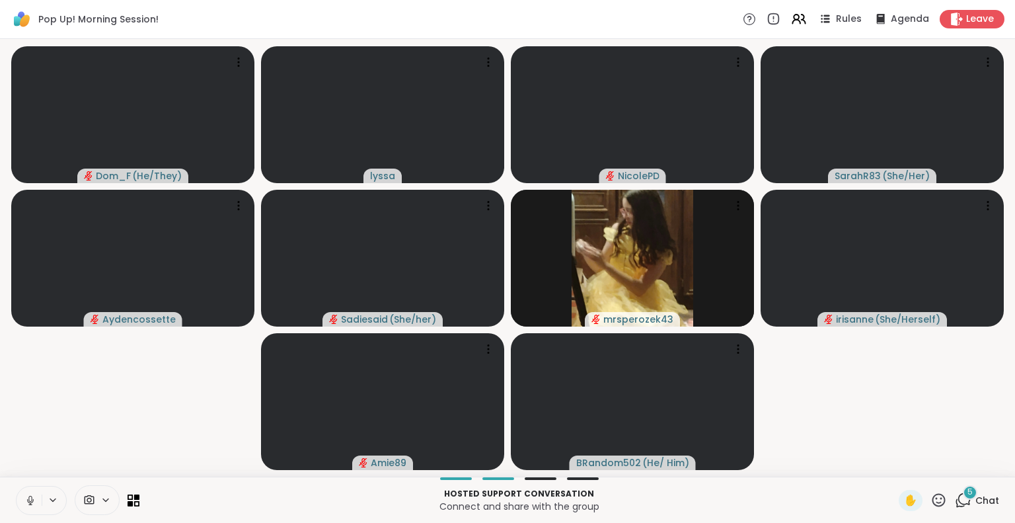
click at [30, 491] on button at bounding box center [29, 501] width 25 height 28
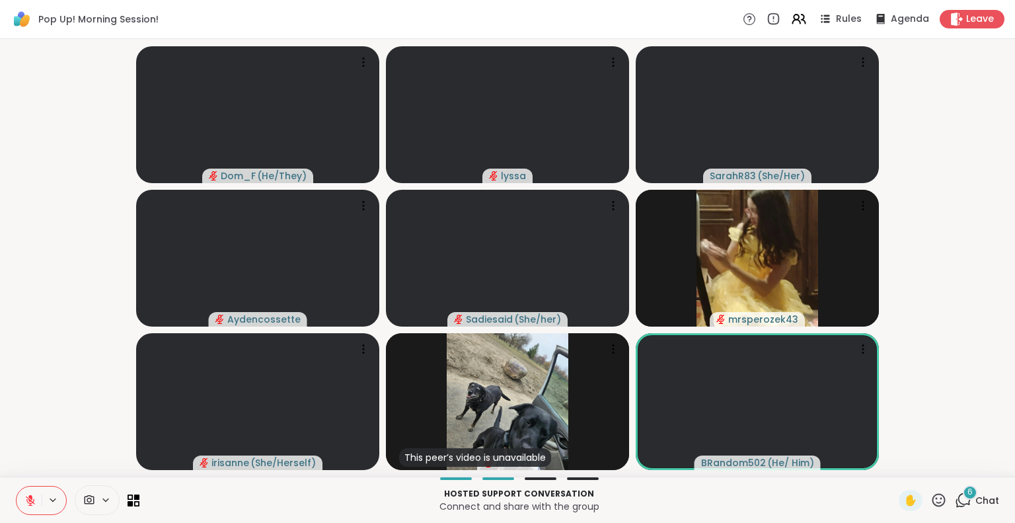
click at [28, 502] on icon at bounding box center [30, 500] width 12 height 12
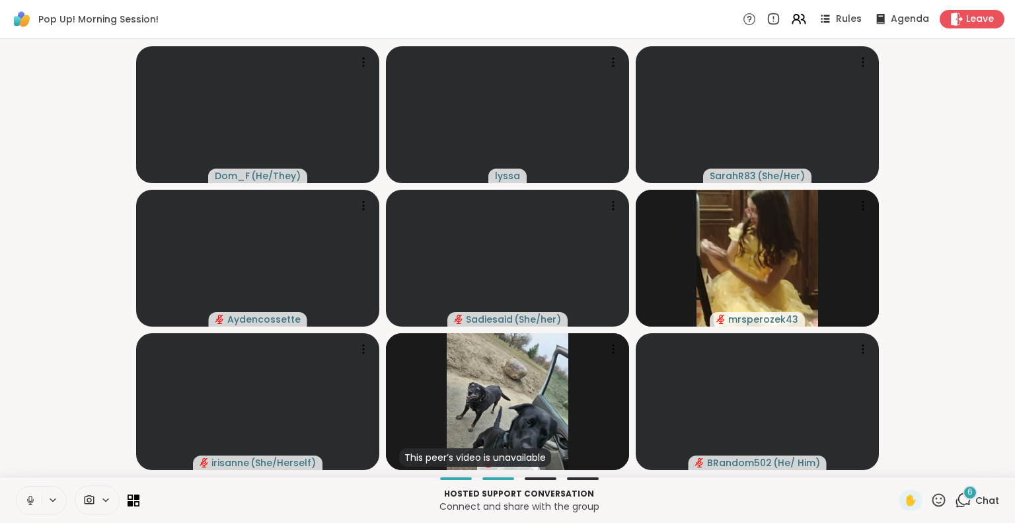
click at [20, 505] on button at bounding box center [29, 501] width 25 height 28
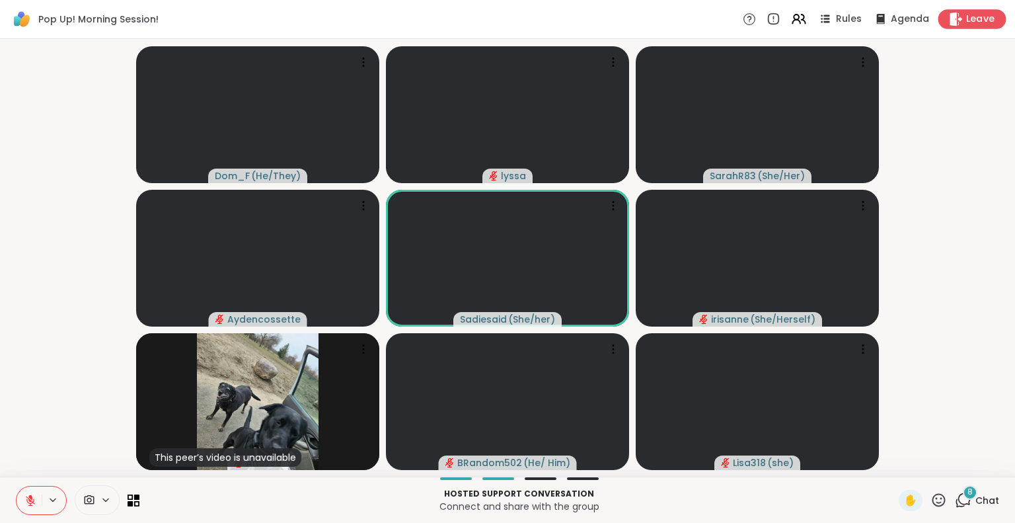
click at [941, 19] on div "Leave" at bounding box center [973, 18] width 68 height 19
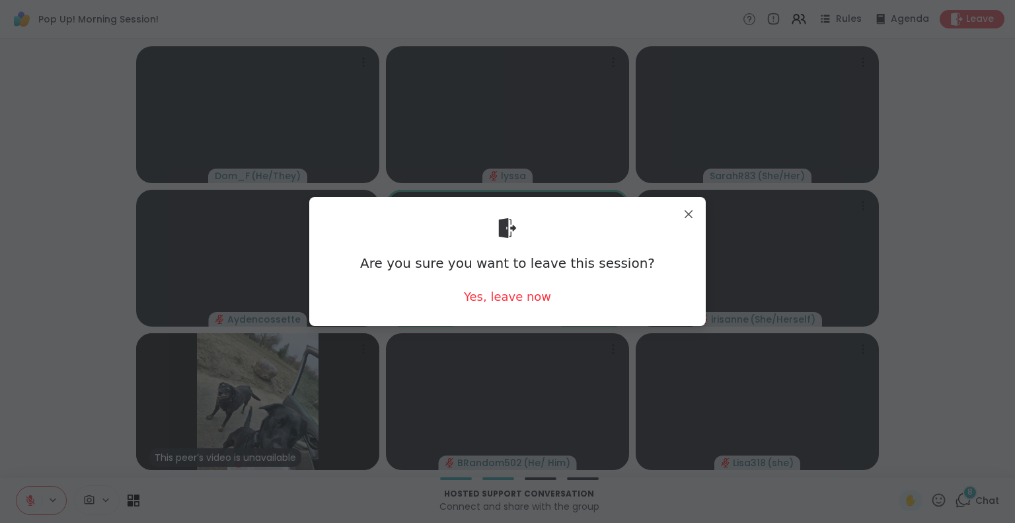
click at [466, 320] on div "Are you sure you want to leave this session? Yes, leave now" at bounding box center [507, 261] width 397 height 129
click at [481, 294] on div "Yes, leave now" at bounding box center [507, 296] width 87 height 17
click at [487, 297] on div "Yes, leave now" at bounding box center [507, 296] width 87 height 17
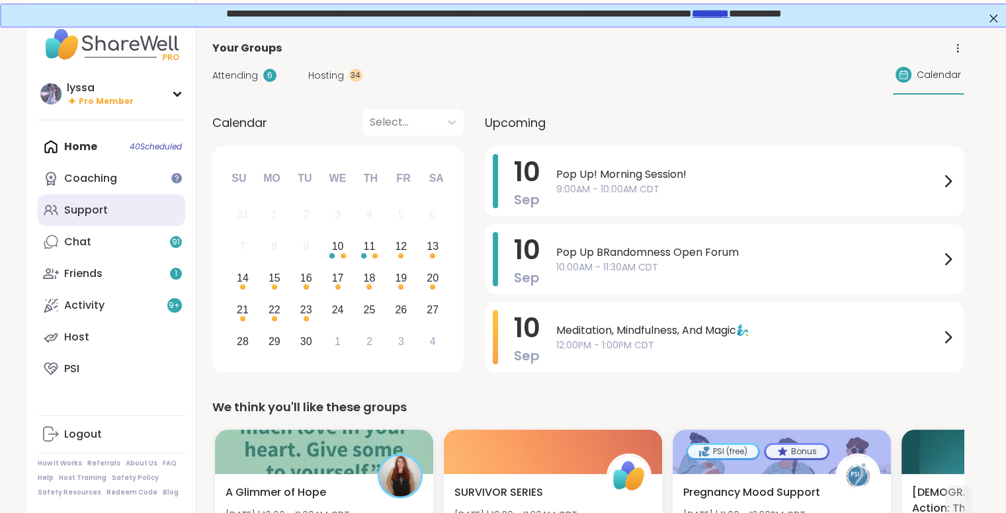
click at [87, 208] on div "Support" at bounding box center [86, 210] width 44 height 15
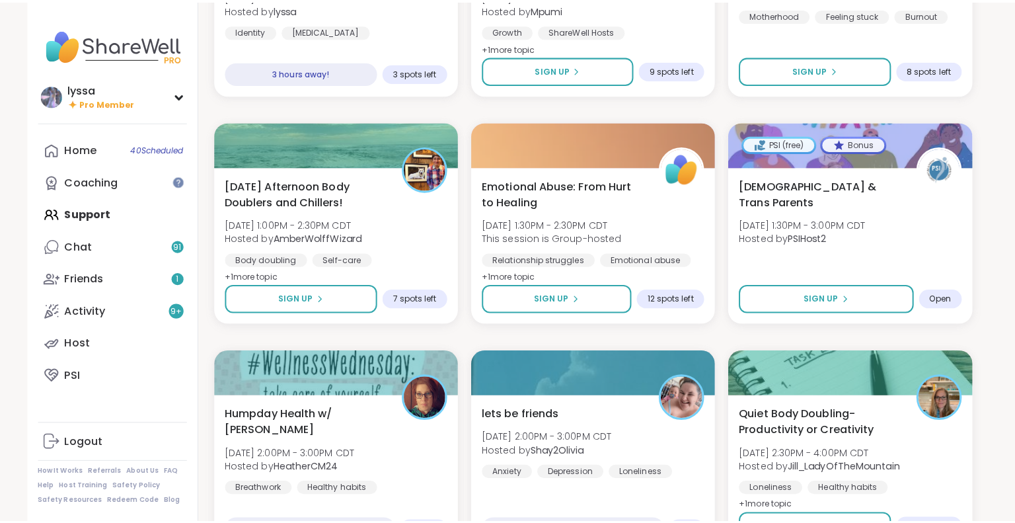
scroll to position [1534, 0]
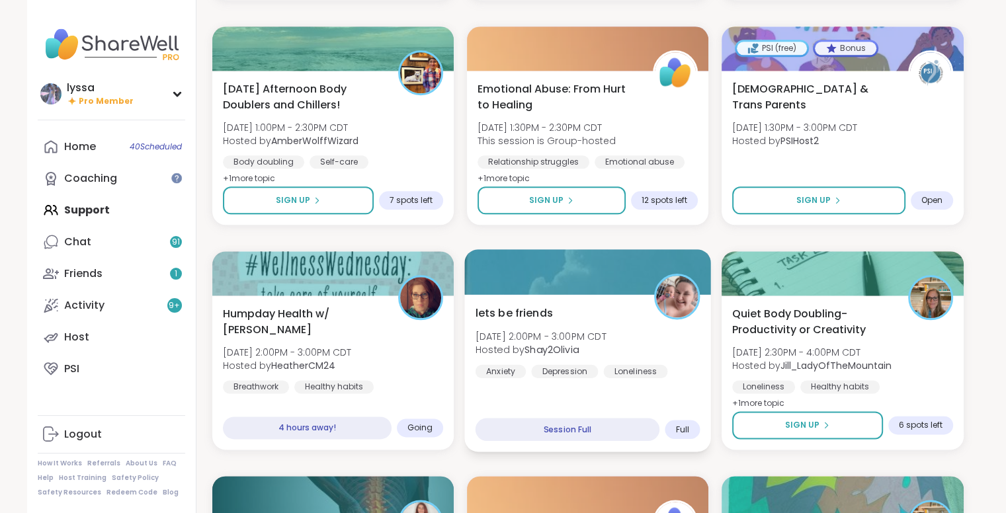
click at [606, 441] on div "lets be friends [DATE] 2:00PM - 3:00PM CDT Hosted by Shay2Olivia Anxiety [MEDIC…" at bounding box center [587, 372] width 247 height 157
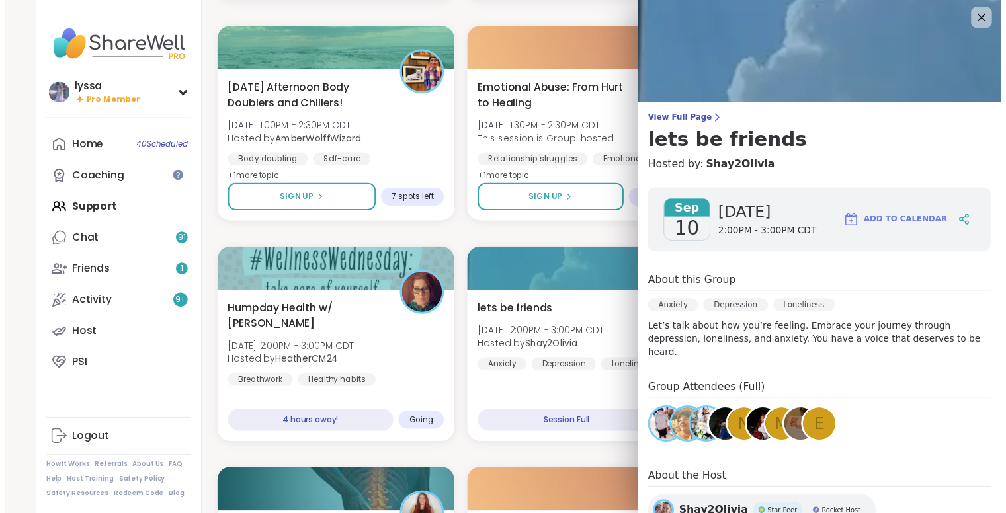
scroll to position [0, 0]
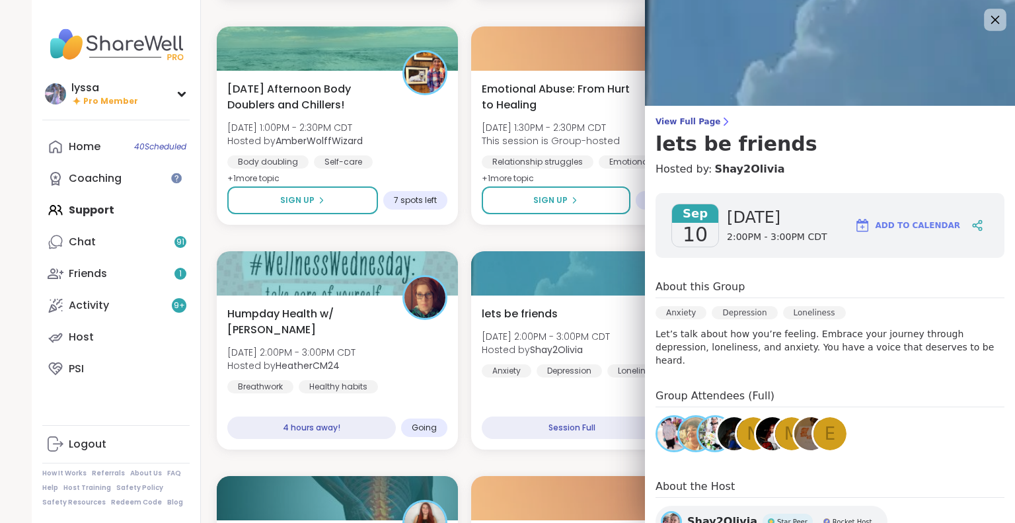
click at [987, 25] on icon at bounding box center [995, 19] width 17 height 17
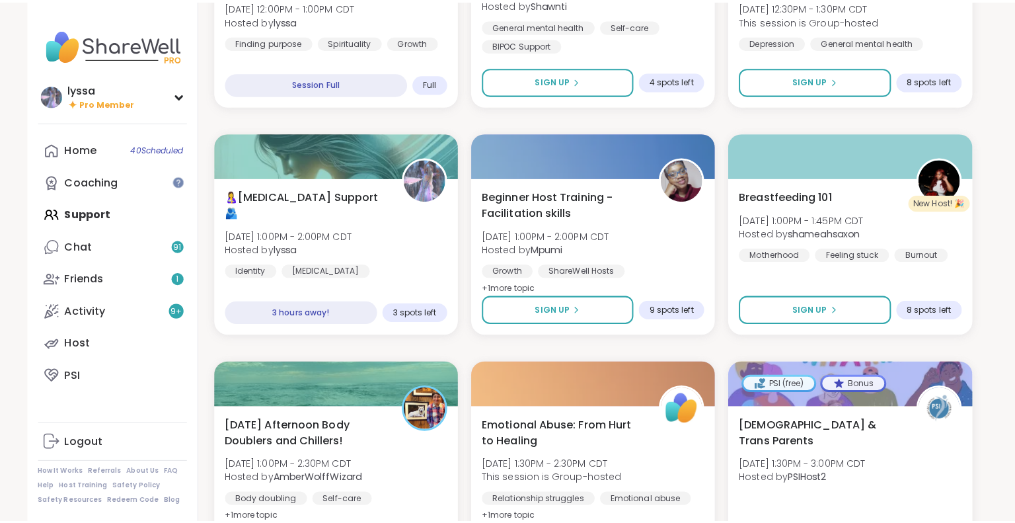
scroll to position [1185, 0]
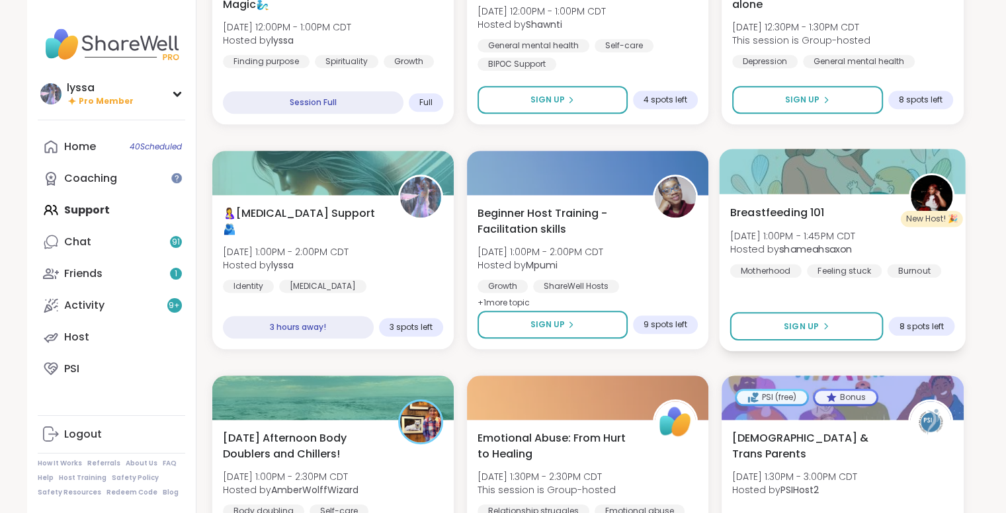
click at [824, 174] on div at bounding box center [842, 171] width 247 height 45
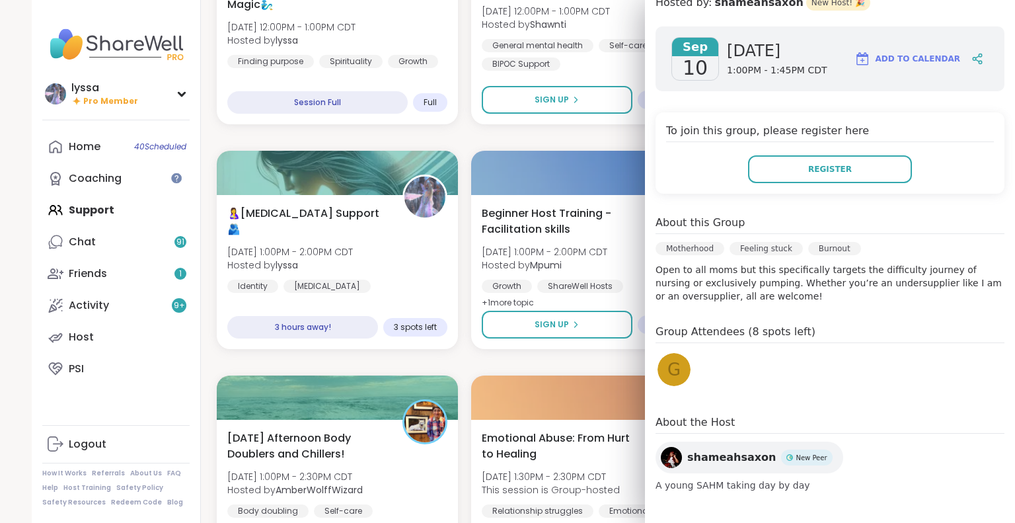
scroll to position [0, 0]
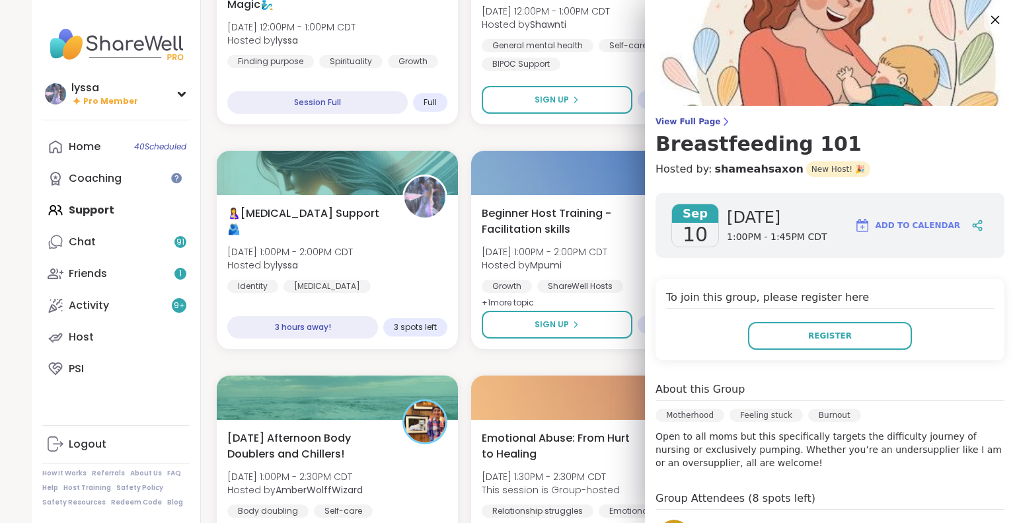
click at [987, 20] on icon at bounding box center [995, 19] width 17 height 17
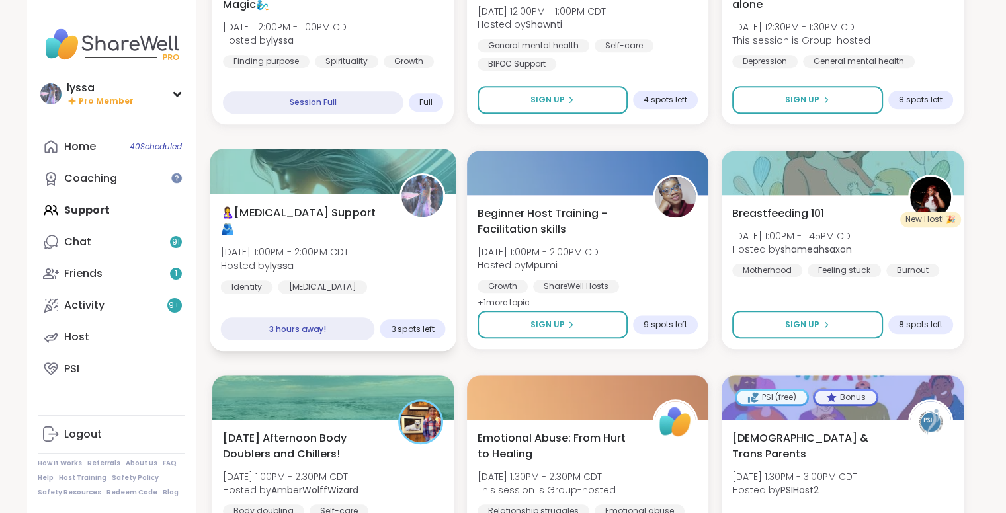
click at [291, 299] on div "[MEDICAL_DATA]" at bounding box center [264, 305] width 89 height 13
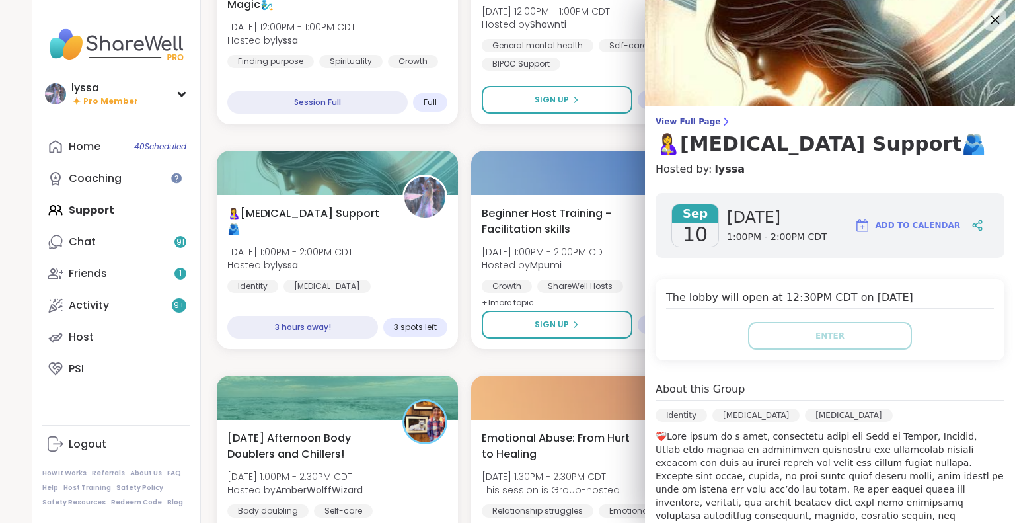
click at [992, 20] on icon at bounding box center [996, 20] width 9 height 9
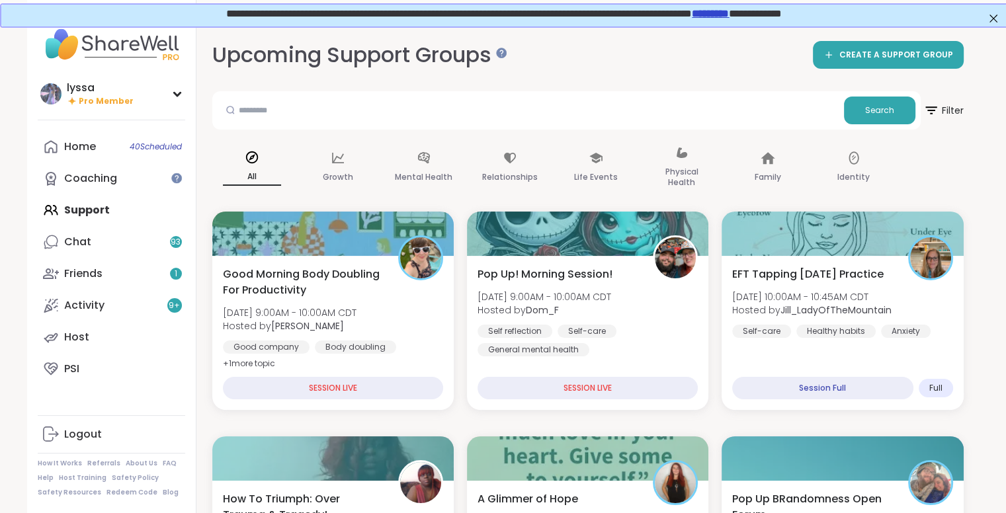
click at [110, 244] on link "Chat 93" at bounding box center [111, 242] width 147 height 32
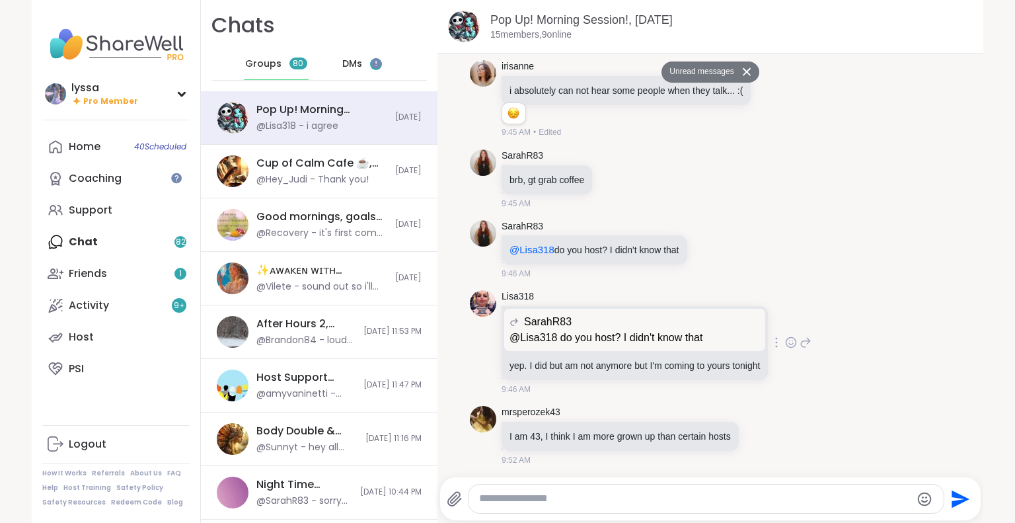
scroll to position [4247, 0]
click at [768, 105] on icon at bounding box center [774, 98] width 12 height 13
click at [692, 83] on div "Select Reaction: Sad" at bounding box center [698, 77] width 12 height 12
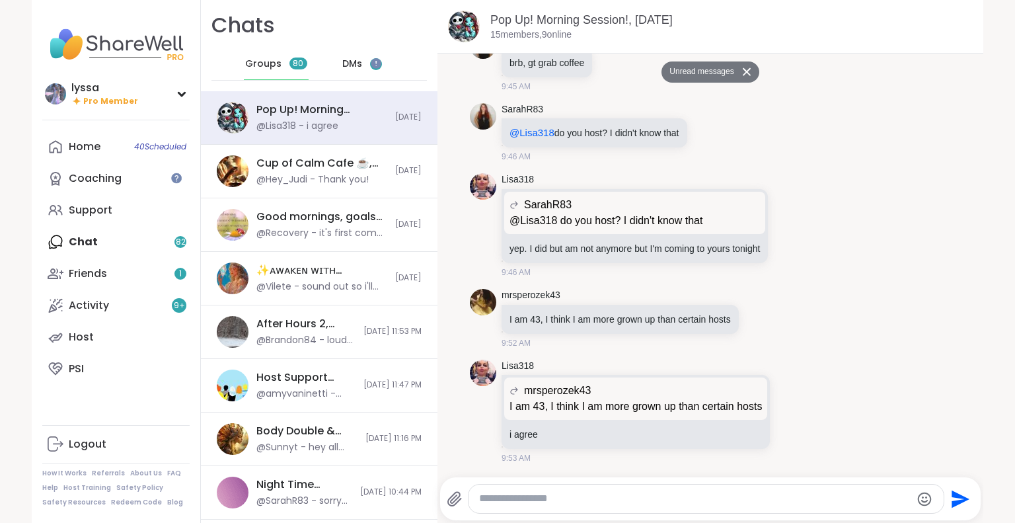
scroll to position [4406, 0]
click at [346, 58] on span "DMs" at bounding box center [352, 64] width 20 height 13
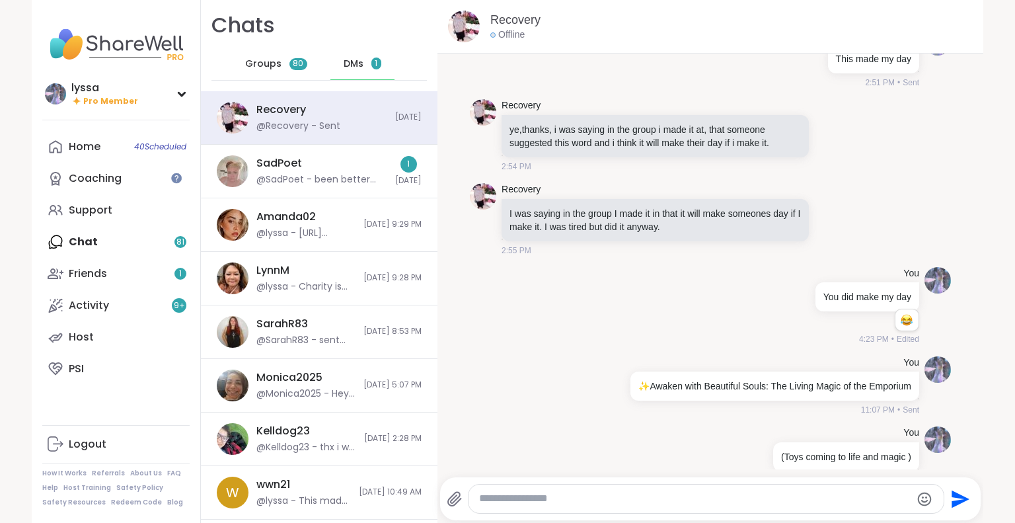
scroll to position [13283, 0]
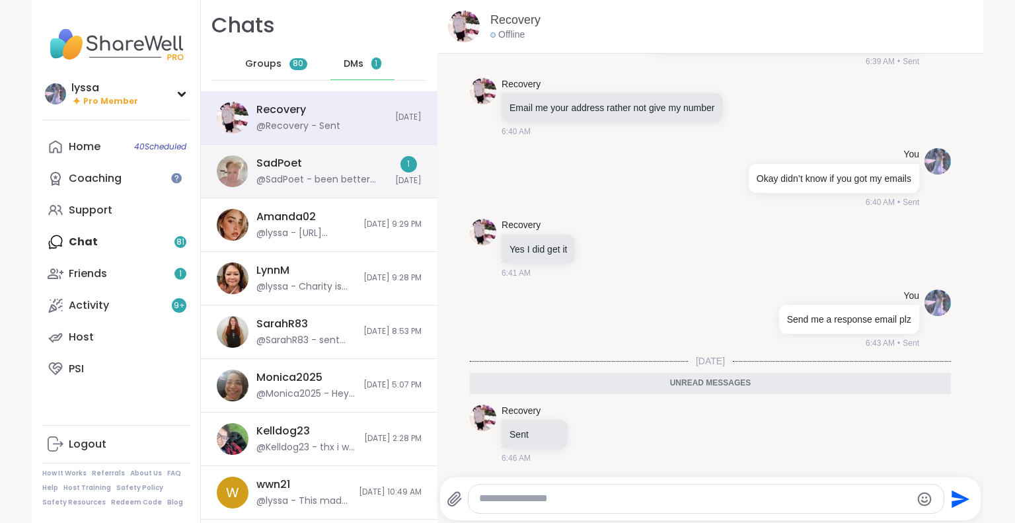
click at [320, 161] on div "SadPoet @SadPoet - been better but i wont complain, ty for reaching out, im gla…" at bounding box center [322, 171] width 131 height 30
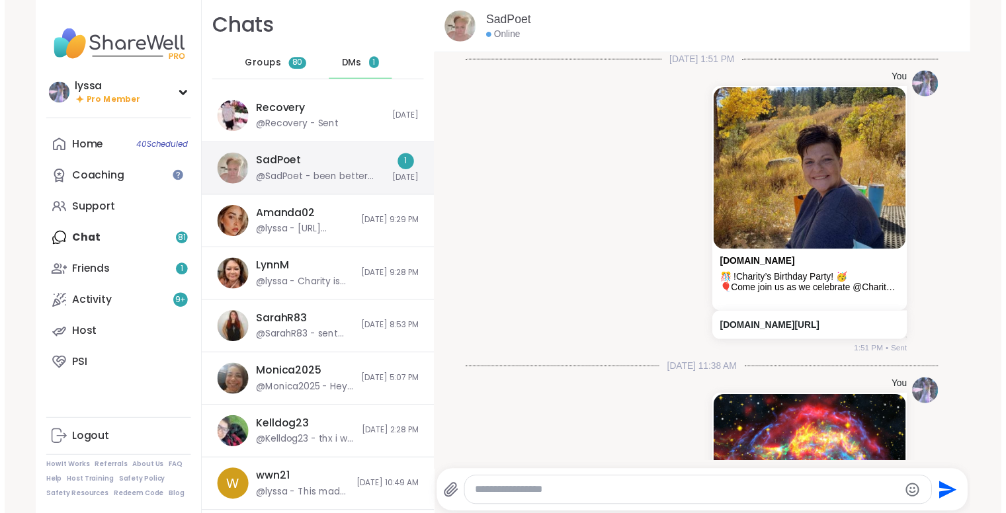
scroll to position [3292, 0]
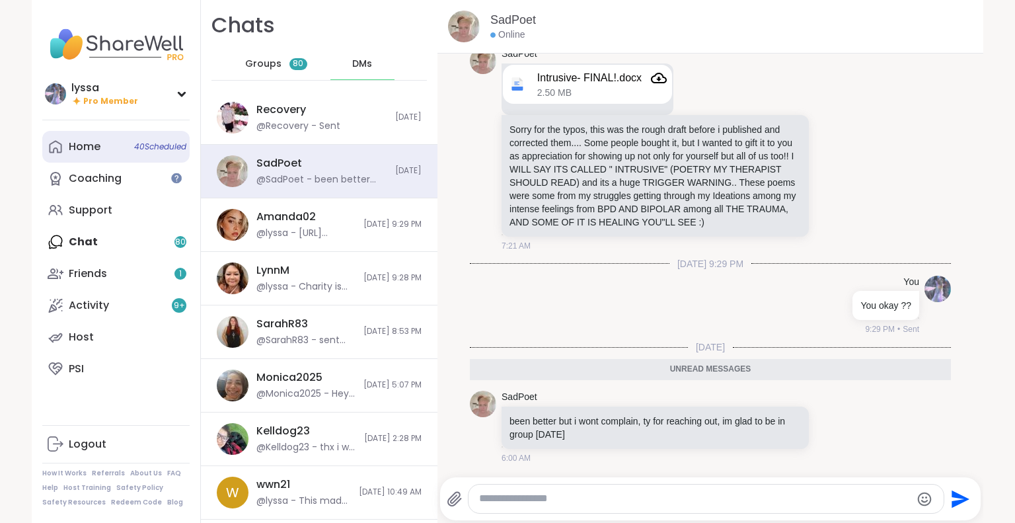
click at [94, 151] on div "Home 40 Scheduled" at bounding box center [85, 146] width 32 height 15
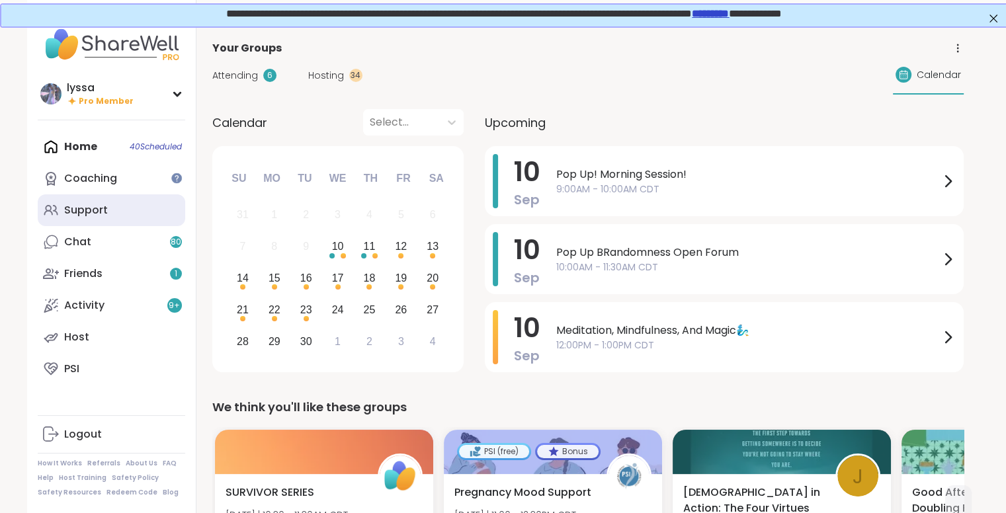
click at [112, 212] on link "Support" at bounding box center [111, 210] width 147 height 32
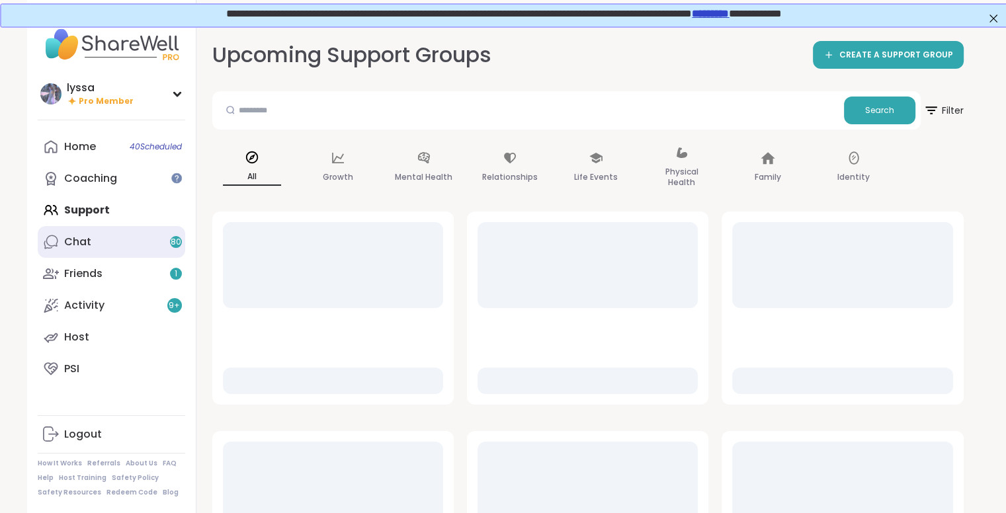
click at [67, 240] on div "Chat 80" at bounding box center [77, 242] width 27 height 15
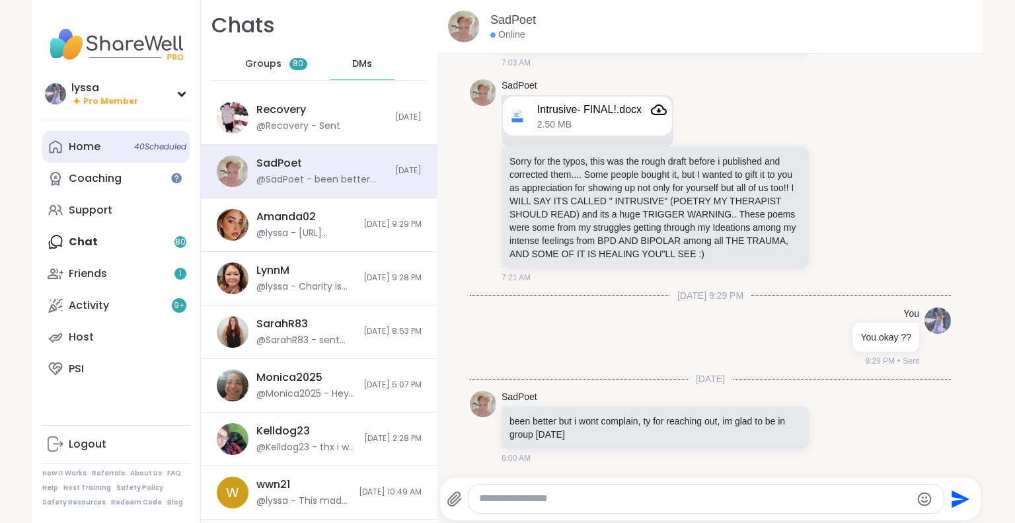
click at [69, 148] on div "Home 40 Scheduled" at bounding box center [85, 146] width 32 height 15
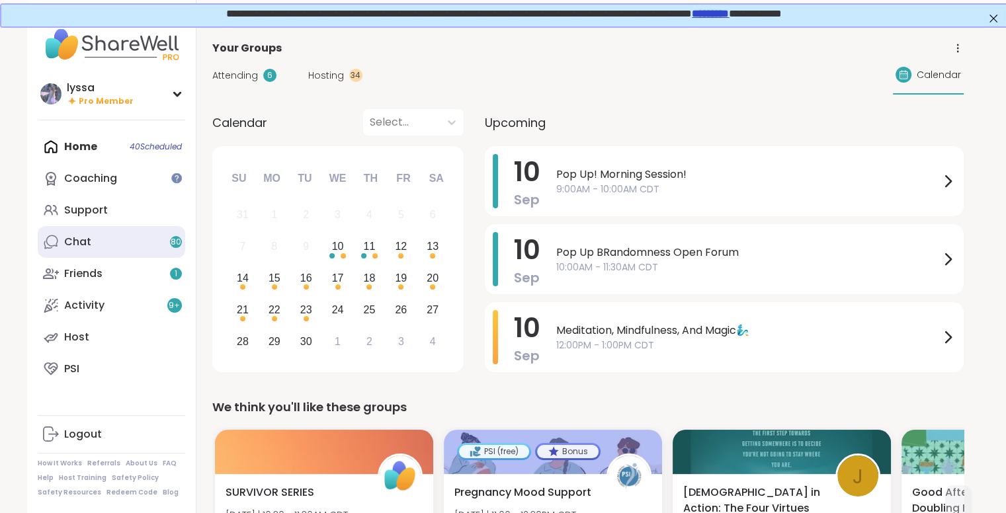
click at [116, 248] on link "Chat 80" at bounding box center [111, 242] width 147 height 32
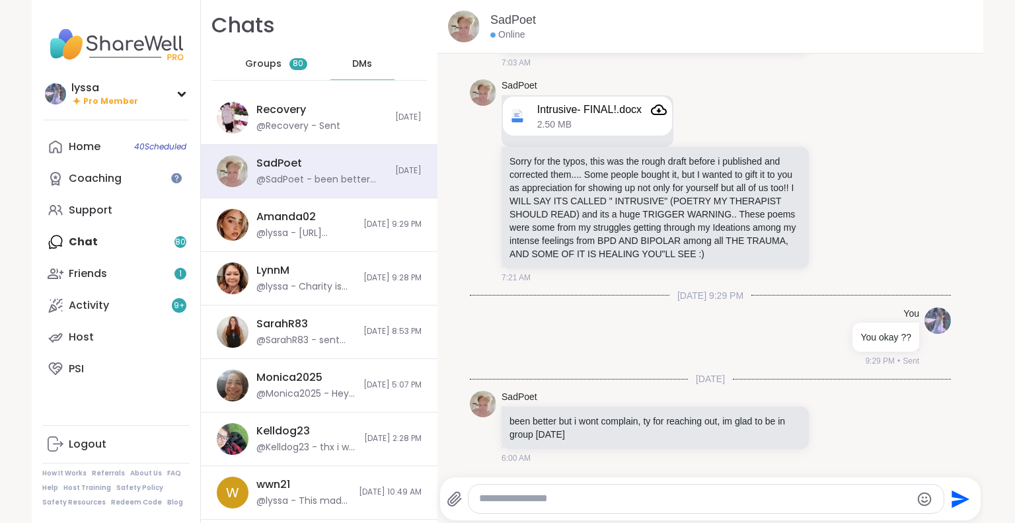
click at [261, 52] on div "Groups 80" at bounding box center [276, 64] width 65 height 32
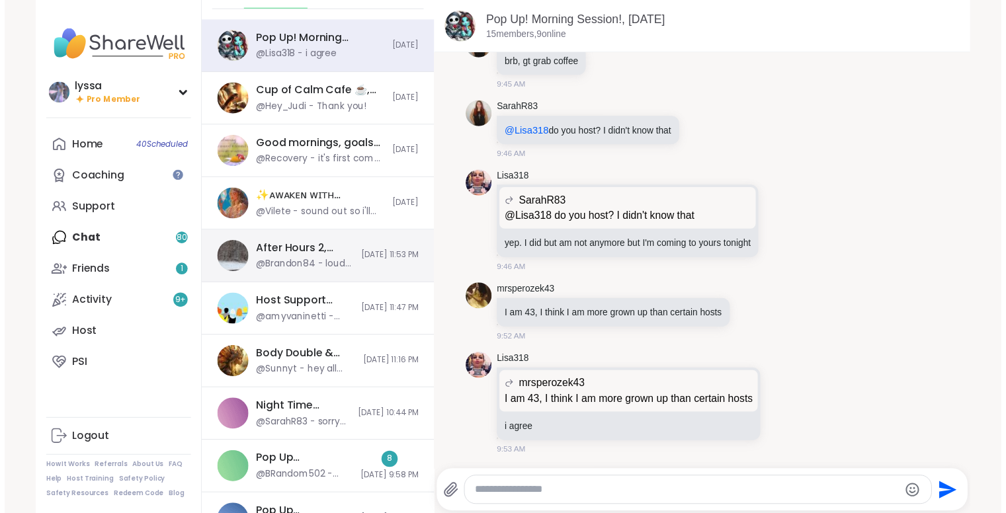
scroll to position [69, 0]
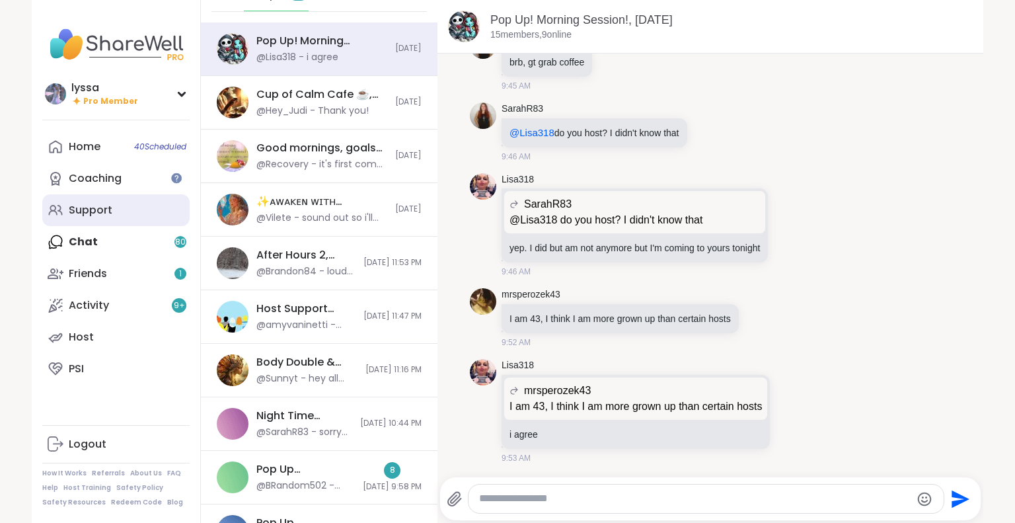
click at [94, 219] on link "Support" at bounding box center [115, 210] width 147 height 32
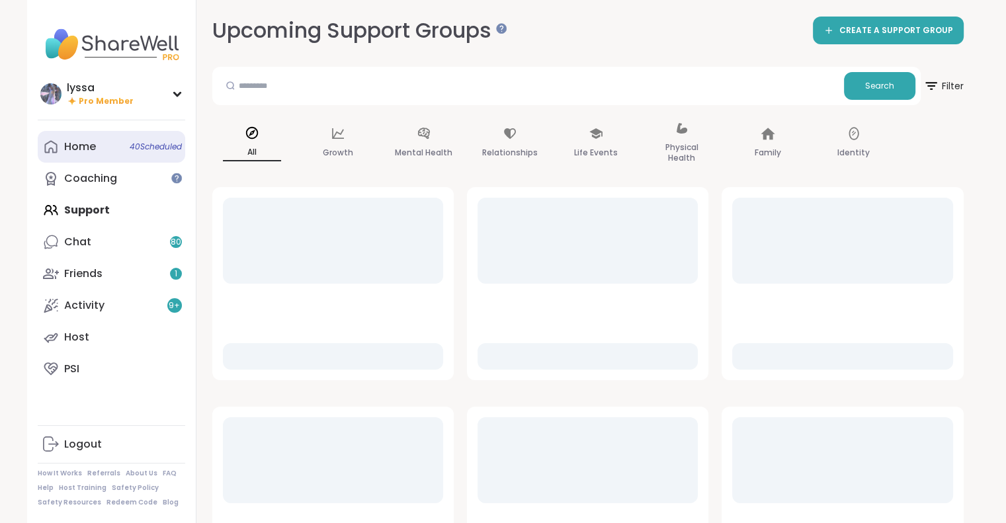
click at [97, 152] on link "Home 40 Scheduled" at bounding box center [111, 147] width 147 height 32
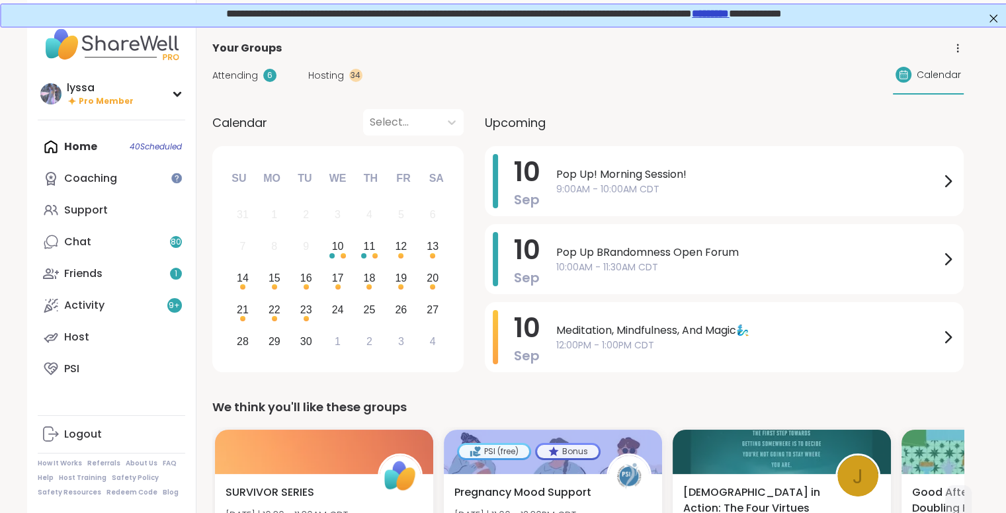
click at [86, 137] on div "Home 40 Scheduled Coaching Support Chat 80 Friends 1 Activity 9 + Host PSI" at bounding box center [111, 258] width 147 height 254
click at [70, 154] on div "Home 40 Scheduled Coaching Support Chat 80 Friends 1 Activity 9 + Host PSI" at bounding box center [111, 258] width 147 height 254
click at [53, 145] on div "Home 40 Scheduled Coaching Support Chat 80 Friends 1 Activity 9 + Host PSI" at bounding box center [111, 258] width 147 height 254
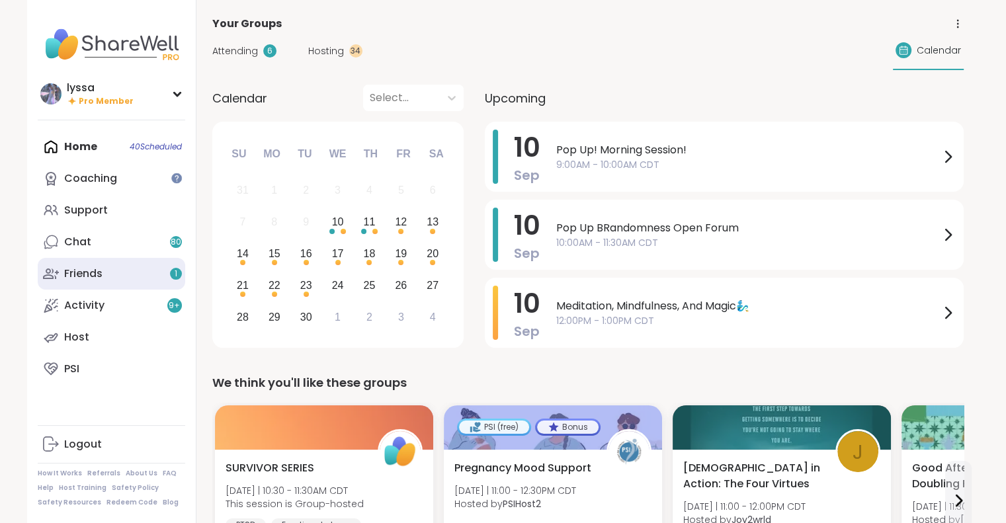
click at [130, 271] on link "Friends 1" at bounding box center [111, 274] width 147 height 32
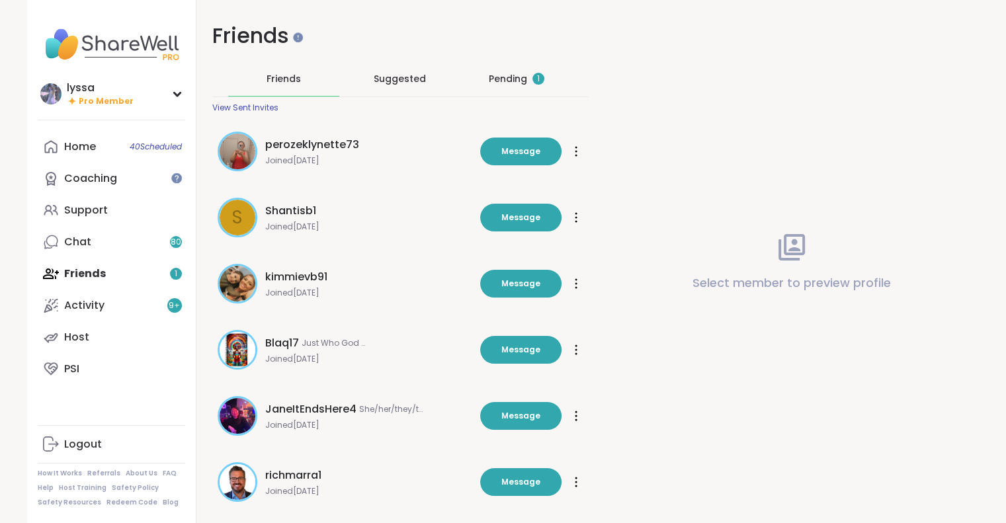
click at [498, 87] on div "Pending 1" at bounding box center [516, 78] width 111 height 34
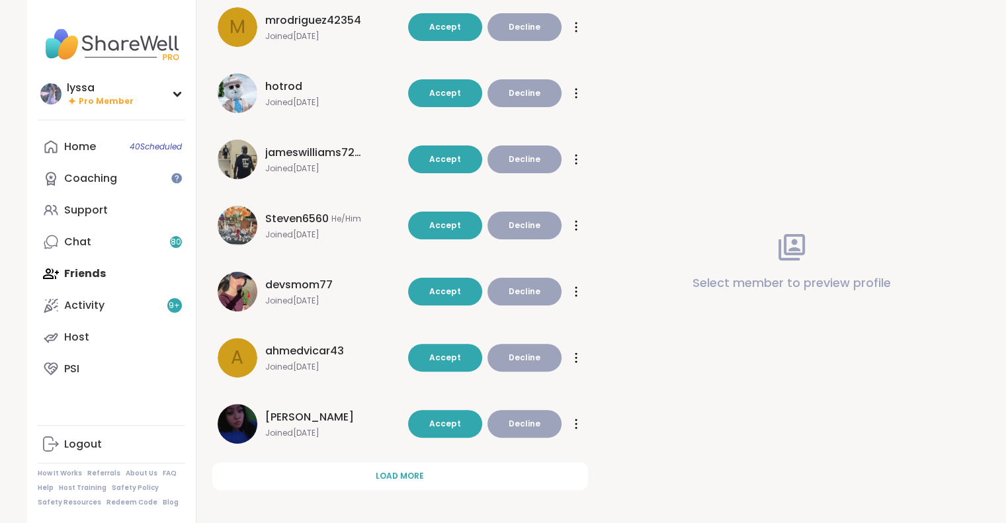
scroll to position [326, 0]
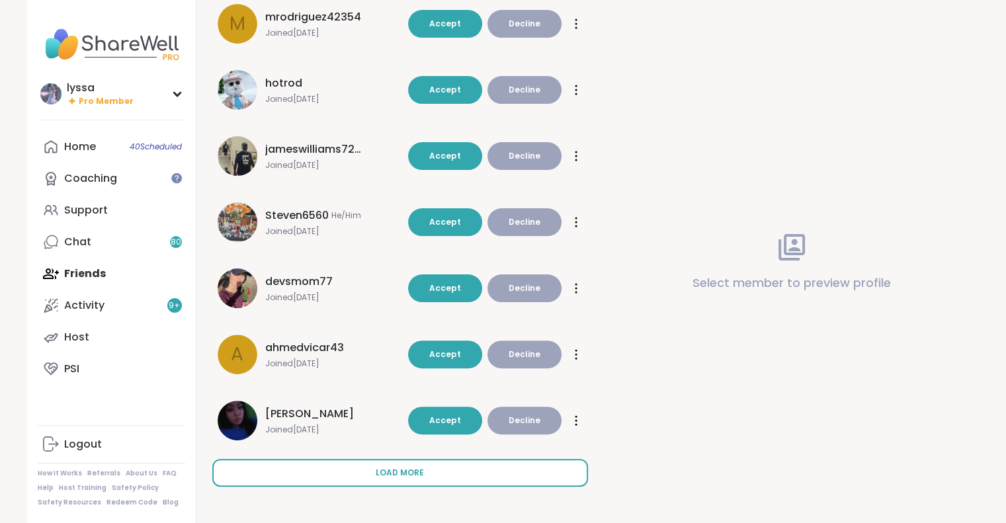
click at [399, 475] on span "Load more" at bounding box center [399, 473] width 48 height 12
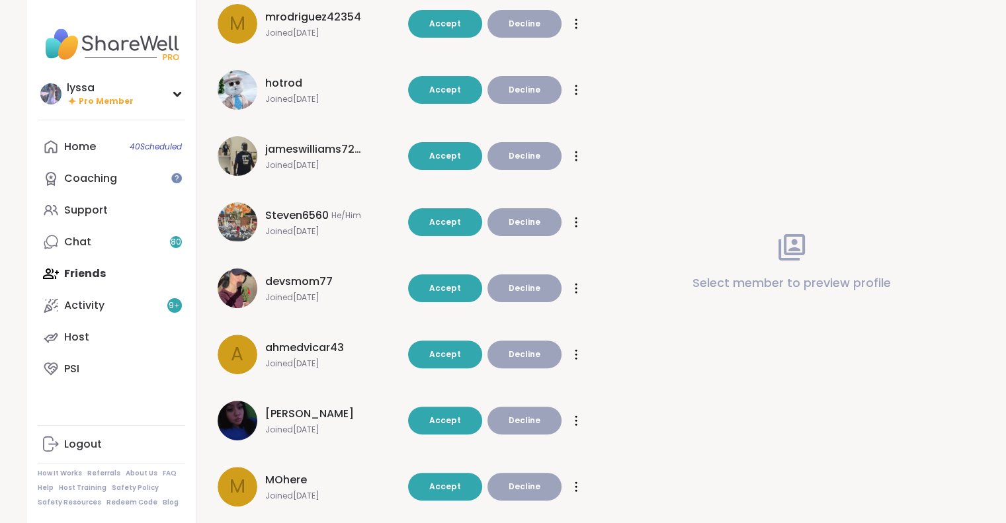
scroll to position [420, 0]
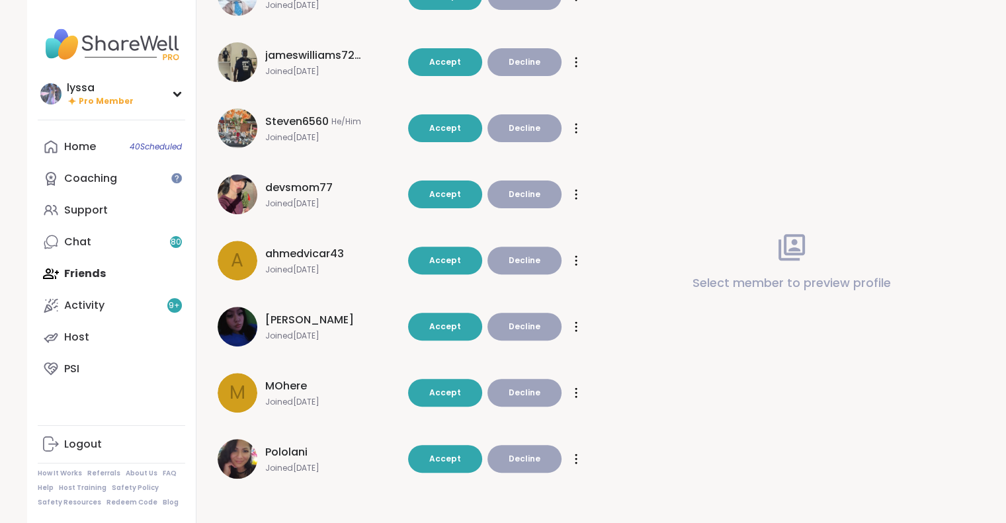
click at [98, 259] on div "Home 40 Scheduled Coaching Support Chat 80 Friends Activity 9 + Host PSI" at bounding box center [111, 258] width 147 height 254
click at [95, 253] on link "Chat 80" at bounding box center [111, 242] width 147 height 32
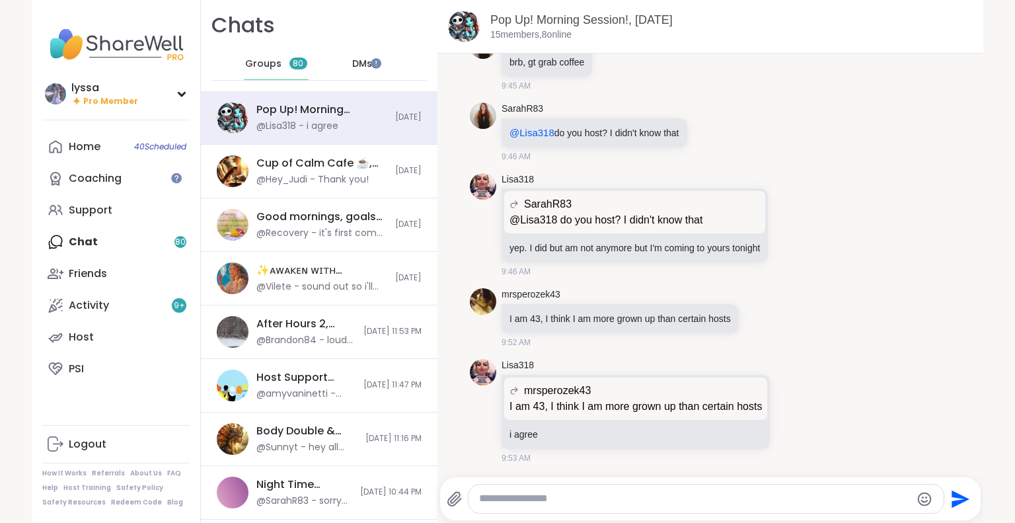
click at [352, 60] on span "DMs" at bounding box center [362, 64] width 20 height 13
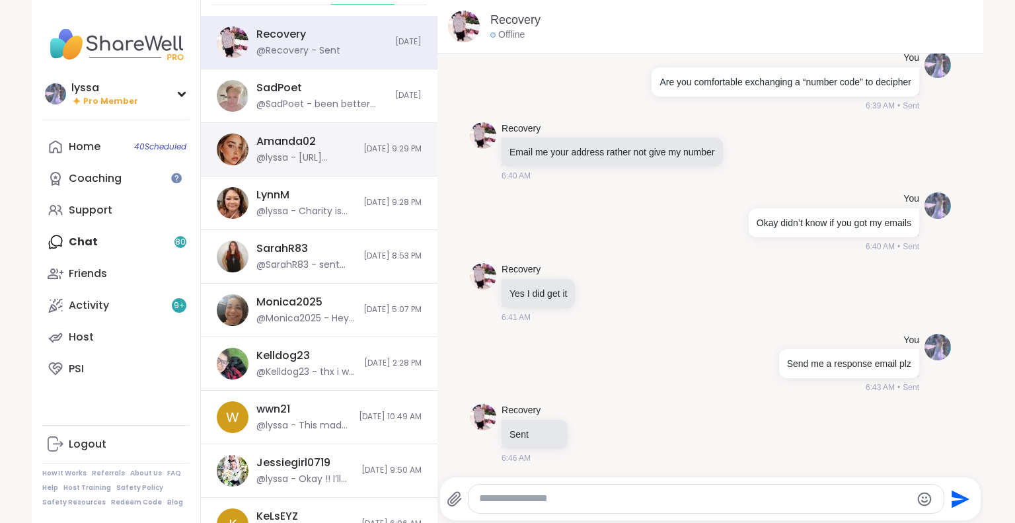
scroll to position [74, 0]
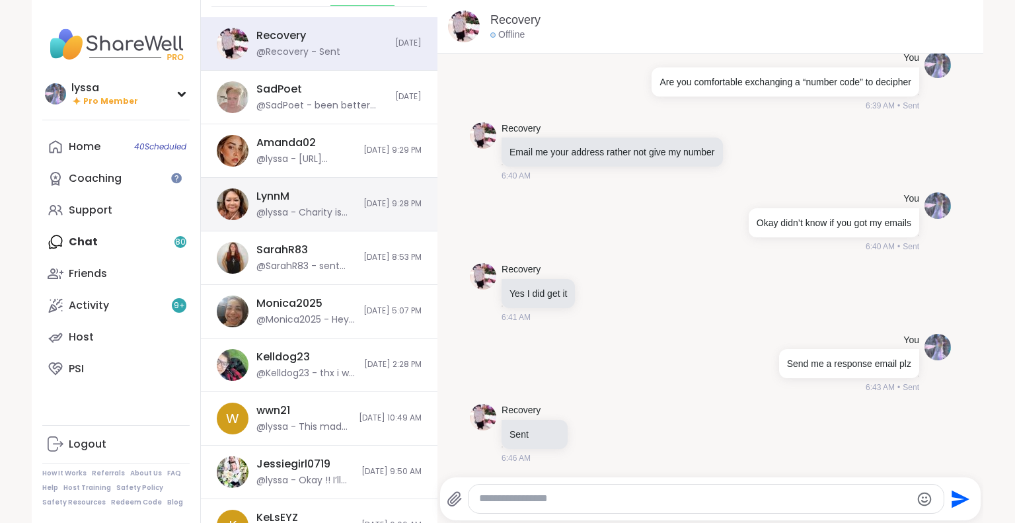
click at [324, 200] on div "LynnM @lyssa - Charity is hosting this one but there will be one from Steven be…" at bounding box center [306, 204] width 99 height 30
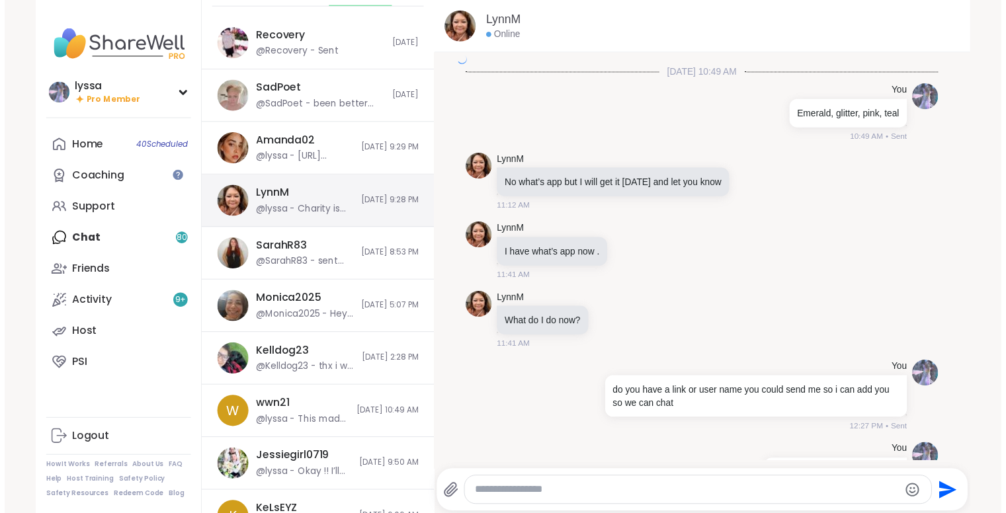
scroll to position [3249, 0]
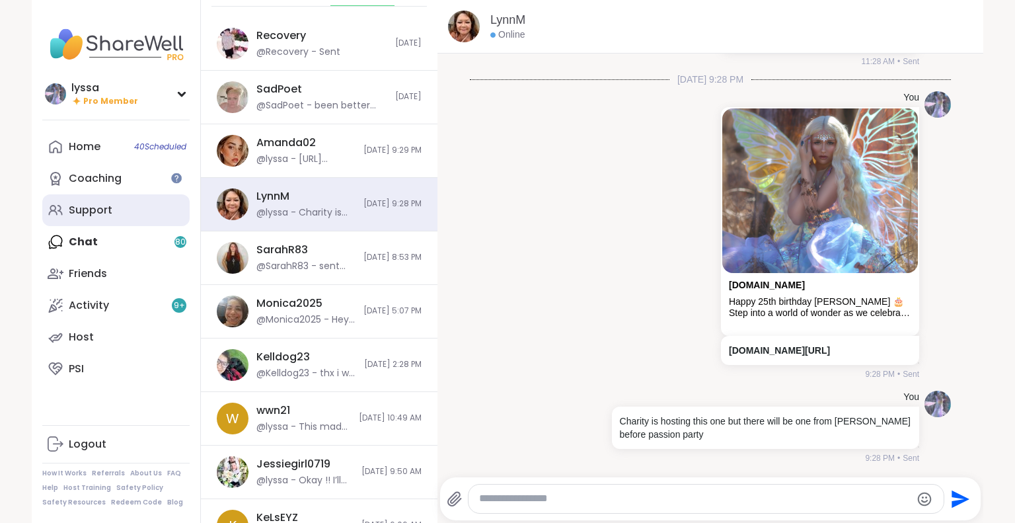
click at [129, 219] on link "Support" at bounding box center [115, 210] width 147 height 32
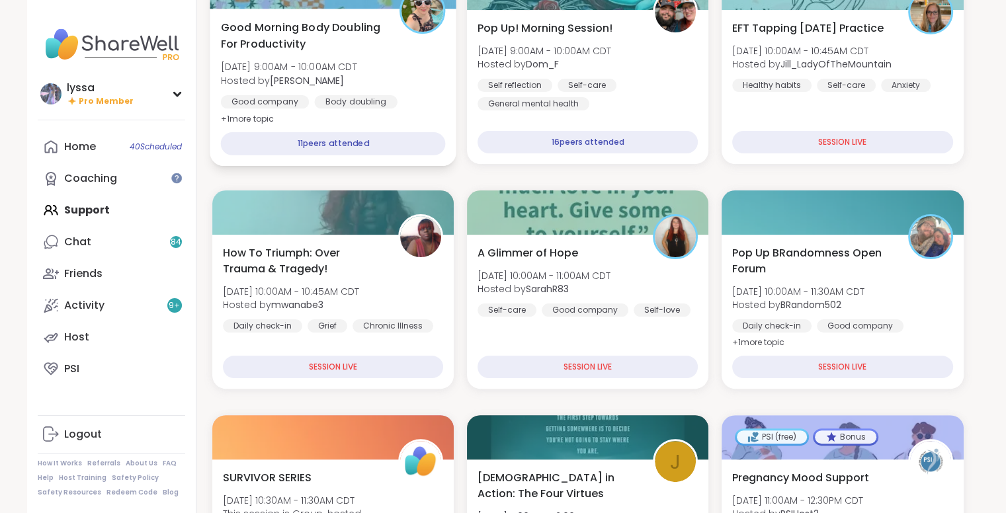
scroll to position [247, 0]
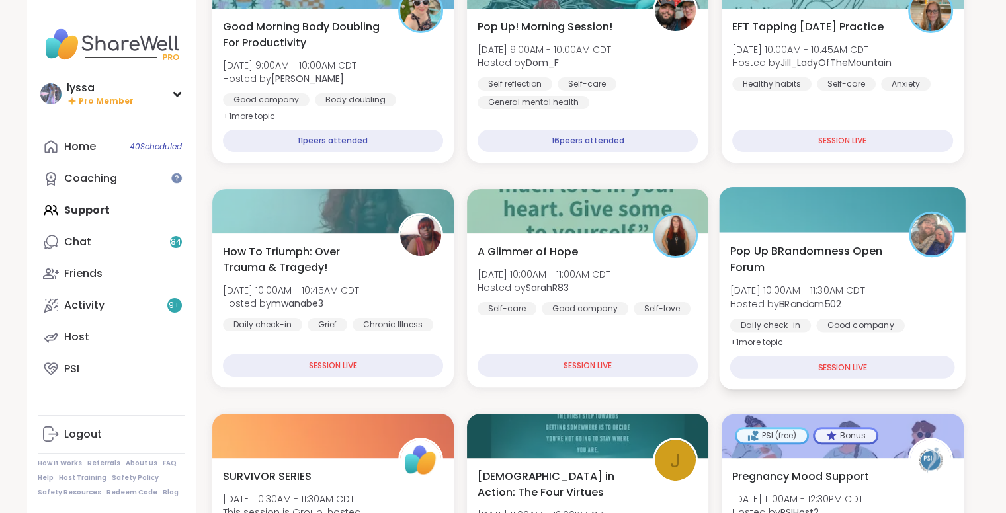
click at [877, 364] on div "SESSION LIVE" at bounding box center [842, 367] width 225 height 23
click at [843, 279] on div "Pop Up BRandomness Open Forum [DATE] 10:00AM - 11:30AM CDT Hosted by BRandom502…" at bounding box center [842, 297] width 225 height 108
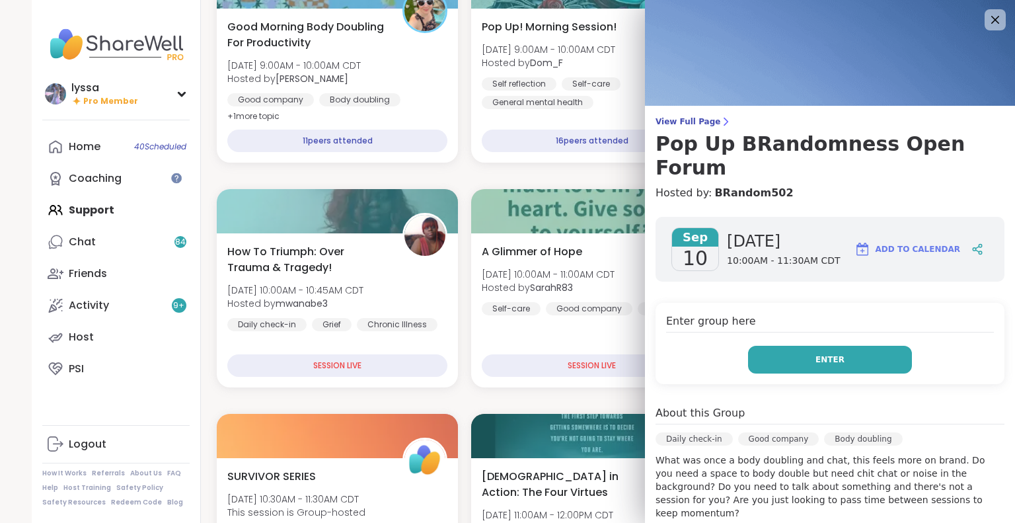
click at [748, 346] on button "Enter" at bounding box center [830, 360] width 164 height 28
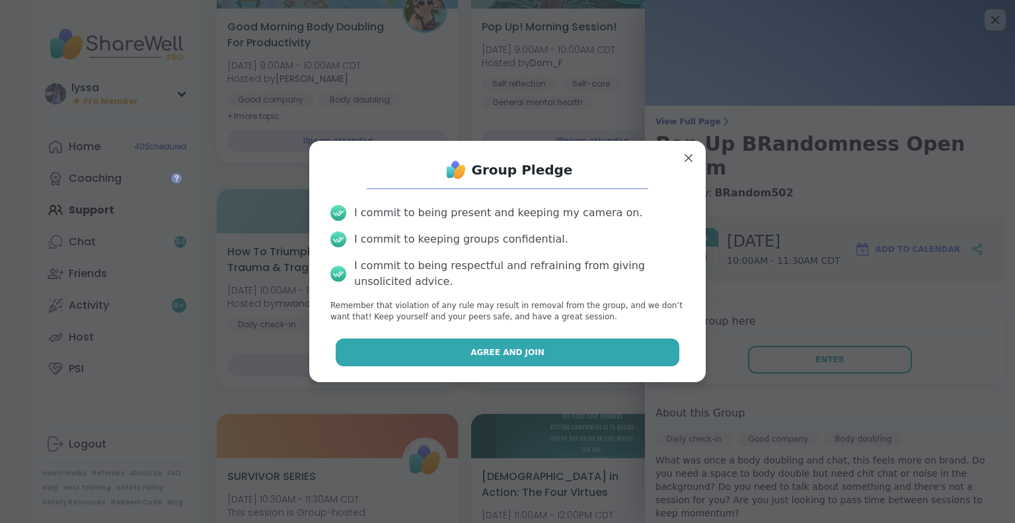
click at [625, 352] on button "Agree and Join" at bounding box center [508, 352] width 344 height 28
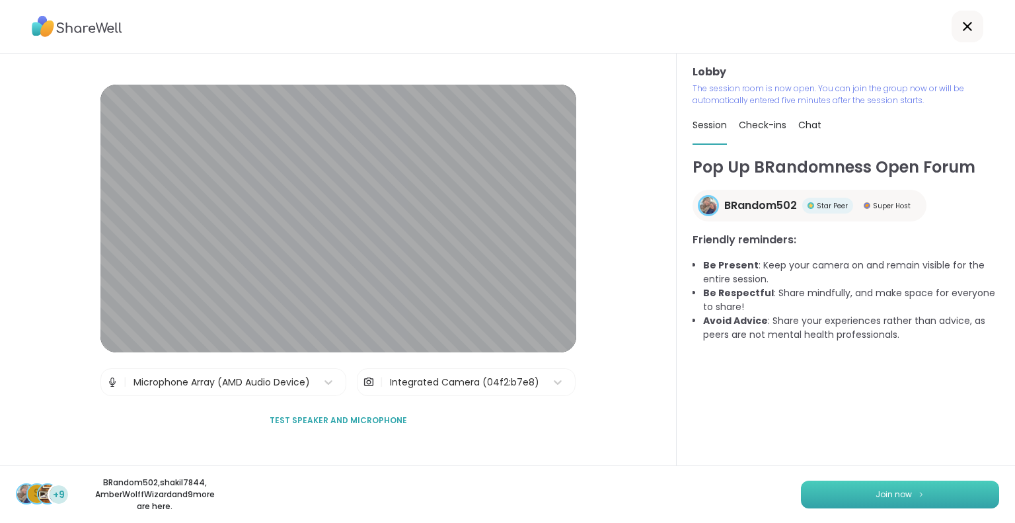
click at [961, 497] on button "Join now" at bounding box center [900, 495] width 198 height 28
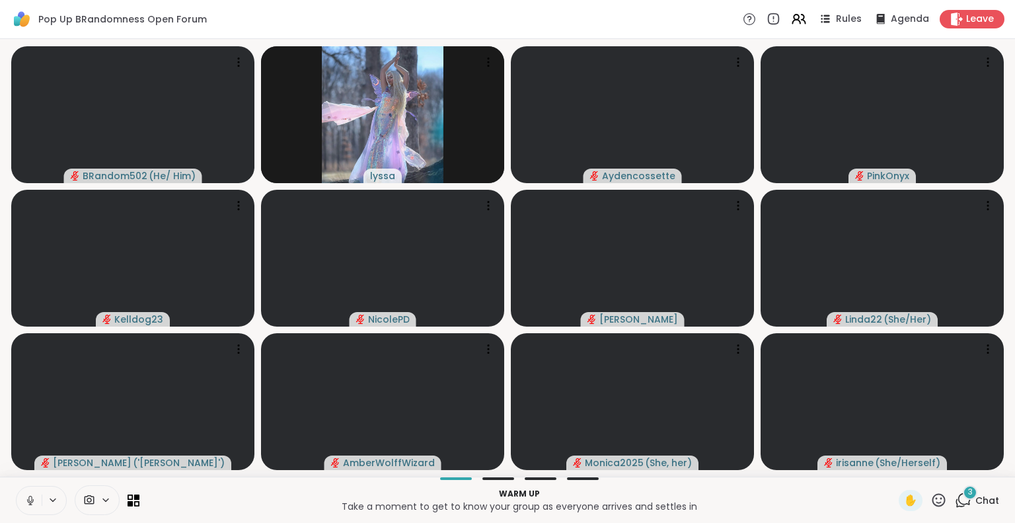
click at [34, 503] on icon at bounding box center [30, 500] width 12 height 12
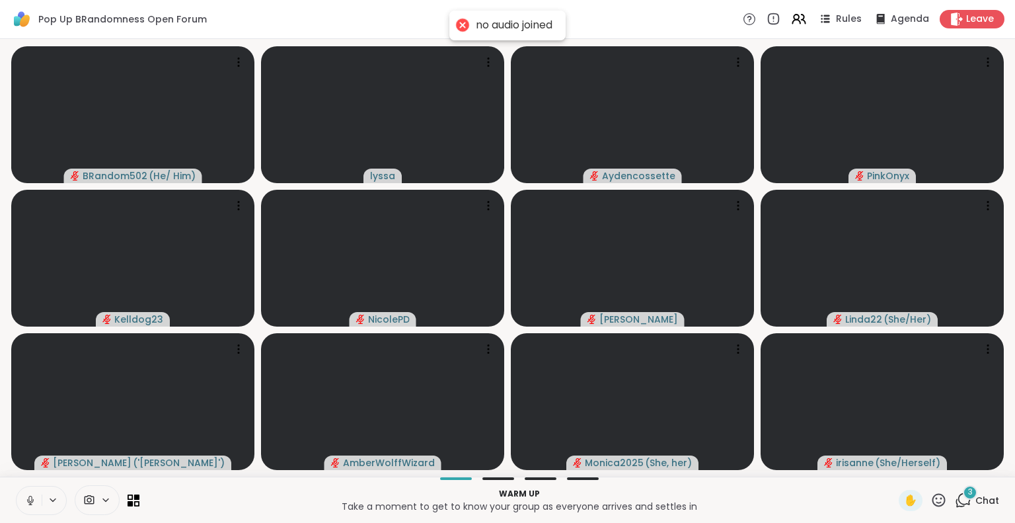
click at [32, 499] on icon at bounding box center [30, 500] width 7 height 4
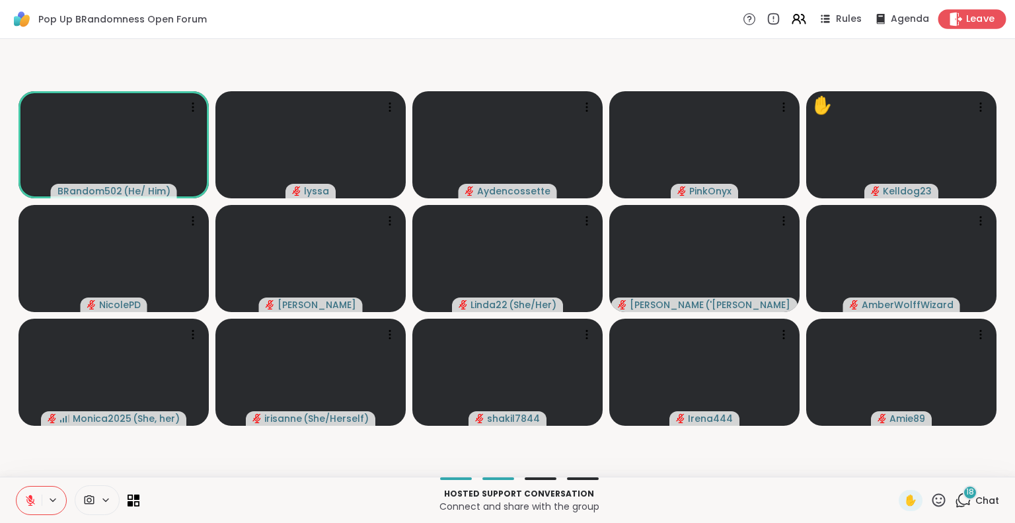
click at [982, 17] on span "Leave" at bounding box center [981, 20] width 29 height 14
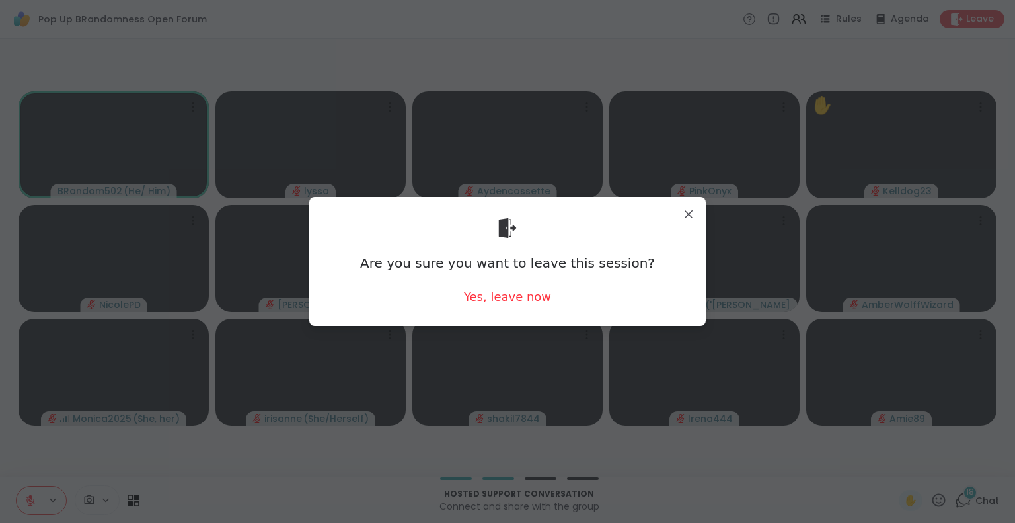
click at [489, 292] on div "Yes, leave now" at bounding box center [507, 296] width 87 height 17
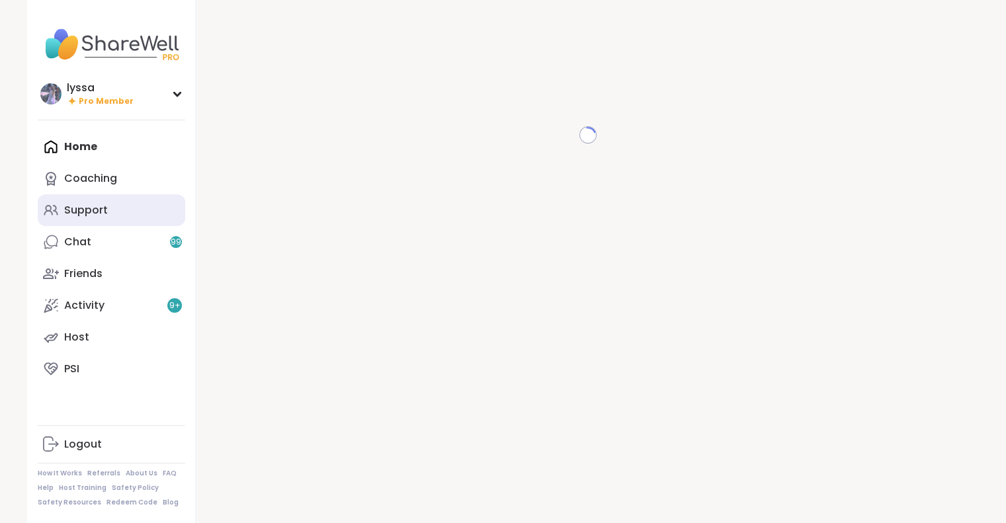
click at [128, 214] on link "Support" at bounding box center [111, 210] width 147 height 32
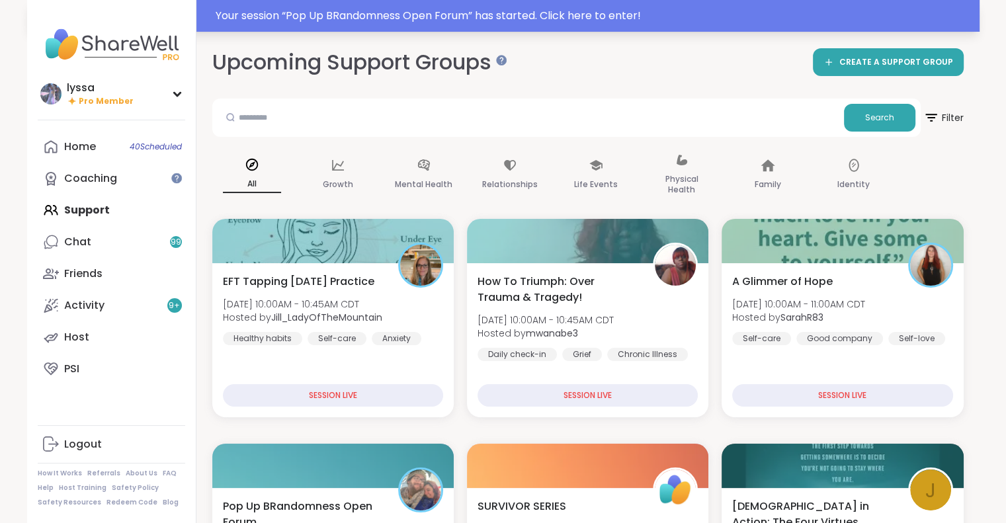
click at [921, 23] on div "Your session “ Pop Up BRandomness Open Forum ” has started. Click here to enter!" at bounding box center [594, 16] width 756 height 16
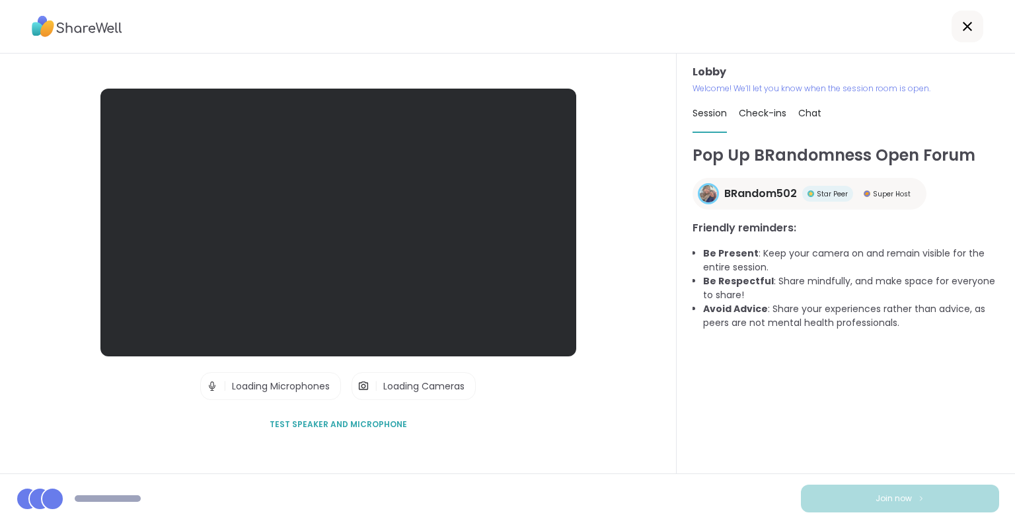
click at [711, 16] on div at bounding box center [507, 27] width 1015 height 54
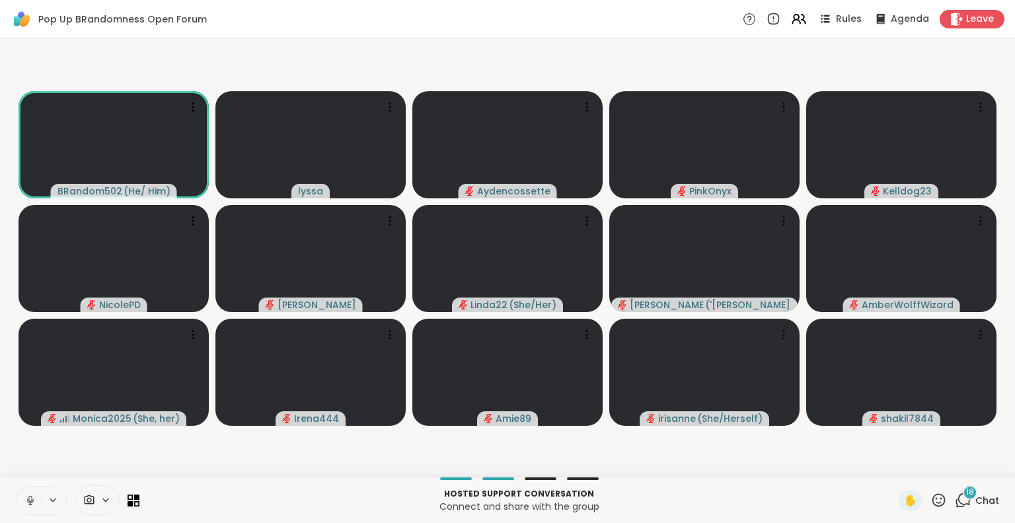
click at [29, 494] on icon at bounding box center [30, 500] width 12 height 12
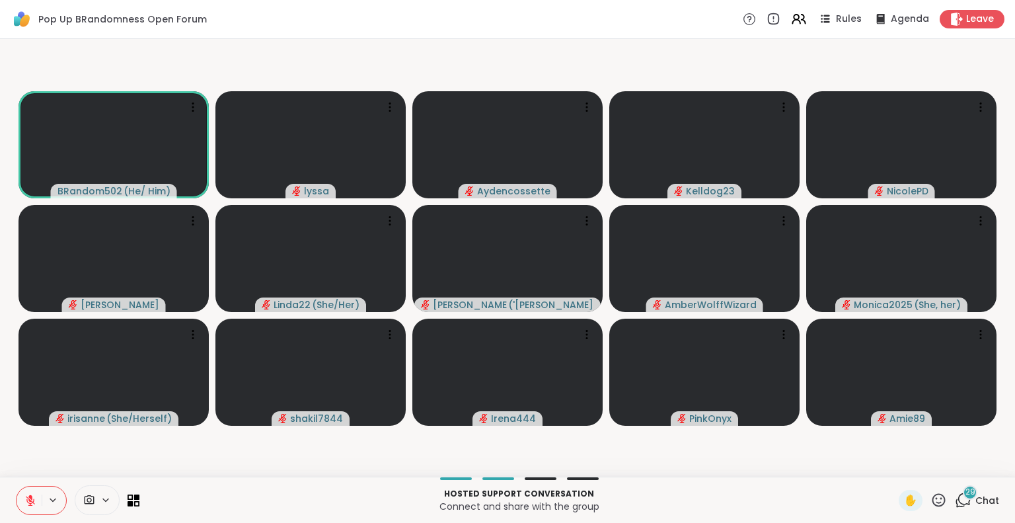
click at [2, 288] on div "BRandom502 ( He/ Him ) [PERSON_NAME] Kelldog23 [PERSON_NAME] Linda22 ( She/Her …" at bounding box center [507, 258] width 1015 height 438
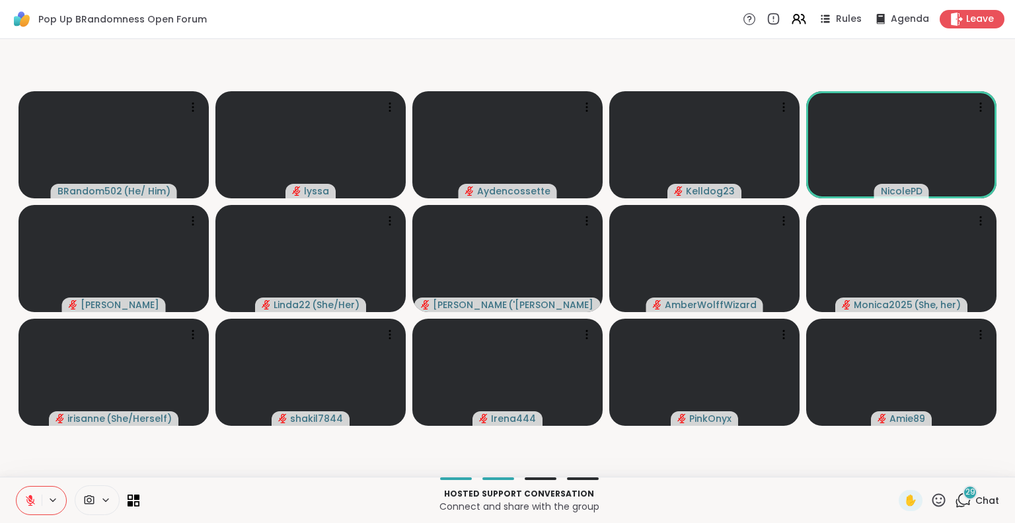
click at [981, 494] on span "Chat" at bounding box center [988, 500] width 24 height 13
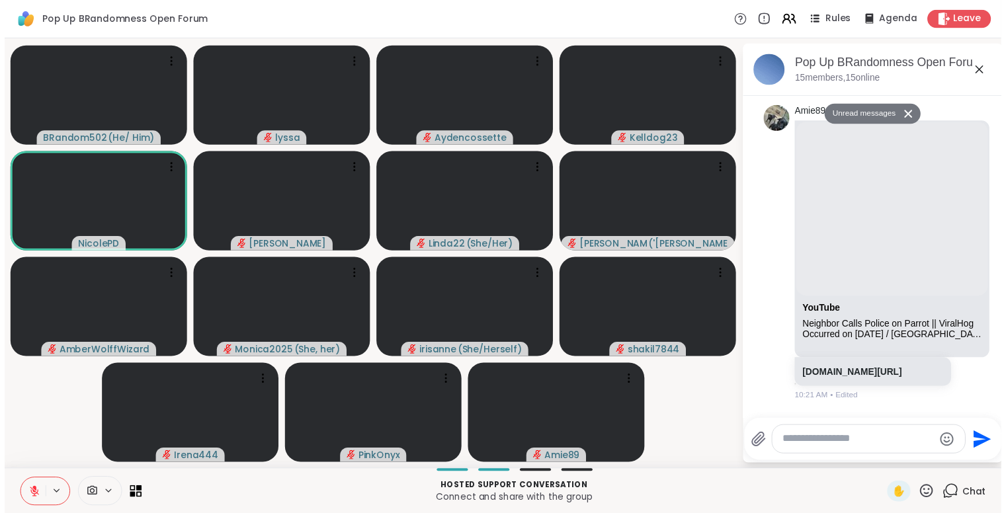
scroll to position [3873, 0]
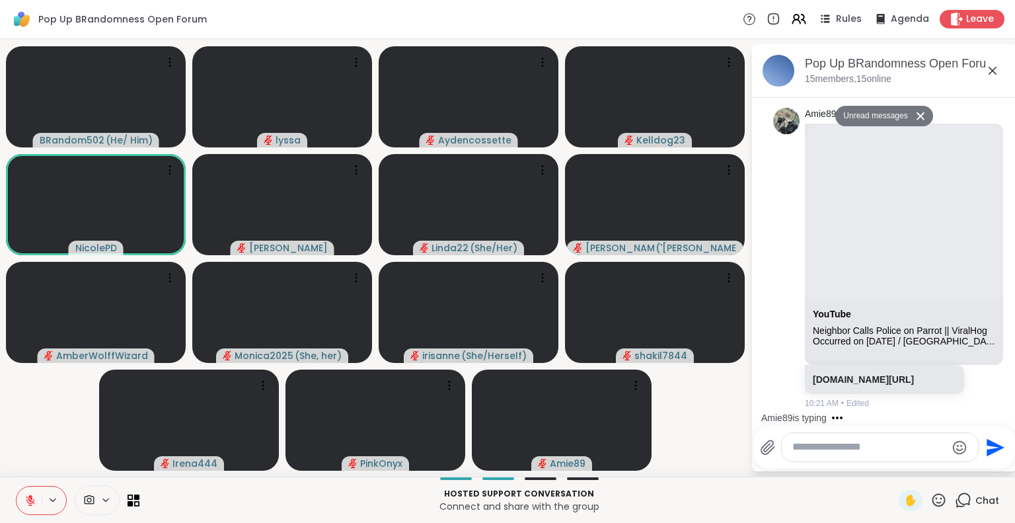
click at [959, 7] on div "Pop Up BRandomness Open Forum Rules Agenda Leave" at bounding box center [507, 19] width 1015 height 39
click at [949, 15] on icon at bounding box center [956, 19] width 14 height 14
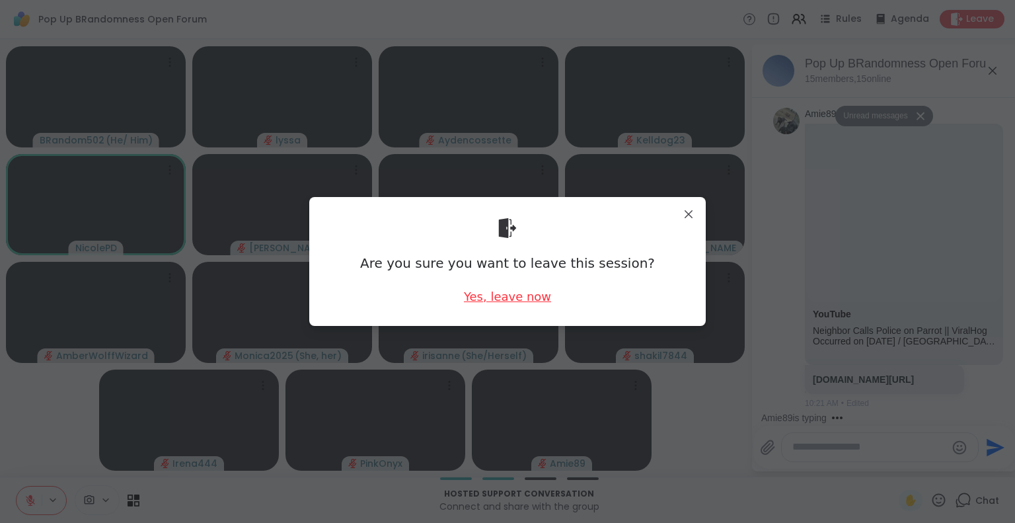
click at [505, 290] on div "Yes, leave now" at bounding box center [507, 296] width 87 height 17
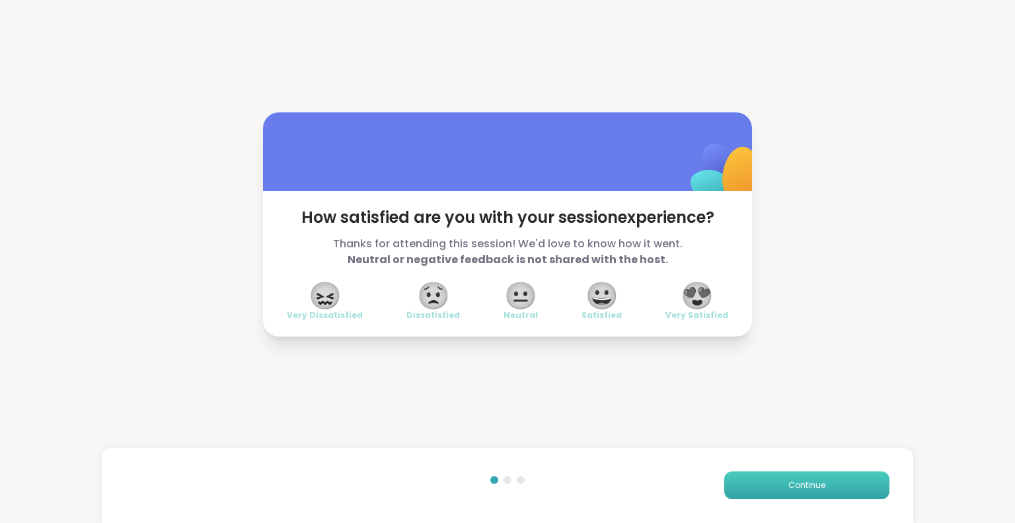
click at [744, 484] on button "Continue" at bounding box center [807, 485] width 165 height 28
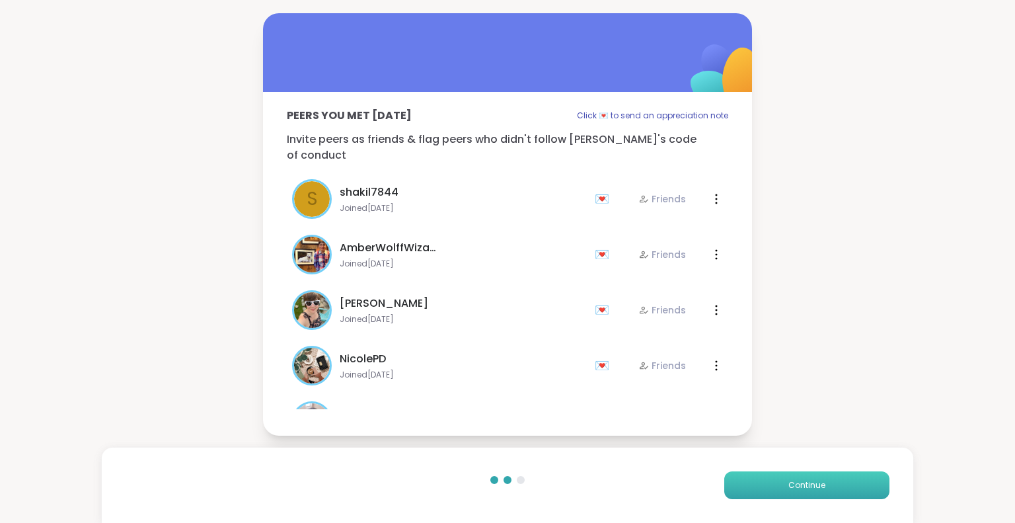
click at [744, 484] on button "Continue" at bounding box center [807, 485] width 165 height 28
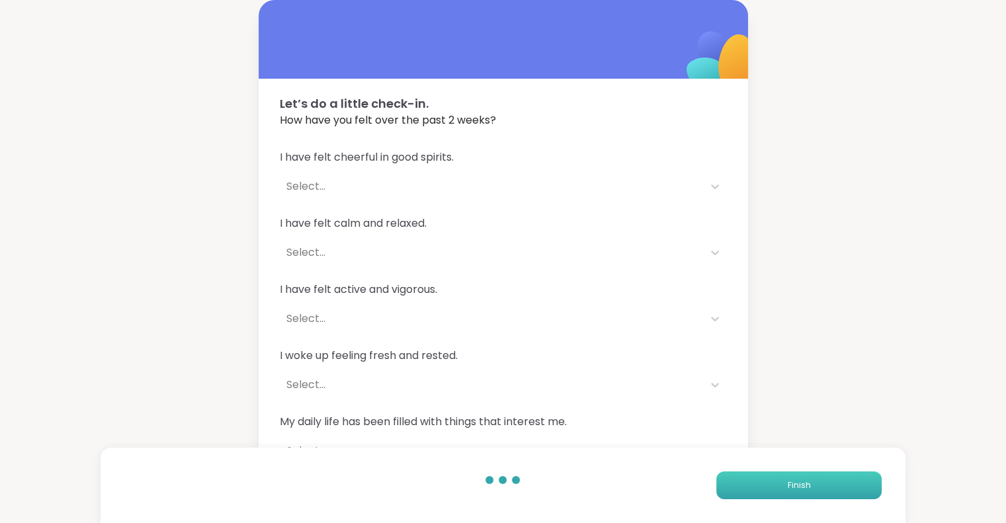
click at [744, 484] on button "Finish" at bounding box center [798, 485] width 165 height 28
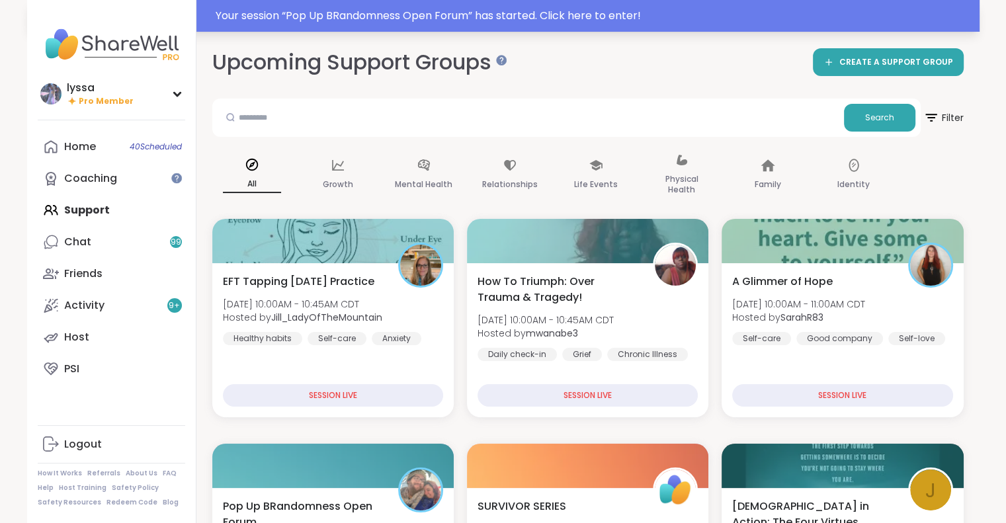
click at [693, 10] on div "Your session “ Pop Up BRandomness Open Forum ” has started. Click here to enter!" at bounding box center [594, 16] width 756 height 16
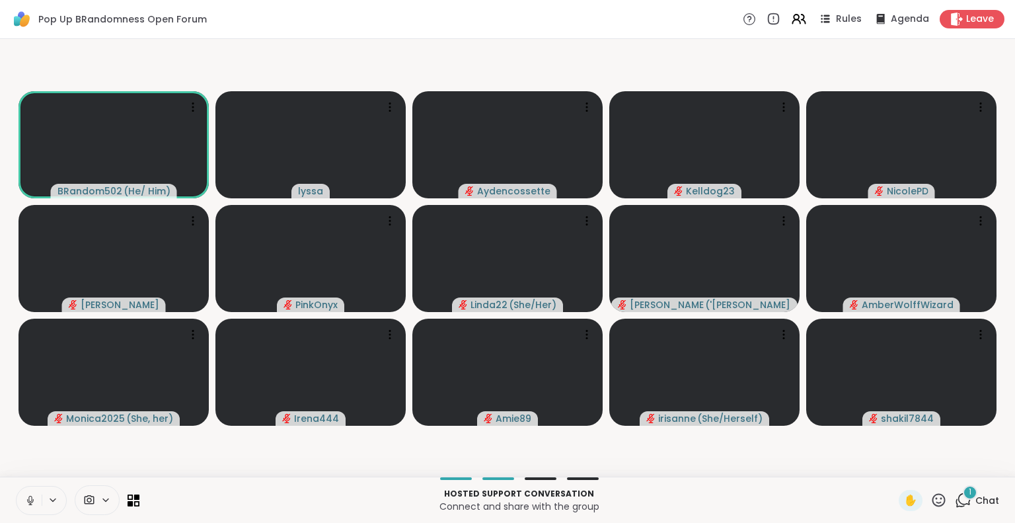
click at [29, 494] on icon at bounding box center [30, 500] width 12 height 12
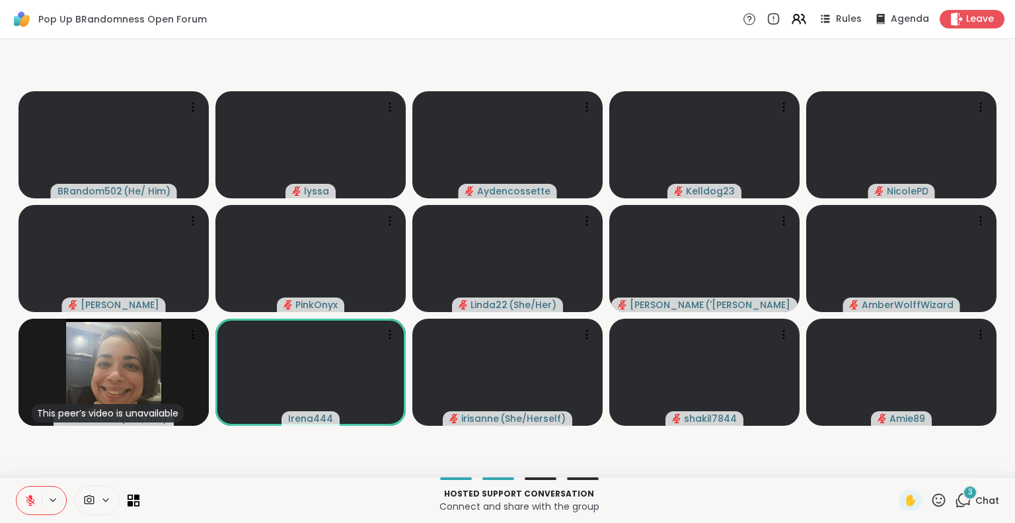
click at [931, 499] on icon at bounding box center [939, 500] width 17 height 17
click at [894, 462] on span "❤️" at bounding box center [900, 465] width 13 height 16
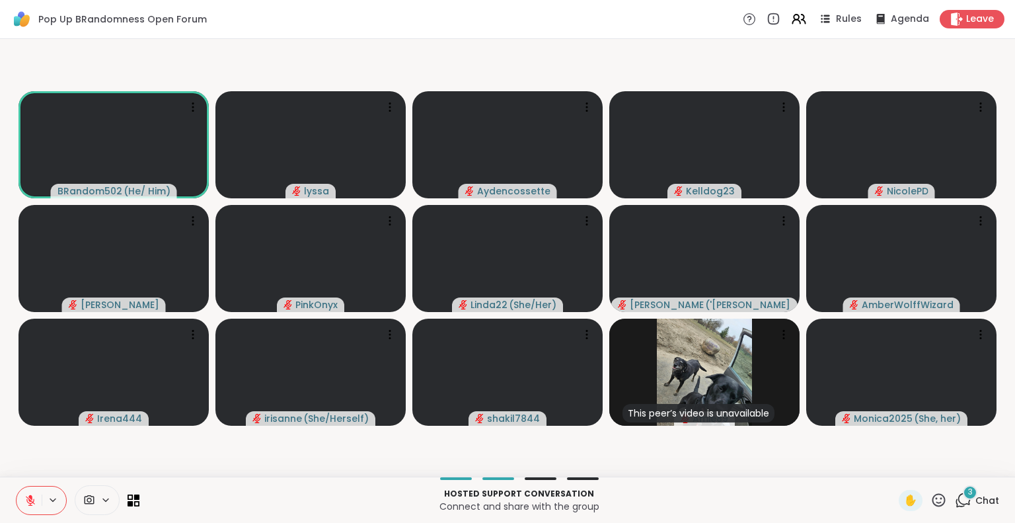
click at [29, 494] on icon at bounding box center [30, 500] width 12 height 12
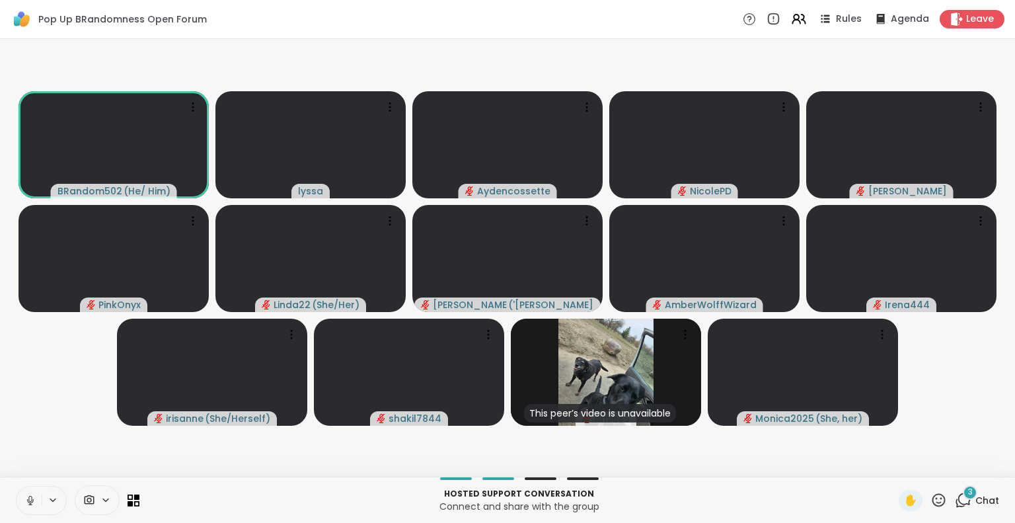
click at [26, 487] on button at bounding box center [29, 501] width 25 height 28
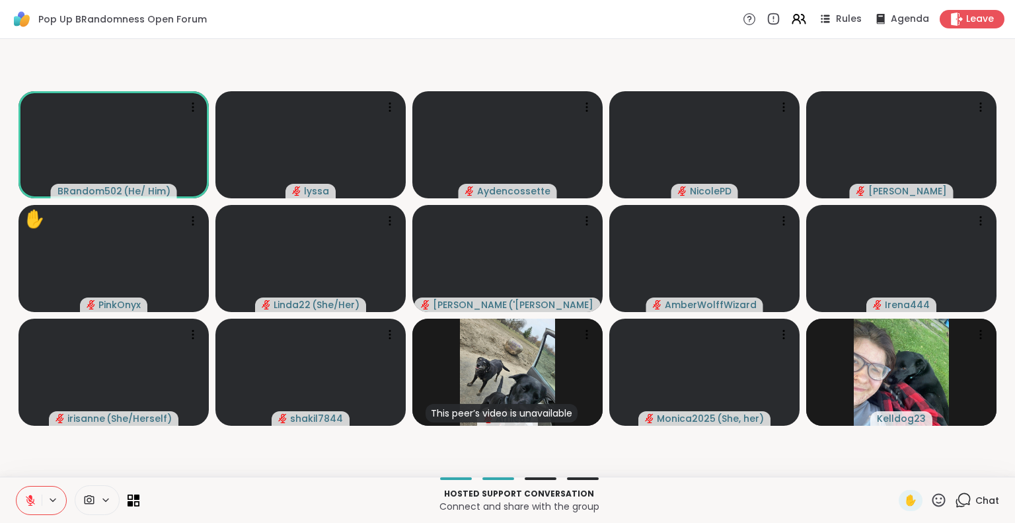
click at [29, 491] on button at bounding box center [29, 501] width 25 height 28
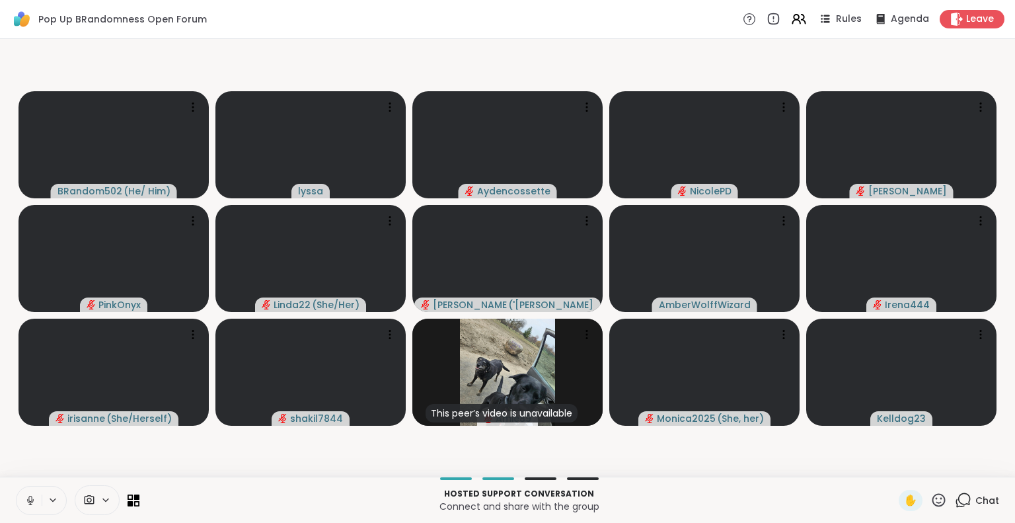
click at [945, 28] on div "Pop Up BRandomness Open Forum Rules Agenda Leave" at bounding box center [507, 19] width 1015 height 39
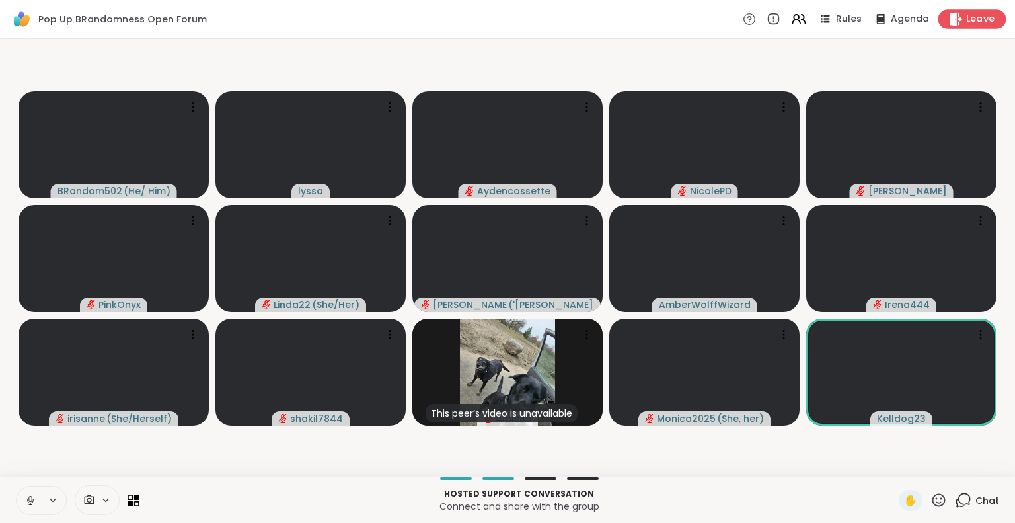
click at [951, 19] on icon at bounding box center [957, 19] width 13 height 14
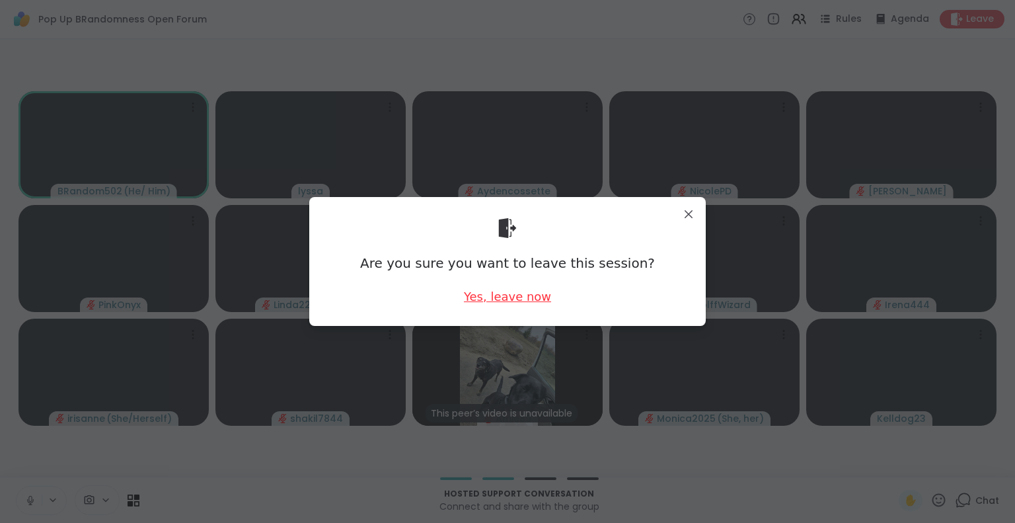
click at [500, 297] on div "Yes, leave now" at bounding box center [507, 296] width 87 height 17
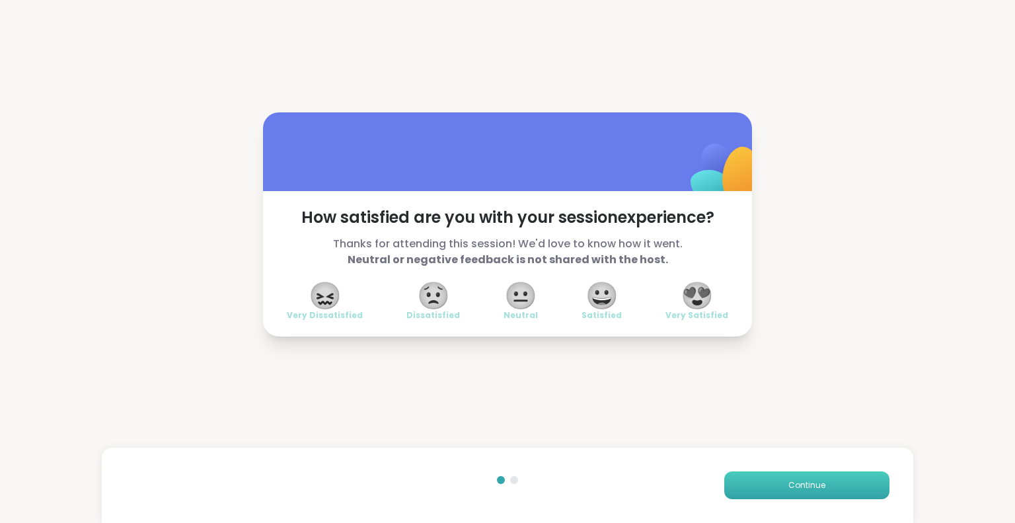
click at [804, 484] on span "Continue" at bounding box center [807, 485] width 37 height 12
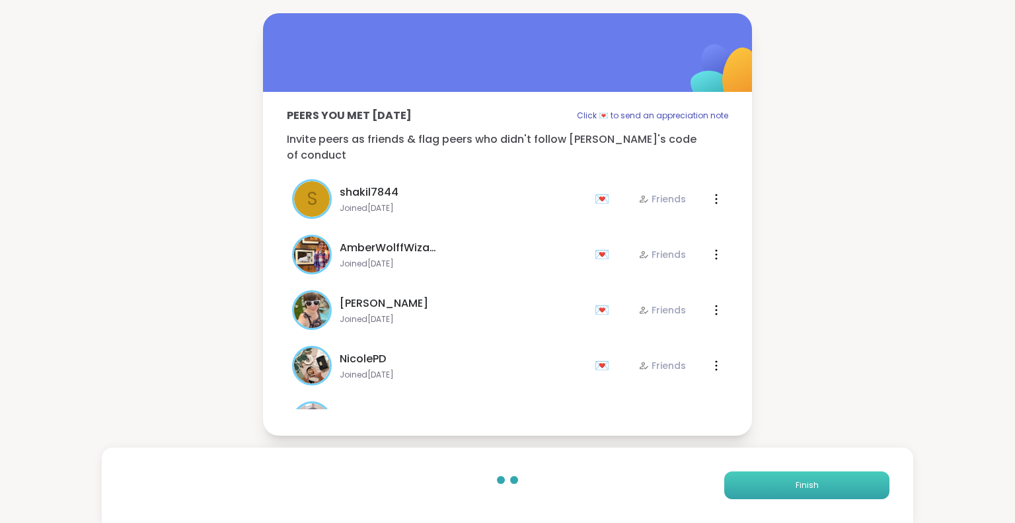
click at [804, 484] on span "Finish" at bounding box center [807, 485] width 23 height 12
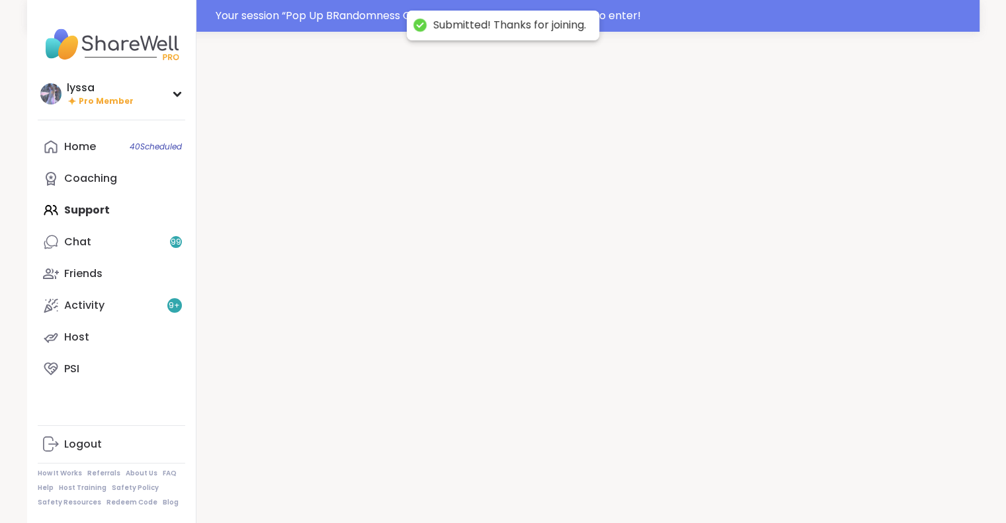
click at [804, 484] on div at bounding box center [587, 293] width 783 height 523
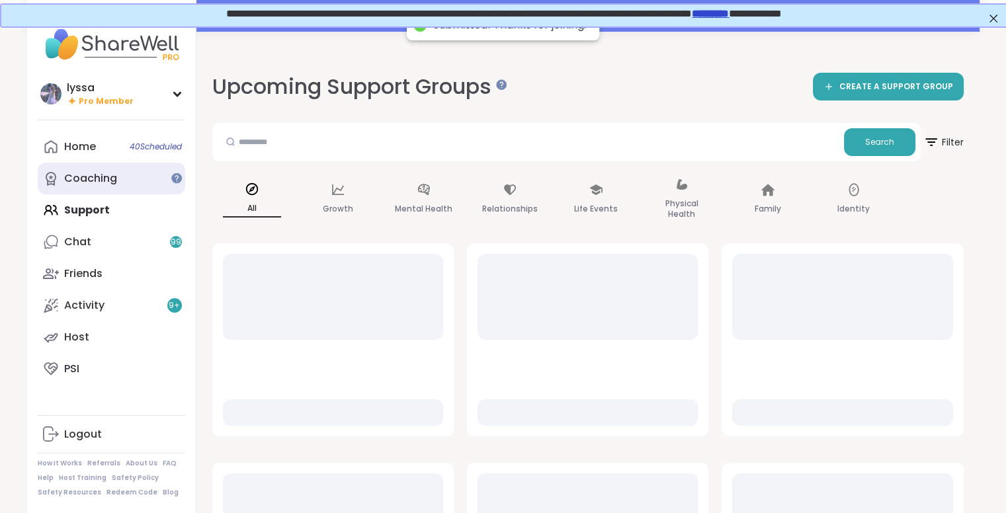
click at [112, 194] on link "Coaching" at bounding box center [111, 179] width 147 height 32
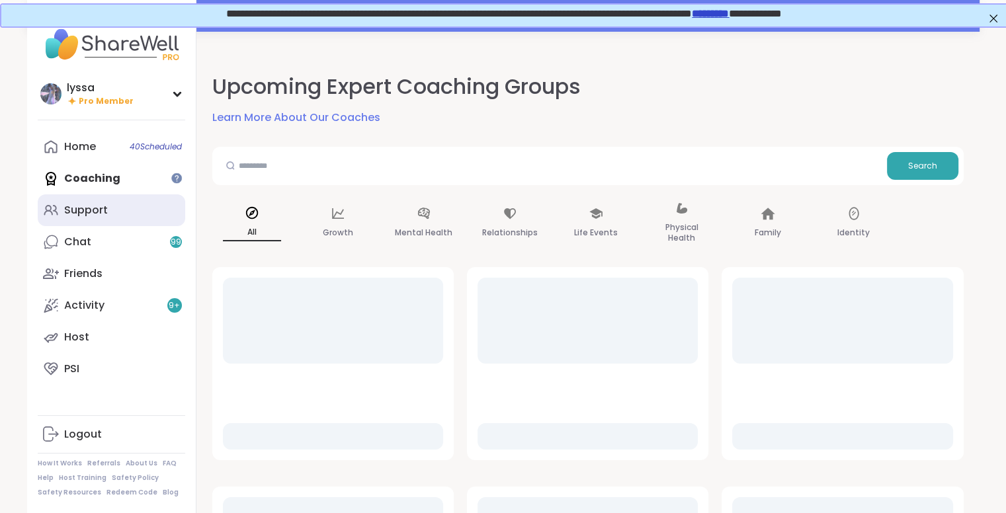
click at [111, 208] on link "Support" at bounding box center [111, 210] width 147 height 32
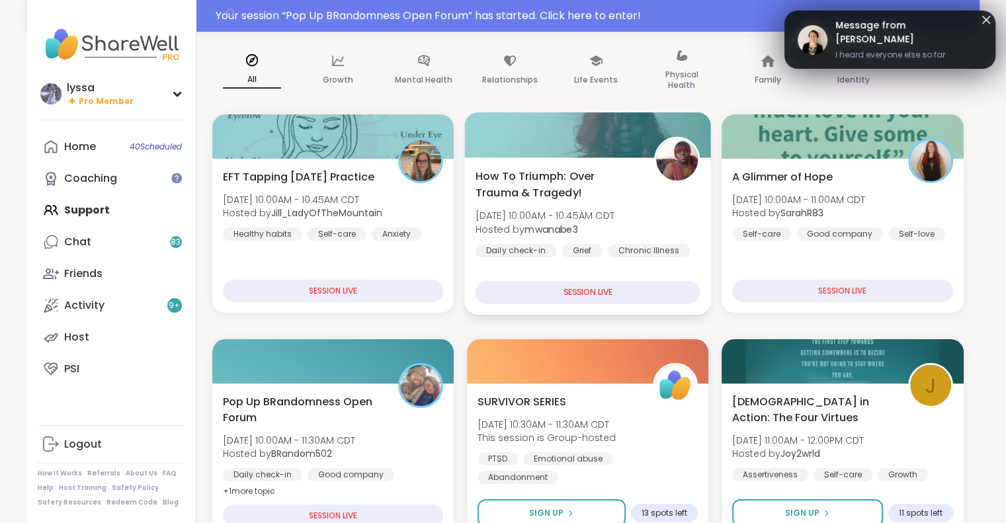
scroll to position [105, 0]
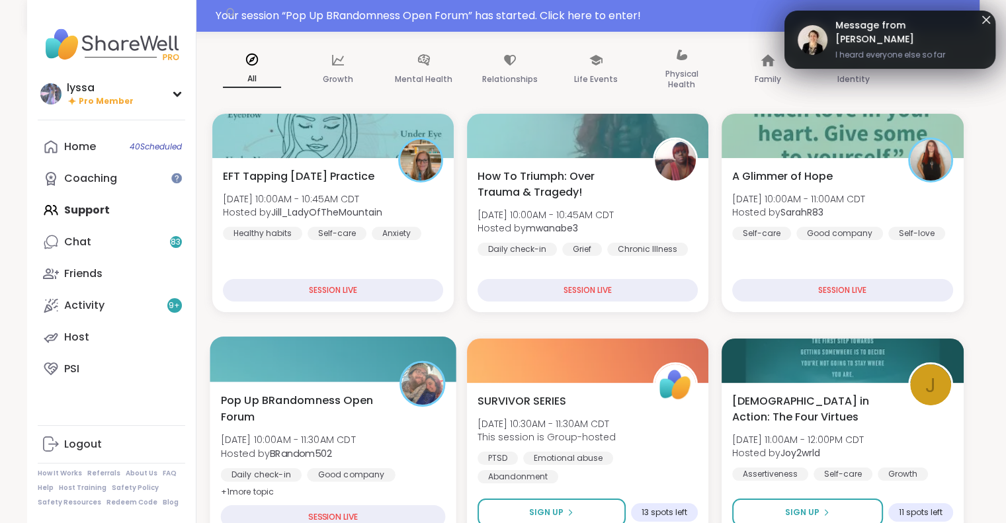
click at [355, 448] on span "Hosted by BRandom502" at bounding box center [287, 452] width 135 height 13
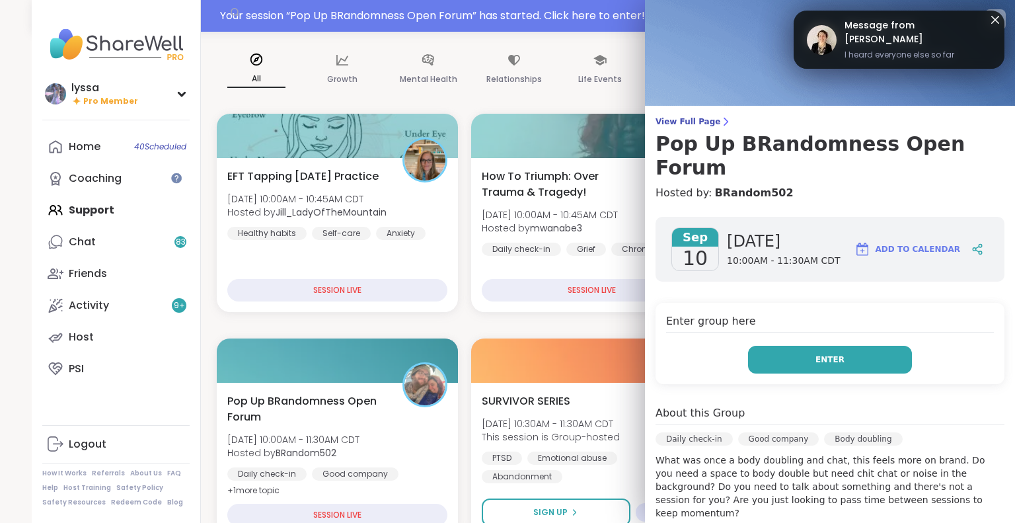
click at [788, 346] on button "Enter" at bounding box center [830, 360] width 164 height 28
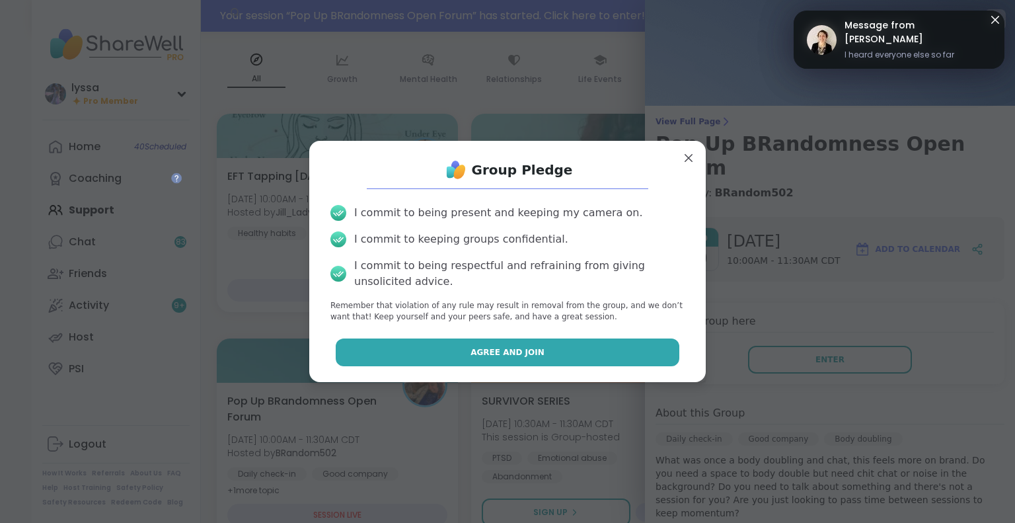
click at [631, 341] on button "Agree and Join" at bounding box center [508, 352] width 344 height 28
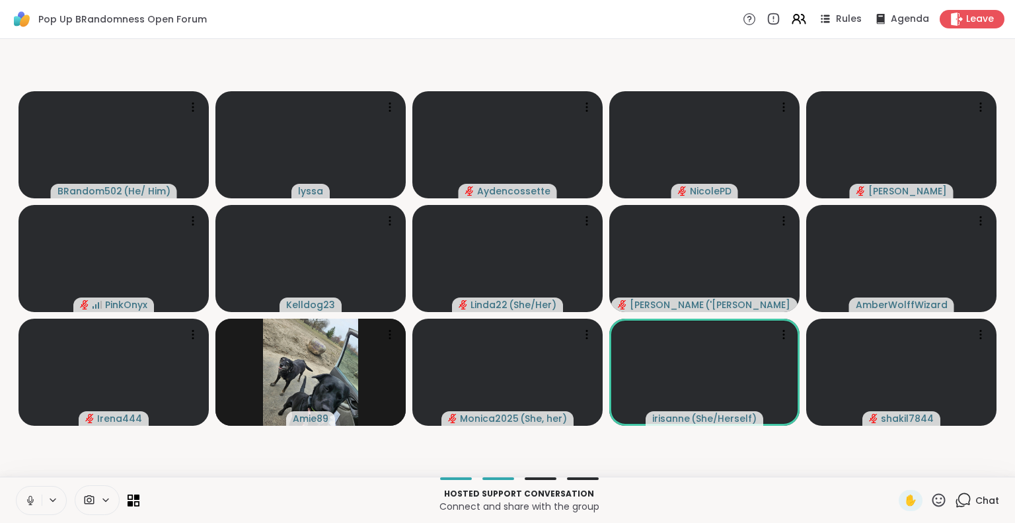
click at [30, 504] on icon at bounding box center [30, 503] width 1 height 3
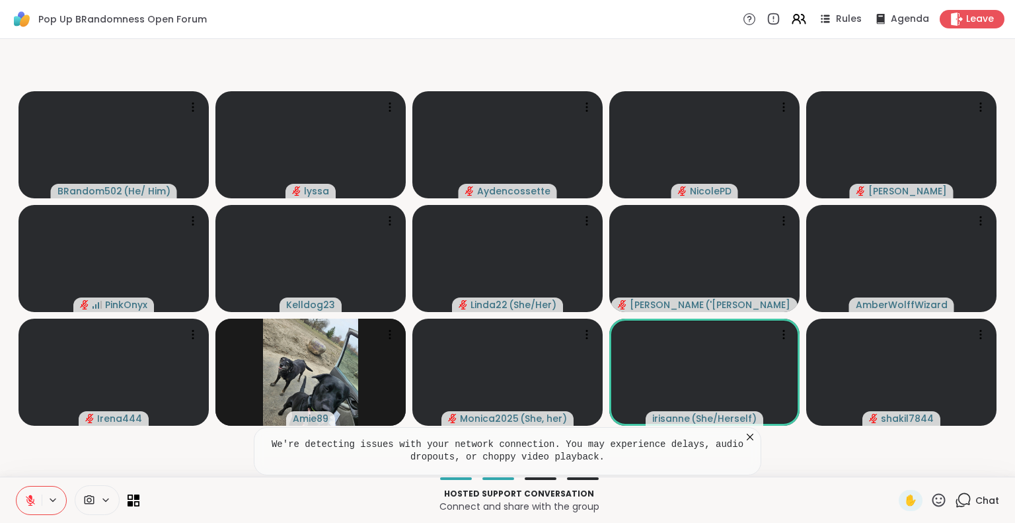
click at [957, 502] on icon at bounding box center [963, 500] width 17 height 17
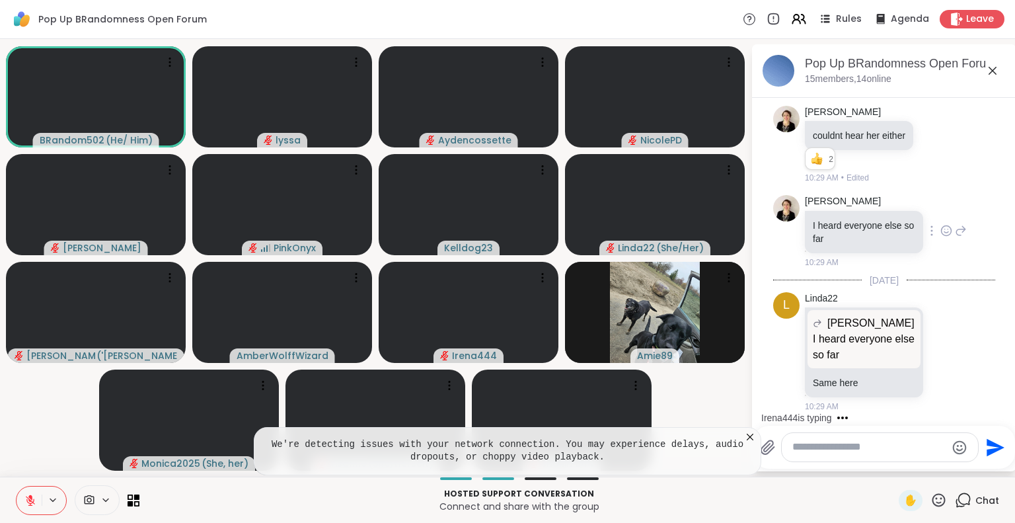
scroll to position [4903, 0]
click at [932, 149] on icon at bounding box center [937, 144] width 10 height 10
click at [960, 129] on div "Select Reaction: Sad" at bounding box center [966, 123] width 12 height 12
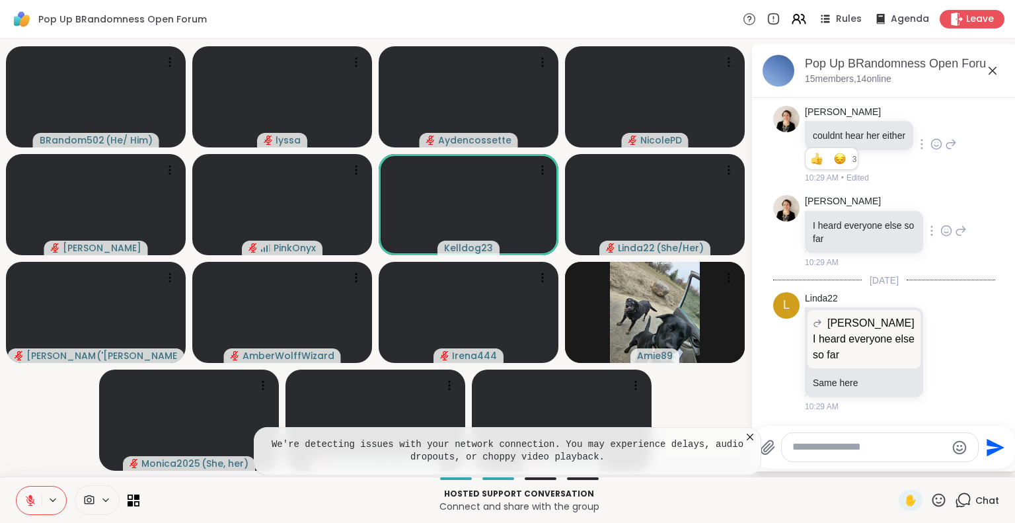
scroll to position [5048, 0]
click at [862, 449] on textarea "Type your message" at bounding box center [870, 447] width 154 height 14
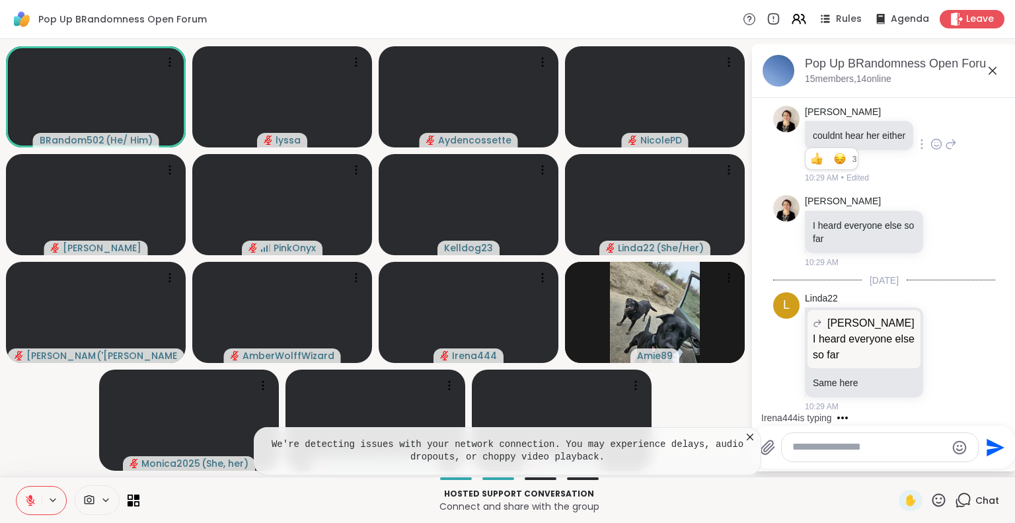
click at [748, 435] on icon at bounding box center [750, 437] width 7 height 7
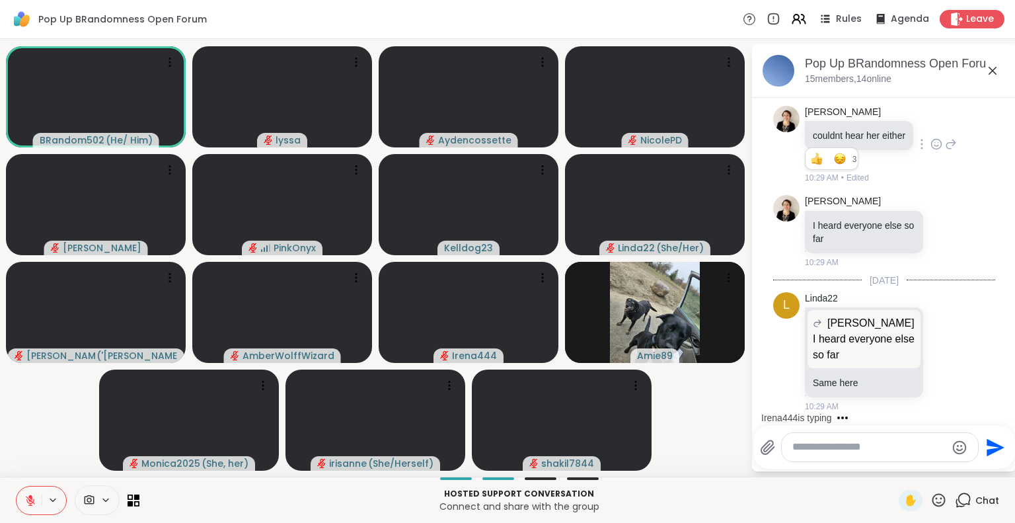
click at [816, 448] on textarea "Type your message" at bounding box center [870, 447] width 154 height 14
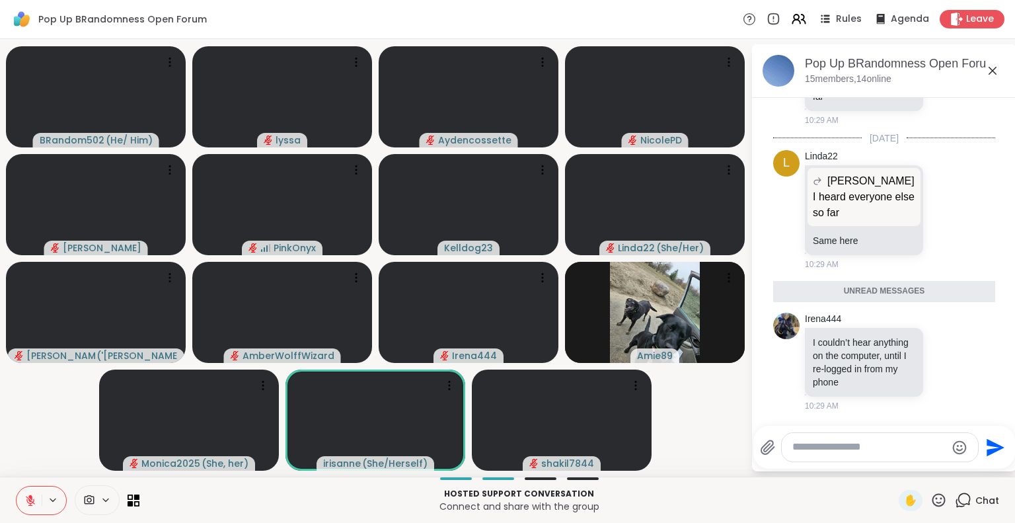
scroll to position [5222, 0]
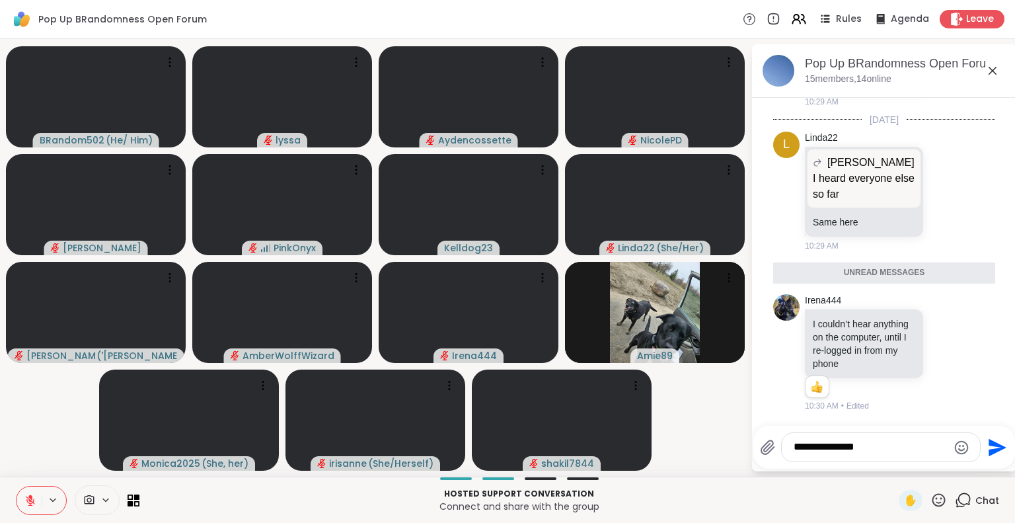
click at [794, 446] on textarea "**********" at bounding box center [871, 447] width 154 height 14
type textarea "**********"
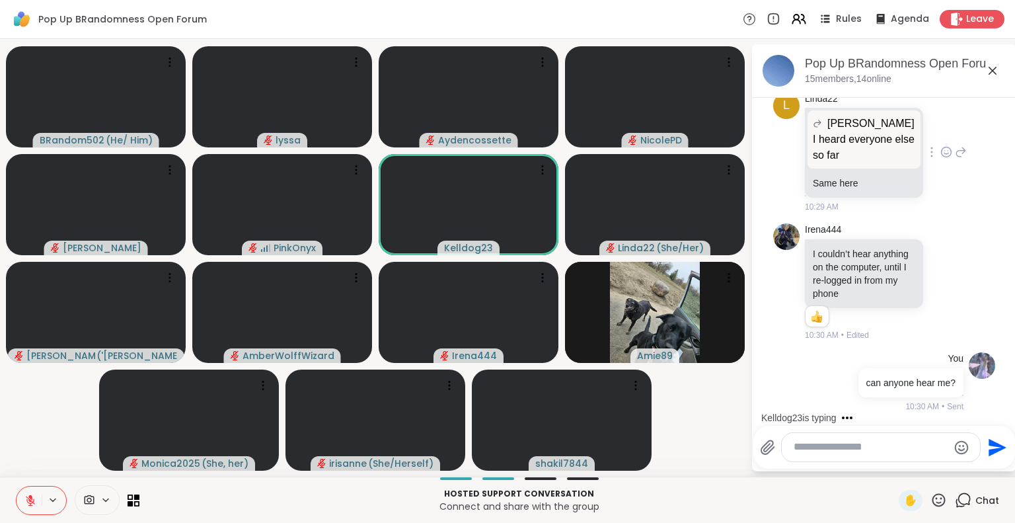
scroll to position [5331, 0]
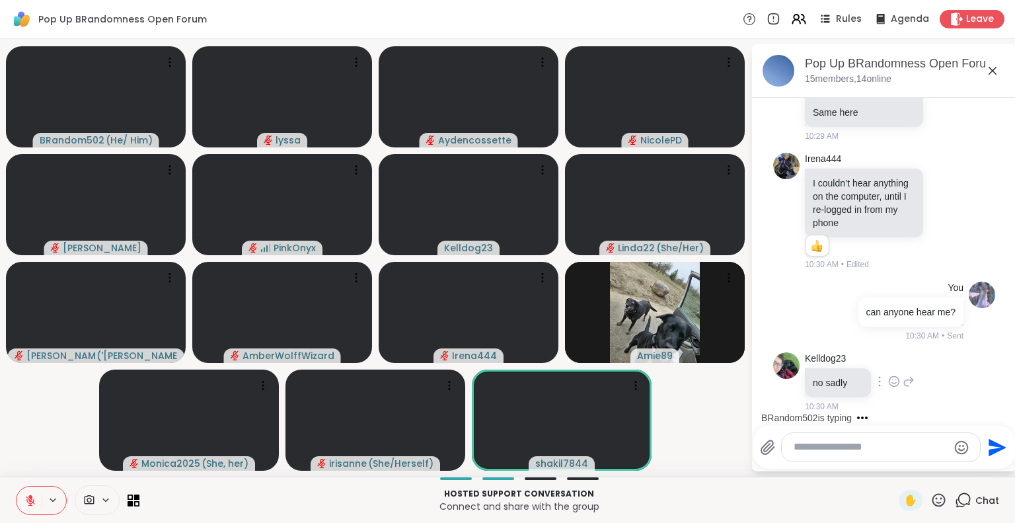
click at [894, 378] on icon at bounding box center [895, 381] width 12 height 13
click at [919, 364] on div "Select Reaction: Sad" at bounding box center [924, 360] width 12 height 12
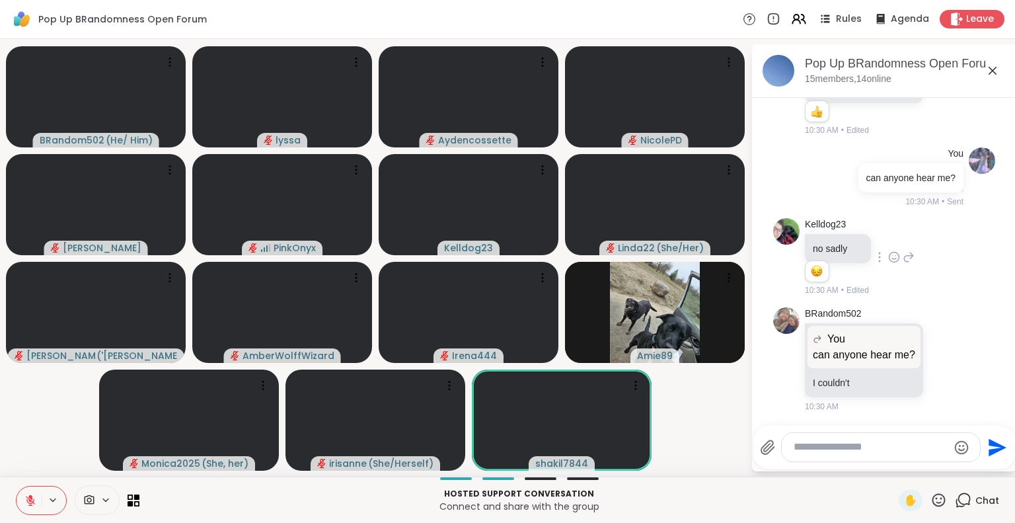
scroll to position [5480, 0]
click at [941, 352] on icon at bounding box center [947, 358] width 12 height 13
click at [963, 333] on button "Select Reaction: Sad" at bounding box center [976, 338] width 26 height 26
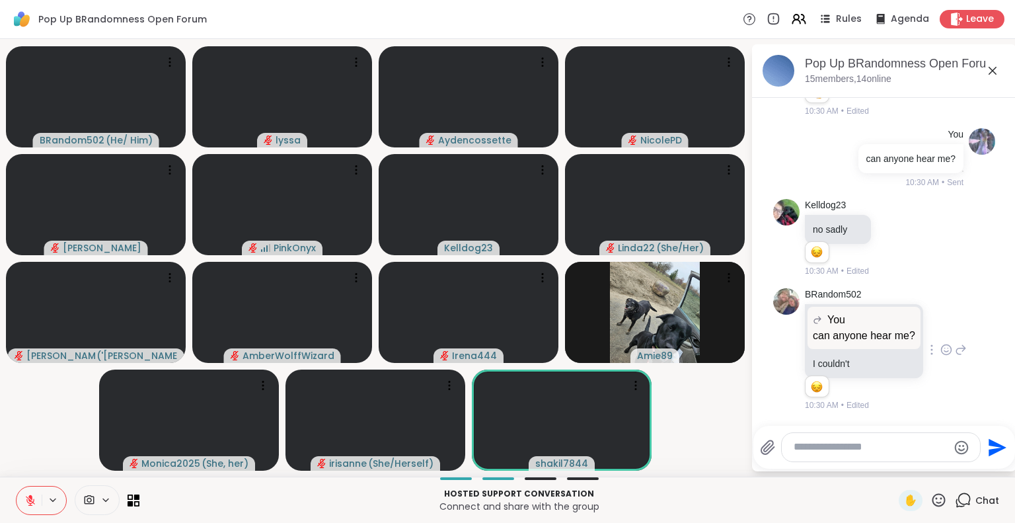
scroll to position [5500, 0]
click at [996, 68] on icon at bounding box center [993, 71] width 16 height 16
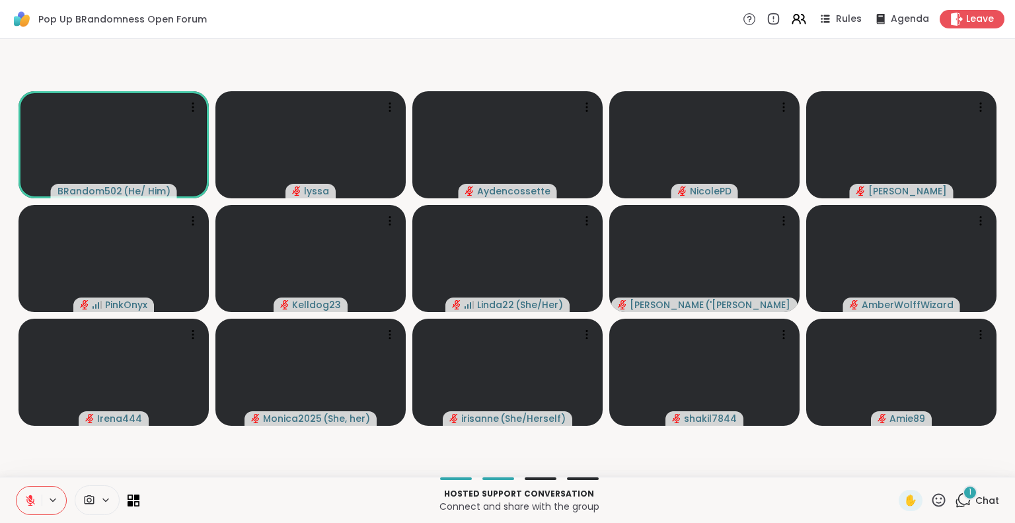
click at [26, 504] on icon at bounding box center [30, 500] width 12 height 12
click at [33, 500] on icon at bounding box center [30, 500] width 7 height 4
click at [963, 507] on div "1 Chat" at bounding box center [977, 500] width 44 height 21
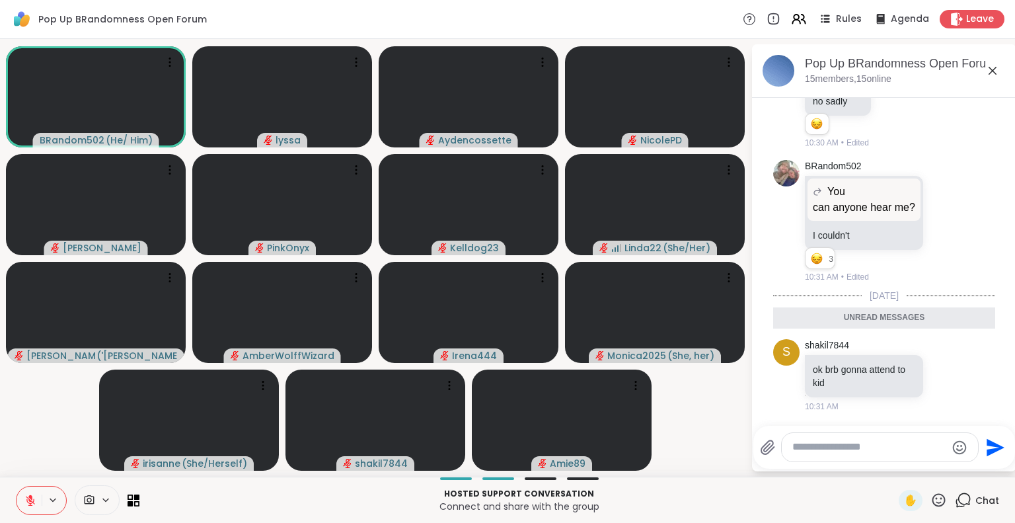
click at [881, 452] on textarea "Type your message" at bounding box center [870, 447] width 154 height 14
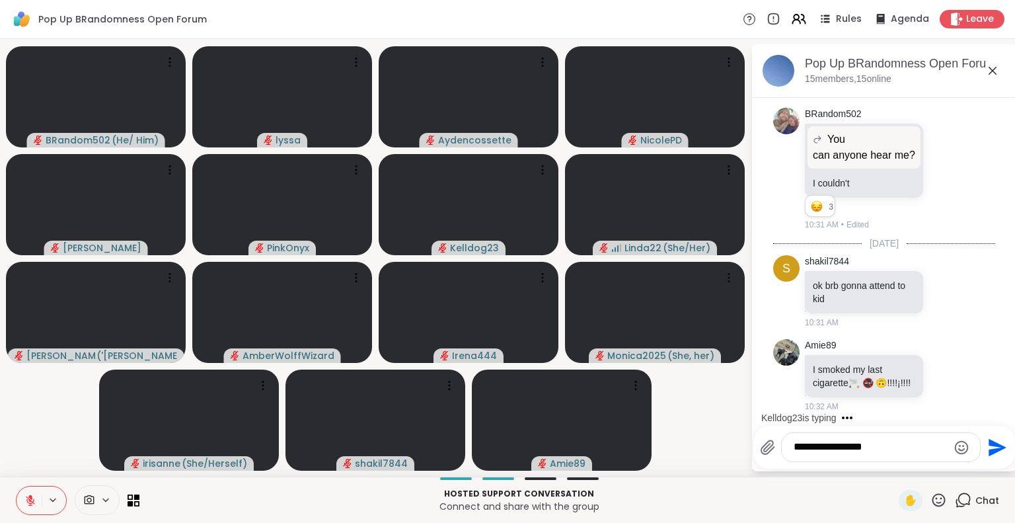
scroll to position [5749, 0]
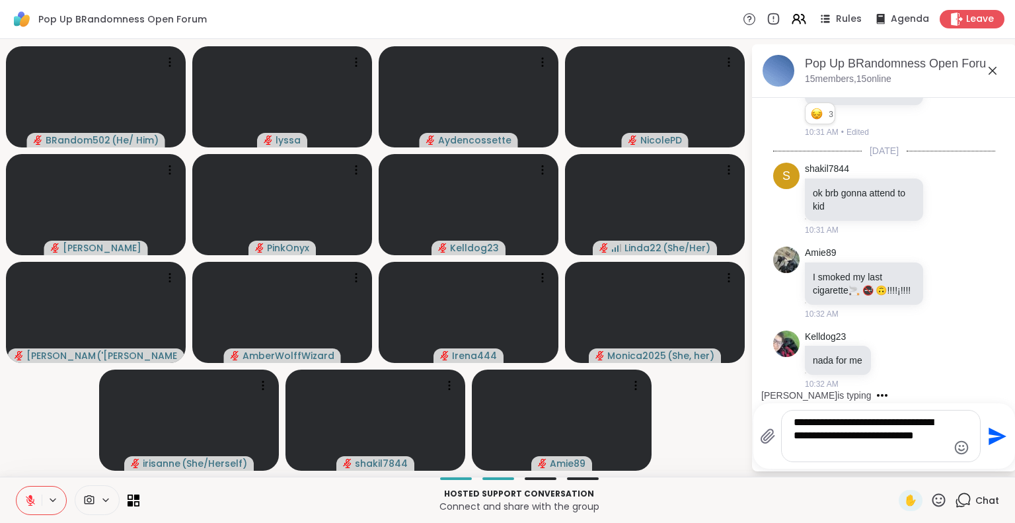
type textarea "**********"
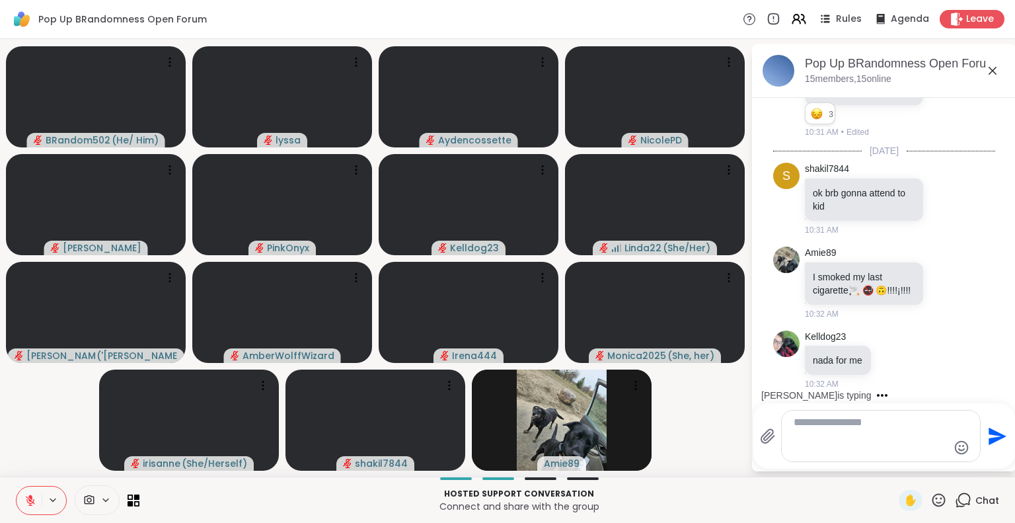
scroll to position [5860, 0]
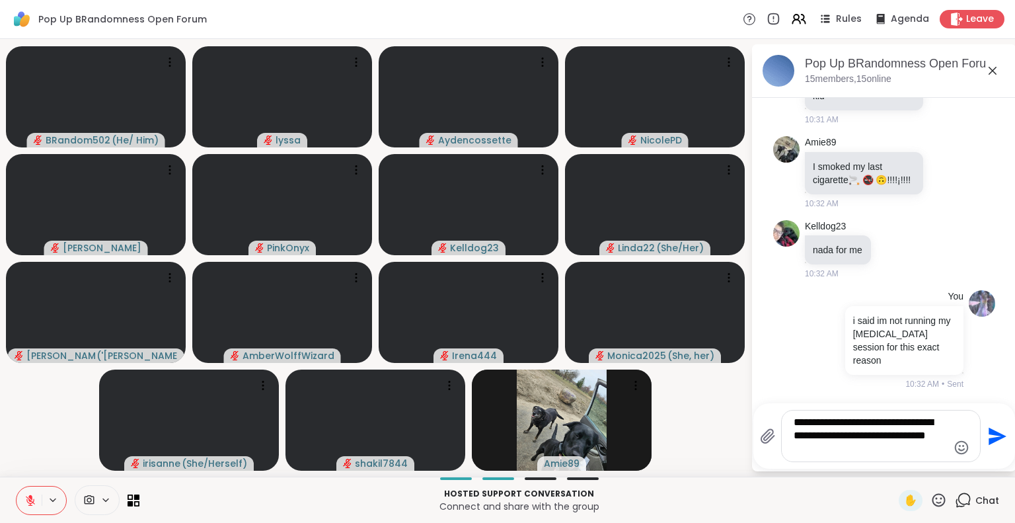
type textarea "**********"
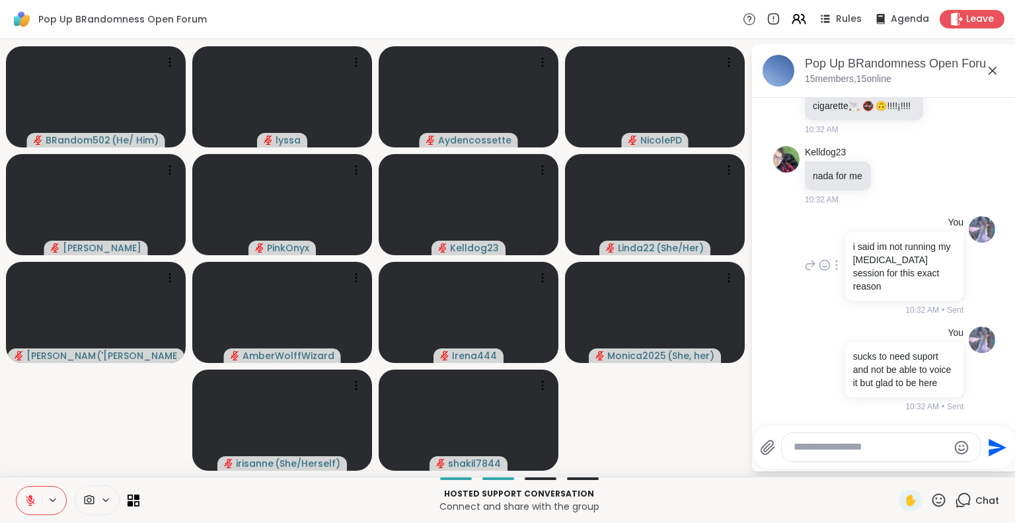
scroll to position [6093, 0]
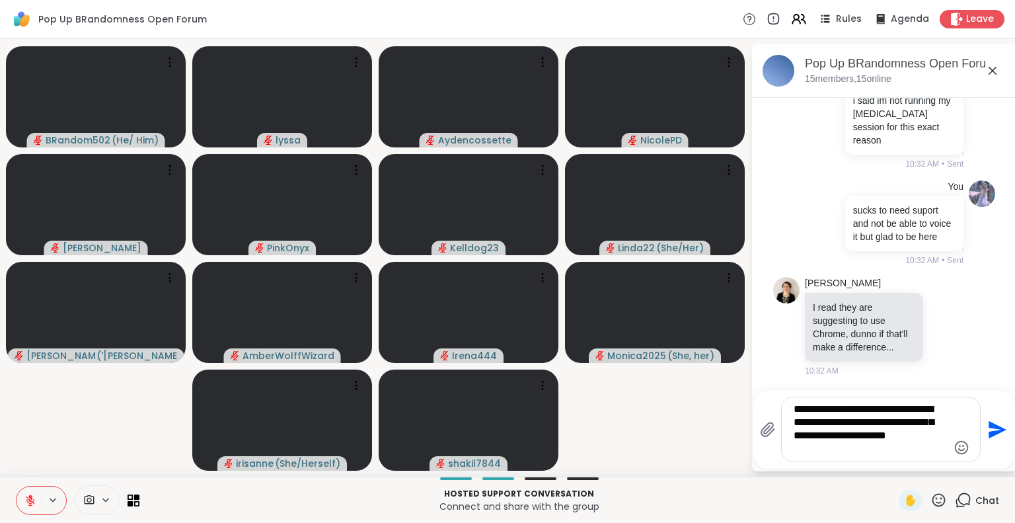
click at [838, 412] on textarea "**********" at bounding box center [871, 430] width 154 height 54
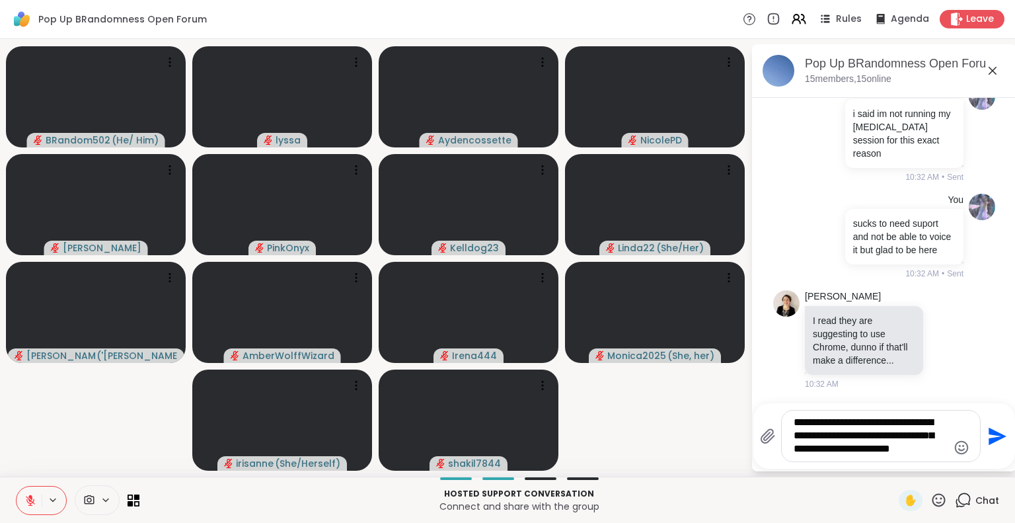
type textarea "**********"
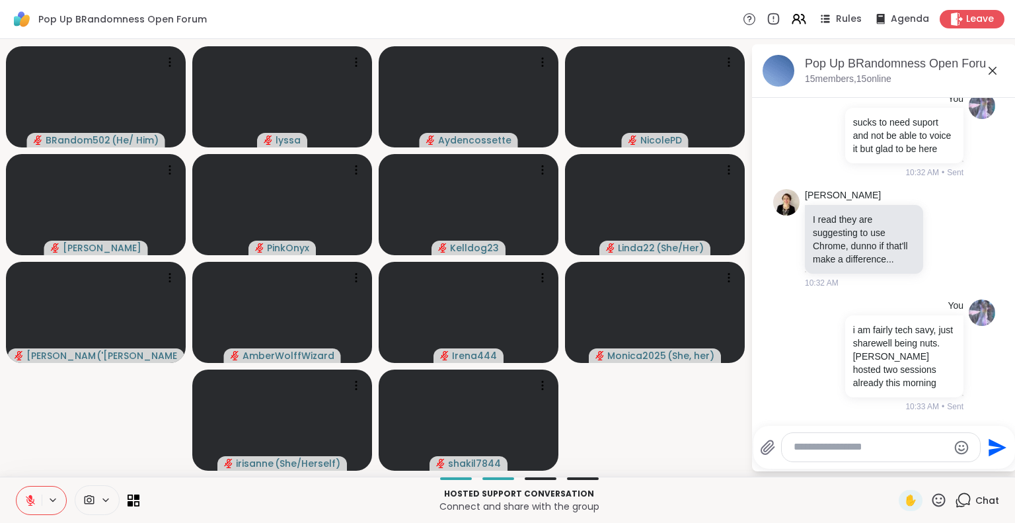
scroll to position [6216, 0]
click at [995, 60] on div "Pop Up BRandomness Open Forum, [DATE]" at bounding box center [905, 64] width 201 height 17
click at [994, 69] on icon at bounding box center [993, 71] width 8 height 8
